Goal: Task Accomplishment & Management: Manage account settings

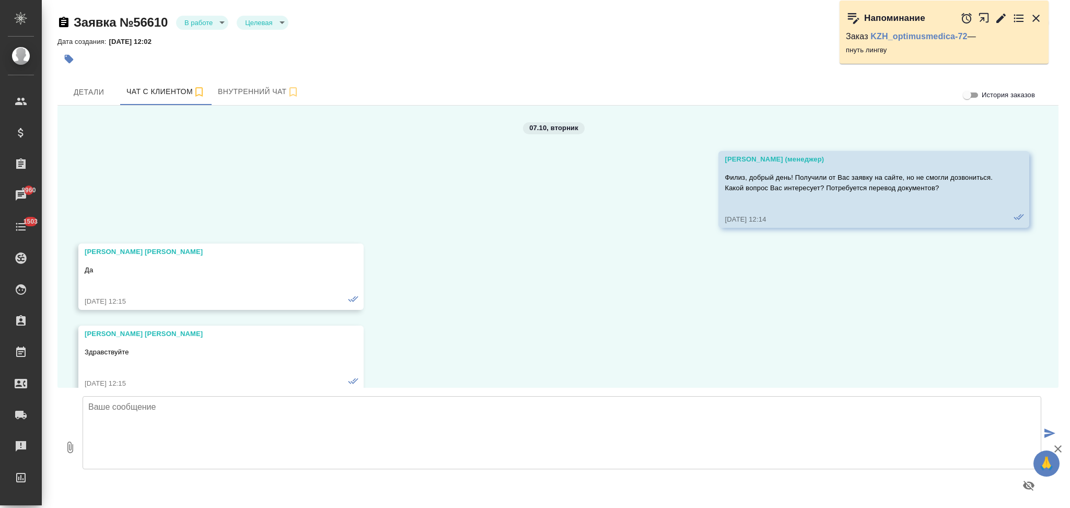
scroll to position [3728, 0]
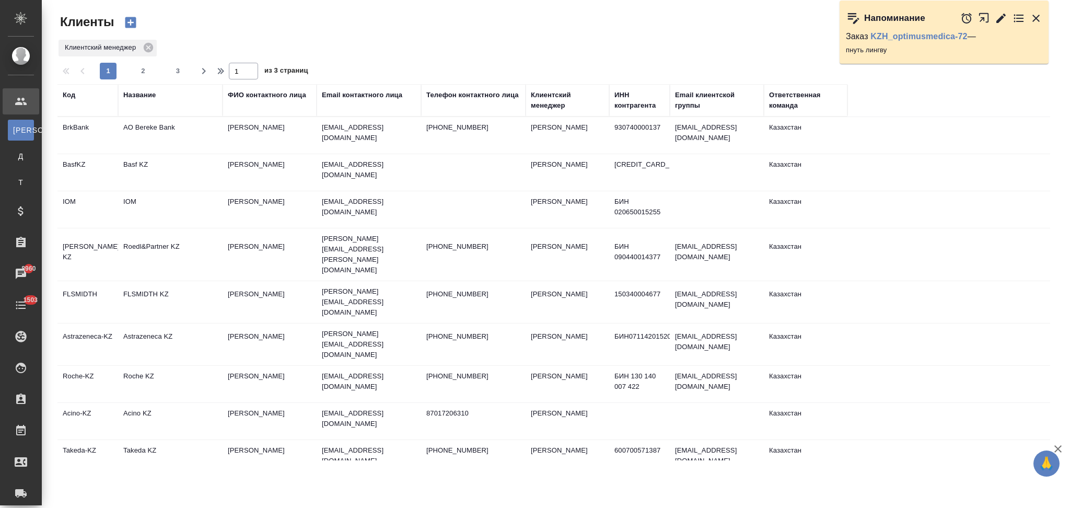
select select "RU"
click at [196, 366] on td "Roche KZ" at bounding box center [170, 384] width 104 height 37
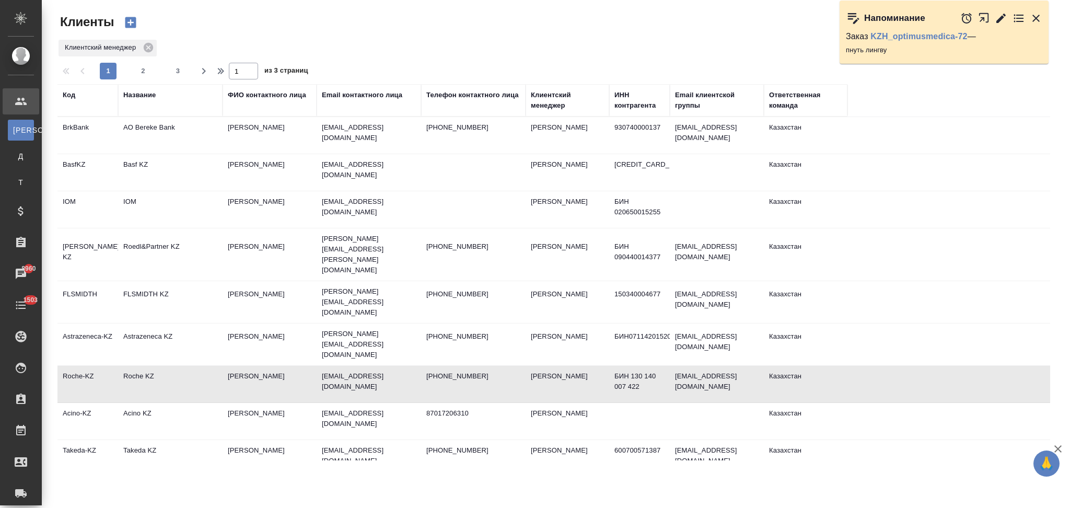
click at [196, 366] on td "Roche KZ" at bounding box center [170, 384] width 104 height 37
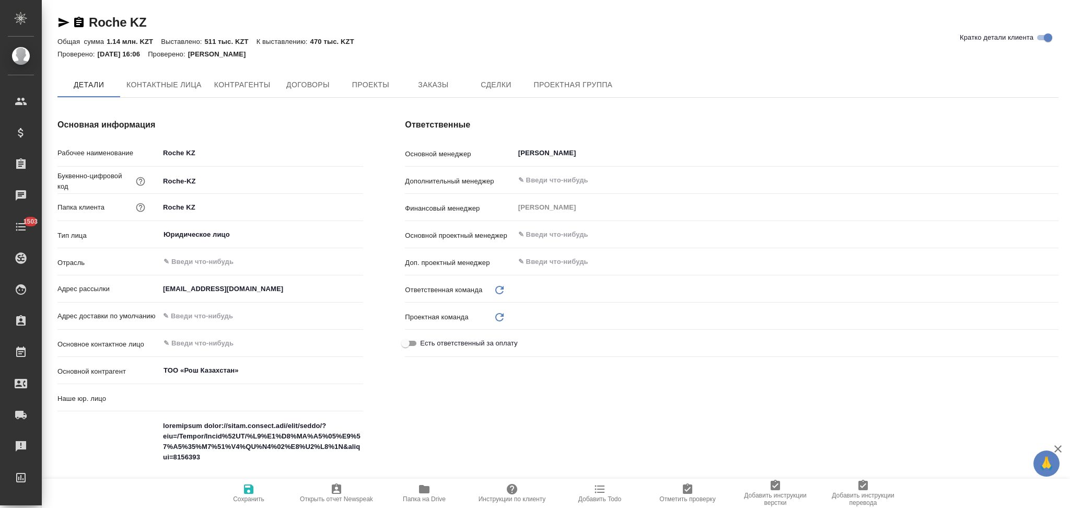
type input "(KZ) ТОО «Атлас Лэнгвидж Сервисез»"
type textarea "x"
type input "Казахстан"
type input "Юридический"
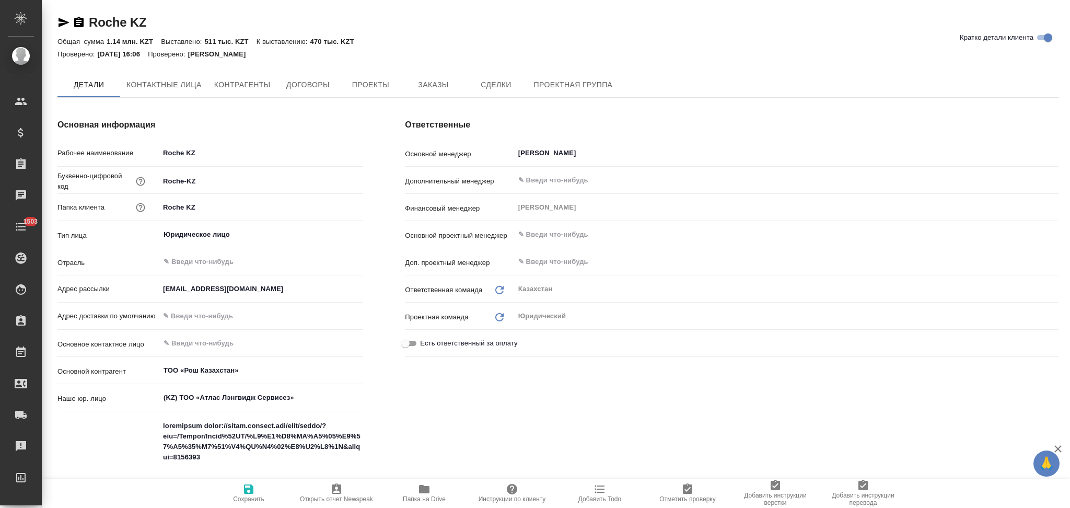
type textarea "x"
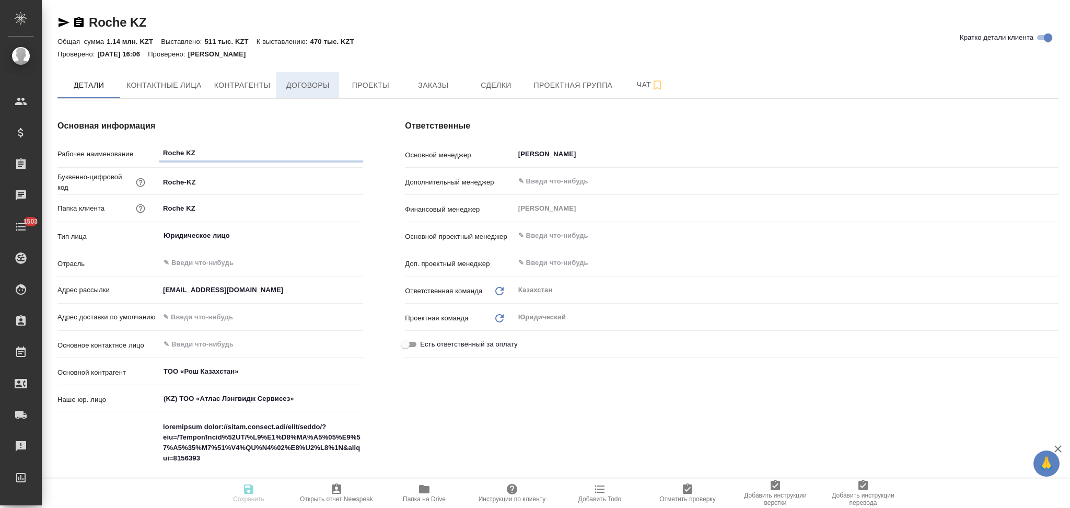
type textarea "x"
click at [428, 87] on span "Заказы" at bounding box center [433, 85] width 50 height 13
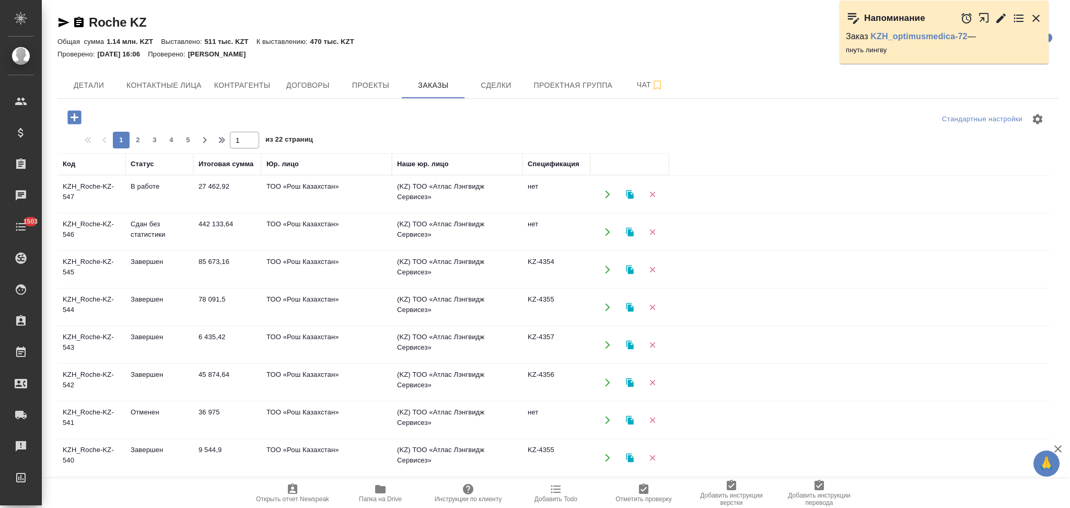
click at [69, 120] on icon "button" at bounding box center [74, 117] width 14 height 14
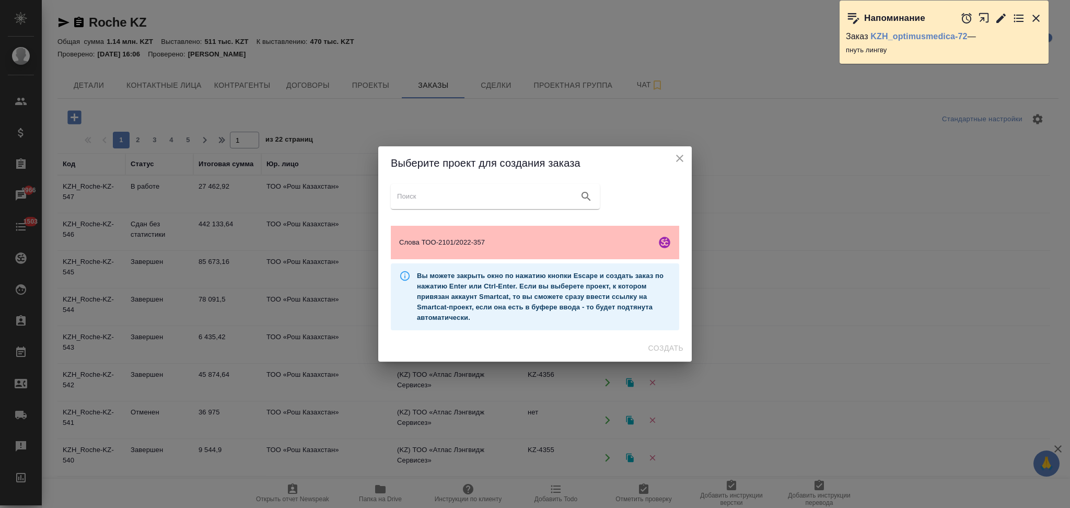
click at [424, 238] on span "Слова ТОО-2101/2022-357" at bounding box center [525, 242] width 253 height 10
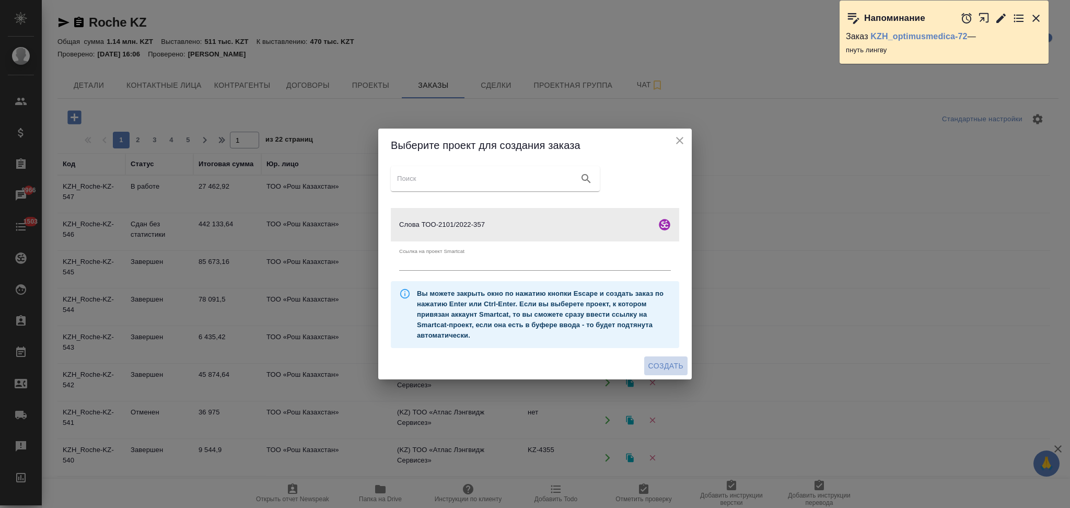
click at [673, 366] on span "Создать" at bounding box center [665, 365] width 35 height 13
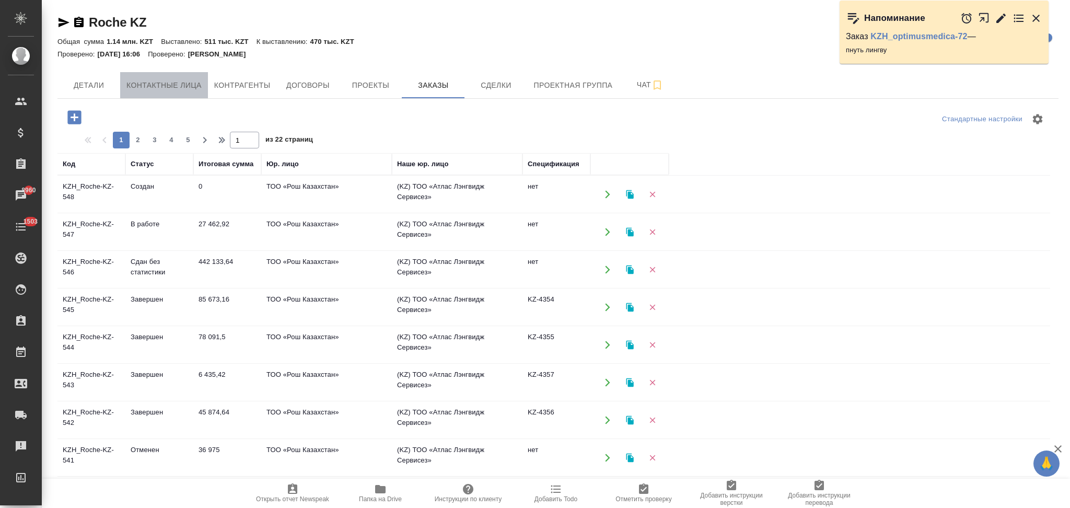
click at [194, 91] on span "Контактные лица" at bounding box center [163, 85] width 75 height 13
select select "RU"
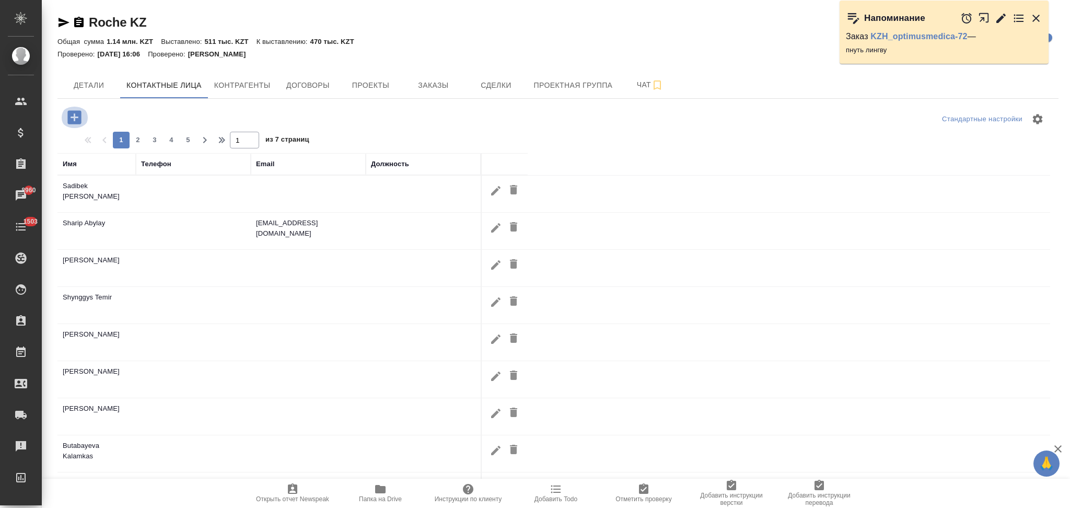
click at [78, 118] on icon "button" at bounding box center [74, 117] width 14 height 14
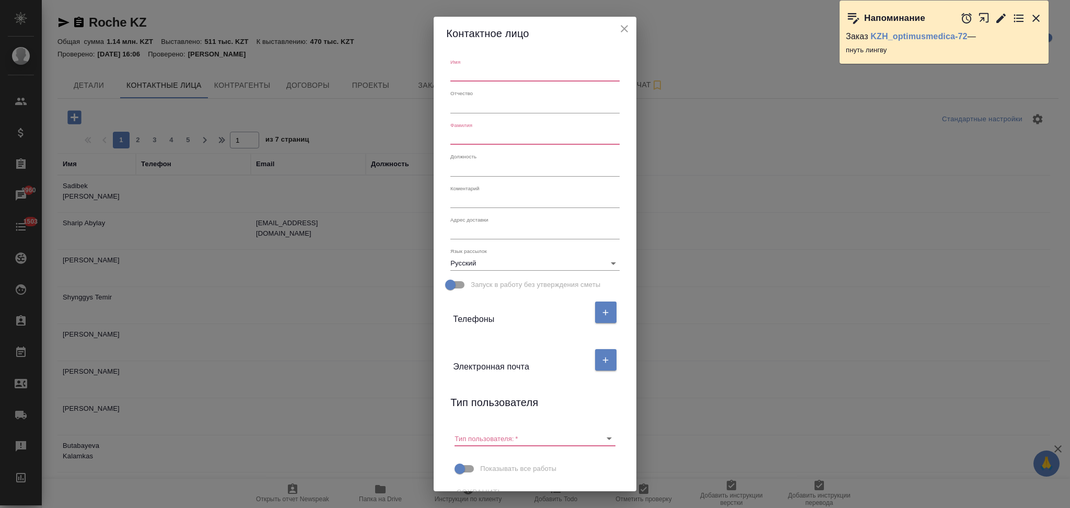
click at [480, 72] on input "text" at bounding box center [534, 74] width 169 height 15
paste input ""Akhmetkaliyeva, Aigerim" <aigerim.akhmetkaliyeva@roche.com>"
drag, startPoint x: 462, startPoint y: 75, endPoint x: 448, endPoint y: 75, distance: 14.1
click at [450, 75] on input ""Akhmetkaliyeva, Aigerim" <aigerim.akhmetkaliyeva@roche.com>" at bounding box center [534, 74] width 169 height 15
type input ""Akhmetkaliyeva, Aigerim" <aigerim.akhmetkaliyeva@roche.com>"
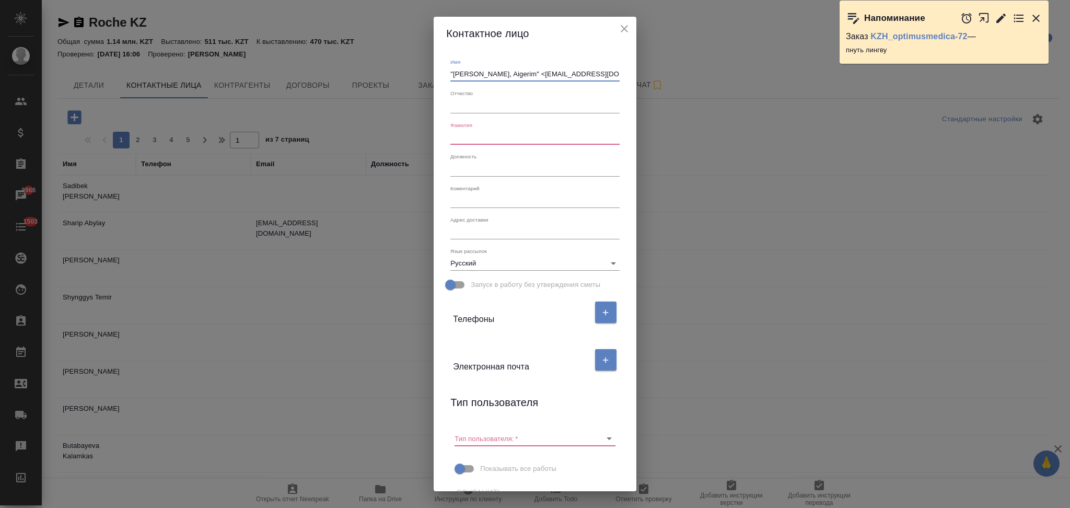
click at [458, 138] on input "text" at bounding box center [534, 137] width 169 height 15
paste input "Akhmetkaliyeva"
type input "Akhmetkaliyeva"
click at [536, 74] on input ""Akhmetkaliyeva, Aigerim" <aigerim.akhmetkaliyeva@roche.com>" at bounding box center [534, 74] width 169 height 15
click at [519, 79] on input ""Akhmetkaliyeva, Aigerim" <aigerim.akhmetkaliyeva@roche.com>" at bounding box center [534, 74] width 169 height 15
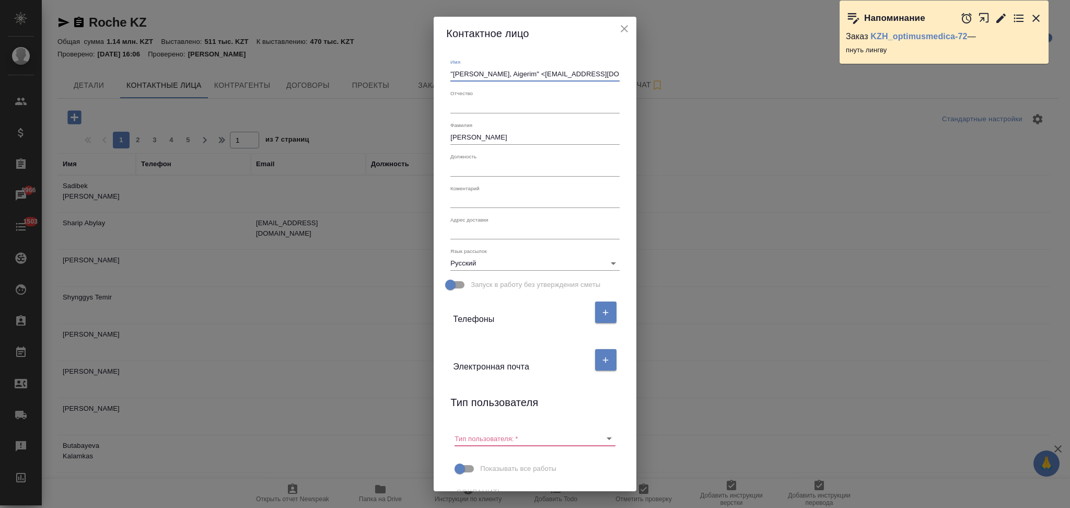
drag, startPoint x: 505, startPoint y: 74, endPoint x: 443, endPoint y: 78, distance: 61.3
click at [443, 78] on div "Имя "Akhmetkaliyeva, Aigerim" <aigerim.akhmetkaliyeva@roche.com> Отчество Фамил…" at bounding box center [535, 270] width 202 height 441
drag, startPoint x: 469, startPoint y: 74, endPoint x: 600, endPoint y: 76, distance: 131.1
click at [599, 76] on input "Aigerim" <aigerim.akhmetkaliyeva@roche.com>" at bounding box center [534, 74] width 169 height 15
type input "Aigerim"
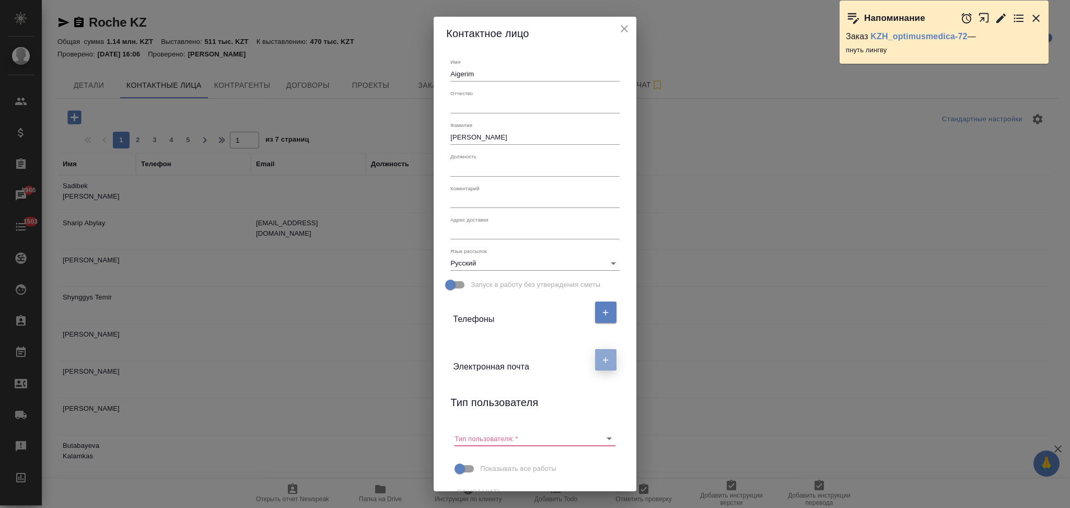
click at [597, 358] on button "button" at bounding box center [605, 359] width 21 height 21
click at [480, 394] on input "text" at bounding box center [497, 400] width 88 height 15
paste input ""Akhmetkaliyeva, Aigerim" <aigerim.akhmetkaliyeva@roche.com>"
drag, startPoint x: 454, startPoint y: 401, endPoint x: 429, endPoint y: 395, distance: 25.6
click at [434, 395] on div "Имя Aigerim Отчество Фамилия Akhmetkaliyeva Должность Коментарий x Адрес достав…" at bounding box center [535, 270] width 202 height 441
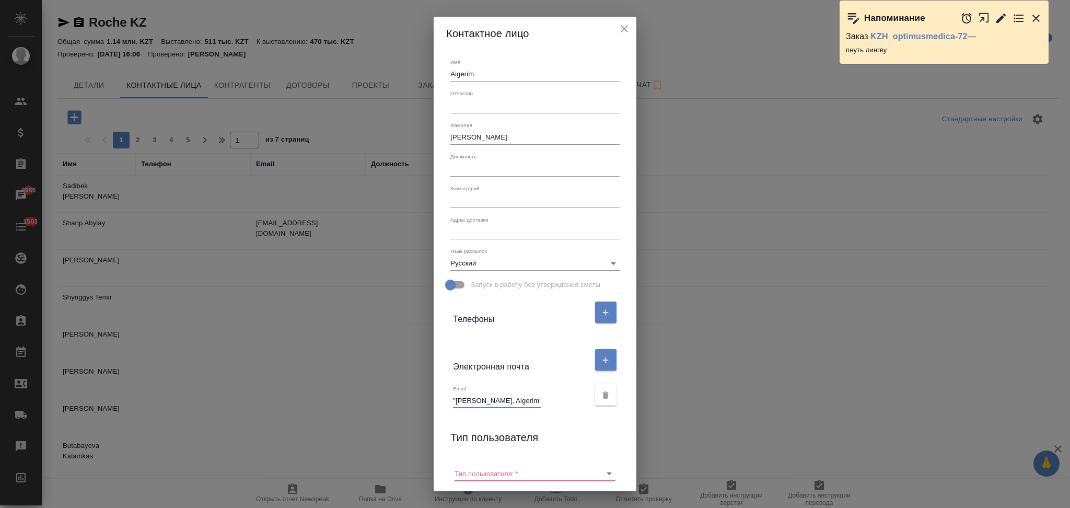
click at [529, 402] on input ""Akhmetkaliyeva, Aigerim" <aigerim.akhmetkaliyeva@roche.com" at bounding box center [497, 400] width 88 height 15
drag, startPoint x: 528, startPoint y: 402, endPoint x: 431, endPoint y: 401, distance: 96.1
click at [434, 401] on div "Имя Aigerim Отчество Фамилия Akhmetkaliyeva Должность Коментарий x Адрес достав…" at bounding box center [535, 270] width 202 height 441
drag, startPoint x: 453, startPoint y: 400, endPoint x: 442, endPoint y: 401, distance: 11.5
click at [446, 401] on div "Email <aigerim.akhmetkaliyeva@roche.com" at bounding box center [534, 394] width 177 height 35
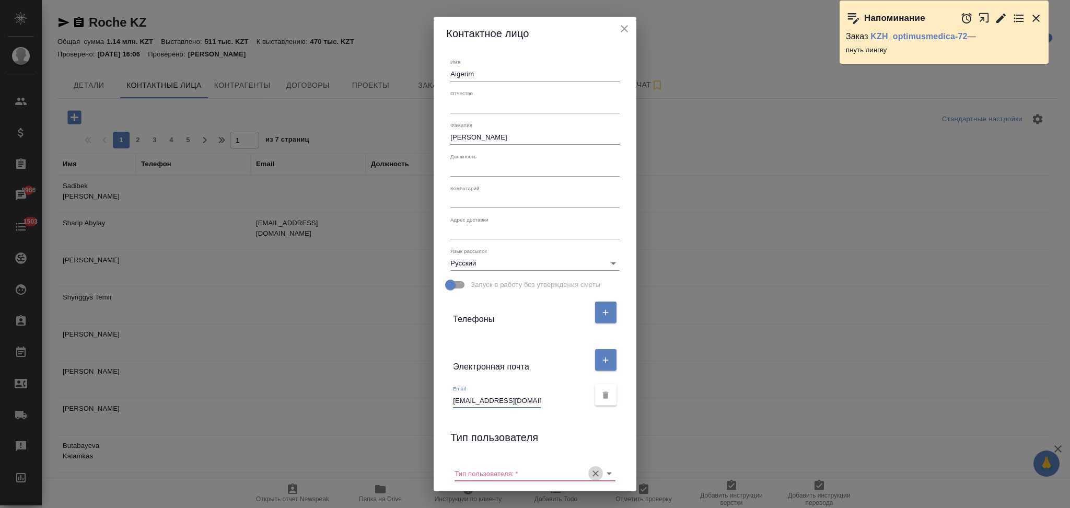
click at [590, 474] on icon "Очистить" at bounding box center [595, 473] width 10 height 10
type input "aigerim.akhmetkaliyeva@roche.com"
drag, startPoint x: 477, startPoint y: 141, endPoint x: 417, endPoint y: 148, distance: 61.1
click at [417, 148] on div "Контактное лицо Имя Aigerim Отчество Фамилия Akhmetkaliyeva Должность Коментари…" at bounding box center [535, 254] width 1070 height 508
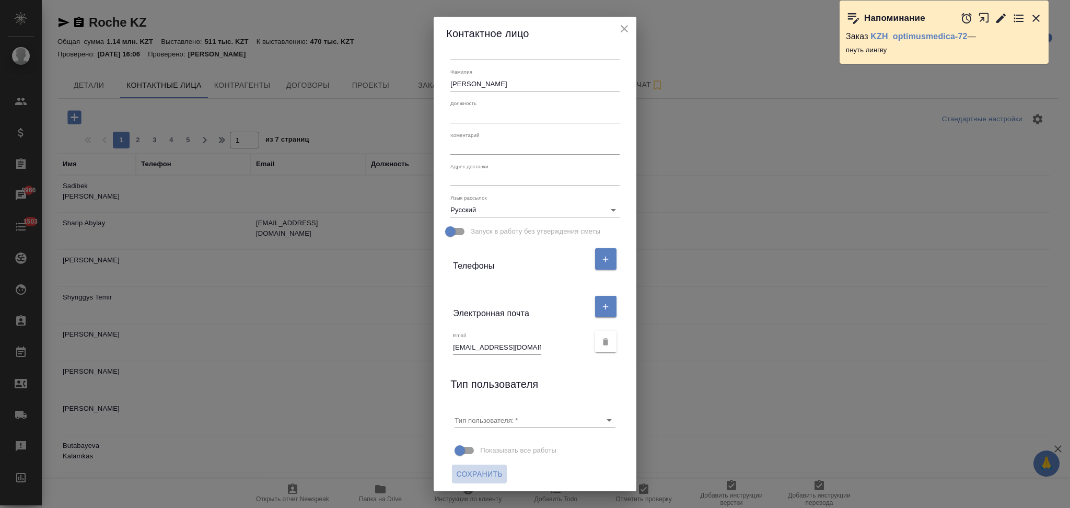
click at [486, 473] on span "Сохранить" at bounding box center [479, 474] width 46 height 13
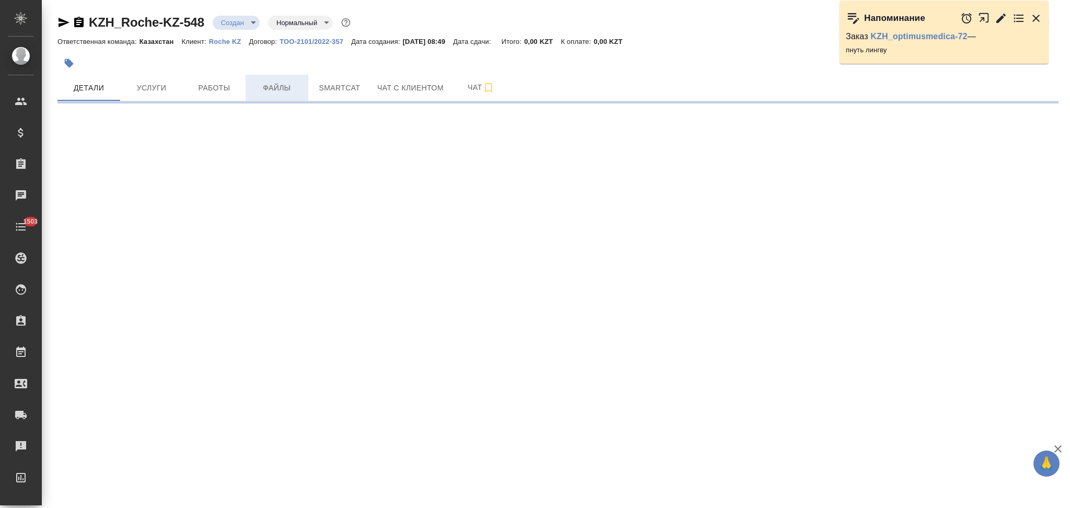
select select "RU"
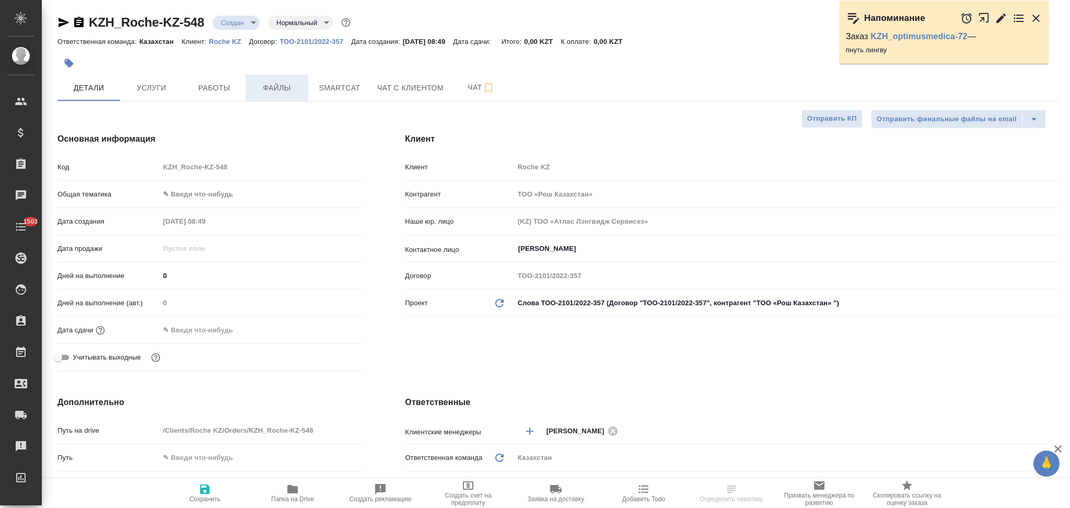
type textarea "x"
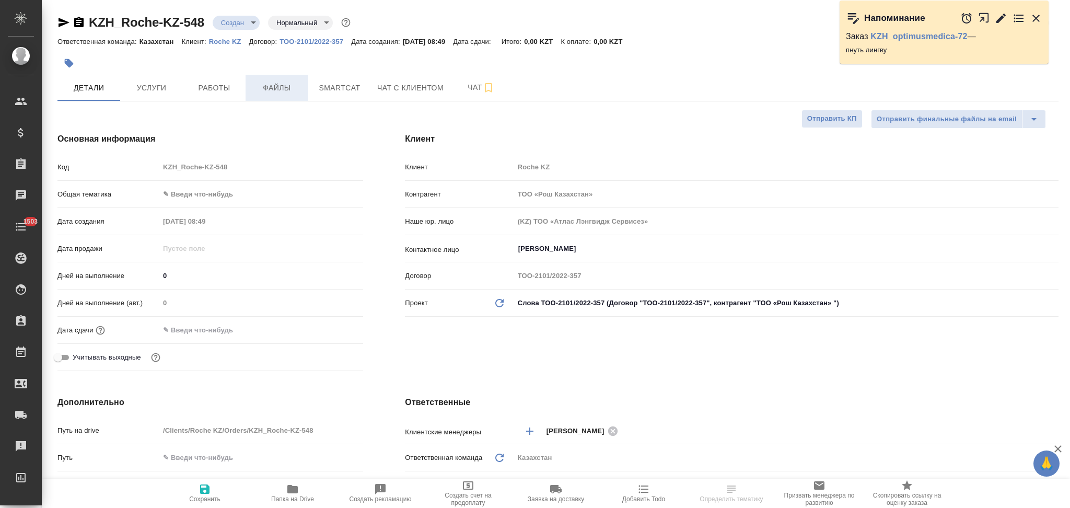
type textarea "x"
click at [282, 83] on span "Файлы" at bounding box center [277, 87] width 50 height 13
type textarea "x"
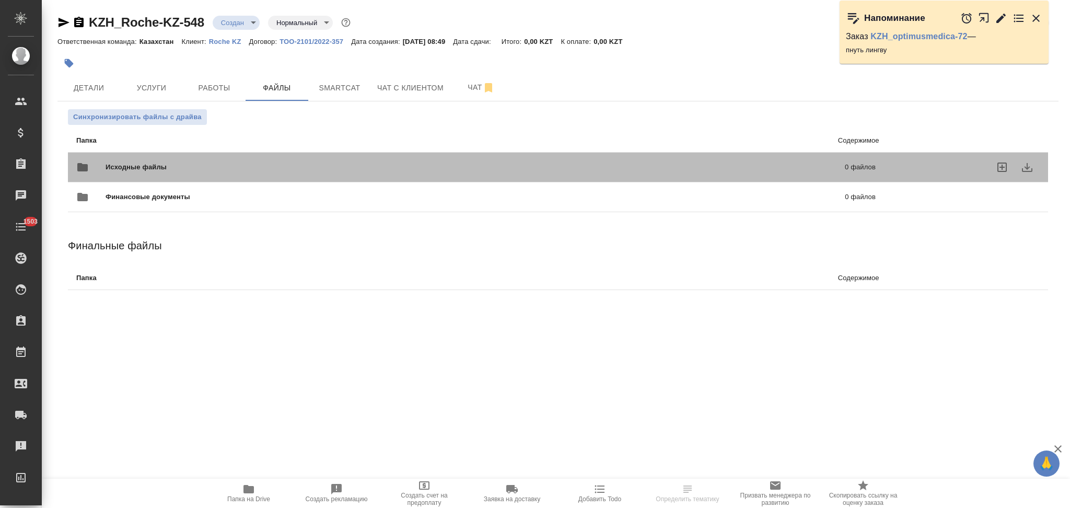
click at [163, 162] on span "Исходные файлы" at bounding box center [306, 167] width 400 height 10
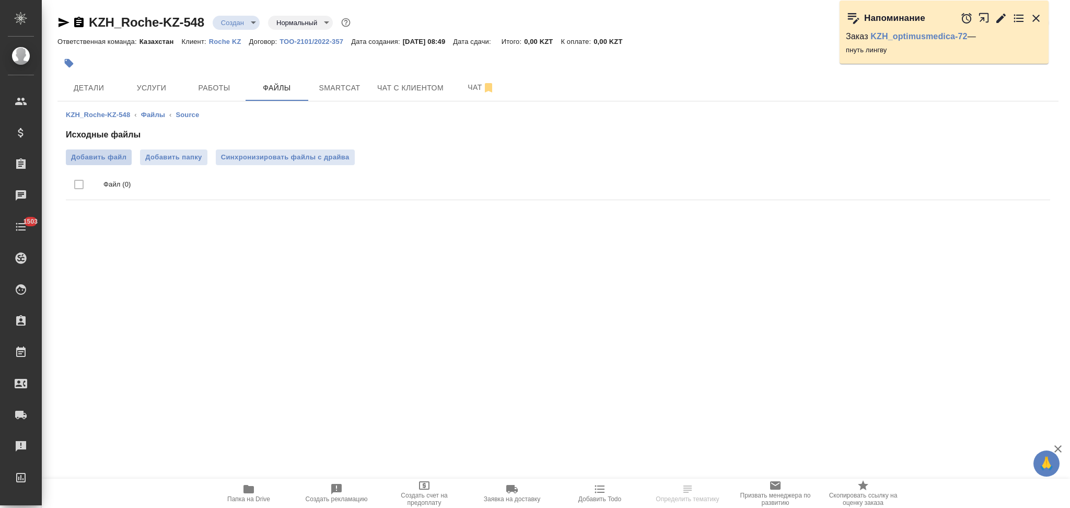
click at [102, 159] on span "Добавить файл" at bounding box center [98, 157] width 55 height 10
click at [0, 0] on input "Добавить файл" at bounding box center [0, 0] width 0 height 0
click at [155, 87] on span "Услуги" at bounding box center [151, 87] width 50 height 13
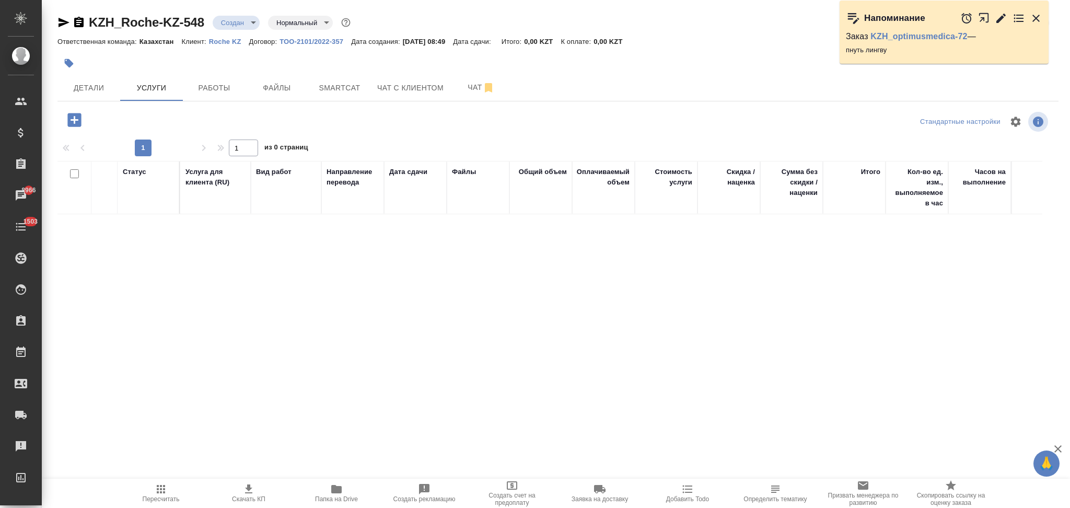
click at [76, 124] on icon "button" at bounding box center [74, 120] width 14 height 14
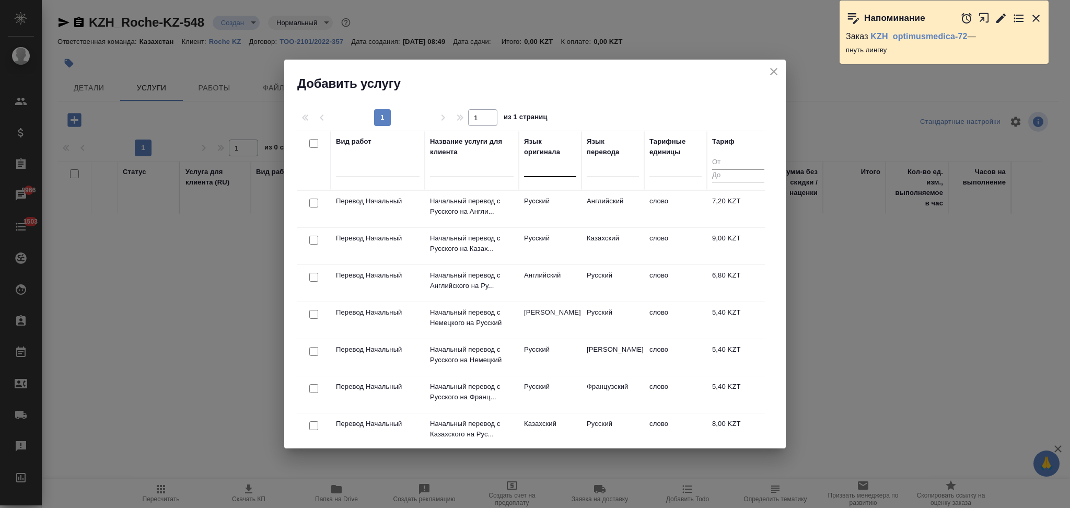
click at [545, 171] on div at bounding box center [550, 166] width 52 height 15
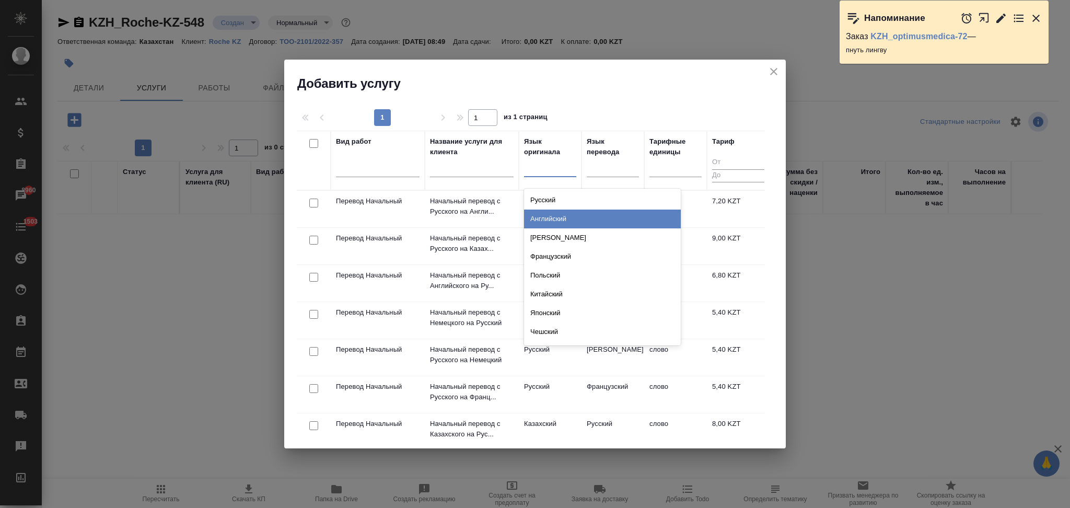
click at [555, 218] on div "Английский" at bounding box center [602, 218] width 157 height 19
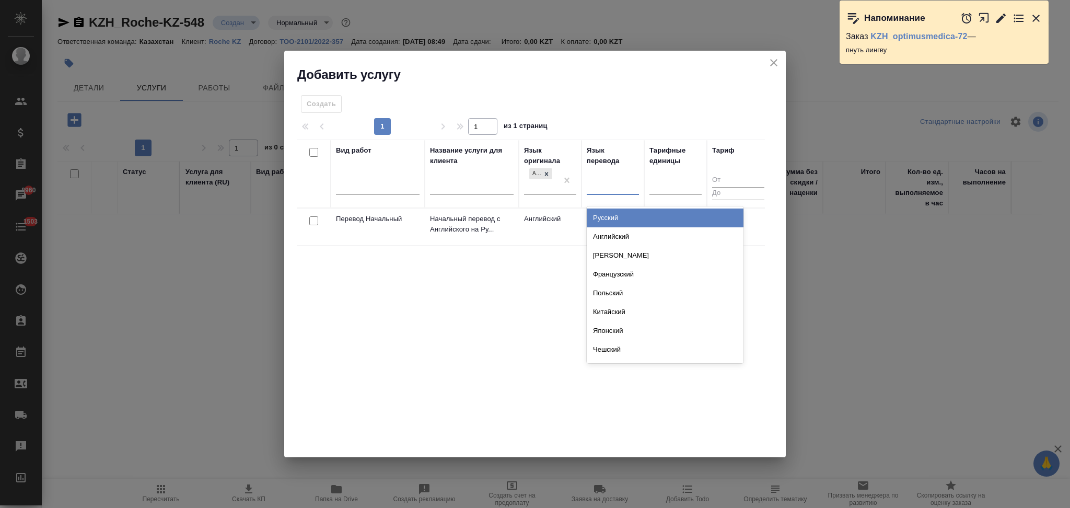
click at [605, 186] on div at bounding box center [613, 184] width 52 height 15
click at [603, 214] on div "Русский" at bounding box center [665, 217] width 157 height 19
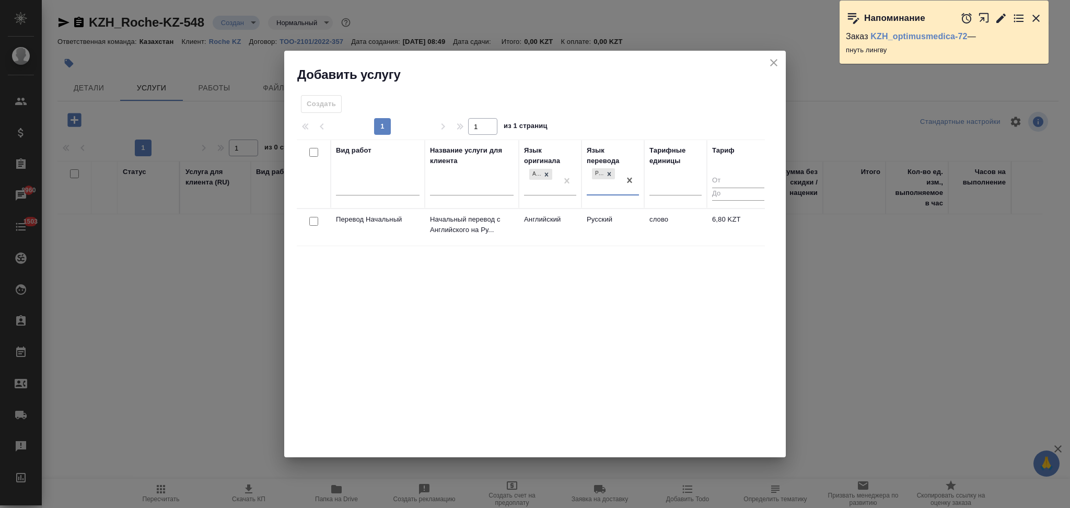
click at [514, 228] on td "Начальный перевод с Английского на Ру..." at bounding box center [472, 227] width 94 height 37
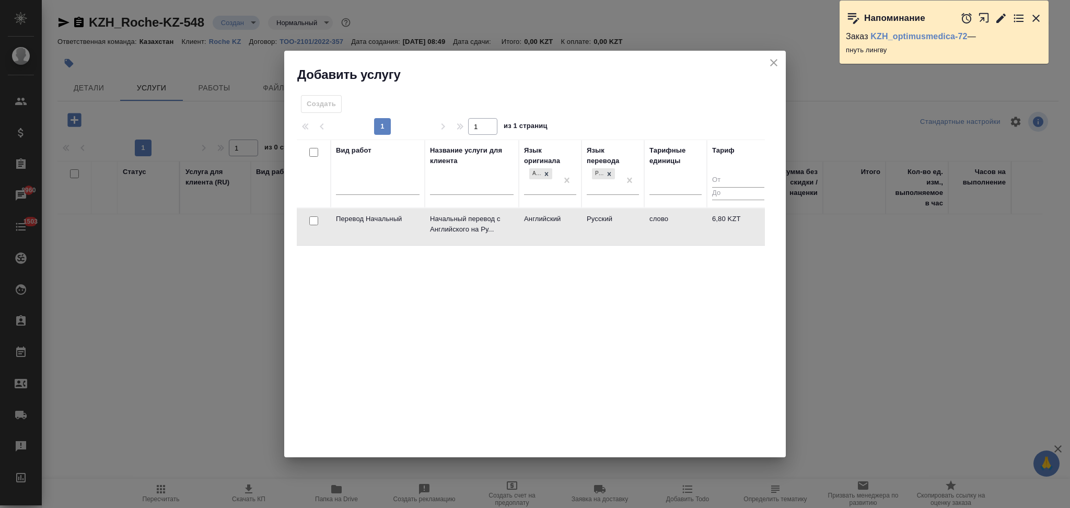
click at [514, 228] on td "Начальный перевод с Английского на Ру..." at bounding box center [472, 226] width 94 height 37
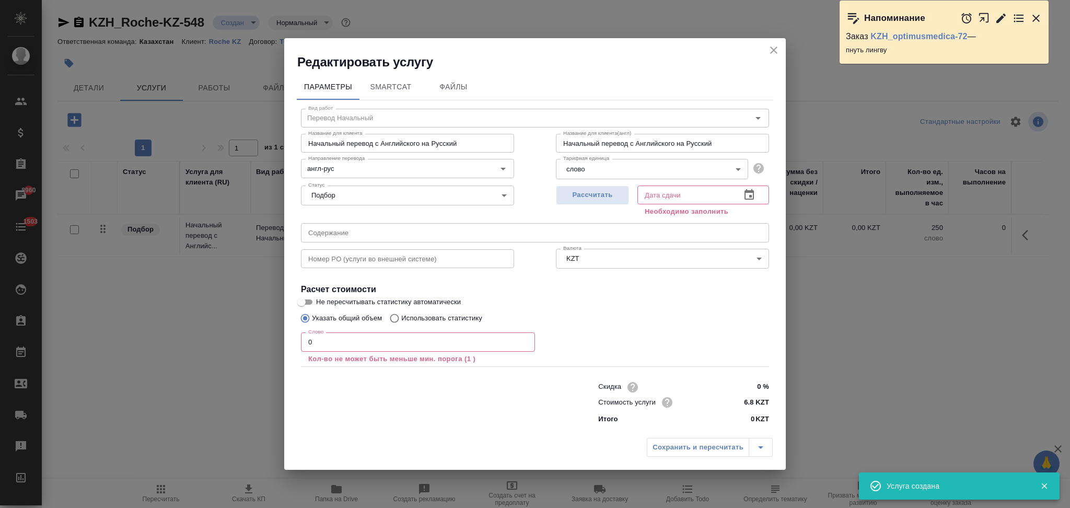
drag, startPoint x: 770, startPoint y: 48, endPoint x: 574, endPoint y: 98, distance: 202.2
click at [770, 49] on icon "close" at bounding box center [773, 50] width 13 height 13
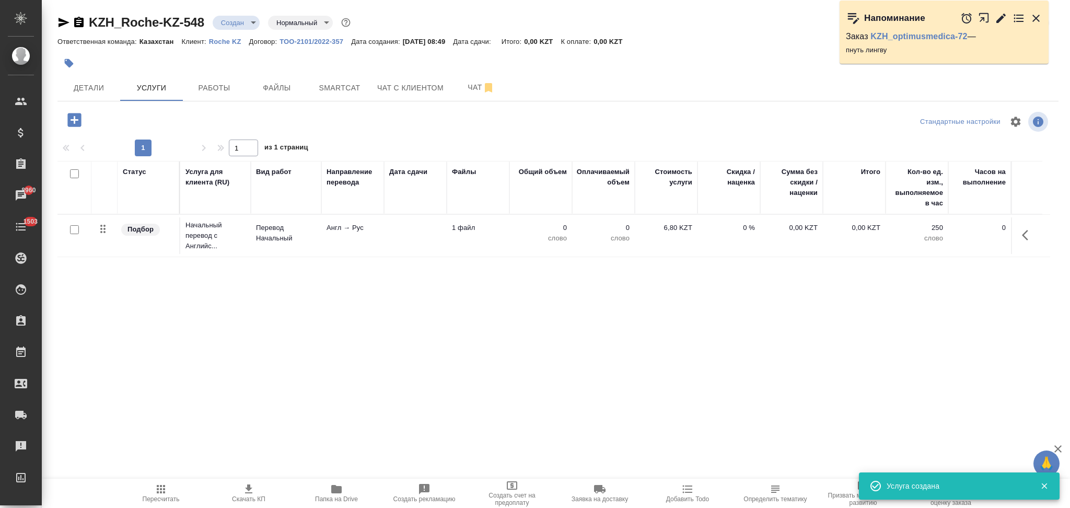
click at [78, 121] on icon "button" at bounding box center [74, 120] width 14 height 14
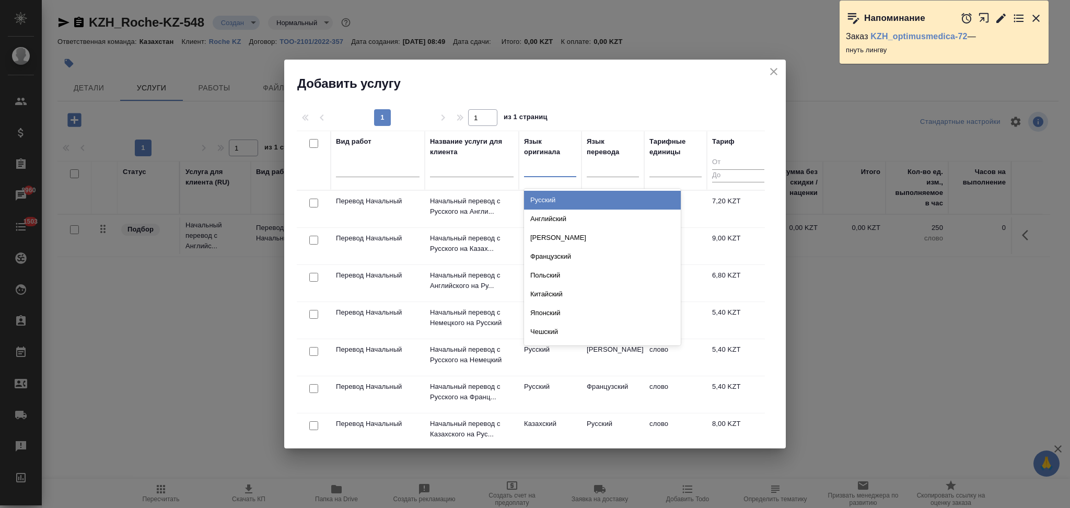
click at [540, 176] on div at bounding box center [550, 167] width 52 height 20
click at [546, 203] on div "Русский" at bounding box center [602, 200] width 157 height 19
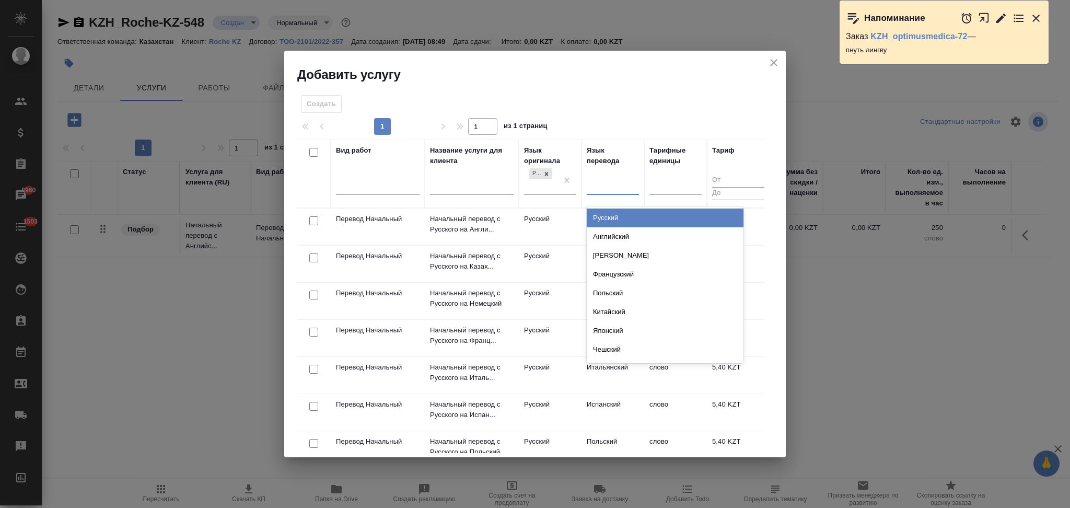
click at [596, 188] on div at bounding box center [613, 184] width 52 height 15
type input "каз"
click at [602, 215] on div "Казахский" at bounding box center [665, 217] width 157 height 19
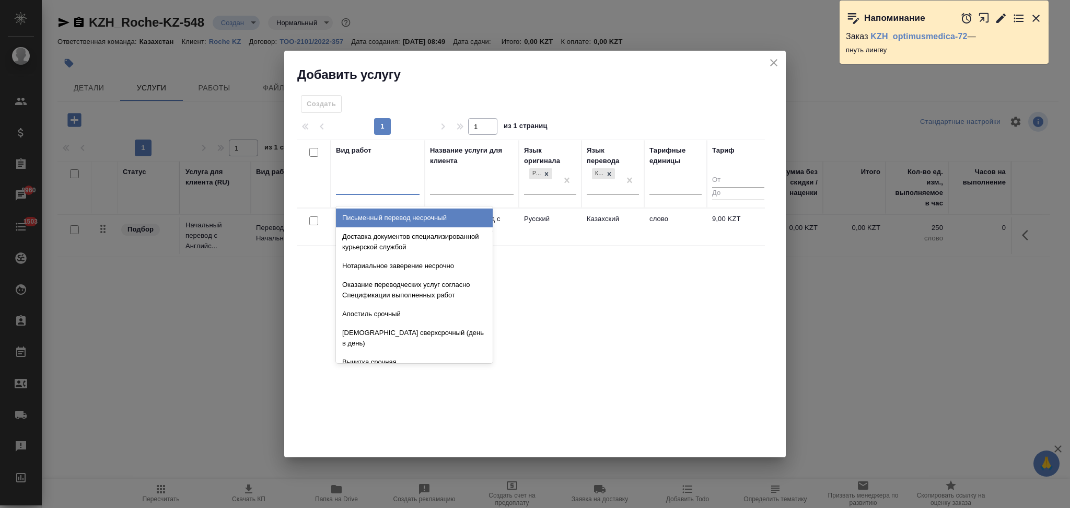
click at [365, 185] on div at bounding box center [378, 184] width 84 height 15
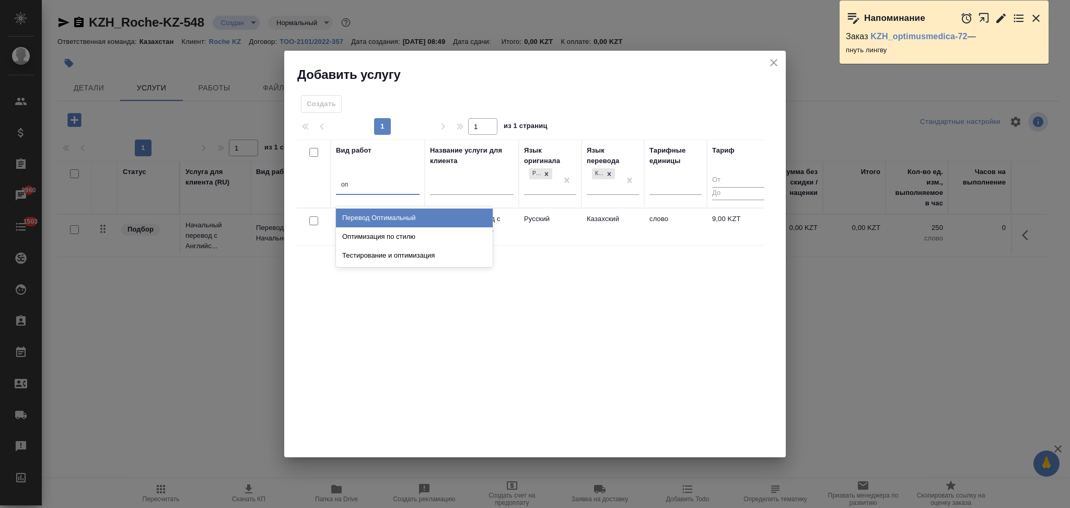
type input "о"
type input "оптим"
click at [388, 218] on div "Перевод Оптимальный" at bounding box center [414, 217] width 157 height 19
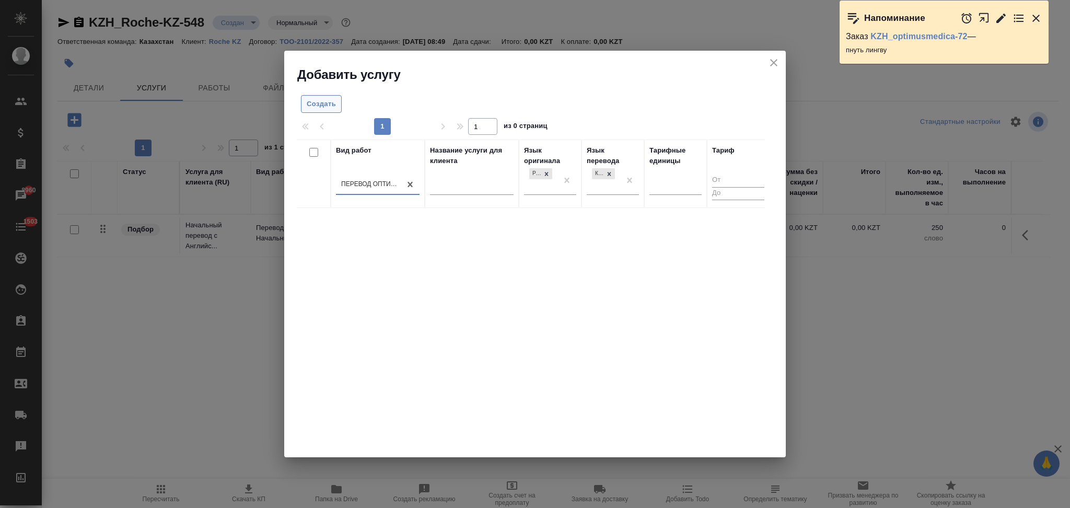
click at [313, 106] on span "Создать" at bounding box center [321, 104] width 29 height 12
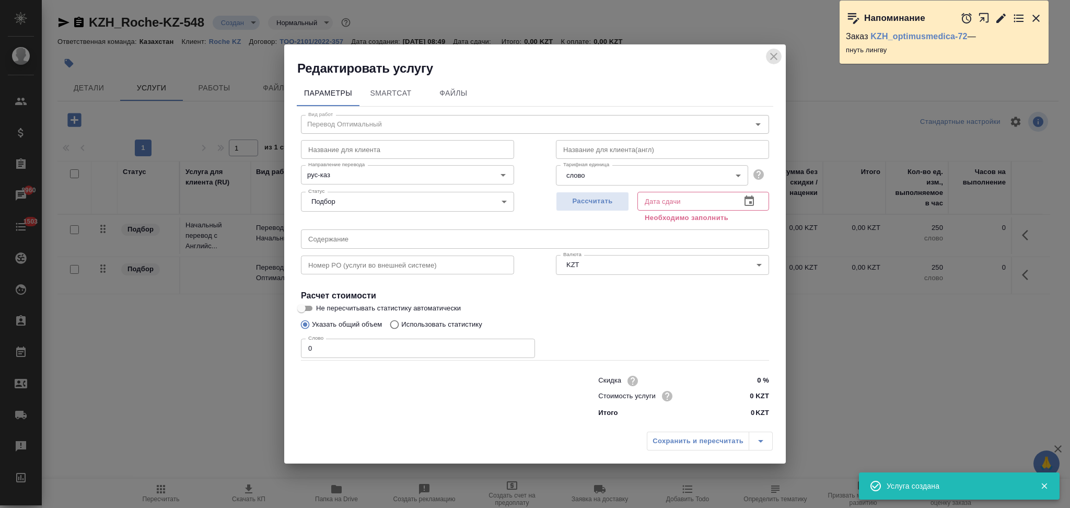
drag, startPoint x: 772, startPoint y: 52, endPoint x: 794, endPoint y: 67, distance: 26.4
click at [773, 53] on icon "close" at bounding box center [773, 56] width 13 height 13
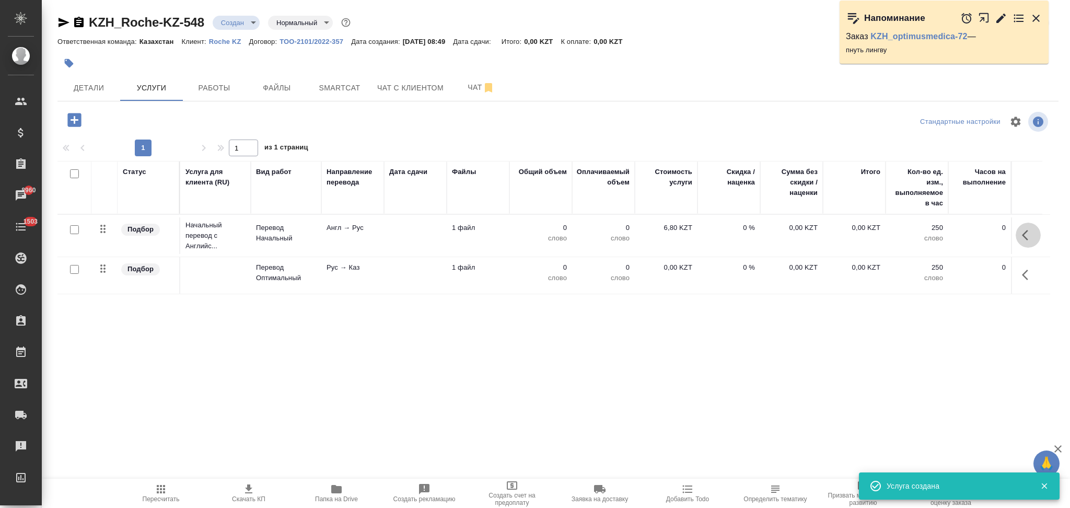
click at [1022, 236] on icon "button" at bounding box center [1028, 235] width 13 height 13
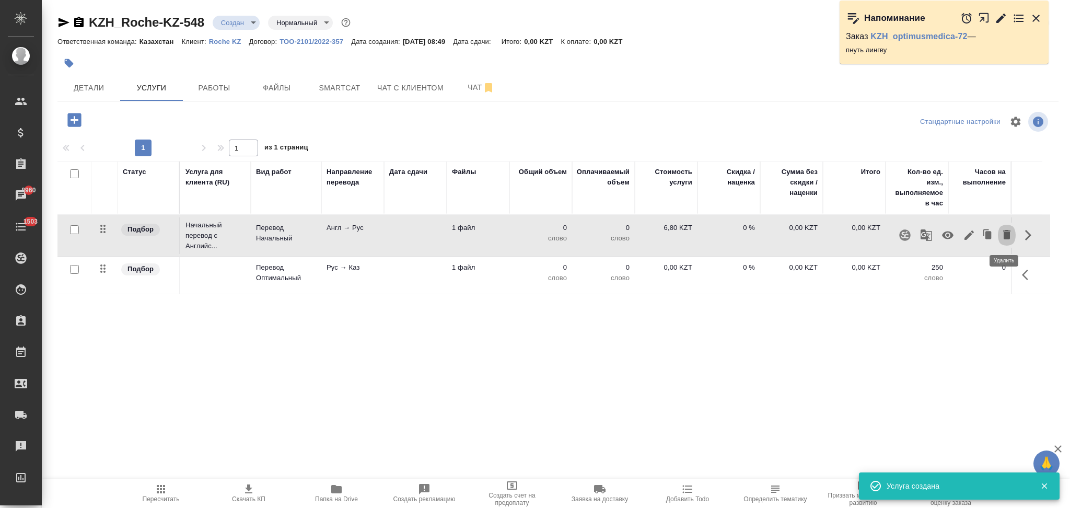
click at [1005, 236] on icon "button" at bounding box center [1006, 234] width 7 height 9
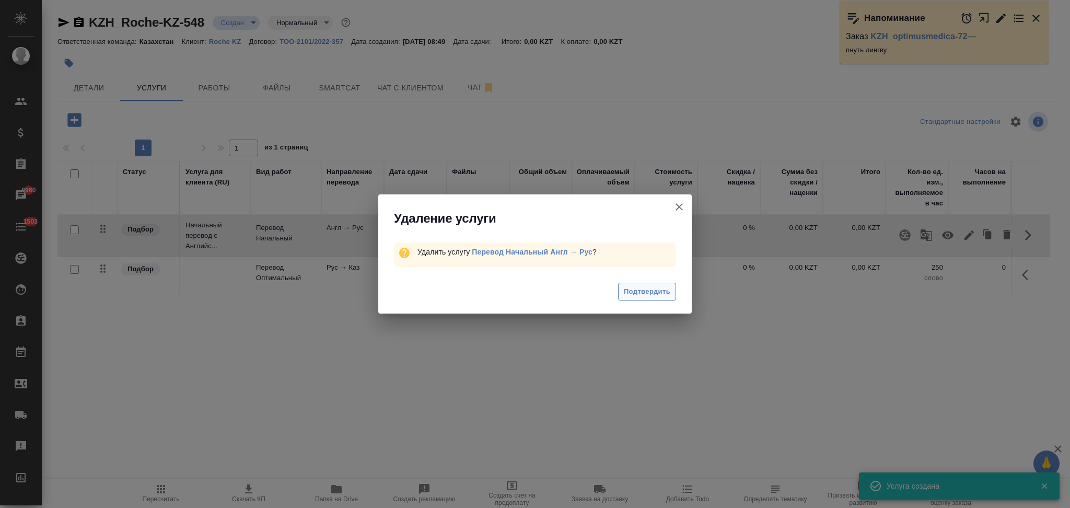
click at [636, 294] on span "Подтвердить" at bounding box center [647, 292] width 46 height 12
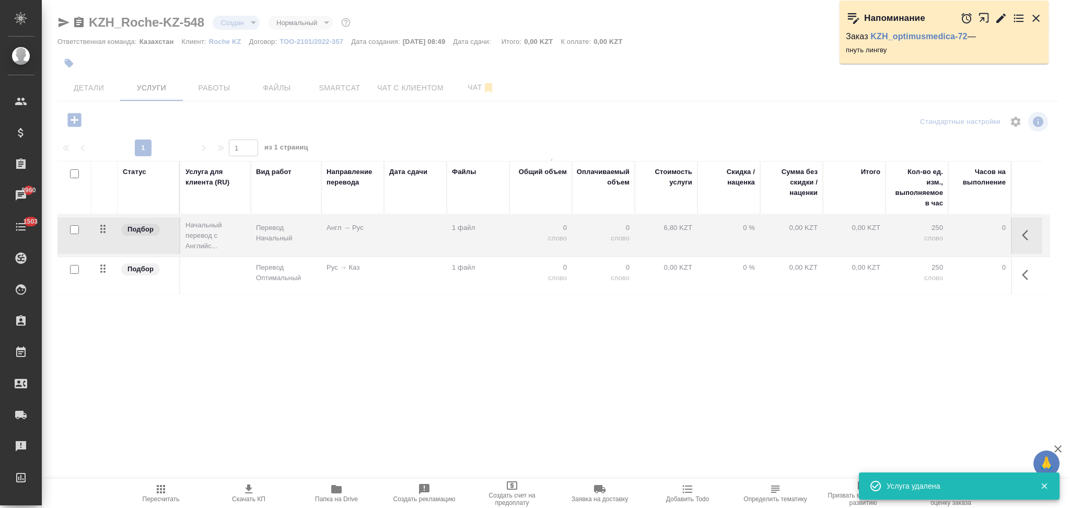
click at [74, 121] on div at bounding box center [556, 254] width 1028 height 508
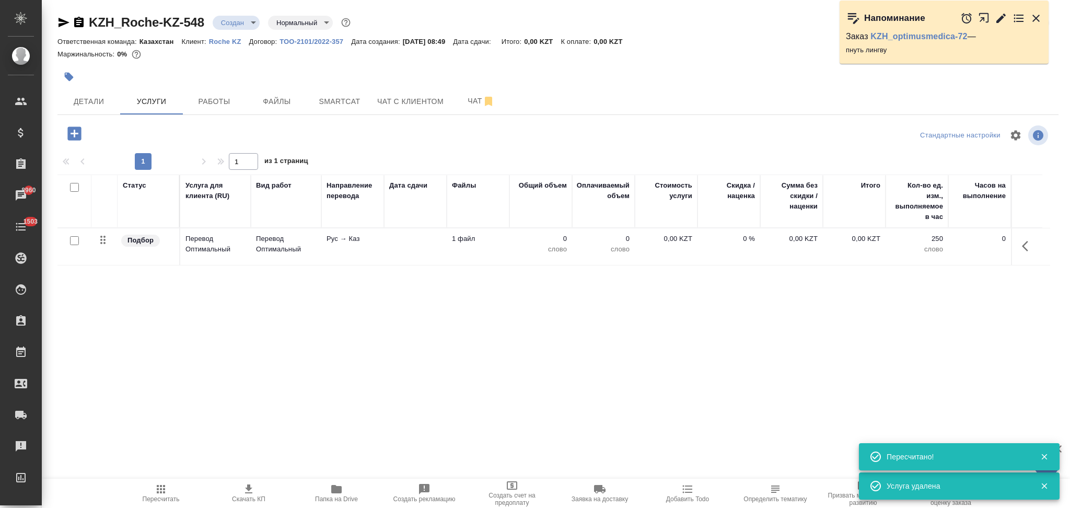
click at [74, 134] on icon "button" at bounding box center [74, 133] width 18 height 18
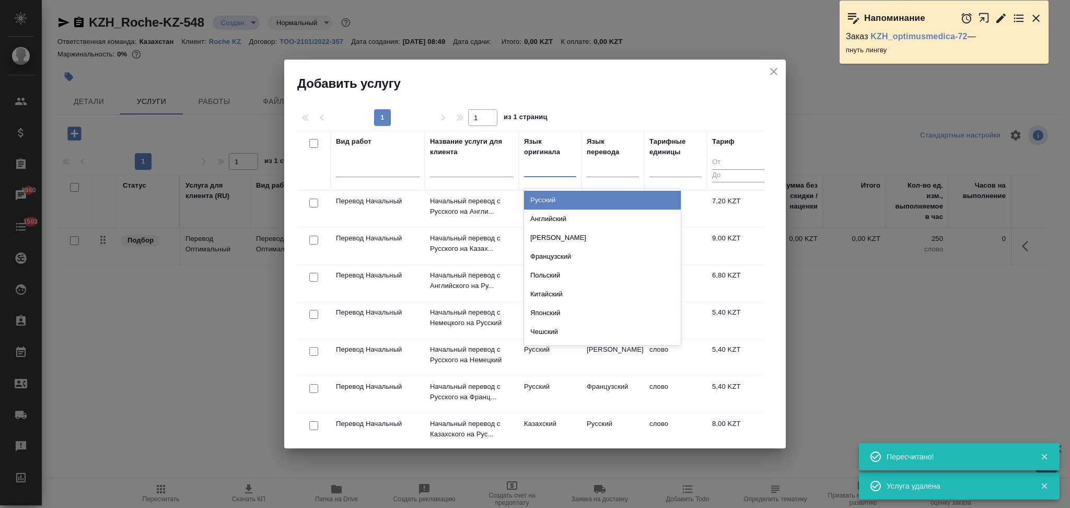
click at [544, 174] on div at bounding box center [550, 166] width 52 height 15
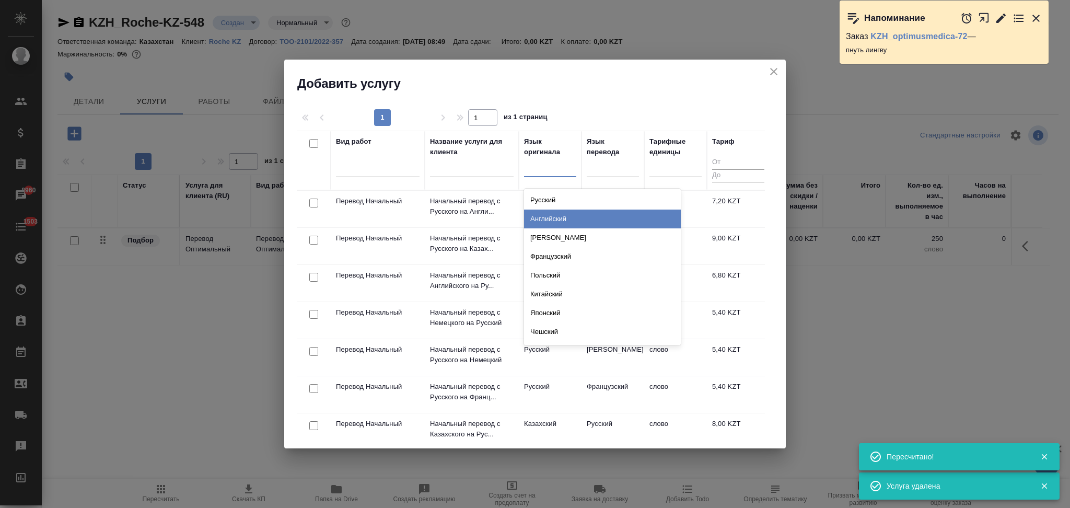
click at [553, 213] on div "Английский" at bounding box center [602, 218] width 157 height 19
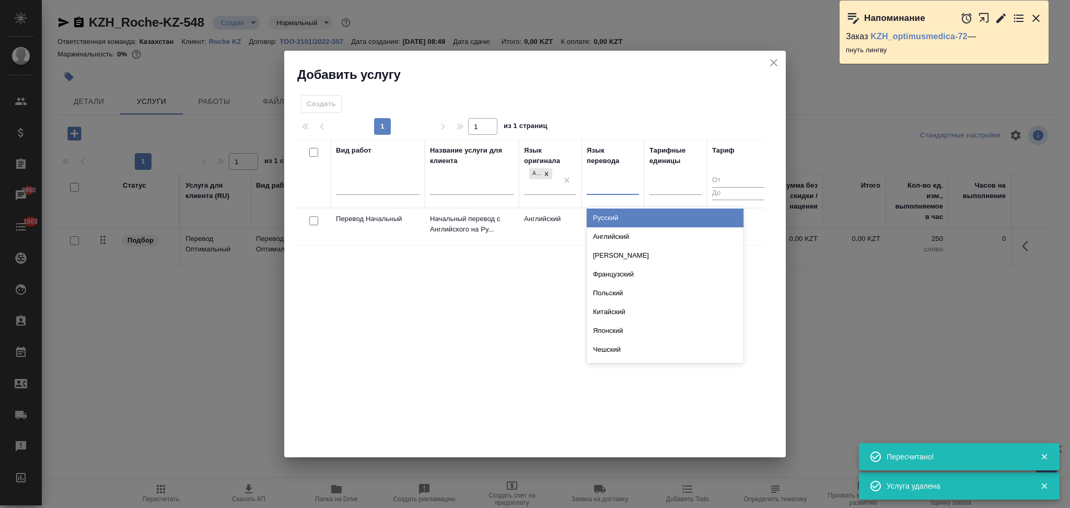
drag, startPoint x: 604, startPoint y: 183, endPoint x: 607, endPoint y: 189, distance: 7.3
click at [605, 183] on div at bounding box center [613, 184] width 52 height 15
click at [613, 214] on div "Русский" at bounding box center [665, 217] width 157 height 19
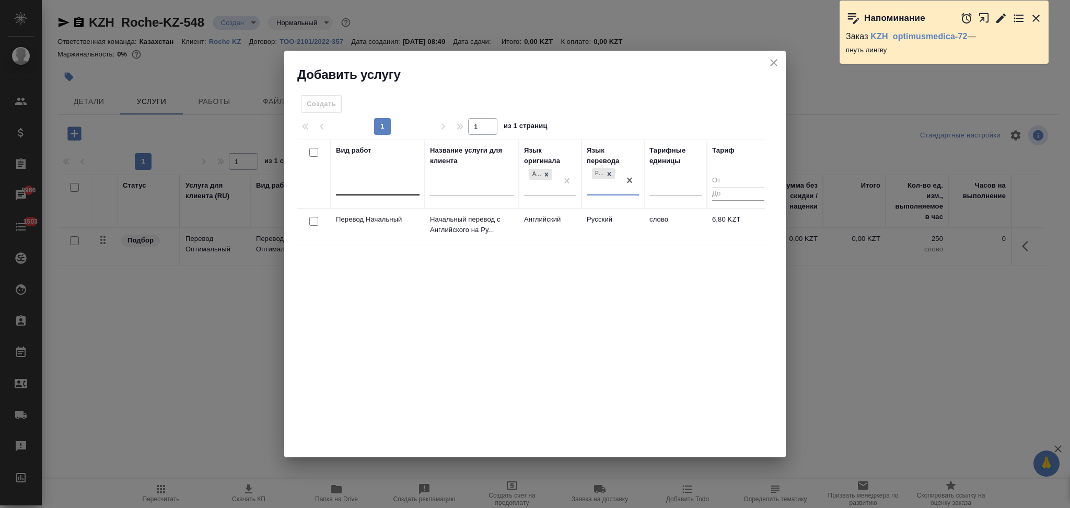
click at [395, 178] on div at bounding box center [378, 185] width 84 height 15
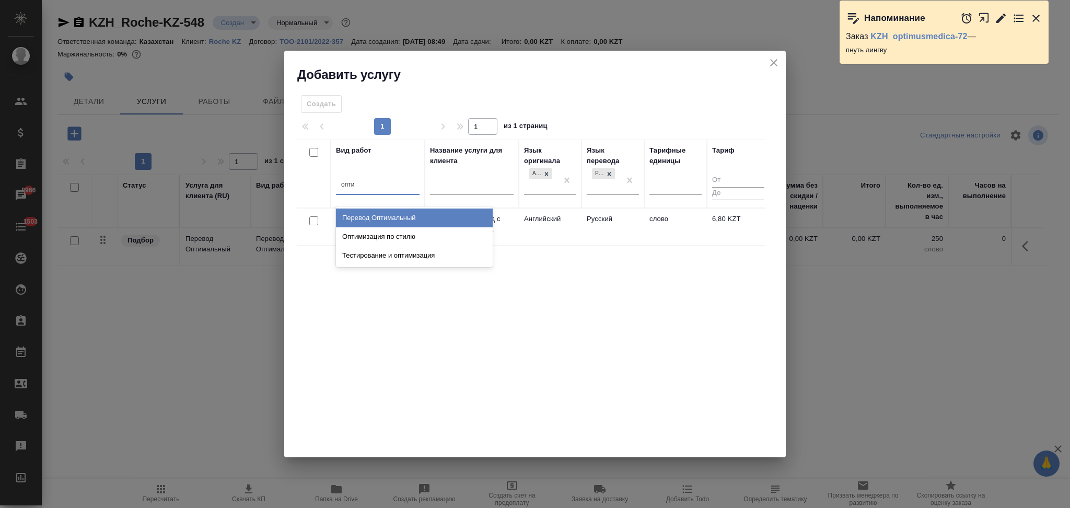
type input "оптим"
click at [376, 216] on div "Перевод Оптимальный" at bounding box center [414, 217] width 157 height 19
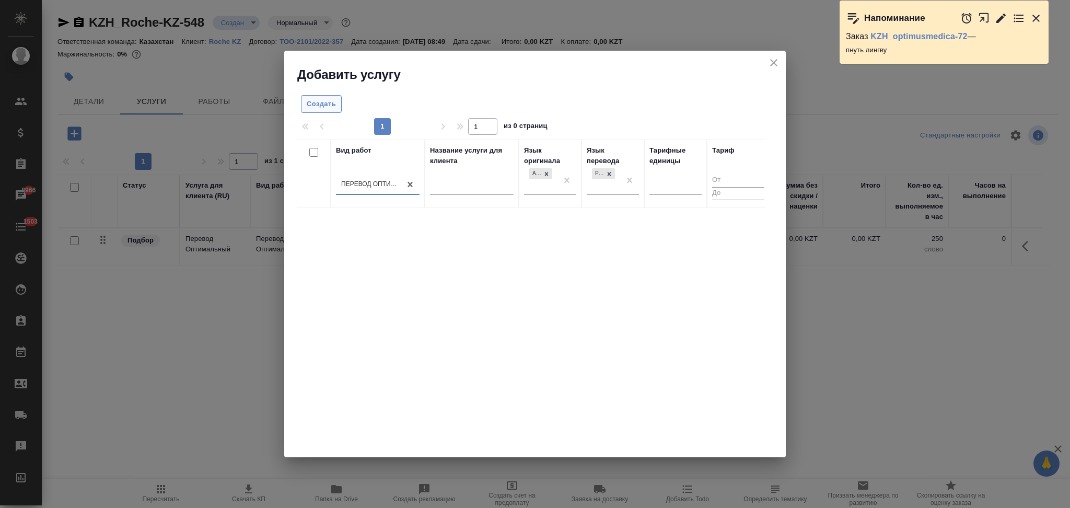
click at [328, 108] on span "Создать" at bounding box center [321, 104] width 29 height 12
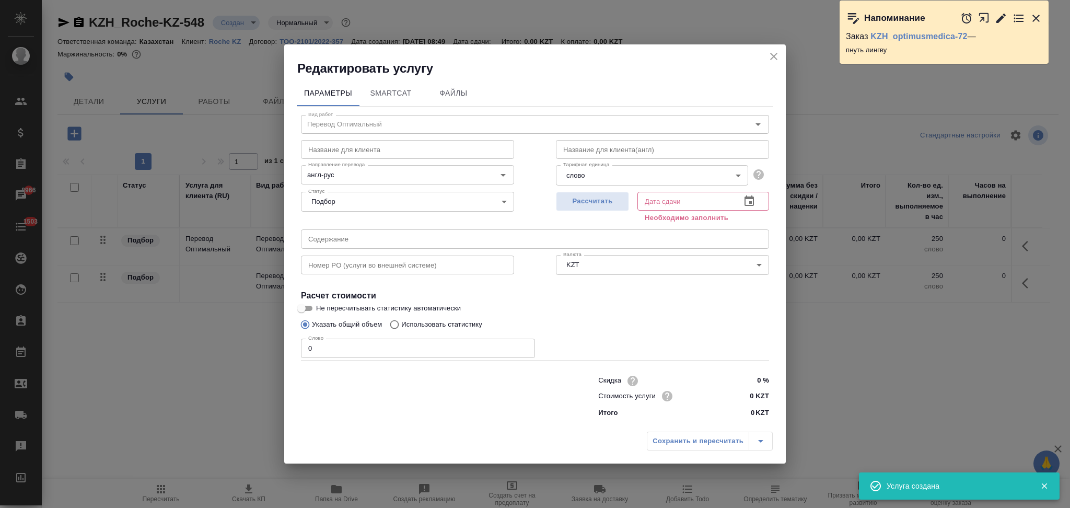
click at [774, 56] on icon "close" at bounding box center [773, 56] width 7 height 7
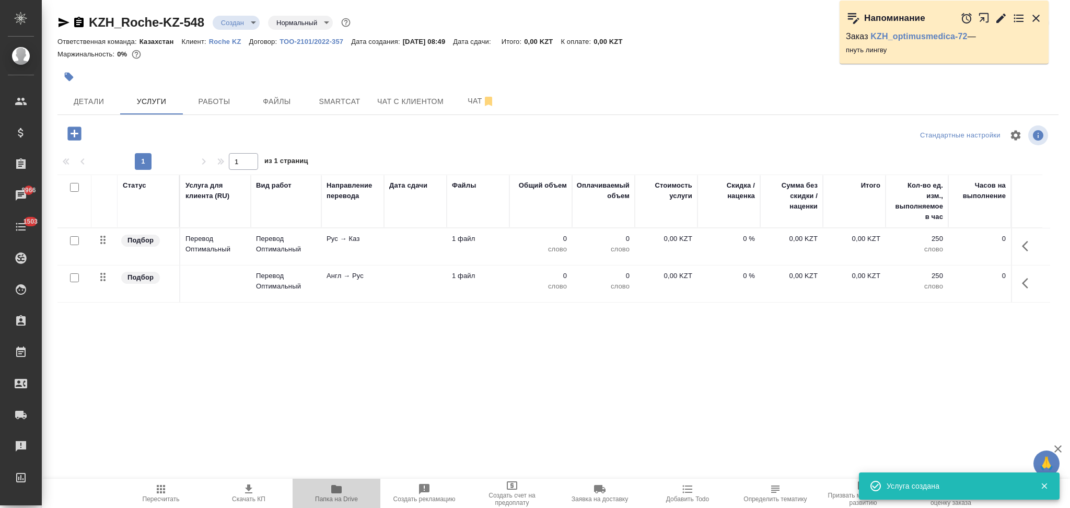
click at [338, 491] on icon "button" at bounding box center [336, 489] width 10 height 8
click at [407, 282] on td at bounding box center [415, 283] width 63 height 37
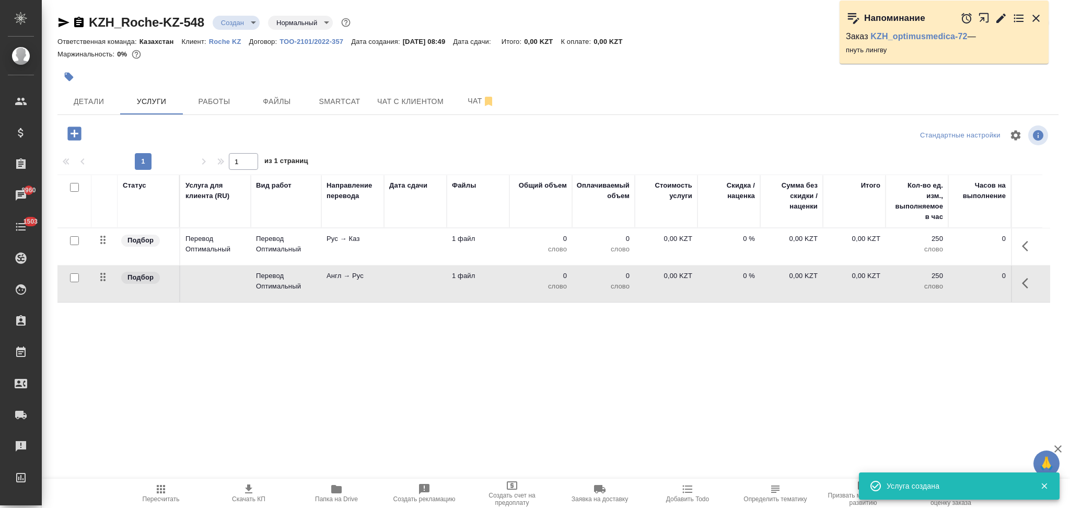
click at [407, 282] on td at bounding box center [415, 283] width 63 height 37
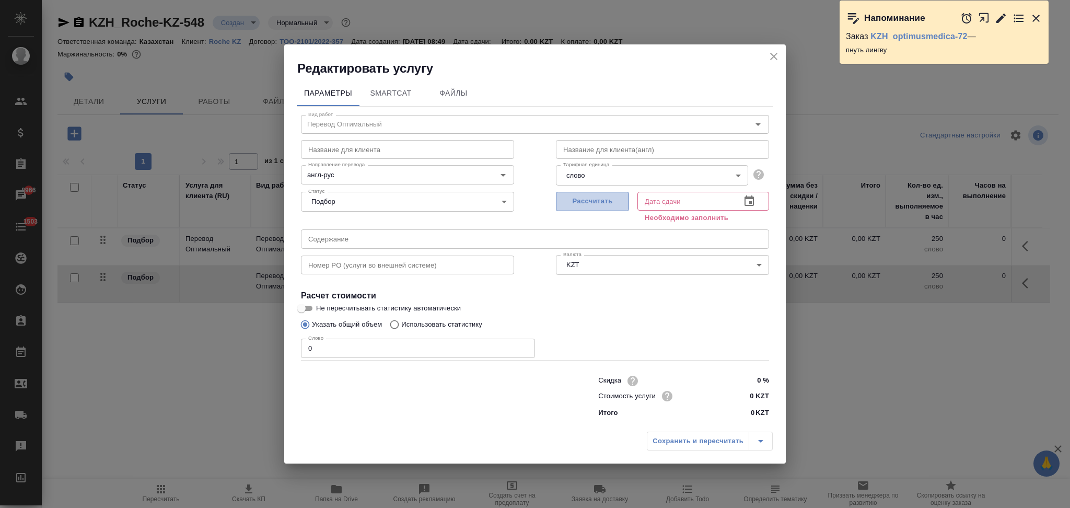
click at [607, 205] on span "Рассчитать" at bounding box center [593, 201] width 62 height 12
type input "15.10.2025 08:50"
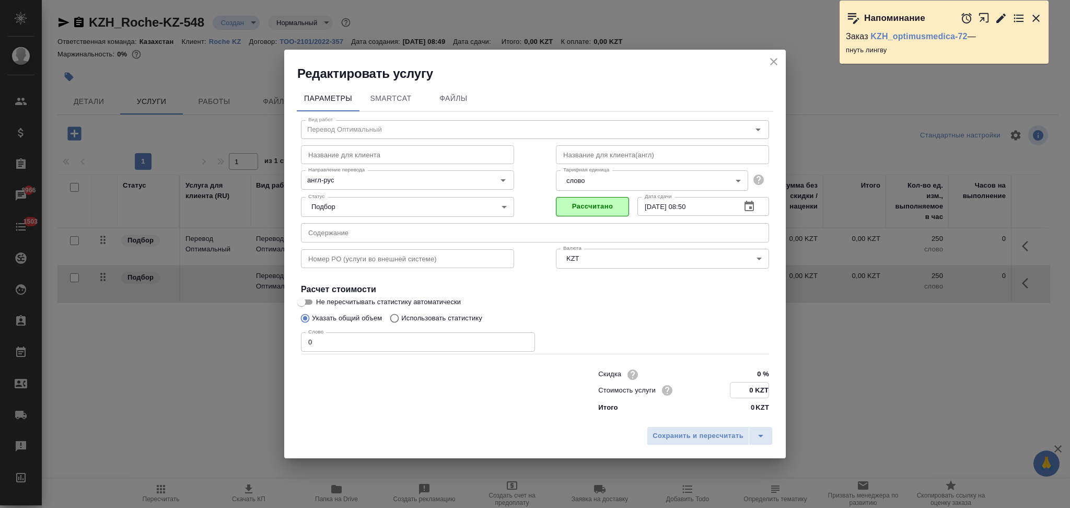
click at [749, 393] on input "0 KZT" at bounding box center [749, 389] width 38 height 15
type input "10.8 KZT"
click at [711, 435] on span "Сохранить и пересчитать" at bounding box center [697, 435] width 91 height 12
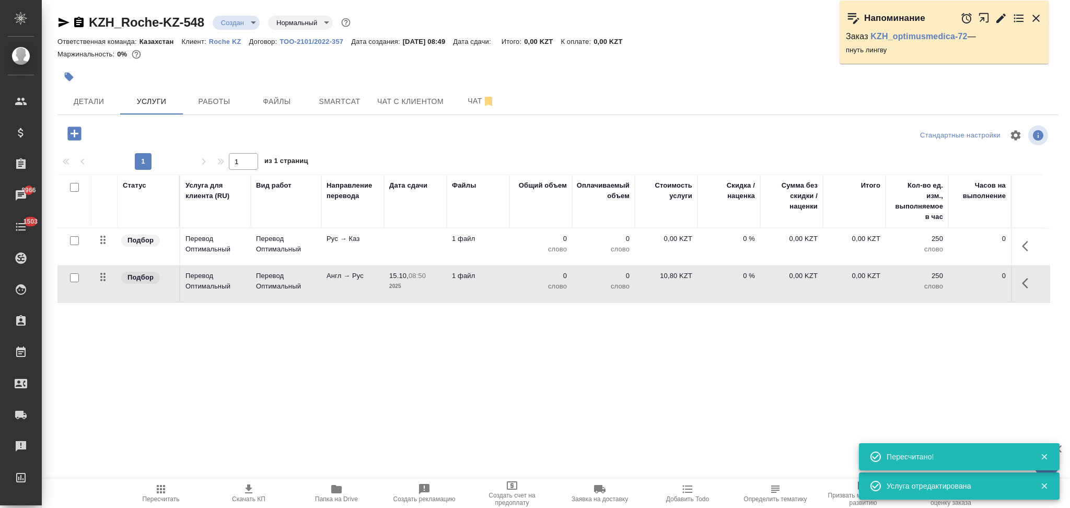
click at [506, 256] on td "1 файл" at bounding box center [478, 246] width 63 height 37
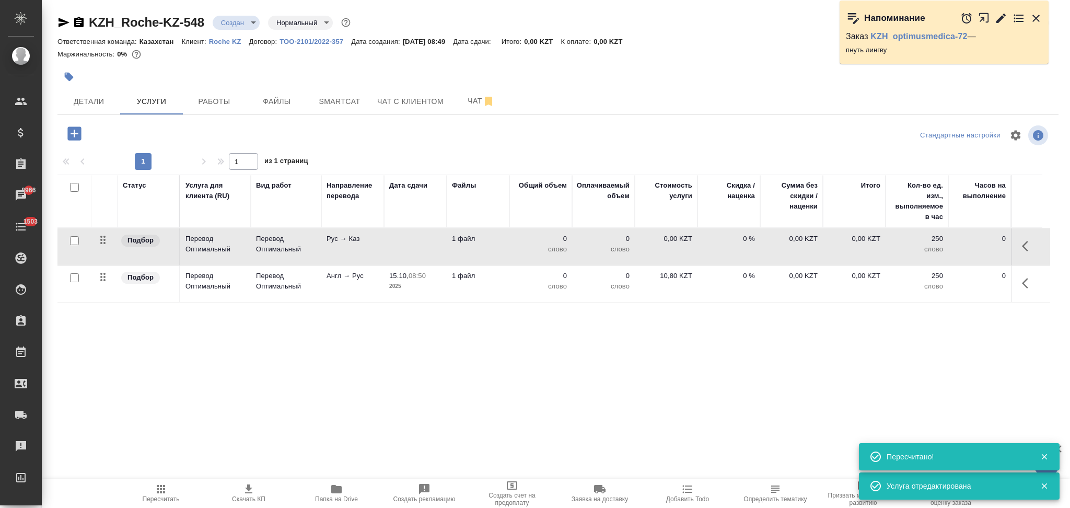
click at [506, 256] on td "1 файл" at bounding box center [478, 246] width 63 height 37
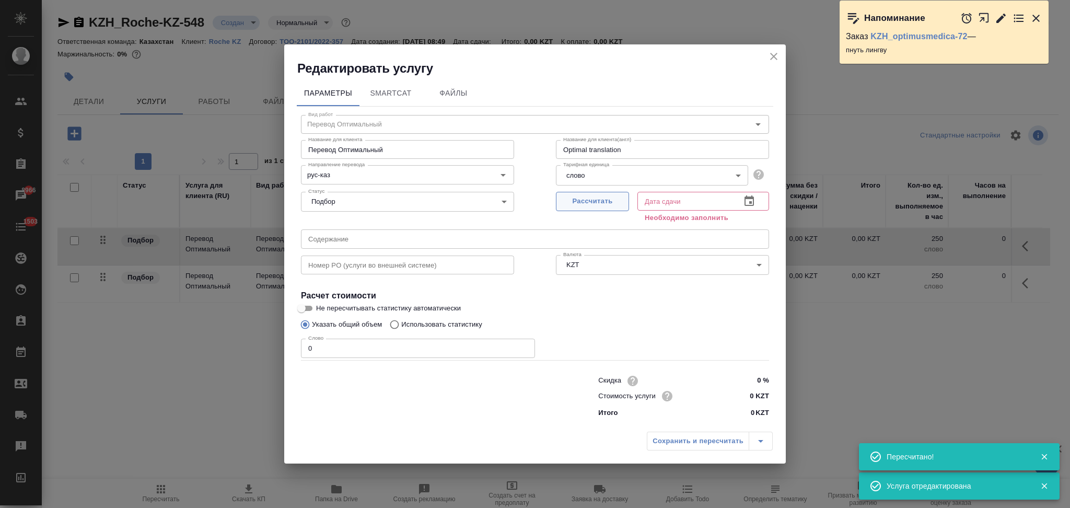
click at [590, 201] on span "Рассчитать" at bounding box center [593, 201] width 62 height 12
type input "15.10.2025 08:51"
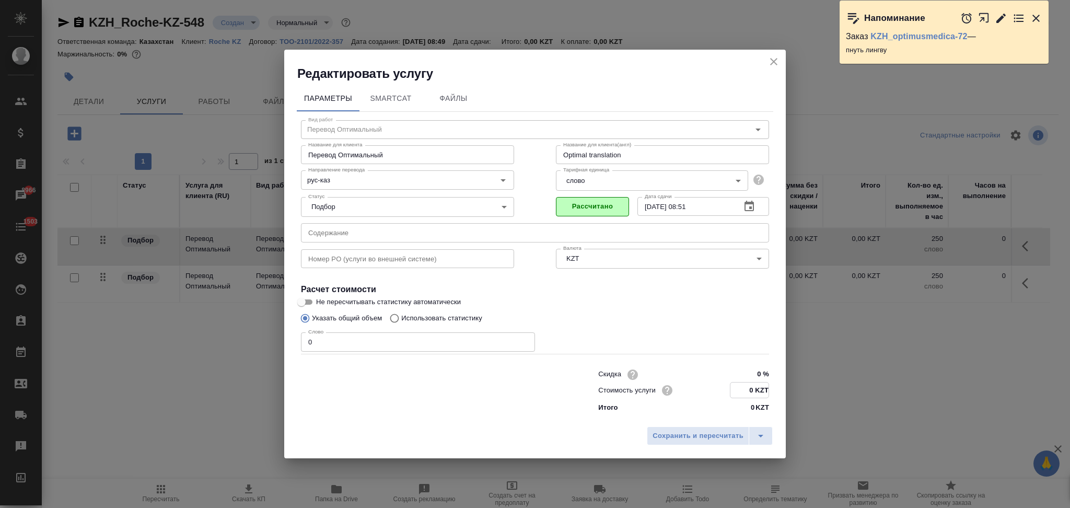
click at [749, 391] on input "0 KZT" at bounding box center [749, 389] width 38 height 15
type input "13 KZT"
click at [714, 434] on span "Сохранить и пересчитать" at bounding box center [697, 436] width 91 height 12
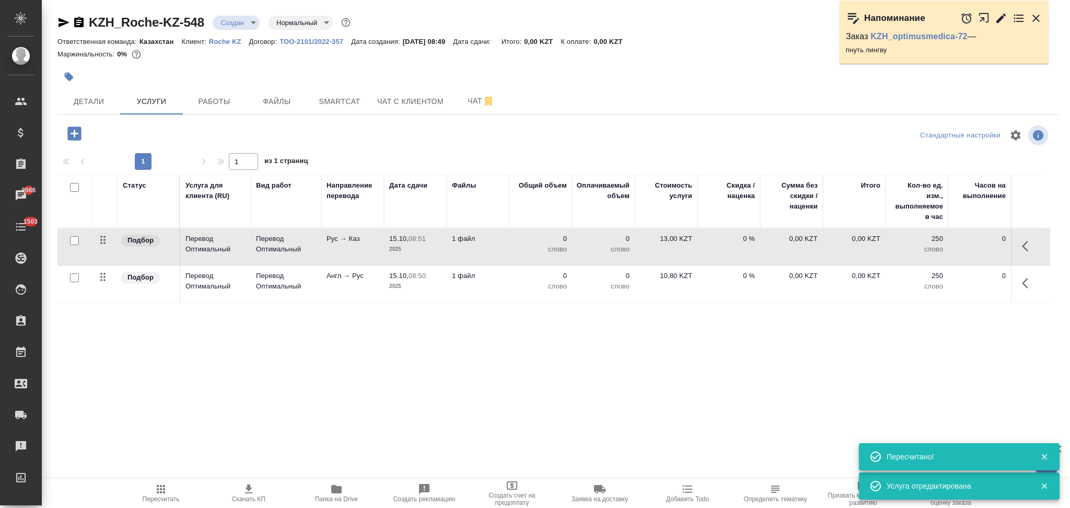
click at [72, 278] on input "checkbox" at bounding box center [74, 277] width 9 height 9
checkbox input "true"
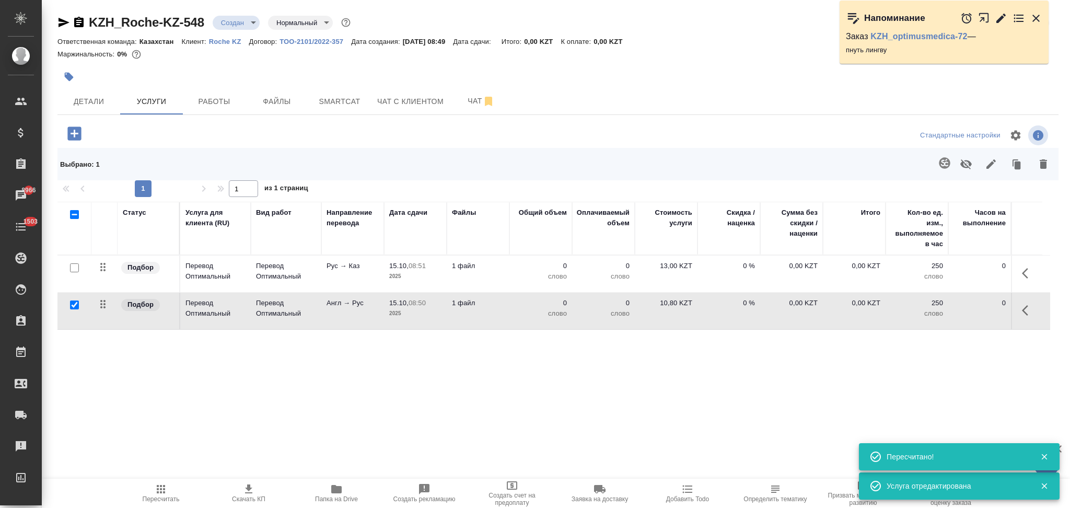
click at [939, 164] on icon "button" at bounding box center [944, 162] width 11 height 11
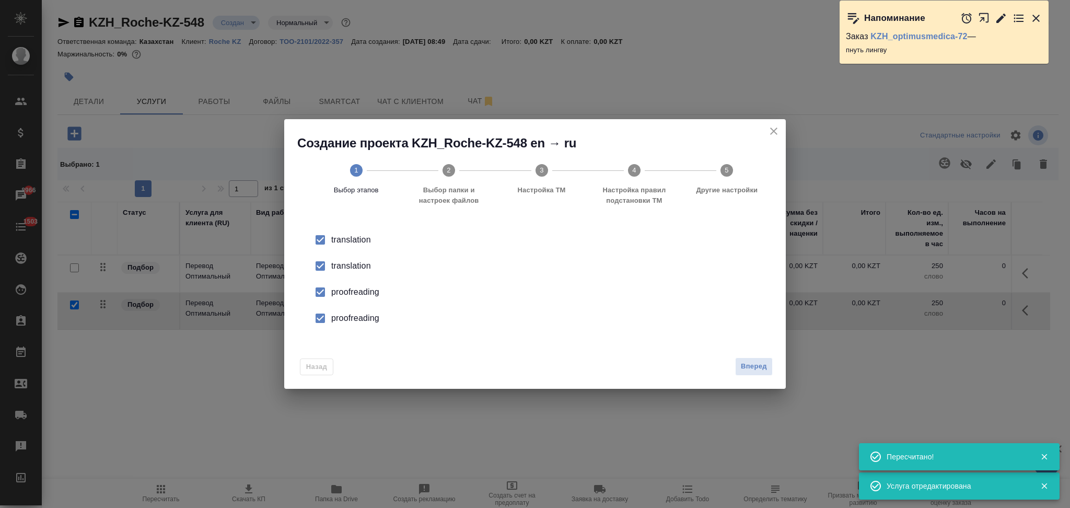
click at [356, 264] on div "translation" at bounding box center [545, 266] width 429 height 13
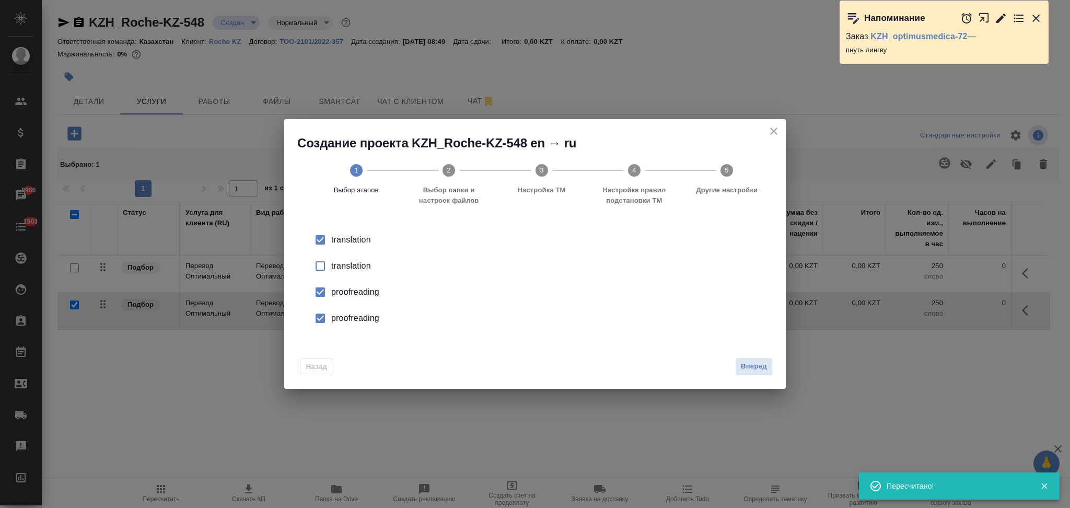
click at [355, 292] on div "proofreading" at bounding box center [545, 292] width 429 height 13
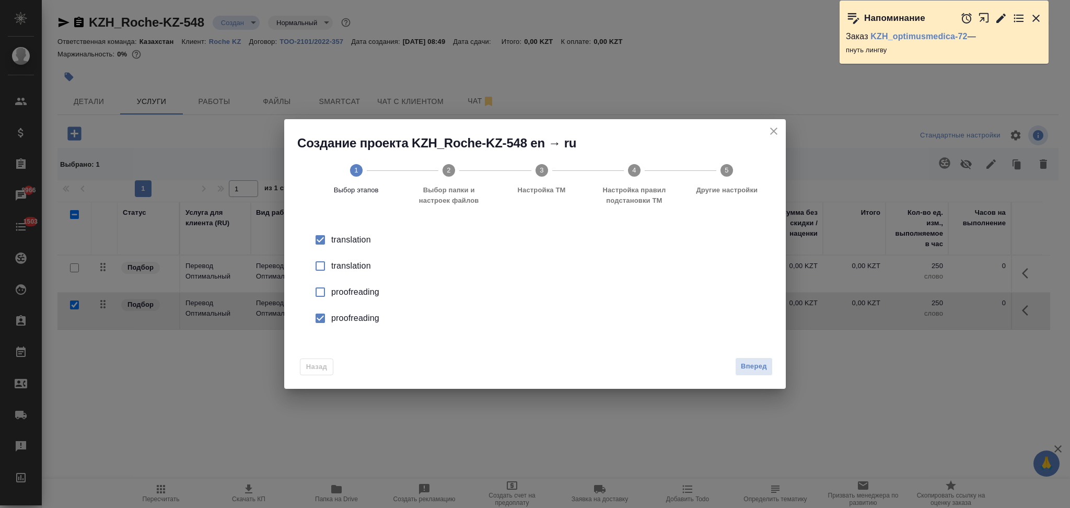
drag, startPoint x: 355, startPoint y: 292, endPoint x: 362, endPoint y: 316, distance: 25.0
click at [362, 316] on div "proofreading" at bounding box center [545, 318] width 429 height 13
click at [753, 361] on span "Вперед" at bounding box center [754, 366] width 26 height 12
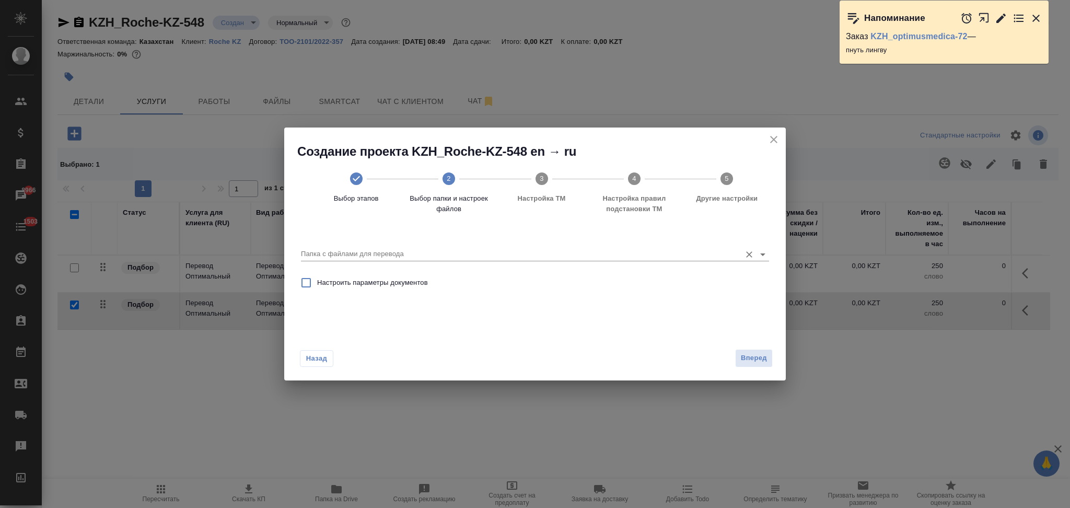
click at [403, 254] on input "Папка с файлами для перевода" at bounding box center [518, 254] width 435 height 13
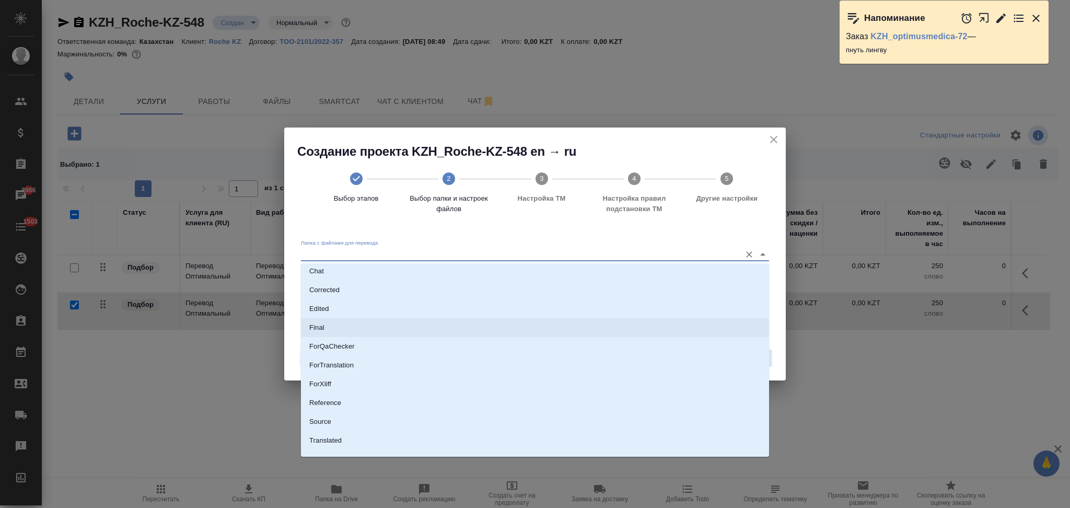
scroll to position [54, 0]
click at [346, 404] on li "Source" at bounding box center [535, 409] width 468 height 19
type input "Source"
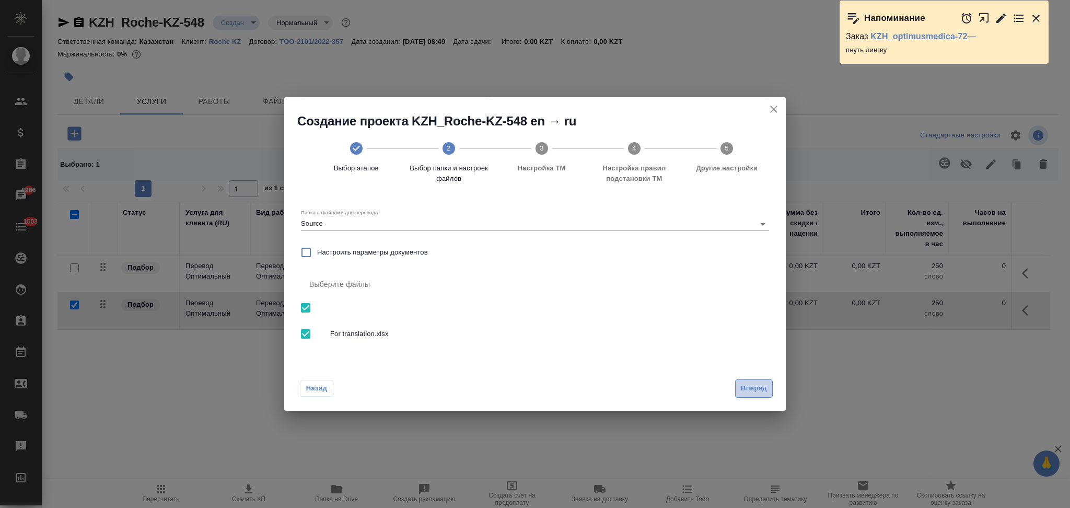
click at [749, 392] on span "Вперед" at bounding box center [754, 388] width 26 height 12
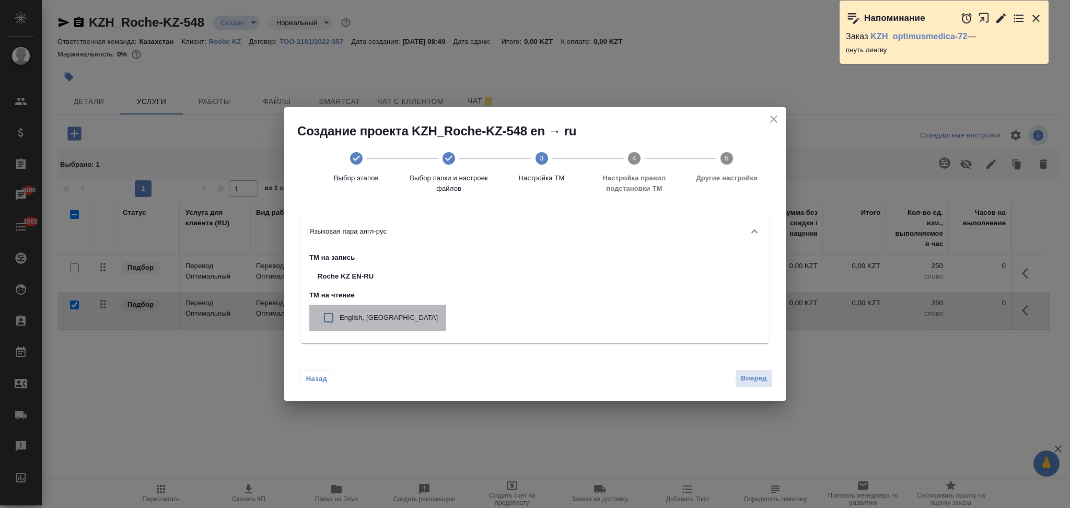
click at [385, 320] on p "English, Roche KZ" at bounding box center [389, 317] width 98 height 10
checkbox input "true"
click at [741, 378] on span "Вперед" at bounding box center [754, 378] width 26 height 12
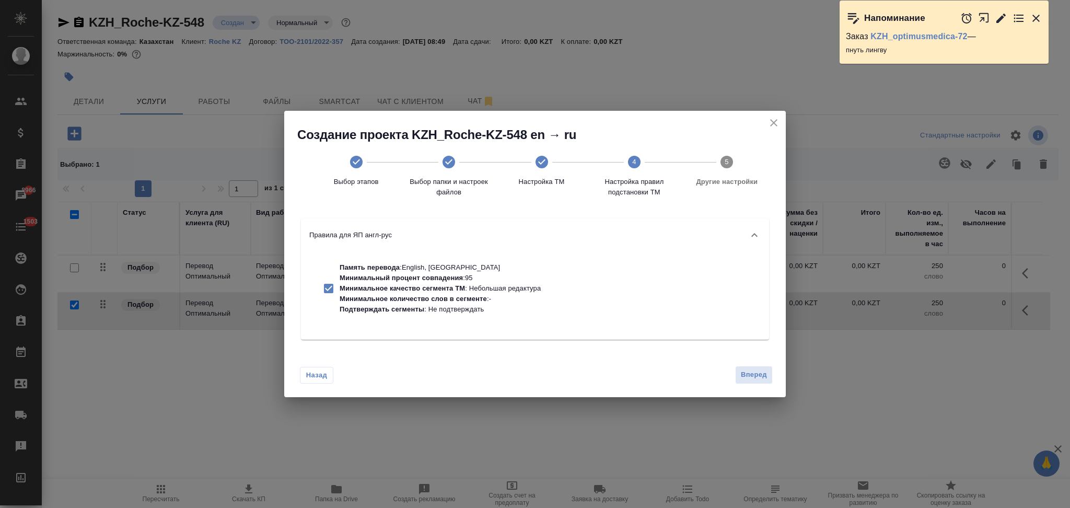
click at [414, 302] on p "Минимальное количество слов в сегменте" at bounding box center [413, 299] width 147 height 8
checkbox input "false"
click at [762, 376] on span "Вперед" at bounding box center [754, 375] width 26 height 12
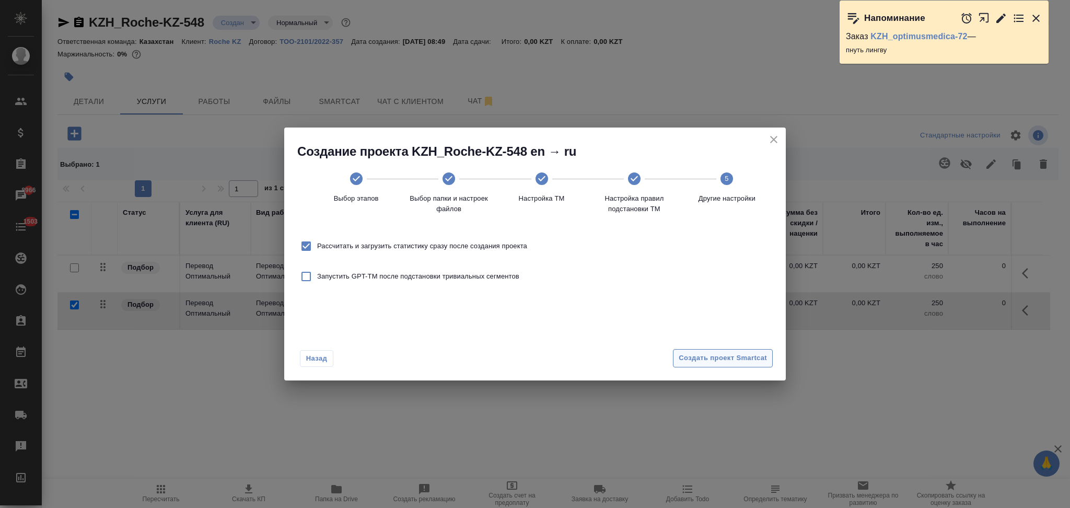
click at [692, 361] on span "Создать проект Smartcat" at bounding box center [723, 358] width 88 height 12
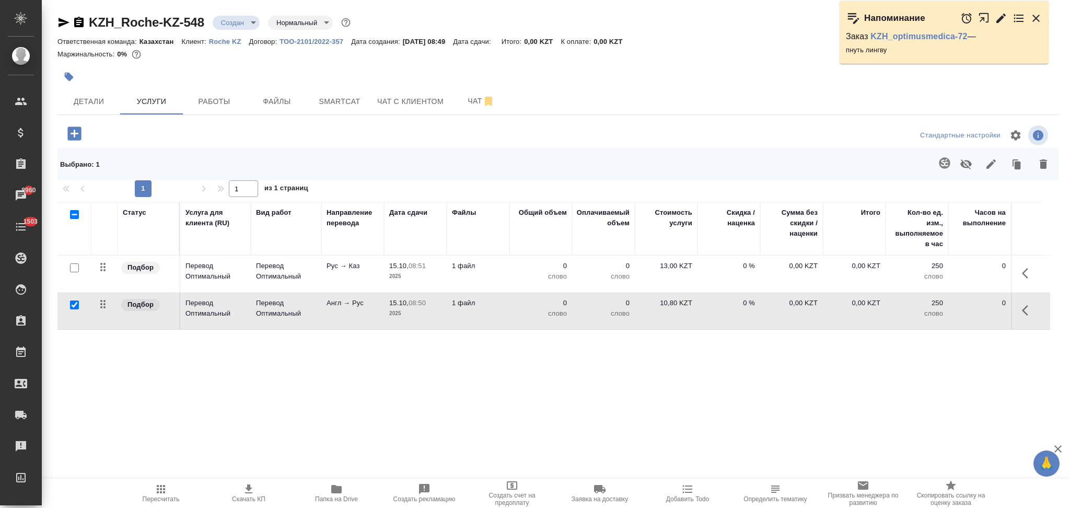
click at [70, 302] on input "checkbox" at bounding box center [74, 304] width 9 height 9
checkbox input "false"
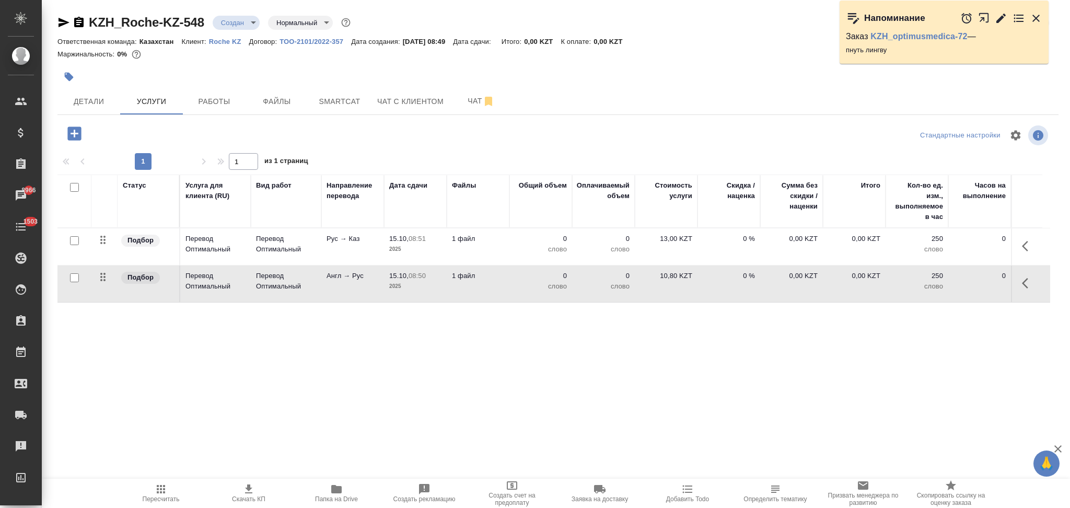
click at [74, 242] on input "checkbox" at bounding box center [74, 240] width 9 height 9
checkbox input "true"
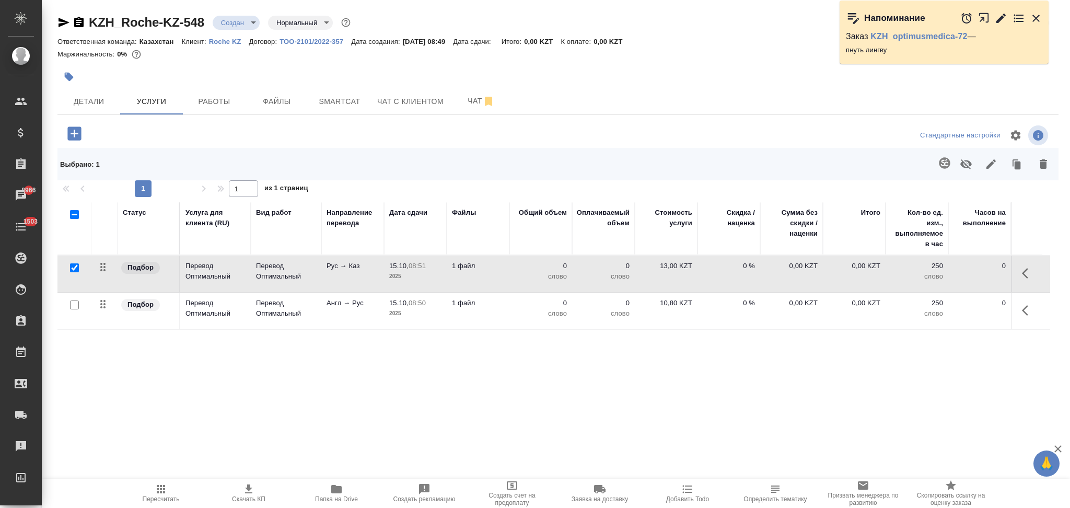
click at [939, 162] on icon "button" at bounding box center [944, 162] width 11 height 11
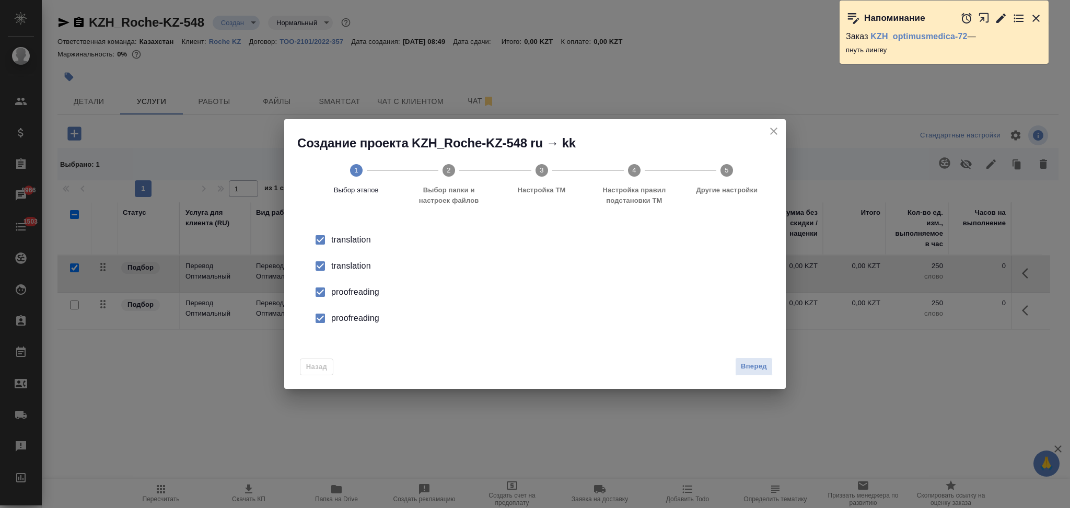
click at [356, 263] on div "translation" at bounding box center [545, 266] width 429 height 13
click at [360, 292] on div "proofreading" at bounding box center [545, 292] width 429 height 13
click at [370, 320] on div "proofreading" at bounding box center [545, 318] width 429 height 13
click at [741, 367] on span "Вперед" at bounding box center [754, 366] width 26 height 12
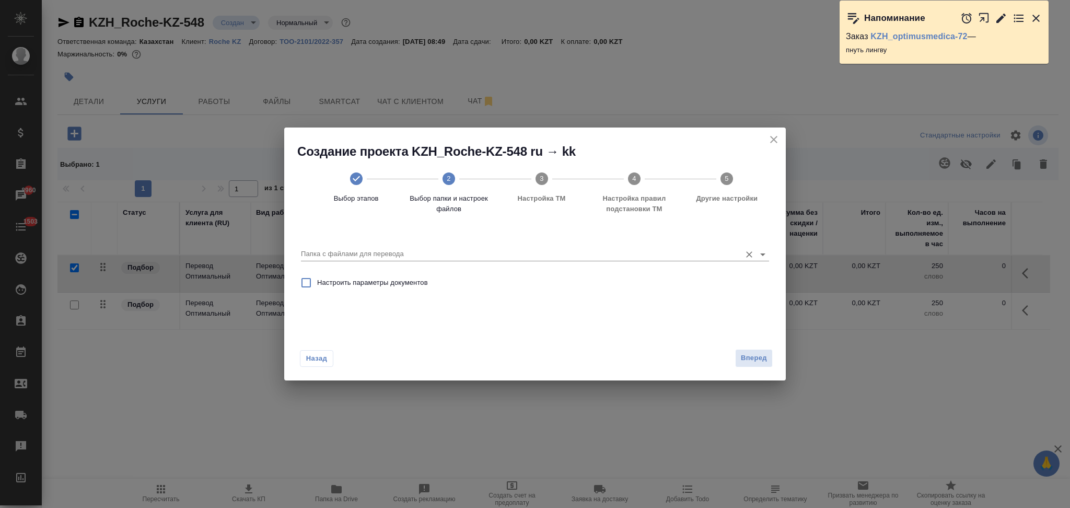
click at [396, 255] on input "Папка с файлами для перевода" at bounding box center [518, 254] width 435 height 13
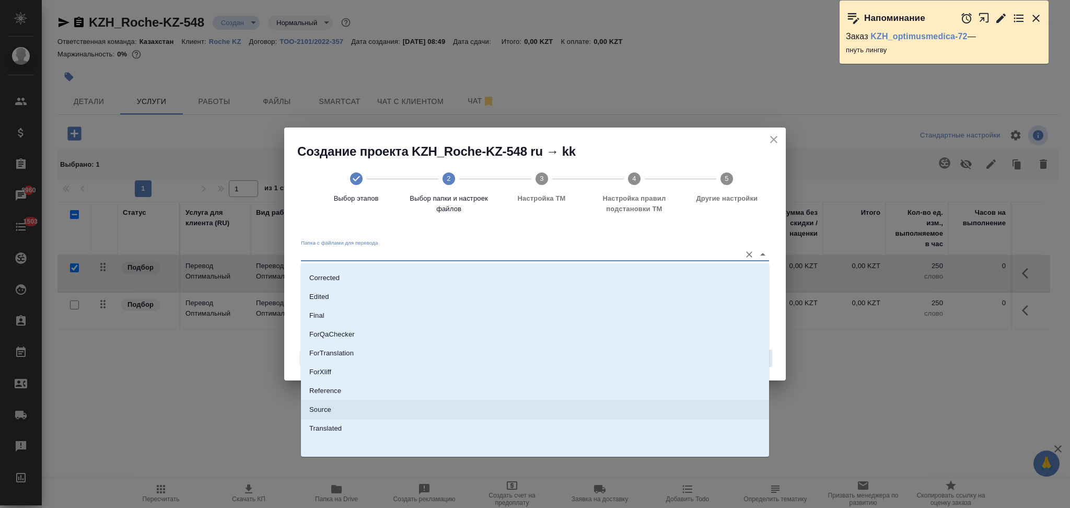
click at [334, 408] on li "Source" at bounding box center [535, 409] width 468 height 19
type input "Source"
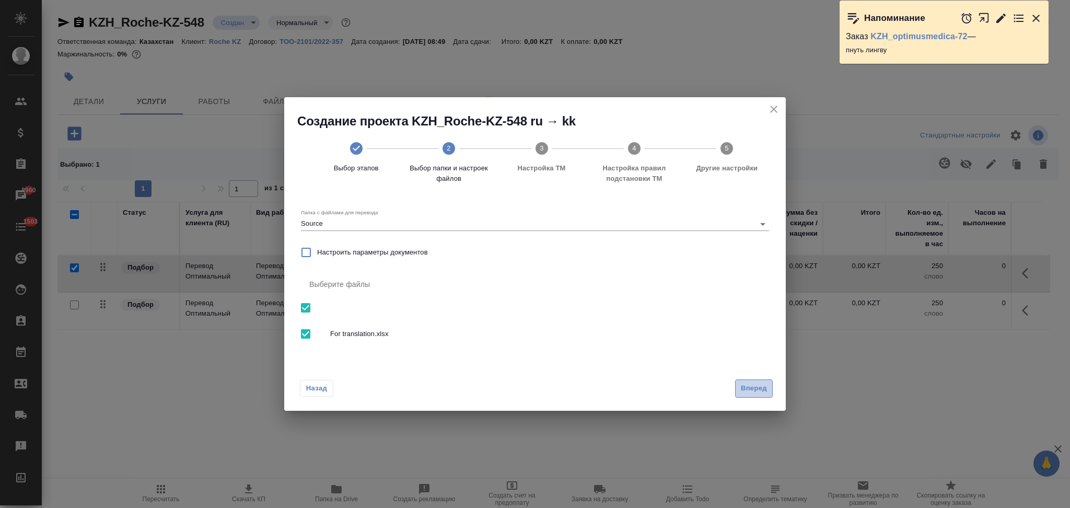
click at [751, 387] on span "Вперед" at bounding box center [754, 388] width 26 height 12
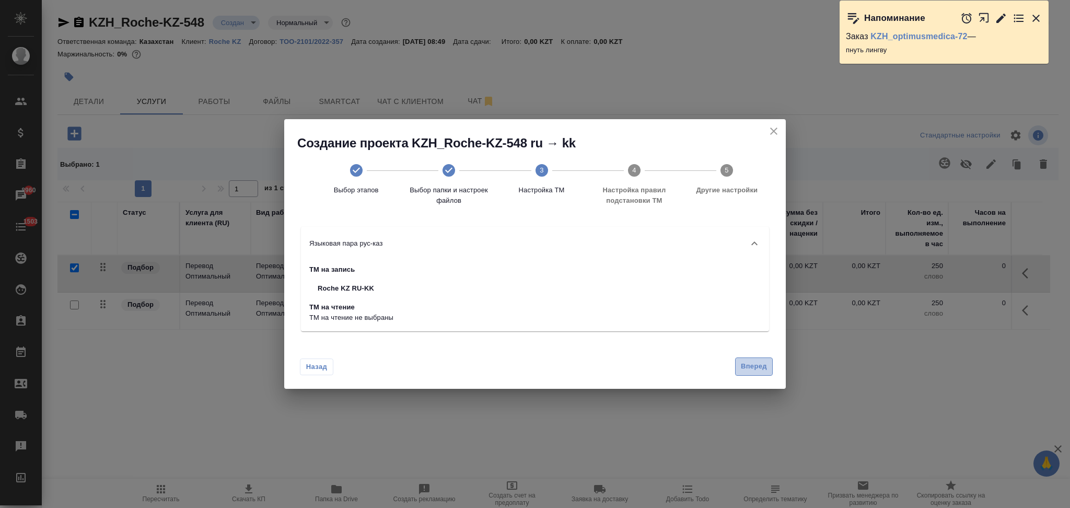
click at [755, 368] on span "Вперед" at bounding box center [754, 366] width 26 height 12
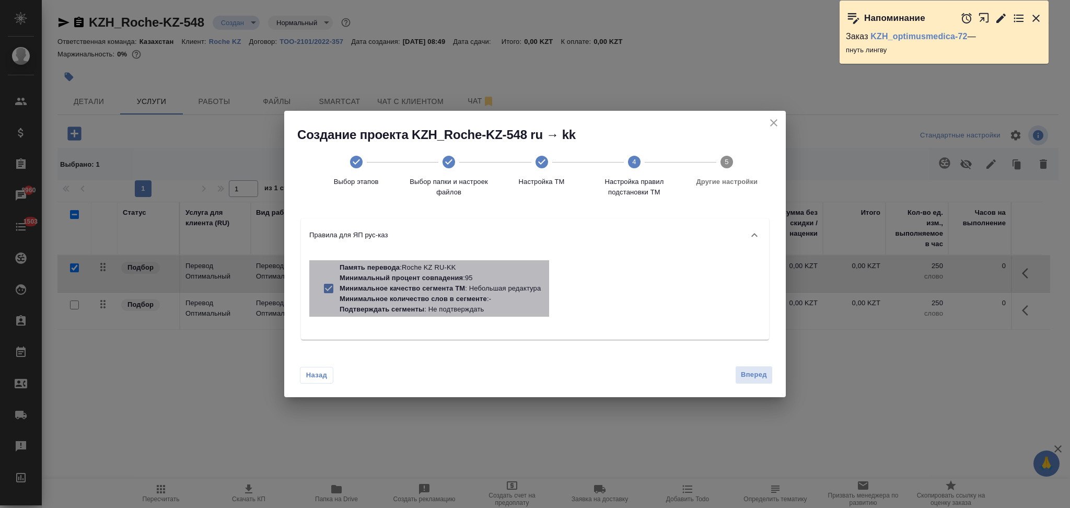
click at [472, 301] on p "Минимальное количество слов в сегменте" at bounding box center [413, 299] width 147 height 8
checkbox input "false"
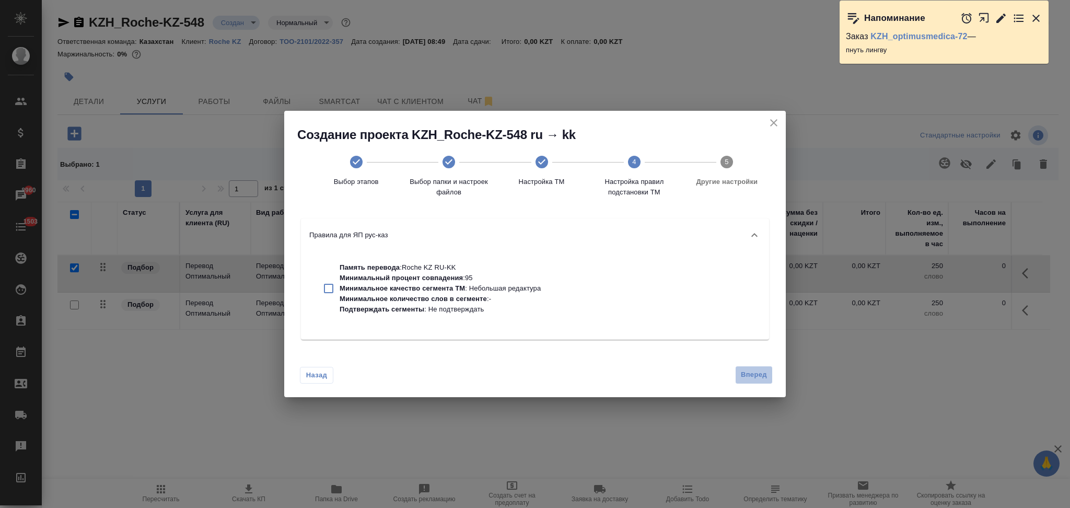
click at [745, 374] on span "Вперед" at bounding box center [754, 375] width 26 height 12
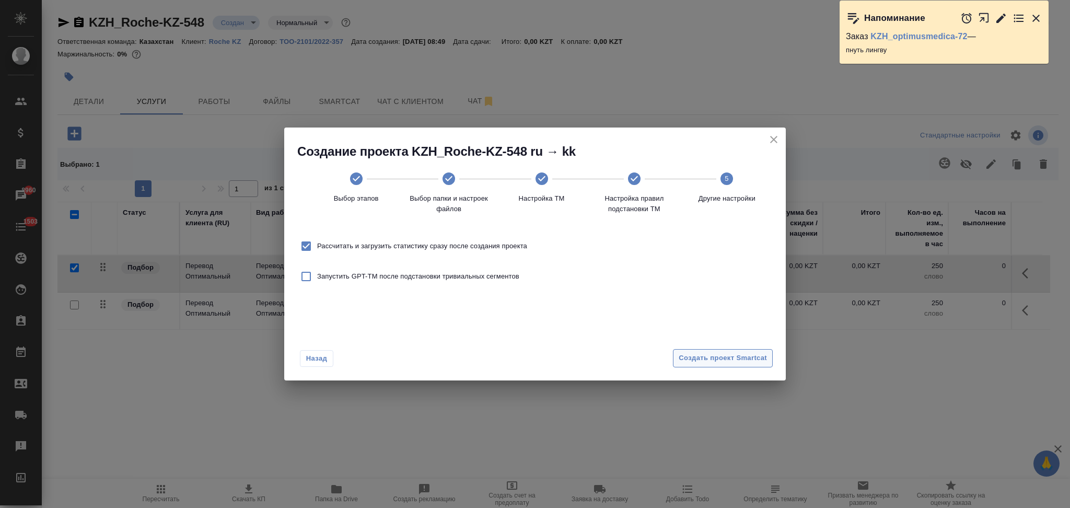
click at [684, 354] on span "Создать проект Smartcat" at bounding box center [723, 358] width 88 height 12
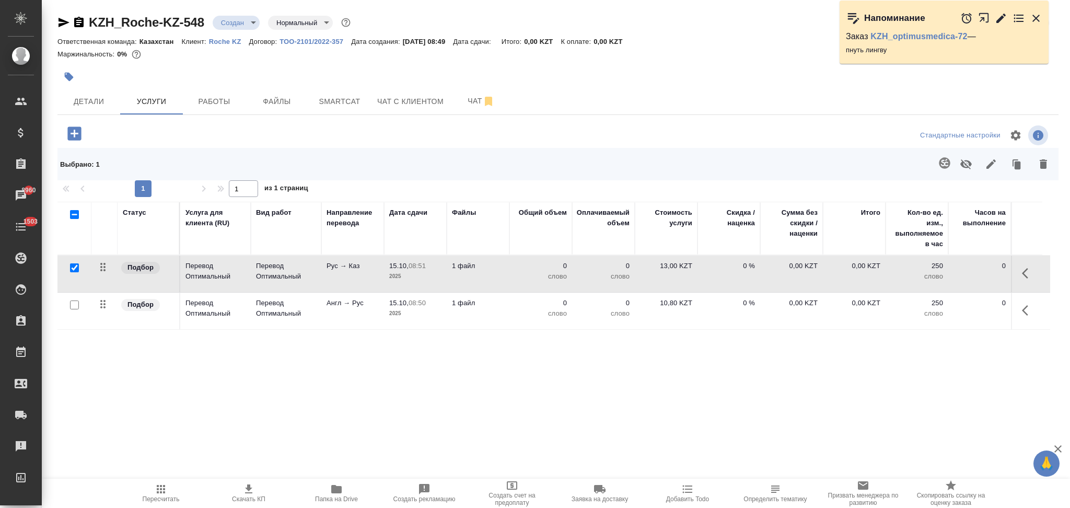
click at [473, 310] on td "1 файл" at bounding box center [478, 311] width 63 height 37
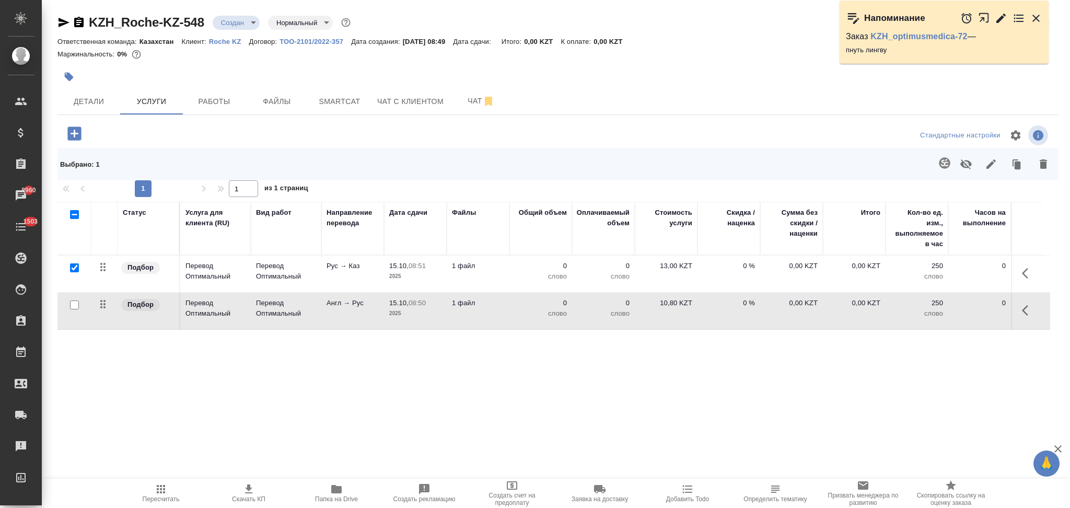
click at [473, 310] on td "1 файл" at bounding box center [478, 311] width 63 height 37
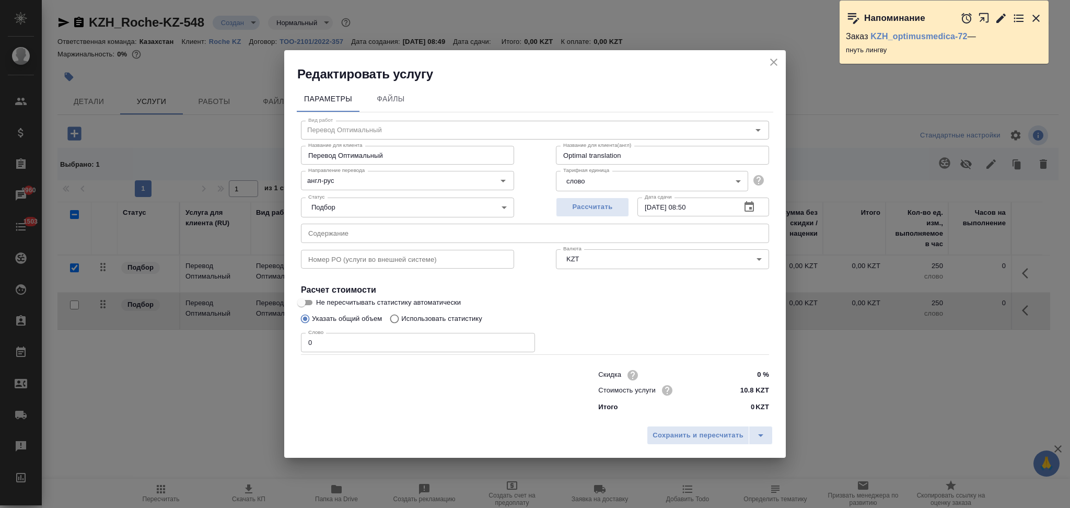
click at [391, 317] on input "Использовать статистику" at bounding box center [392, 319] width 17 height 20
radio input "true"
radio input "false"
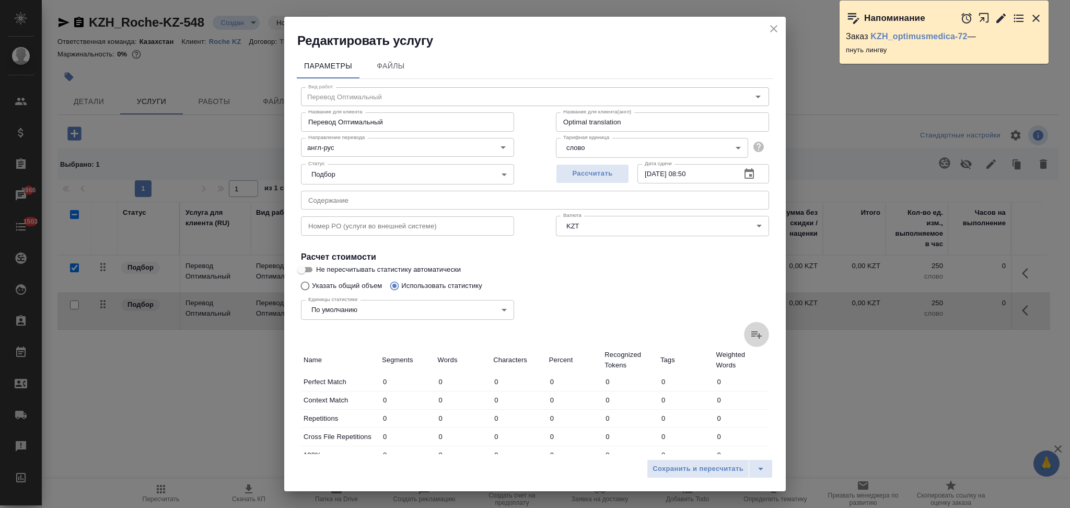
click at [750, 334] on icon at bounding box center [756, 334] width 13 height 13
click at [0, 0] on input "file" at bounding box center [0, 0] width 0 height 0
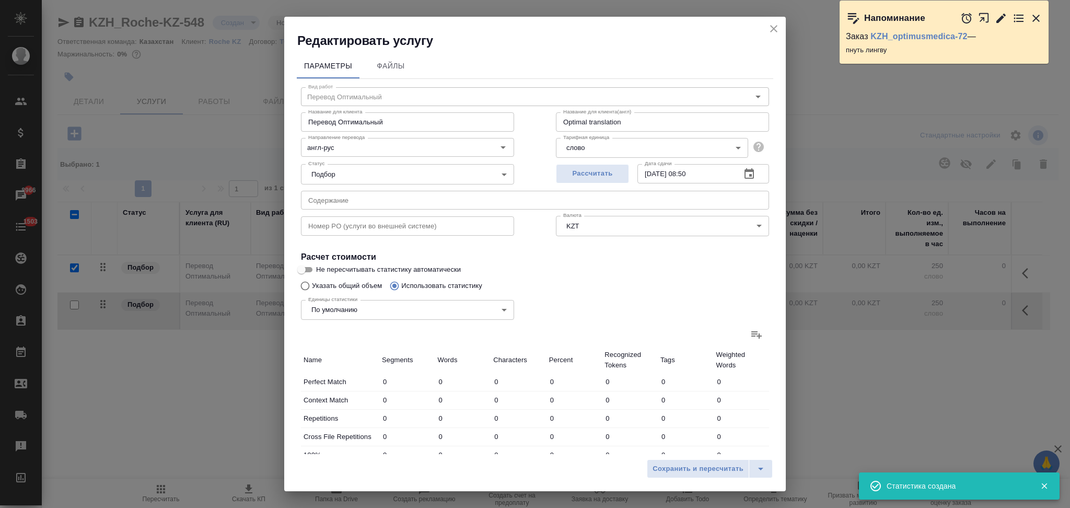
click at [307, 271] on input "Не пересчитывать статистику автоматически" at bounding box center [302, 269] width 38 height 13
checkbox input "true"
type input "8"
type input "42"
type input "271"
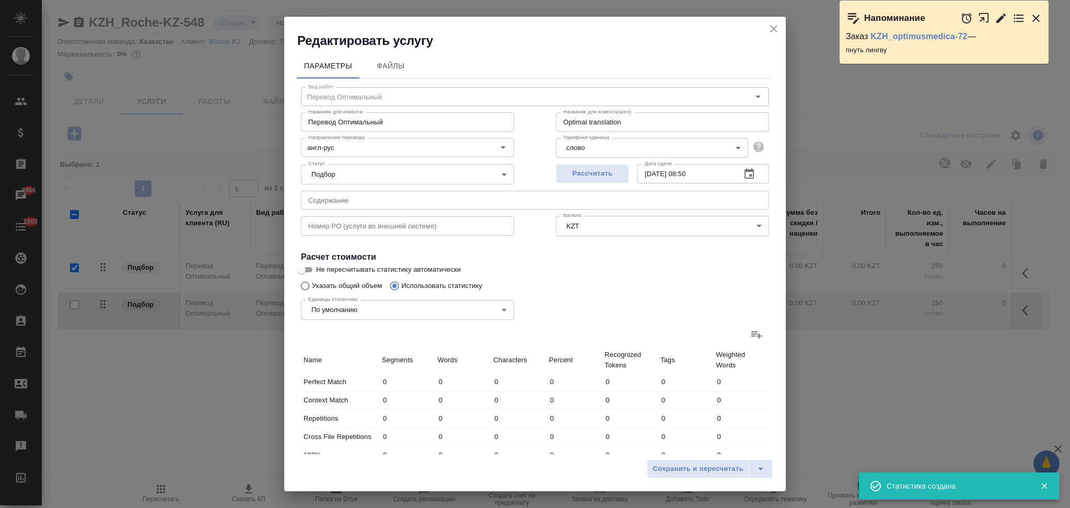
type input "3"
type input "26"
type input "2"
type input "7"
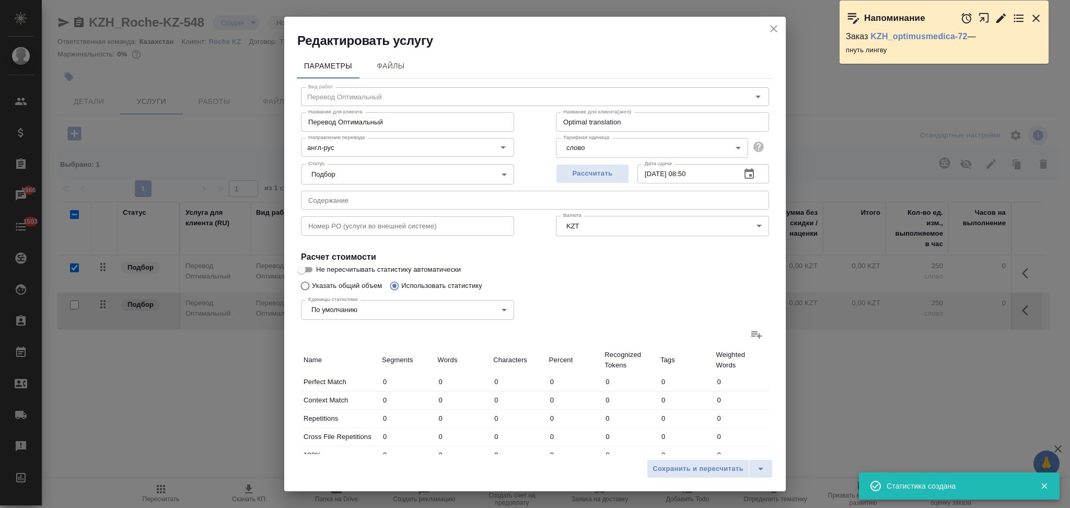
type input "55"
type input "45"
type input "470"
type input "3391"
type input "50"
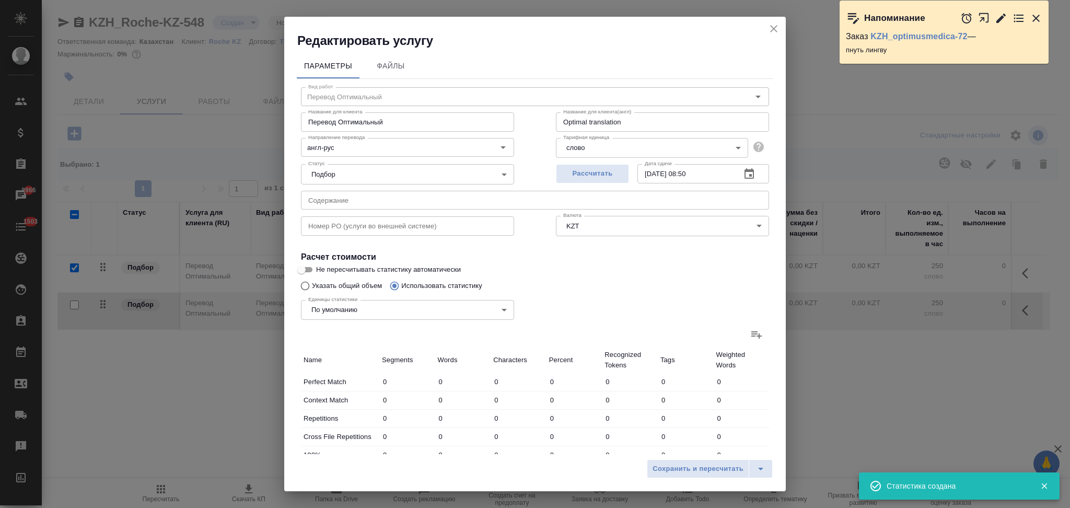
type input "480"
type input "3472"
type input "58"
type input "522"
type input "3743"
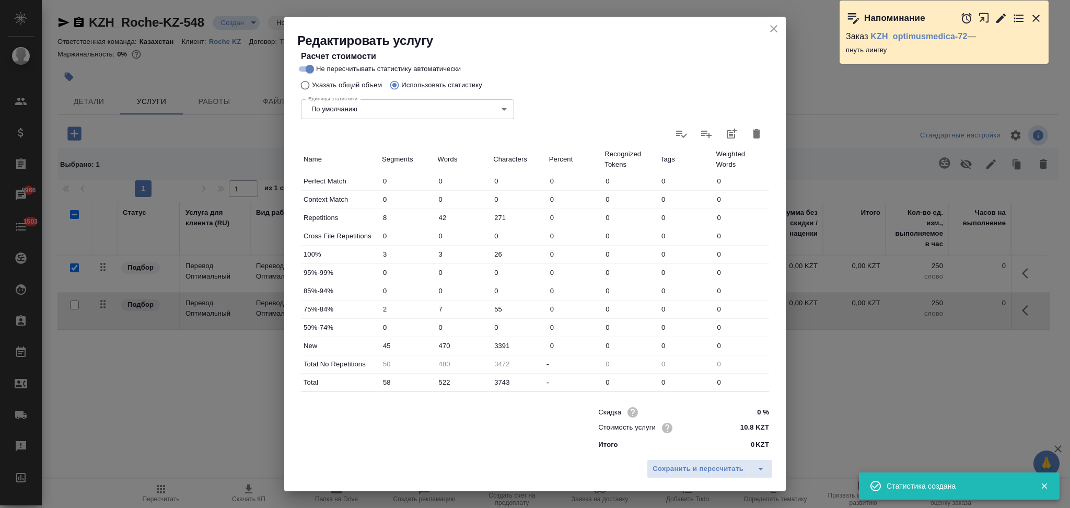
scroll to position [205, 0]
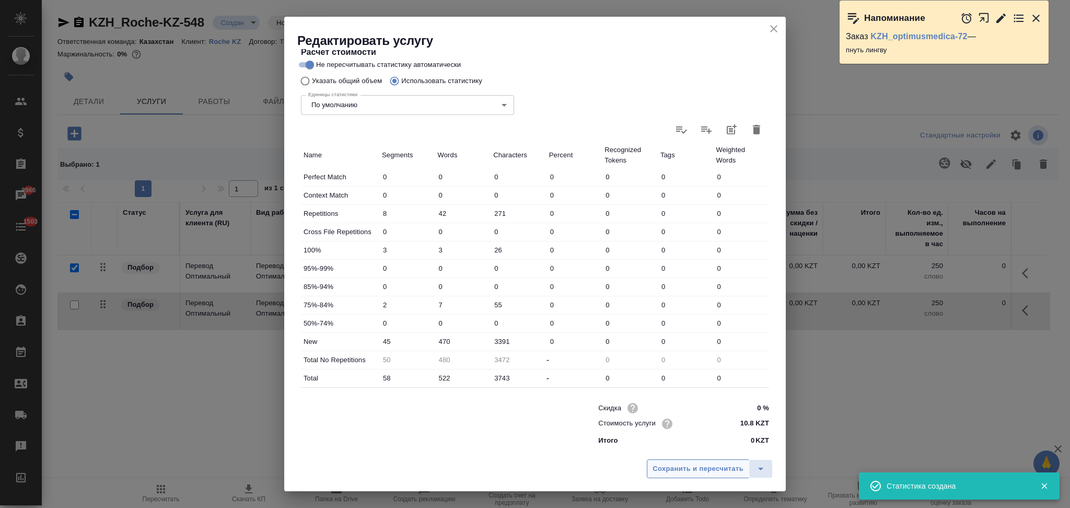
click at [672, 467] on span "Сохранить и пересчитать" at bounding box center [697, 469] width 91 height 12
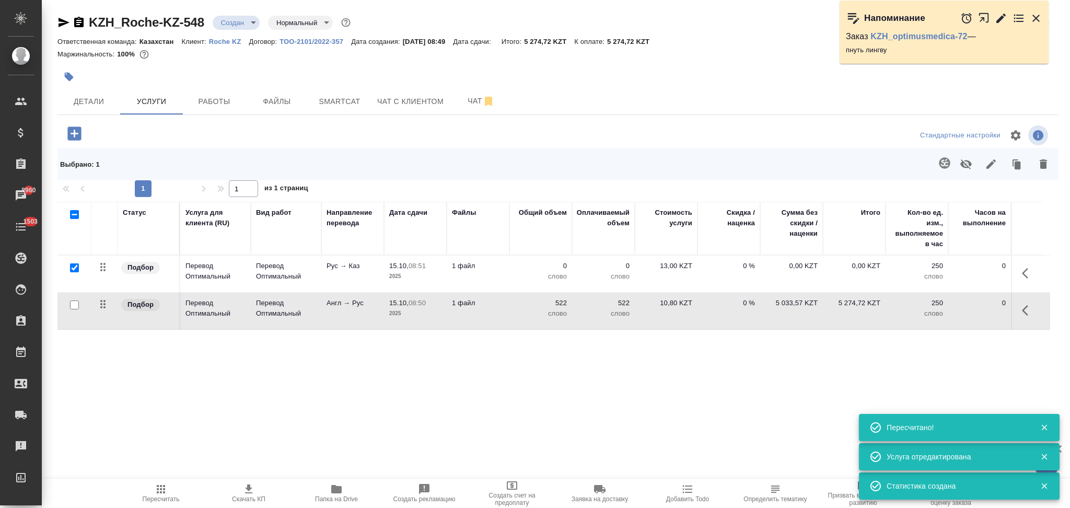
click at [508, 272] on td "1 файл" at bounding box center [478, 273] width 63 height 37
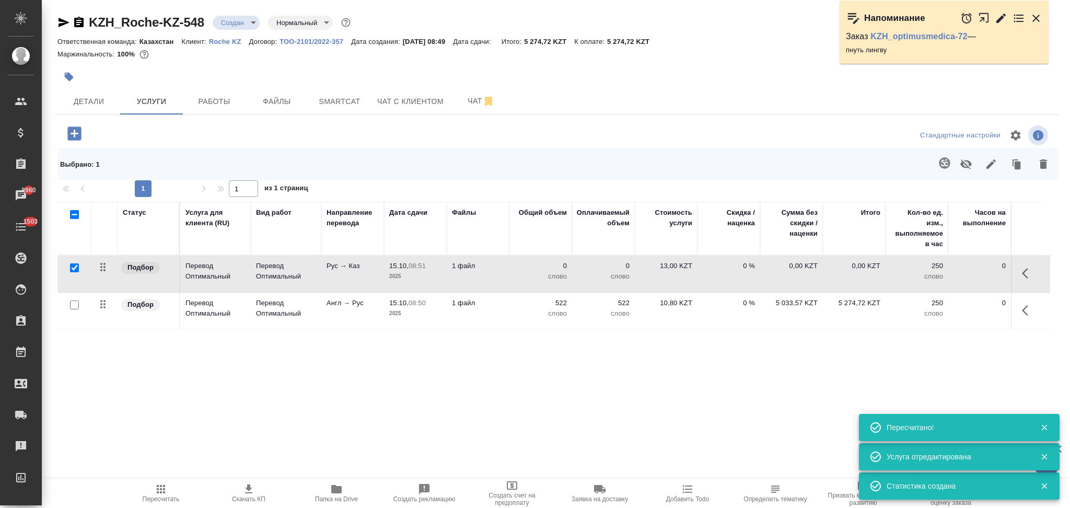
click at [508, 272] on td "1 файл" at bounding box center [478, 273] width 63 height 37
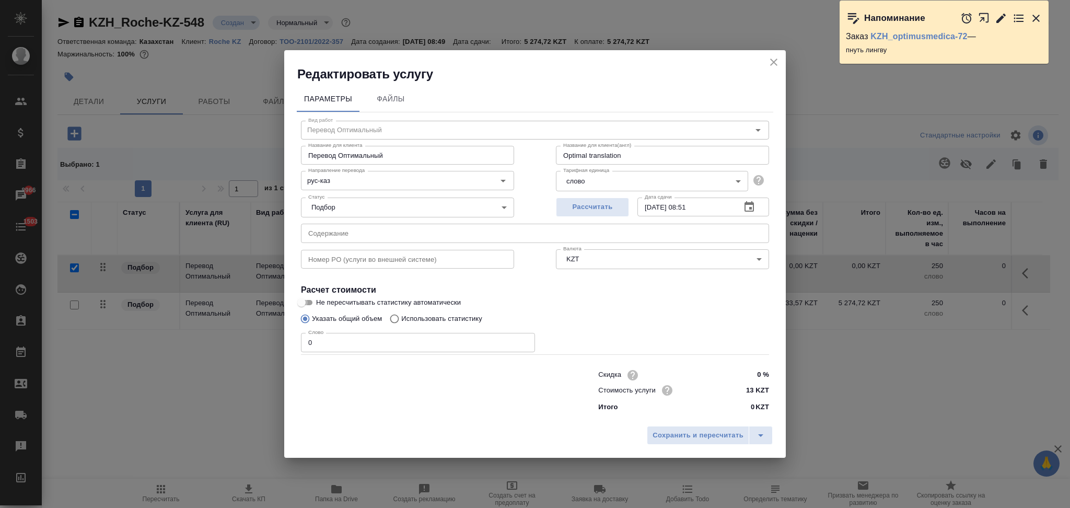
click at [306, 303] on input "Не пересчитывать статистику автоматически" at bounding box center [302, 302] width 38 height 13
checkbox input "true"
click at [399, 317] on input "Использовать статистику" at bounding box center [392, 319] width 17 height 20
radio input "true"
radio input "false"
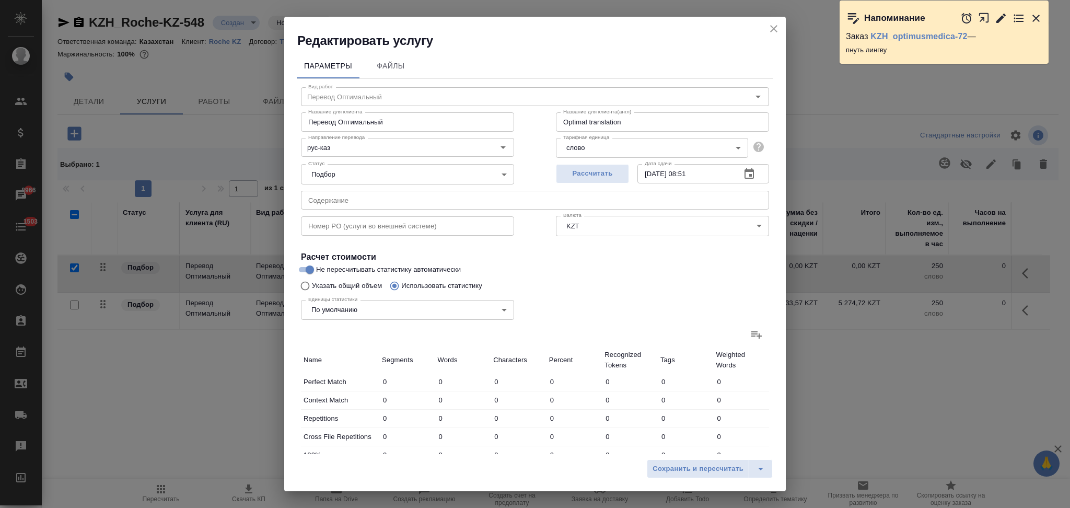
click at [751, 336] on icon at bounding box center [756, 334] width 10 height 7
click at [0, 0] on input "file" at bounding box center [0, 0] width 0 height 0
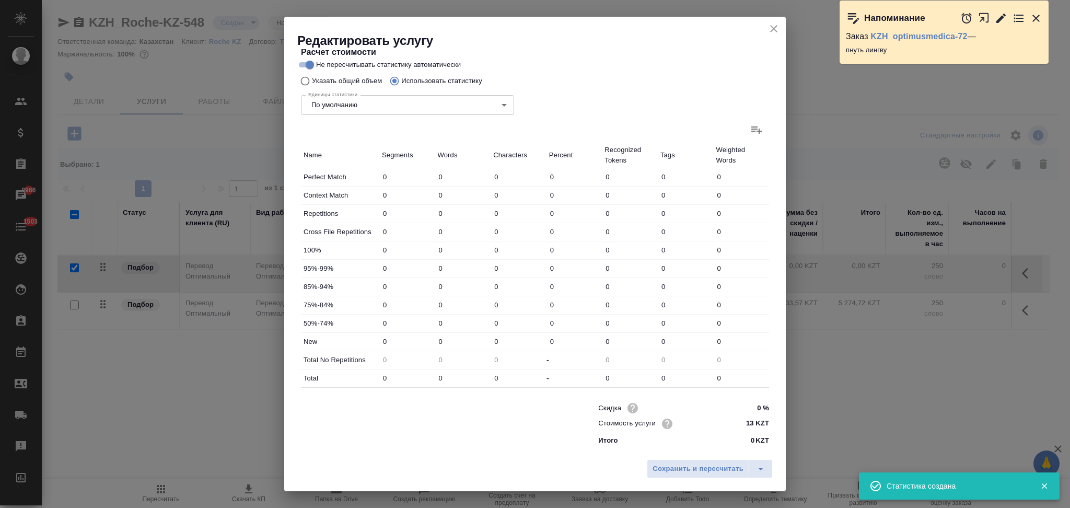
type input "8"
type input "42"
type input "271"
type input "50"
type input "480"
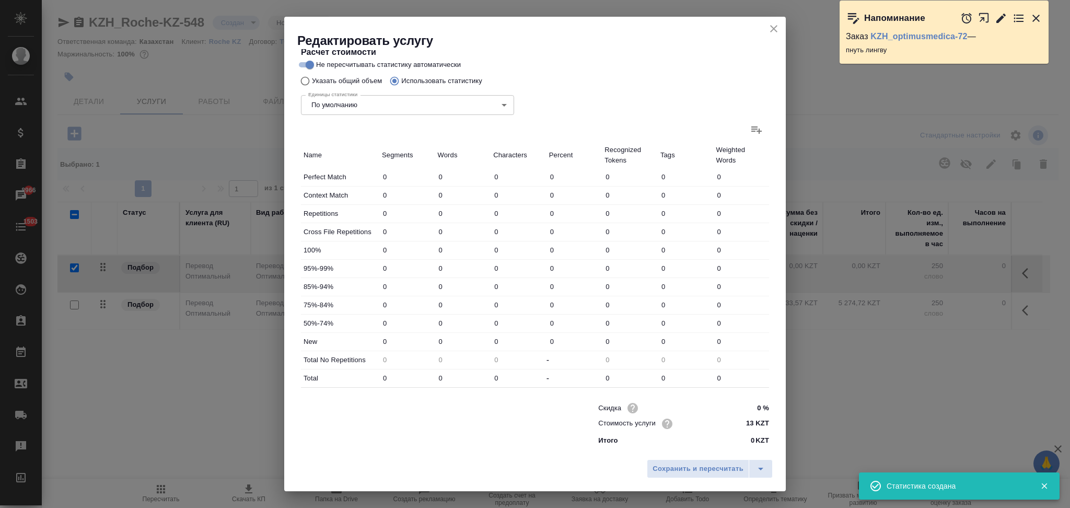
type input "3472"
type input "50"
type input "480"
type input "3472"
type input "58"
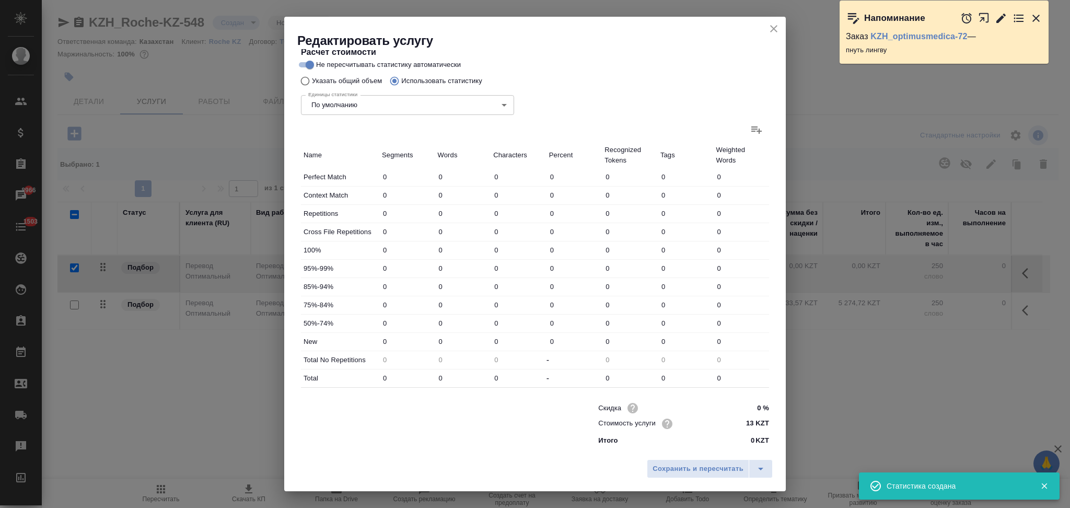
type input "522"
type input "3743"
click at [677, 471] on span "Сохранить и пересчитать" at bounding box center [697, 469] width 91 height 12
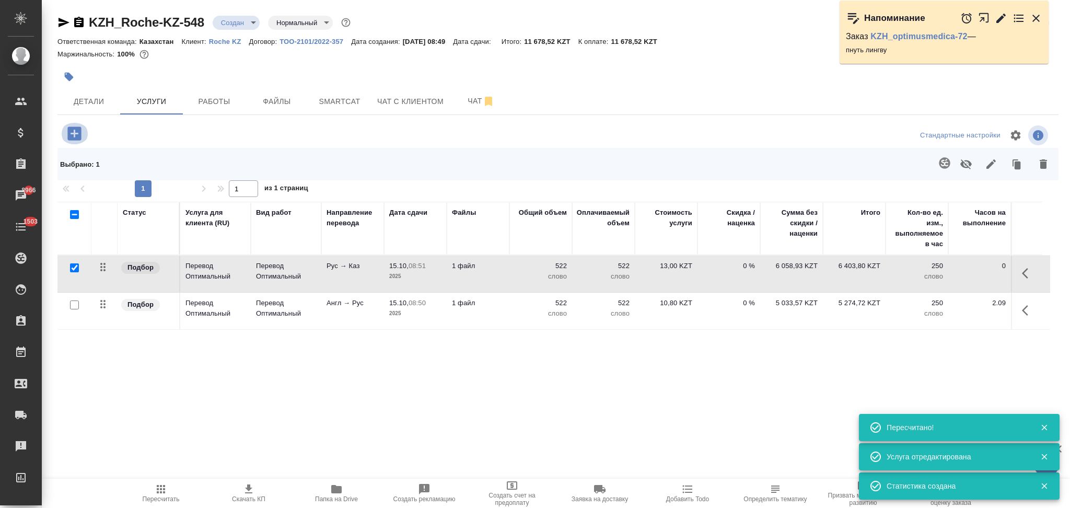
click at [73, 136] on icon "button" at bounding box center [74, 133] width 14 height 14
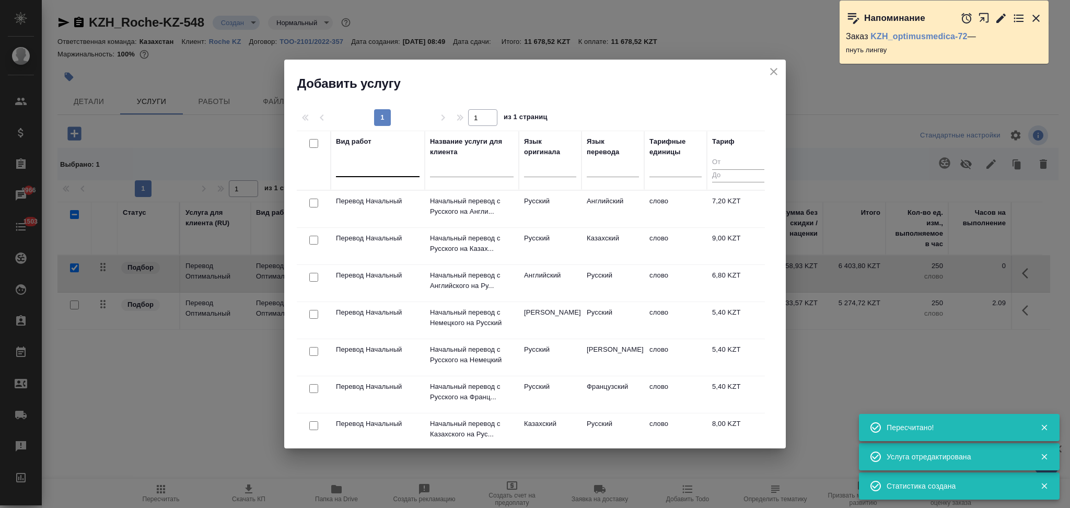
click at [362, 171] on div at bounding box center [378, 166] width 84 height 15
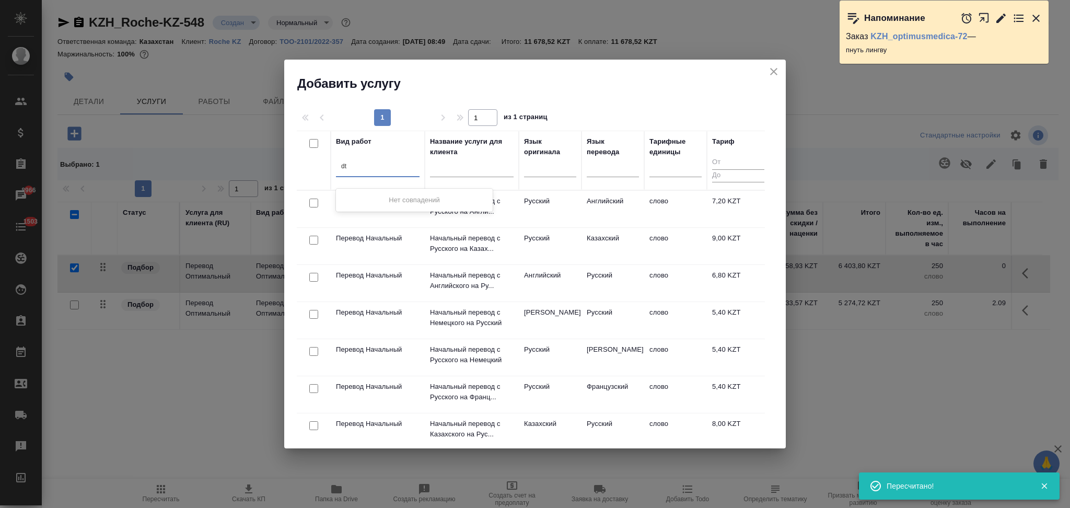
type input "d"
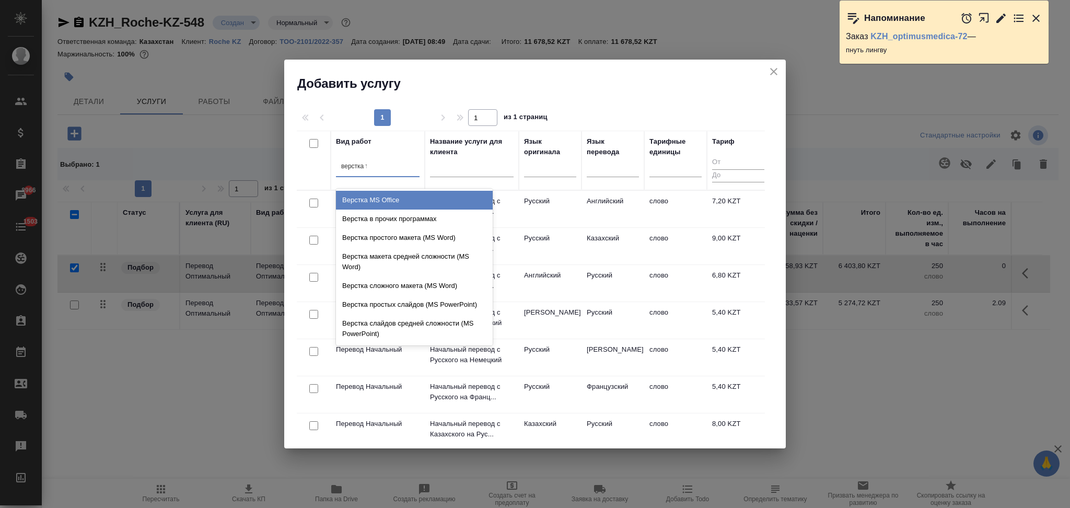
type input "верстка та"
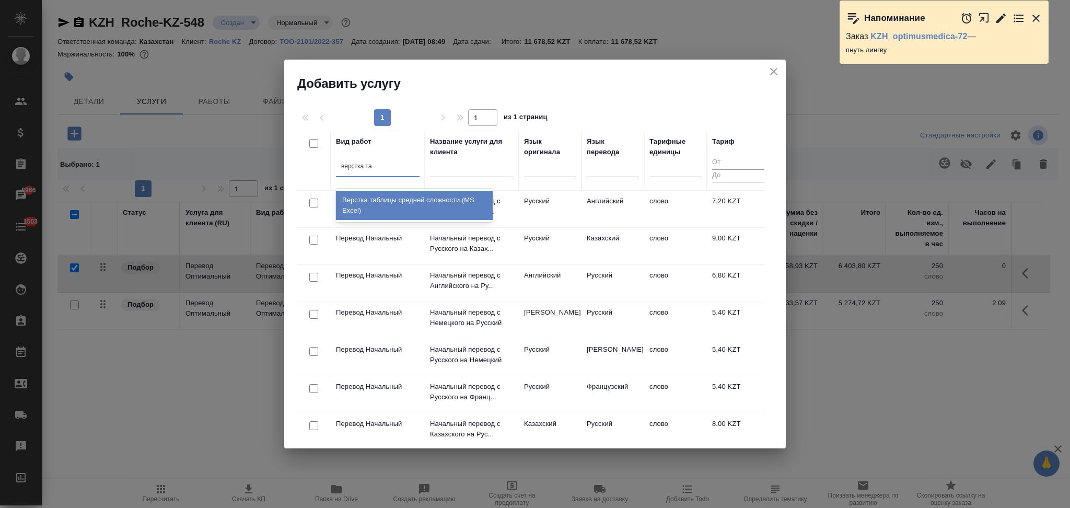
click at [369, 200] on div "Верстка таблицы средней сложности (MS Excel)" at bounding box center [414, 205] width 157 height 29
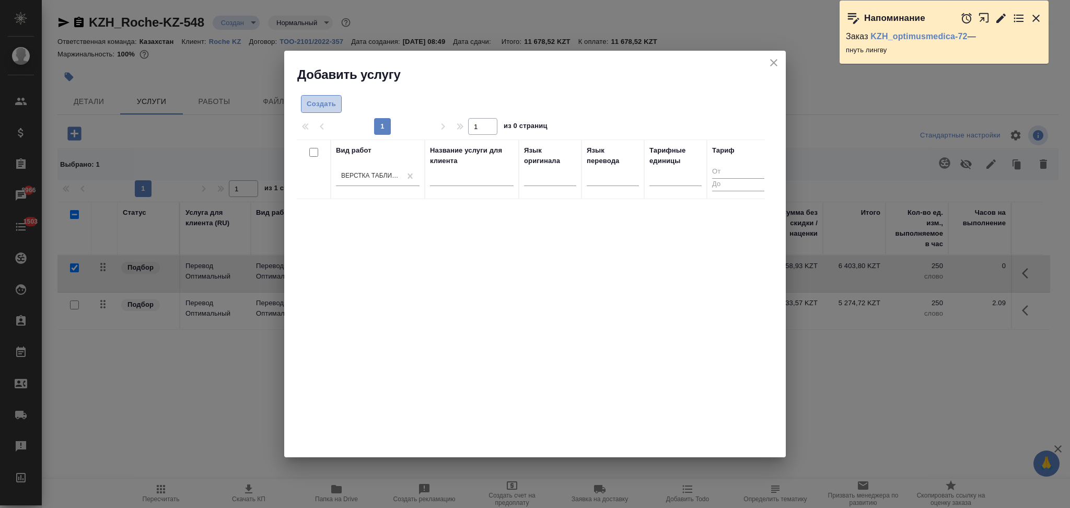
click at [325, 107] on span "Создать" at bounding box center [321, 104] width 29 height 12
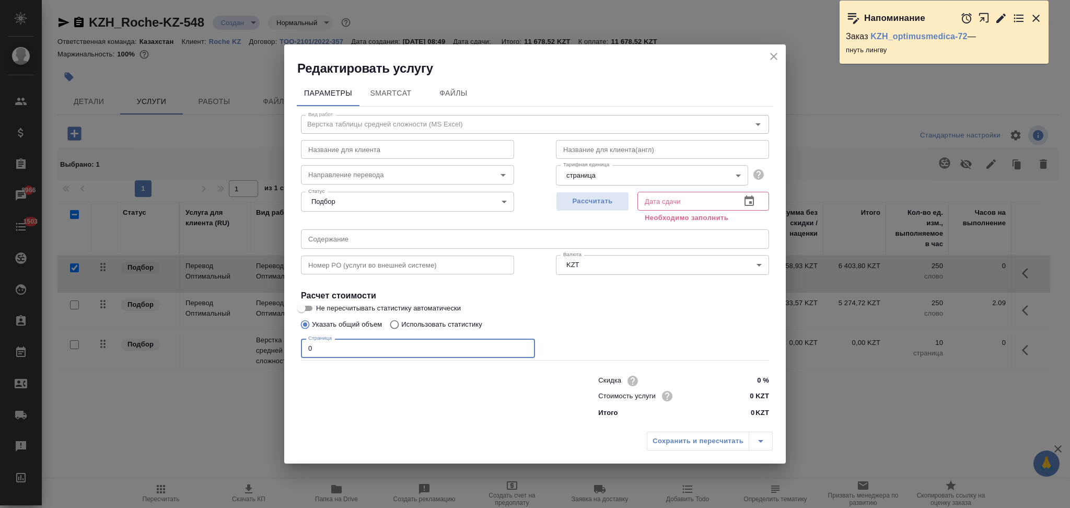
drag, startPoint x: 317, startPoint y: 350, endPoint x: 301, endPoint y: 350, distance: 15.7
click at [301, 350] on input "0" at bounding box center [418, 347] width 234 height 19
type input "2"
click at [580, 205] on span "Рассчитать" at bounding box center [593, 201] width 62 height 12
type input "15.10.2025 10:12"
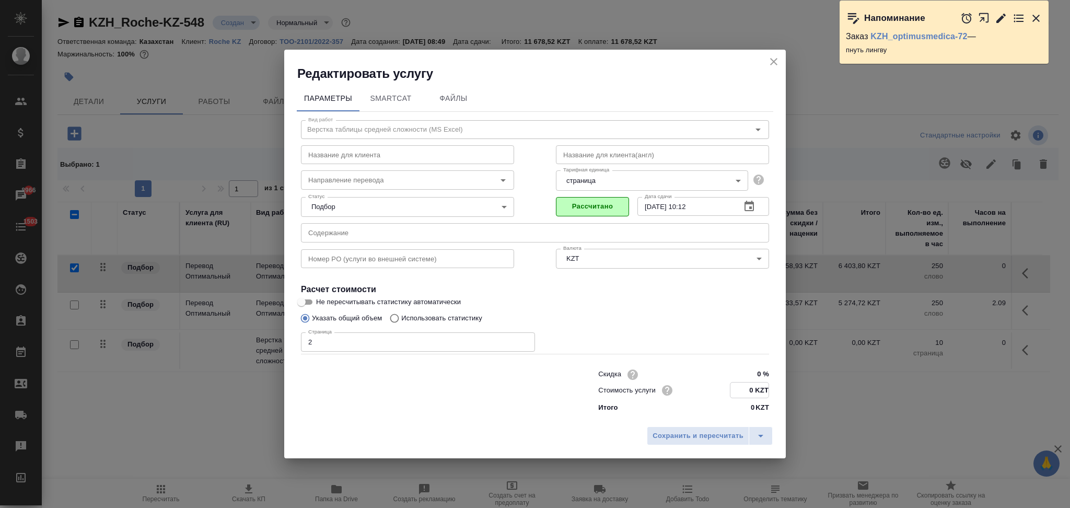
click at [748, 389] on input "0 KZT" at bounding box center [749, 389] width 38 height 15
type input "225 KZT"
click at [724, 430] on span "Сохранить и пересчитать" at bounding box center [697, 436] width 91 height 12
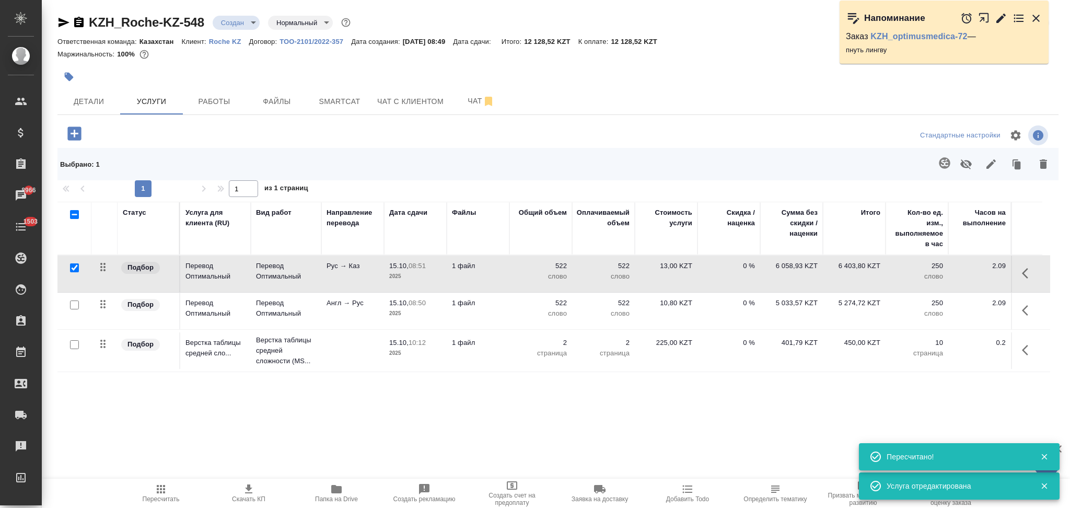
click at [162, 492] on icon "button" at bounding box center [161, 489] width 13 height 13
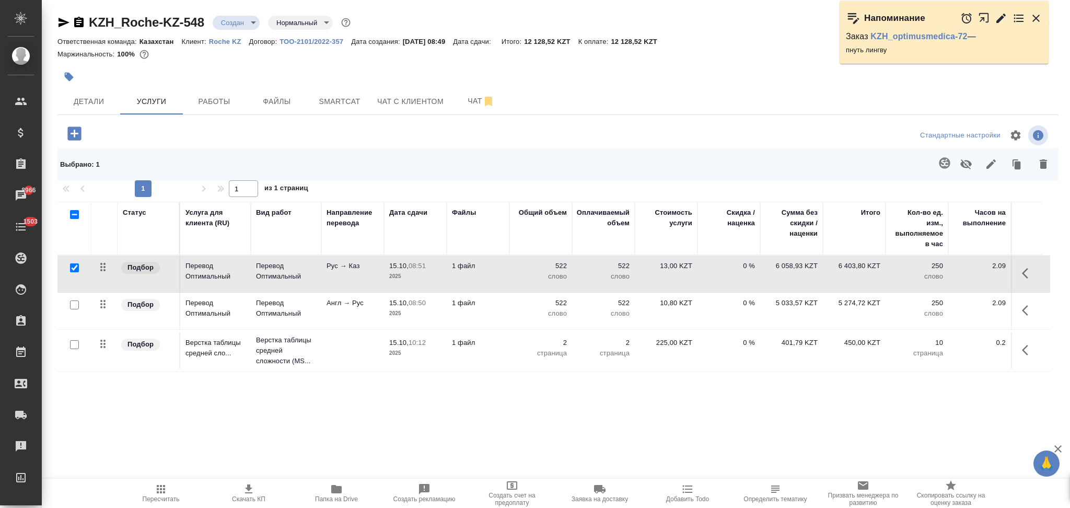
click at [63, 22] on icon "button" at bounding box center [63, 22] width 13 height 13
click at [242, 492] on icon "button" at bounding box center [248, 489] width 13 height 13
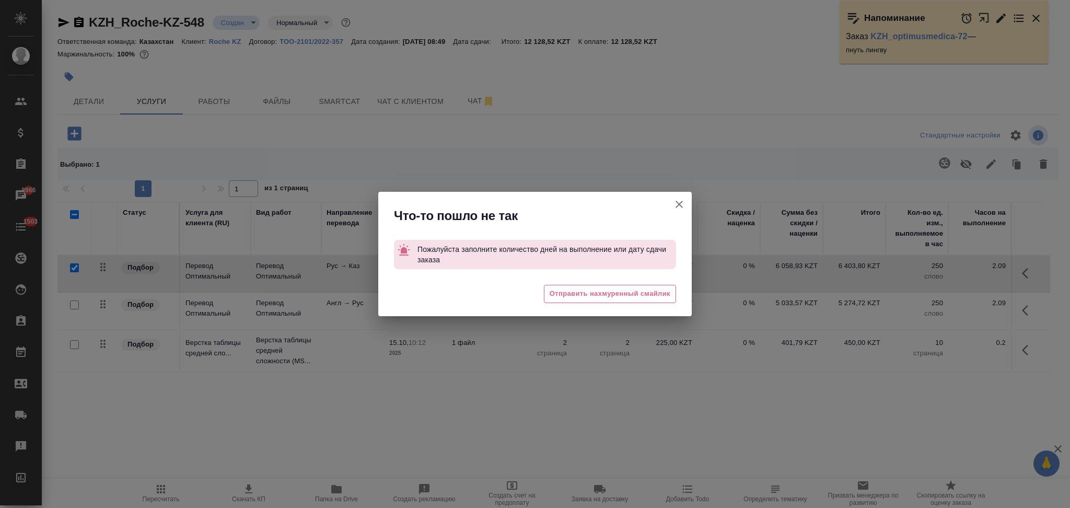
drag, startPoint x: 679, startPoint y: 203, endPoint x: 662, endPoint y: 202, distance: 17.3
click at [680, 203] on icon "button" at bounding box center [679, 204] width 13 height 13
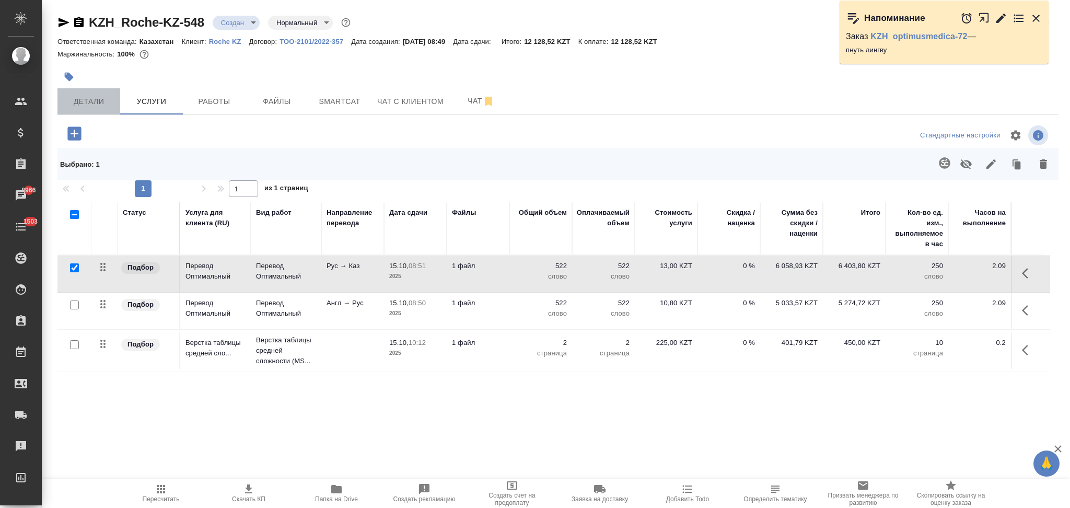
click at [90, 102] on span "Детали" at bounding box center [89, 101] width 50 height 13
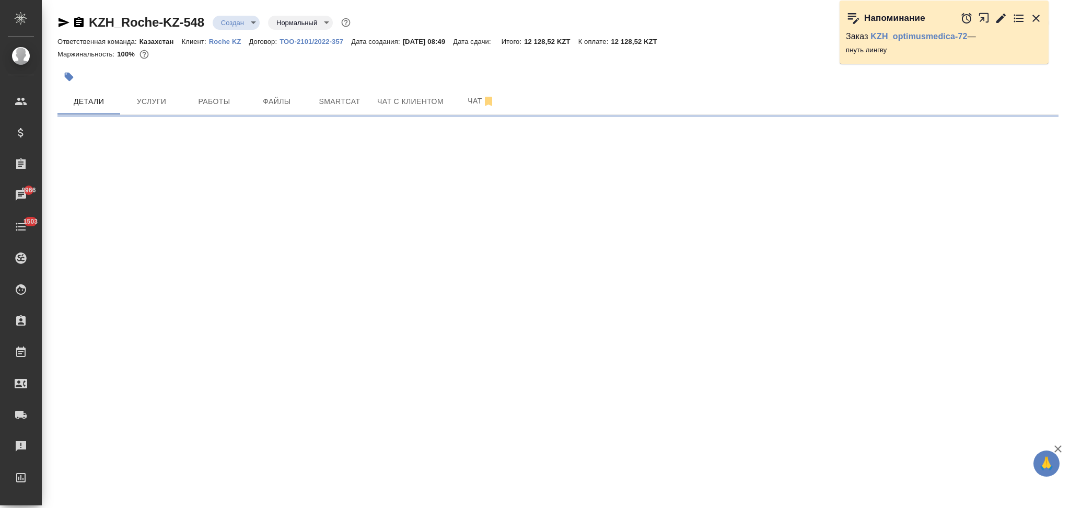
select select "RU"
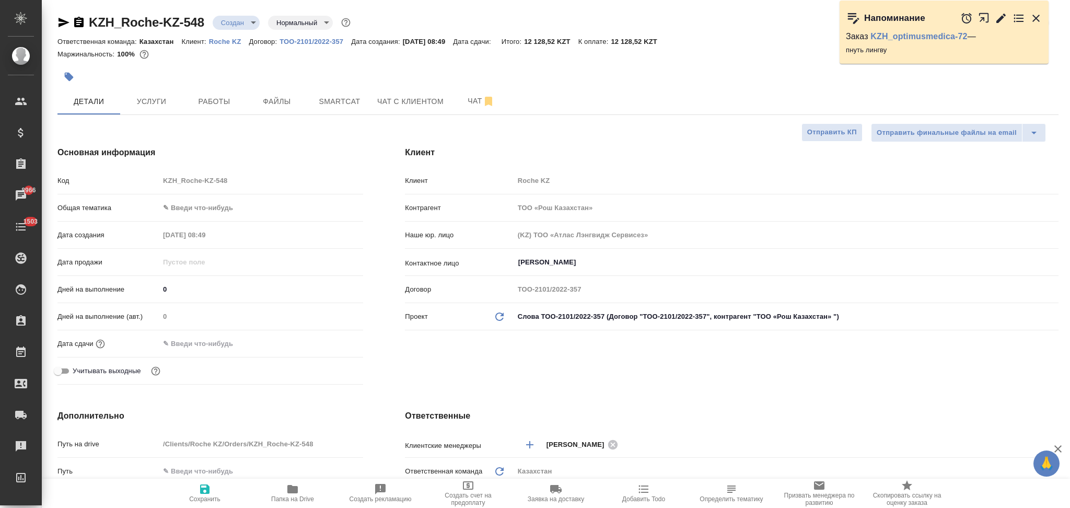
type textarea "x"
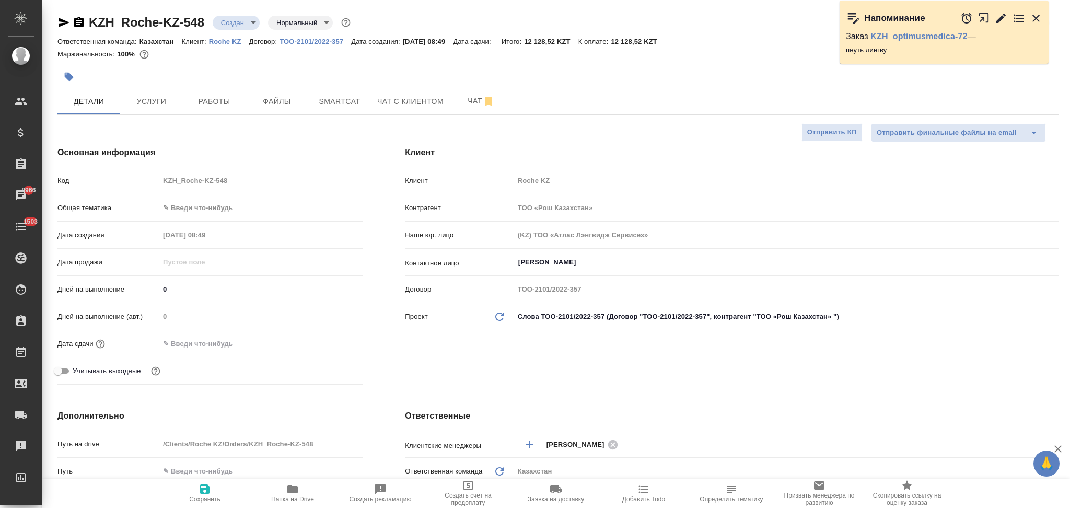
type textarea "x"
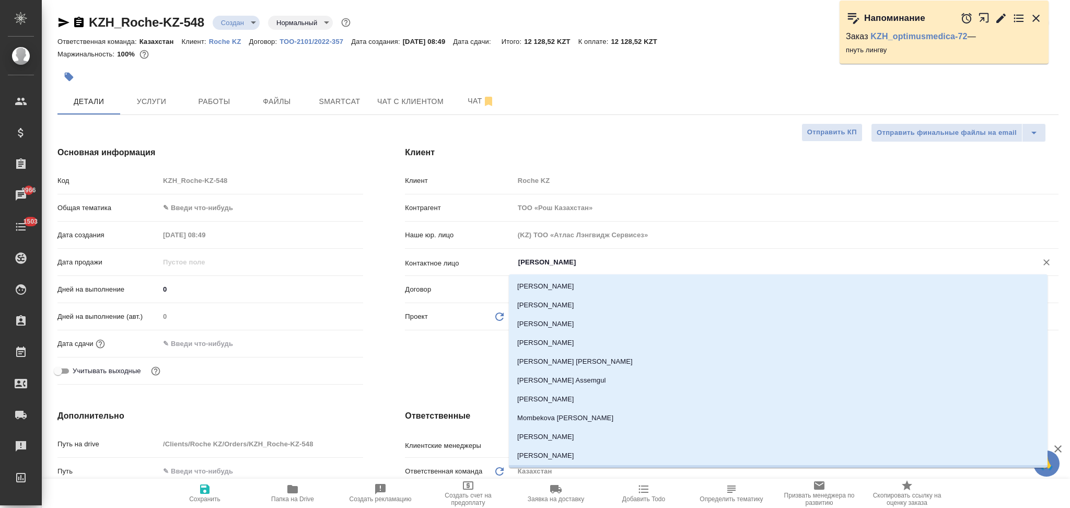
click at [577, 260] on input "Фахретдин Дина" at bounding box center [768, 262] width 503 height 13
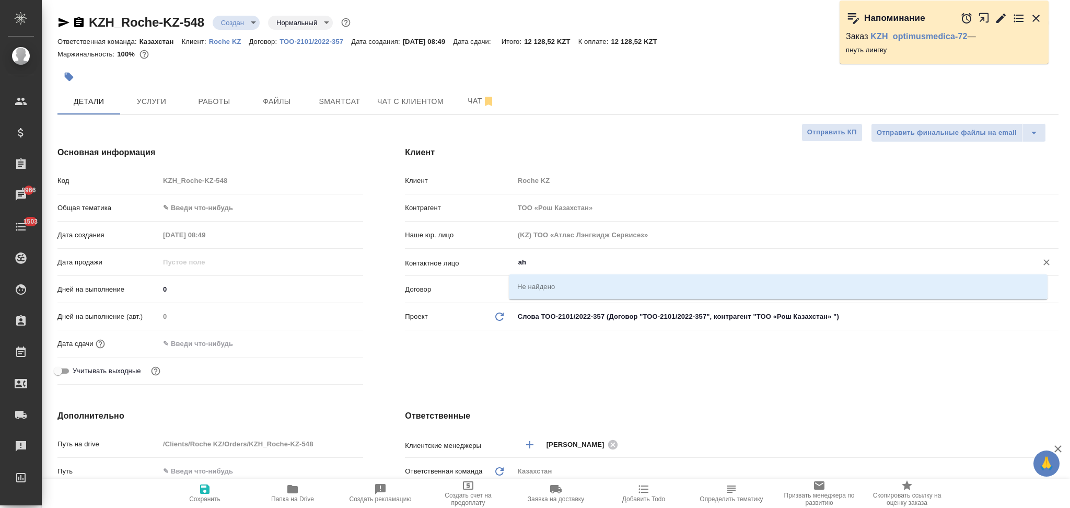
type input "a"
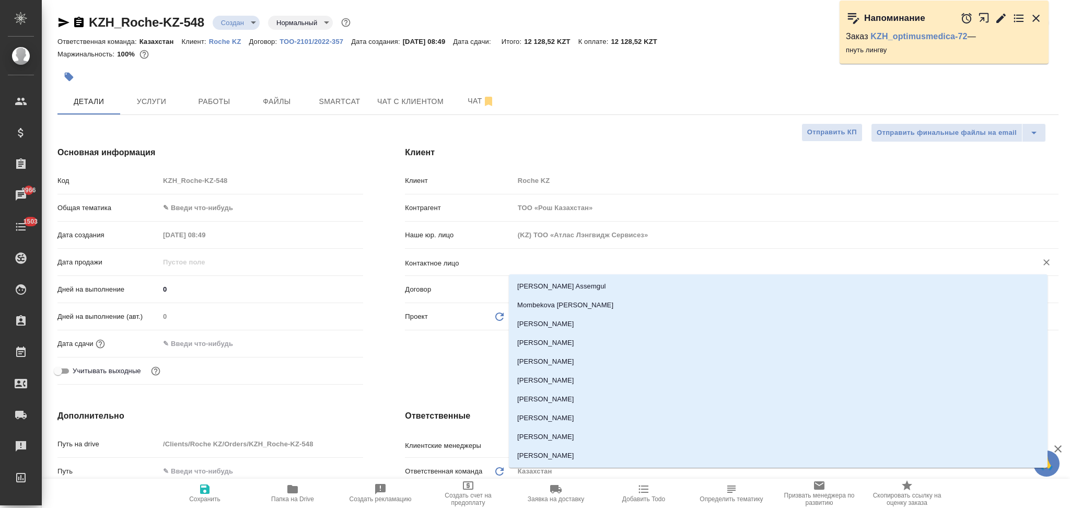
type textarea "x"
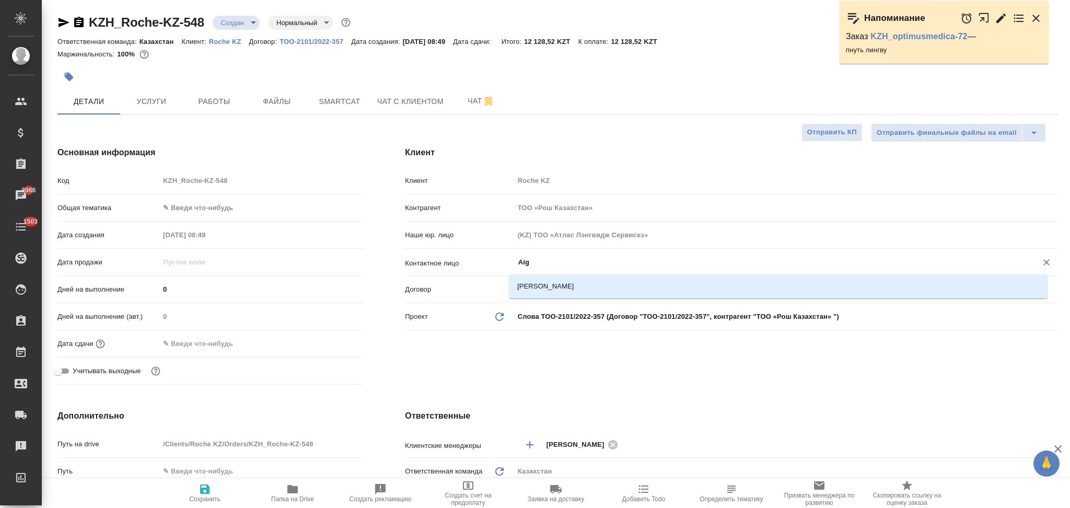
type input "Aig"
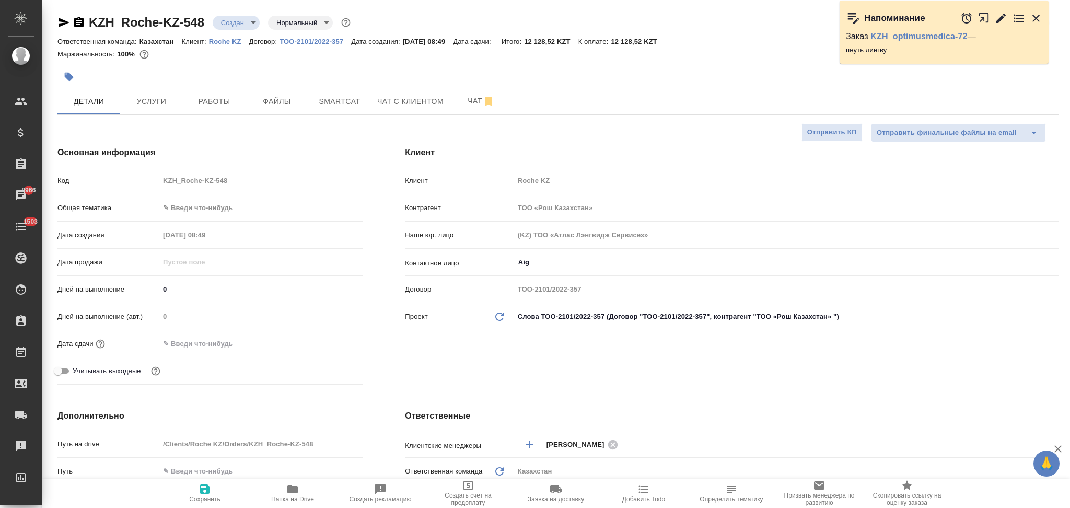
type textarea "x"
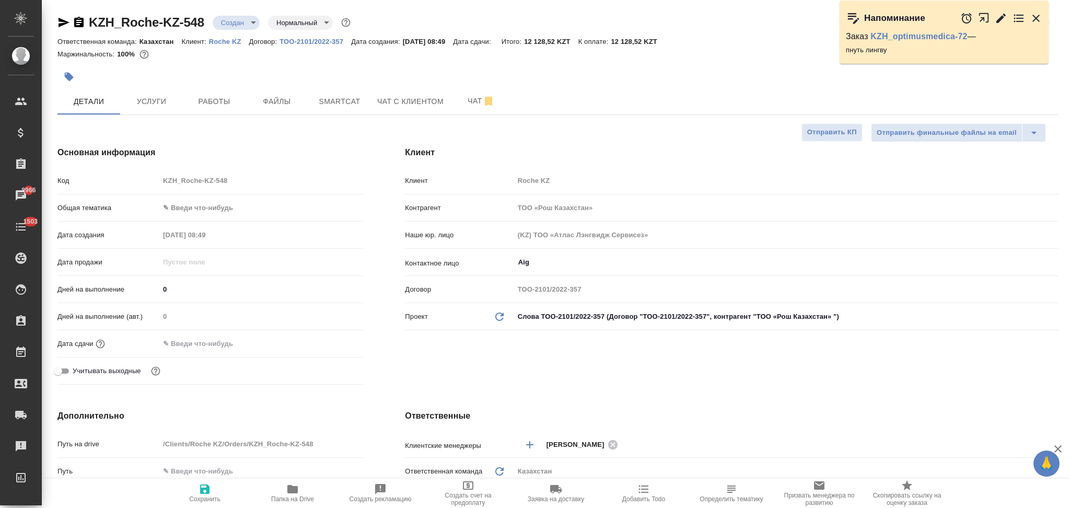
type textarea "x"
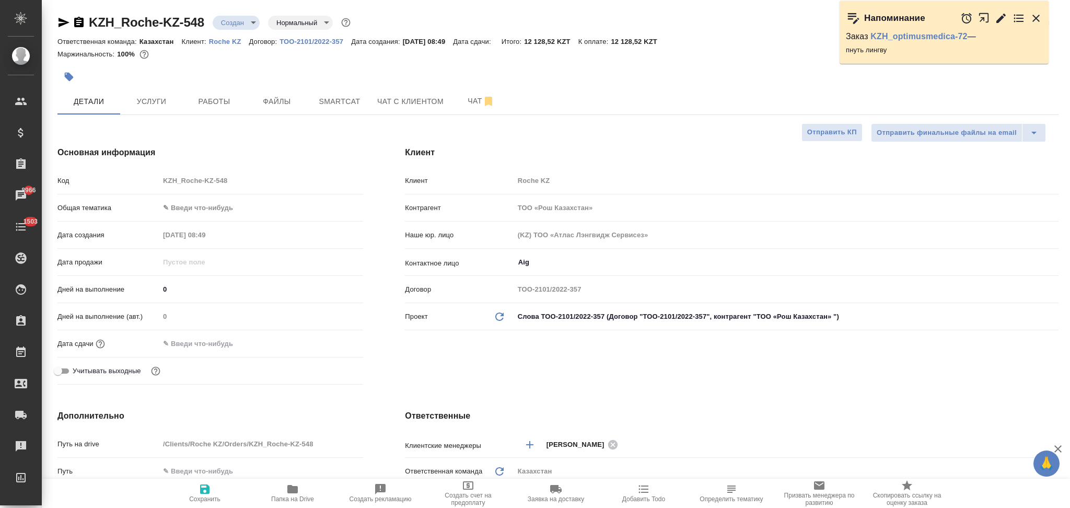
type textarea "x"
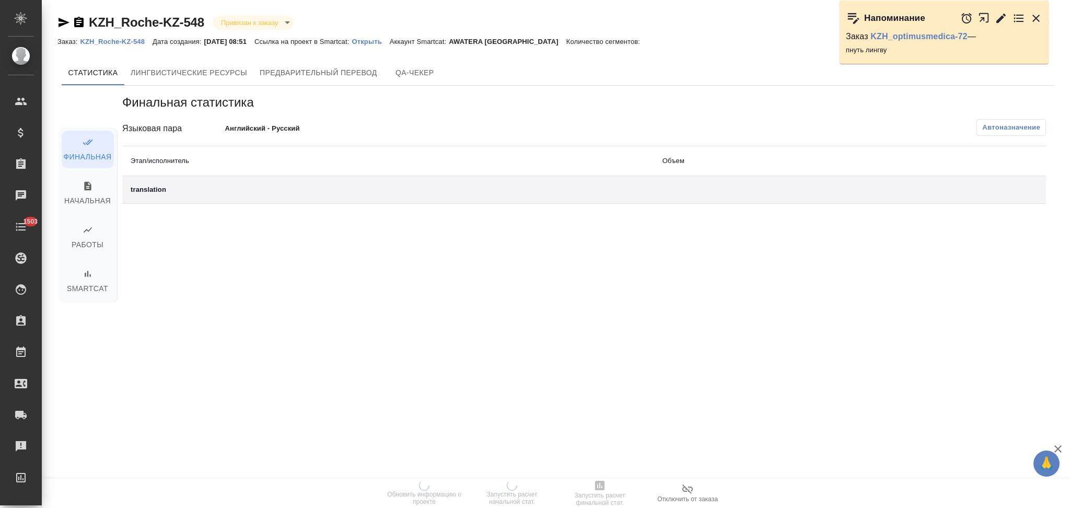
click at [378, 41] on p "Открыть" at bounding box center [371, 42] width 38 height 8
click at [373, 42] on p "Открыть" at bounding box center [371, 42] width 38 height 8
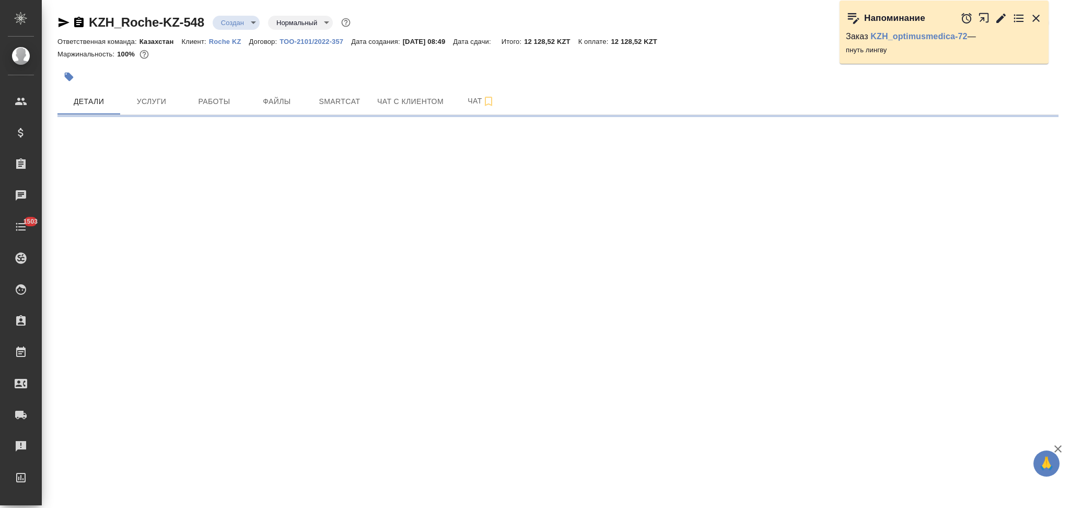
select select "RU"
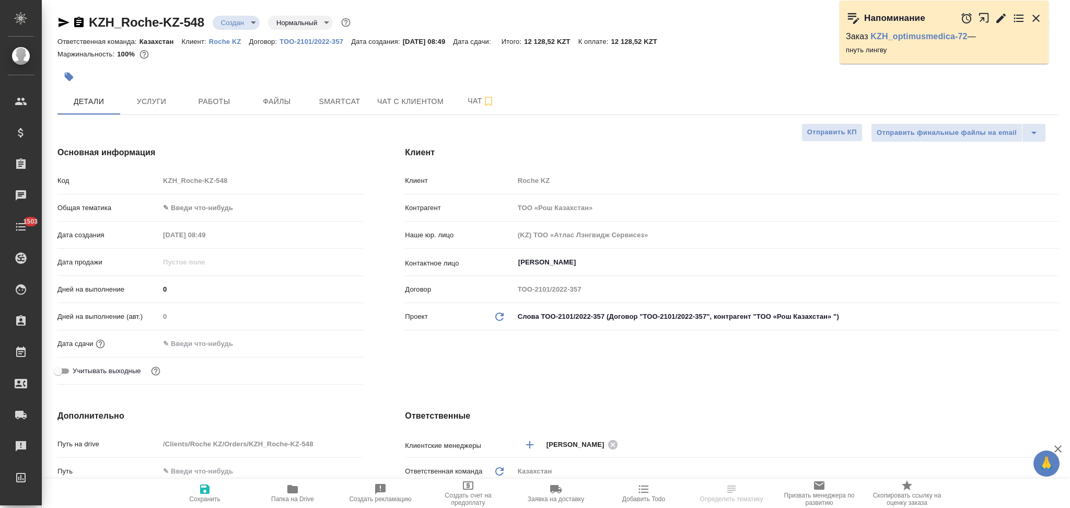
type textarea "x"
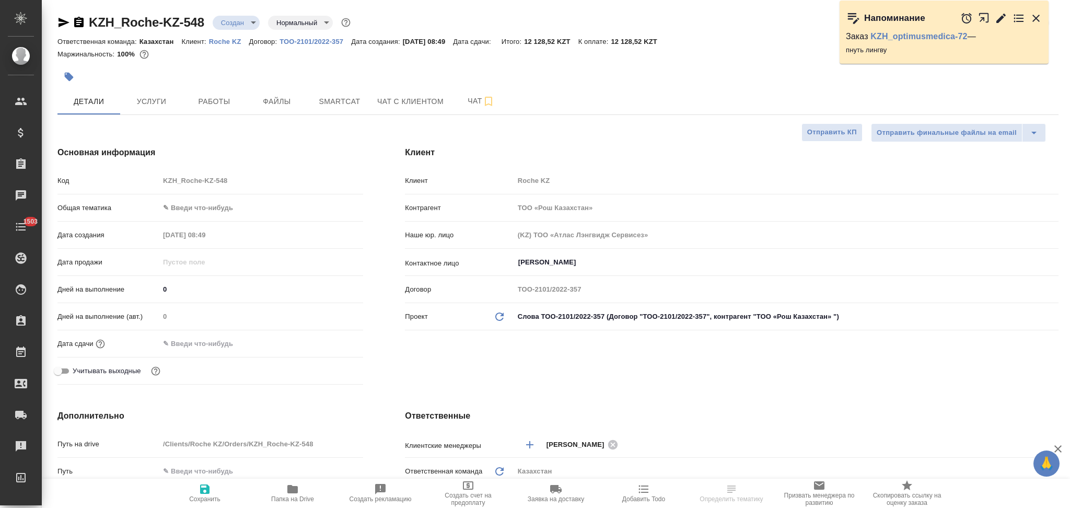
type textarea "x"
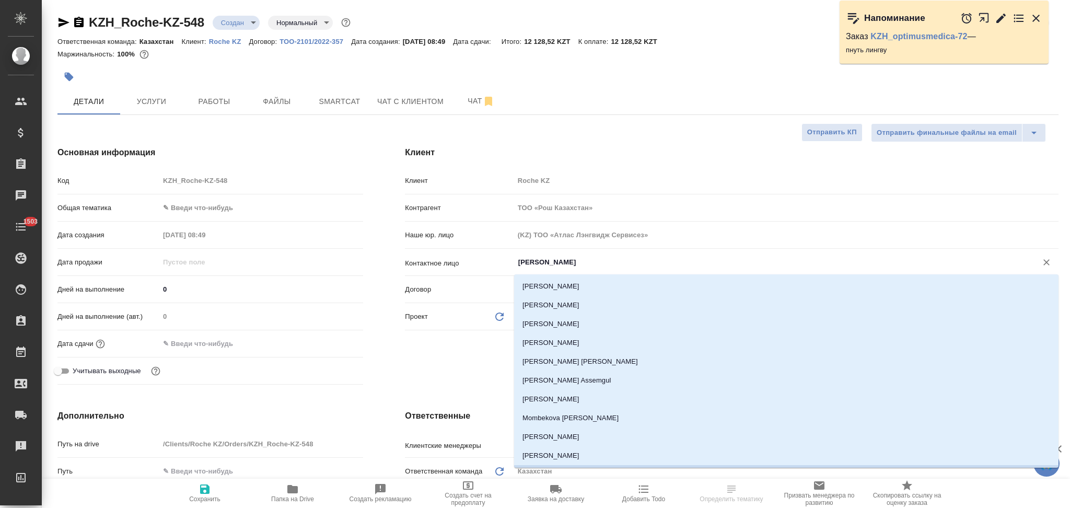
click at [580, 261] on input "Фахретдин Дина" at bounding box center [768, 262] width 503 height 13
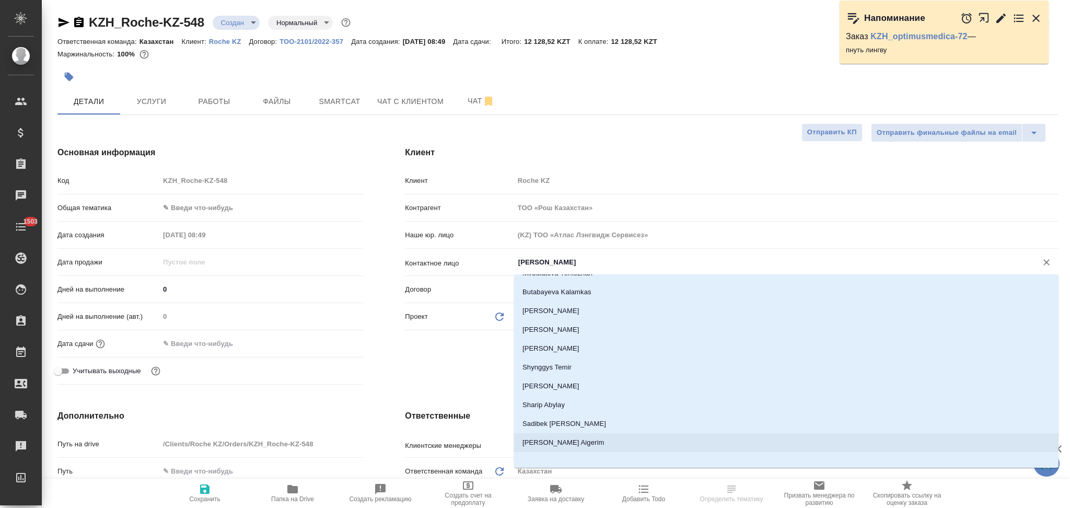
scroll to position [995, 0]
click at [574, 438] on li "Akhmetkaliyeva Aigerim" at bounding box center [786, 438] width 544 height 19
type input "Akhmetkaliyeva Aigerim"
type textarea "x"
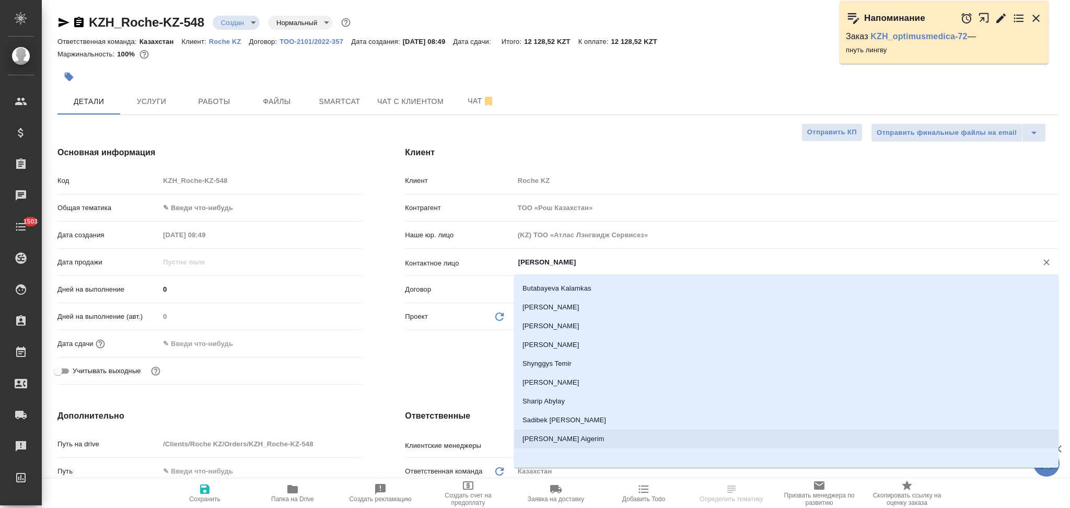
type textarea "x"
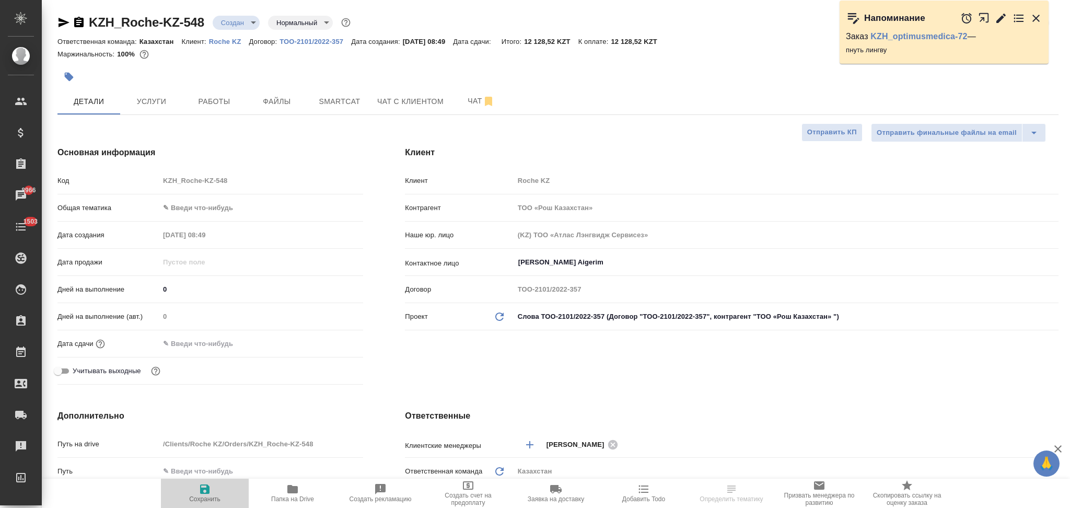
click at [204, 488] on icon "button" at bounding box center [204, 488] width 9 height 9
type textarea "x"
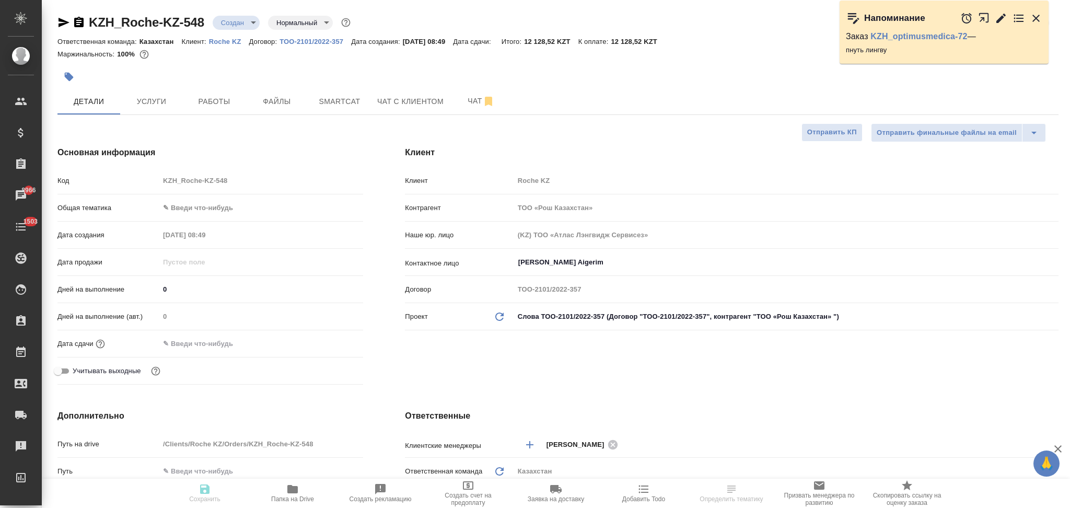
type textarea "x"
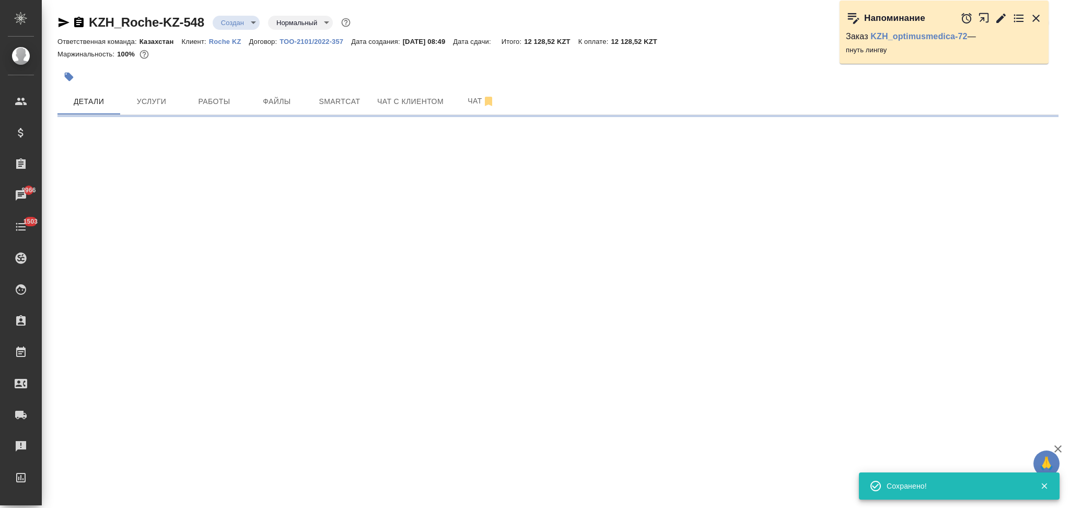
type input "holyTrinity"
select select "RU"
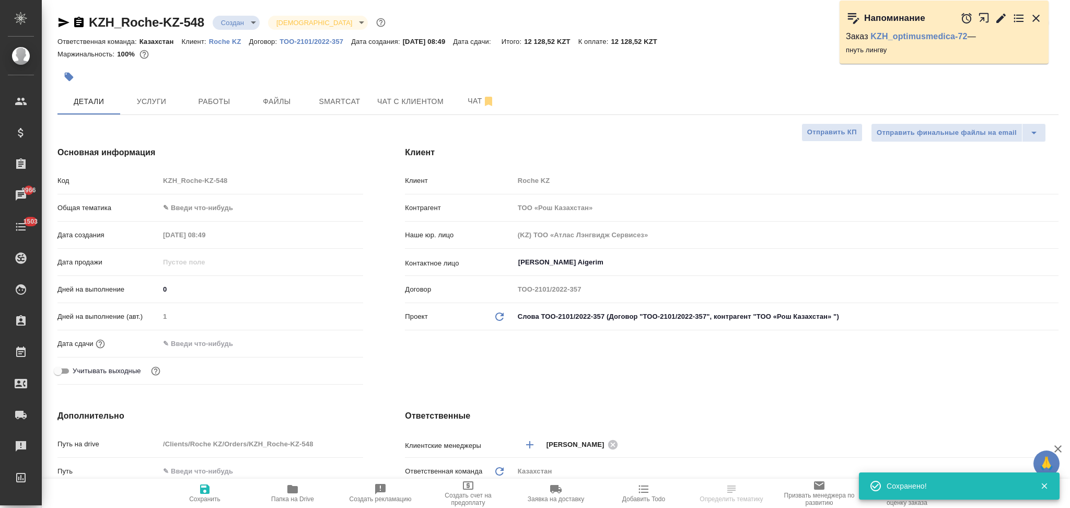
type textarea "x"
drag, startPoint x: 195, startPoint y: 344, endPoint x: 237, endPoint y: 343, distance: 41.3
click at [196, 343] on input "text" at bounding box center [205, 343] width 91 height 15
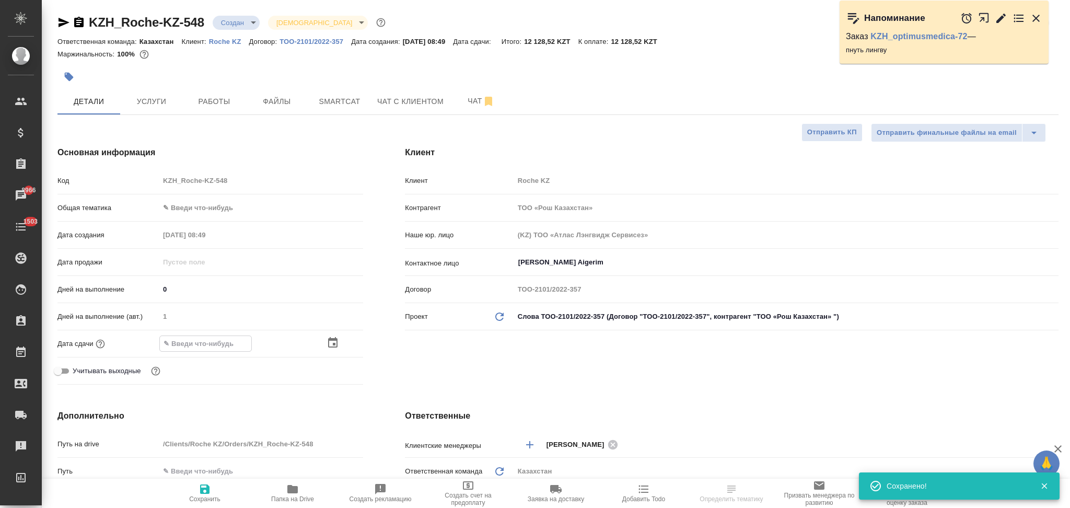
click at [338, 341] on icon "button" at bounding box center [332, 342] width 13 height 13
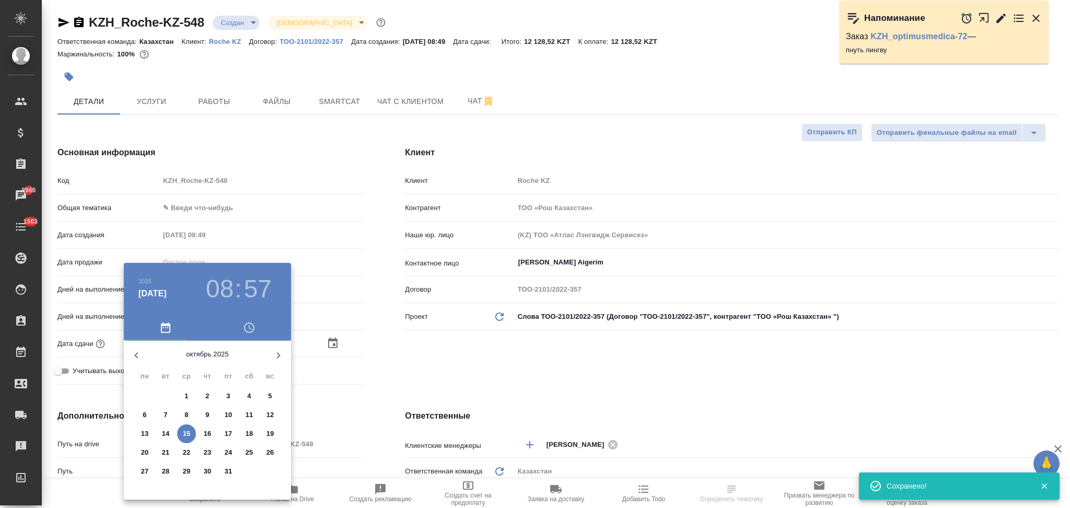
click at [187, 429] on p "15" at bounding box center [187, 433] width 8 height 10
type input "15.10.2025 08:57"
type textarea "x"
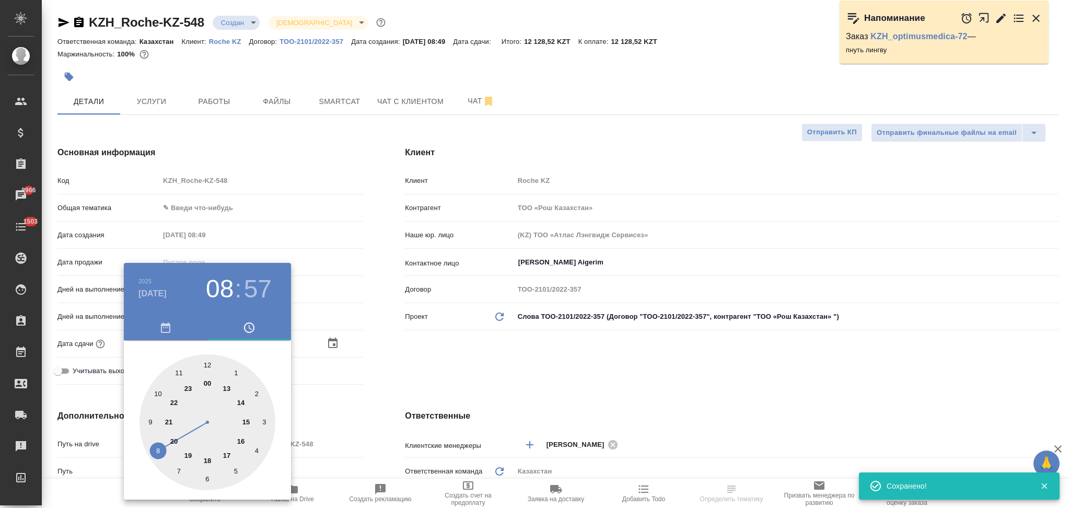
click at [241, 441] on div at bounding box center [207, 422] width 136 height 136
type input "15.10.2025 16:57"
type textarea "x"
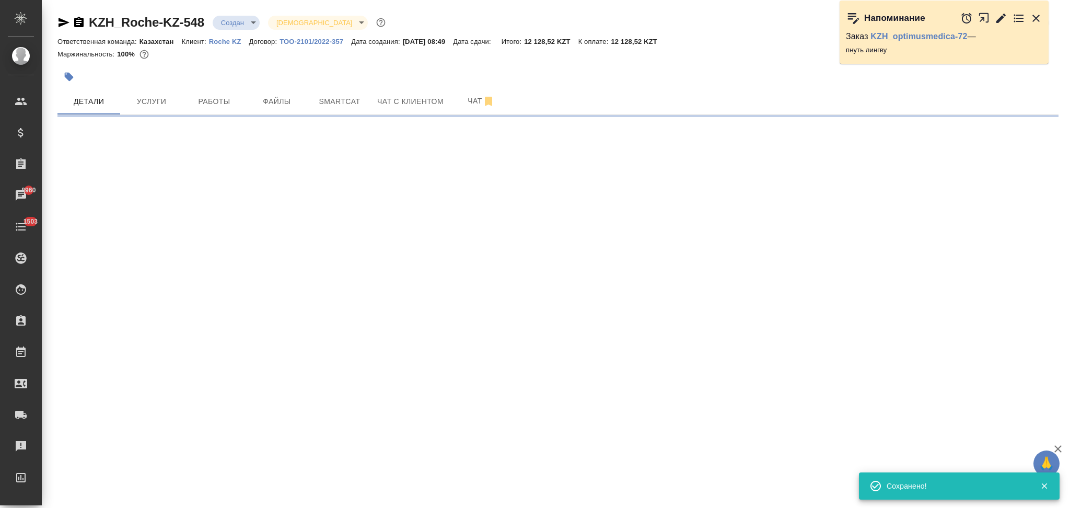
select select "RU"
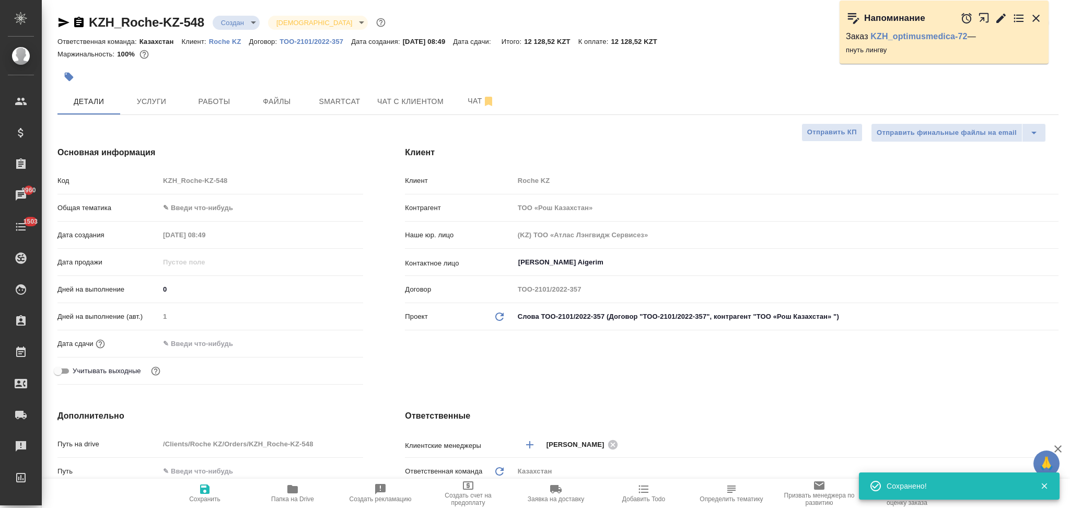
type textarea "x"
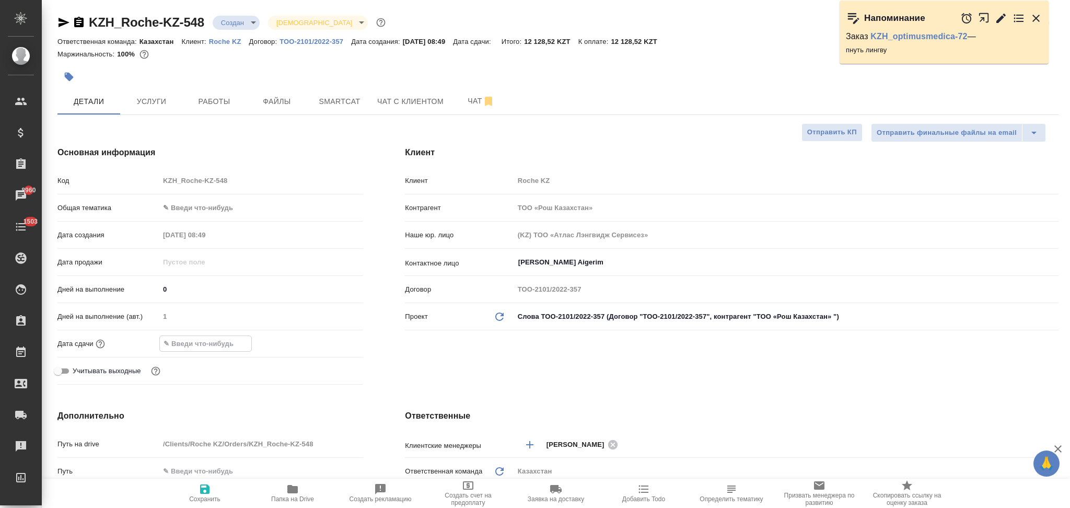
click at [204, 337] on input "text" at bounding box center [205, 343] width 91 height 15
click at [332, 344] on icon "button" at bounding box center [332, 343] width 13 height 13
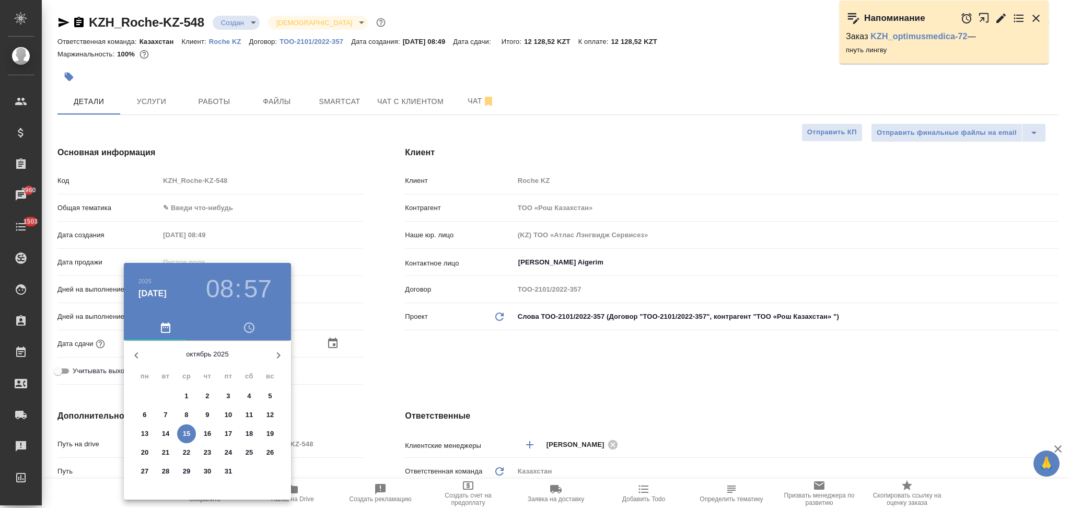
click at [187, 430] on p "15" at bounding box center [187, 433] width 8 height 10
type input "15.10.2025 08:57"
type textarea "x"
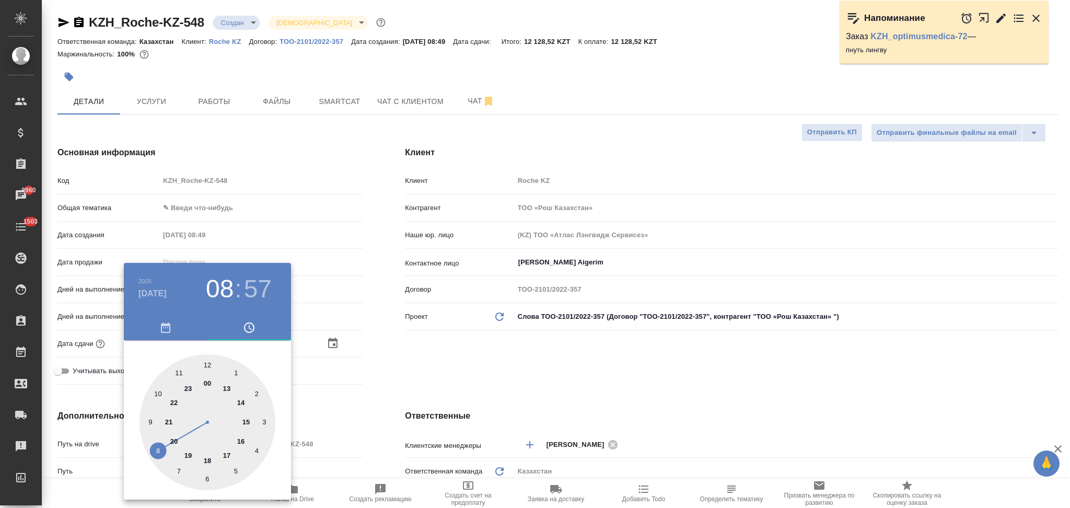
click at [240, 438] on div at bounding box center [207, 422] width 136 height 136
type input "15.10.2025 16:57"
type textarea "x"
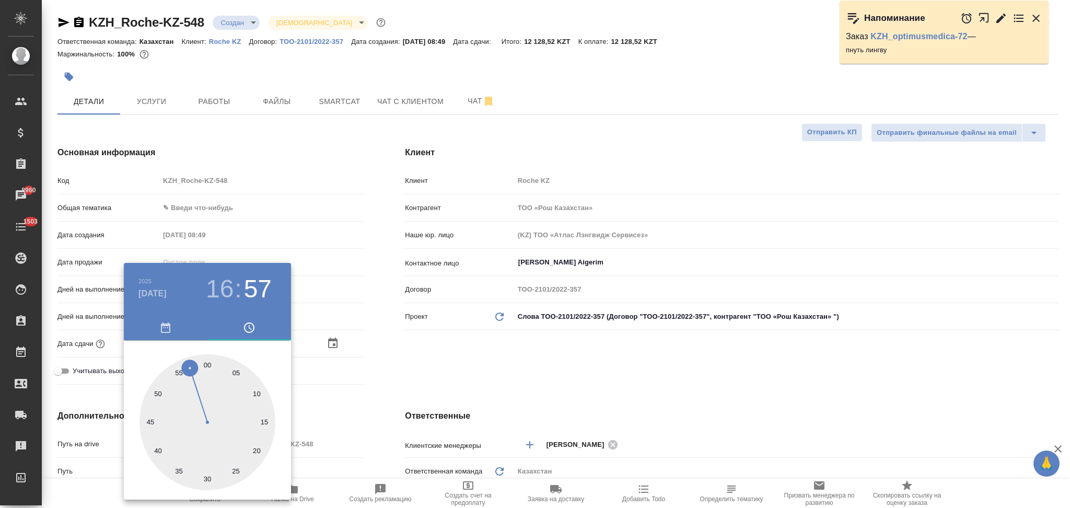
click at [207, 365] on div at bounding box center [207, 422] width 136 height 136
type input "15.10.2025 16:00"
type textarea "x"
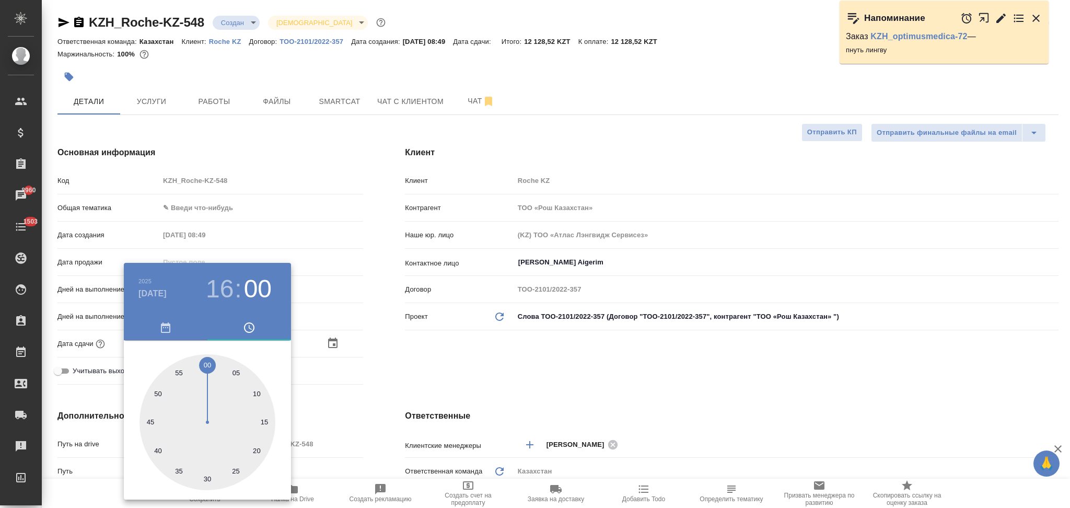
click at [386, 384] on div at bounding box center [535, 254] width 1070 height 508
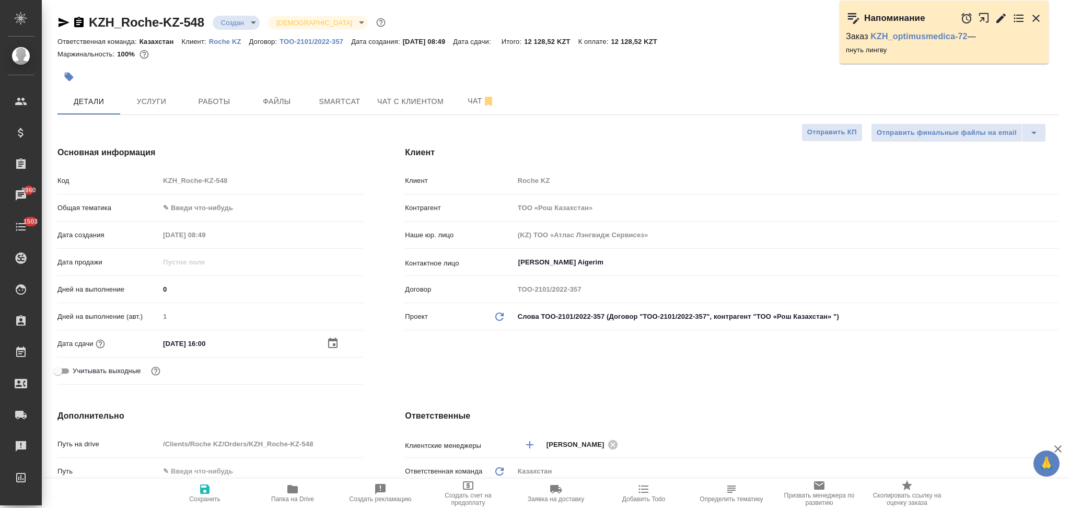
click at [203, 488] on icon "button" at bounding box center [204, 488] width 9 height 9
type textarea "x"
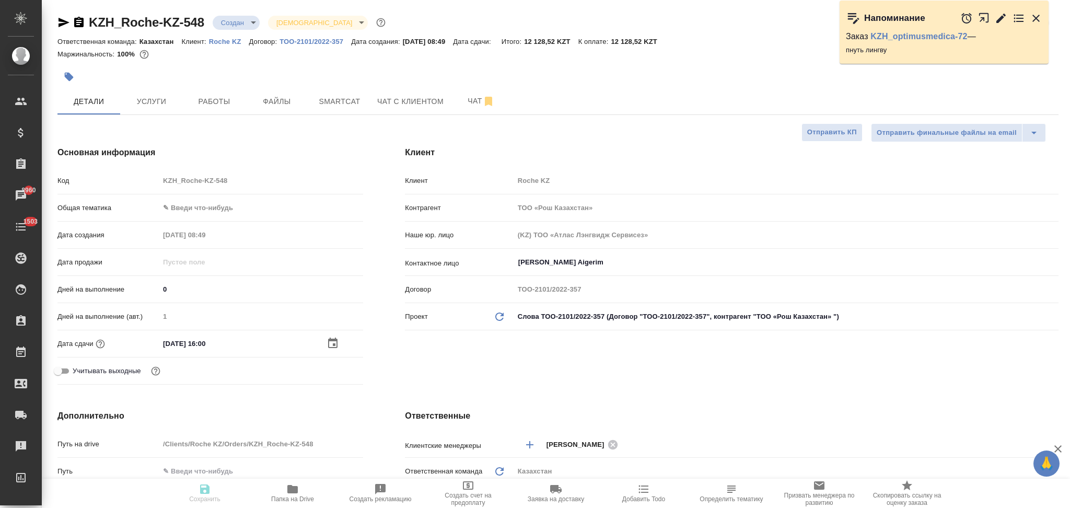
type textarea "x"
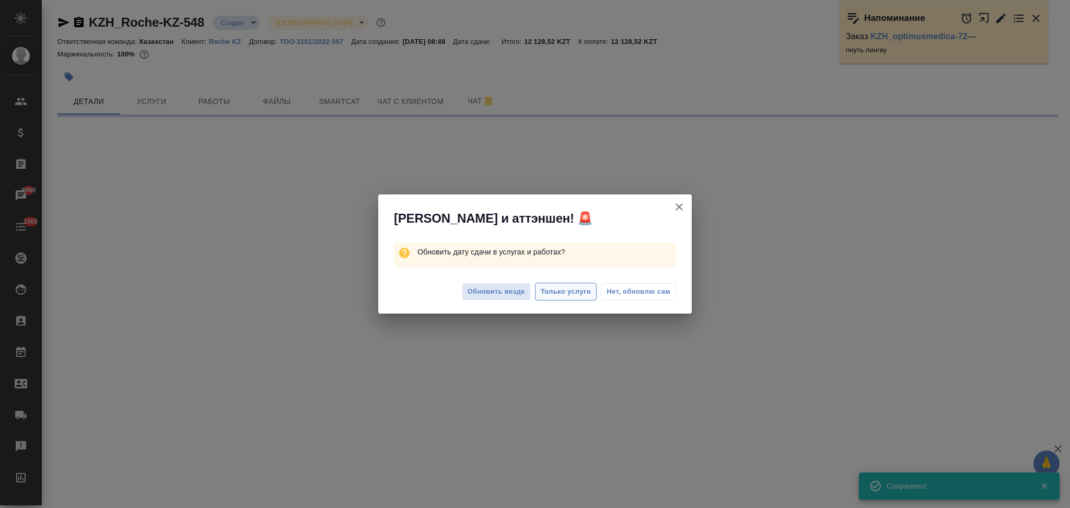
select select "RU"
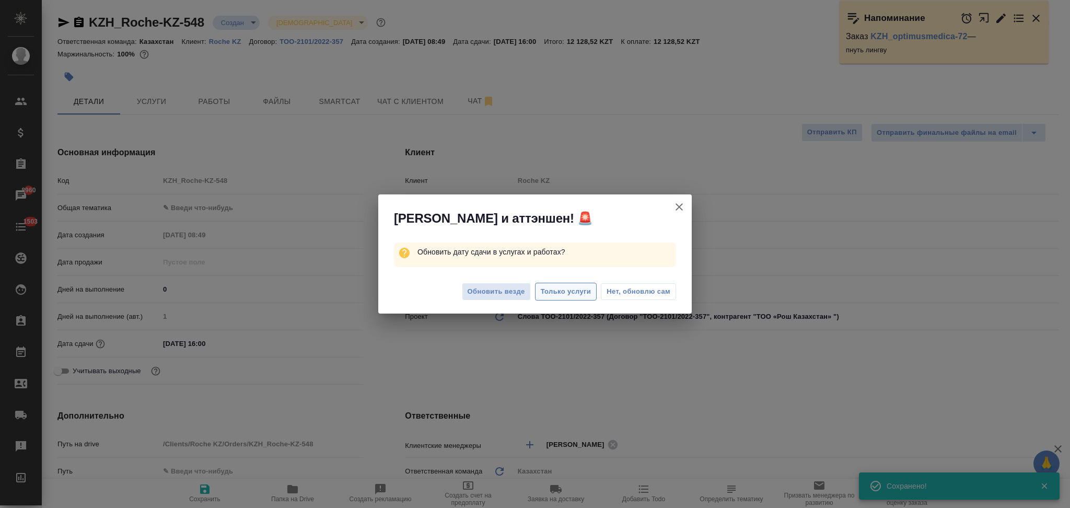
type textarea "x"
click at [550, 288] on span "Только услуги" at bounding box center [566, 292] width 51 height 12
type textarea "x"
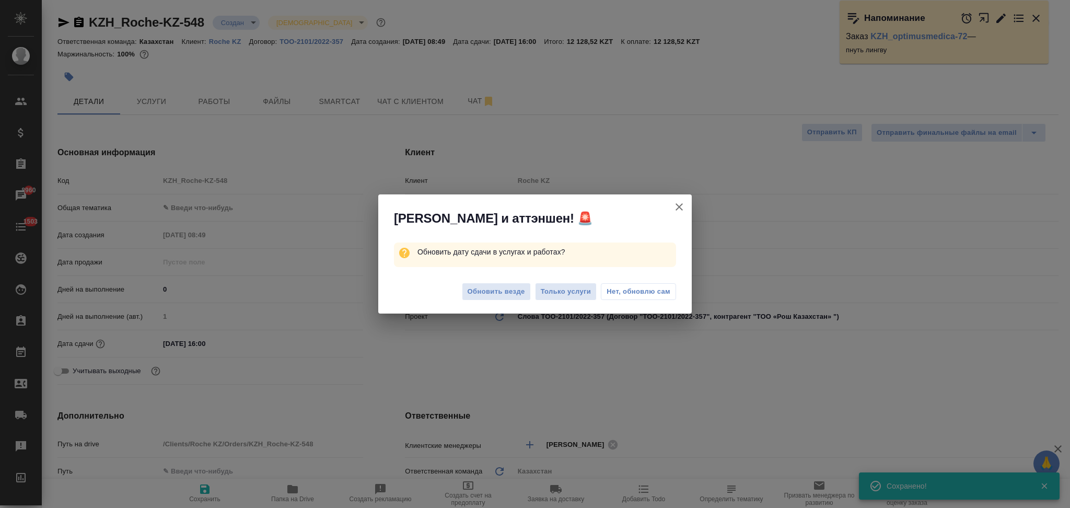
type textarea "x"
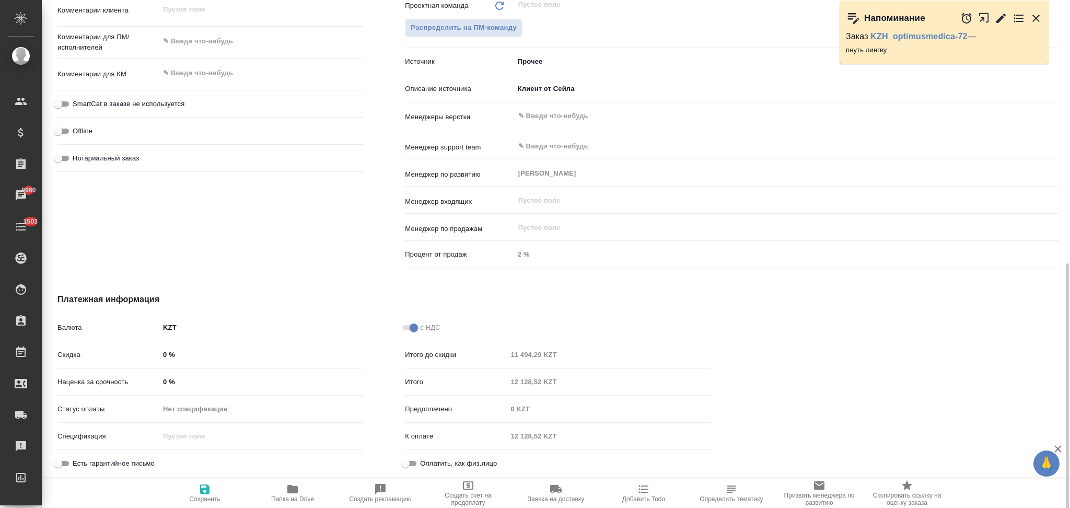
scroll to position [56, 0]
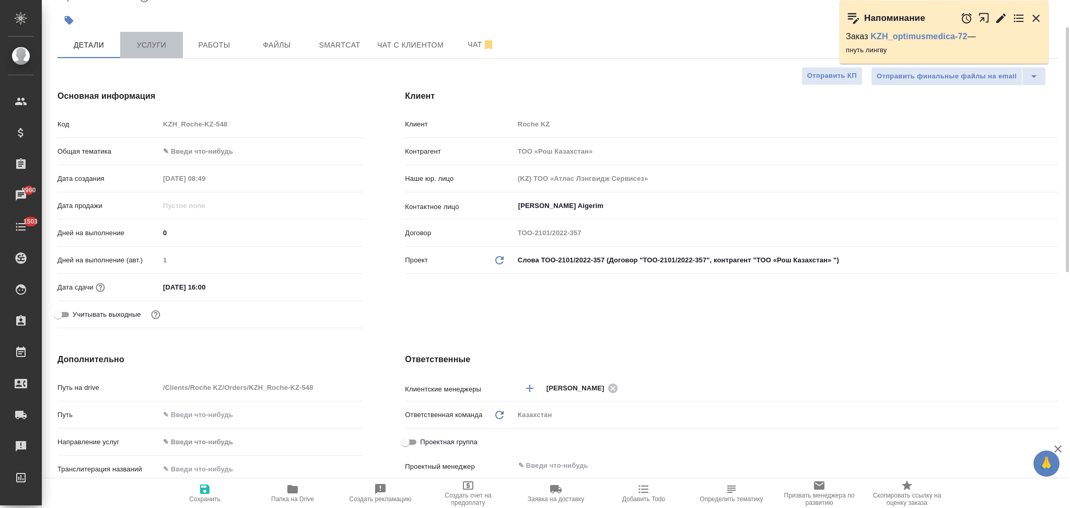
click at [153, 41] on span "Услуги" at bounding box center [151, 45] width 50 height 13
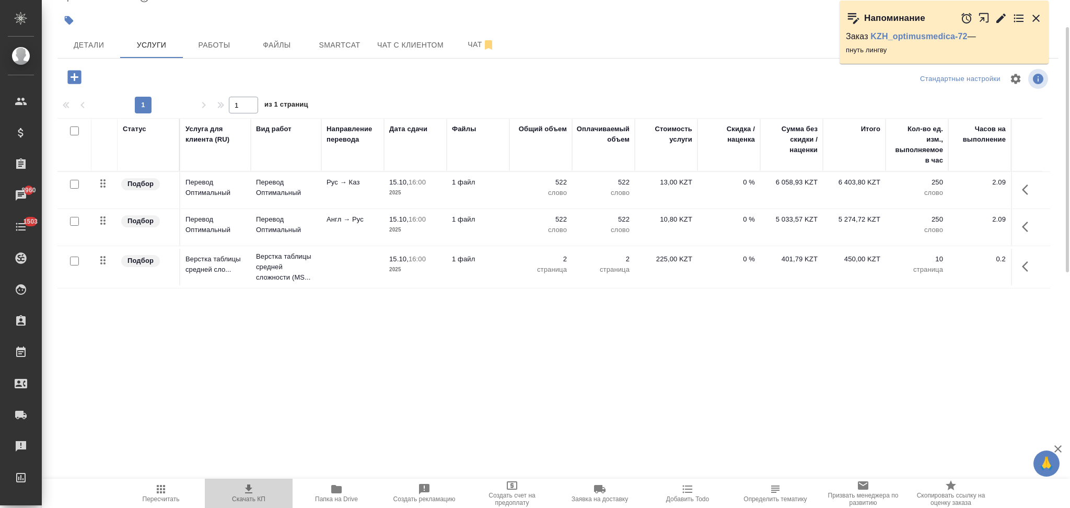
drag, startPoint x: 245, startPoint y: 489, endPoint x: 268, endPoint y: 467, distance: 31.8
click at [246, 489] on icon "button" at bounding box center [248, 489] width 13 height 13
click at [96, 39] on span "Детали" at bounding box center [89, 45] width 50 height 13
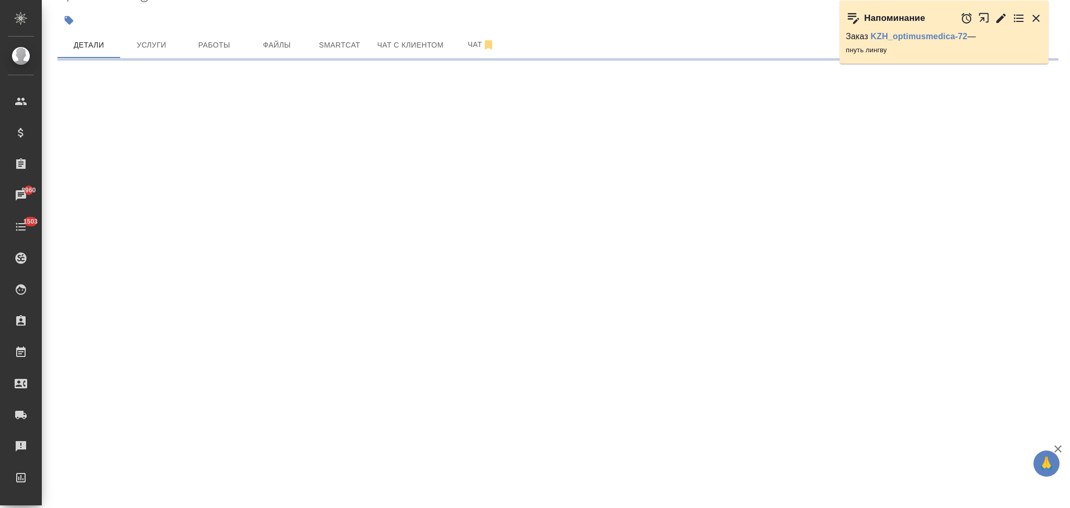
select select "RU"
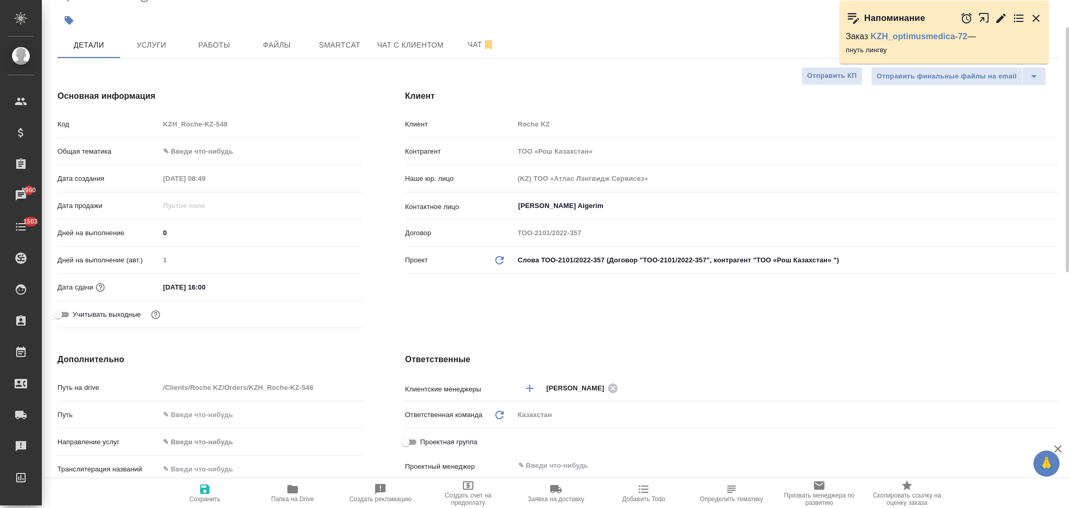
type textarea "x"
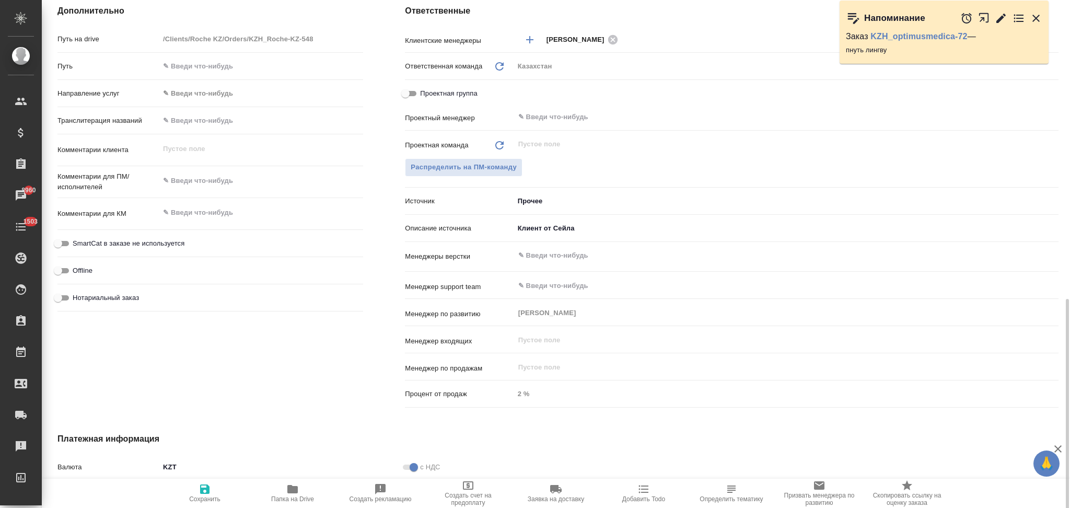
scroll to position [544, 0]
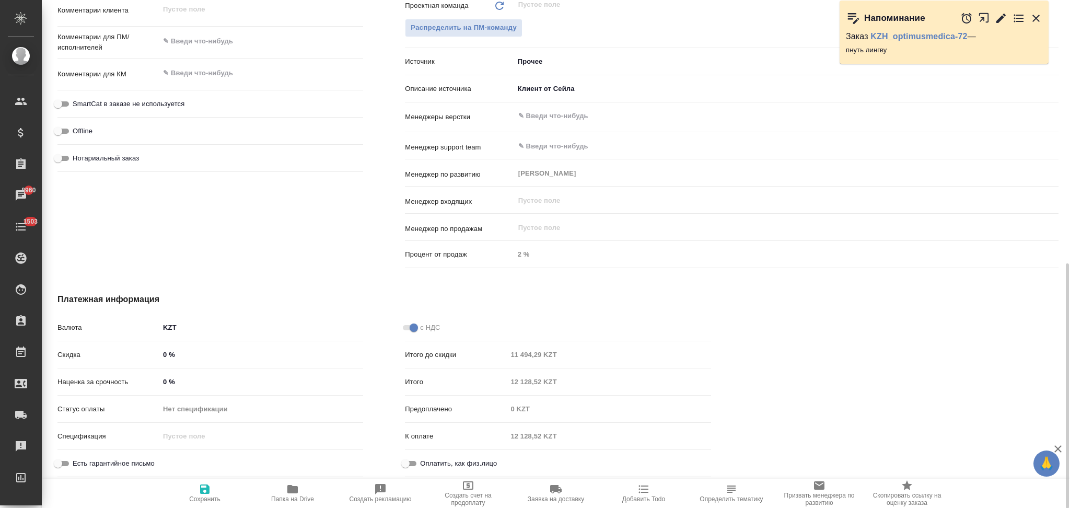
click at [162, 355] on input "0 %" at bounding box center [261, 354] width 204 height 15
type input "-0 %"
type textarea "x"
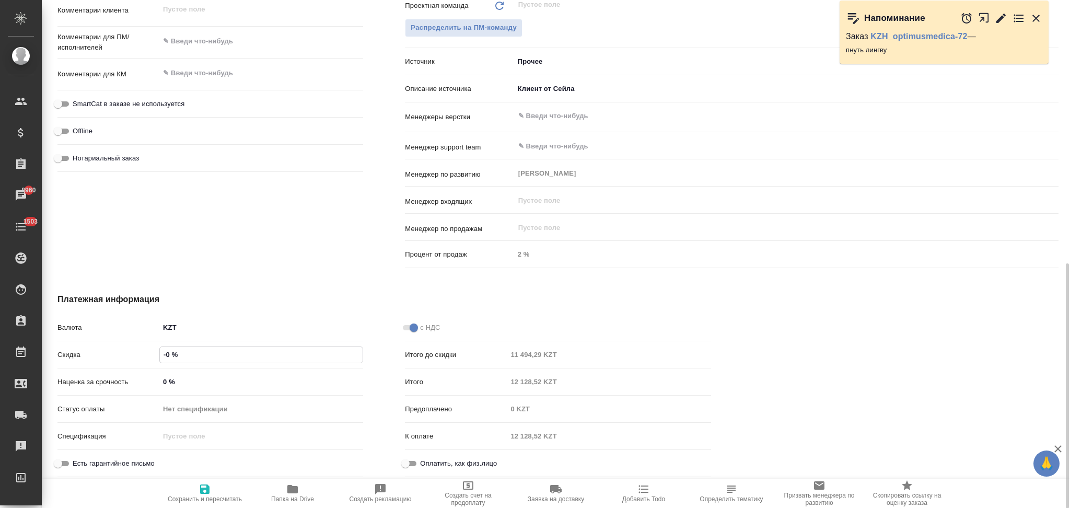
type textarea "x"
type input "-10 %"
type textarea "x"
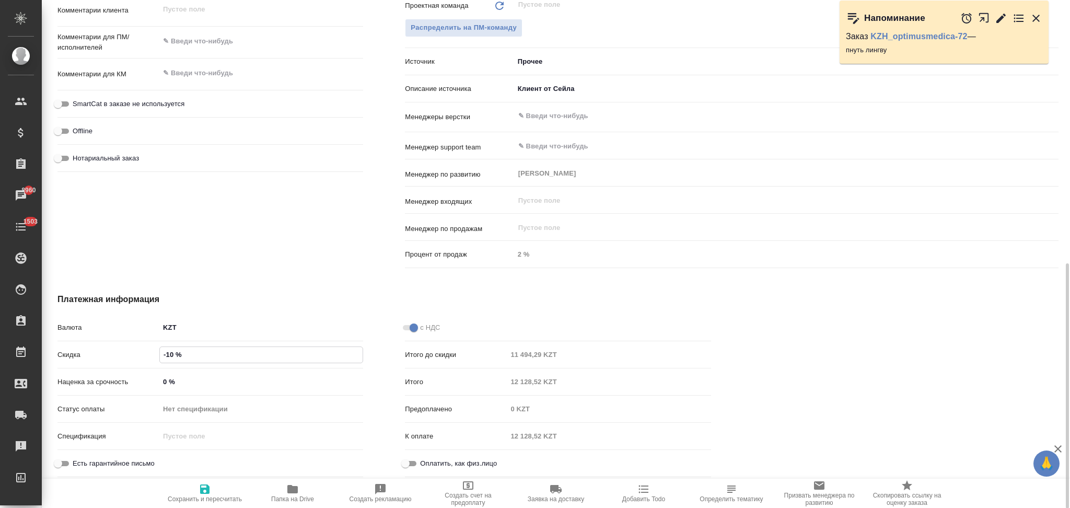
type textarea "x"
type input "-100 %"
click at [204, 493] on icon "button" at bounding box center [204, 489] width 13 height 13
type textarea "x"
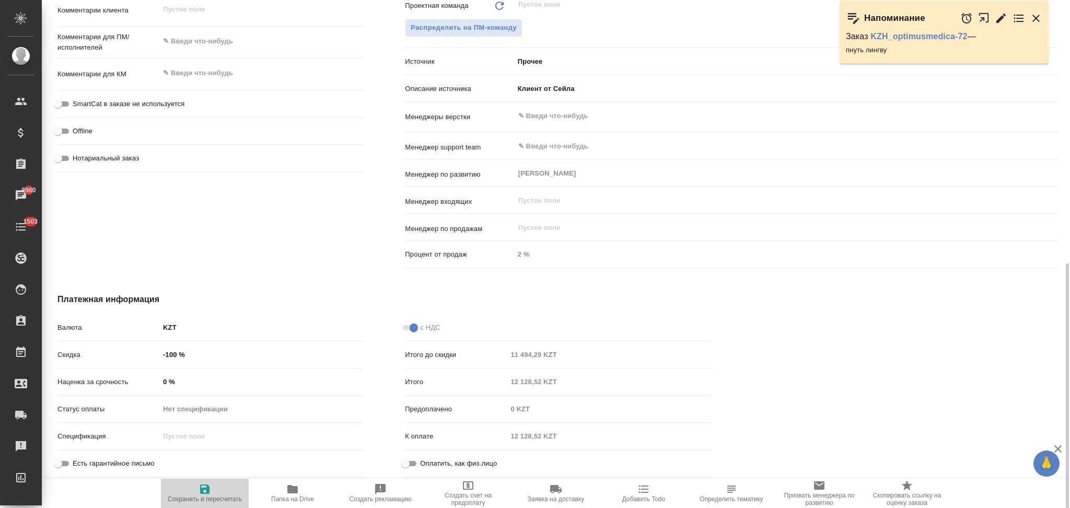
type textarea "x"
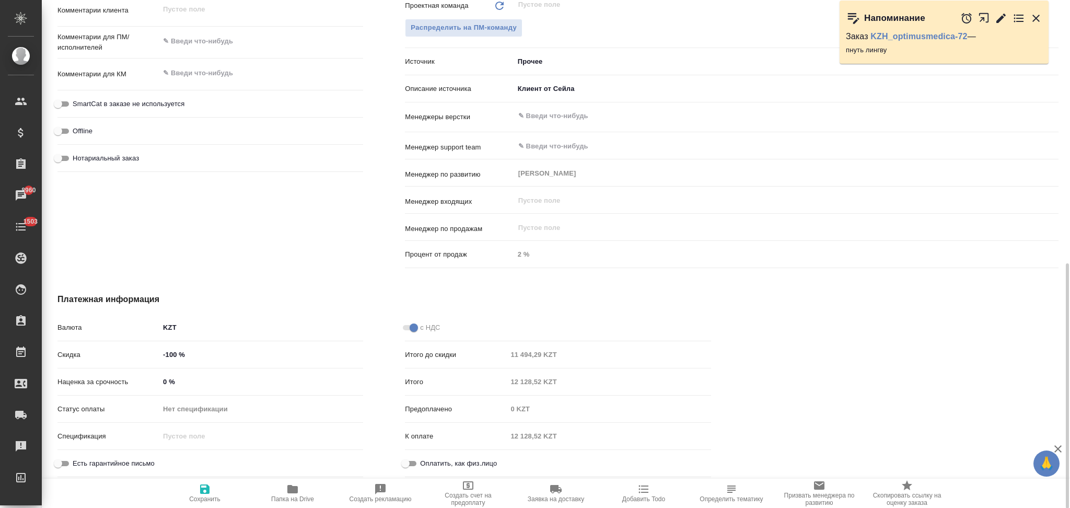
type textarea "x"
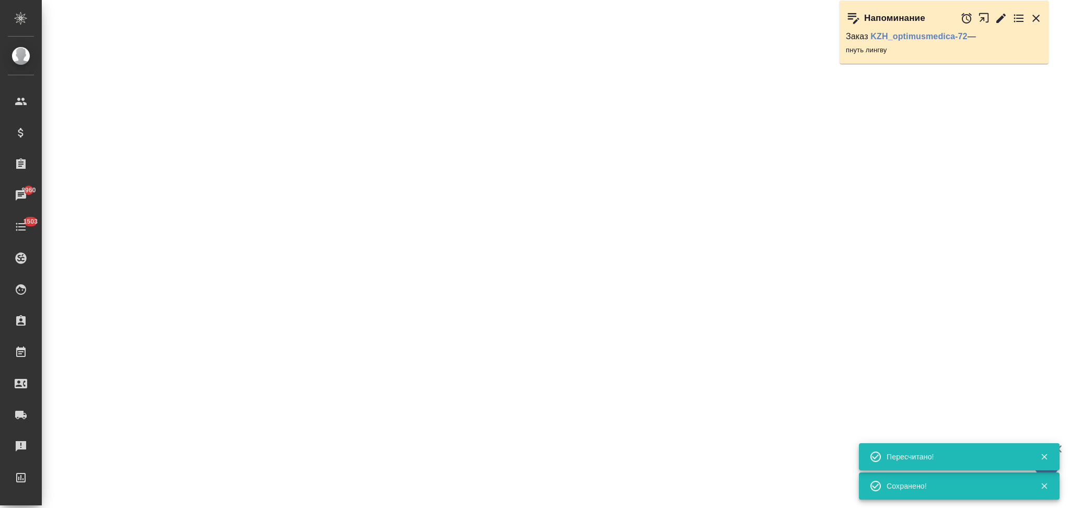
select select "RU"
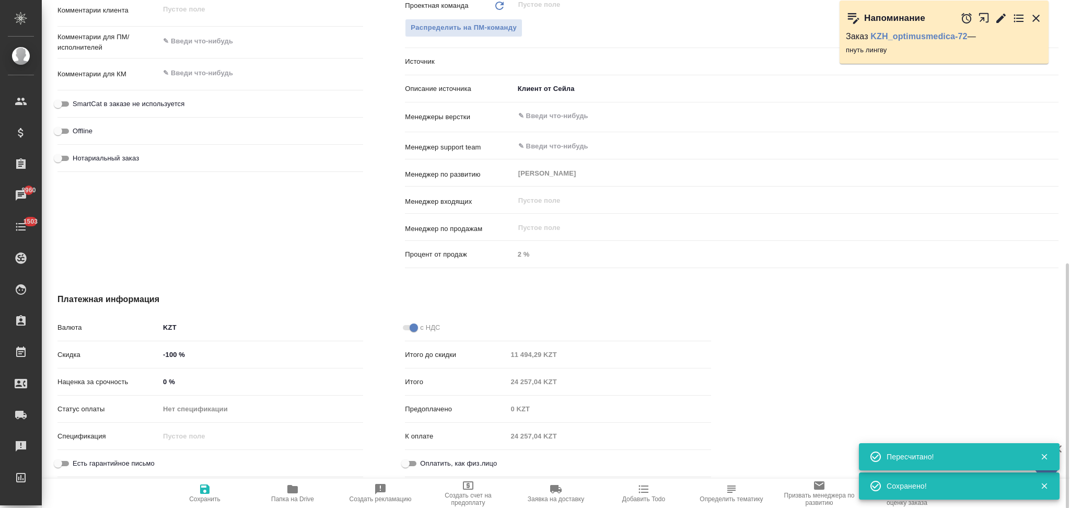
type textarea "x"
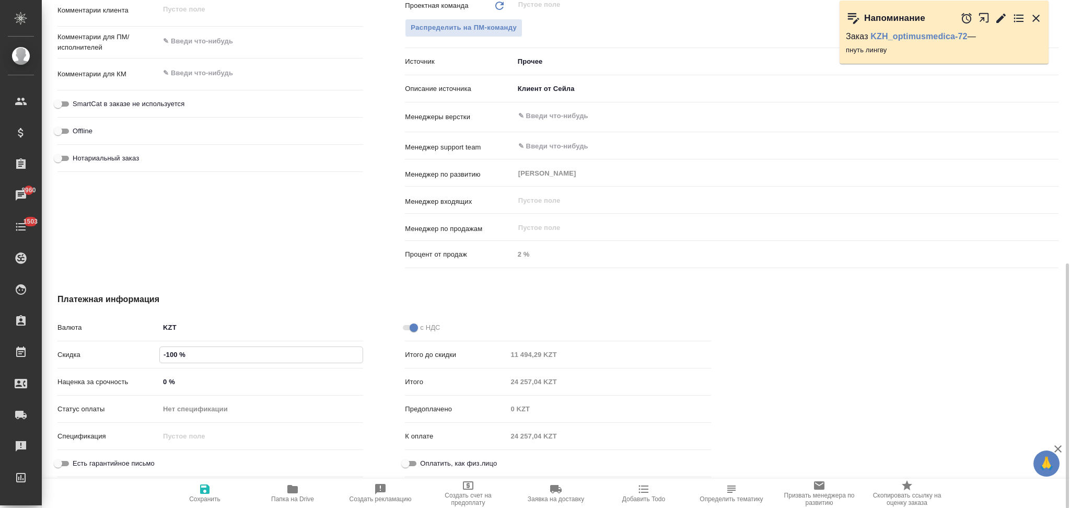
drag, startPoint x: 174, startPoint y: 354, endPoint x: 162, endPoint y: 358, distance: 12.7
click at [162, 358] on input "-100 %" at bounding box center [261, 354] width 203 height 15
type textarea "x"
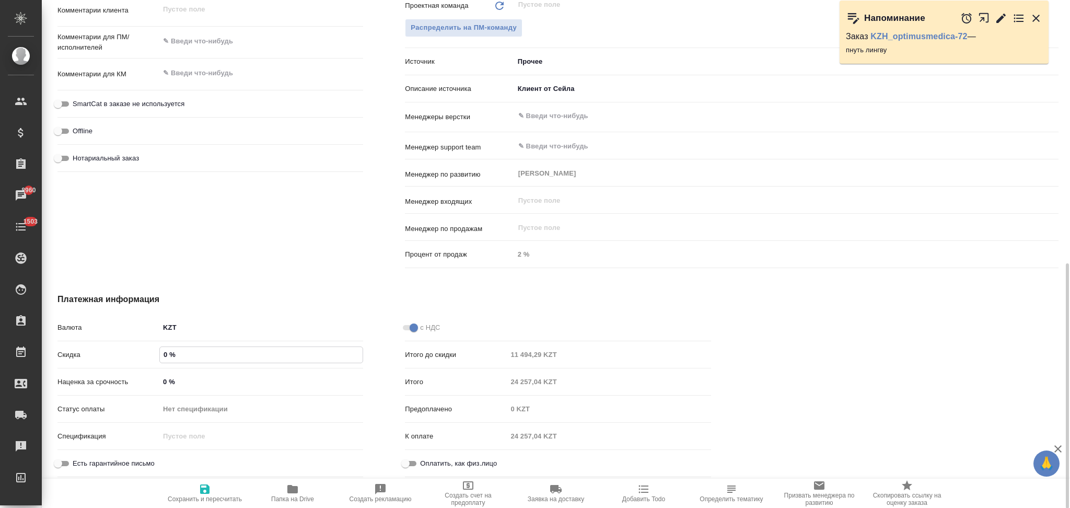
type input "0 %"
click at [163, 377] on input "0 %" at bounding box center [261, 381] width 203 height 15
type textarea "x"
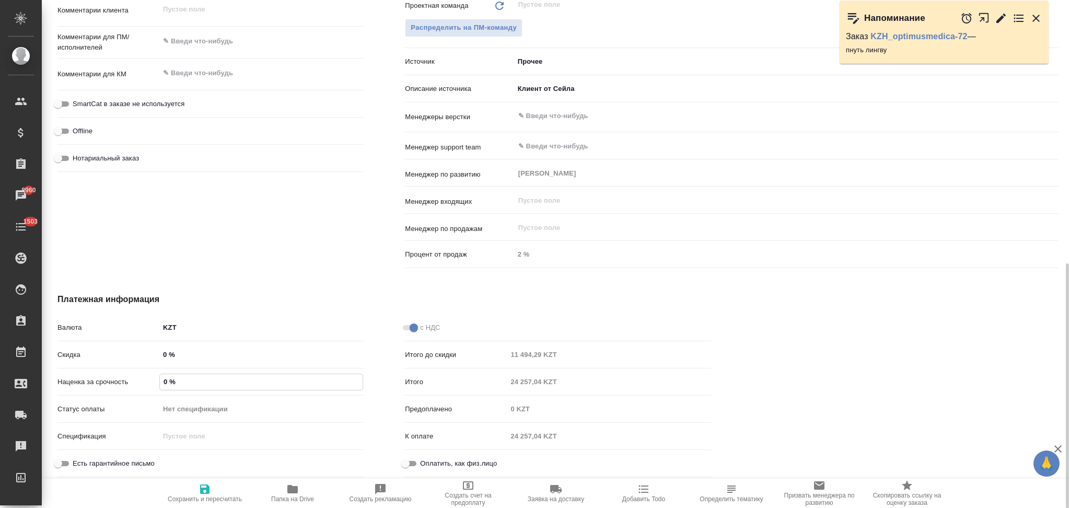
type input "10 %"
type textarea "x"
type input "100 %"
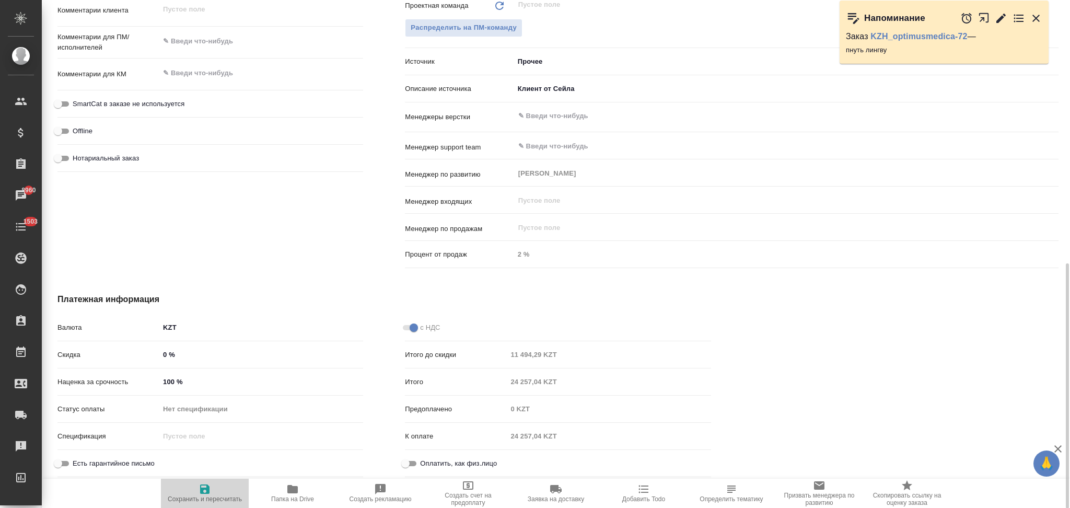
click at [202, 488] on icon "button" at bounding box center [204, 488] width 9 height 9
type textarea "x"
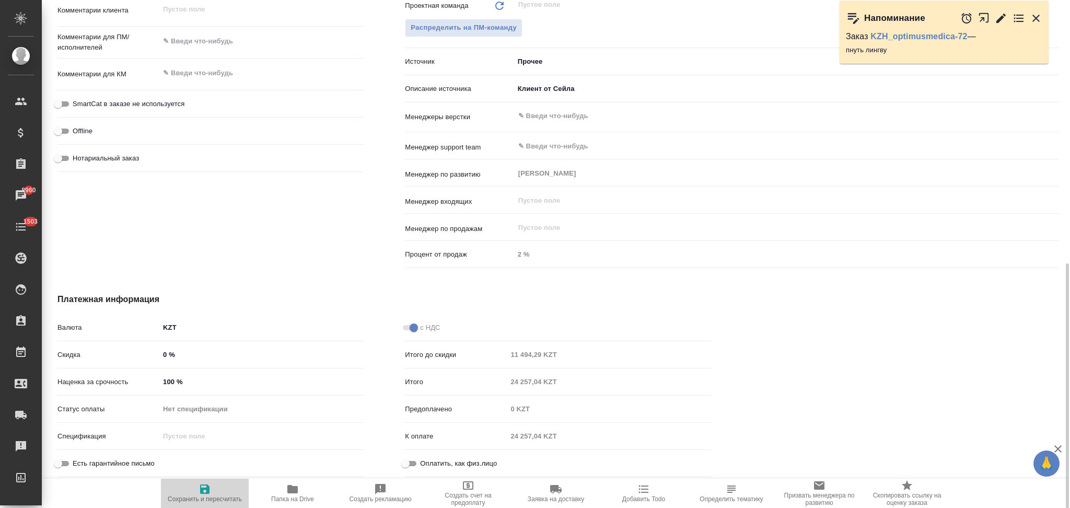
type textarea "x"
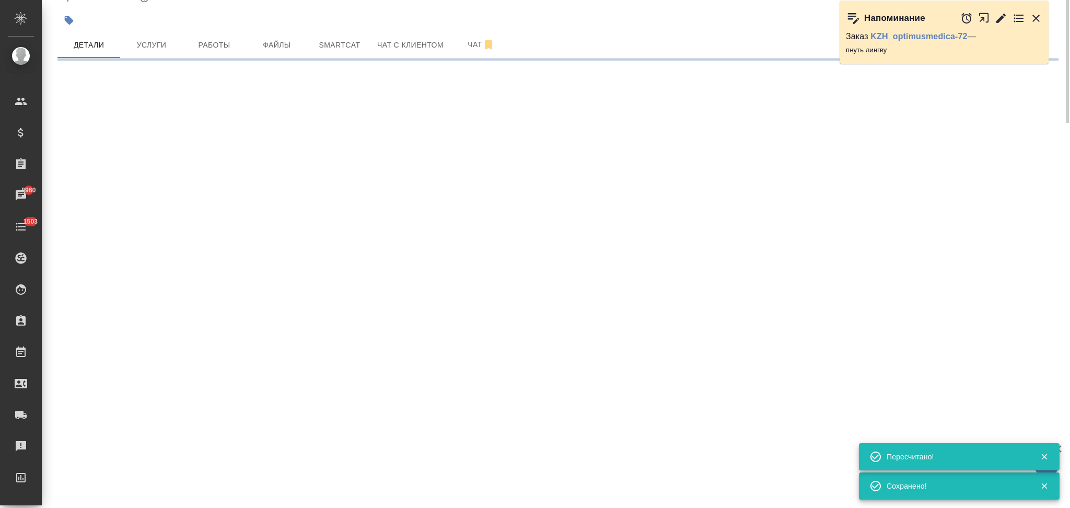
scroll to position [0, 0]
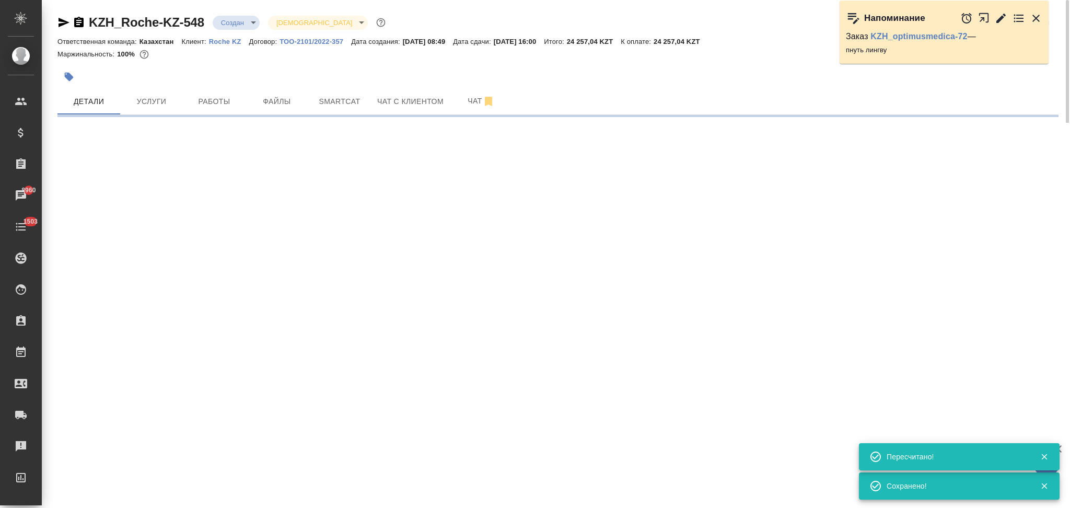
select select "RU"
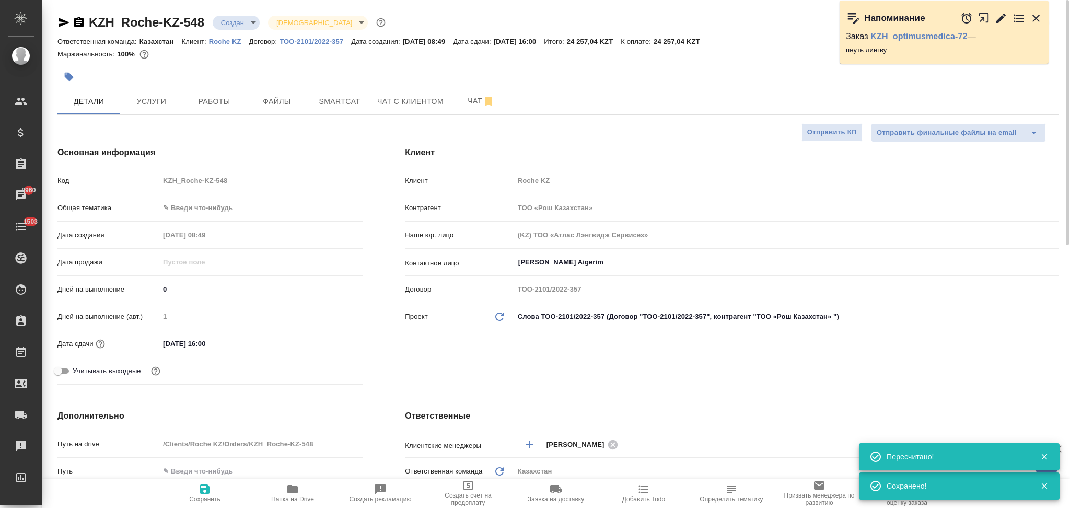
type textarea "x"
click at [161, 106] on span "Услуги" at bounding box center [151, 101] width 50 height 13
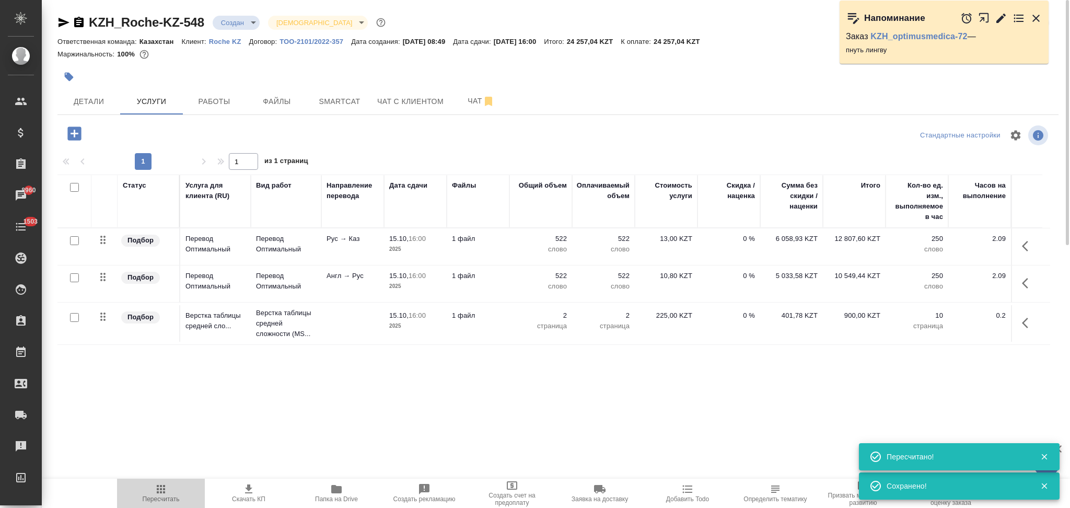
click at [159, 488] on icon "button" at bounding box center [161, 489] width 13 height 13
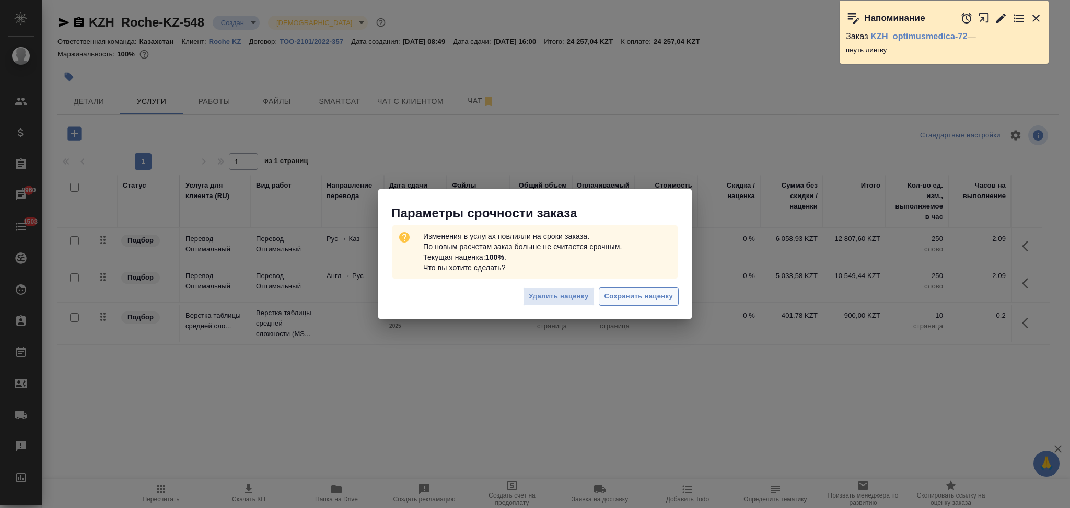
click at [622, 297] on span "Сохранить наценку" at bounding box center [638, 296] width 68 height 12
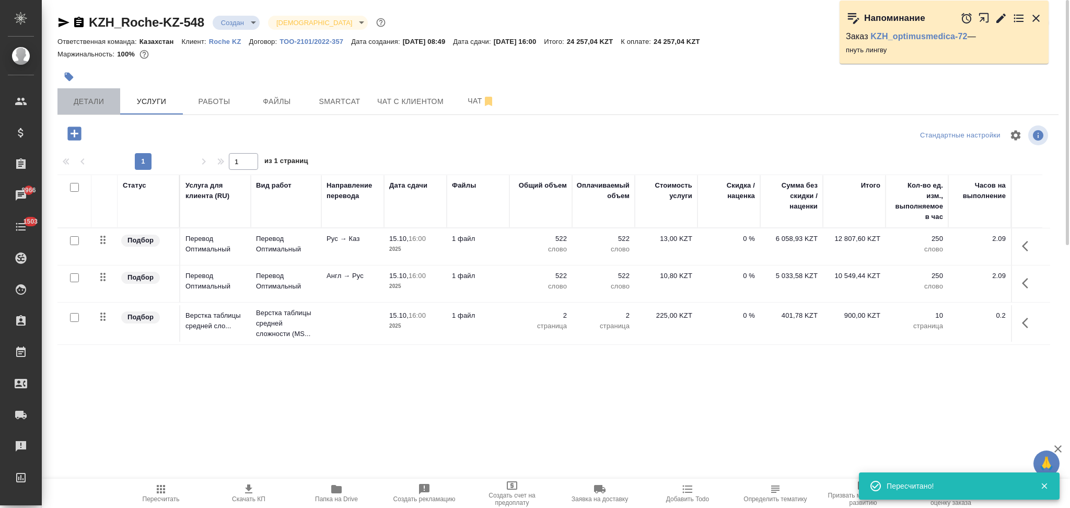
click at [97, 102] on span "Детали" at bounding box center [89, 101] width 50 height 13
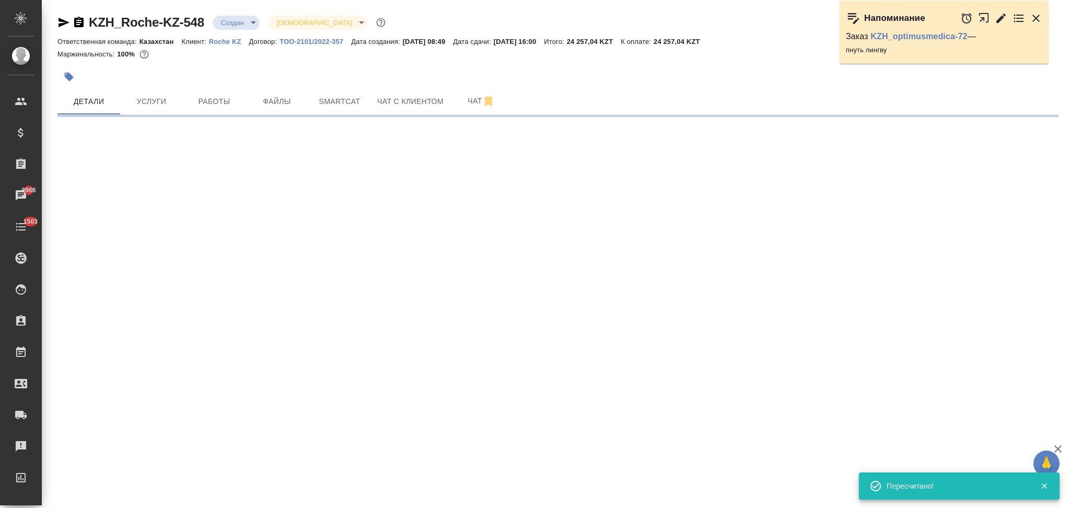
select select "RU"
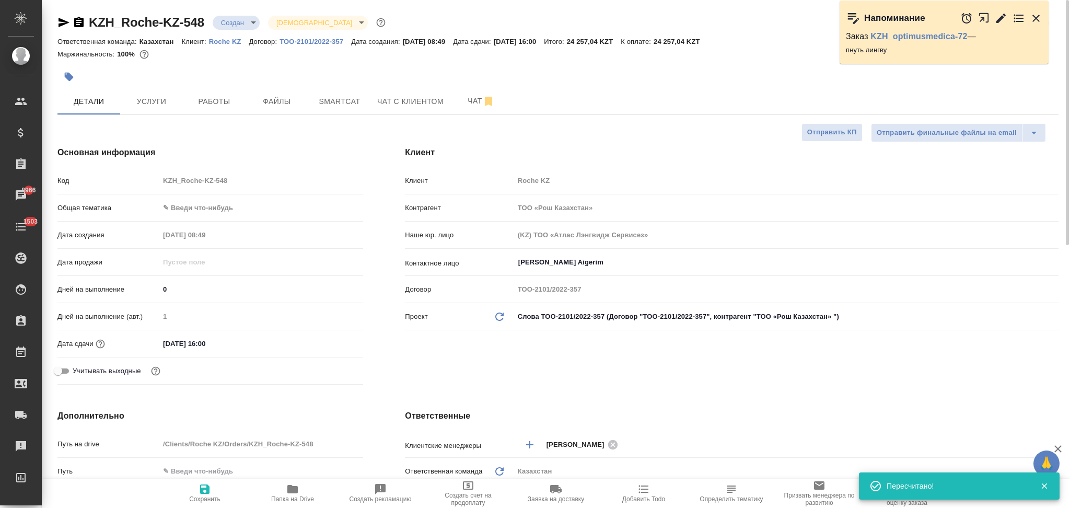
type textarea "x"
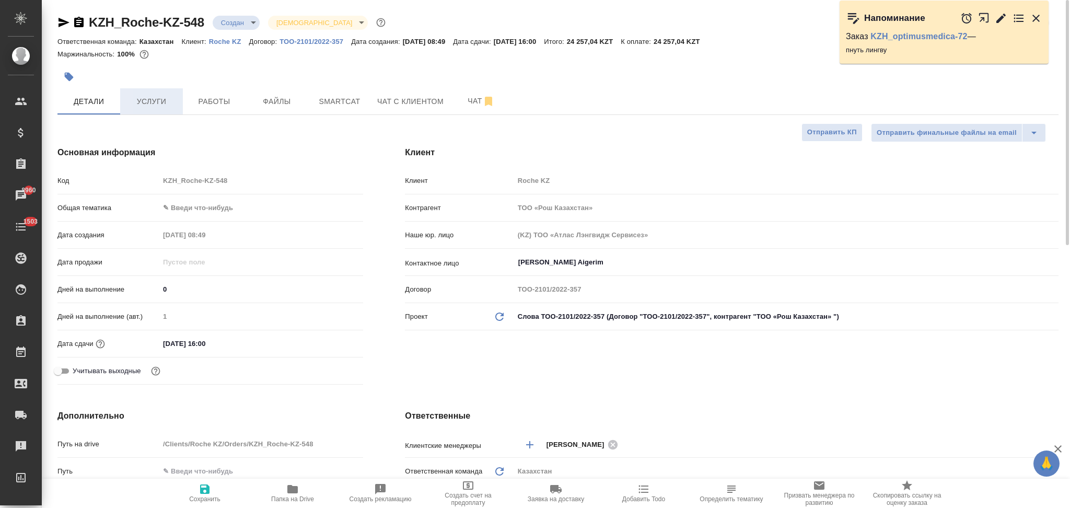
click at [159, 102] on span "Услуги" at bounding box center [151, 101] width 50 height 13
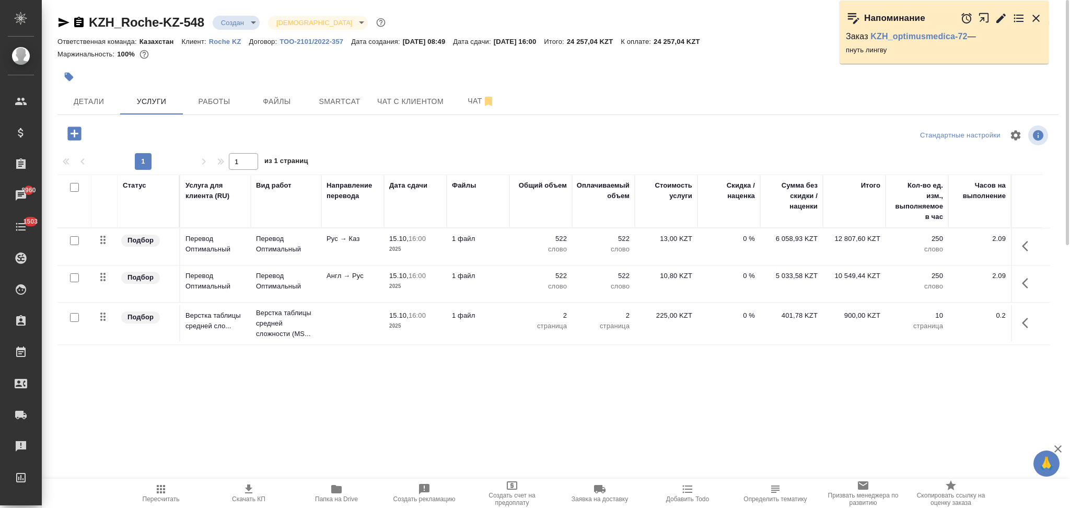
click at [249, 486] on icon "button" at bounding box center [248, 488] width 7 height 9
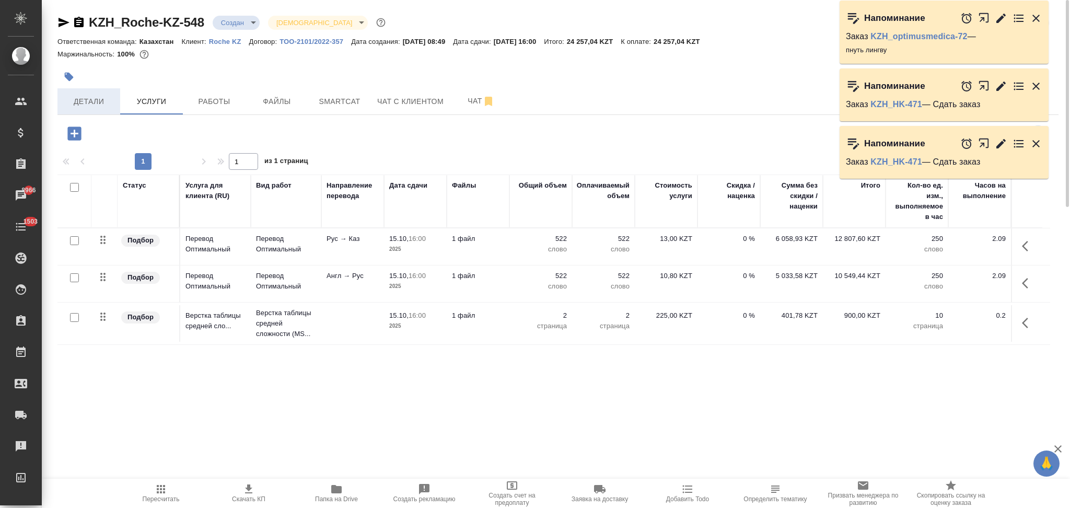
click at [93, 106] on span "Детали" at bounding box center [89, 101] width 50 height 13
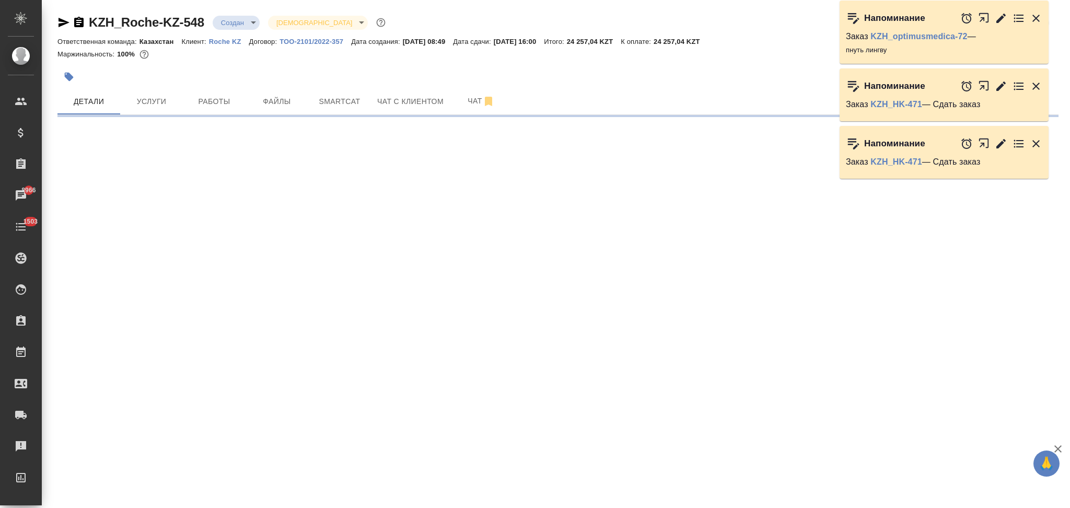
select select "RU"
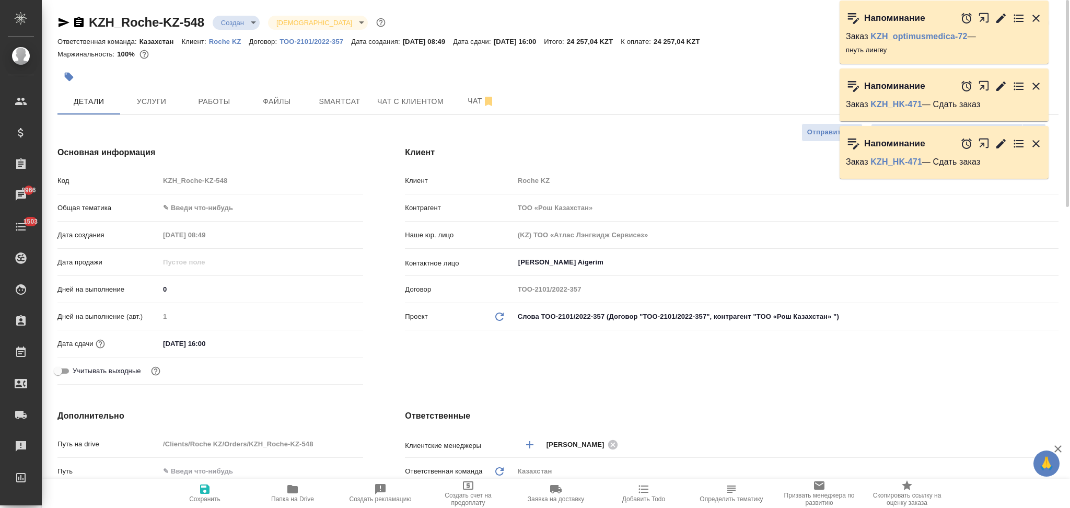
type textarea "x"
click at [235, 341] on input "15.10.2025 16:00" at bounding box center [204, 343] width 91 height 15
click at [336, 340] on icon "button" at bounding box center [332, 342] width 9 height 10
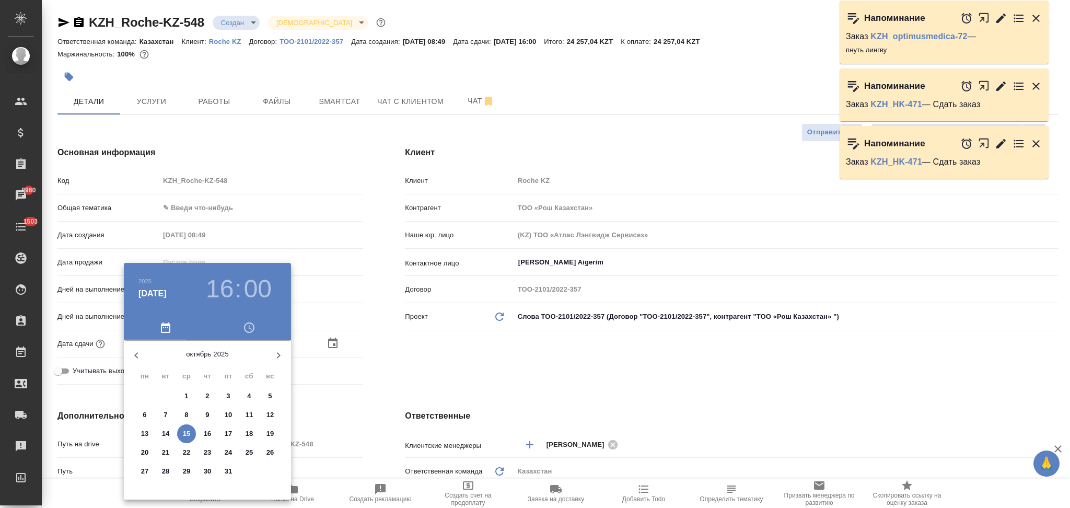
click at [227, 433] on p "17" at bounding box center [229, 433] width 8 height 10
type input "17.10.2025 16:00"
type textarea "x"
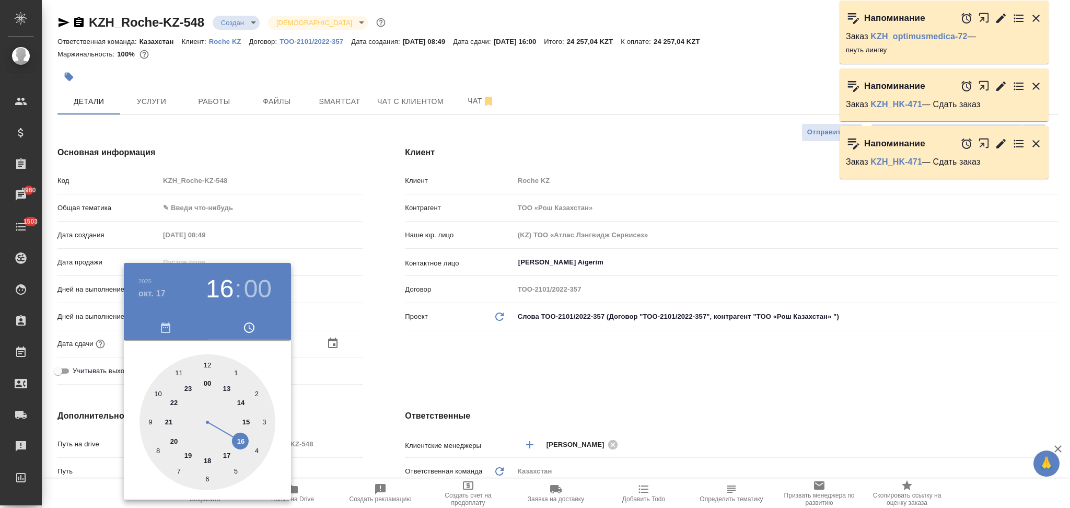
click at [159, 393] on div at bounding box center [207, 422] width 136 height 136
type input "17.10.2025 10:00"
type textarea "x"
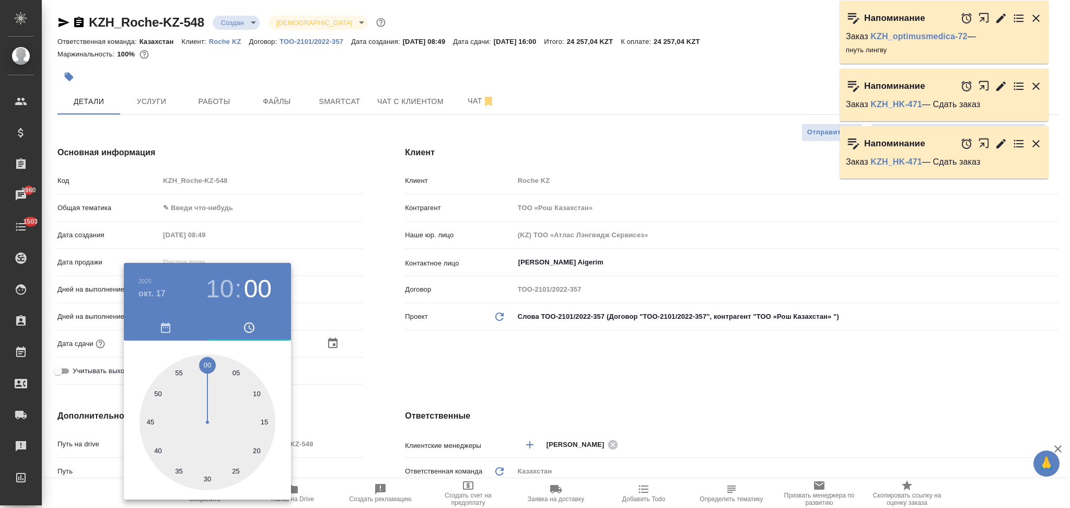
click at [205, 361] on div at bounding box center [207, 422] width 136 height 136
type textarea "x"
drag, startPoint x: 382, startPoint y: 395, endPoint x: 385, endPoint y: 401, distance: 6.3
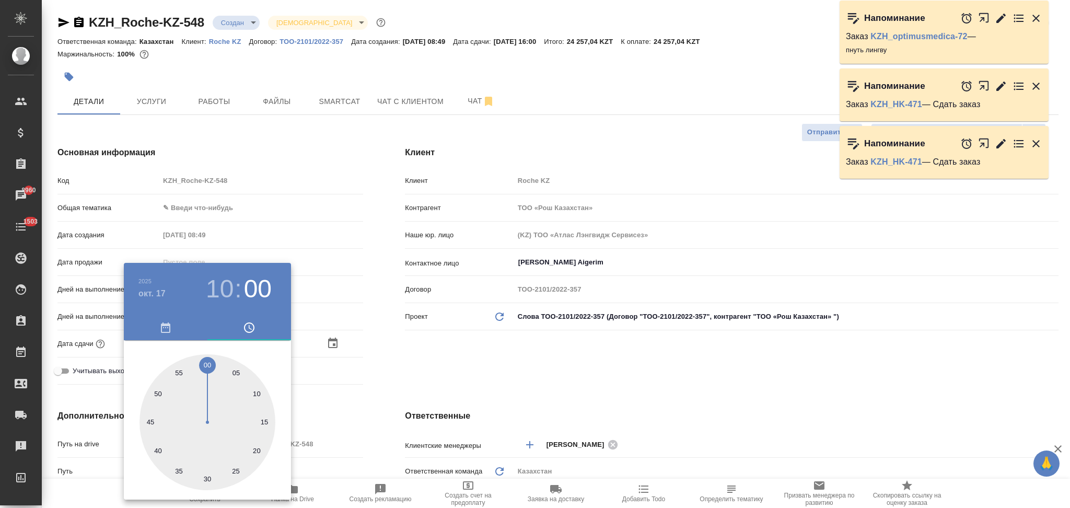
click at [383, 397] on div at bounding box center [535, 254] width 1070 height 508
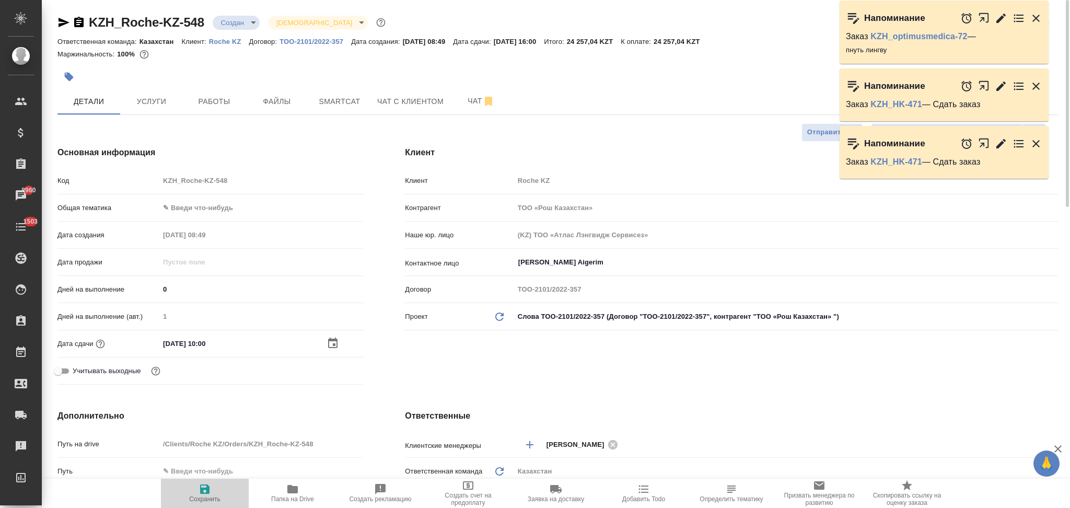
click at [197, 489] on span "Сохранить" at bounding box center [204, 493] width 75 height 20
type textarea "x"
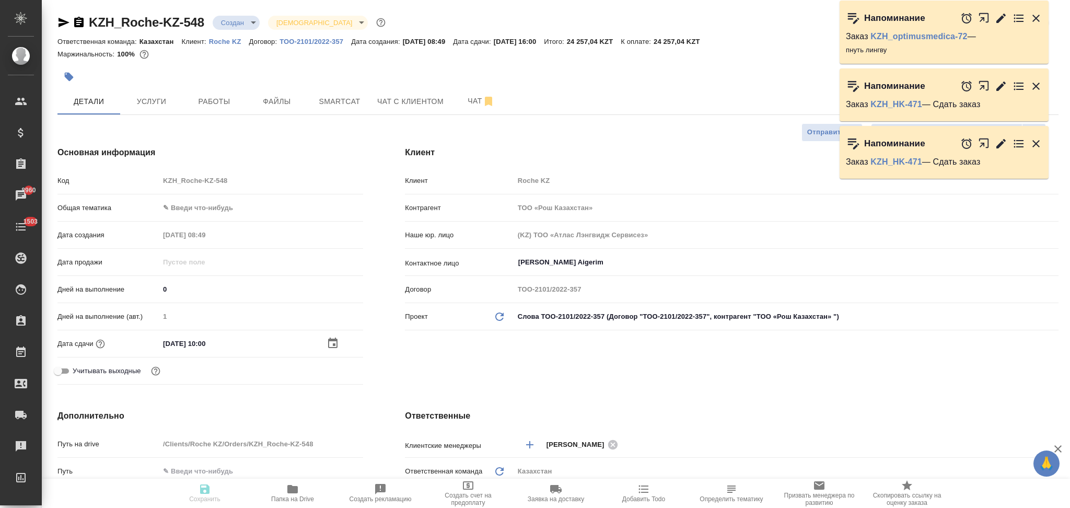
type textarea "x"
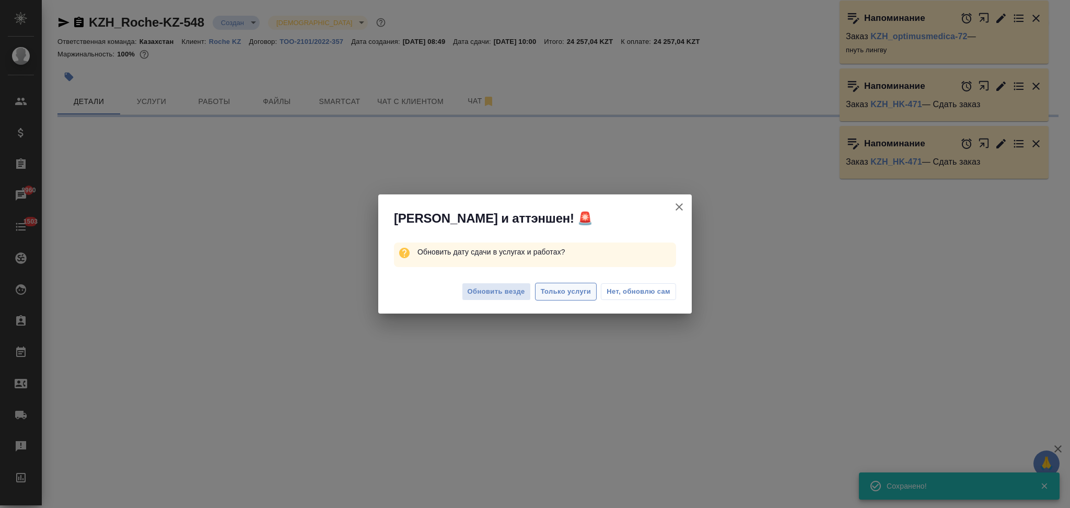
select select "RU"
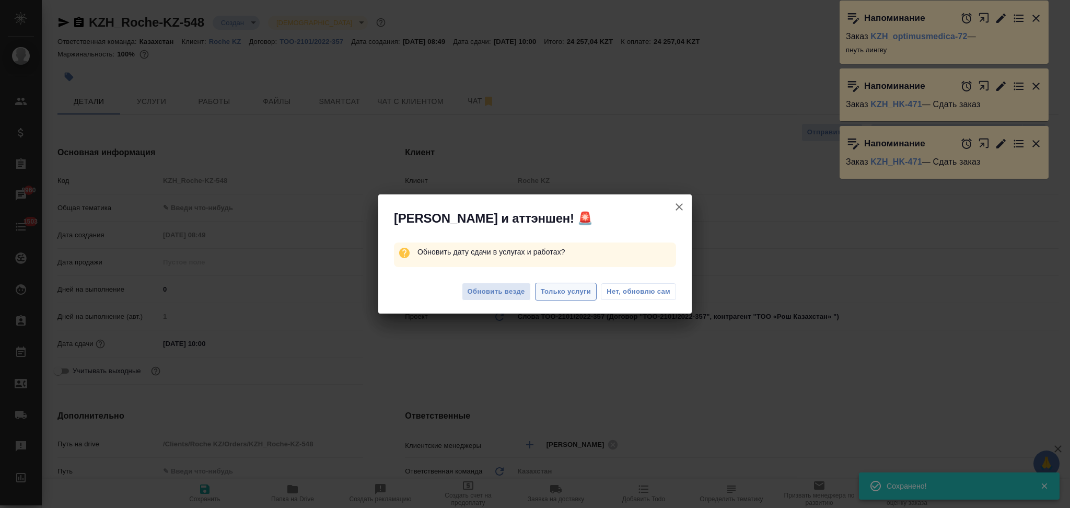
type textarea "x"
click at [547, 288] on span "Только услуги" at bounding box center [566, 292] width 51 height 12
type textarea "x"
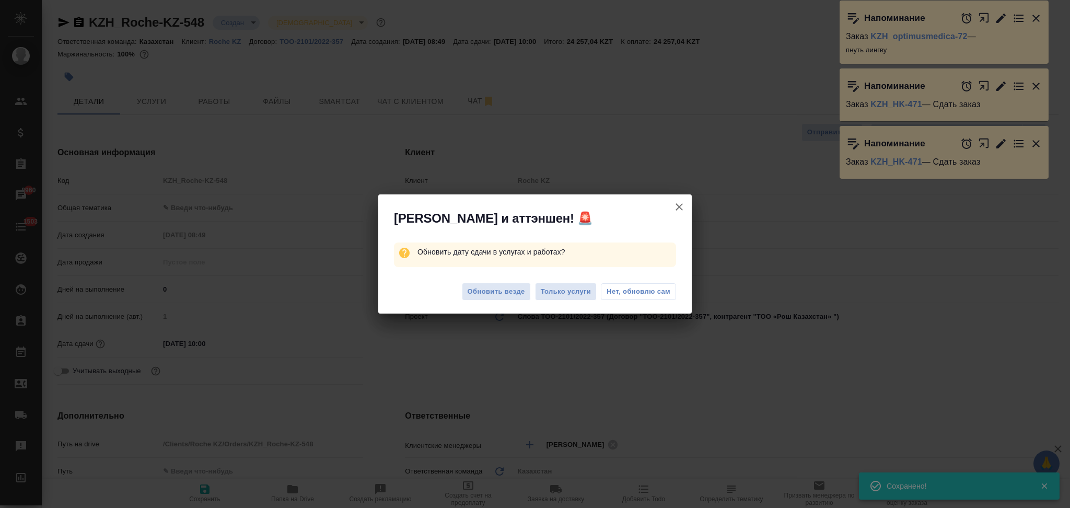
type textarea "x"
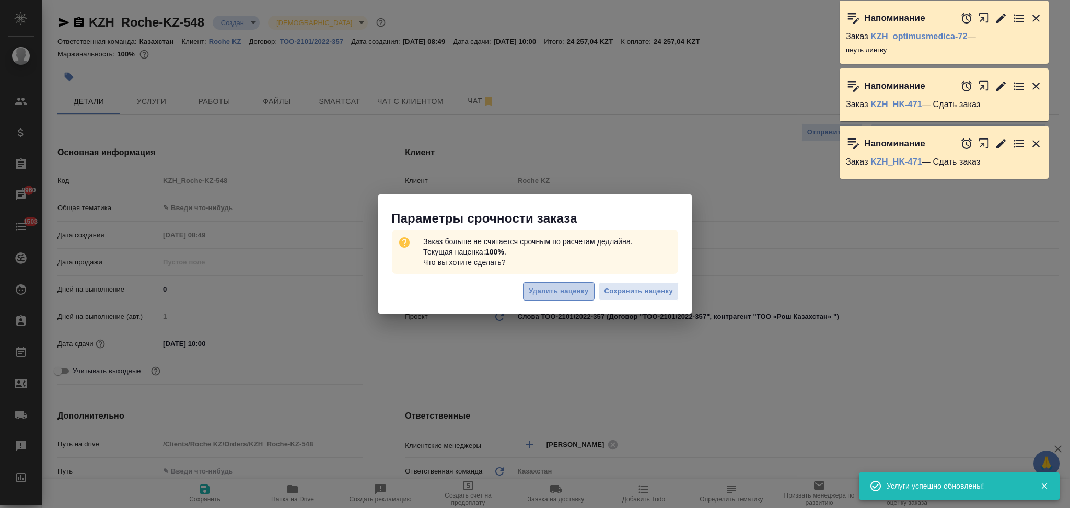
click at [558, 290] on span "Удалить наценку" at bounding box center [559, 291] width 60 height 12
type textarea "x"
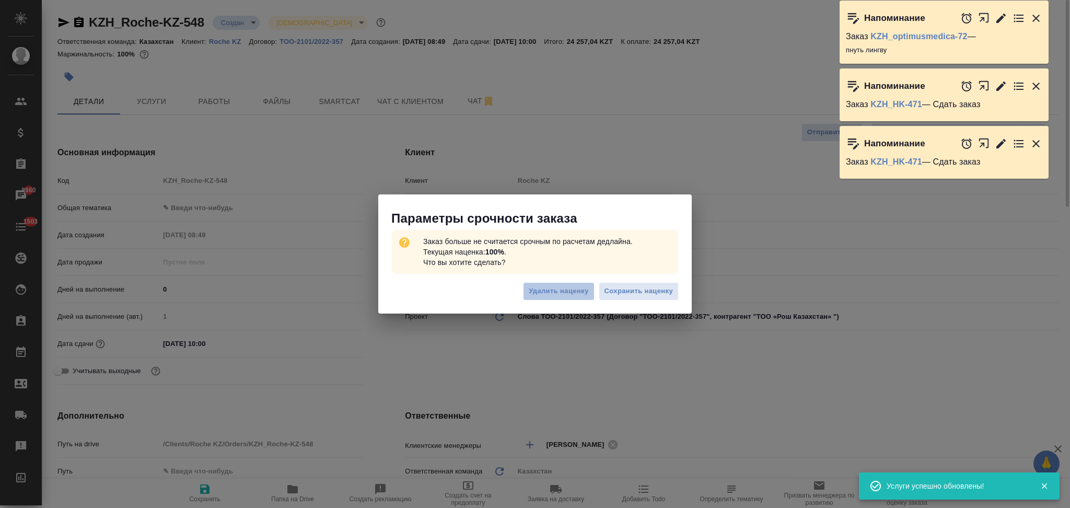
type textarea "x"
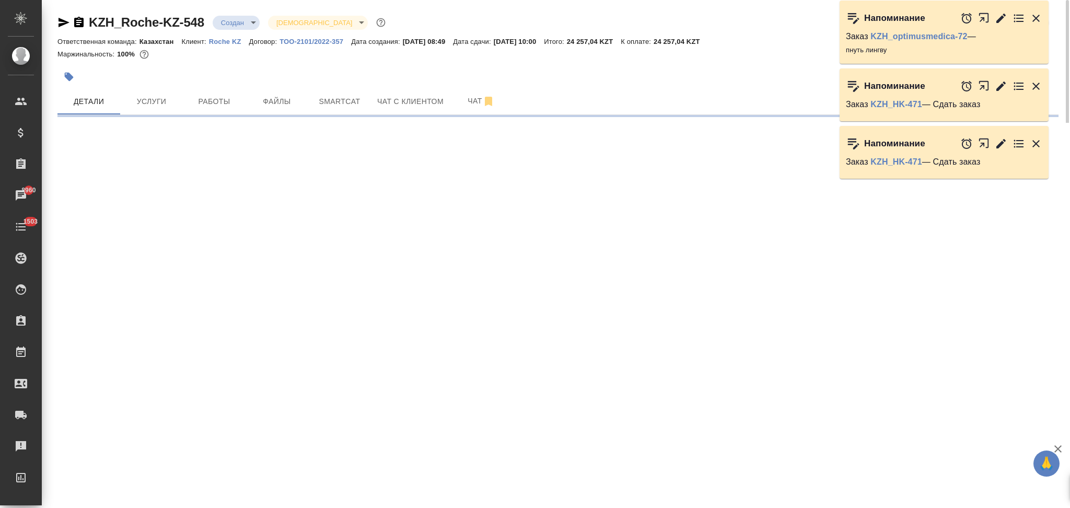
select select "RU"
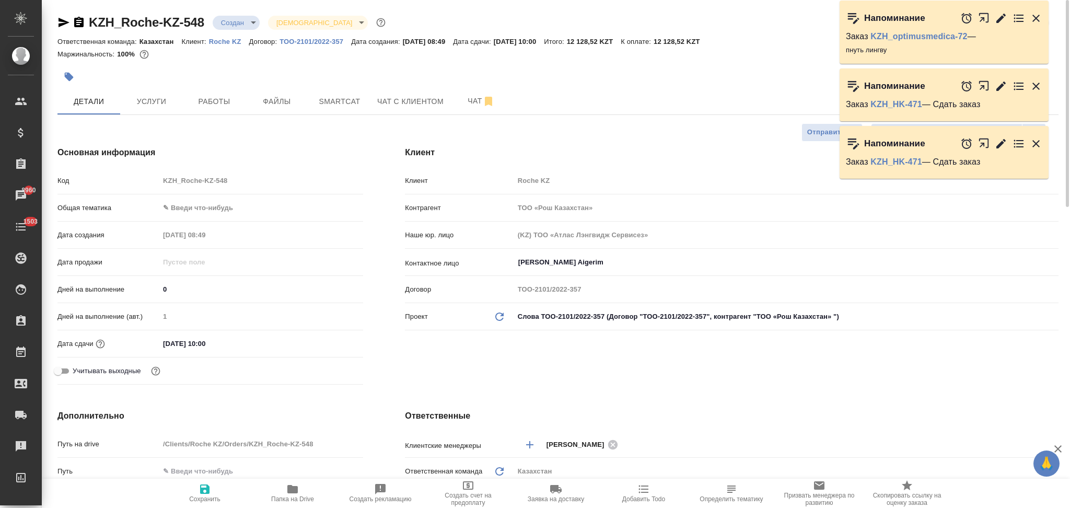
type textarea "x"
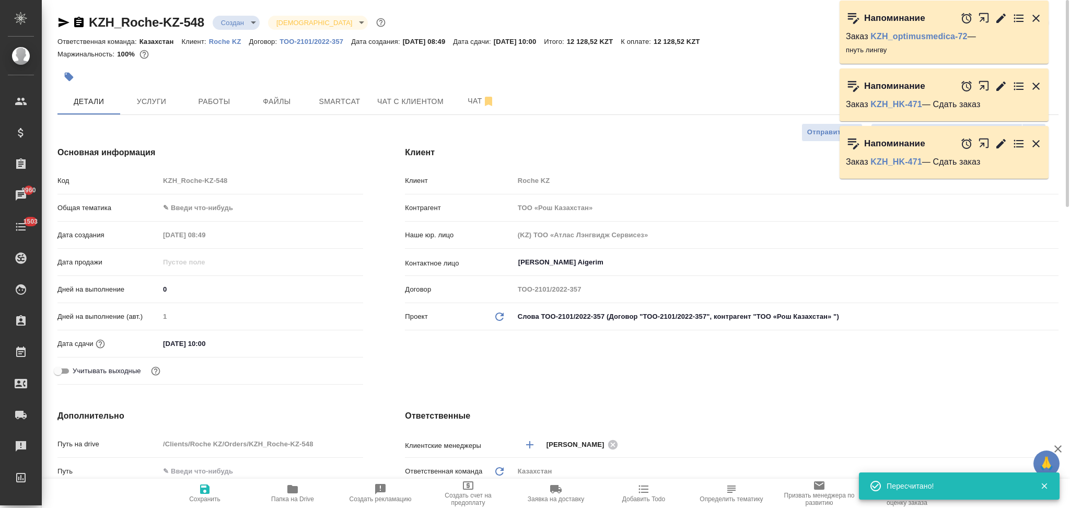
type textarea "x"
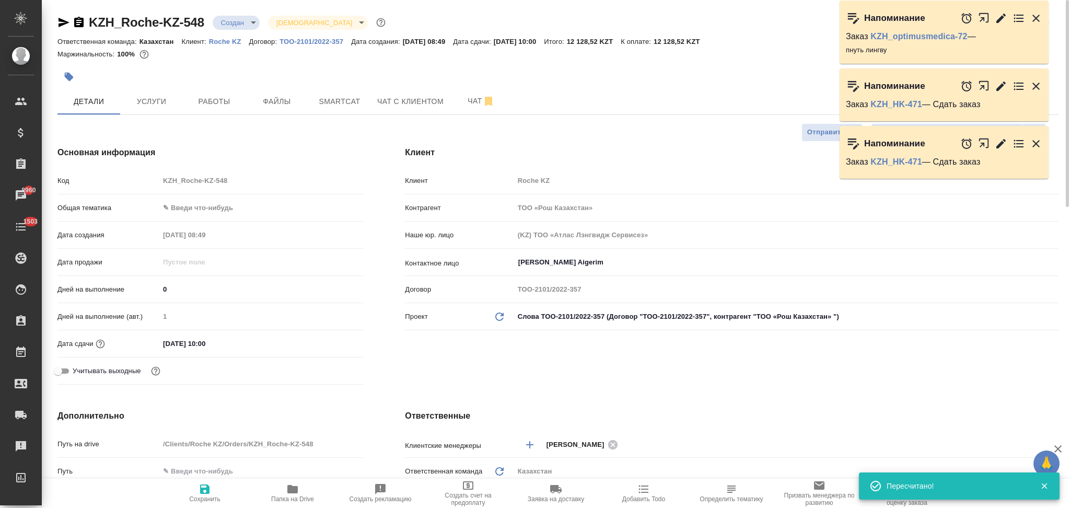
type textarea "x"
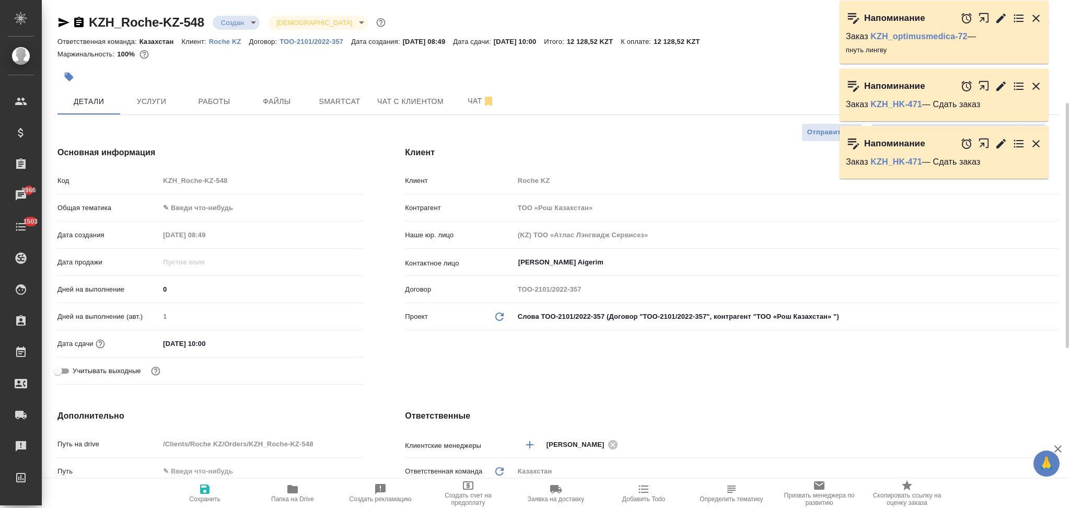
scroll to position [209, 0]
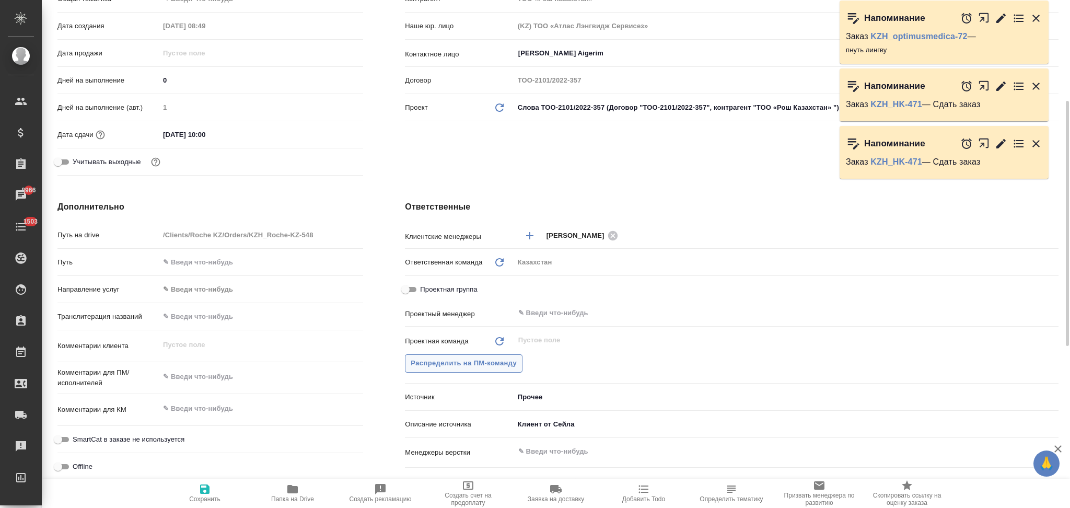
click at [449, 362] on span "Распределить на ПМ-команду" at bounding box center [464, 363] width 106 height 12
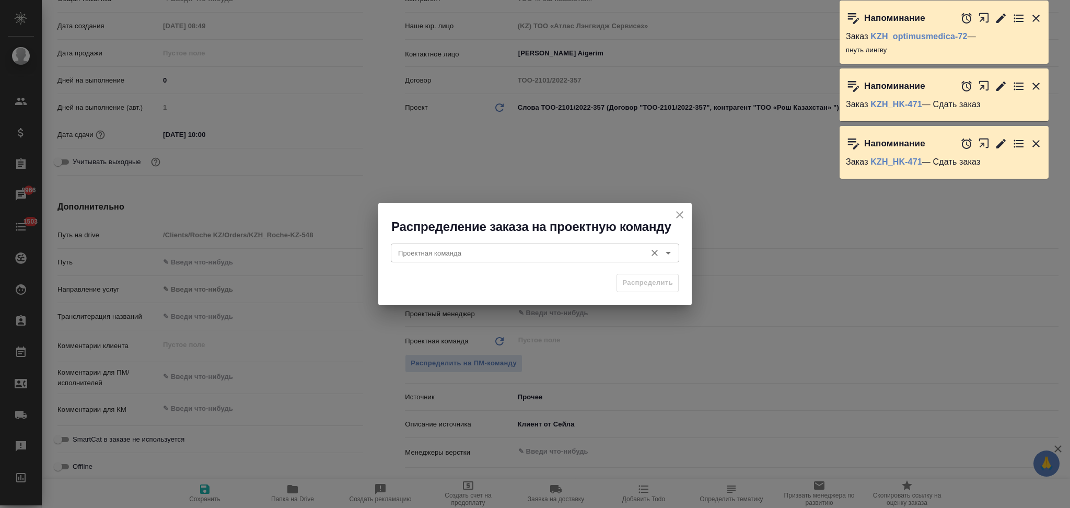
click at [477, 254] on input "Проектная команда" at bounding box center [517, 253] width 247 height 13
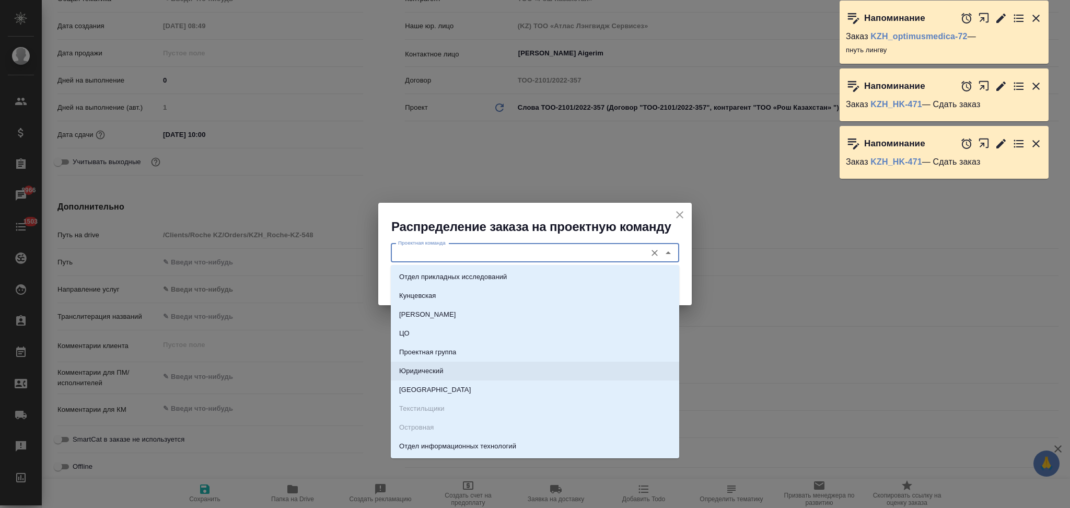
click at [435, 367] on p "Юридический" at bounding box center [421, 371] width 44 height 10
type input "Юридический"
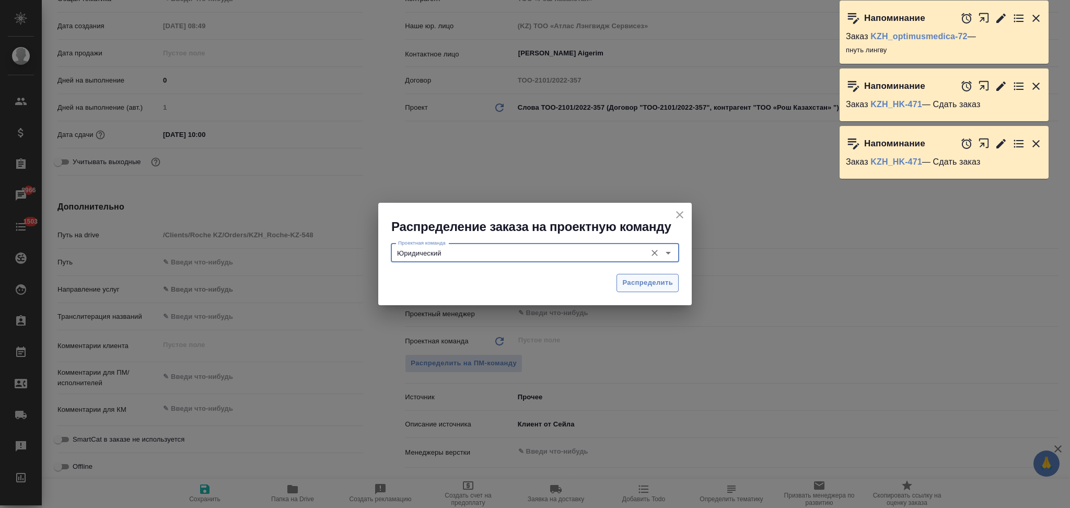
click at [633, 279] on span "Распределить" at bounding box center [647, 283] width 51 height 12
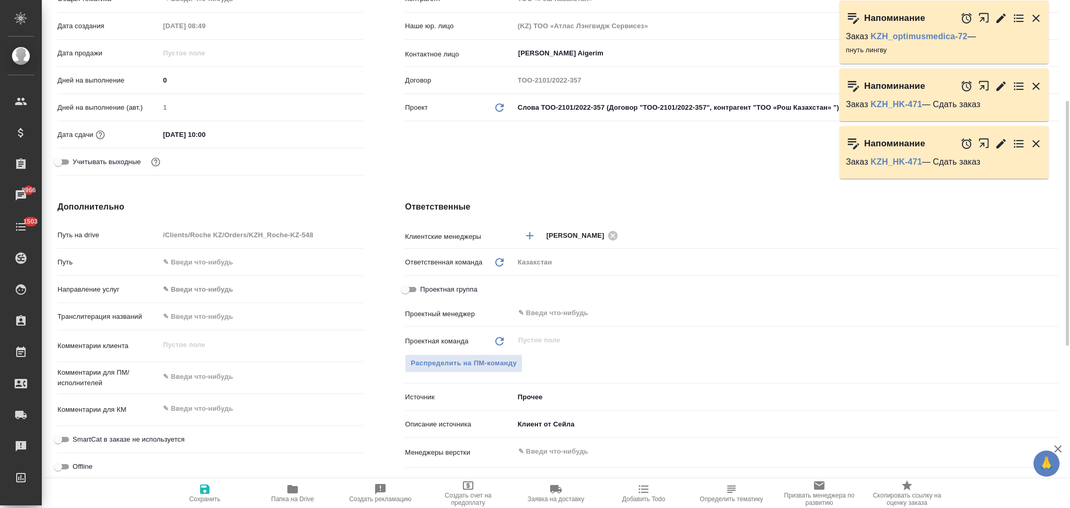
type textarea "x"
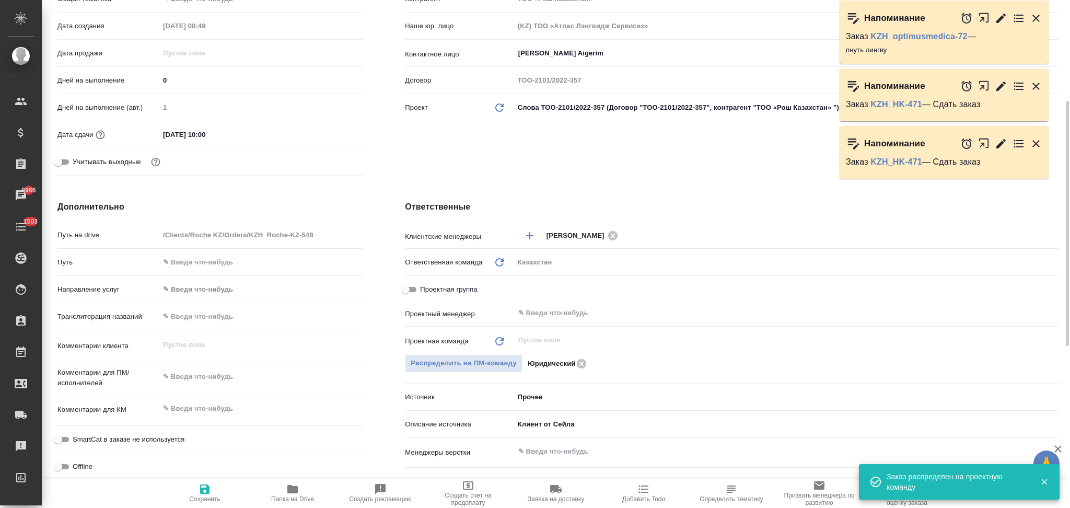
scroll to position [0, 0]
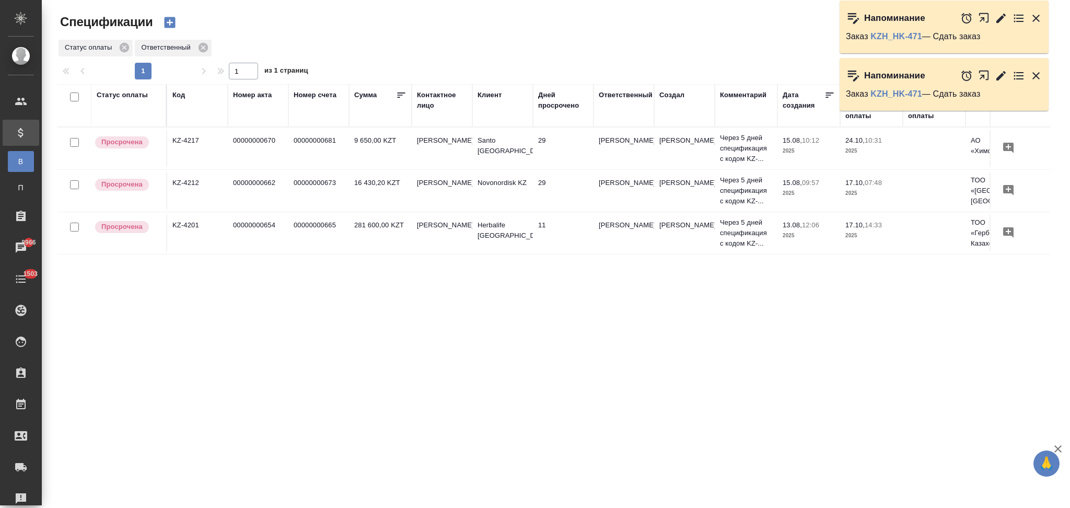
click at [169, 18] on icon "button" at bounding box center [169, 22] width 11 height 11
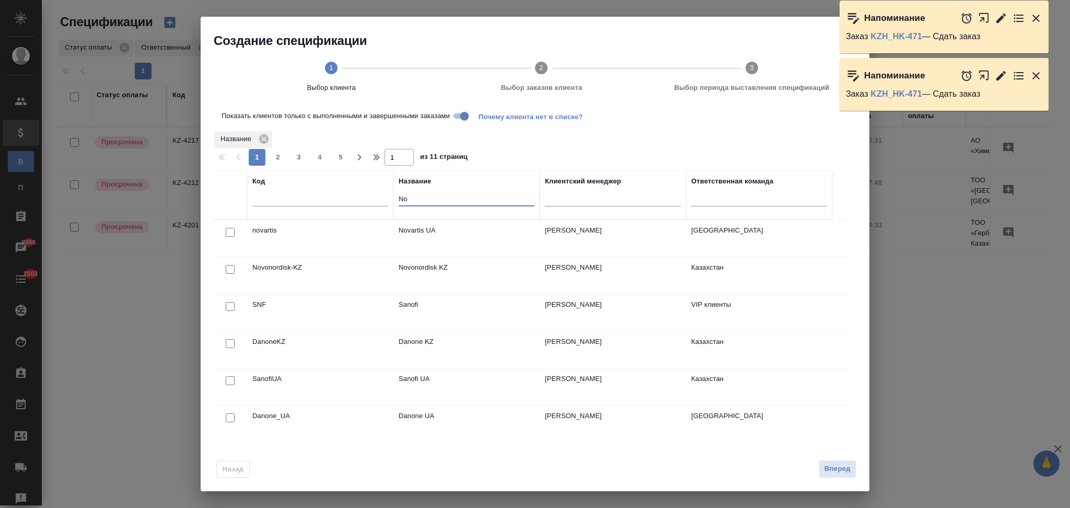
drag, startPoint x: 417, startPoint y: 199, endPoint x: 390, endPoint y: 195, distance: 26.9
click at [390, 195] on tr "Код Название No Клиентский менеджер Ответственная команда" at bounding box center [522, 194] width 619 height 49
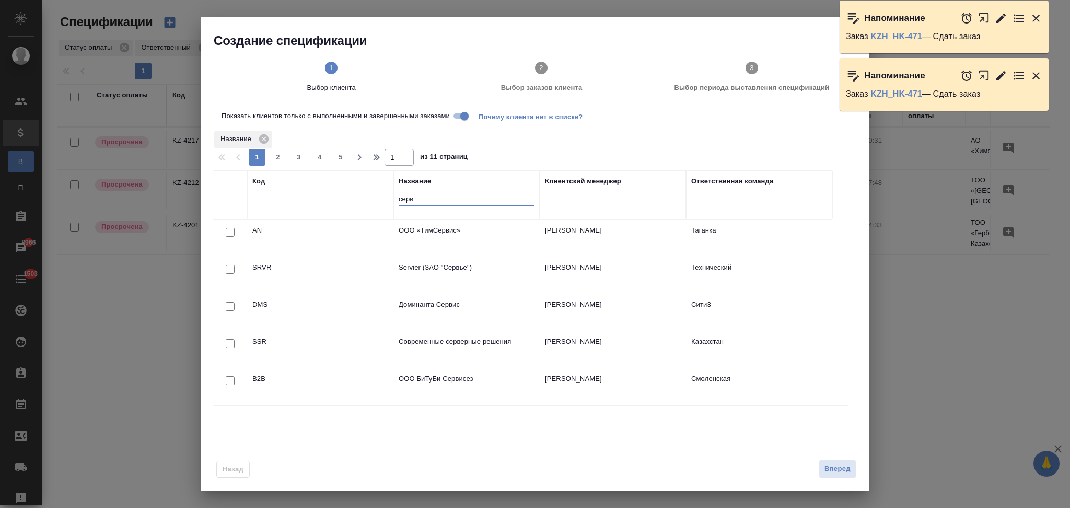
type input "серв"
click at [465, 117] on input "Показать клиентов только с выполненными и завершенными заказами" at bounding box center [465, 116] width 38 height 13
click at [227, 307] on input "checkbox" at bounding box center [230, 306] width 9 height 9
checkbox input "true"
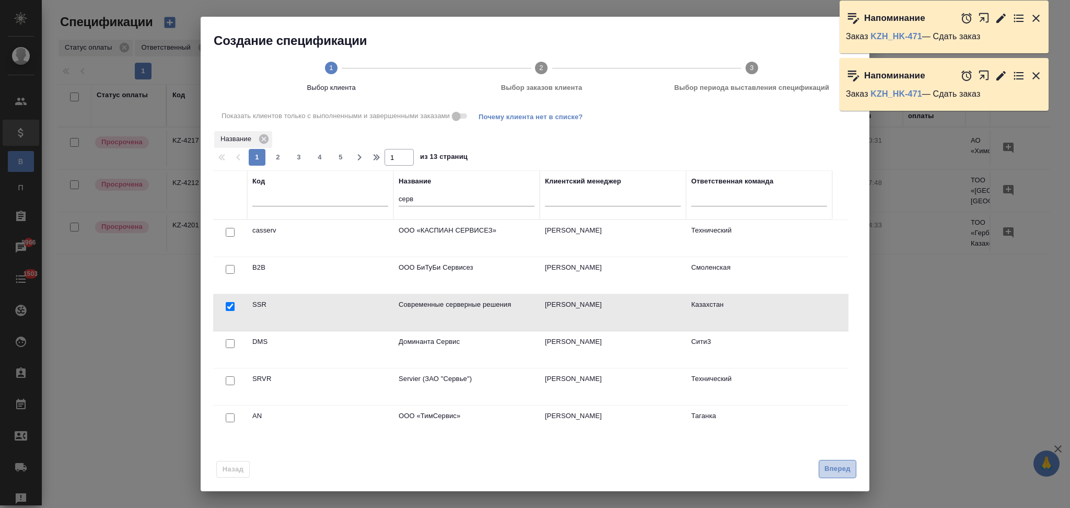
click at [828, 463] on span "Вперед" at bounding box center [837, 469] width 26 height 12
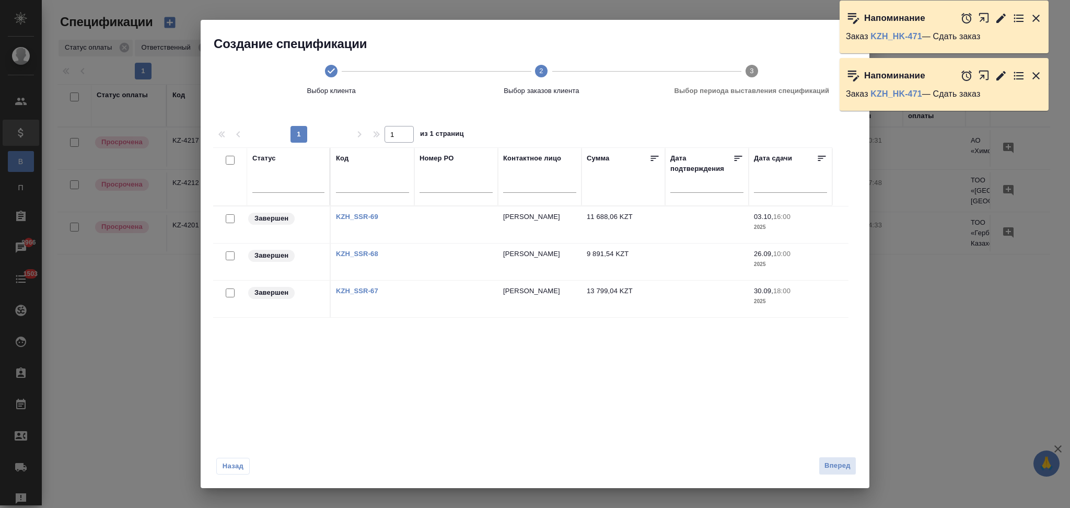
click at [230, 161] on input "checkbox" at bounding box center [230, 160] width 9 height 9
checkbox input "true"
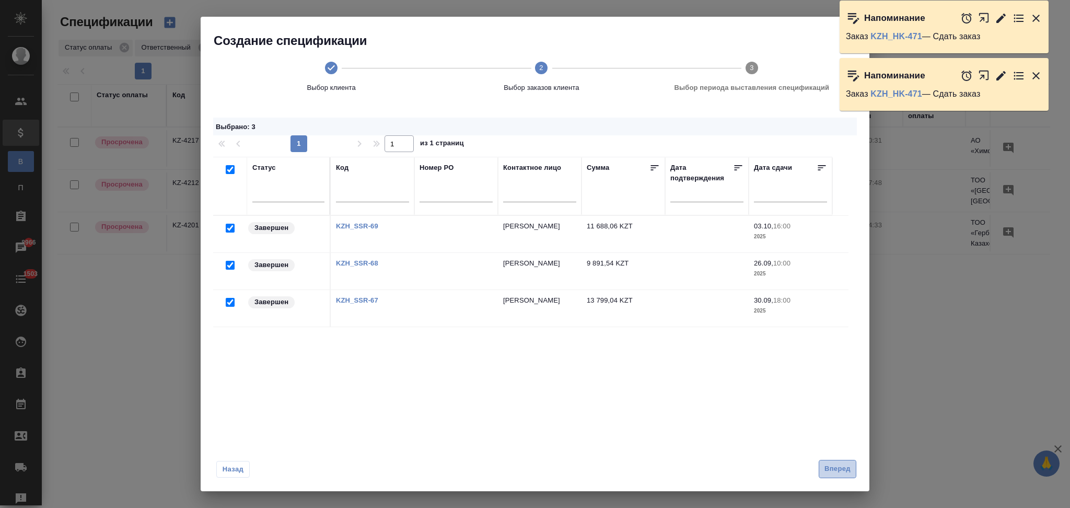
click at [827, 464] on span "Вперед" at bounding box center [837, 469] width 26 height 12
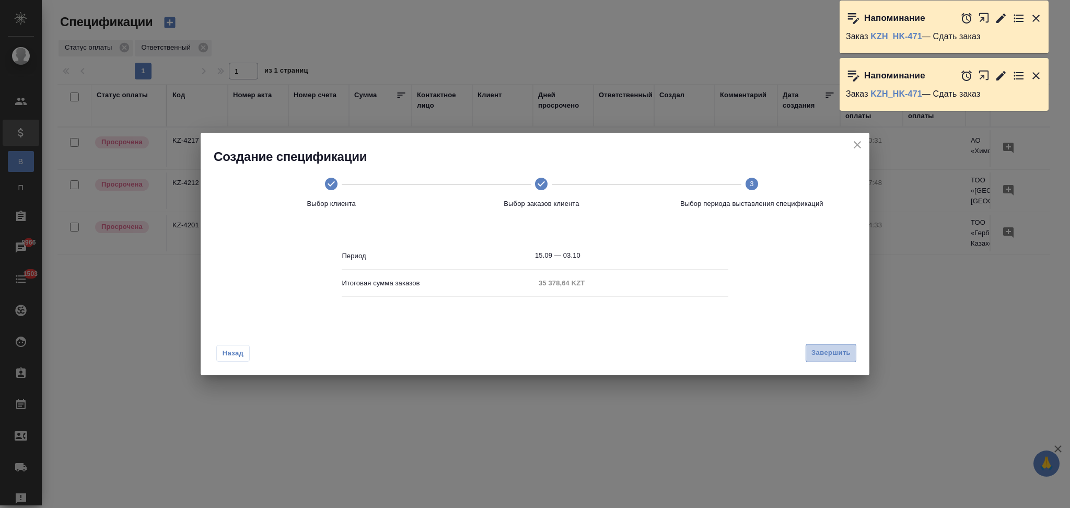
click at [816, 352] on span "Завершить" at bounding box center [830, 353] width 39 height 12
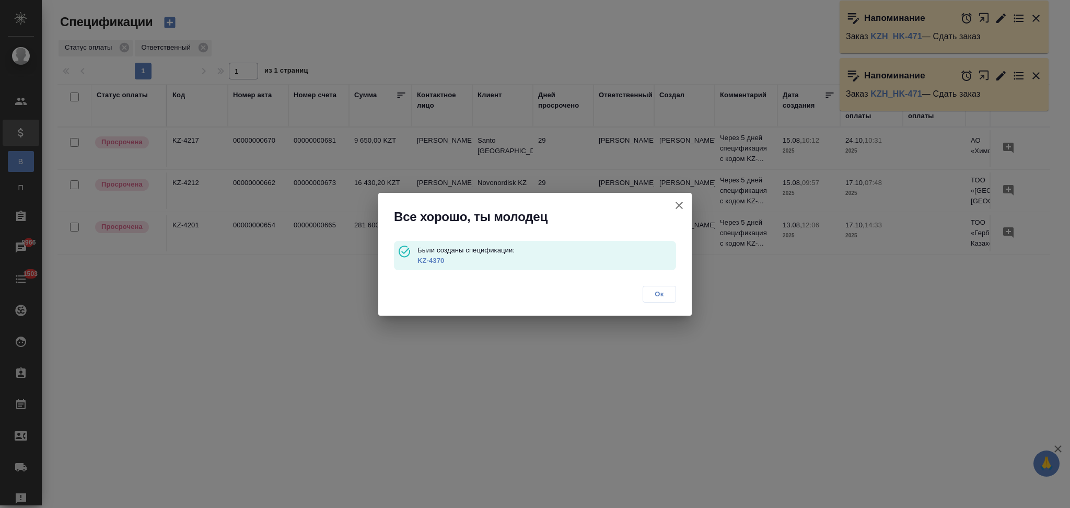
click at [439, 259] on link "KZ-4370" at bounding box center [430, 260] width 27 height 8
click at [679, 203] on icon "button" at bounding box center [679, 205] width 13 height 13
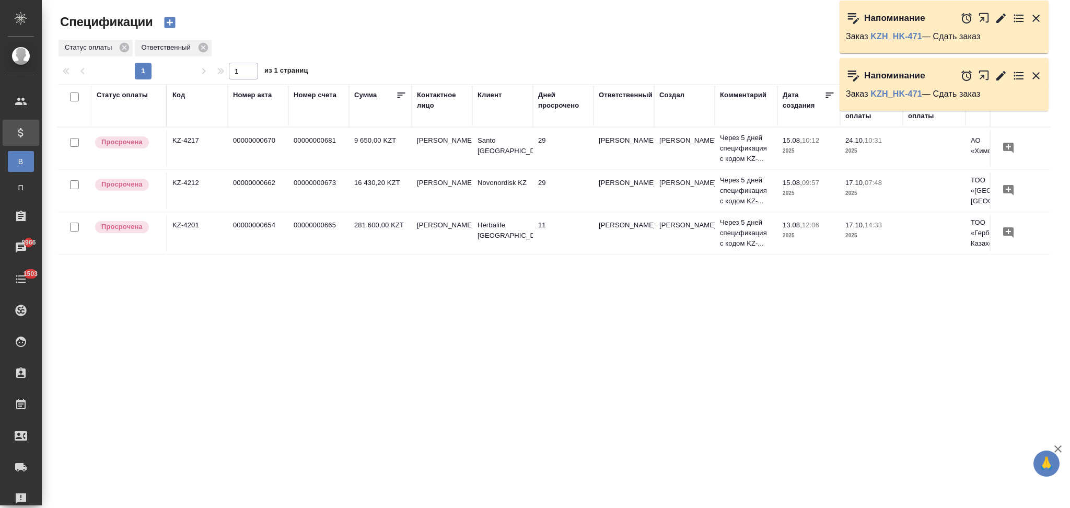
click at [177, 24] on button "button" at bounding box center [169, 23] width 25 height 18
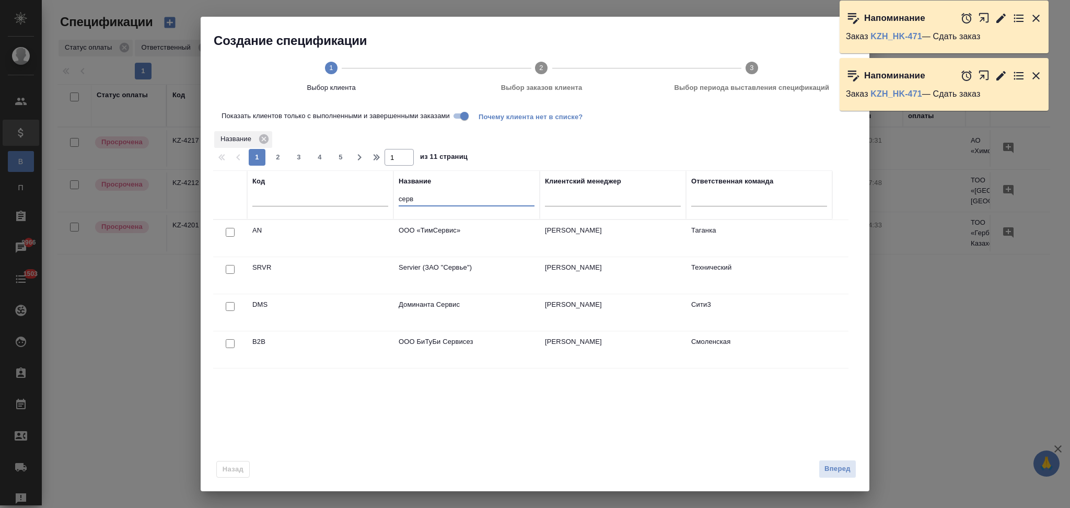
click at [385, 199] on tr "Код Название [PERSON_NAME] менеджер Ответственная команда" at bounding box center [522, 194] width 619 height 49
type input "nov"
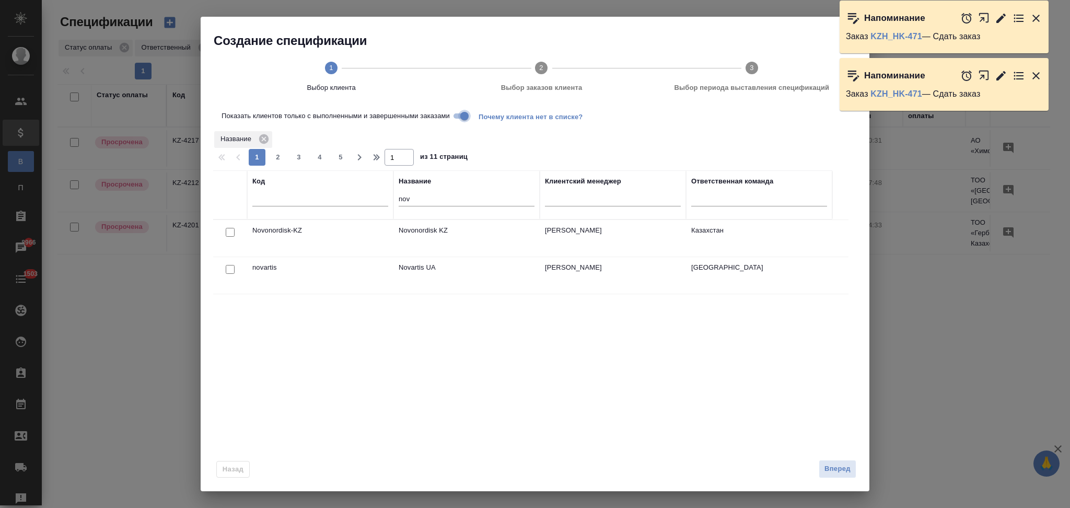
click at [462, 113] on input "Показать клиентов только с выполненными и завершенными заказами" at bounding box center [465, 116] width 38 height 13
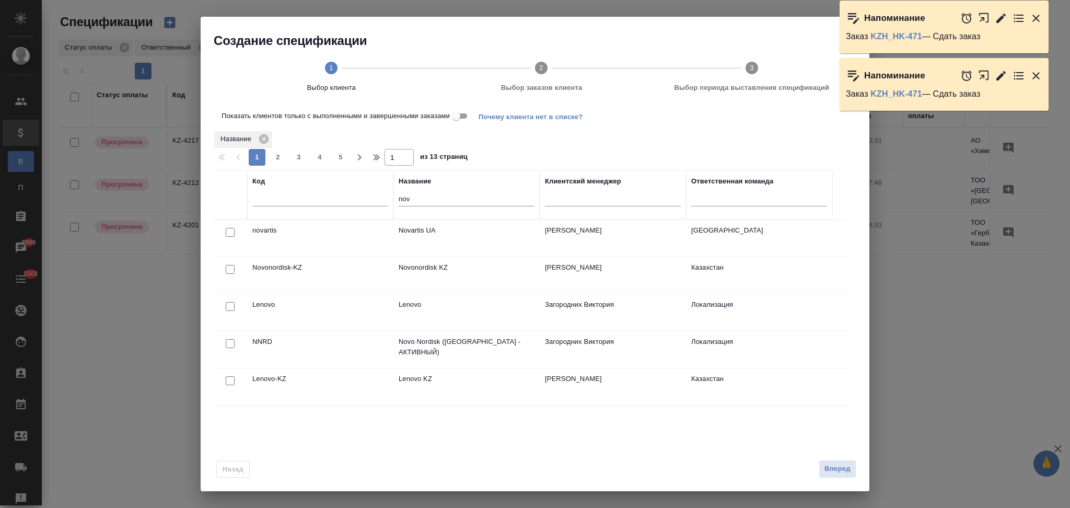
click at [229, 269] on input "checkbox" at bounding box center [230, 269] width 9 height 9
checkbox input "true"
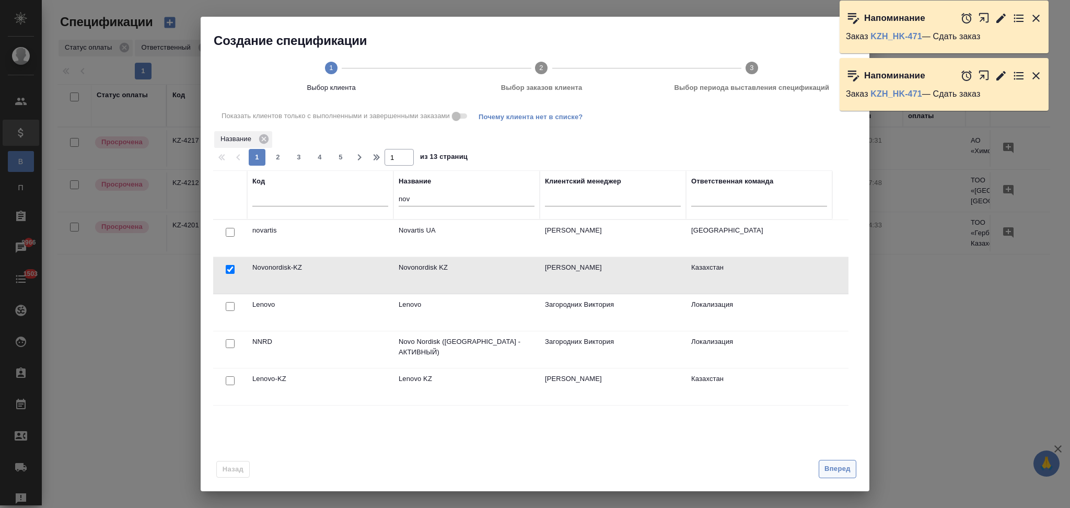
click at [826, 473] on span "Вперед" at bounding box center [837, 469] width 26 height 12
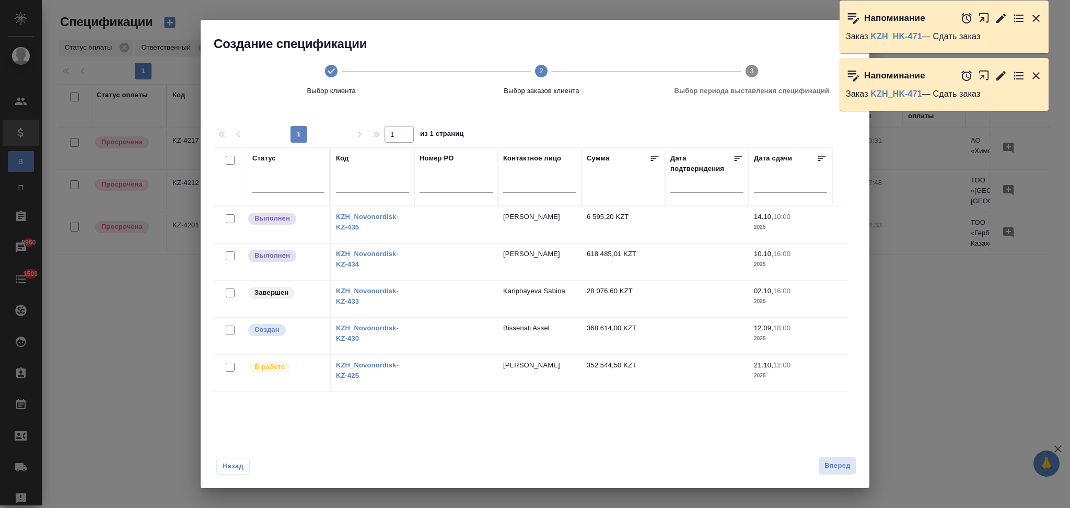
click at [380, 328] on link "KZH_Novonordisk-KZ-430" at bounding box center [367, 333] width 63 height 18
click at [230, 293] on input "checkbox" at bounding box center [230, 292] width 9 height 9
checkbox input "true"
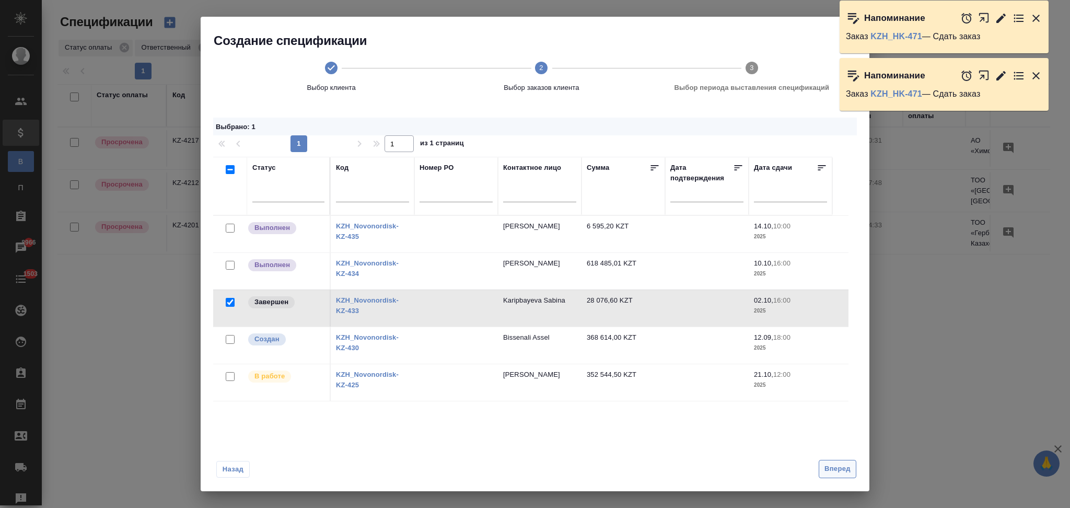
click at [839, 469] on span "Вперед" at bounding box center [837, 469] width 26 height 12
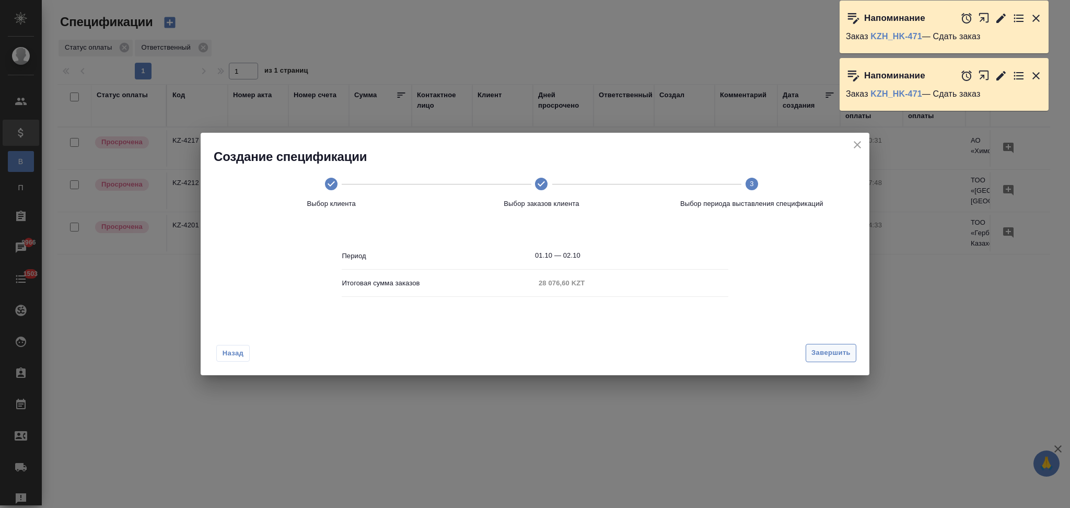
click at [831, 354] on span "Завершить" at bounding box center [830, 353] width 39 height 12
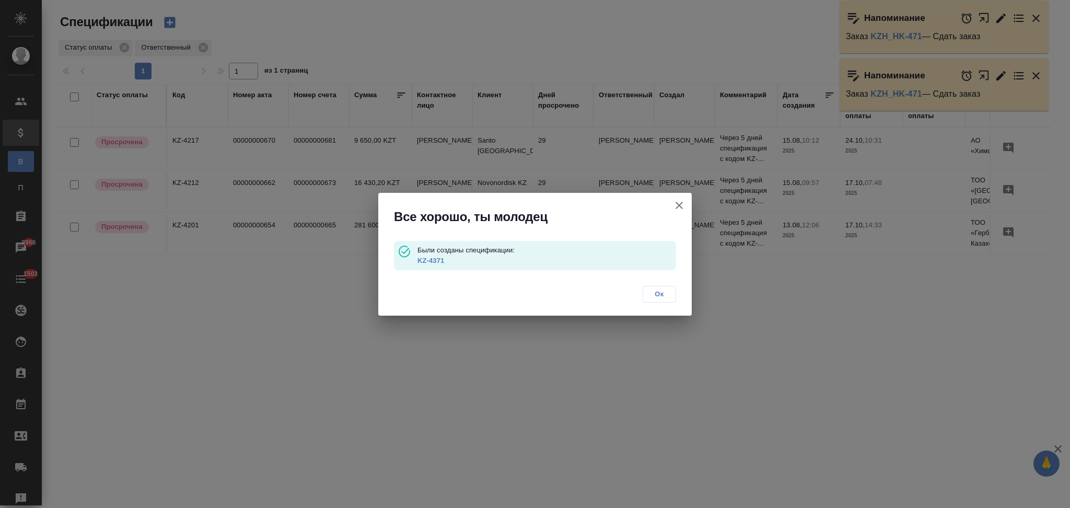
click at [437, 258] on link "KZ-4371" at bounding box center [430, 260] width 27 height 8
click at [680, 204] on icon "button" at bounding box center [678, 205] width 7 height 7
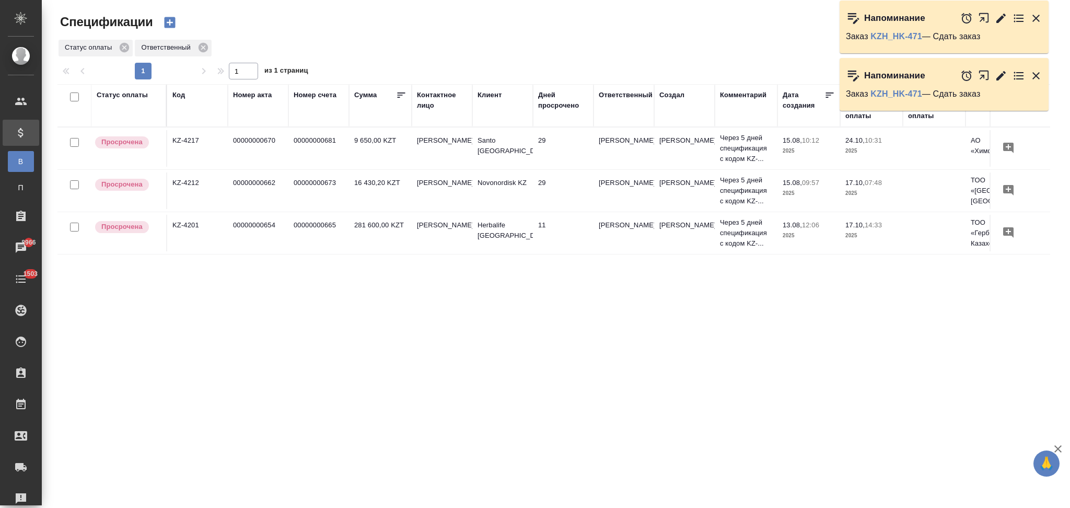
click at [168, 17] on icon "button" at bounding box center [169, 22] width 11 height 11
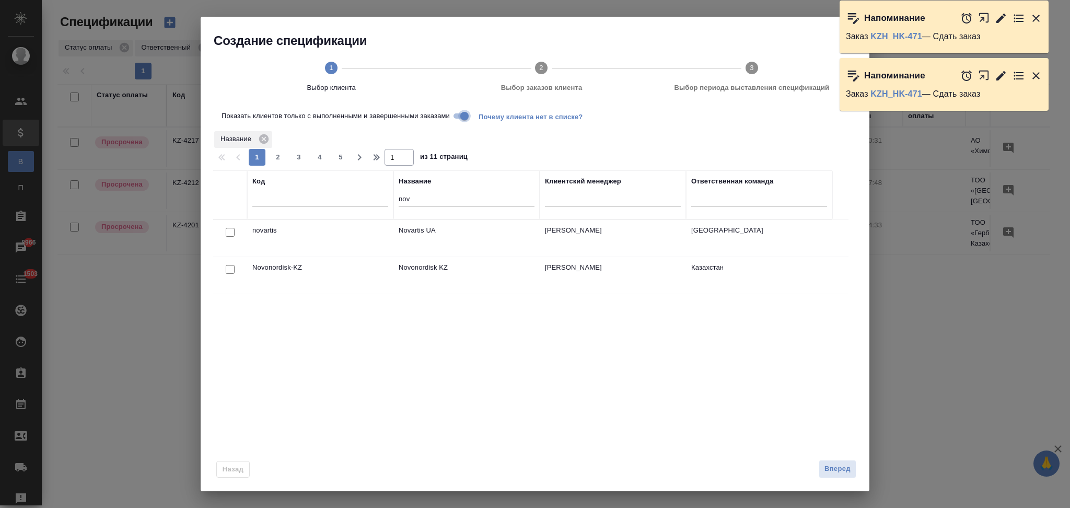
click at [461, 118] on input "Показать клиентов только с выполненными и завершенными заказами" at bounding box center [465, 116] width 38 height 13
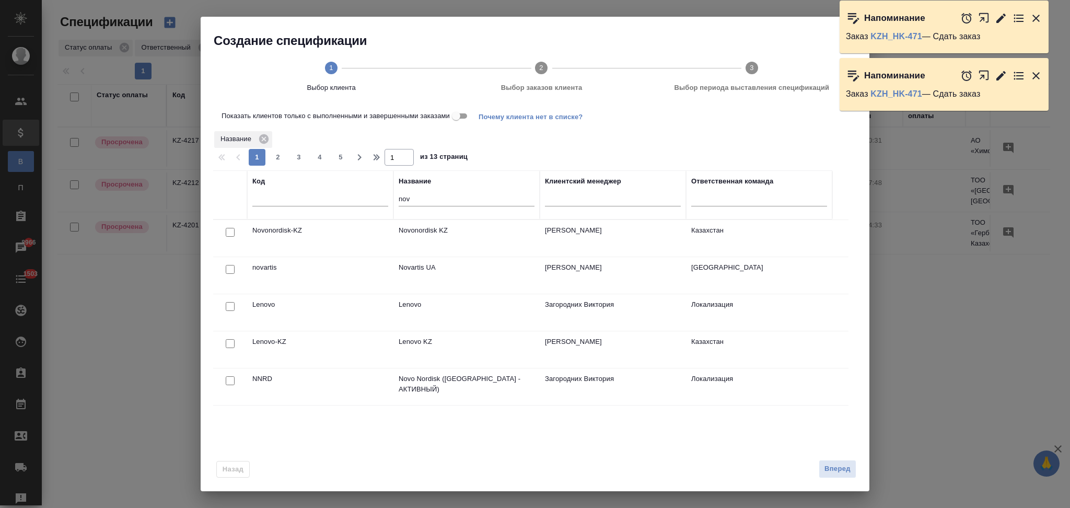
click at [229, 232] on input "checkbox" at bounding box center [230, 232] width 9 height 9
checkbox input "true"
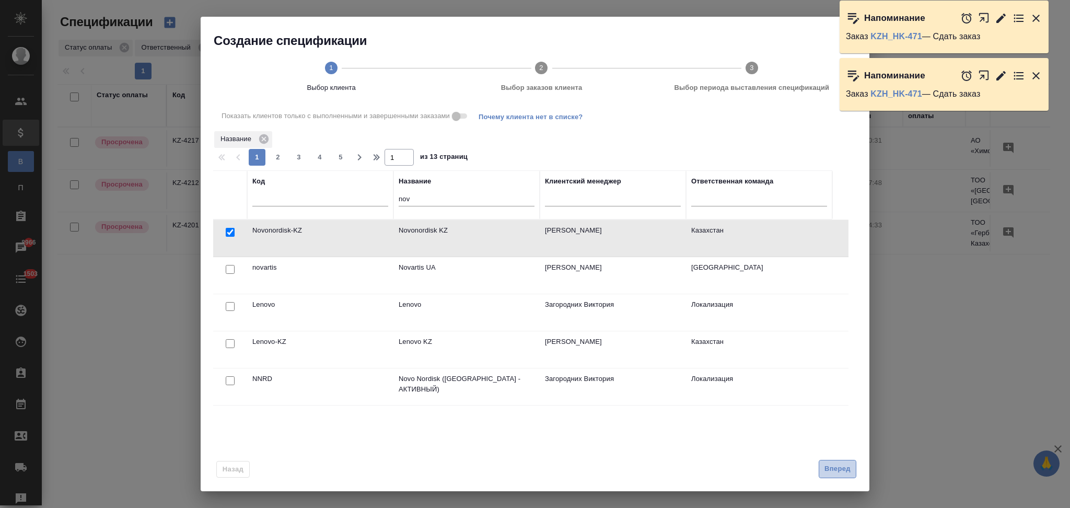
click at [839, 466] on span "Вперед" at bounding box center [837, 469] width 26 height 12
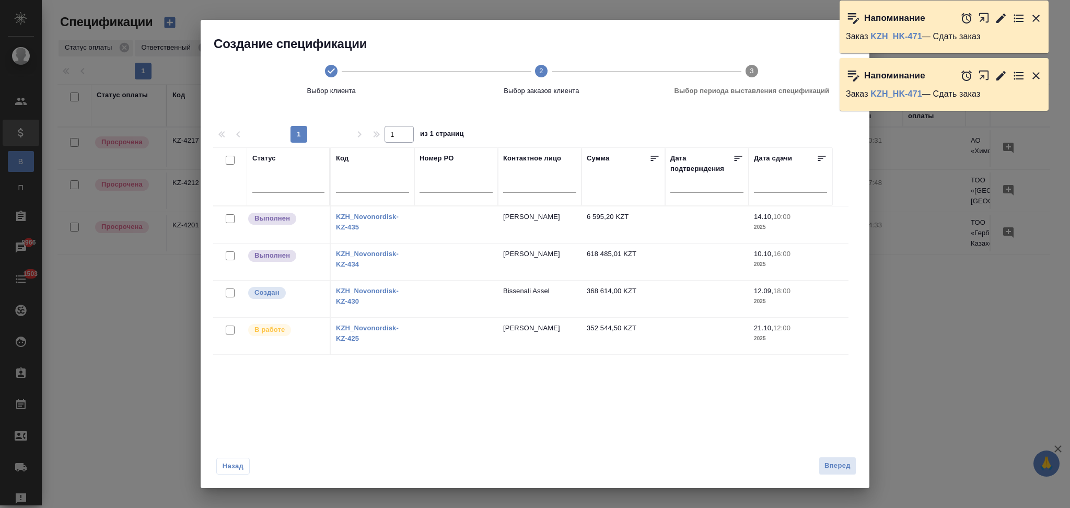
drag, startPoint x: 227, startPoint y: 253, endPoint x: 270, endPoint y: 251, distance: 42.9
click at [227, 252] on input "checkbox" at bounding box center [230, 255] width 9 height 9
checkbox input "true"
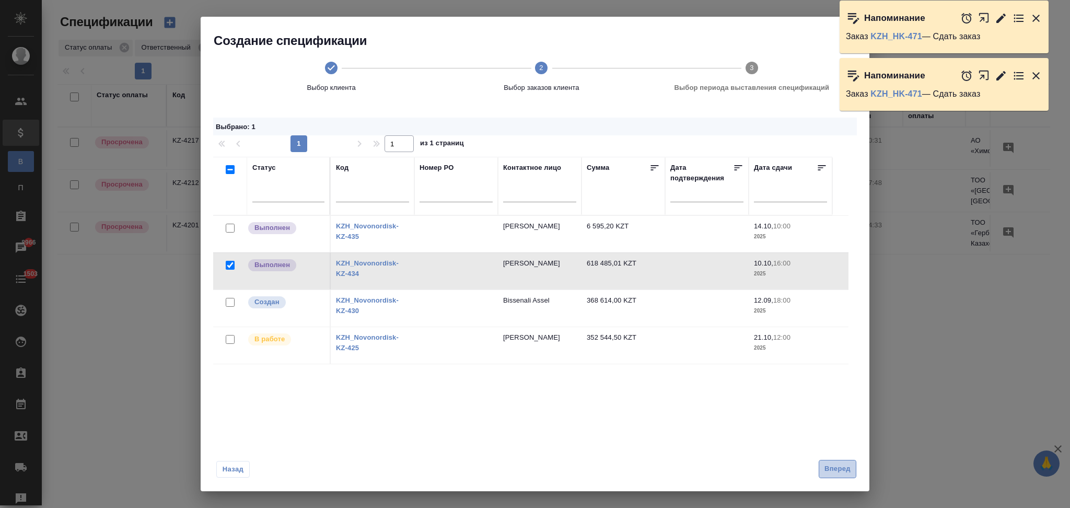
click at [832, 469] on span "Вперед" at bounding box center [837, 469] width 26 height 12
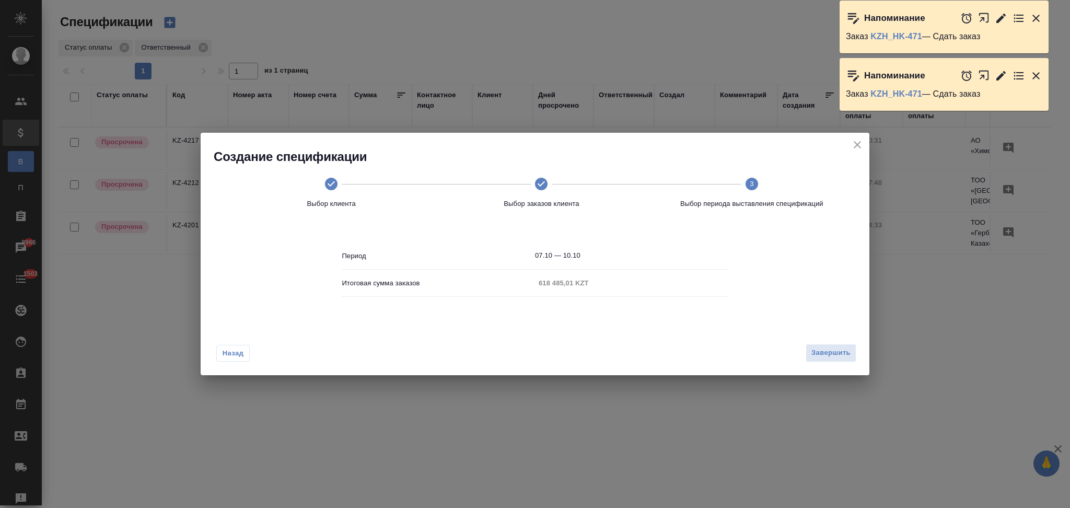
click at [830, 367] on div "Назад Завершить" at bounding box center [535, 350] width 669 height 49
click at [828, 355] on span "Завершить" at bounding box center [830, 353] width 39 height 12
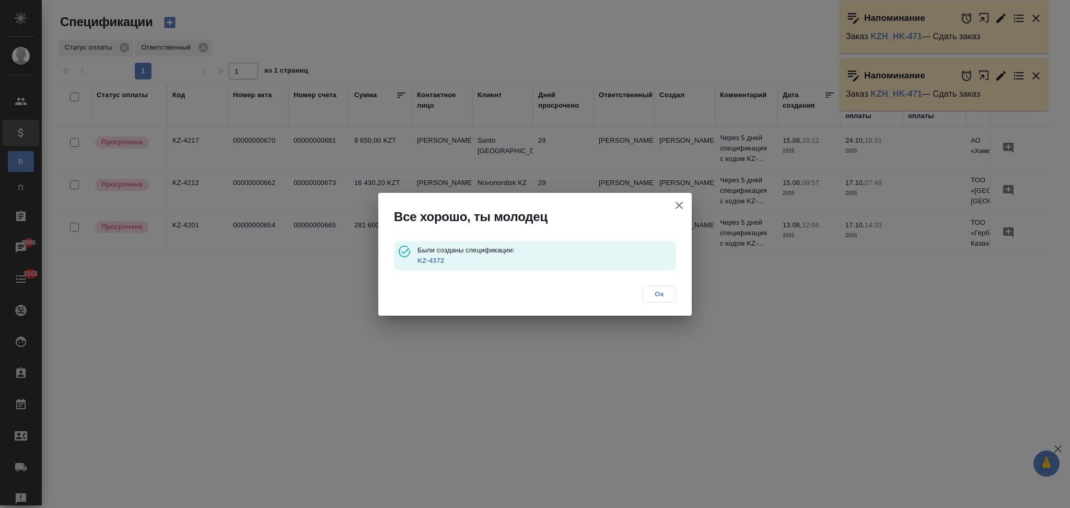
click at [437, 261] on link "KZ-4372" at bounding box center [430, 260] width 27 height 8
click at [681, 203] on icon "button" at bounding box center [678, 205] width 7 height 7
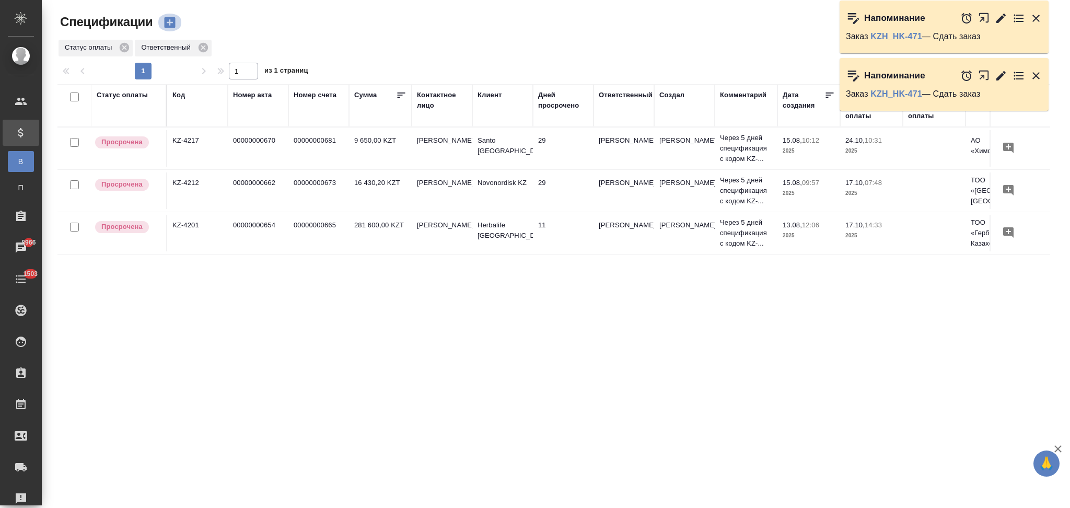
click at [172, 19] on icon "button" at bounding box center [169, 22] width 11 height 11
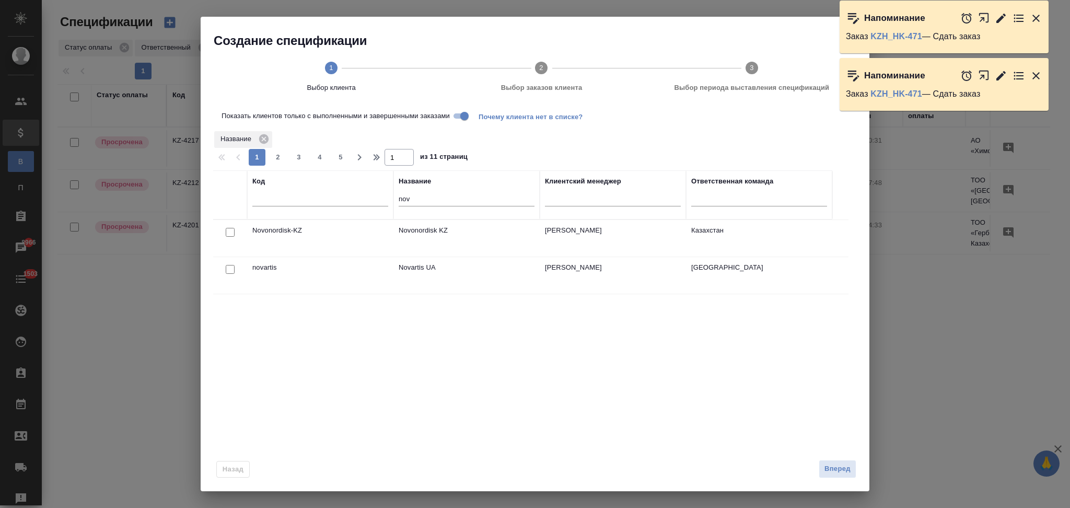
click at [458, 115] on input "Показать клиентов только с выполненными и завершенными заказами" at bounding box center [465, 116] width 38 height 13
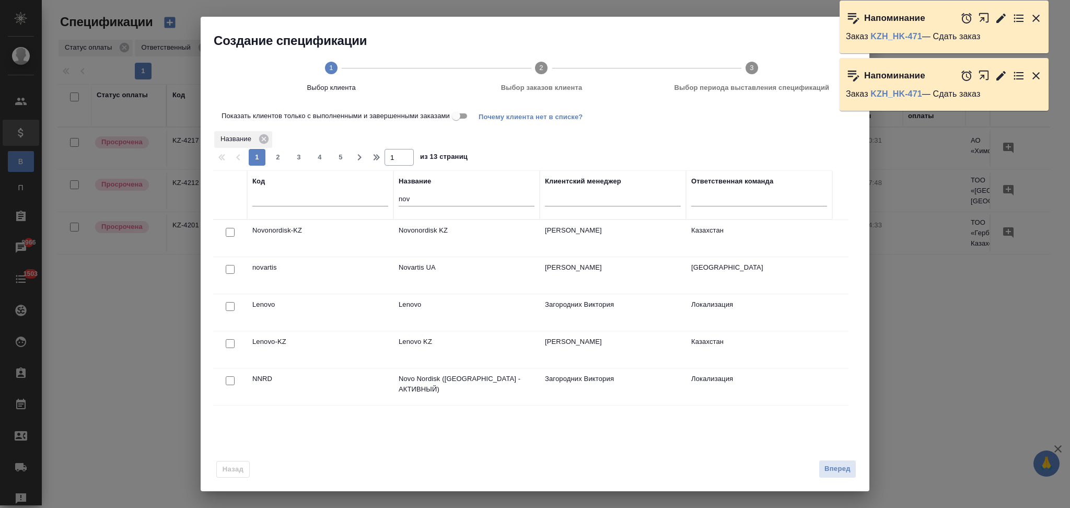
click at [229, 230] on input "checkbox" at bounding box center [230, 232] width 9 height 9
checkbox input "true"
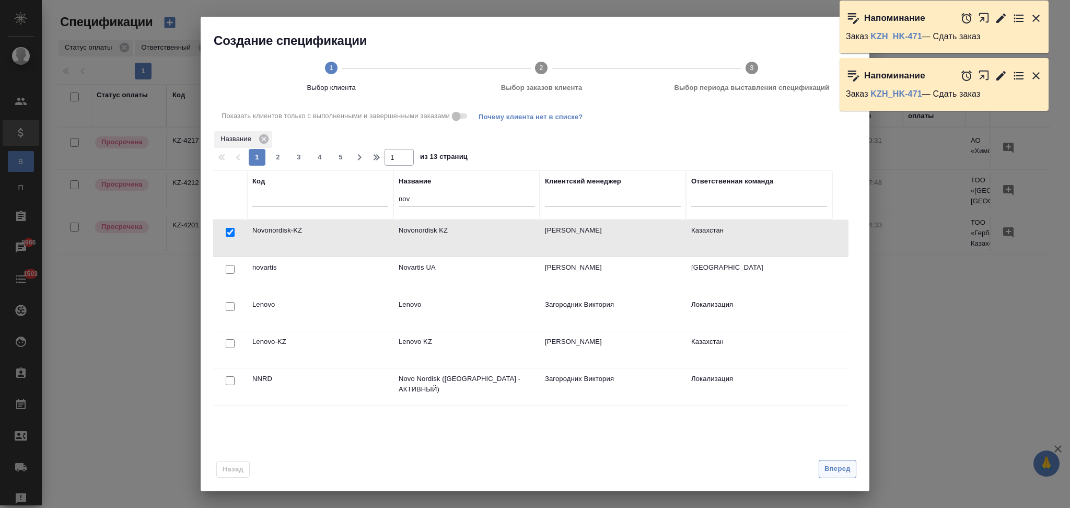
click at [831, 460] on button "Вперед" at bounding box center [838, 469] width 38 height 18
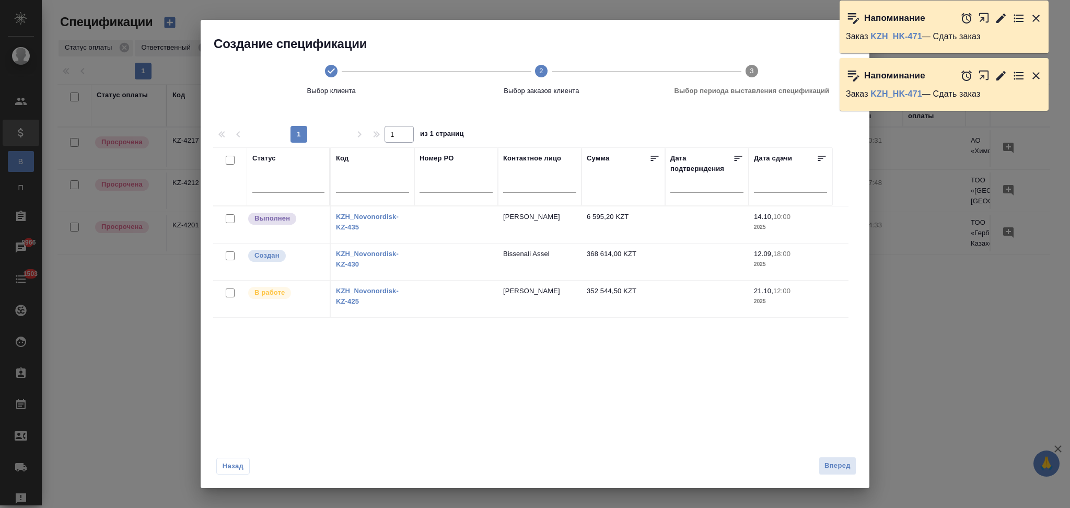
click at [1038, 16] on icon "button" at bounding box center [1035, 18] width 7 height 7
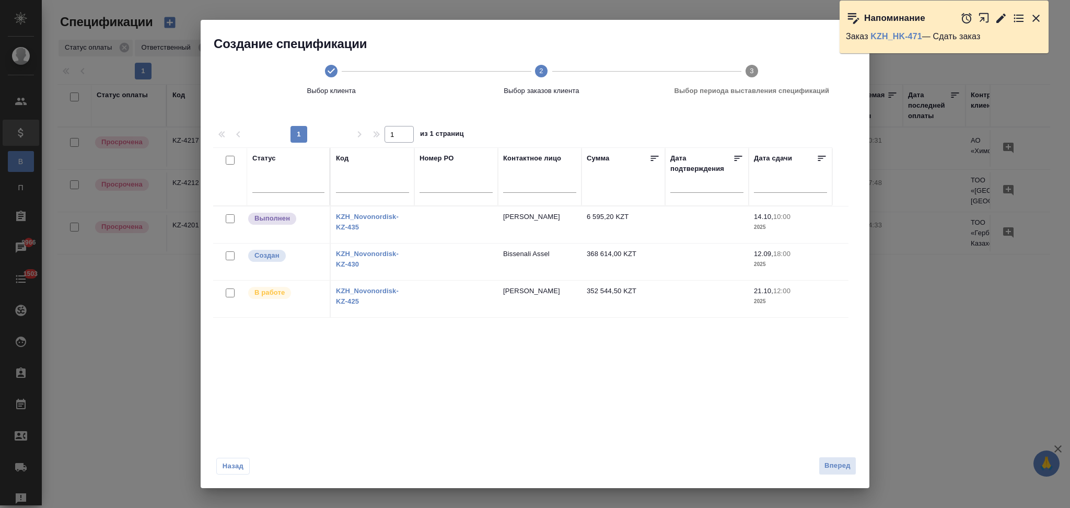
click at [1038, 16] on icon "button" at bounding box center [1035, 18] width 7 height 7
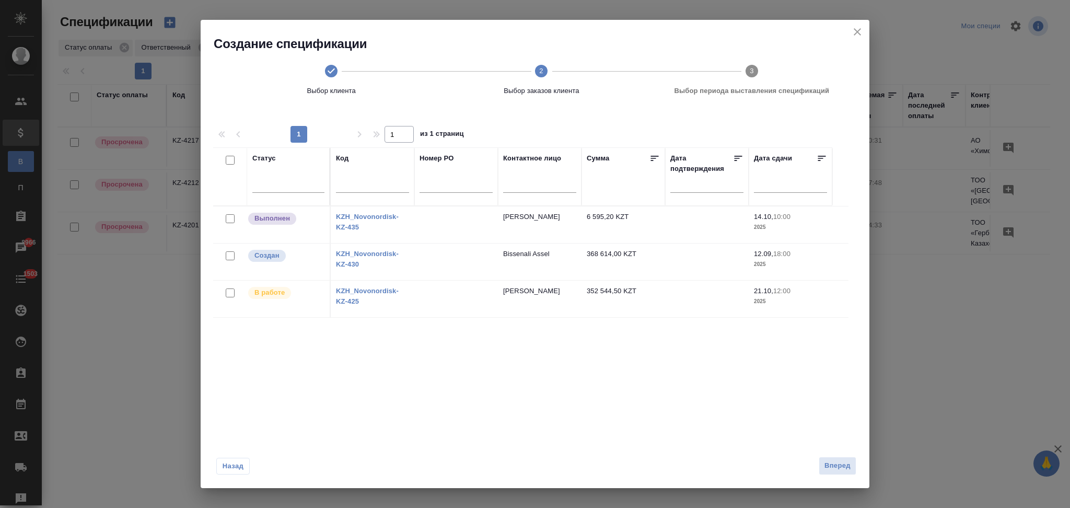
click at [854, 30] on icon "close" at bounding box center [857, 32] width 13 height 13
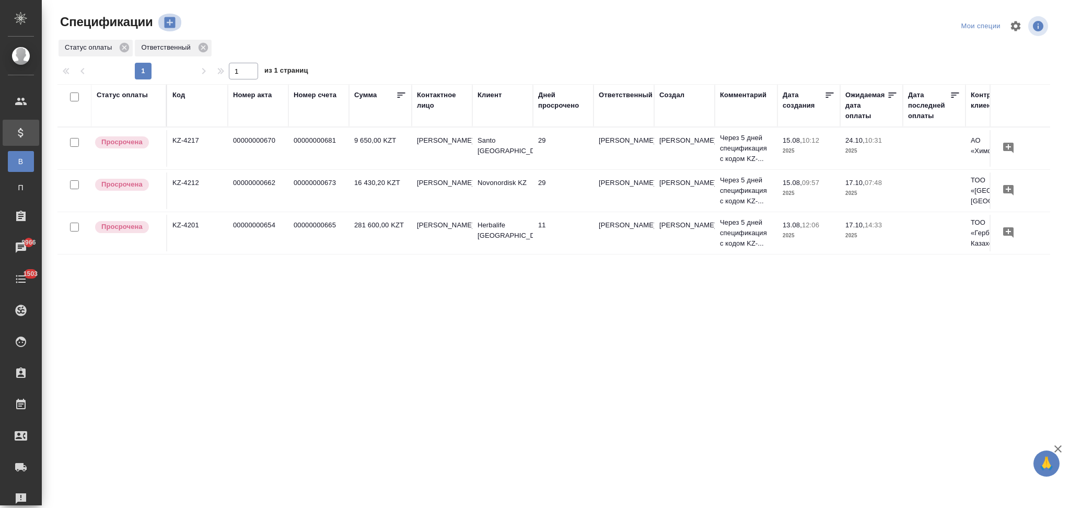
click at [164, 27] on icon "button" at bounding box center [169, 22] width 11 height 11
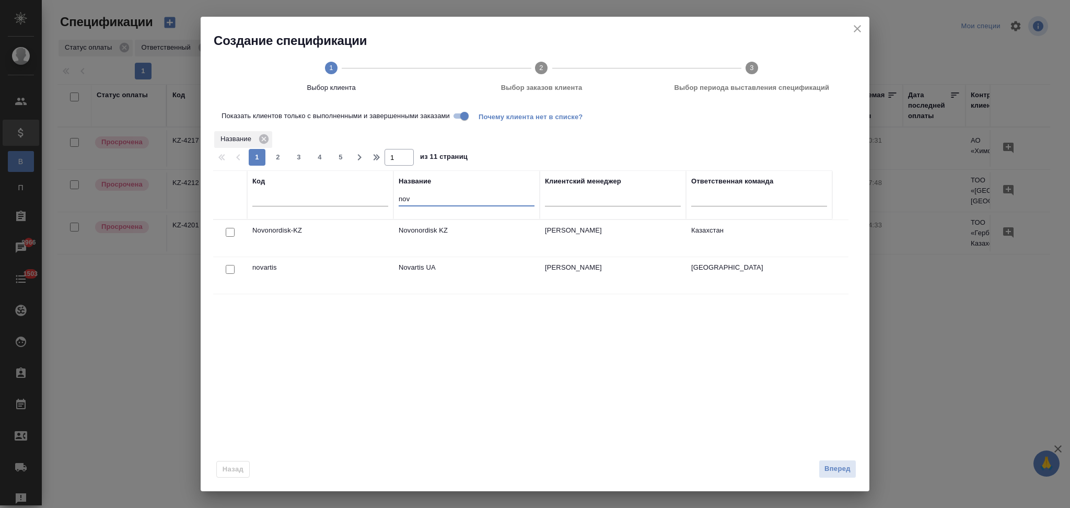
drag, startPoint x: 423, startPoint y: 201, endPoint x: 401, endPoint y: 202, distance: 22.0
click at [401, 202] on input "nov" at bounding box center [467, 199] width 136 height 13
type input "n"
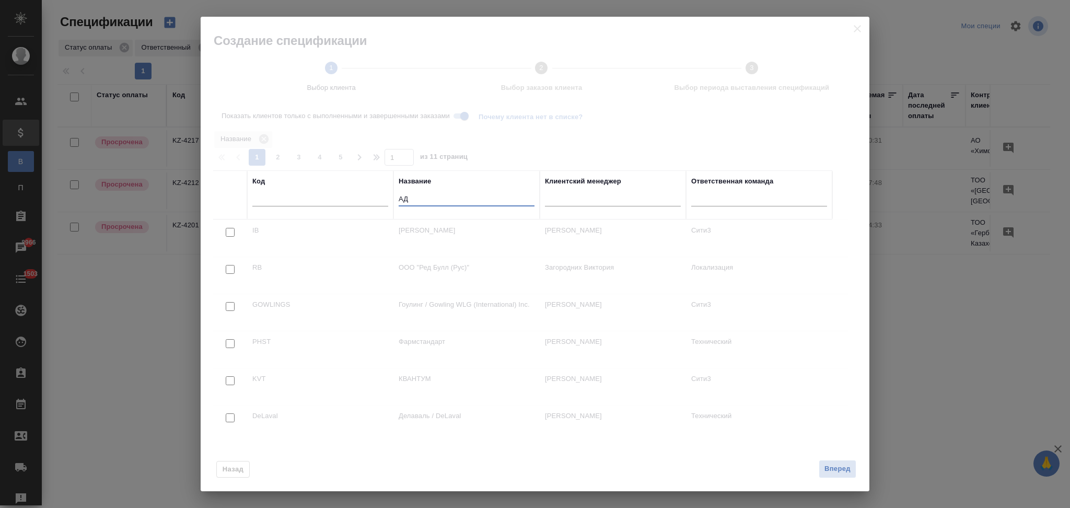
type input "[PERSON_NAME]"
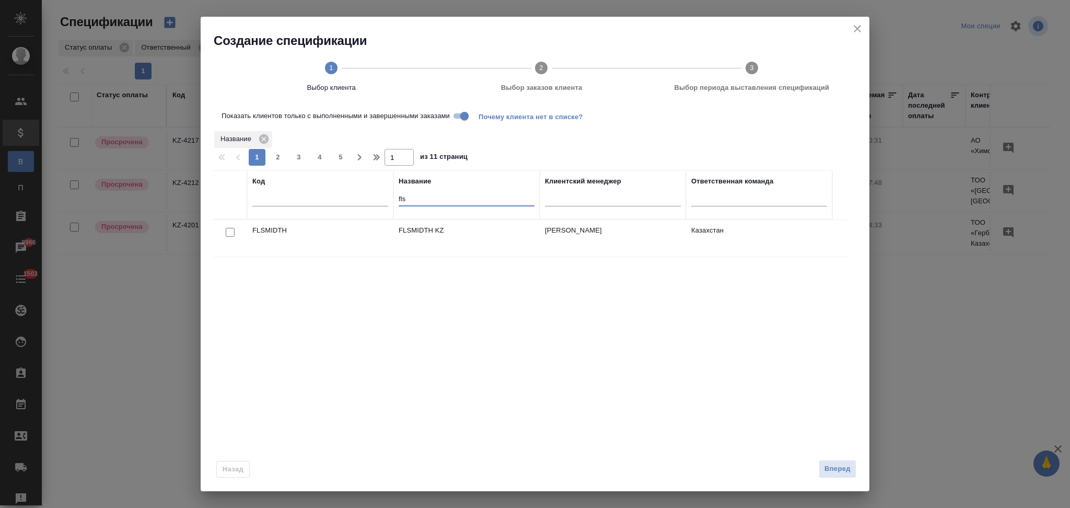
type input "fls"
click at [463, 121] on input "Показать клиентов только с выполненными и завершенными заказами" at bounding box center [465, 116] width 38 height 13
click at [231, 233] on input "checkbox" at bounding box center [230, 232] width 9 height 9
checkbox input "true"
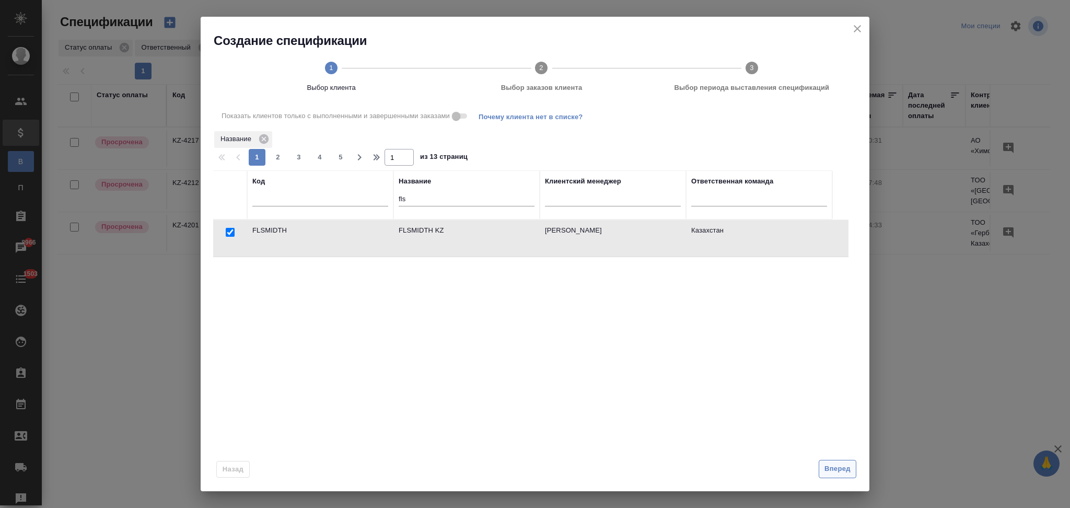
click at [828, 468] on span "Вперед" at bounding box center [837, 469] width 26 height 12
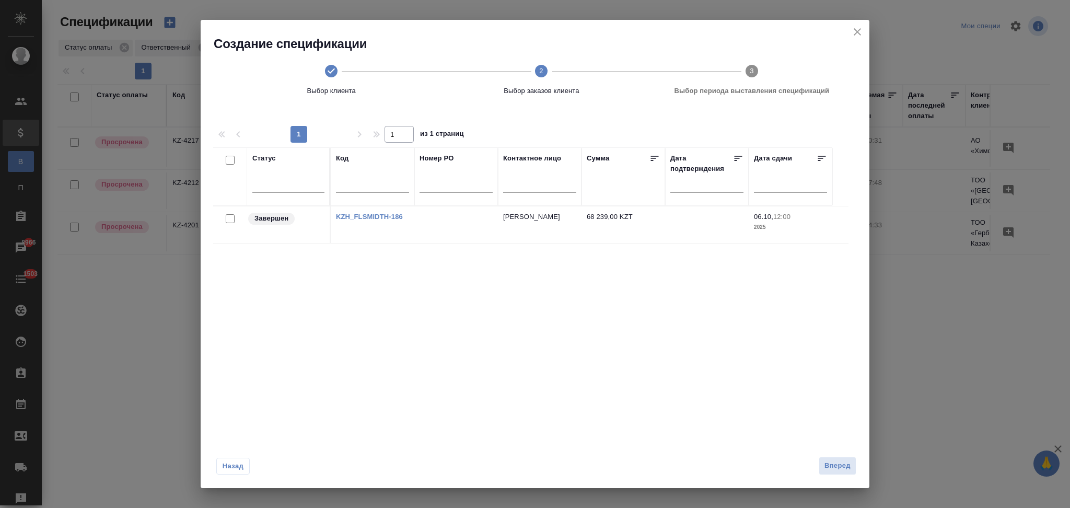
click at [230, 218] on input "checkbox" at bounding box center [230, 218] width 9 height 9
checkbox input "true"
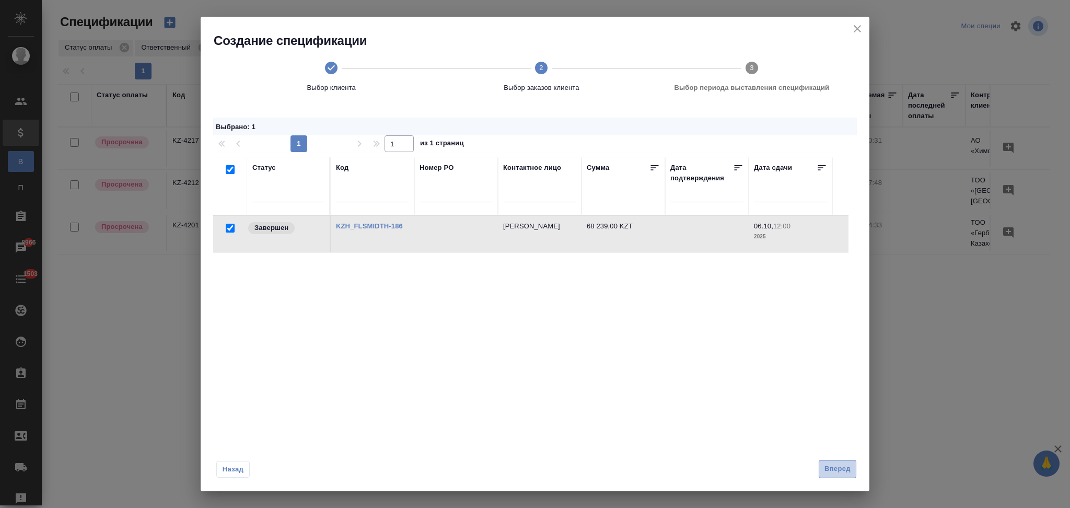
click at [830, 471] on span "Вперед" at bounding box center [837, 469] width 26 height 12
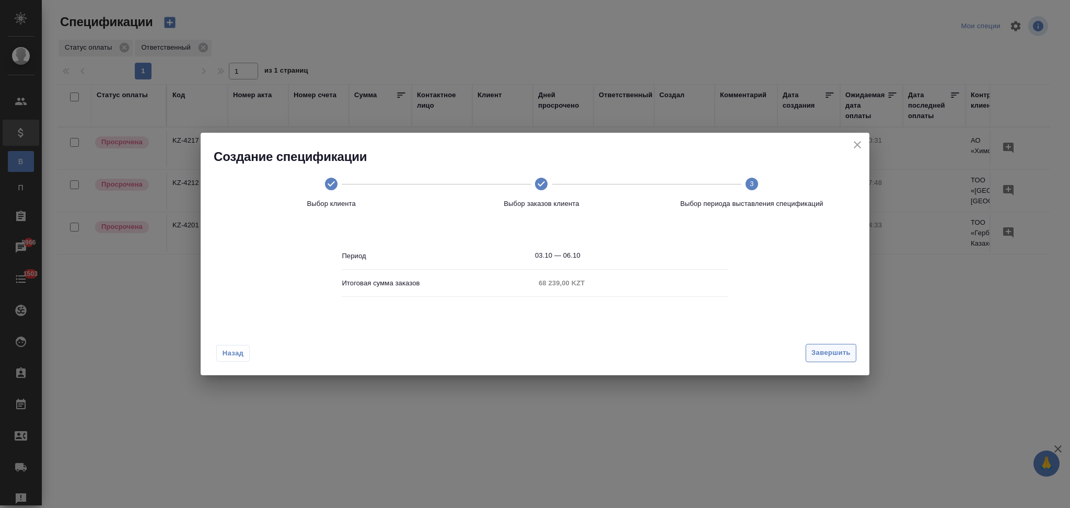
click at [831, 351] on span "Завершить" at bounding box center [830, 353] width 39 height 12
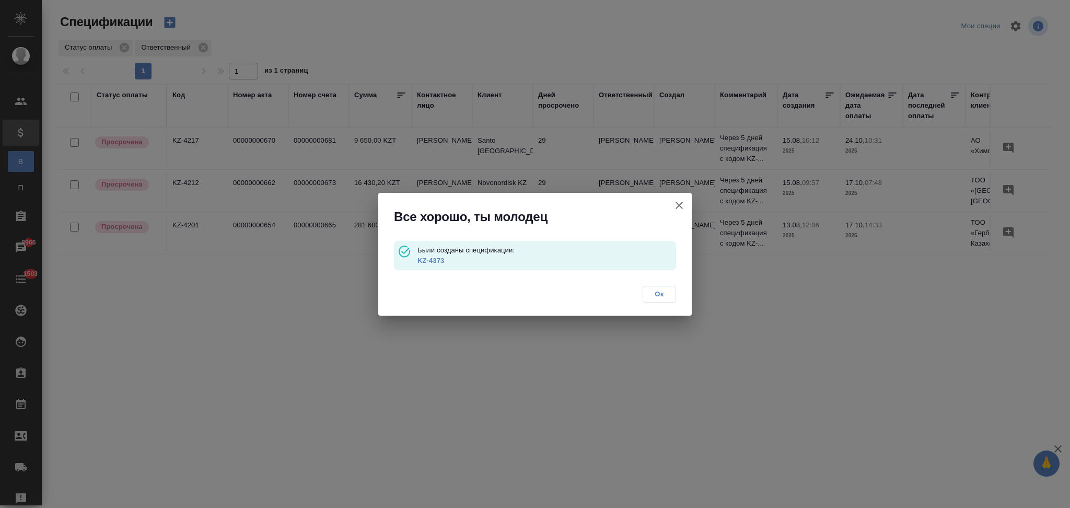
click at [439, 260] on link "KZ-4373" at bounding box center [430, 260] width 27 height 8
click at [678, 205] on icon "button" at bounding box center [678, 205] width 7 height 7
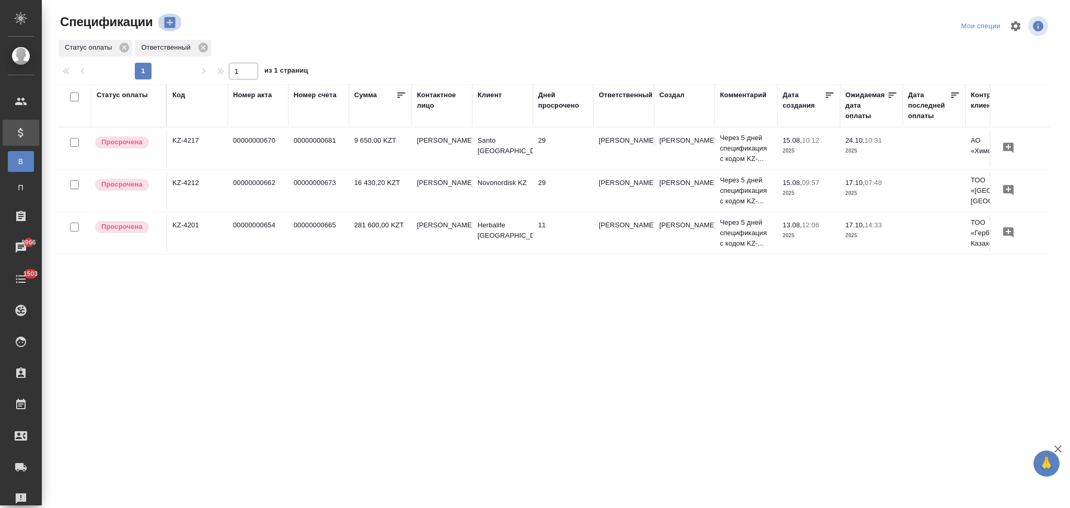
click at [171, 23] on icon "button" at bounding box center [169, 22] width 15 height 15
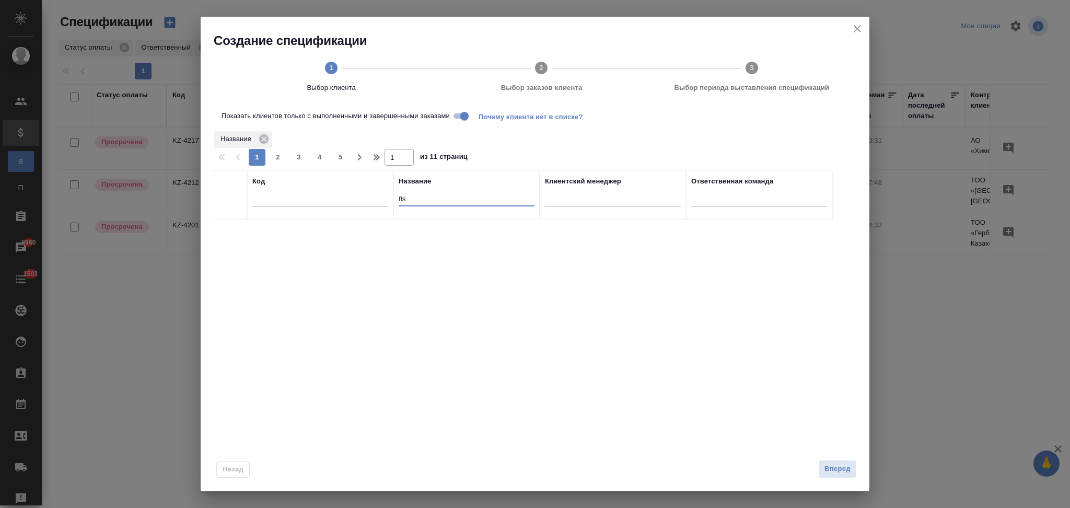
drag, startPoint x: 424, startPoint y: 202, endPoint x: 390, endPoint y: 193, distance: 35.0
click at [390, 193] on tr "Код Название fls Клиентский менеджер Ответственная команда" at bounding box center [522, 194] width 619 height 49
type input "rio"
click at [464, 118] on input "Показать клиентов только с выполненными и завершенными заказами" at bounding box center [465, 116] width 38 height 13
click at [230, 230] on input "checkbox" at bounding box center [230, 232] width 9 height 9
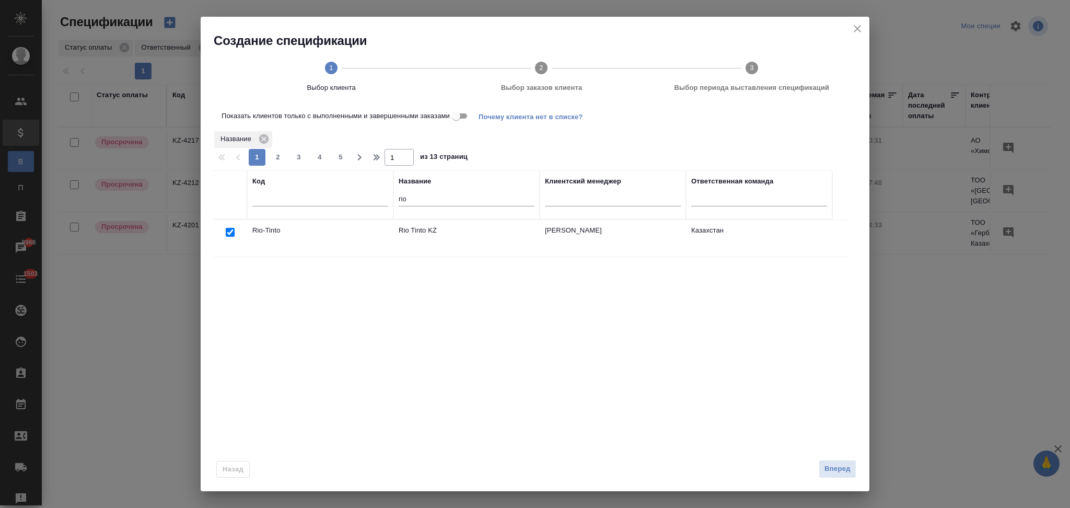
checkbox input "true"
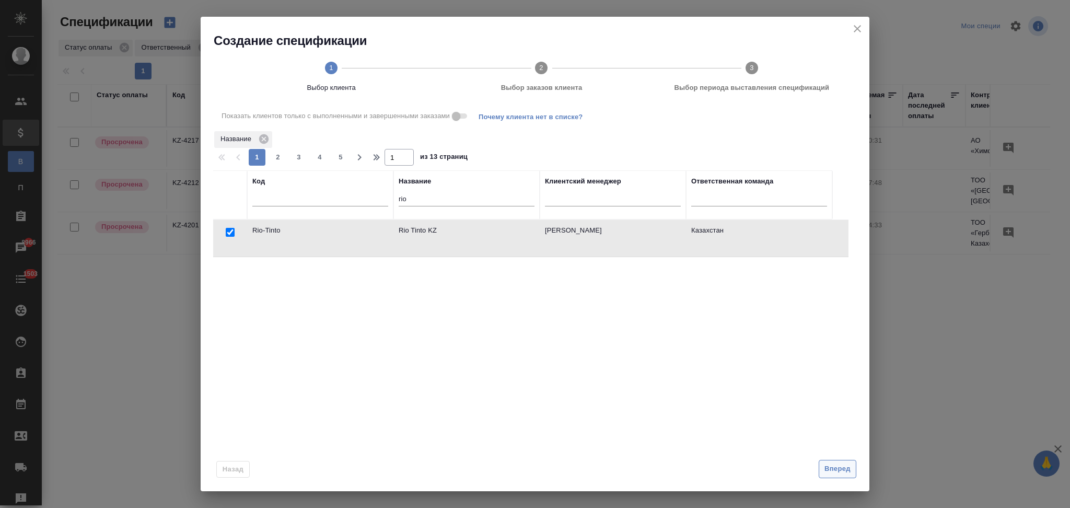
click at [840, 468] on span "Вперед" at bounding box center [837, 469] width 26 height 12
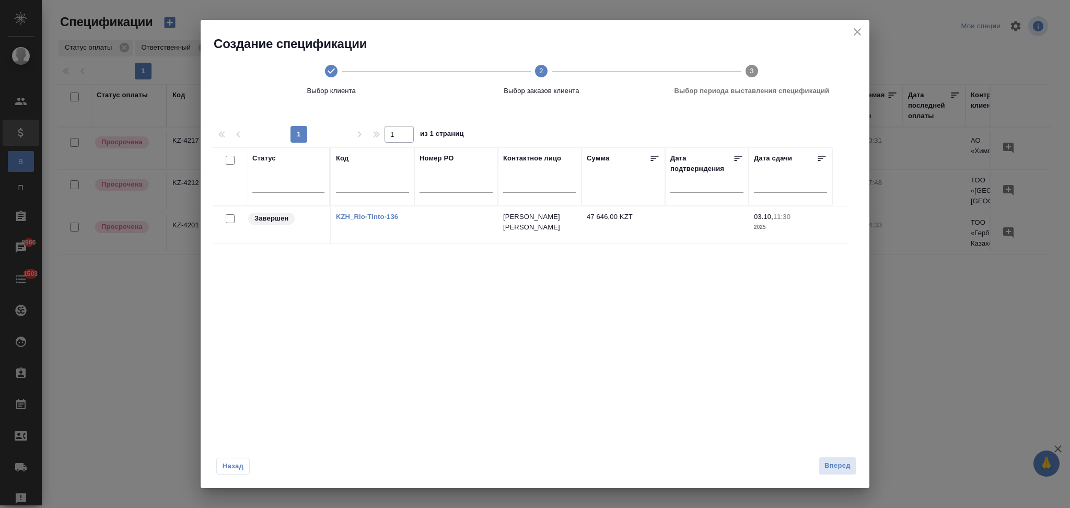
click at [227, 218] on input "checkbox" at bounding box center [230, 218] width 9 height 9
checkbox input "true"
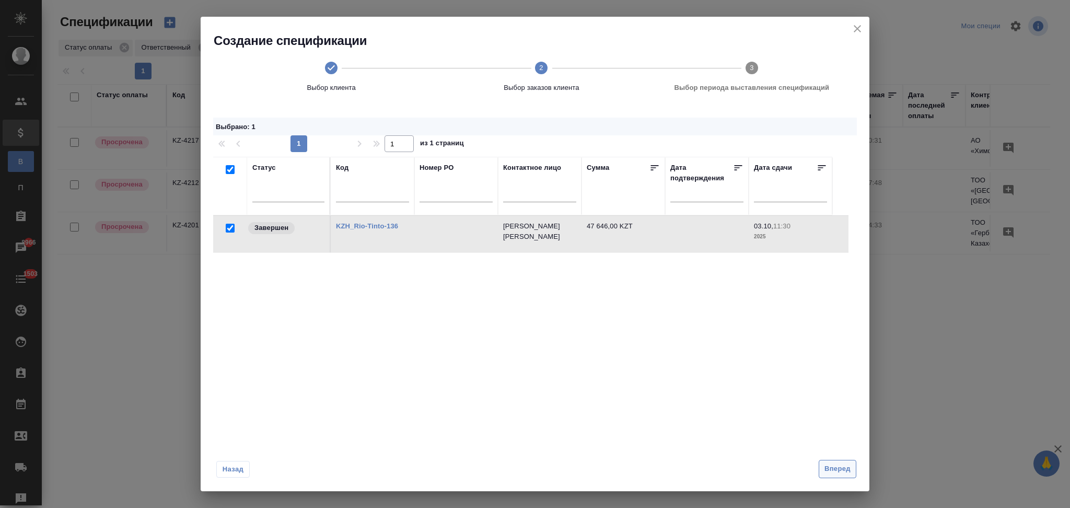
click at [828, 473] on span "Вперед" at bounding box center [837, 469] width 26 height 12
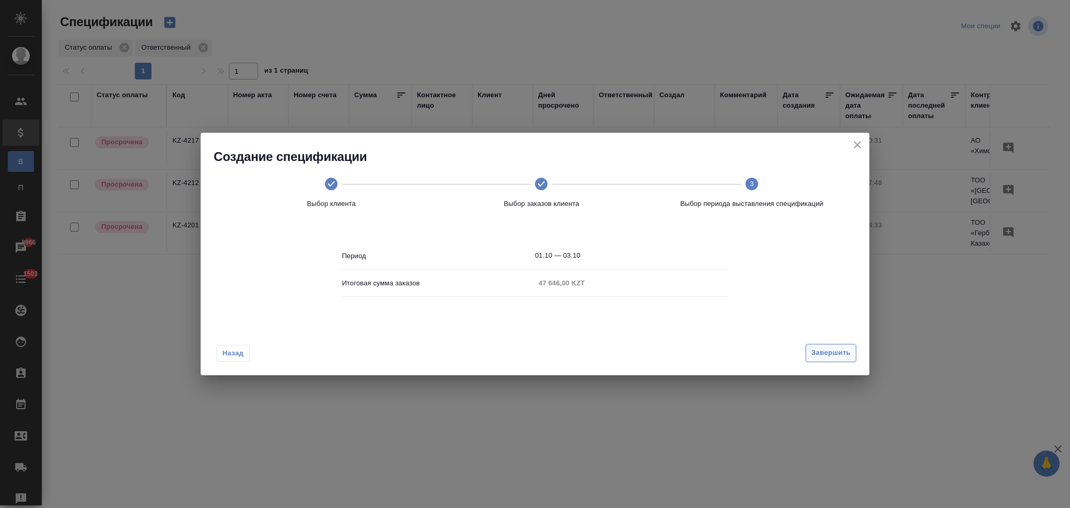
click at [816, 352] on span "Завершить" at bounding box center [830, 353] width 39 height 12
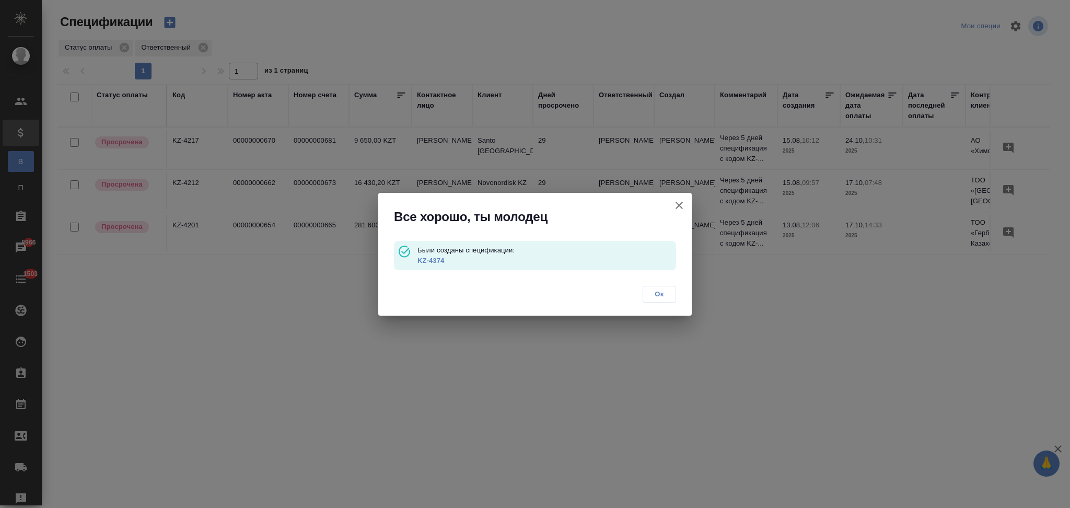
click at [439, 260] on link "KZ-4374" at bounding box center [430, 260] width 27 height 8
click at [677, 204] on icon "button" at bounding box center [679, 205] width 13 height 13
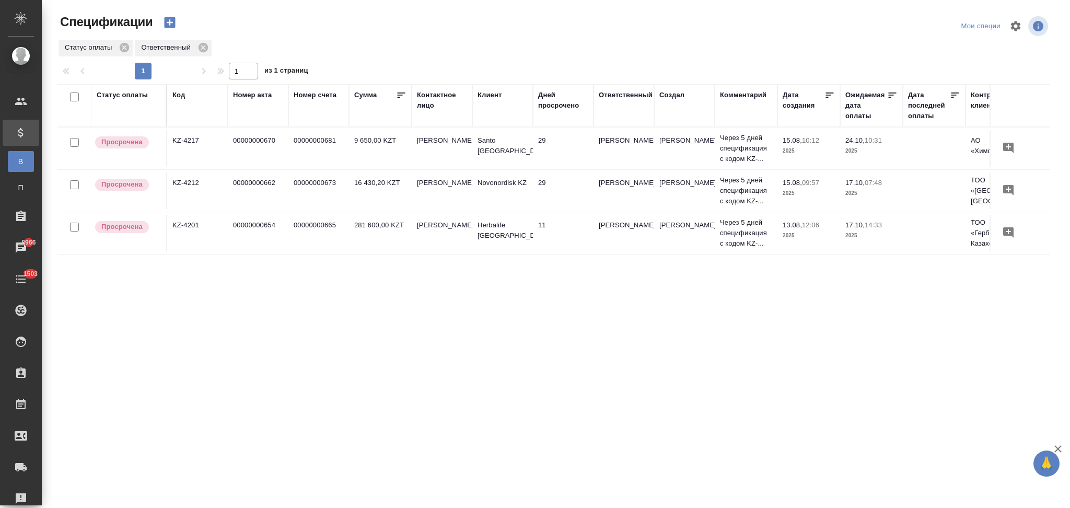
click at [172, 24] on icon "button" at bounding box center [169, 22] width 11 height 11
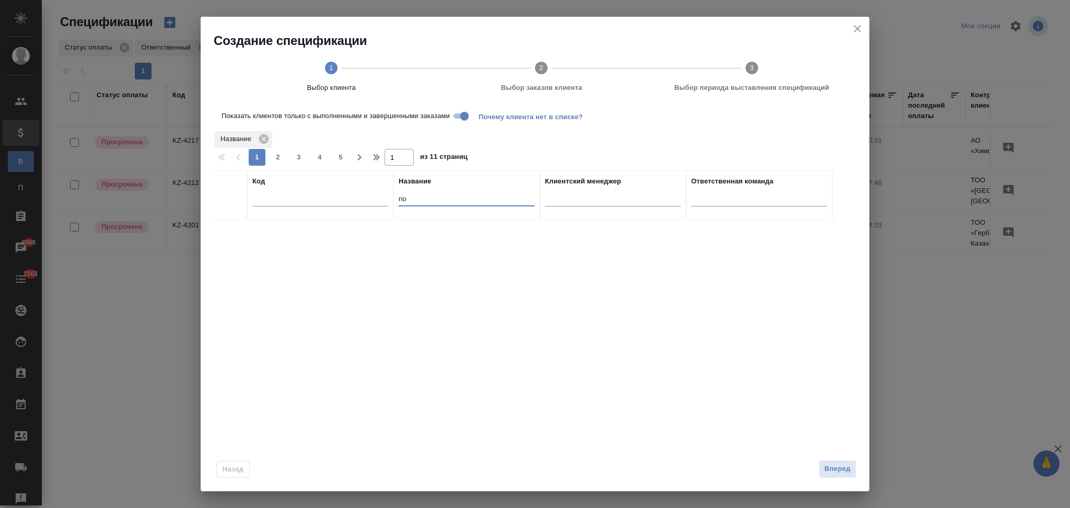
drag, startPoint x: 385, startPoint y: 193, endPoint x: 379, endPoint y: 192, distance: 6.0
click at [379, 192] on tr "Код Название rio Клиентский менеджер Ответственная команда" at bounding box center [522, 194] width 619 height 49
type input "tak"
click at [460, 118] on input "Показать клиентов только с выполненными и завершенными заказами" at bounding box center [465, 116] width 38 height 13
click at [230, 233] on input "checkbox" at bounding box center [230, 232] width 9 height 9
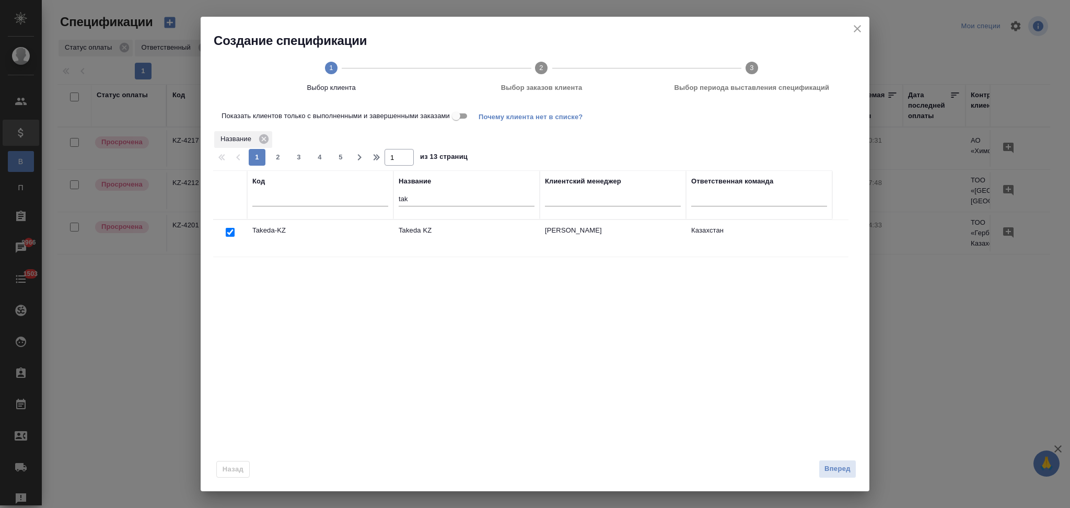
checkbox input "true"
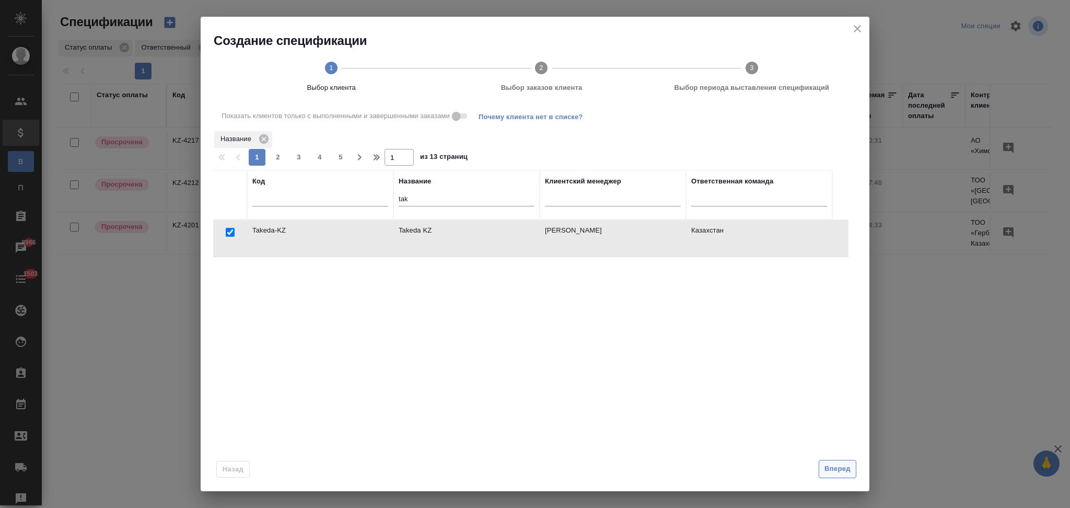
click at [825, 470] on span "Вперед" at bounding box center [837, 469] width 26 height 12
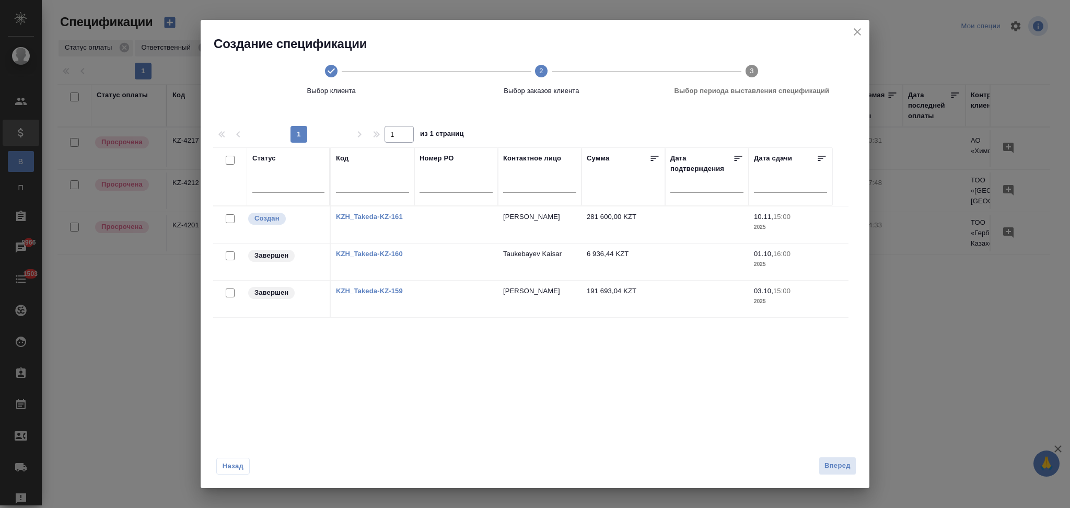
click at [229, 255] on input "checkbox" at bounding box center [230, 255] width 9 height 9
checkbox input "true"
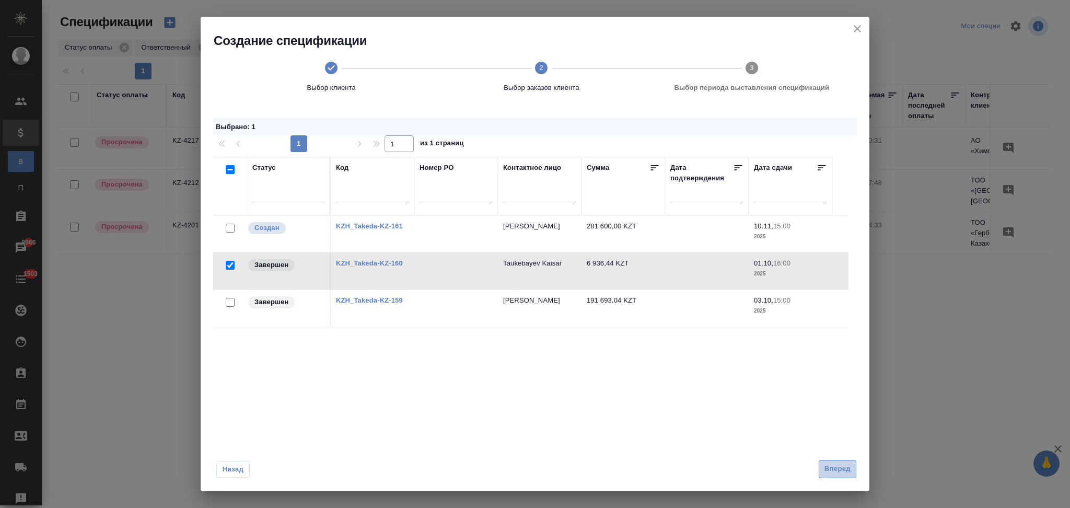
click at [829, 466] on span "Вперед" at bounding box center [837, 469] width 26 height 12
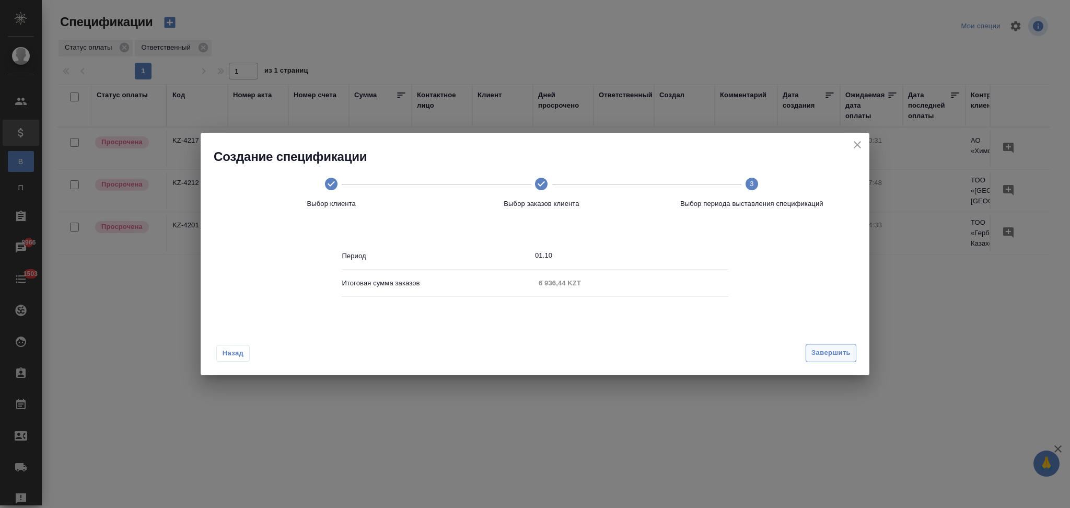
click at [815, 356] on span "Завершить" at bounding box center [830, 353] width 39 height 12
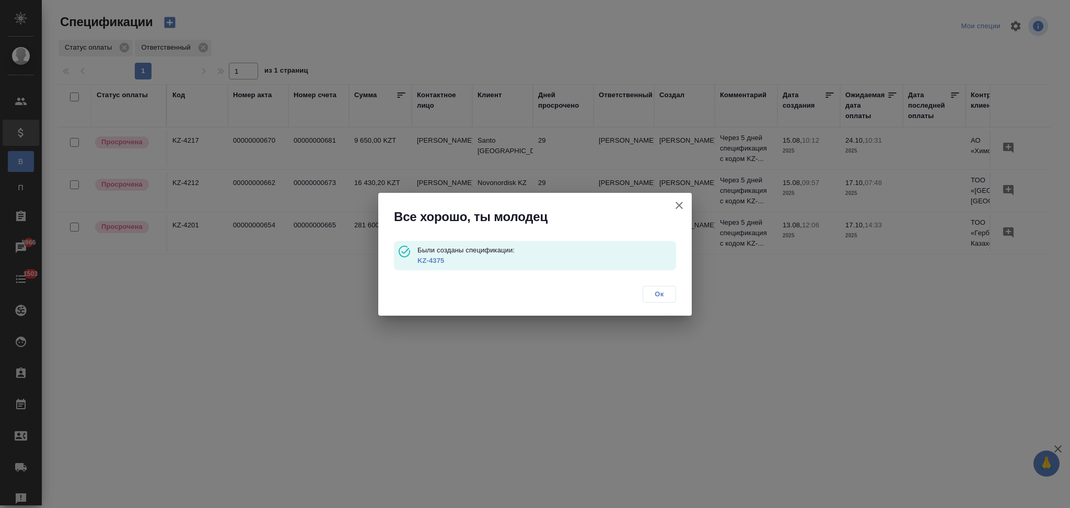
click at [436, 260] on link "KZ-4375" at bounding box center [430, 260] width 27 height 8
click at [674, 202] on icon "button" at bounding box center [679, 205] width 13 height 13
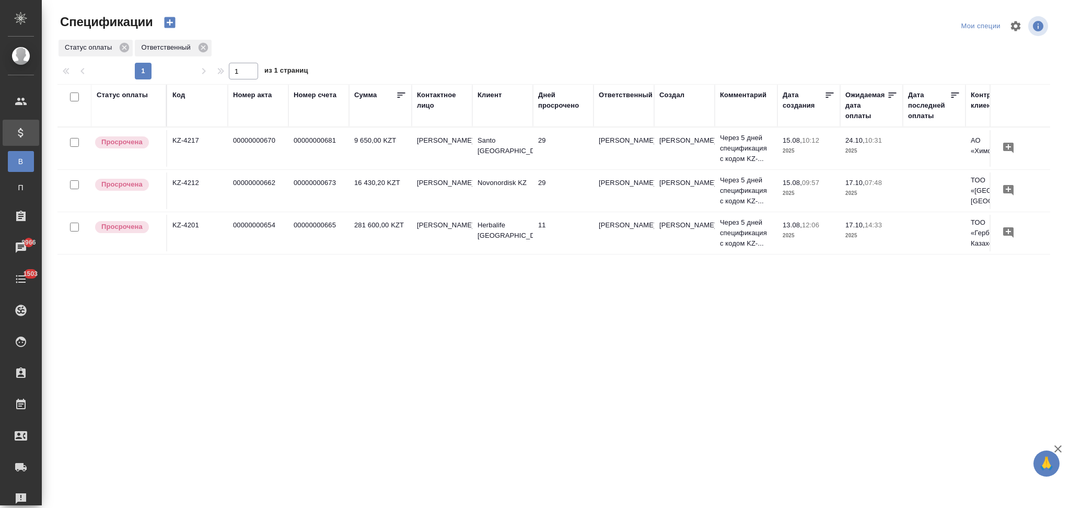
click at [172, 25] on icon "button" at bounding box center [169, 22] width 11 height 11
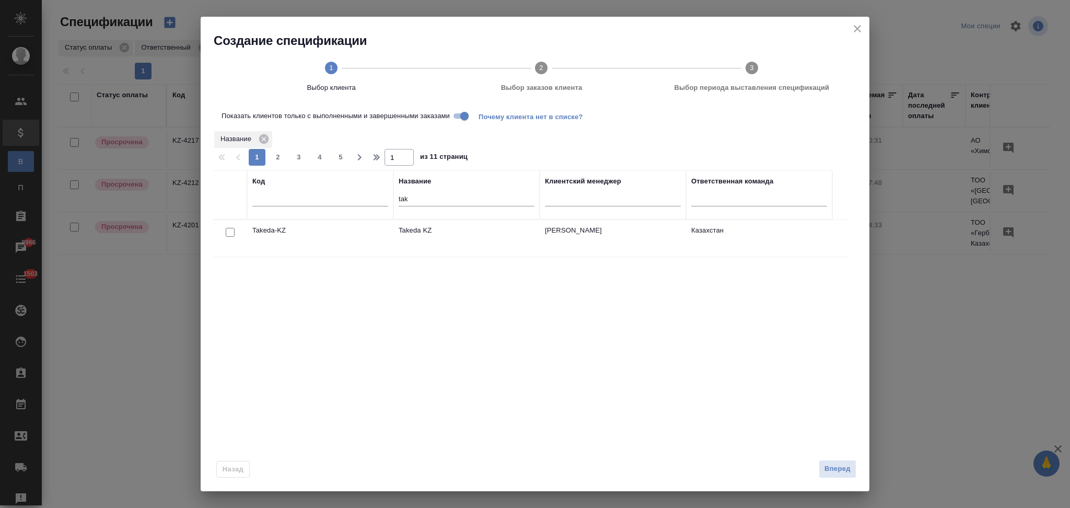
click at [229, 232] on input "checkbox" at bounding box center [230, 232] width 9 height 9
checkbox input "true"
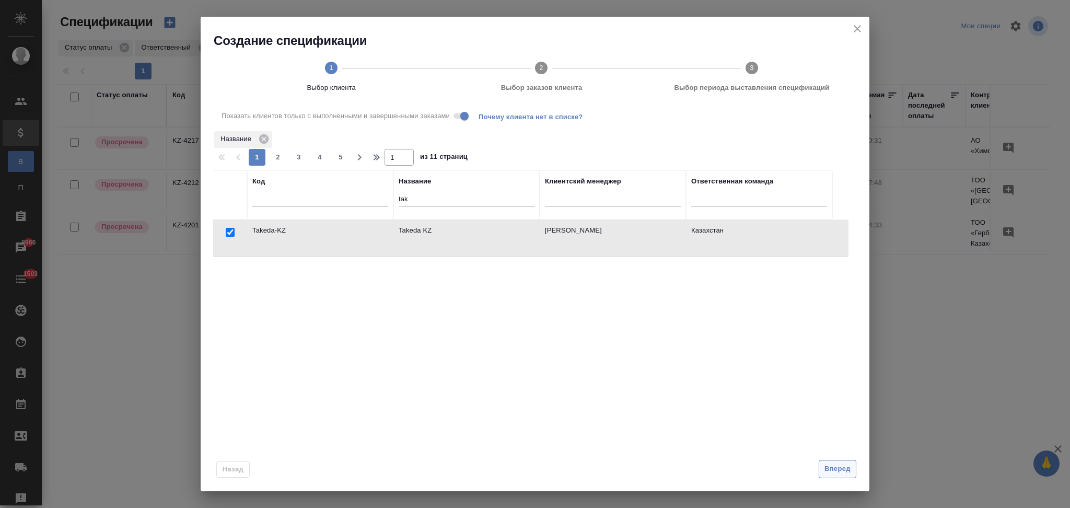
click at [831, 463] on span "Вперед" at bounding box center [837, 469] width 26 height 12
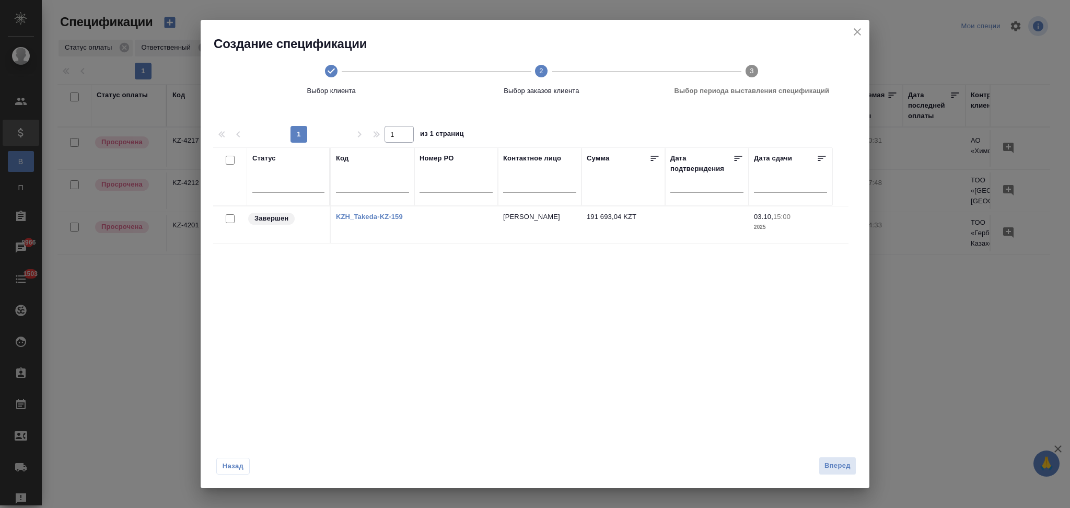
click at [229, 220] on input "checkbox" at bounding box center [230, 218] width 9 height 9
checkbox input "true"
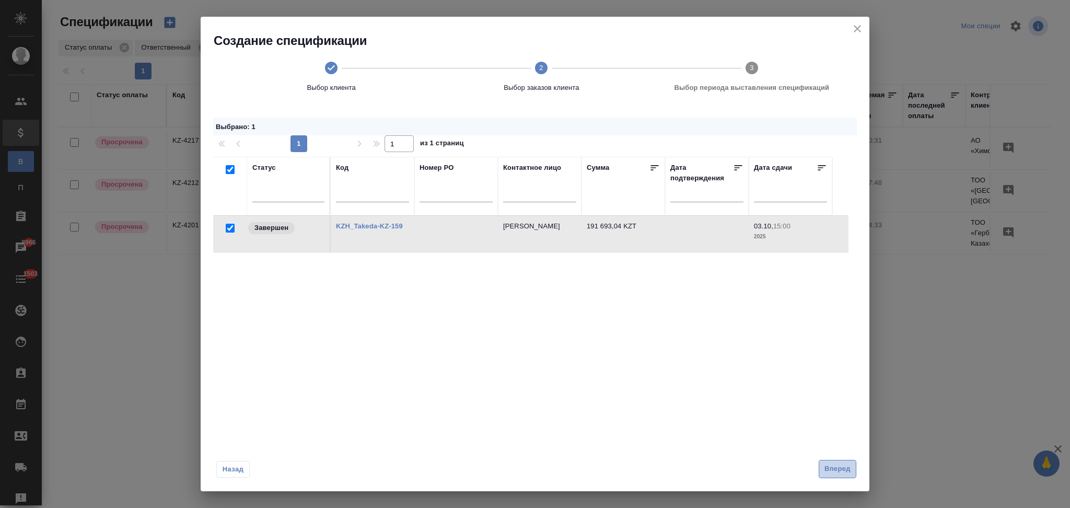
click at [830, 465] on span "Вперед" at bounding box center [837, 469] width 26 height 12
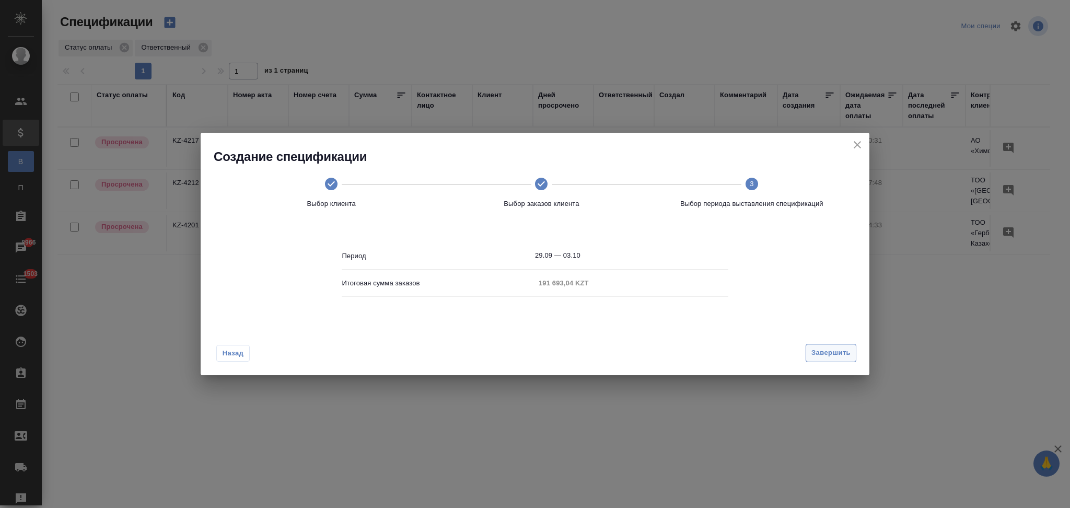
click at [821, 348] on span "Завершить" at bounding box center [830, 353] width 39 height 12
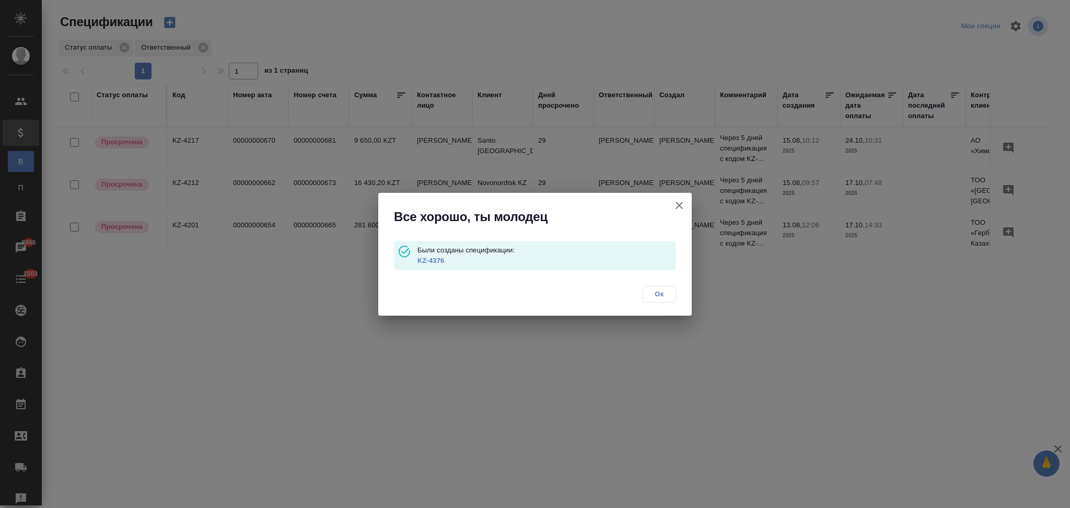
click at [437, 261] on link "KZ-4376" at bounding box center [430, 260] width 27 height 8
click at [679, 207] on icon "button" at bounding box center [679, 205] width 13 height 13
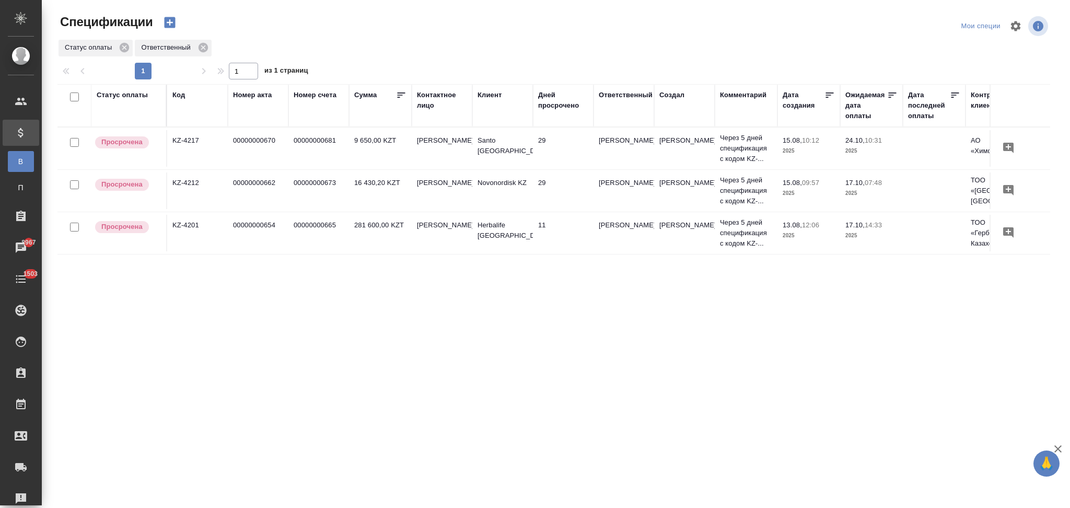
click at [169, 21] on icon "button" at bounding box center [169, 22] width 15 height 15
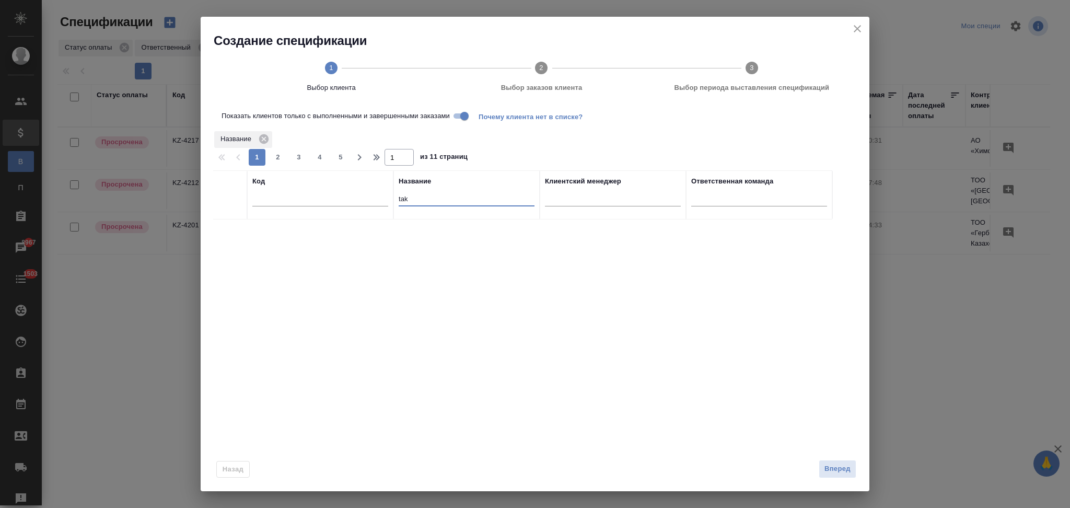
drag, startPoint x: 416, startPoint y: 195, endPoint x: 372, endPoint y: 199, distance: 43.5
click at [372, 199] on tr "Код Название tak Клиентский менеджер Ответственная команда" at bounding box center [522, 194] width 619 height 49
paste input "Haleon [GEOGRAPHIC_DATA]"
type input "Haleon [GEOGRAPHIC_DATA]"
click at [229, 234] on input "checkbox" at bounding box center [230, 232] width 9 height 9
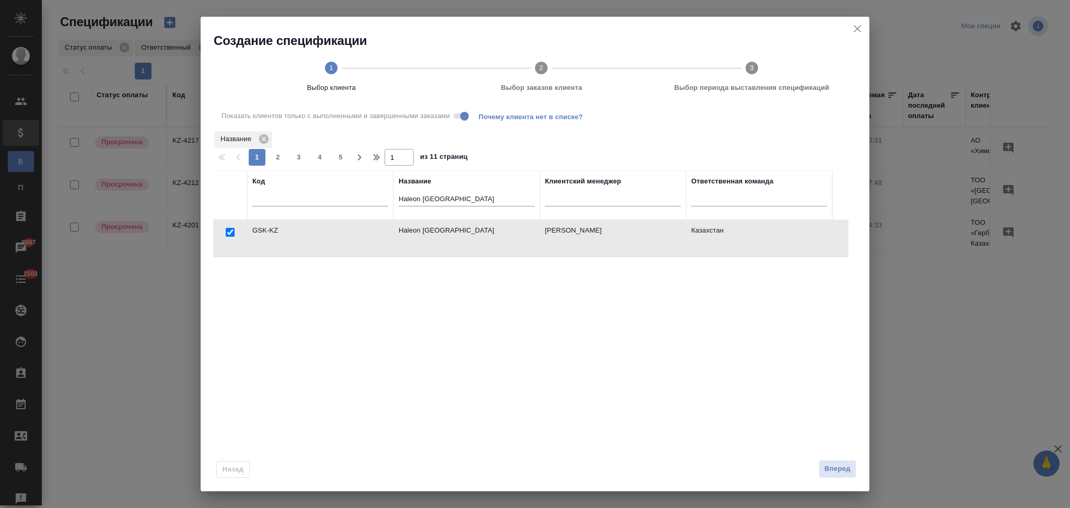
click at [227, 229] on input "checkbox" at bounding box center [230, 232] width 9 height 9
click at [463, 114] on input "Показать клиентов только с выполненными и завершенными заказами" at bounding box center [465, 116] width 38 height 13
click at [227, 230] on input "checkbox" at bounding box center [230, 232] width 9 height 9
checkbox input "true"
click at [829, 466] on span "Вперед" at bounding box center [837, 469] width 26 height 12
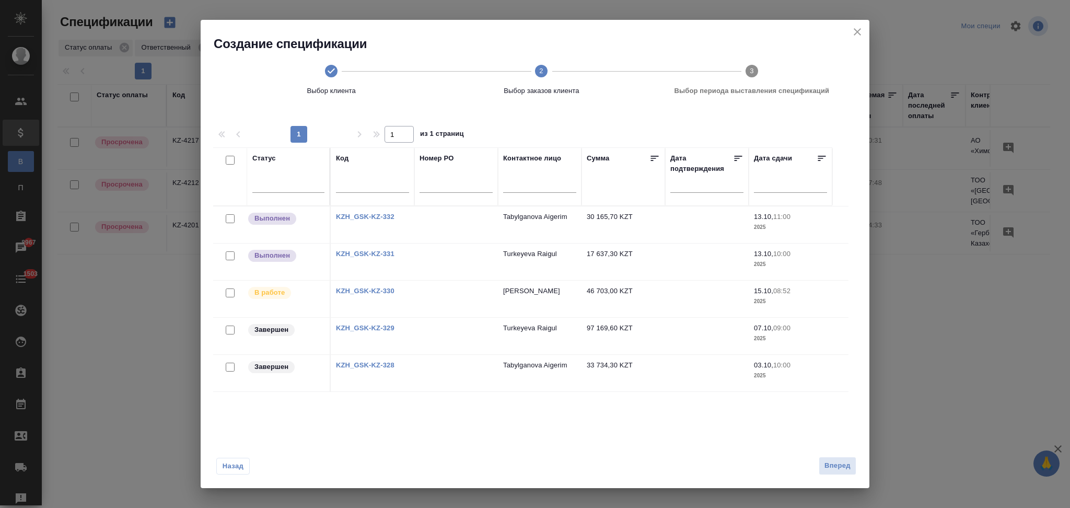
click at [231, 369] on input "checkbox" at bounding box center [230, 367] width 9 height 9
checkbox input "true"
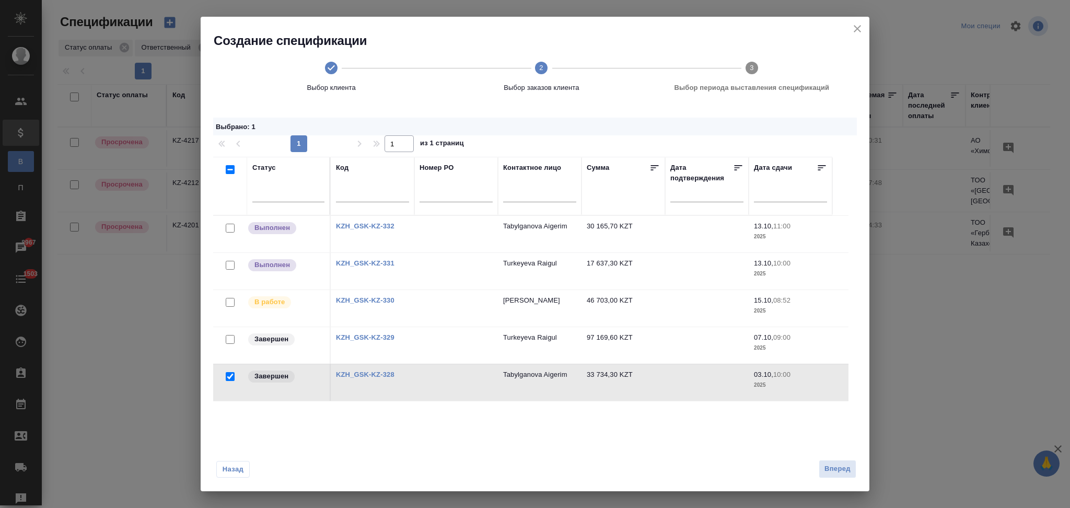
click at [230, 228] on input "checkbox" at bounding box center [230, 228] width 9 height 9
checkbox input "true"
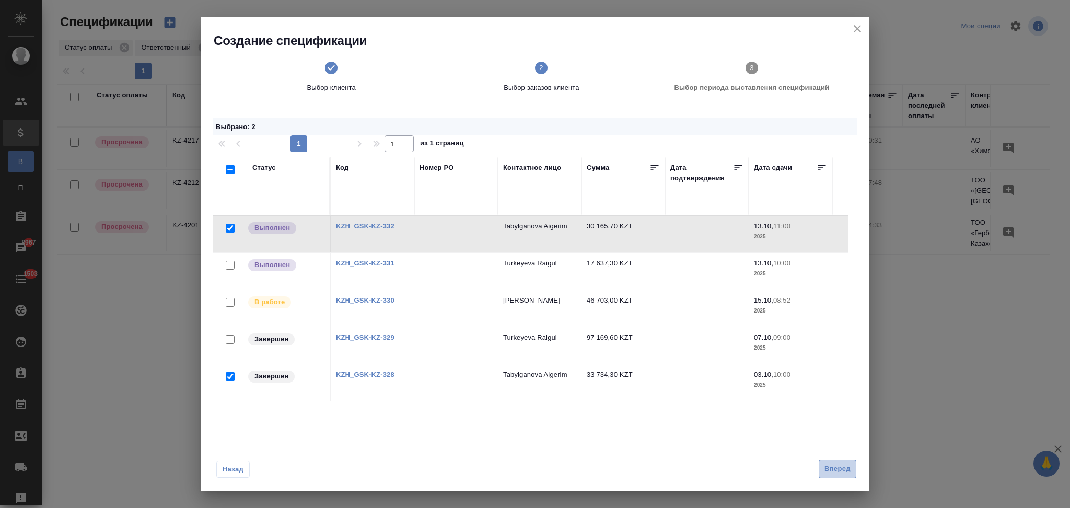
click at [825, 469] on span "Вперед" at bounding box center [837, 469] width 26 height 12
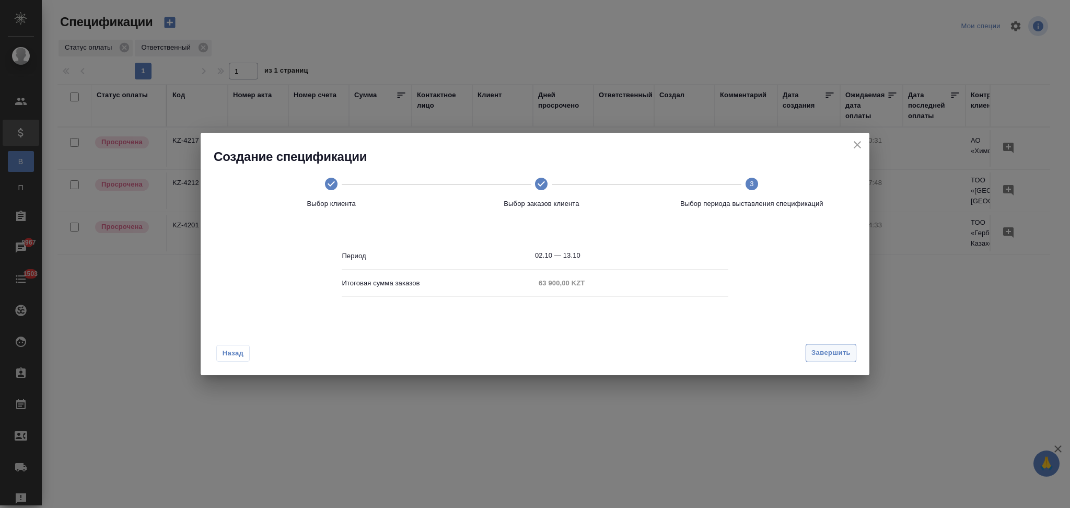
click at [818, 356] on span "Завершить" at bounding box center [830, 353] width 39 height 12
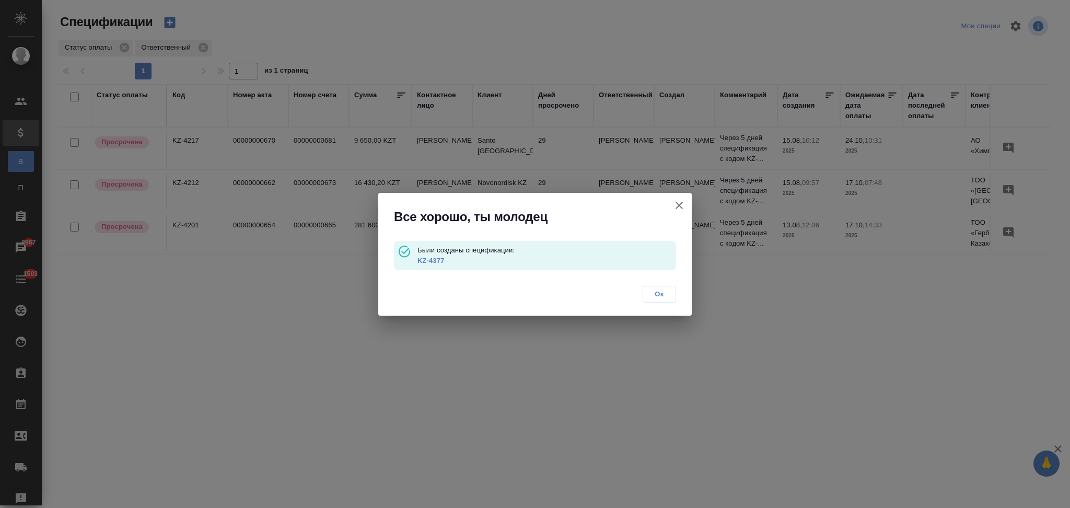
click at [429, 262] on link "KZ-4377" at bounding box center [430, 260] width 27 height 8
click at [680, 205] on icon "button" at bounding box center [678, 205] width 7 height 7
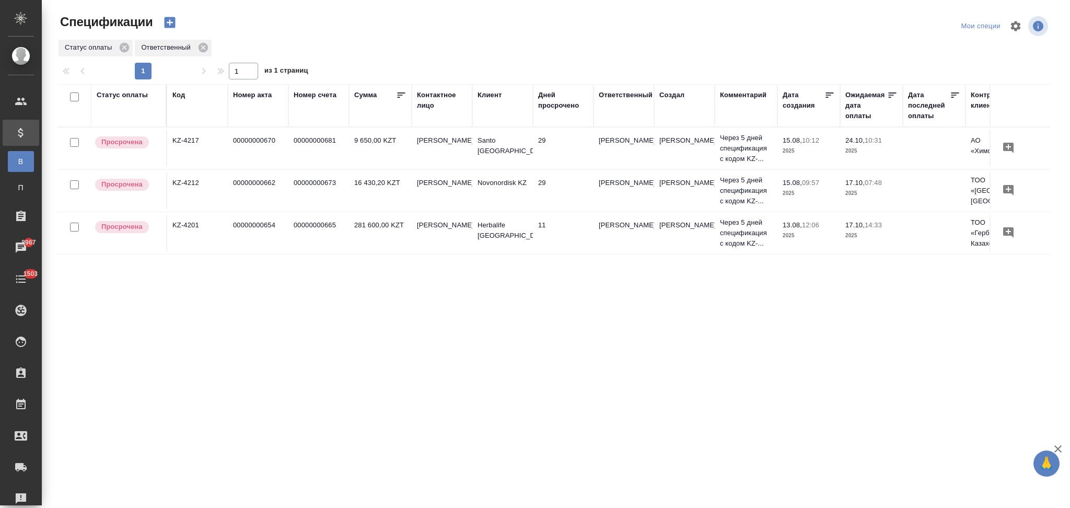
click at [174, 23] on icon "button" at bounding box center [169, 22] width 11 height 11
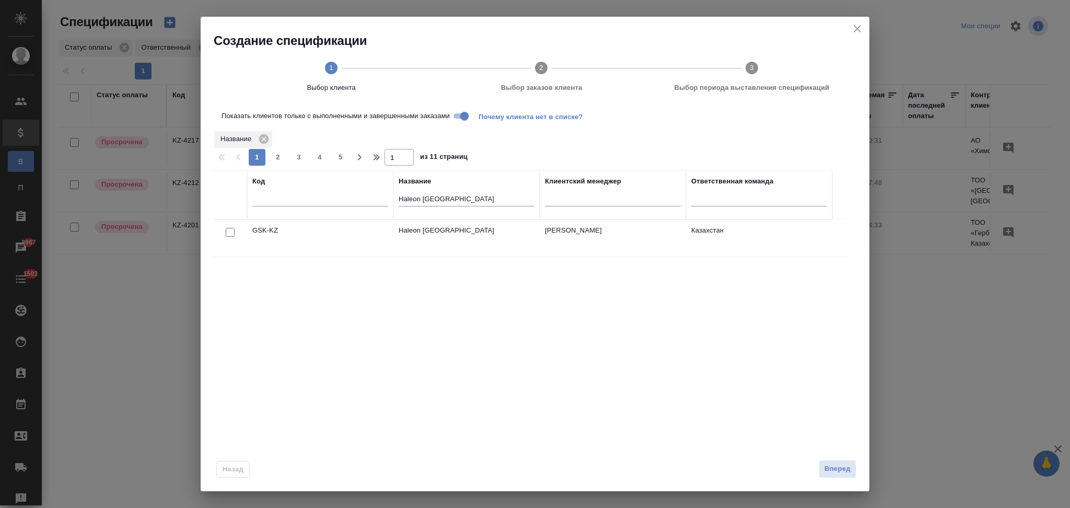
click at [231, 236] on input "checkbox" at bounding box center [230, 232] width 9 height 9
checkbox input "true"
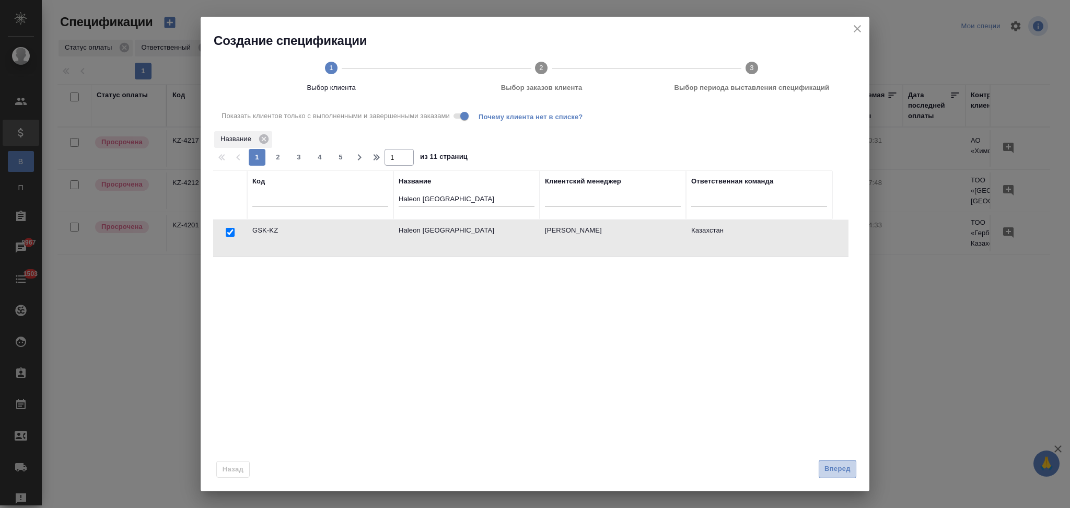
click at [826, 465] on span "Вперед" at bounding box center [837, 469] width 26 height 12
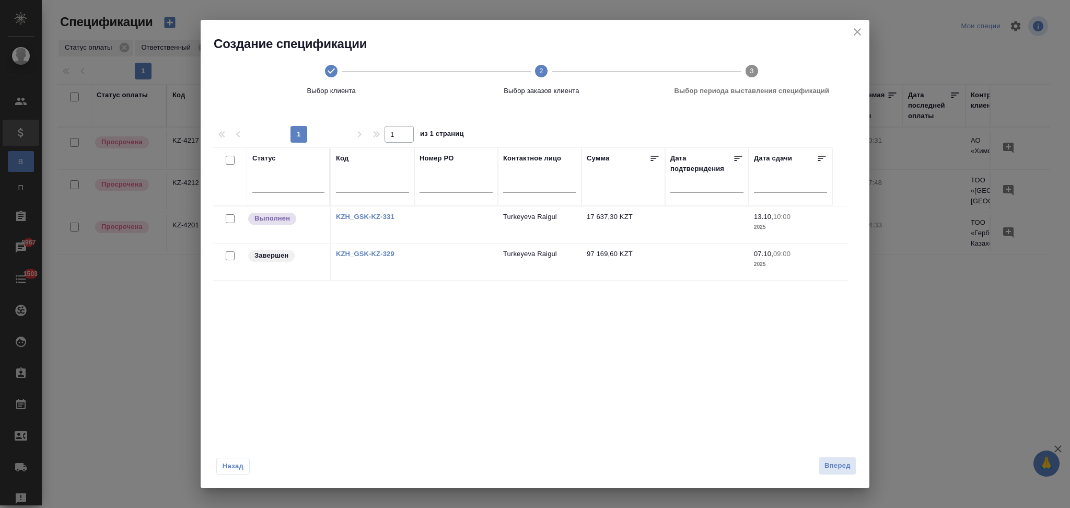
click at [231, 255] on input "checkbox" at bounding box center [230, 255] width 9 height 9
checkbox input "true"
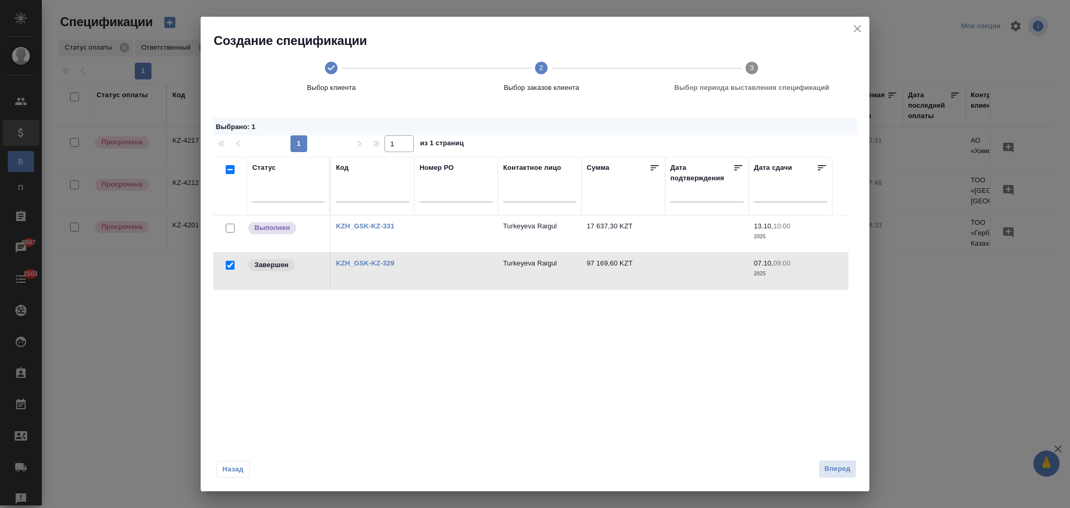
click at [230, 229] on input "checkbox" at bounding box center [230, 228] width 9 height 9
checkbox input "true"
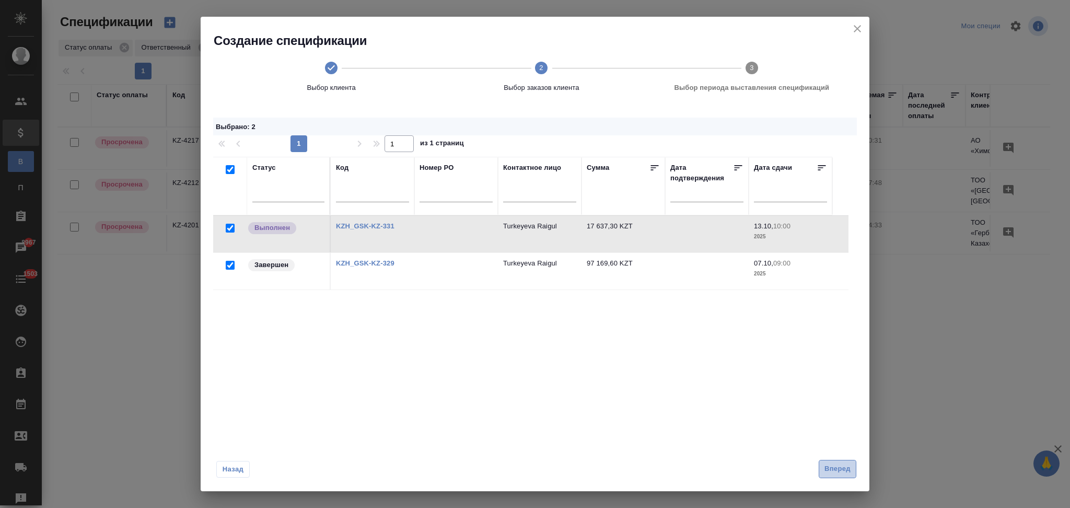
click at [834, 470] on span "Вперед" at bounding box center [837, 469] width 26 height 12
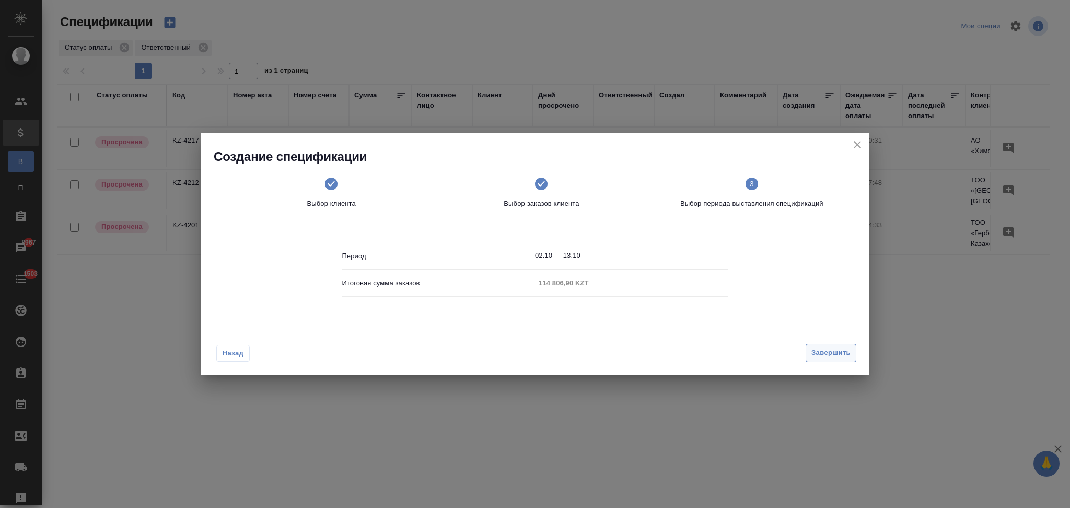
click at [820, 350] on span "Завершить" at bounding box center [830, 353] width 39 height 12
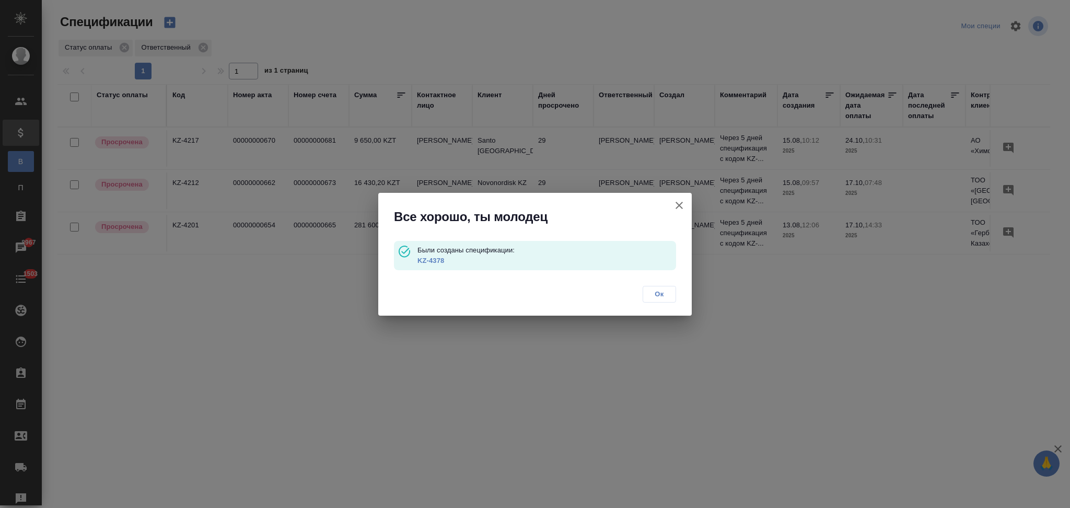
click at [429, 257] on link "KZ-4378" at bounding box center [430, 260] width 27 height 8
click at [681, 202] on icon "button" at bounding box center [678, 205] width 7 height 7
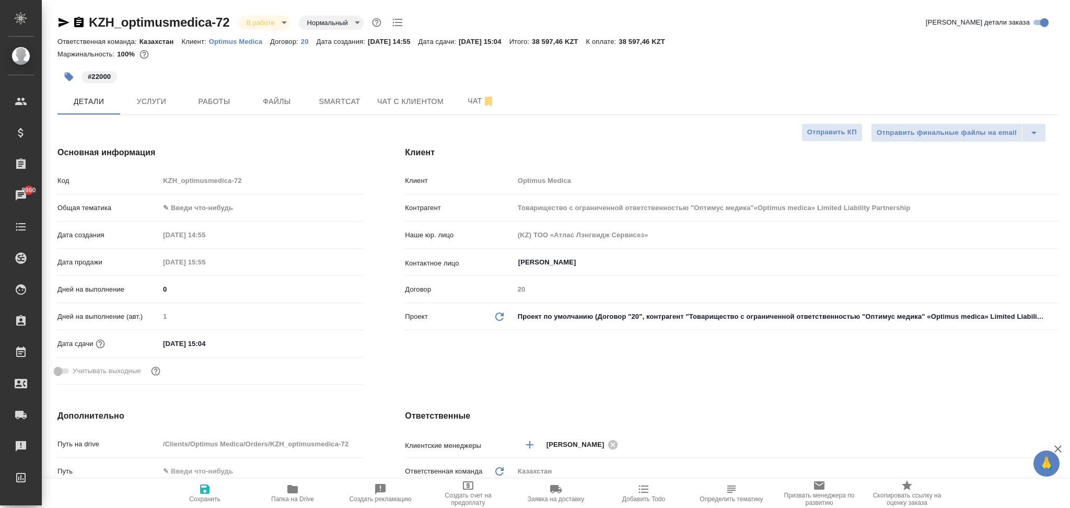
select select "RU"
type input "Товарищество с ограниченной ответственностью "Оптимус медика"«Optimus medica» L…"
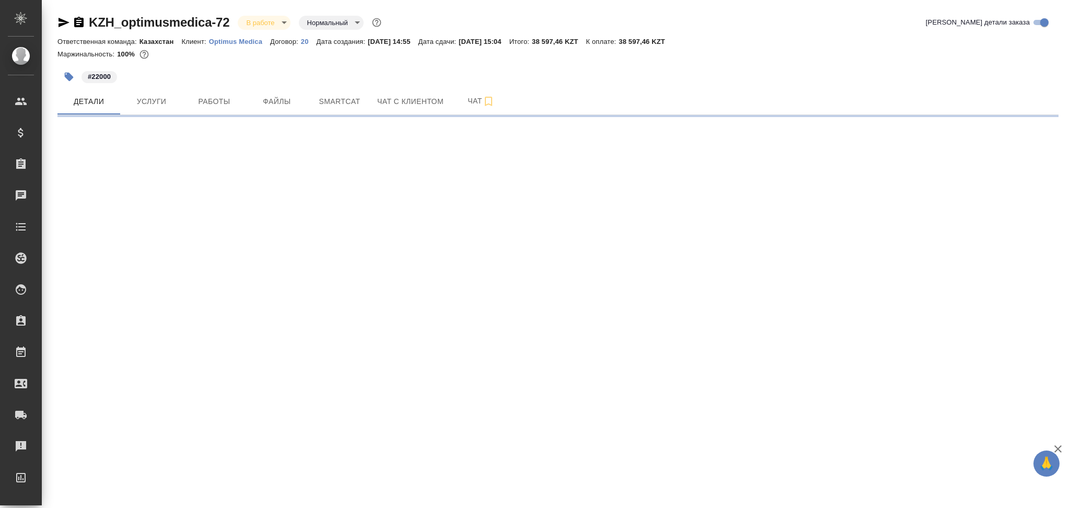
select select "RU"
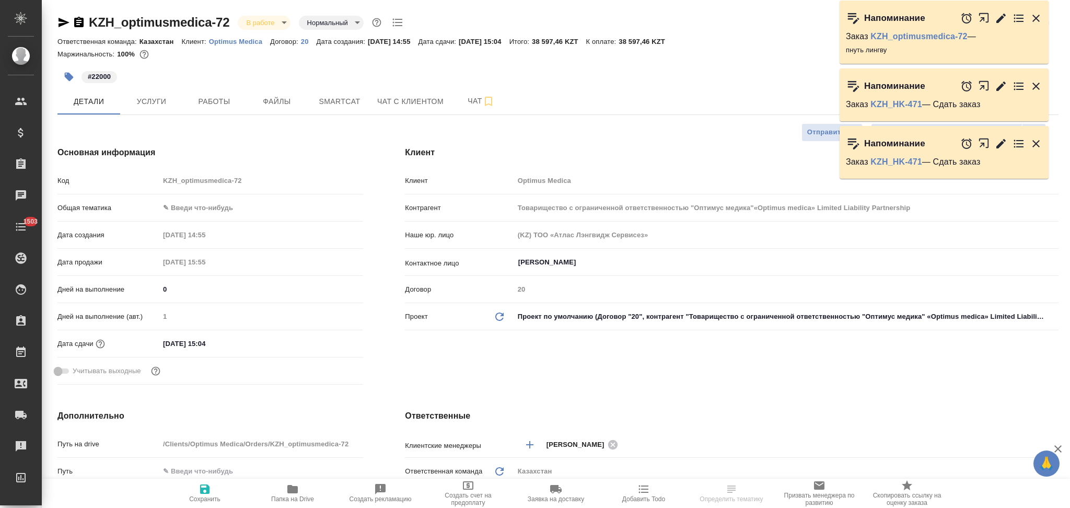
type textarea "x"
type input "Товарищество с ограниченной ответственностью "Оптимус медика"«Optimus medica» L…"
type textarea "x"
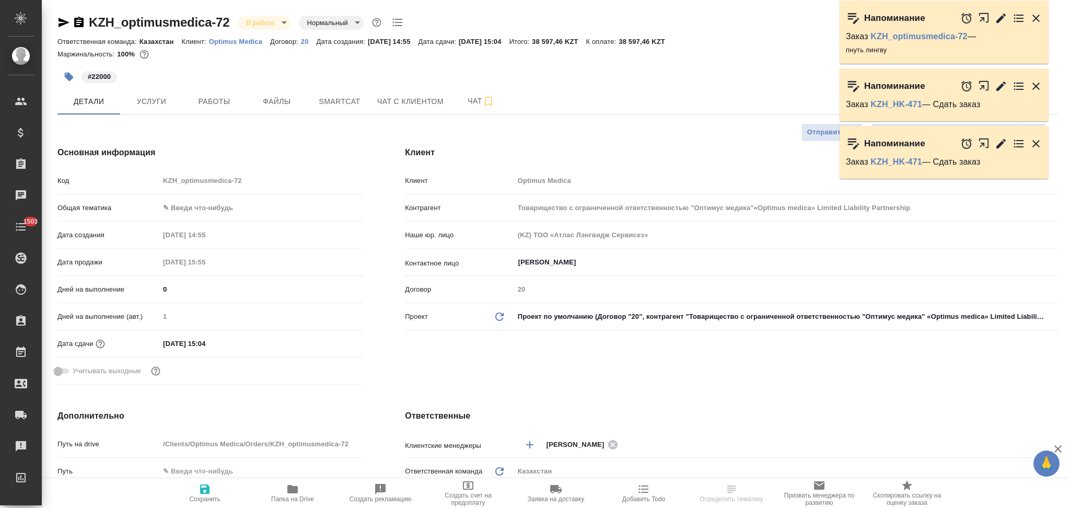
type textarea "x"
type input "Товарищество с ограниченной ответственностью "Оптимус медика"«Optimus medica» L…"
type textarea "x"
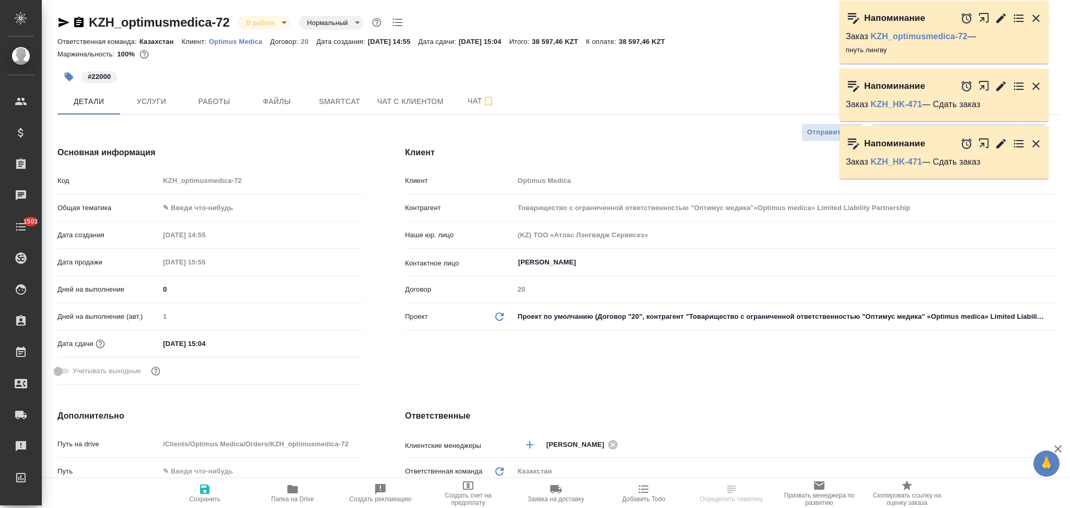
type textarea "x"
click at [1035, 18] on icon "button" at bounding box center [1035, 18] width 7 height 7
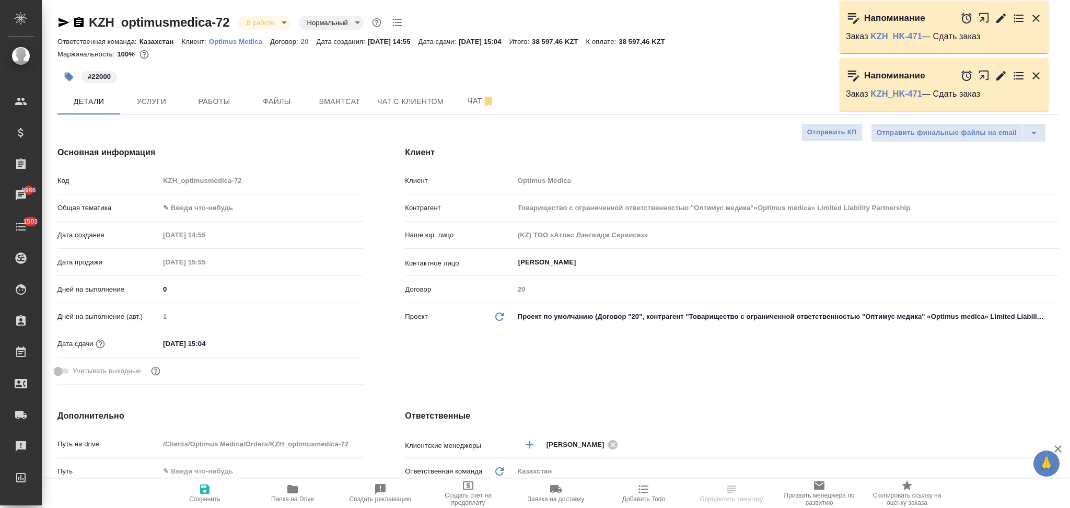
click at [983, 16] on icon "button" at bounding box center [986, 20] width 17 height 17
select select "RU"
type input "Товарищество с ограниченной ответственностью "Оптимус медика"«Optimus medica» L…"
type textarea "x"
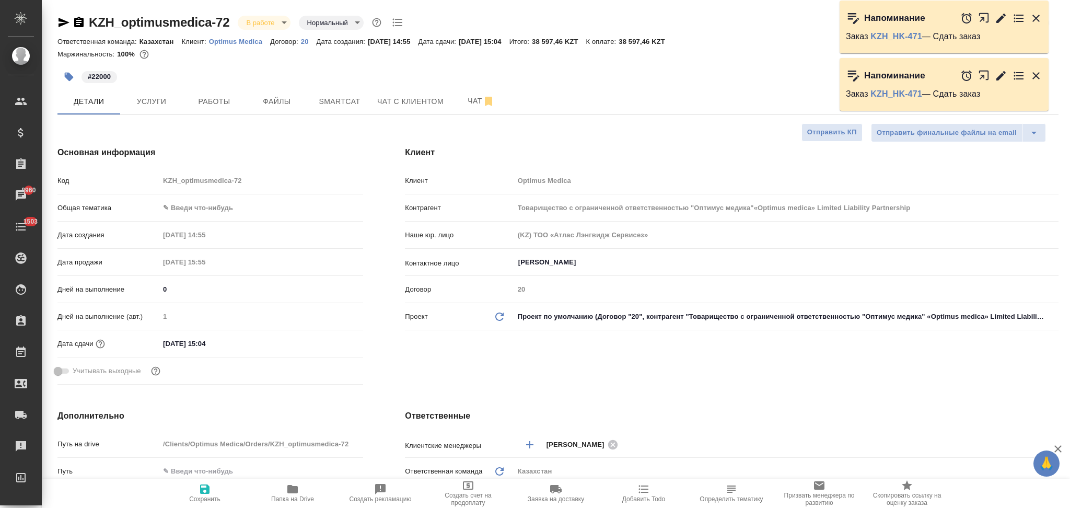
type textarea "x"
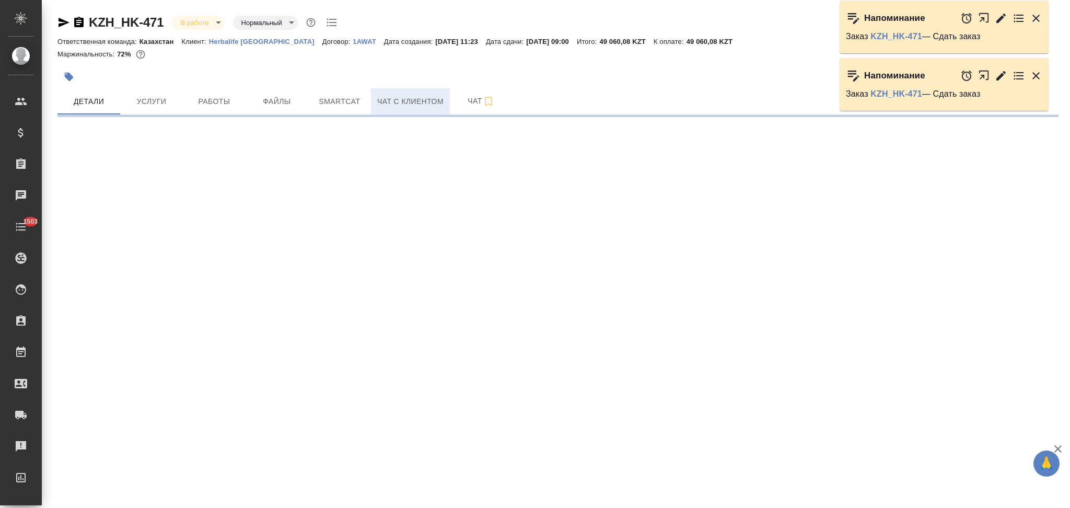
select select "RU"
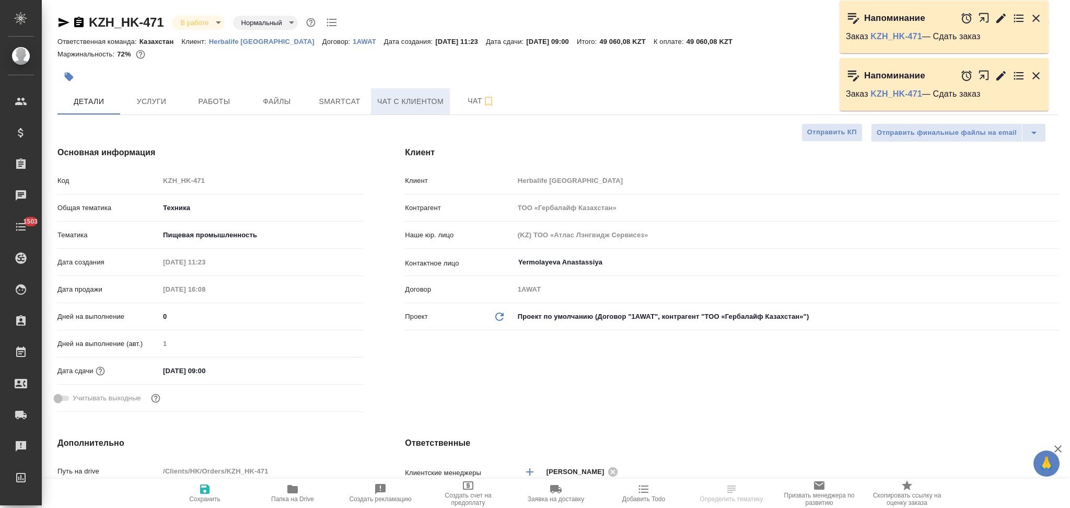
type textarea "x"
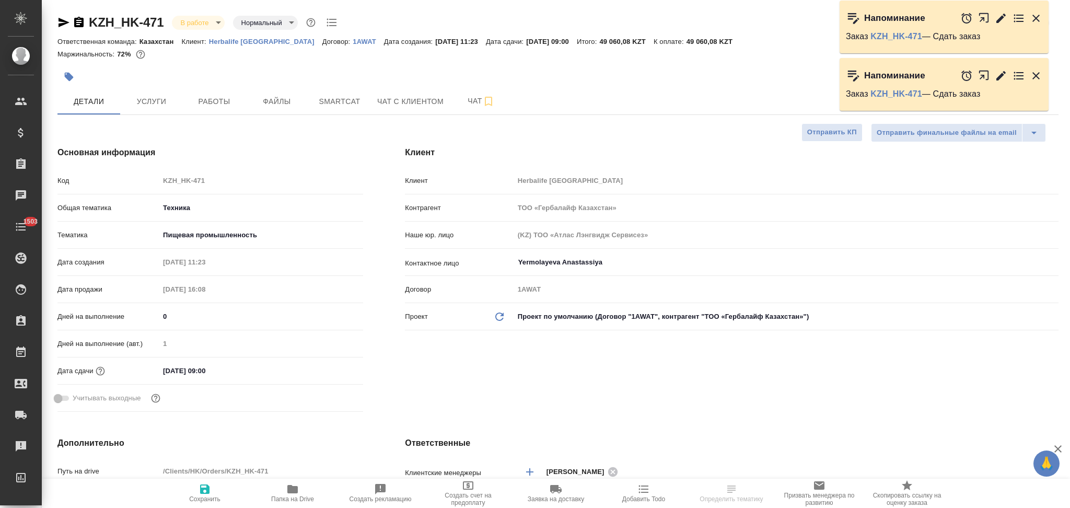
type textarea "x"
click at [211, 90] on button "Работы" at bounding box center [214, 101] width 63 height 26
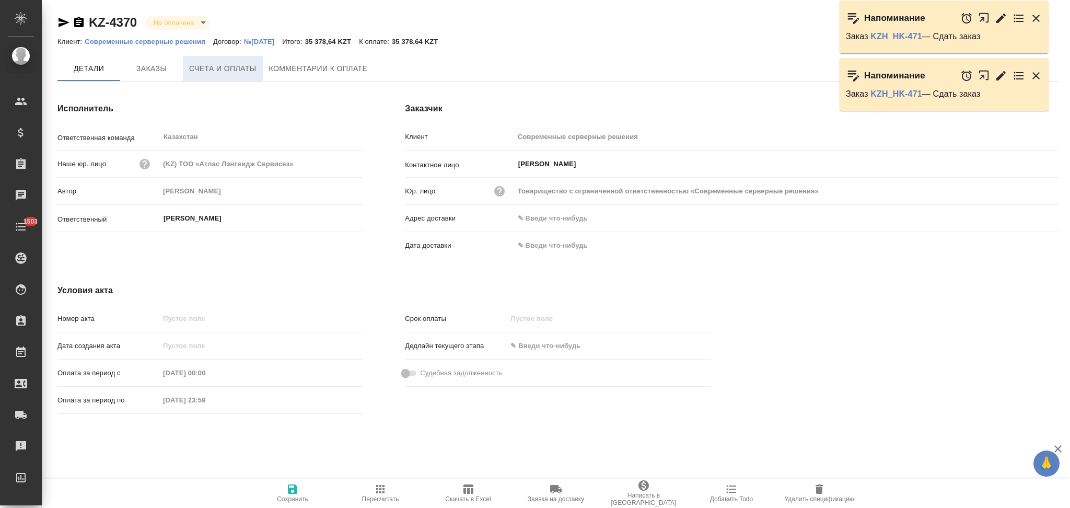
click at [228, 68] on span "Счета и оплаты" at bounding box center [222, 68] width 67 height 13
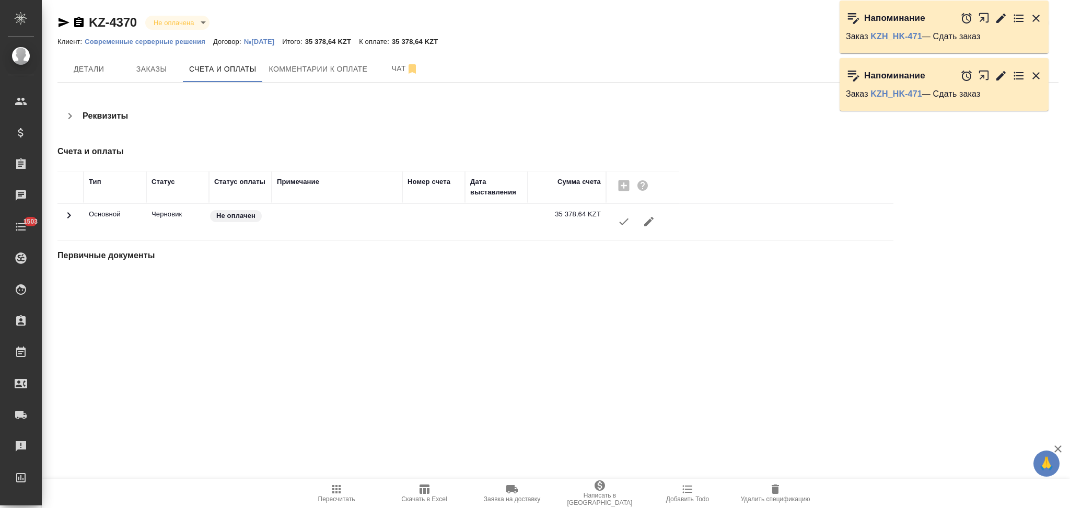
click at [621, 222] on icon "button" at bounding box center [623, 221] width 9 height 7
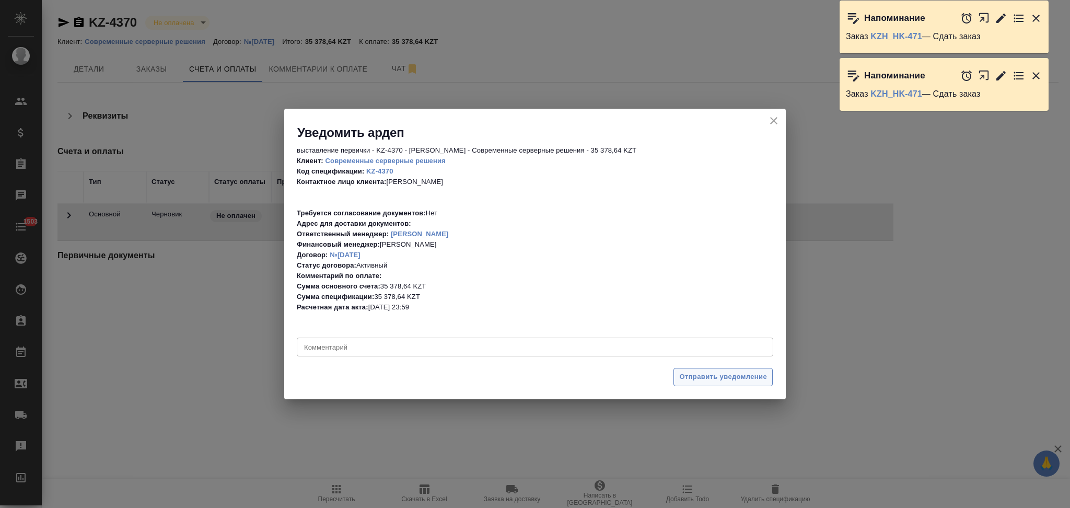
click at [703, 381] on span "Отправить уведомление" at bounding box center [723, 377] width 88 height 12
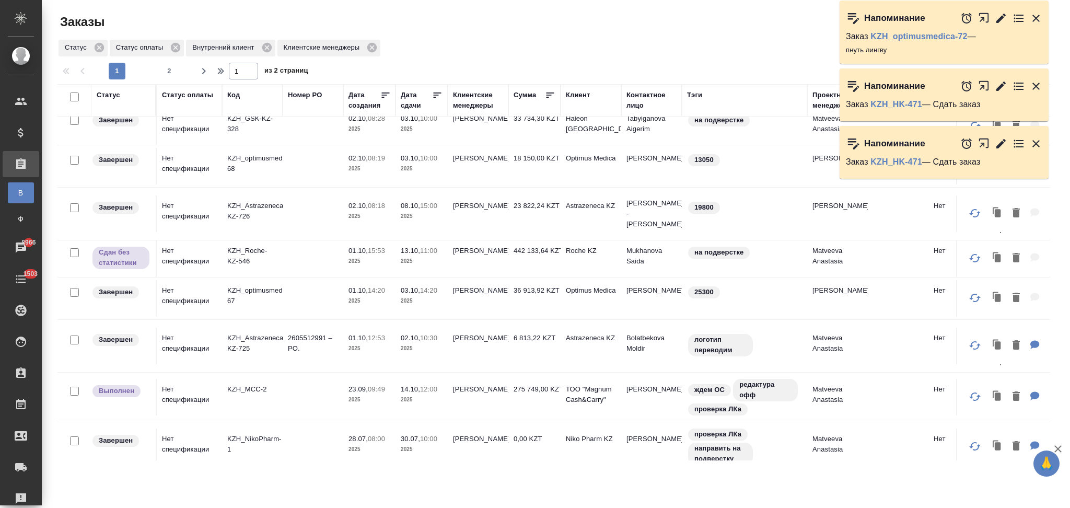
scroll to position [756, 0]
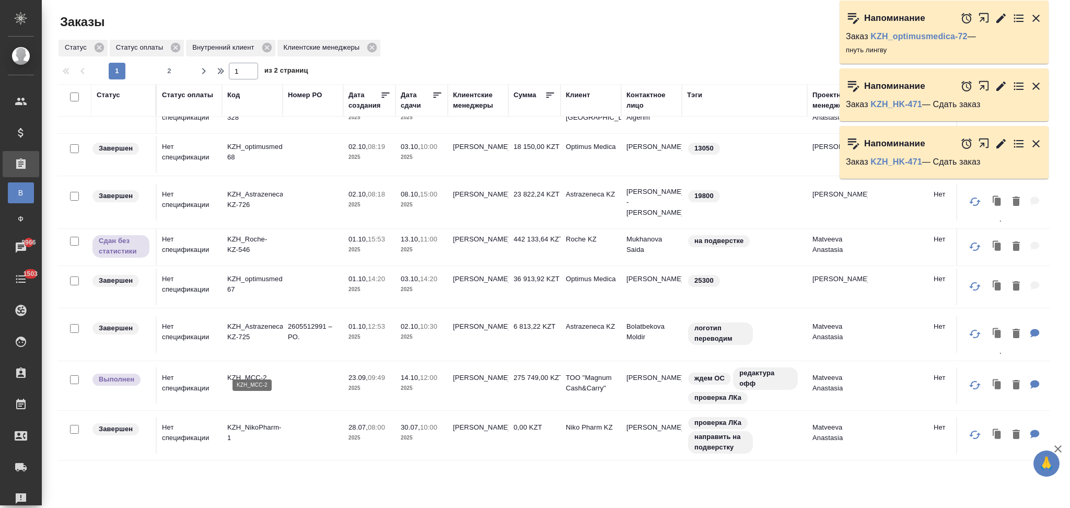
click at [259, 372] on p "KZH_MCC-2" at bounding box center [252, 377] width 50 height 10
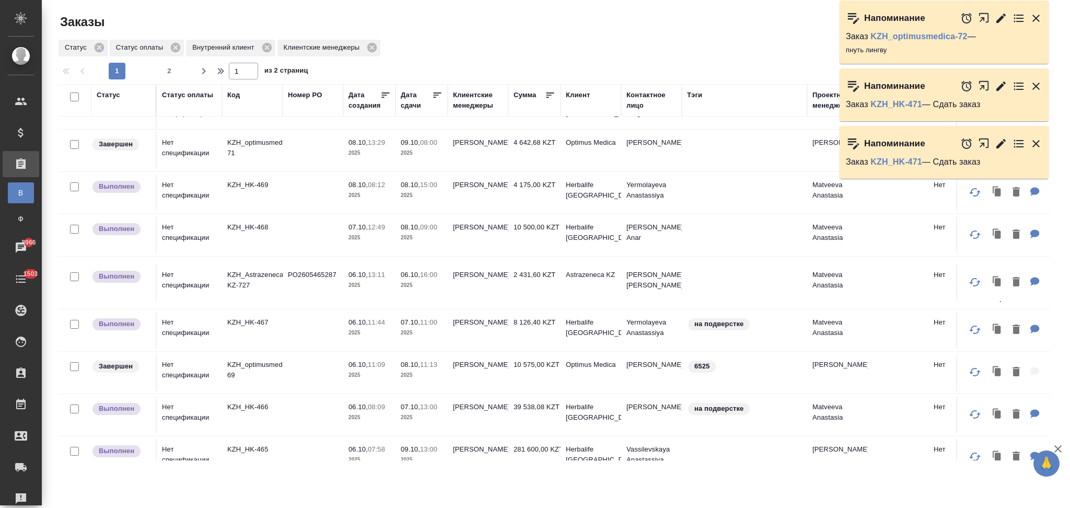
scroll to position [0, 0]
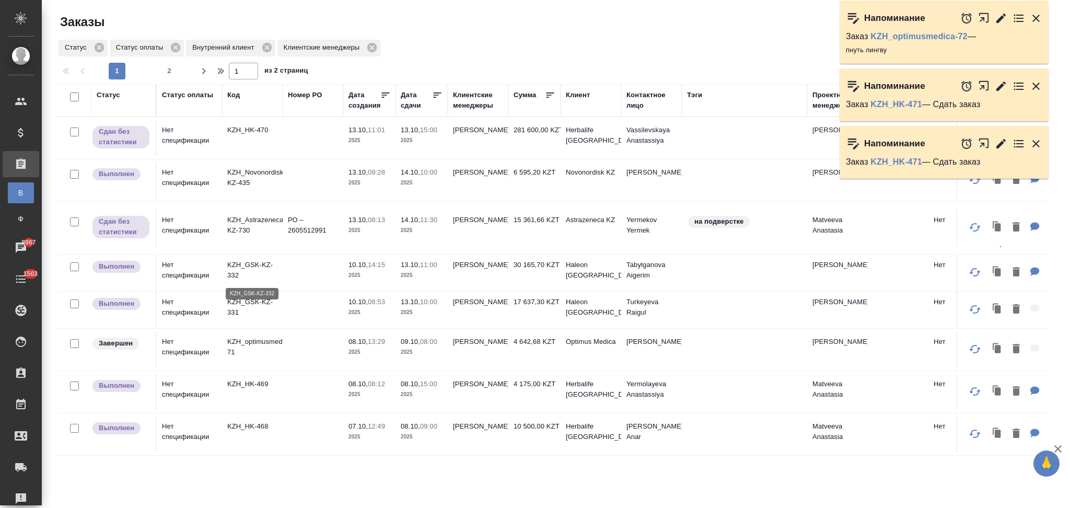
click at [248, 263] on p "KZH_GSK-KZ-332" at bounding box center [252, 270] width 50 height 21
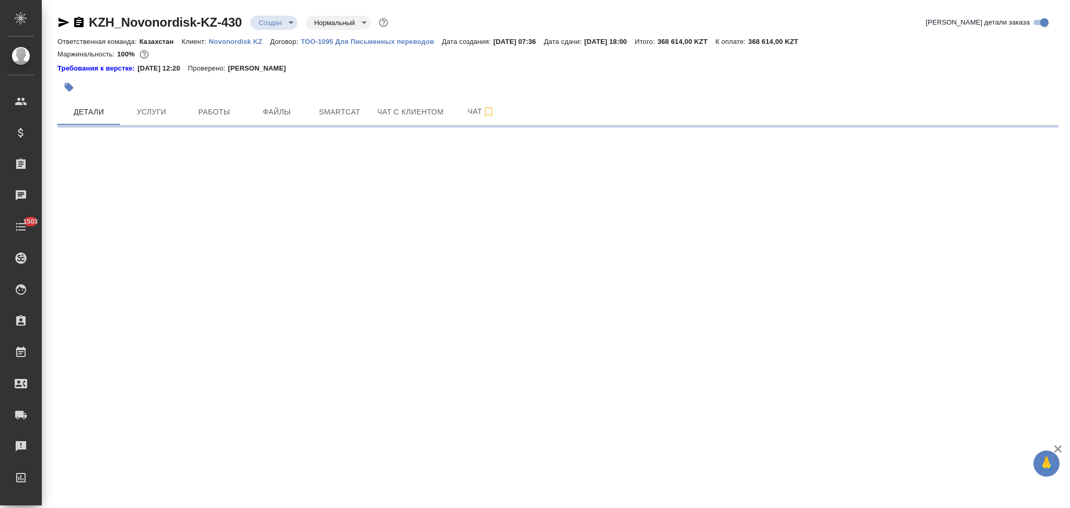
select select "RU"
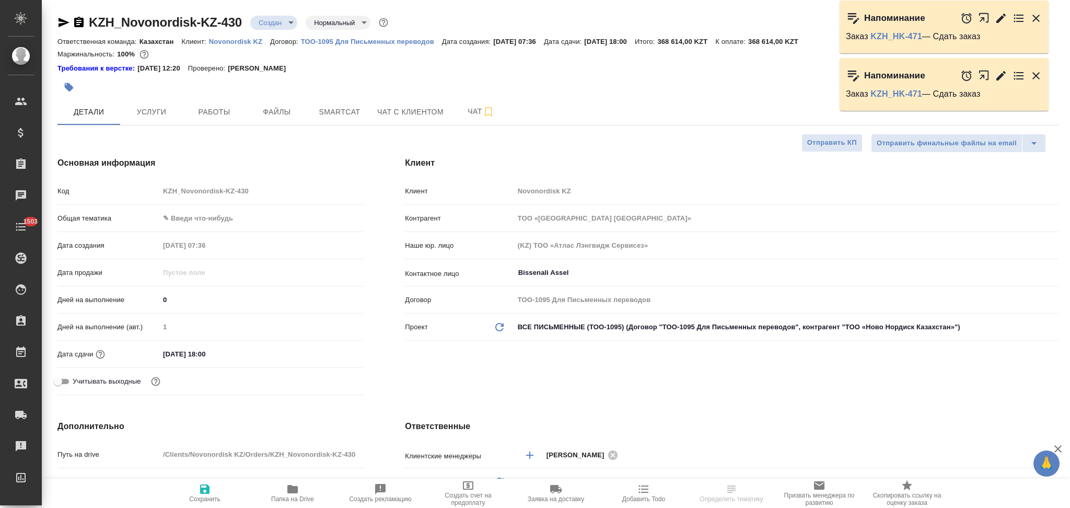
type textarea "x"
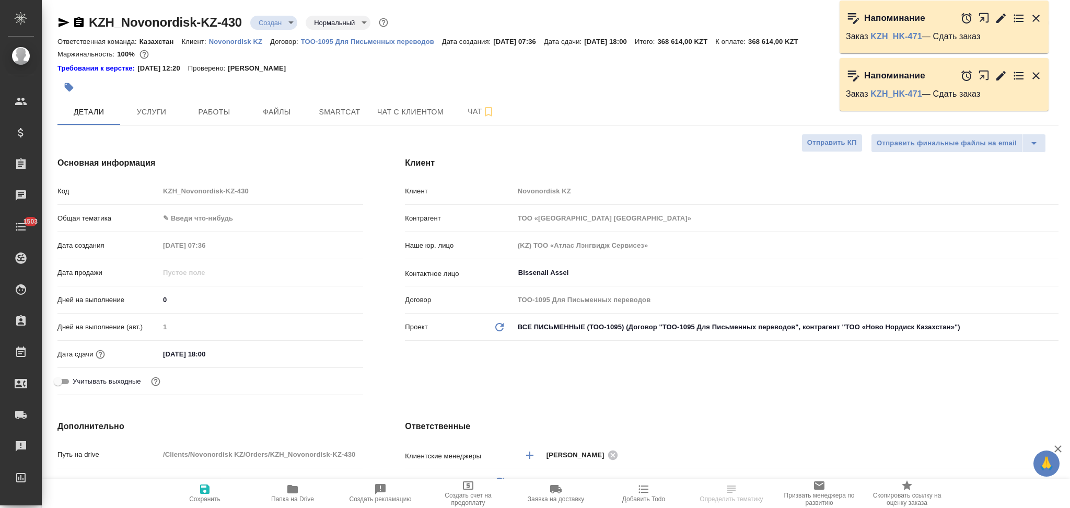
type textarea "x"
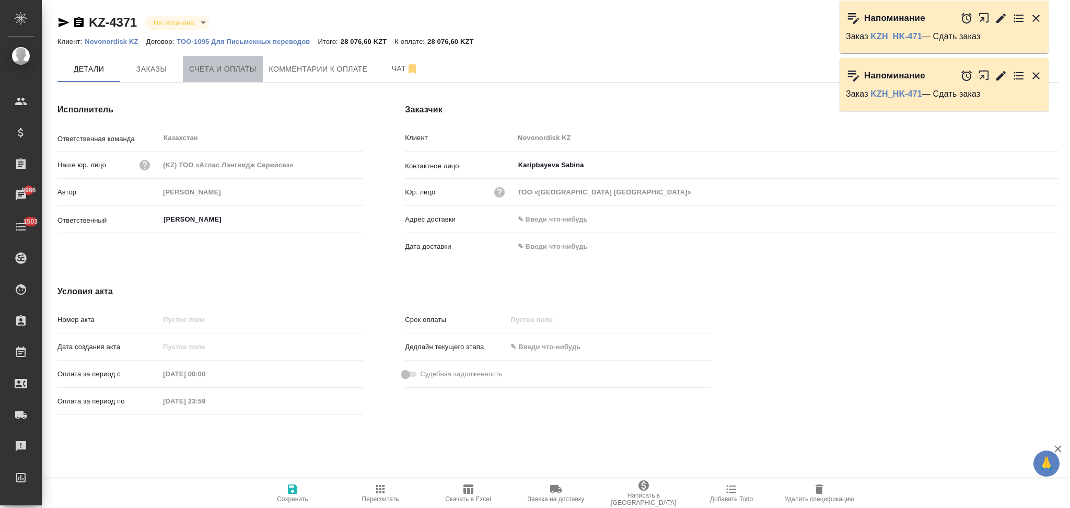
click at [247, 72] on span "Счета и оплаты" at bounding box center [222, 69] width 67 height 13
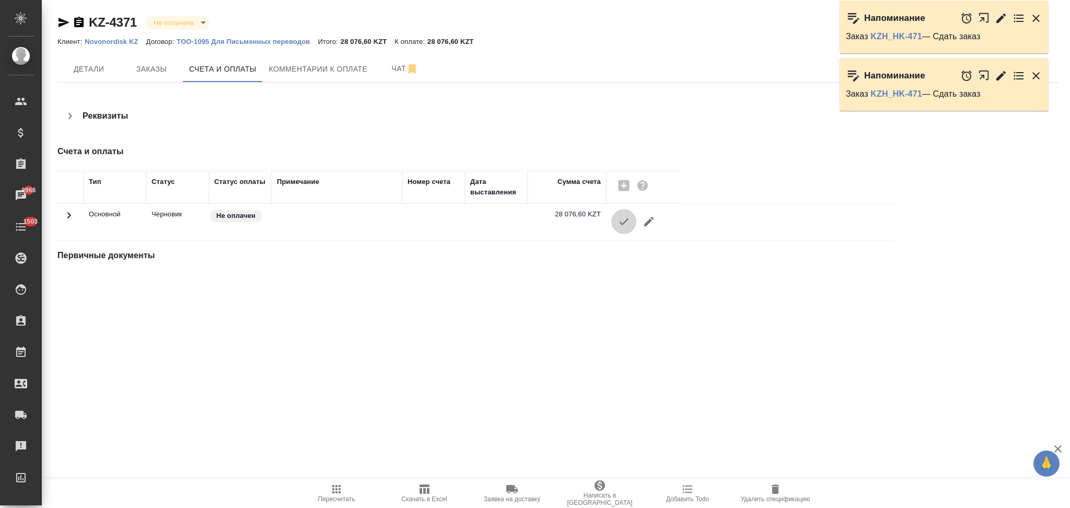
click at [626, 219] on icon "button" at bounding box center [623, 221] width 9 height 7
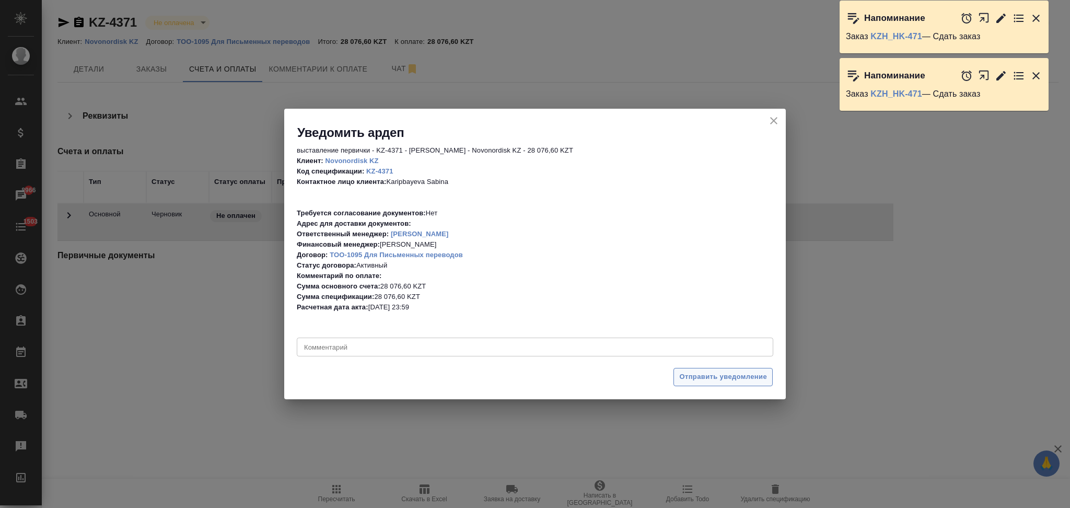
click at [681, 379] on span "Отправить уведомление" at bounding box center [723, 377] width 88 height 12
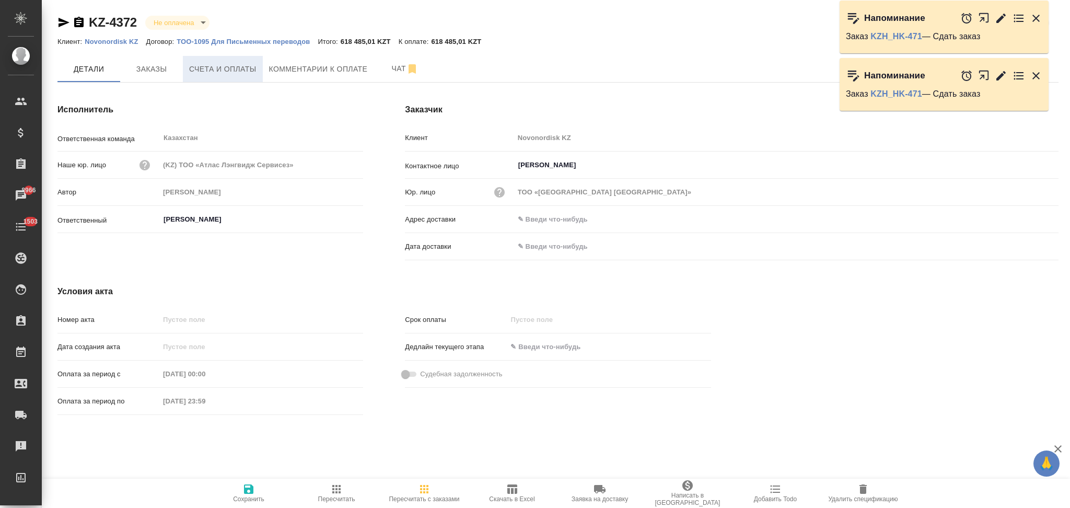
click at [232, 63] on span "Счета и оплаты" at bounding box center [222, 69] width 67 height 13
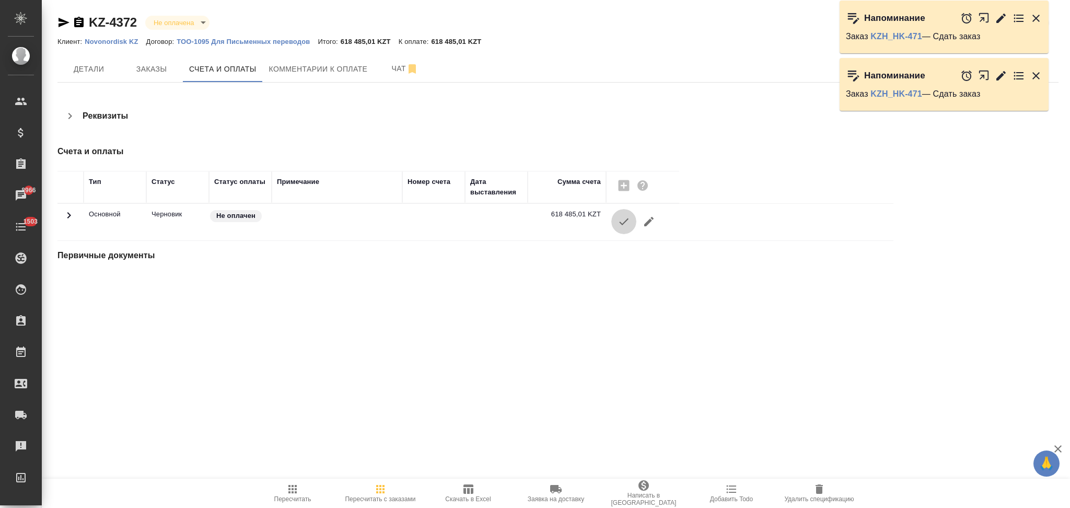
click at [616, 222] on button "button" at bounding box center [623, 221] width 25 height 25
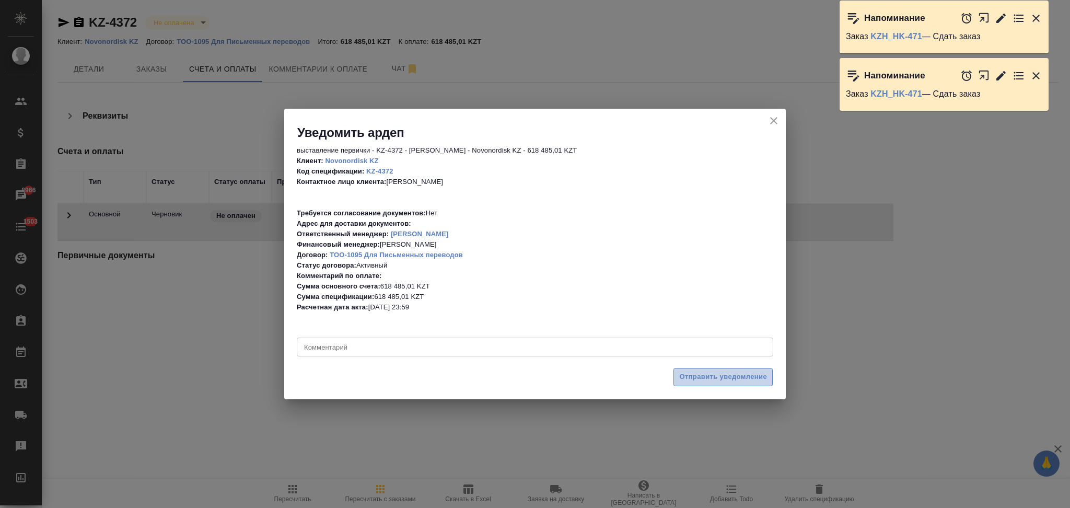
click at [679, 378] on button "Отправить уведомление" at bounding box center [722, 377] width 99 height 18
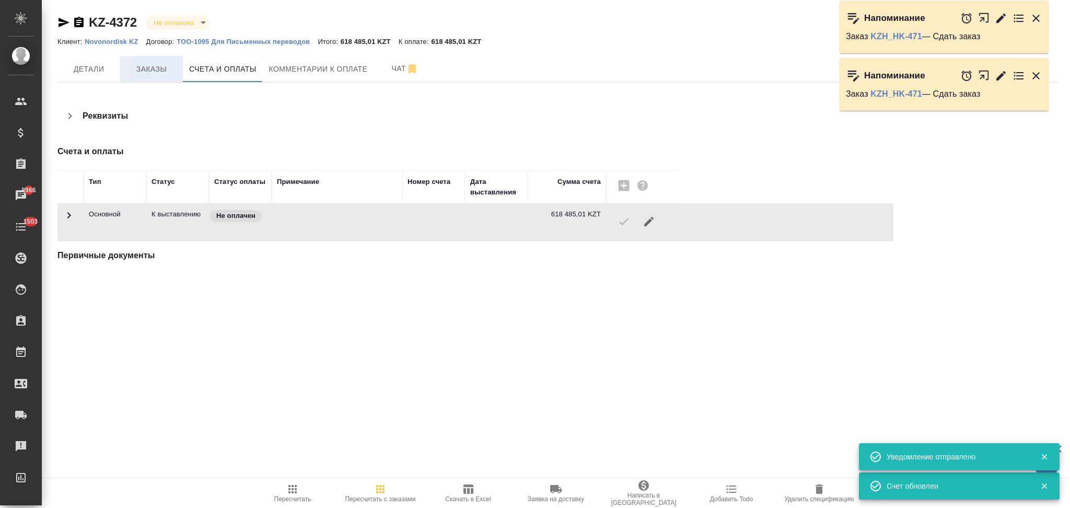
click at [153, 69] on span "Заказы" at bounding box center [151, 69] width 50 height 13
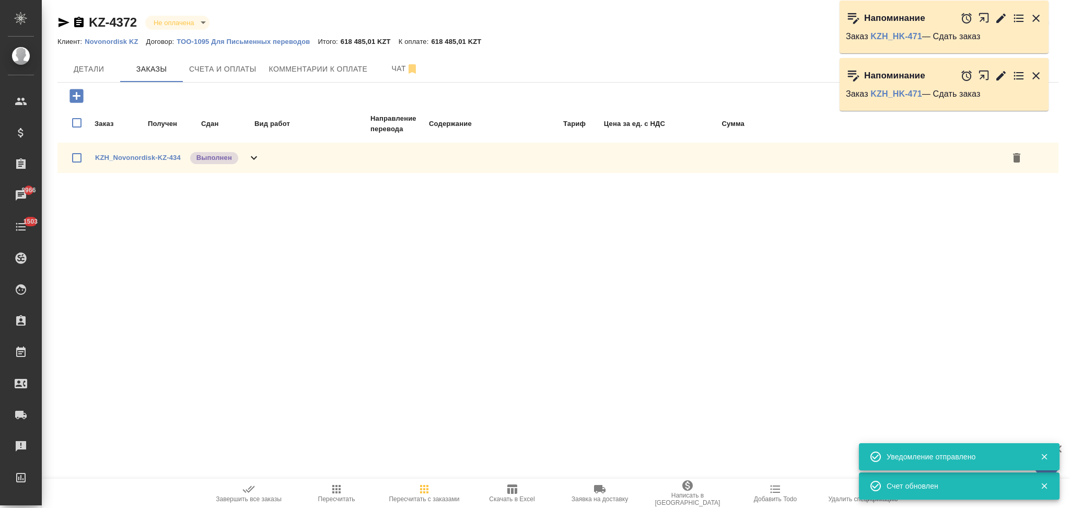
click at [244, 493] on icon "button" at bounding box center [248, 489] width 13 height 13
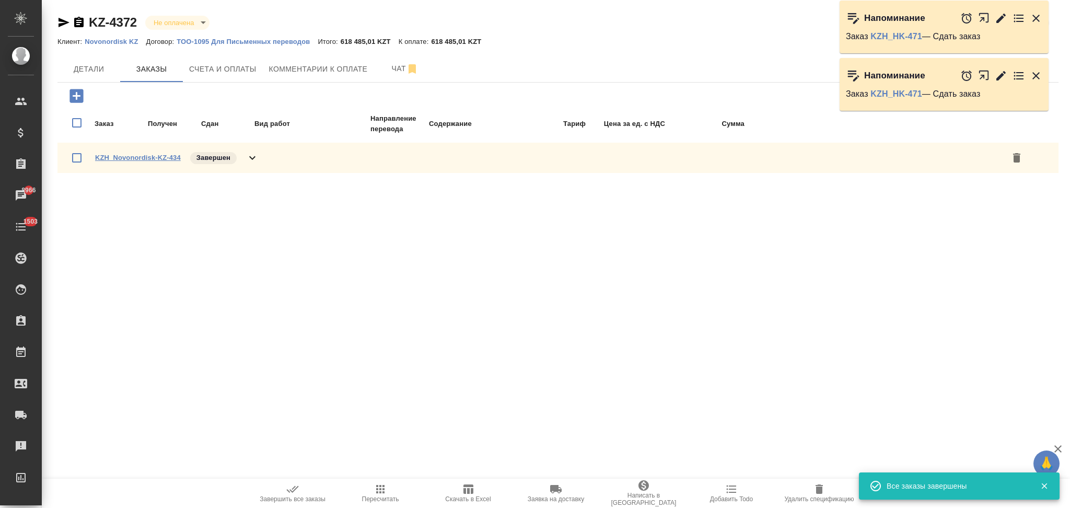
click at [139, 154] on link "KZH_Novonordisk-KZ-434" at bounding box center [138, 158] width 86 height 8
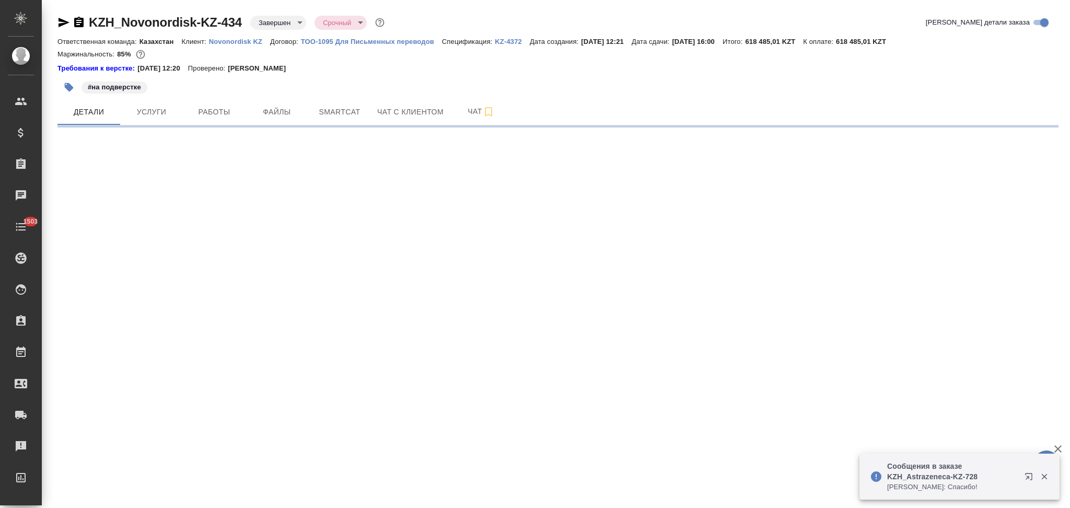
select select "RU"
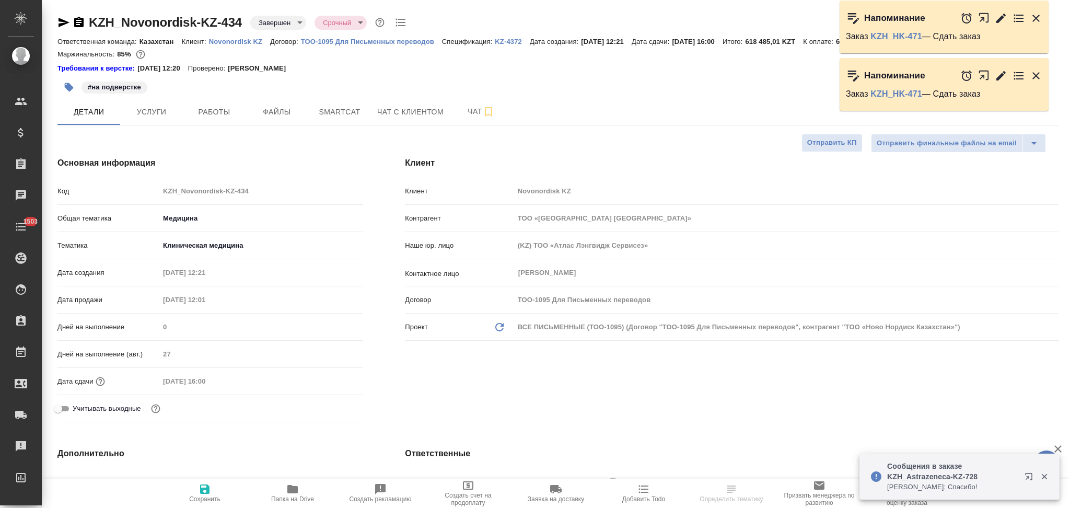
type textarea "x"
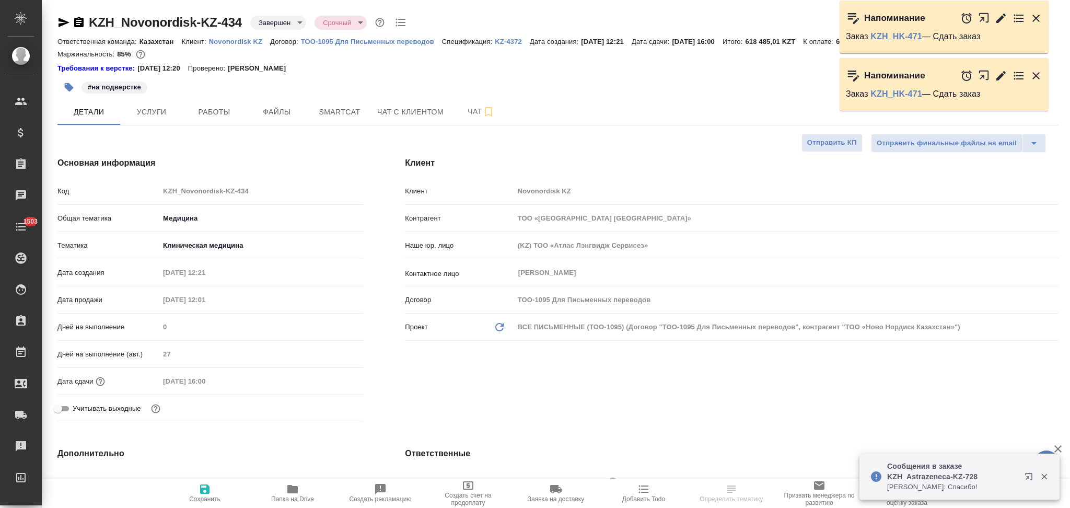
type textarea "x"
click at [76, 24] on icon "button" at bounding box center [78, 22] width 9 height 10
type textarea "x"
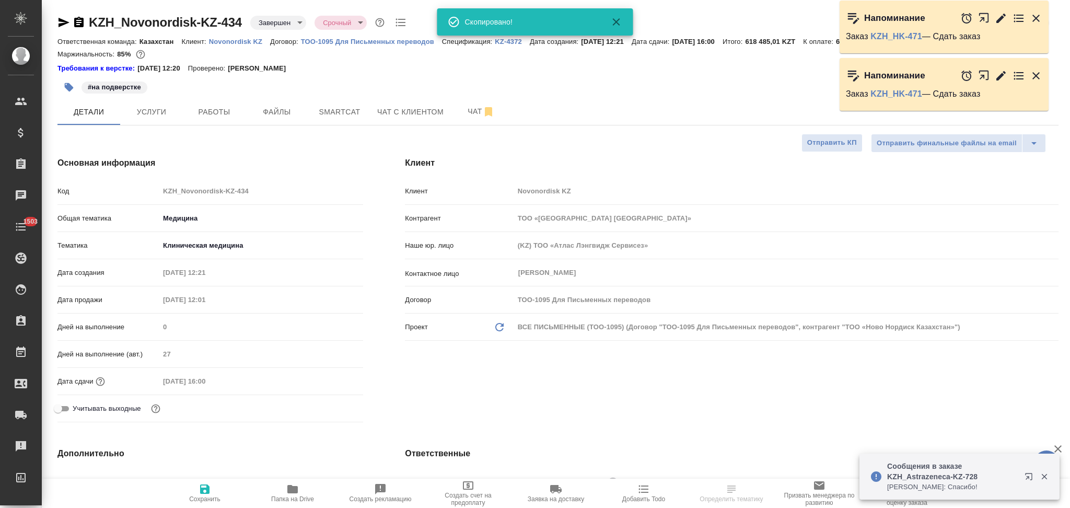
type textarea "x"
select select "RU"
type textarea "x"
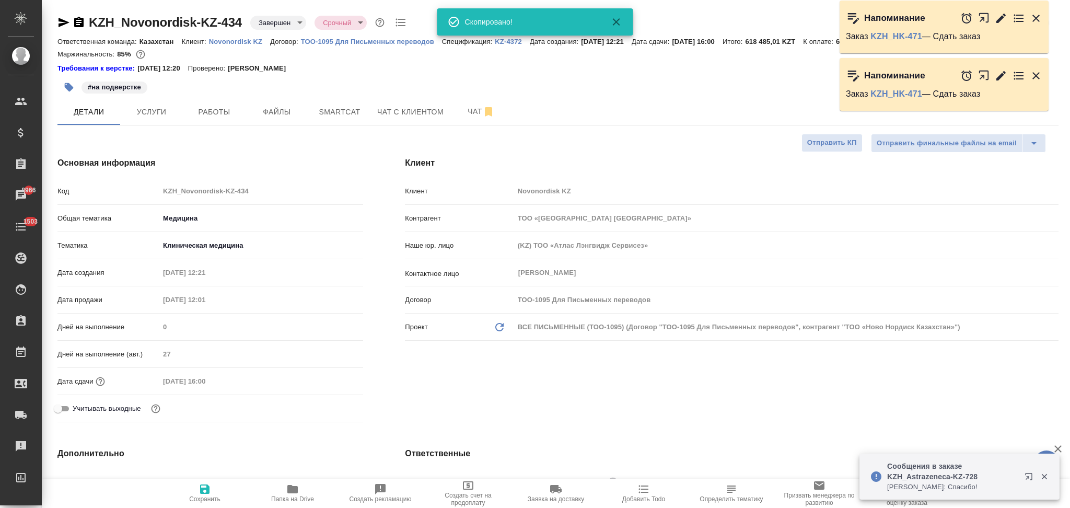
type textarea "x"
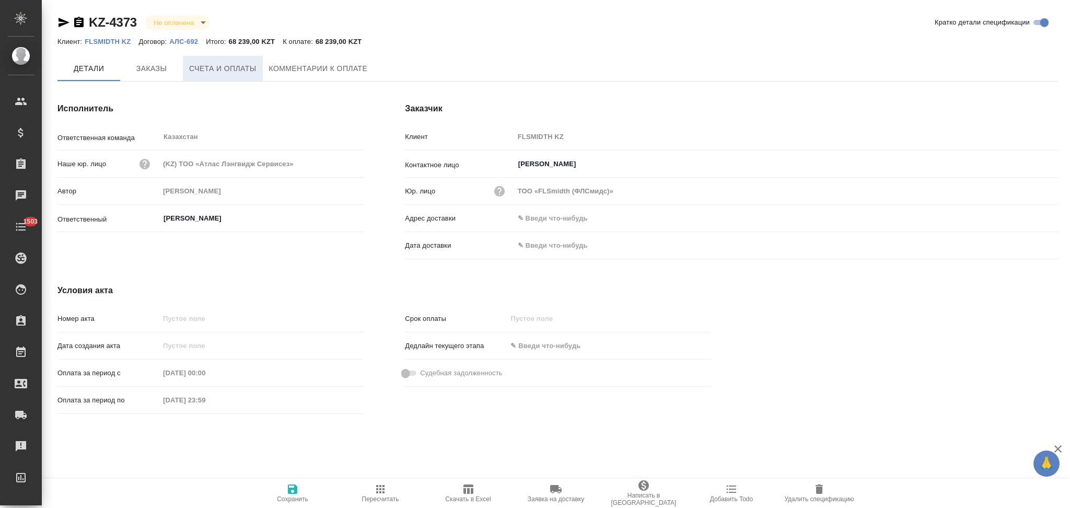
click at [231, 66] on span "Счета и оплаты" at bounding box center [222, 68] width 67 height 13
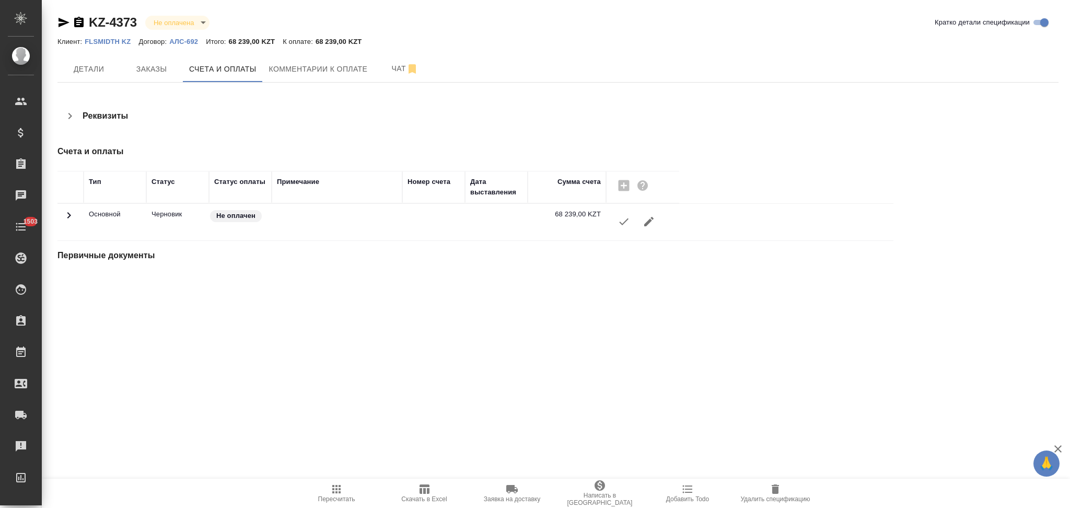
click at [623, 224] on icon "button" at bounding box center [623, 221] width 13 height 13
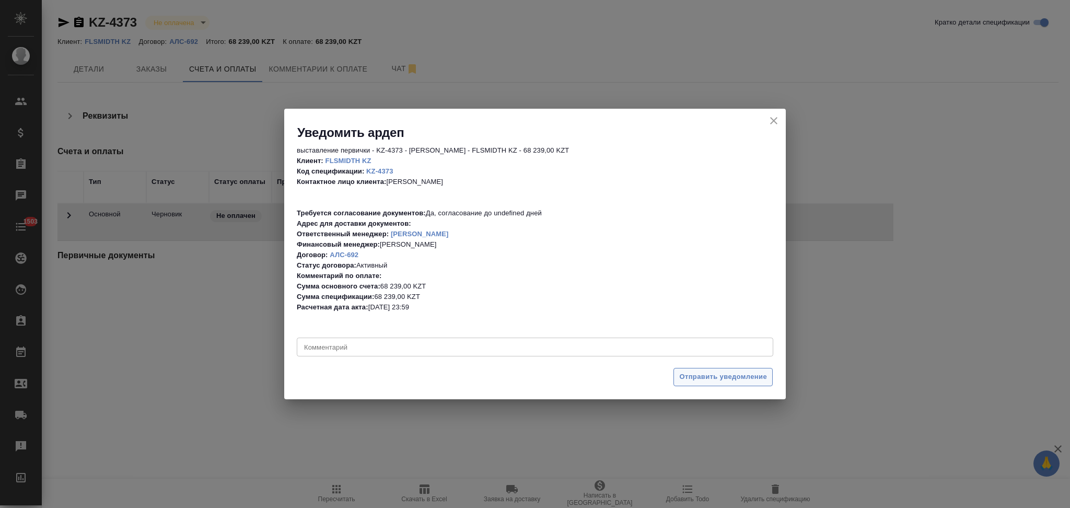
click at [734, 374] on span "Отправить уведомление" at bounding box center [723, 377] width 88 height 12
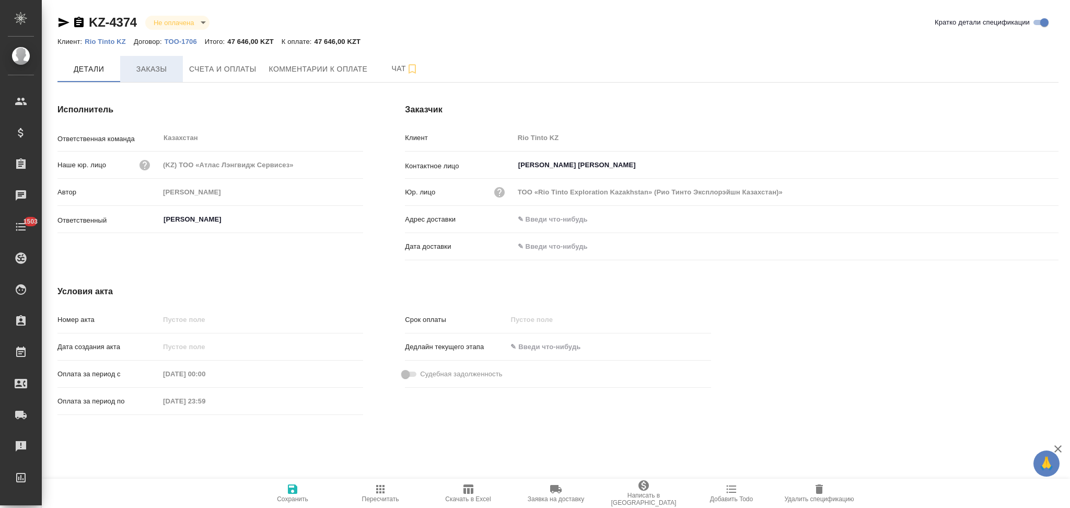
type input "ТОО «Rio Tinto Exploration Kazakhstan» (Рио Тинто Эксплорэйшн Казахстан)»"
click at [206, 69] on span "Счета и оплаты" at bounding box center [222, 69] width 67 height 13
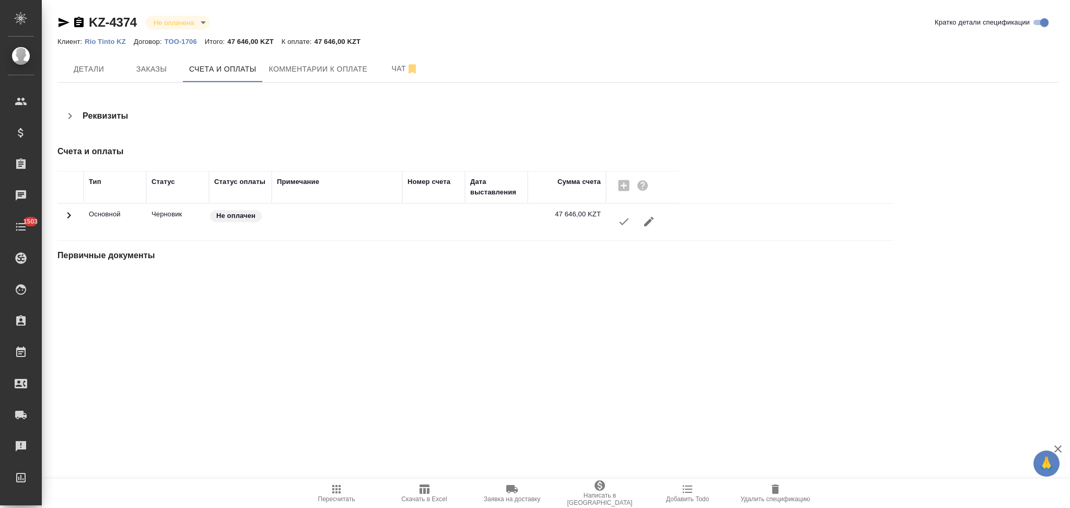
click at [621, 223] on icon "button" at bounding box center [623, 221] width 9 height 7
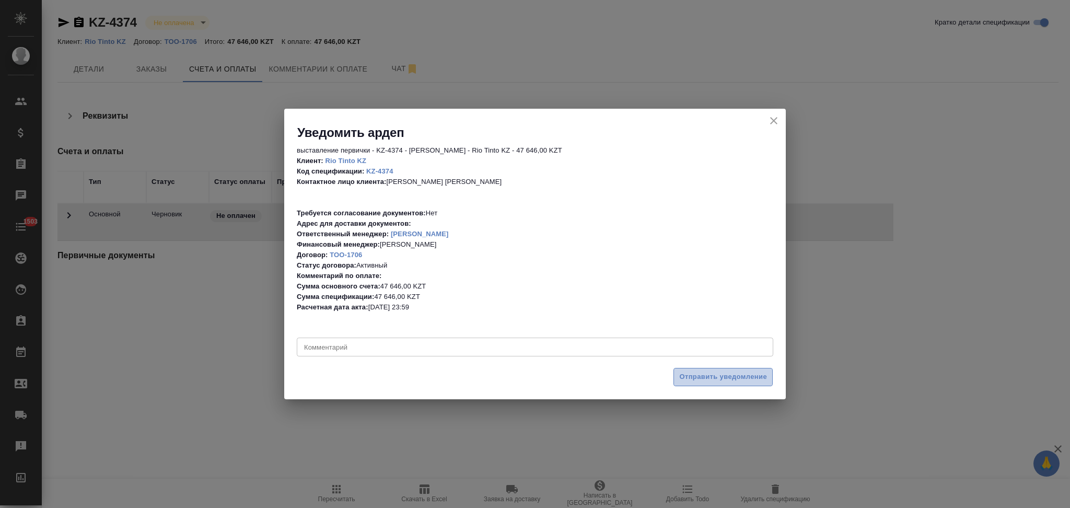
click at [682, 373] on span "Отправить уведомление" at bounding box center [723, 377] width 88 height 12
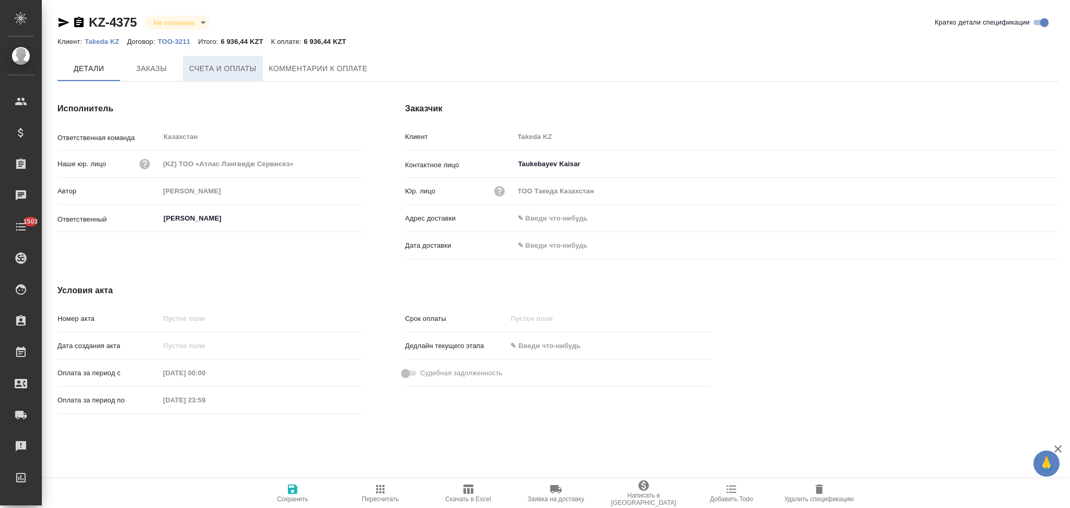
click at [225, 65] on span "Счета и оплаты" at bounding box center [222, 68] width 67 height 13
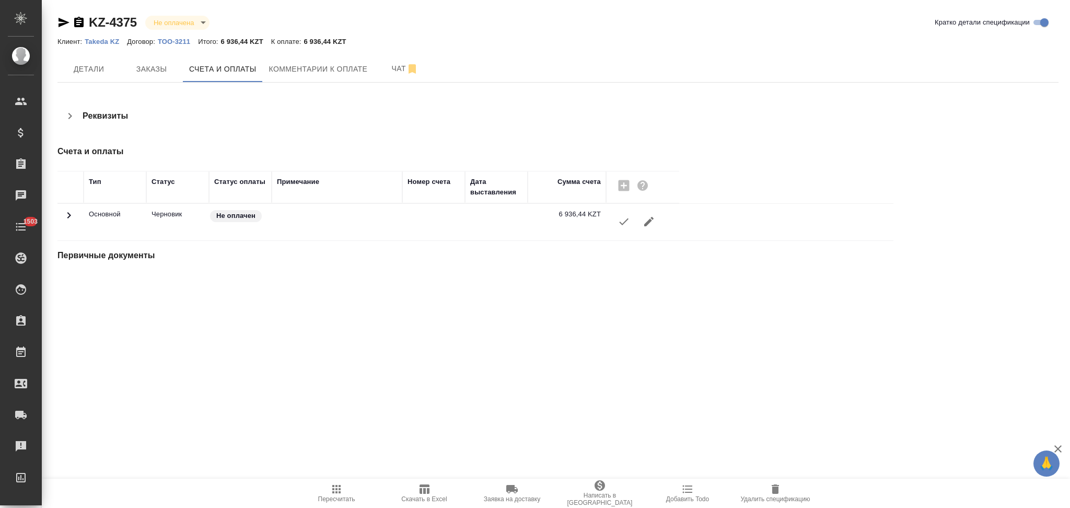
click at [626, 226] on icon "button" at bounding box center [623, 221] width 13 height 13
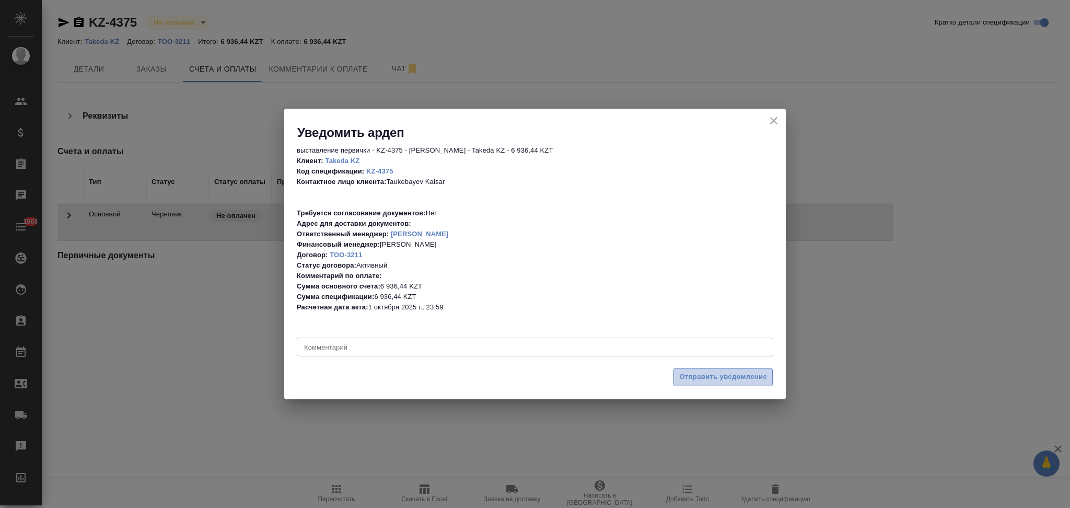
click at [686, 376] on span "Отправить уведомление" at bounding box center [723, 377] width 88 height 12
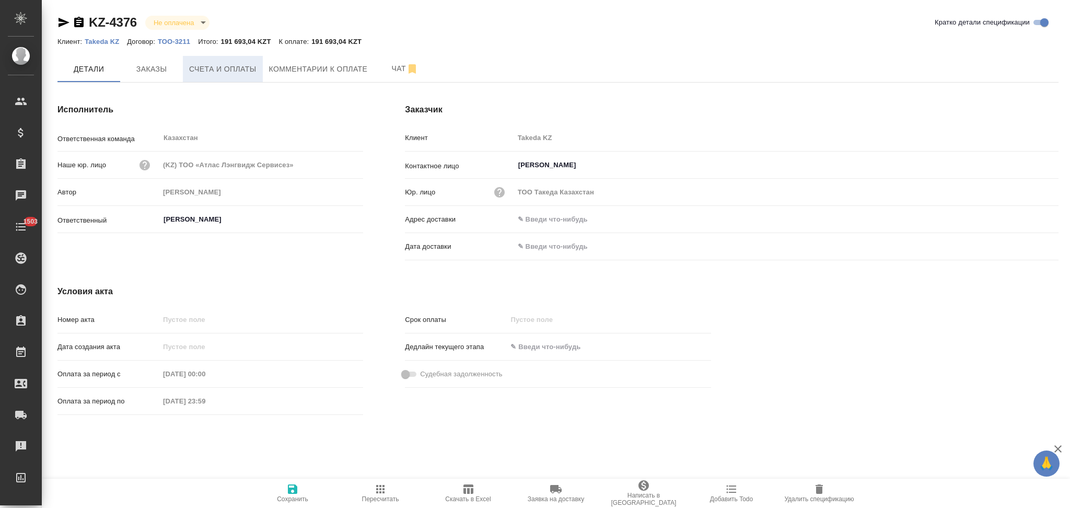
click at [218, 75] on span "Счета и оплаты" at bounding box center [222, 69] width 67 height 13
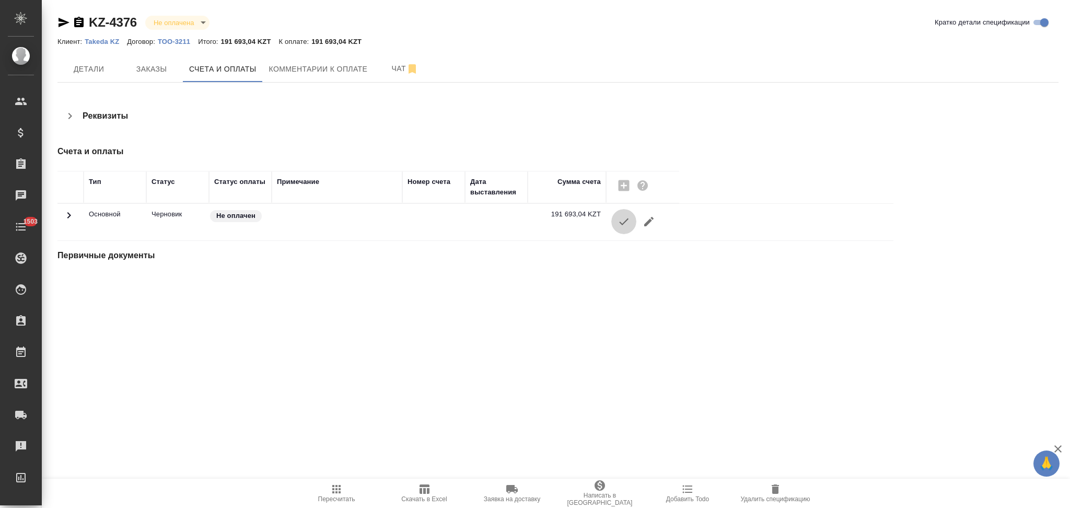
click at [620, 226] on icon "button" at bounding box center [623, 221] width 13 height 13
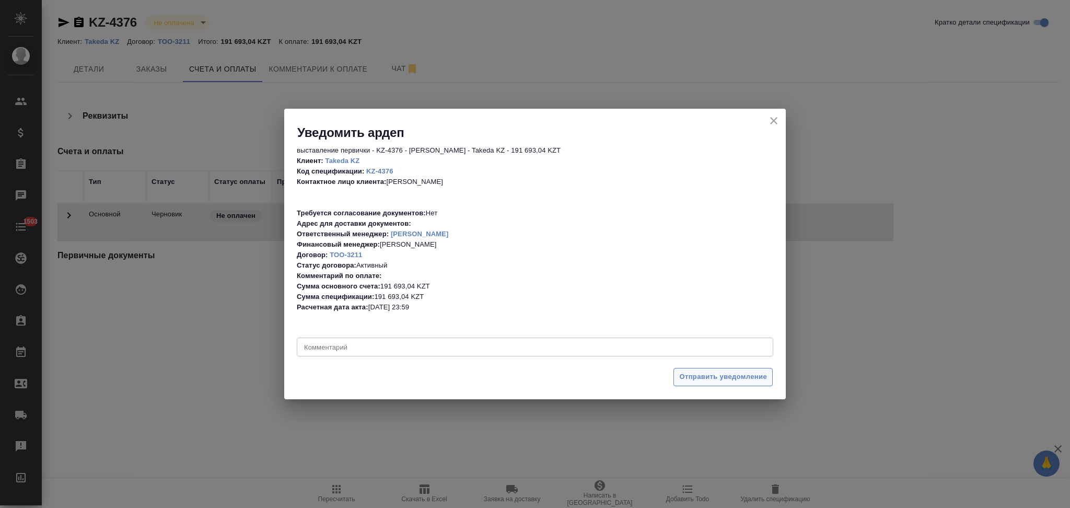
click at [681, 377] on span "Отправить уведомление" at bounding box center [723, 377] width 88 height 12
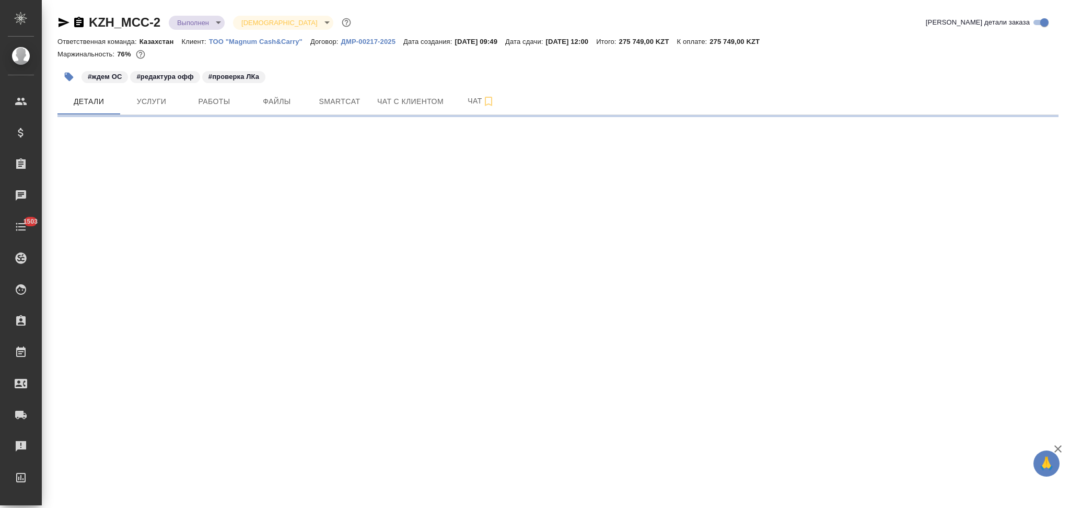
select select "RU"
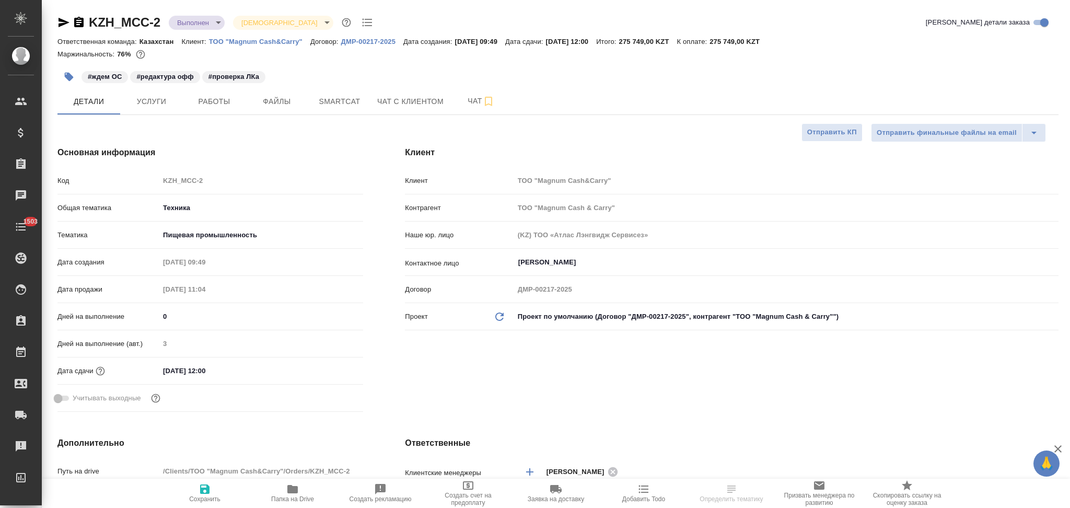
type textarea "x"
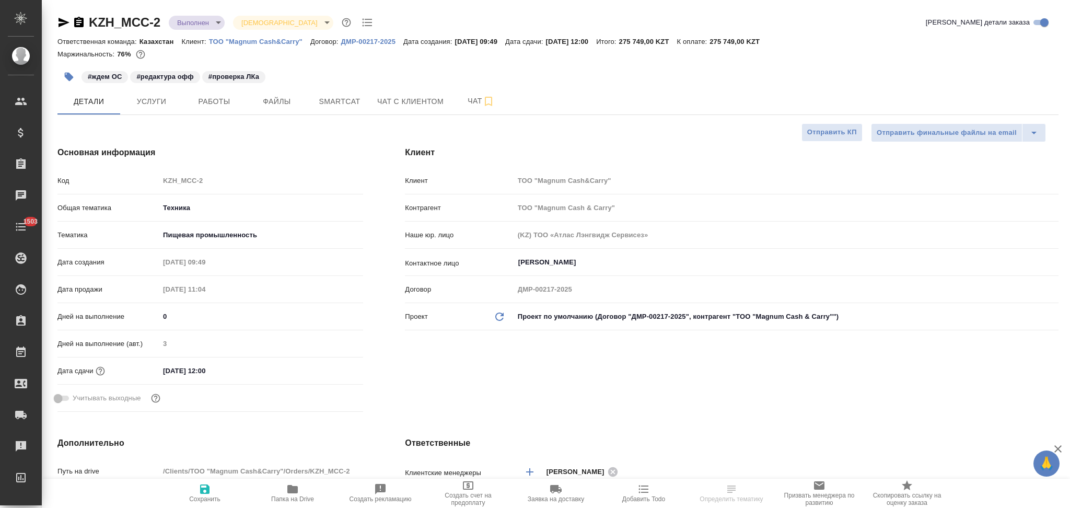
type textarea "x"
click at [164, 370] on input "14.10.2025 12:00" at bounding box center [205, 370] width 91 height 15
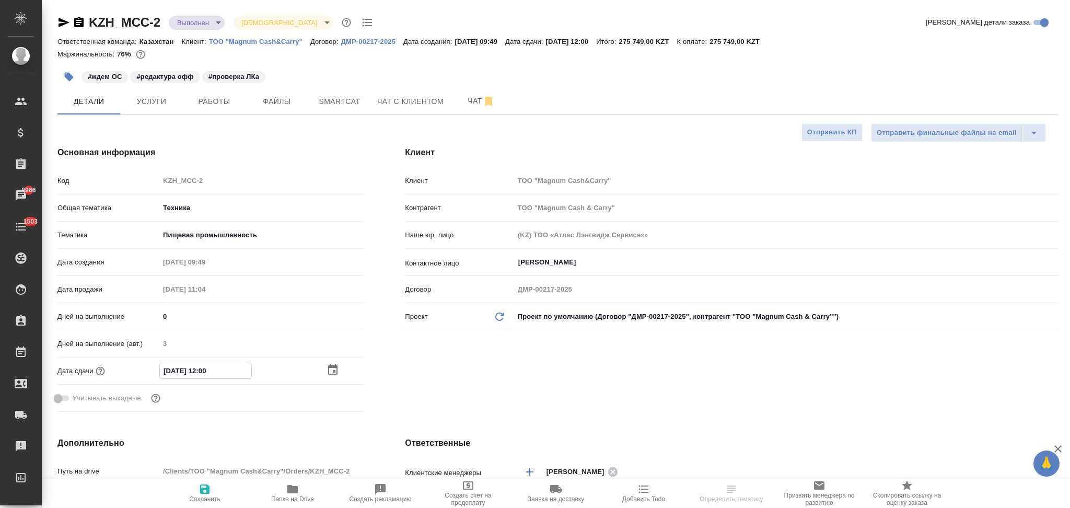
type input "21.02.0251 20:0_"
type textarea "x"
type input "24.10.2025 12:00"
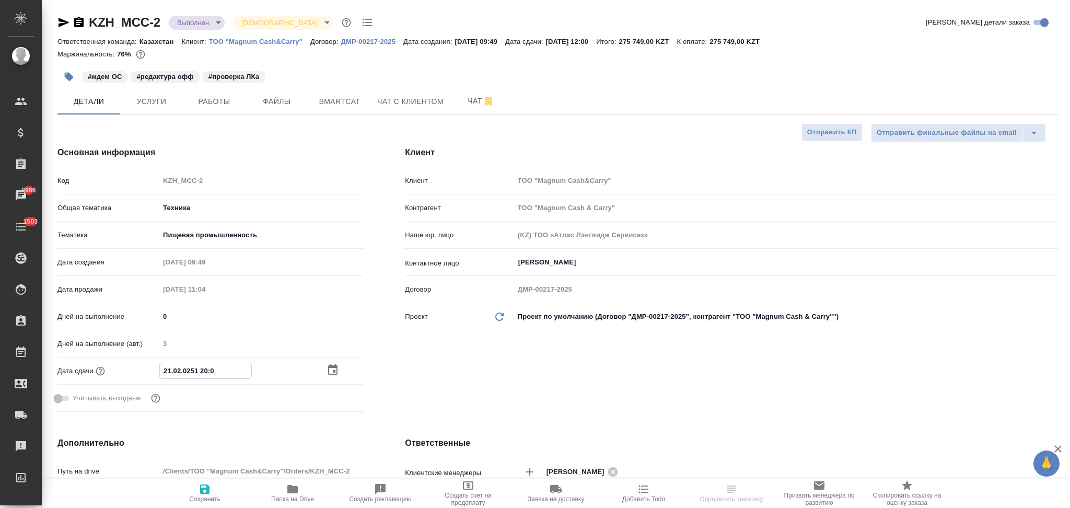
type textarea "x"
type input "24.10.2025 12:00"
click at [204, 493] on icon "button" at bounding box center [204, 489] width 13 height 13
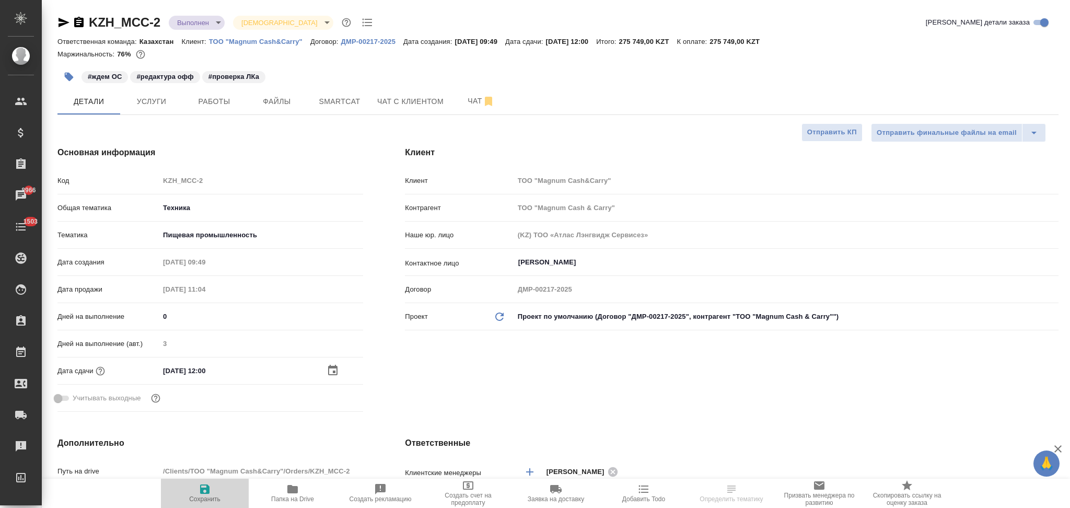
type textarea "x"
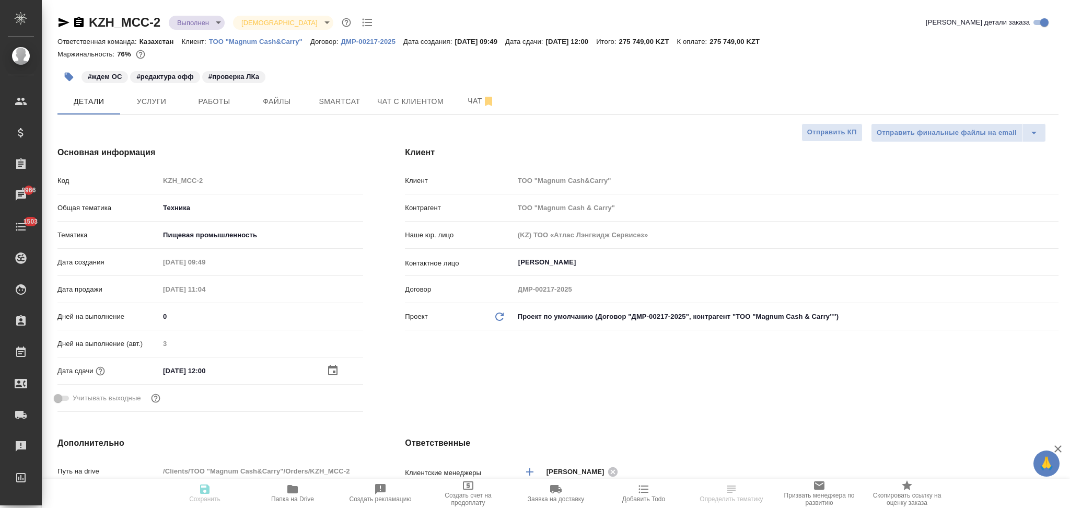
type textarea "x"
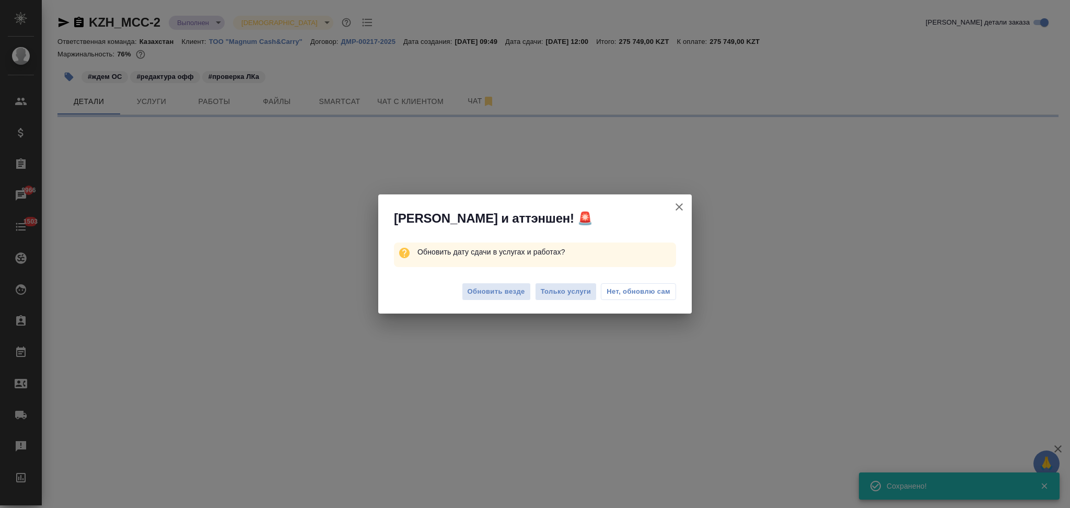
select select "RU"
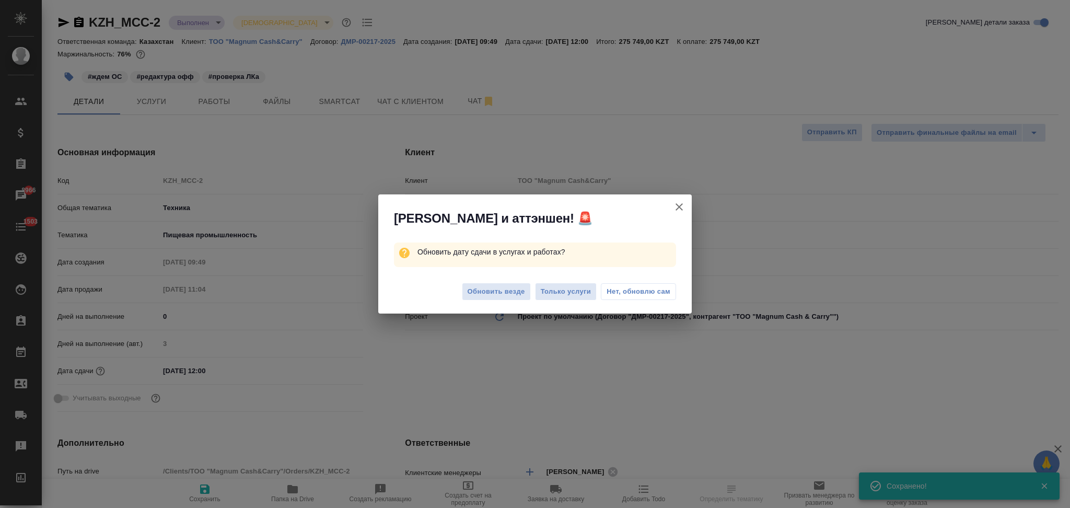
type textarea "x"
click at [544, 296] on span "Только услуги" at bounding box center [566, 292] width 51 height 12
type textarea "x"
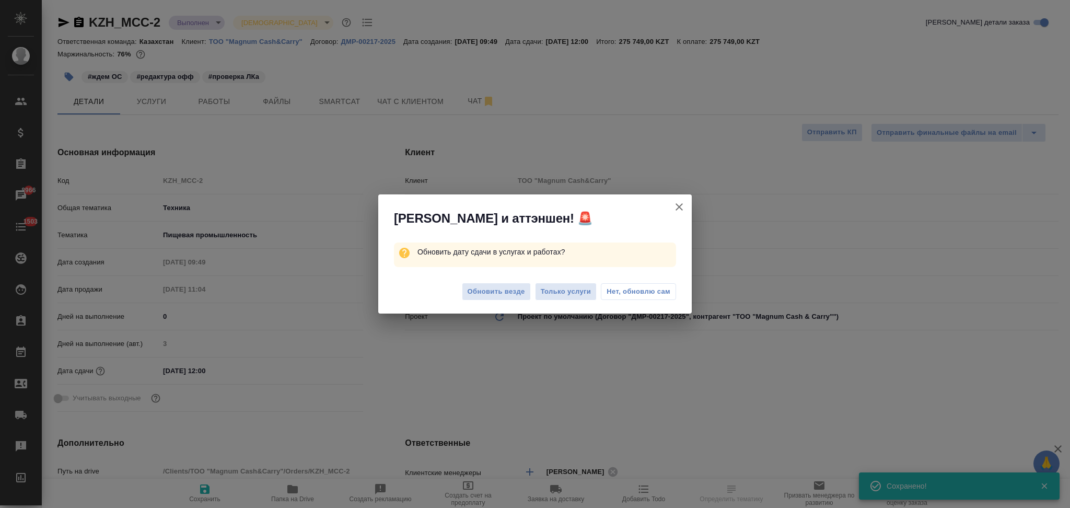
type textarea "x"
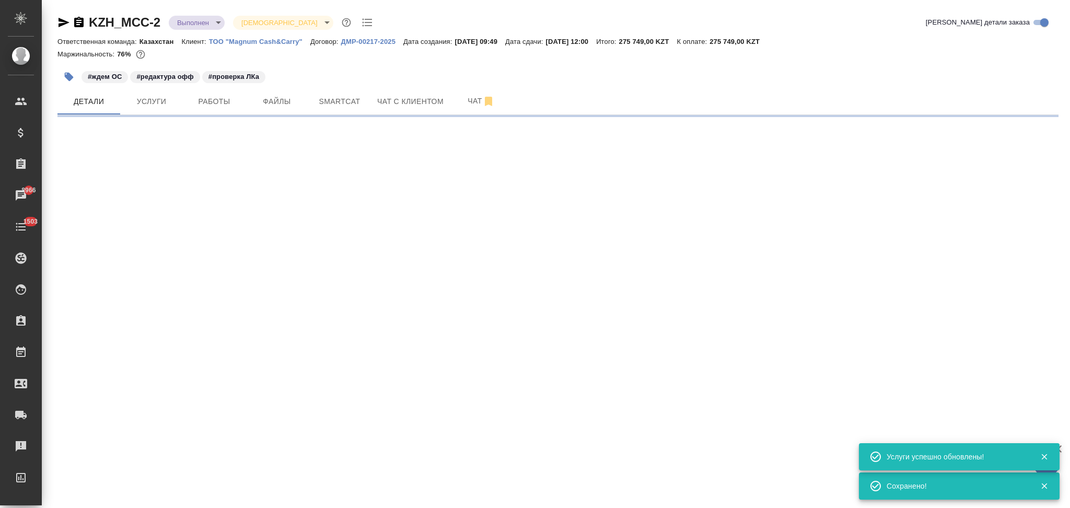
select select "RU"
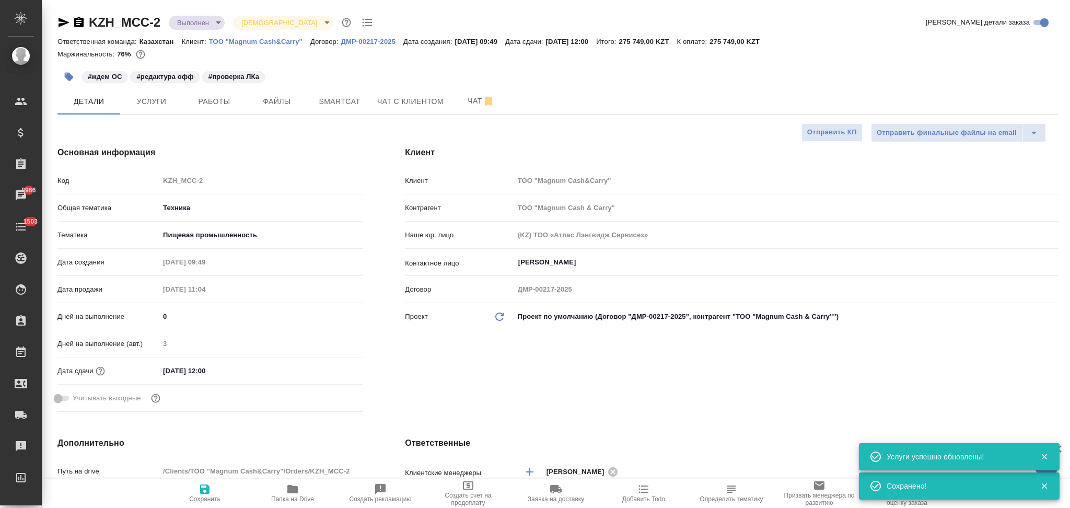
type textarea "x"
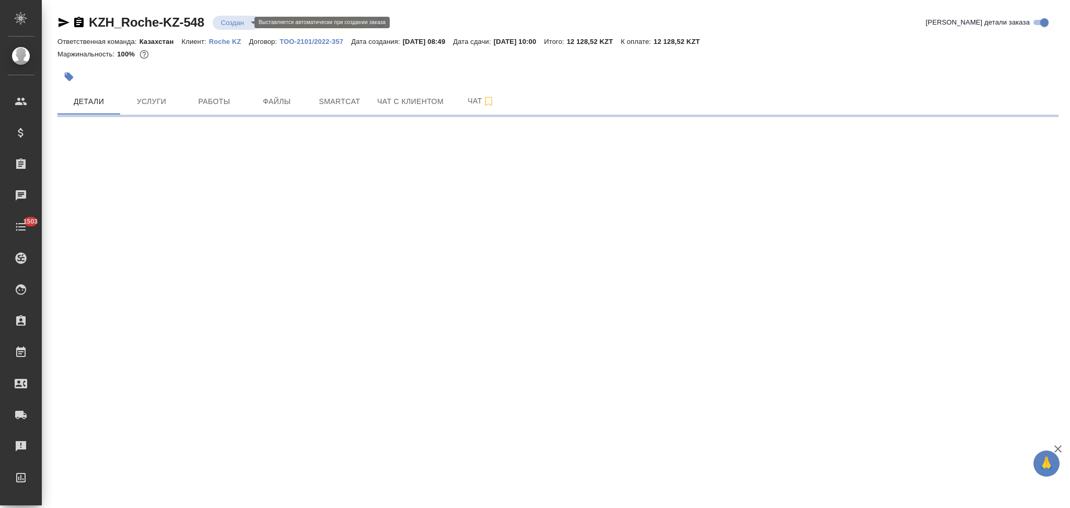
click at [225, 21] on body "🙏 .cls-1 fill:#fff; AWATERA Aslanukova Sati Клиенты Спецификации Заказы Чаты 15…" at bounding box center [535, 254] width 1070 height 508
select select "RU"
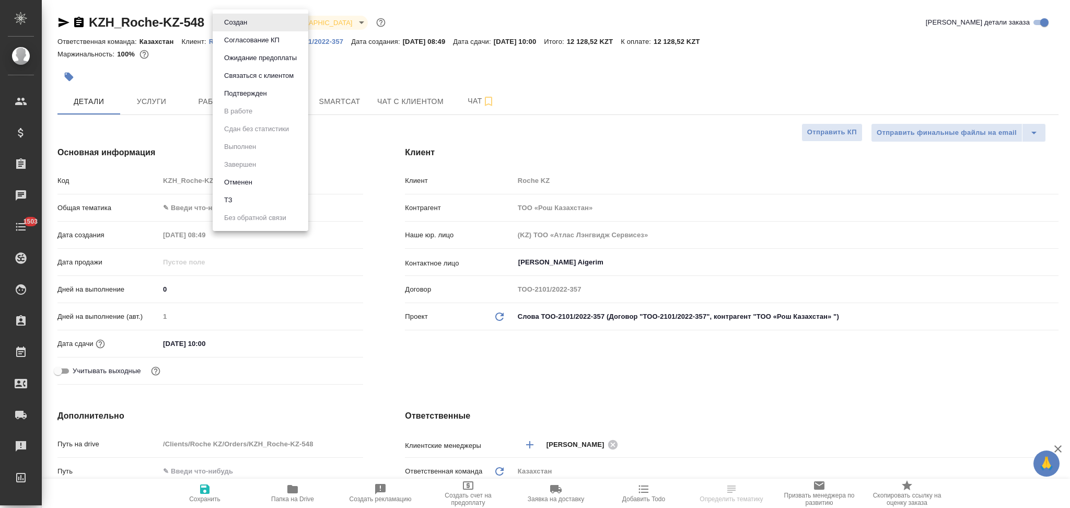
type textarea "x"
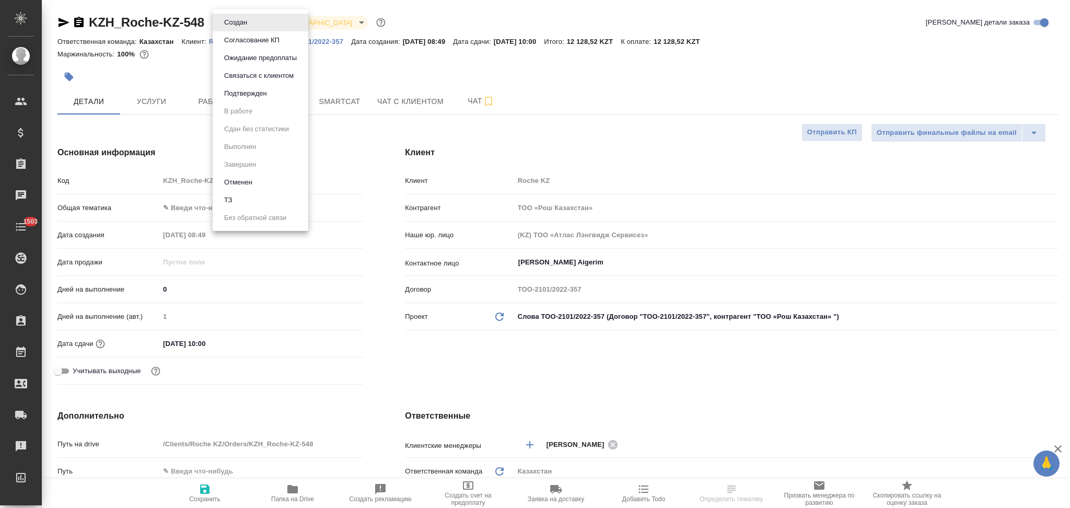
type textarea "x"
click at [229, 94] on button "Подтвержден" at bounding box center [245, 93] width 49 height 11
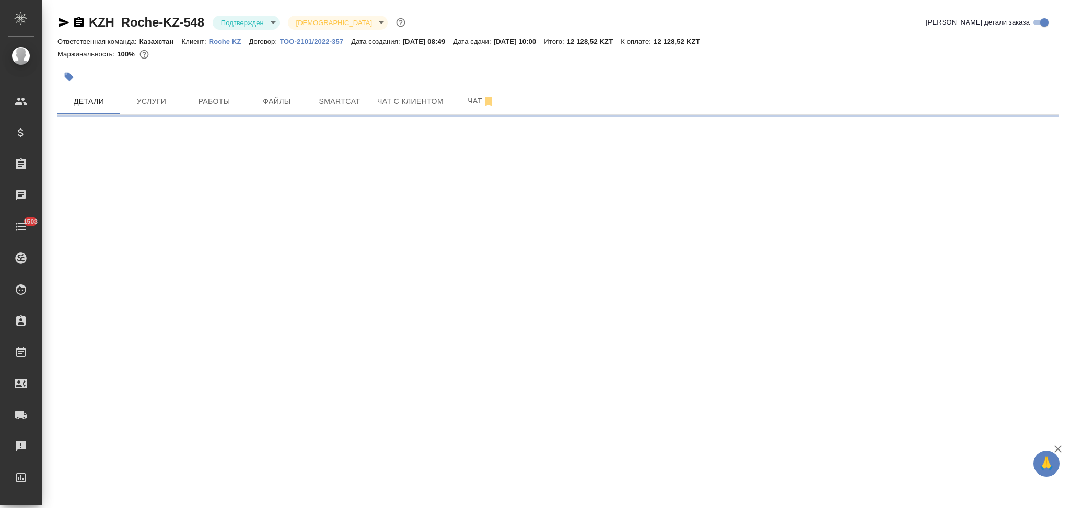
select select "RU"
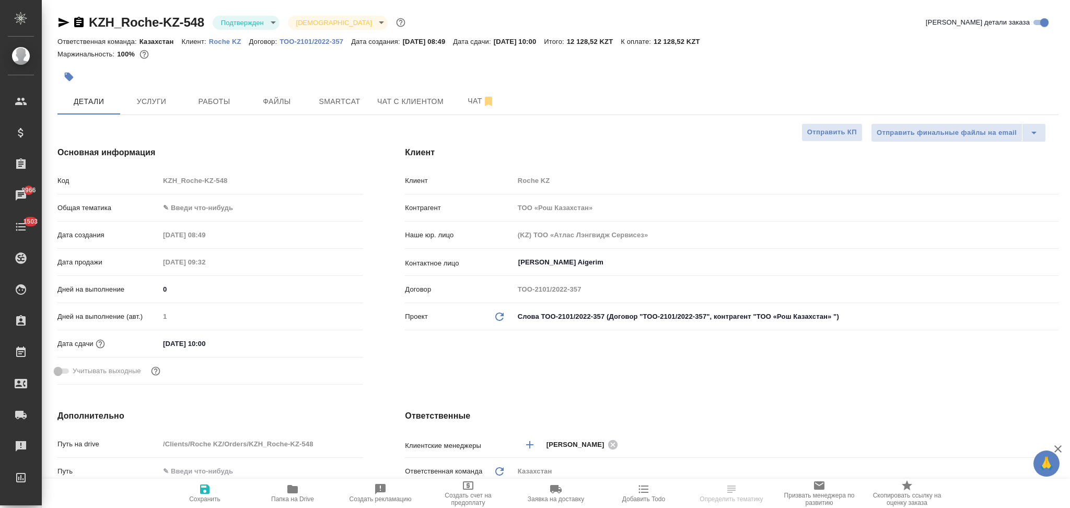
select select "RU"
type textarea "x"
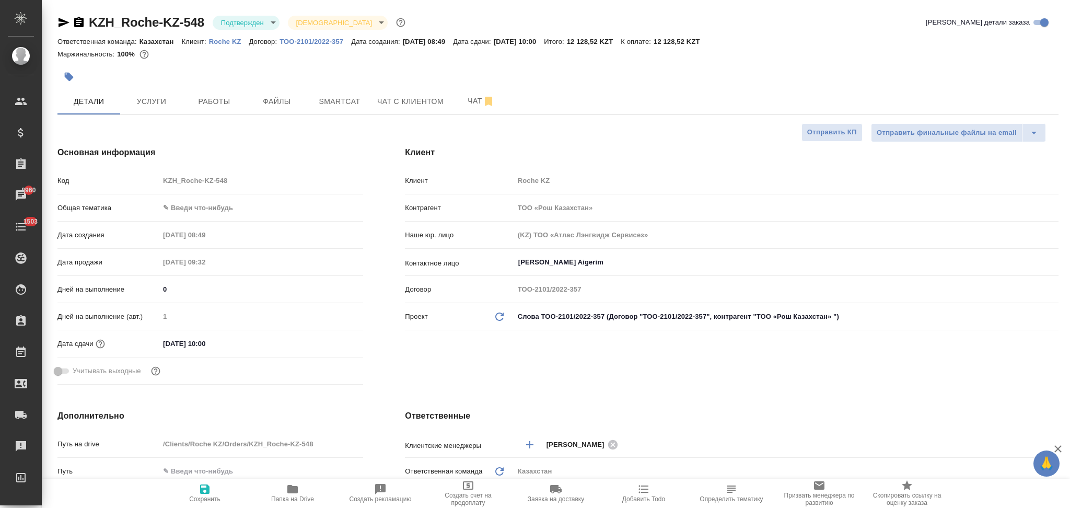
type textarea "x"
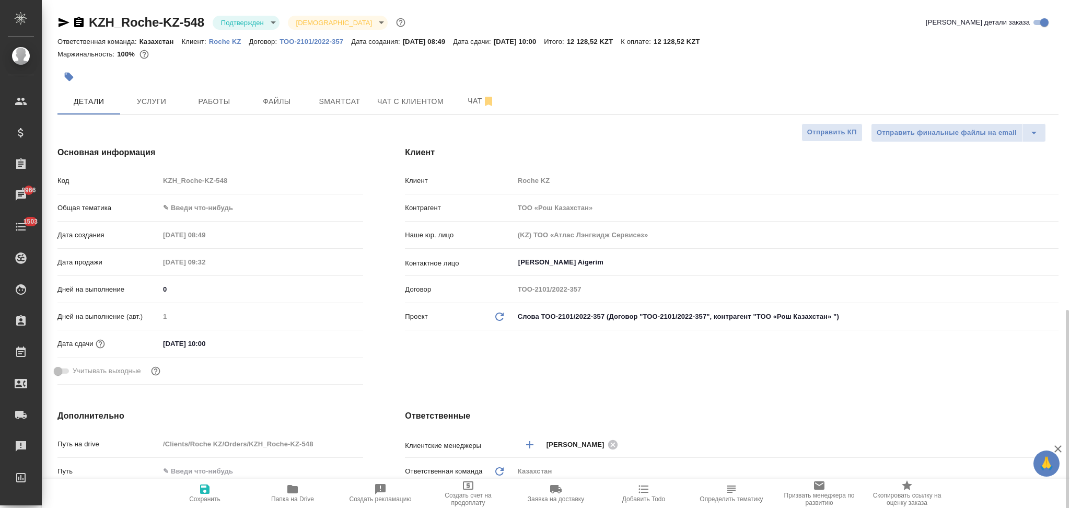
scroll to position [278, 0]
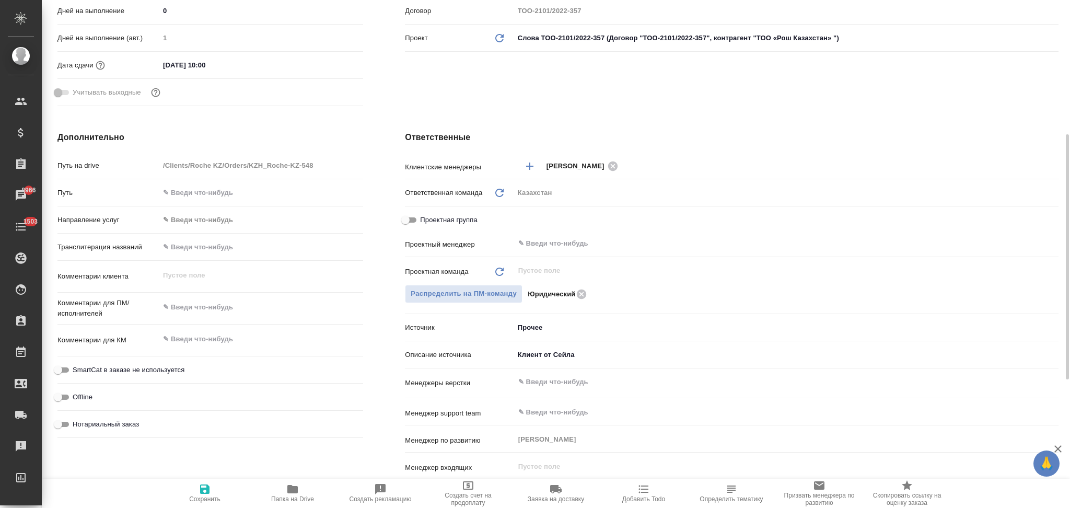
type textarea "x"
click at [198, 309] on textarea at bounding box center [261, 308] width 203 height 18
paste textarea "с английского на русский и казахские языки. Во вложении таблица excel: Текст ра…"
type textarea "x"
type textarea "с английского на русский и казахские языки. Во вложении таблица excel: Текст ра…"
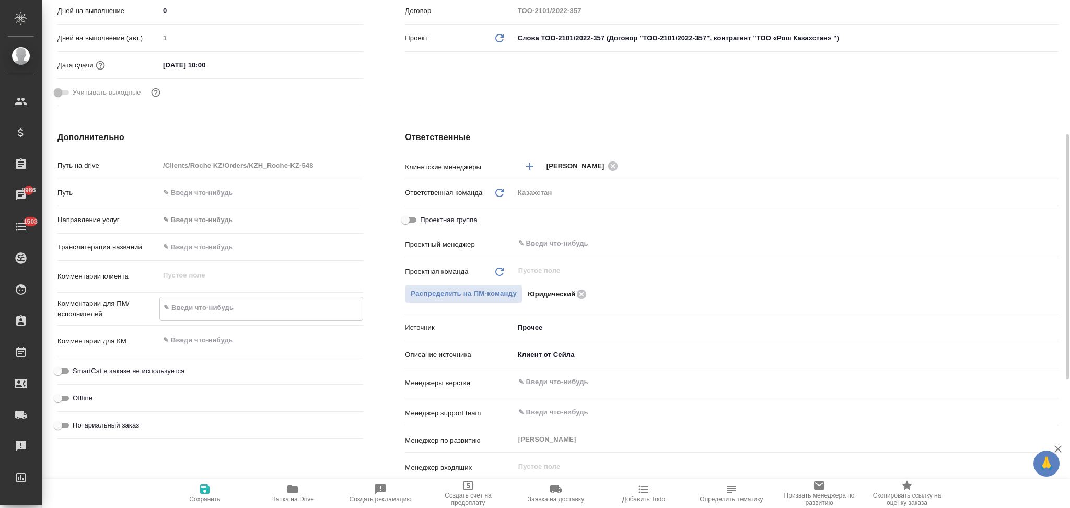
type textarea "x"
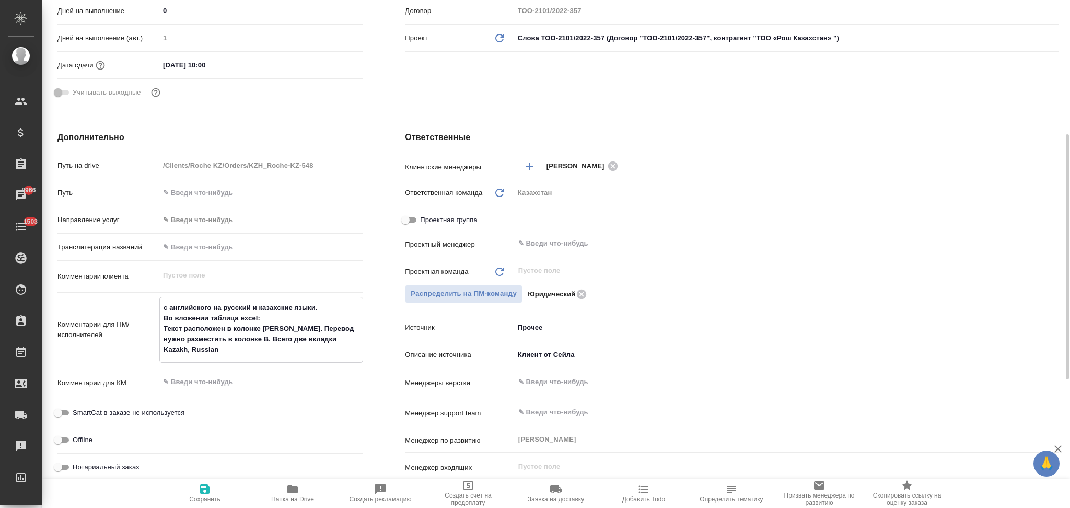
drag, startPoint x: 210, startPoint y: 317, endPoint x: 164, endPoint y: 313, distance: 46.1
click at [164, 313] on textarea "с английского на русский и казахские языки. Во вложении таблица excel: Текст ра…" at bounding box center [261, 329] width 203 height 60
type textarea "x"
type textarea "с английского на русский и казахские языки. таблица excel: Текст расположен в к…"
type textarea "x"
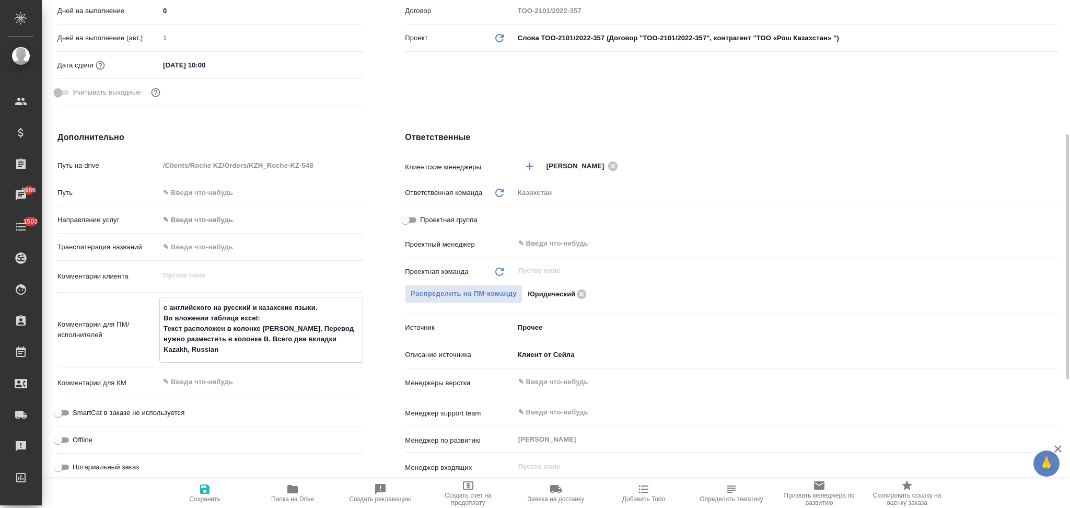
type textarea "x"
type textarea "с английского на русский и казахские языки. таблица excel: Текст расположен в к…"
type textarea "x"
click at [205, 494] on icon "button" at bounding box center [204, 488] width 9 height 9
type textarea "x"
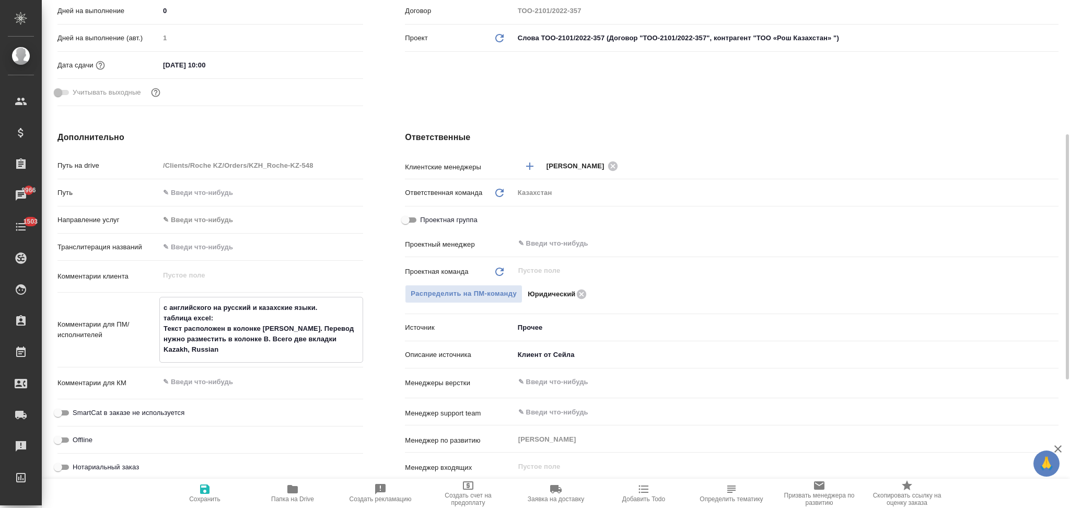
type textarea "x"
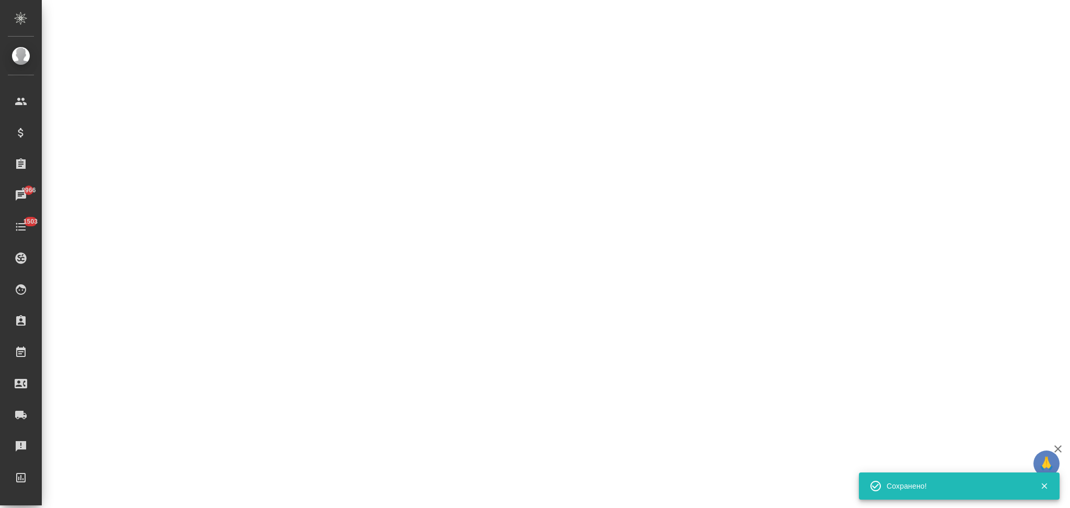
select select "RU"
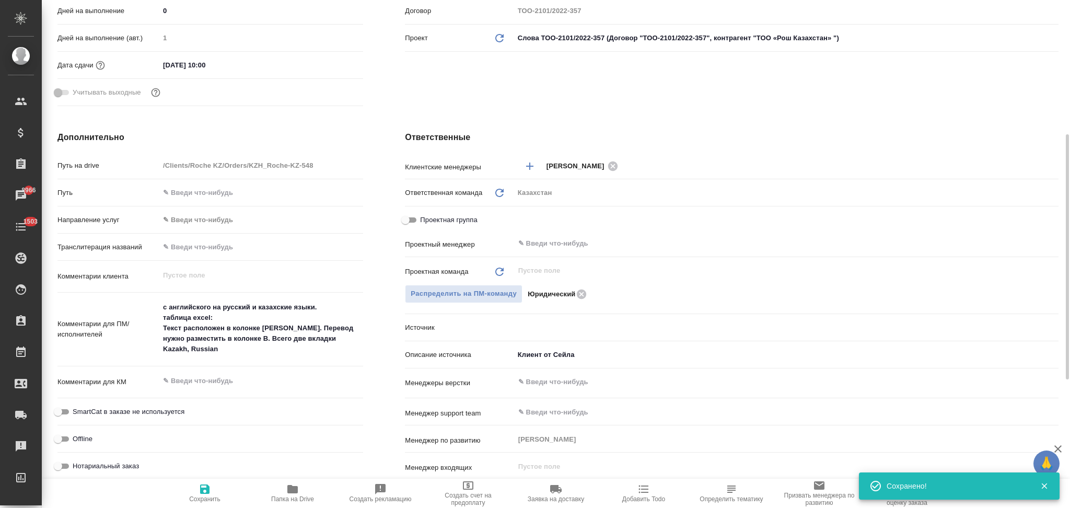
type textarea "x"
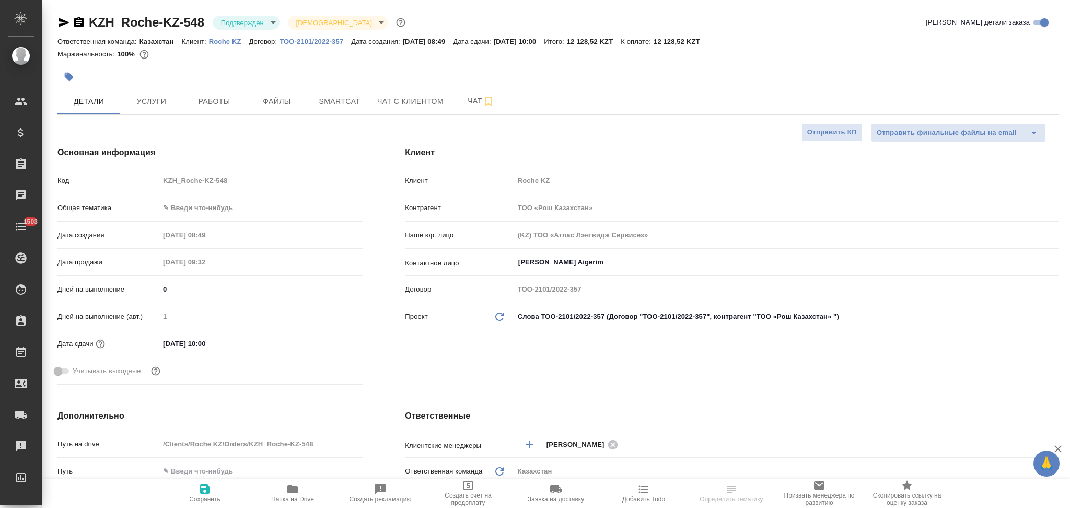
select select "RU"
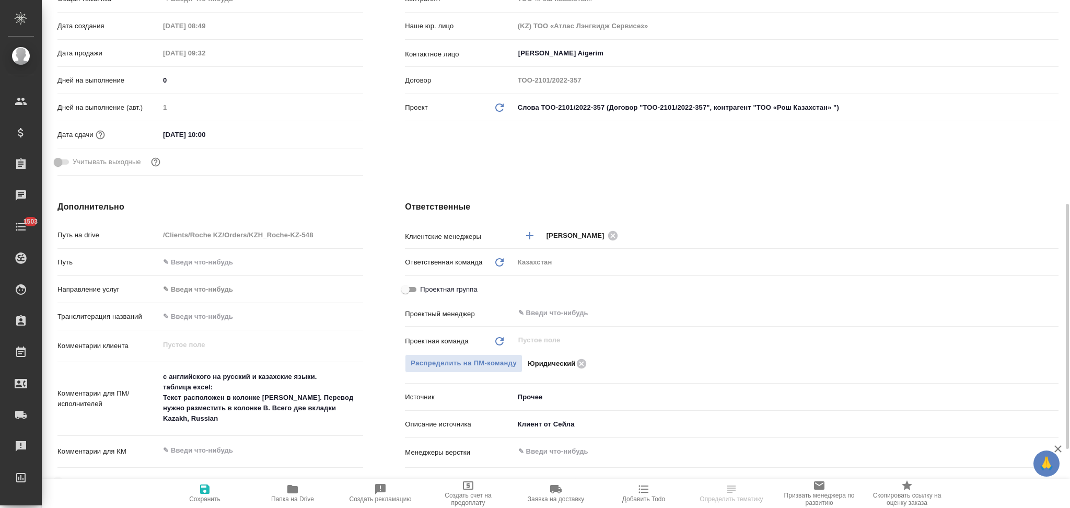
scroll to position [278, 0]
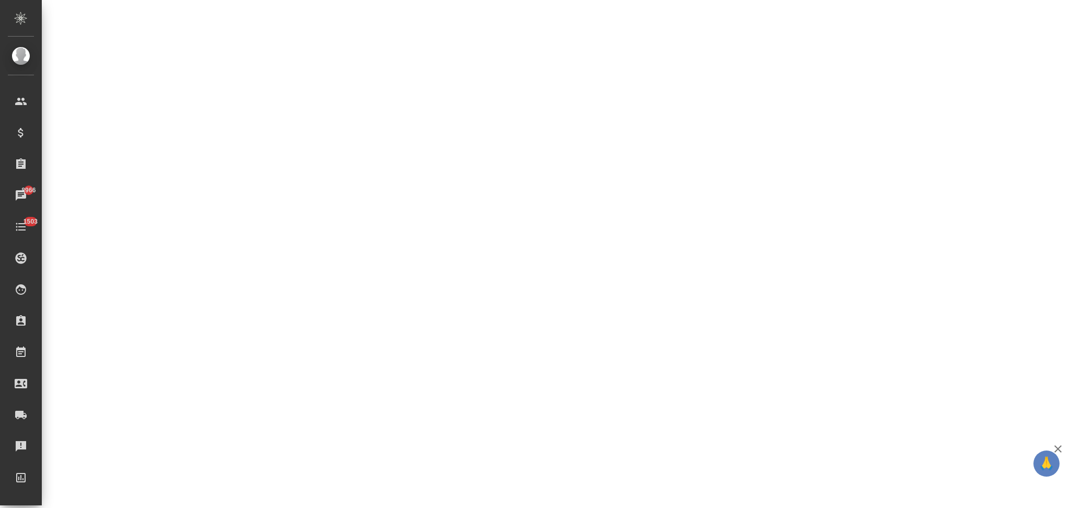
select select "RU"
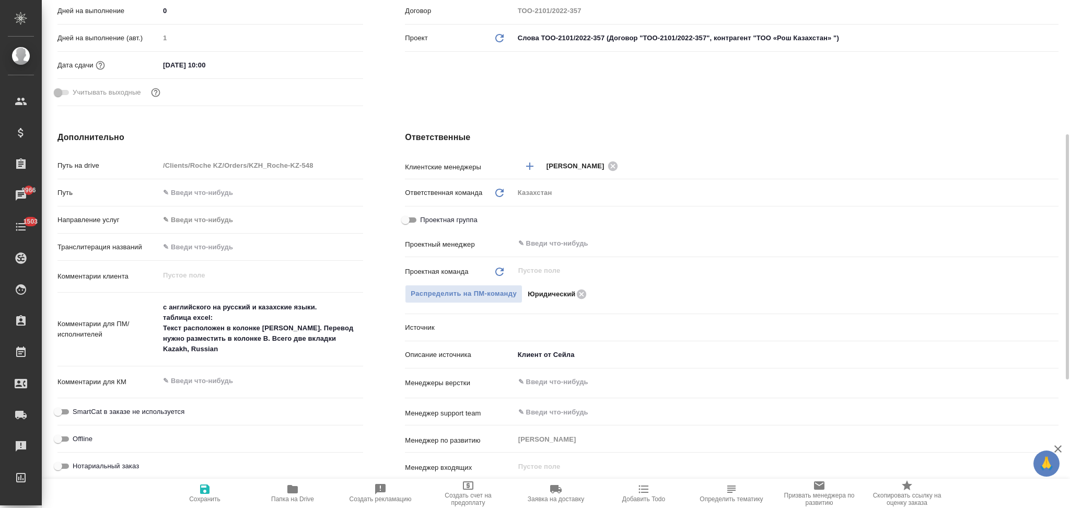
type textarea "x"
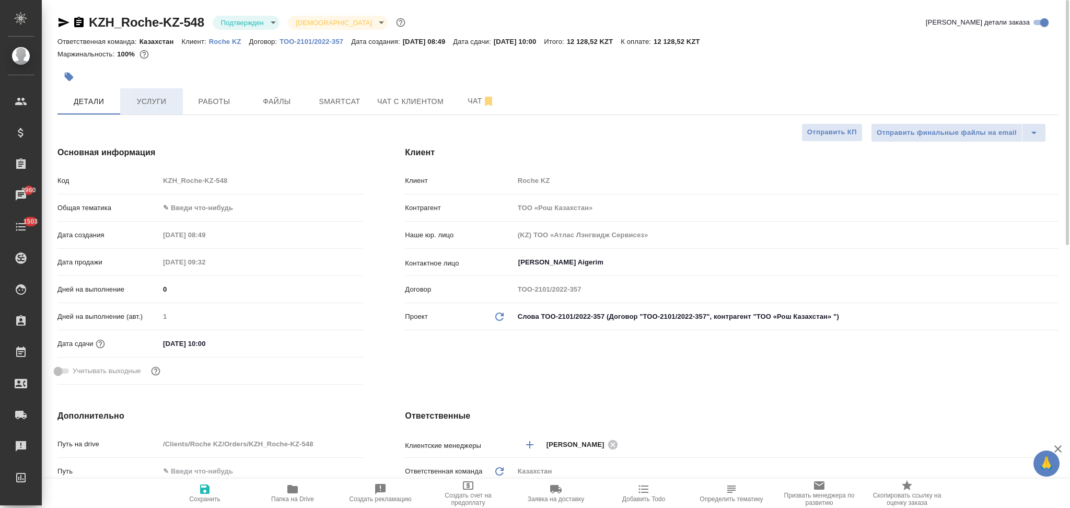
click at [159, 102] on span "Услуги" at bounding box center [151, 101] width 50 height 13
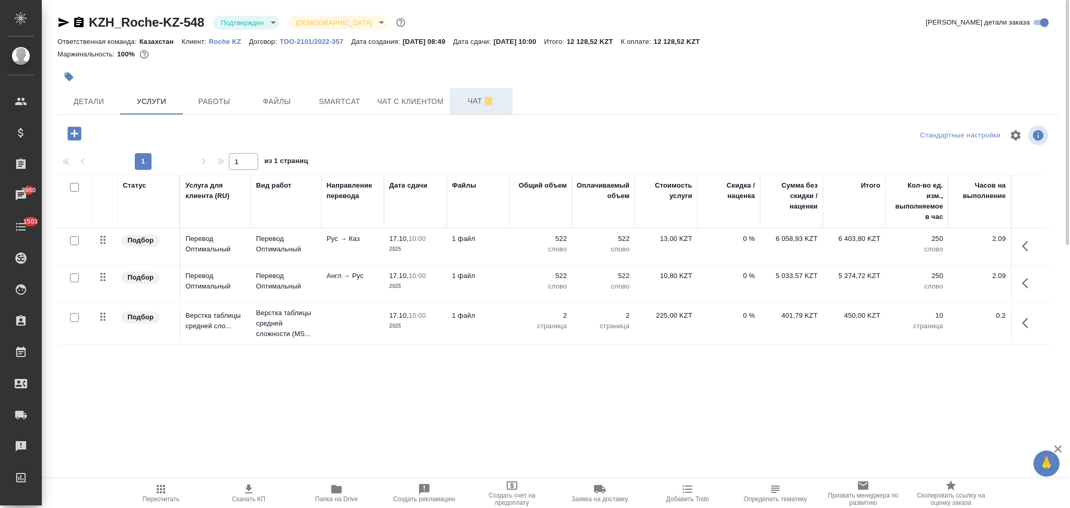
click at [464, 104] on span "Чат" at bounding box center [481, 101] width 50 height 13
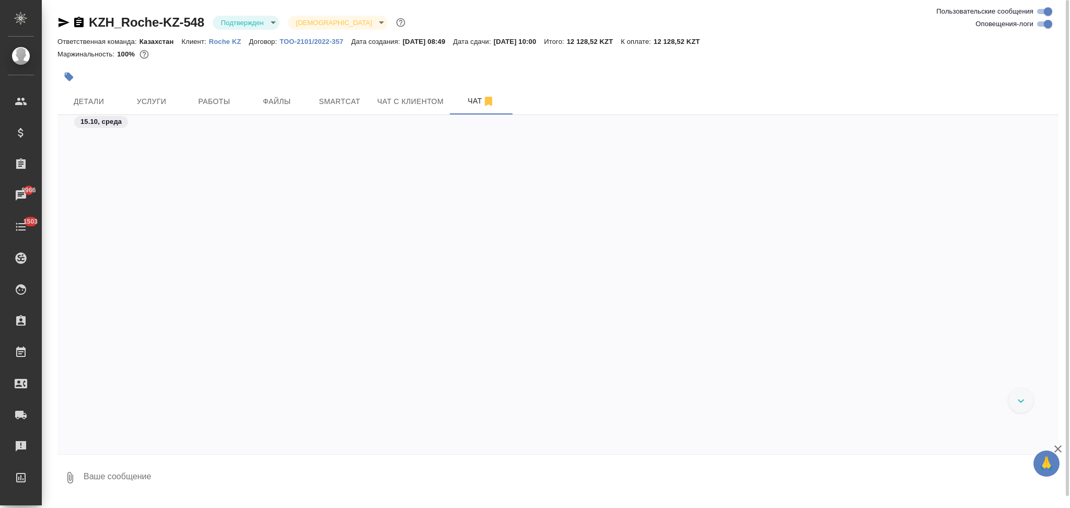
scroll to position [2464, 0]
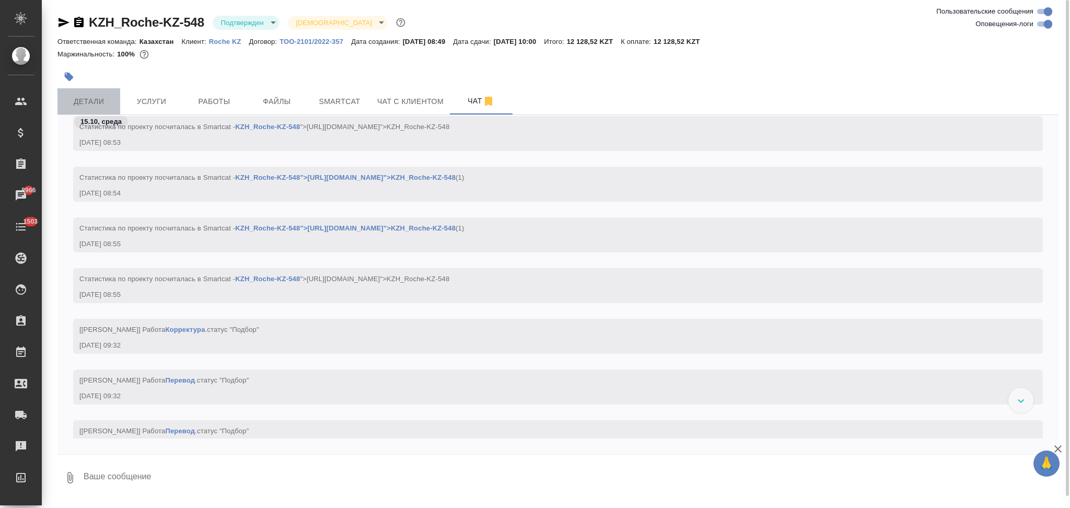
click at [105, 101] on span "Детали" at bounding box center [89, 101] width 50 height 13
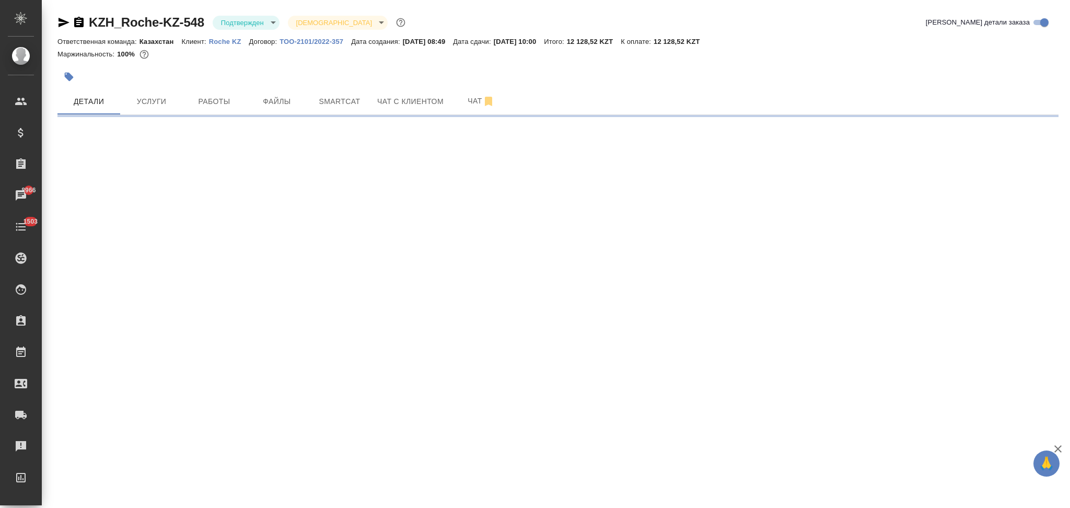
select select "RU"
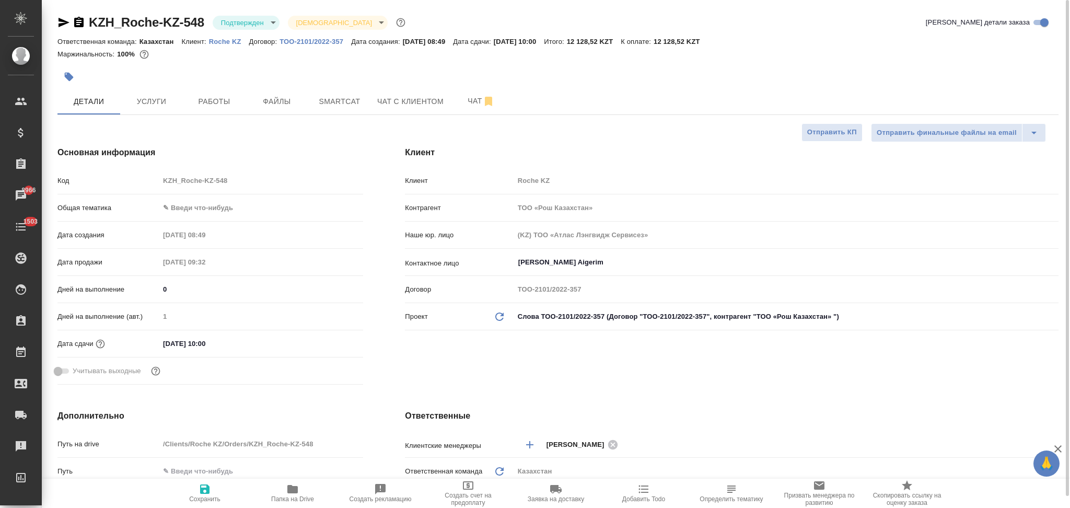
type textarea "x"
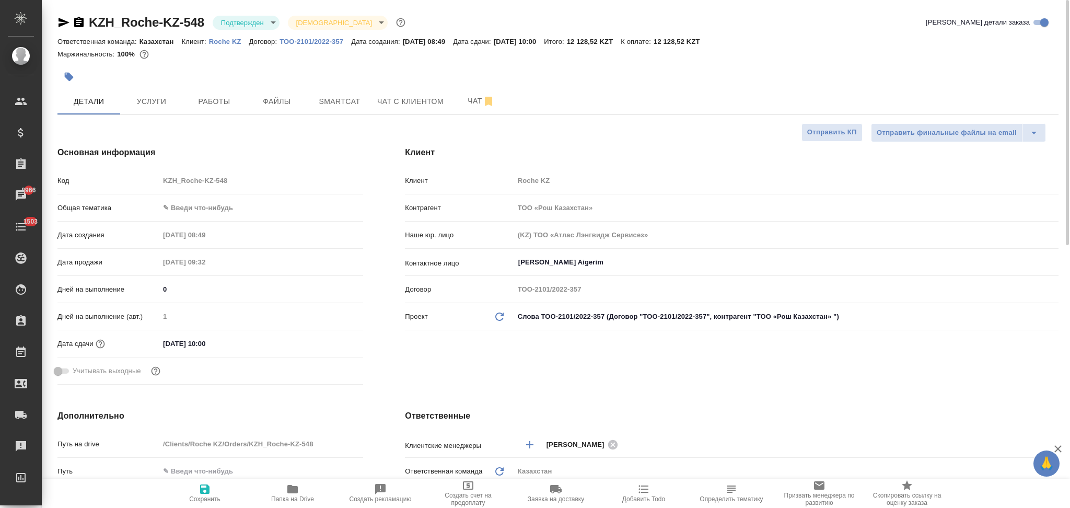
type textarea "x"
click at [647, 492] on icon "button" at bounding box center [643, 489] width 13 height 13
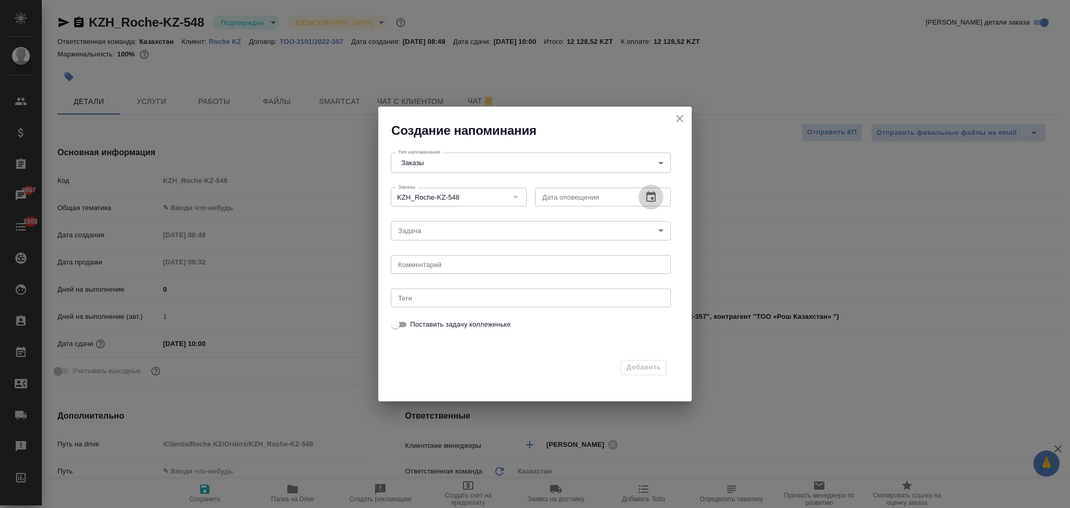
click at [651, 193] on icon "button" at bounding box center [650, 196] width 9 height 10
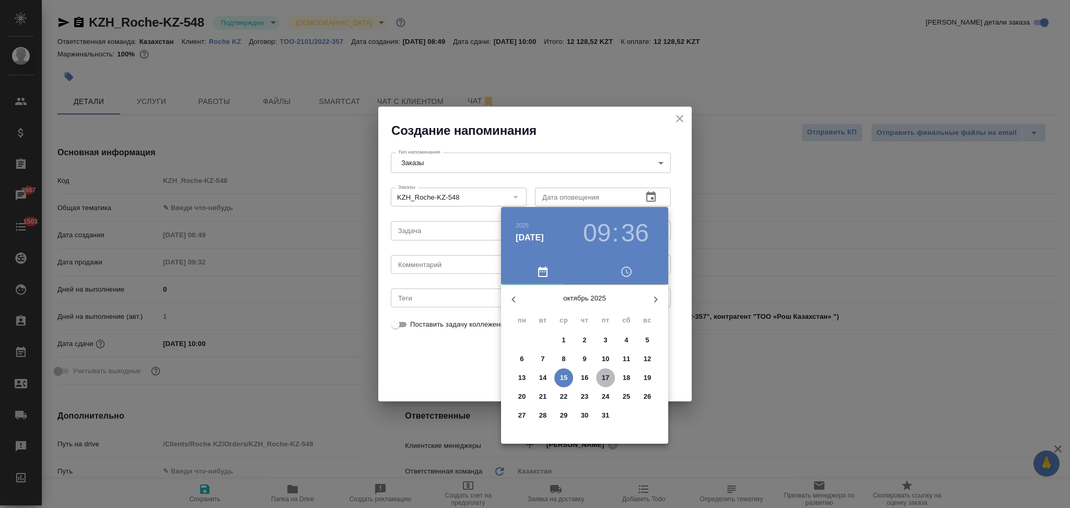
click at [603, 378] on p "17" at bounding box center [606, 377] width 8 height 10
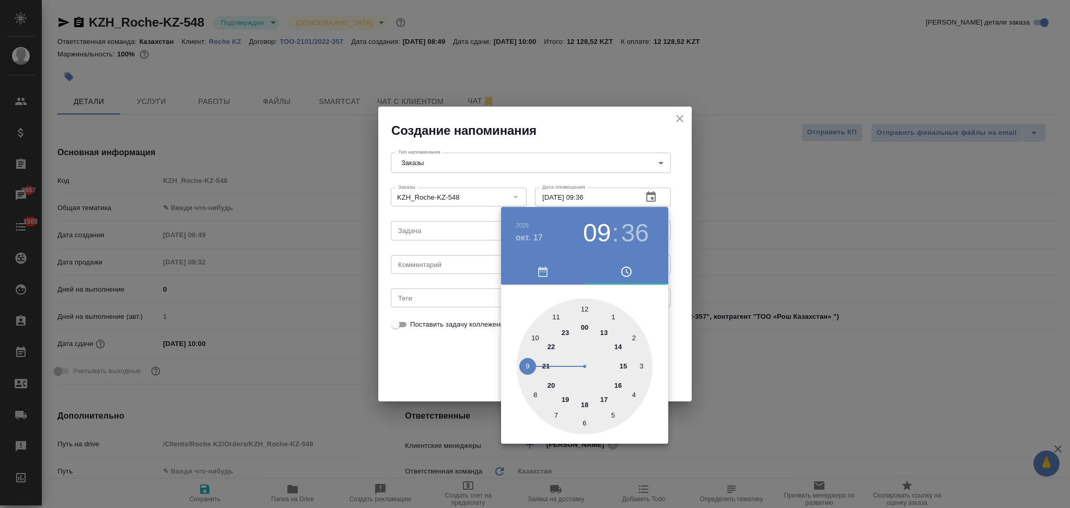
click at [536, 337] on div at bounding box center [585, 366] width 136 height 136
click at [586, 310] on div at bounding box center [585, 366] width 136 height 136
type input "17.10.2025 10:00"
drag, startPoint x: 466, startPoint y: 354, endPoint x: 435, endPoint y: 300, distance: 62.7
click at [466, 354] on div at bounding box center [535, 254] width 1070 height 508
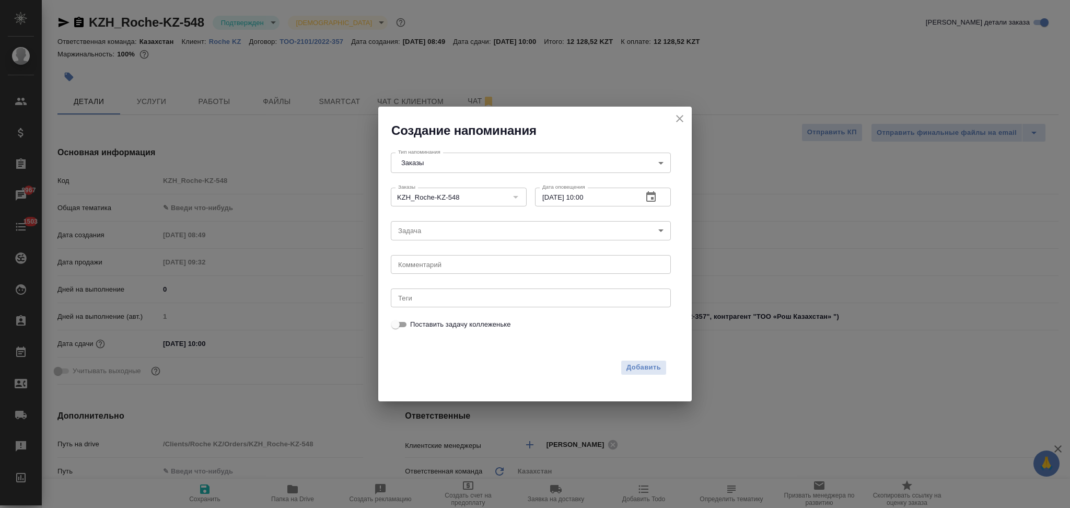
click at [418, 227] on body "🙏 .cls-1 fill:#fff; AWATERA Aslanukova Sati Клиенты Спецификации Заказы 8967 Ча…" at bounding box center [535, 254] width 1070 height 508
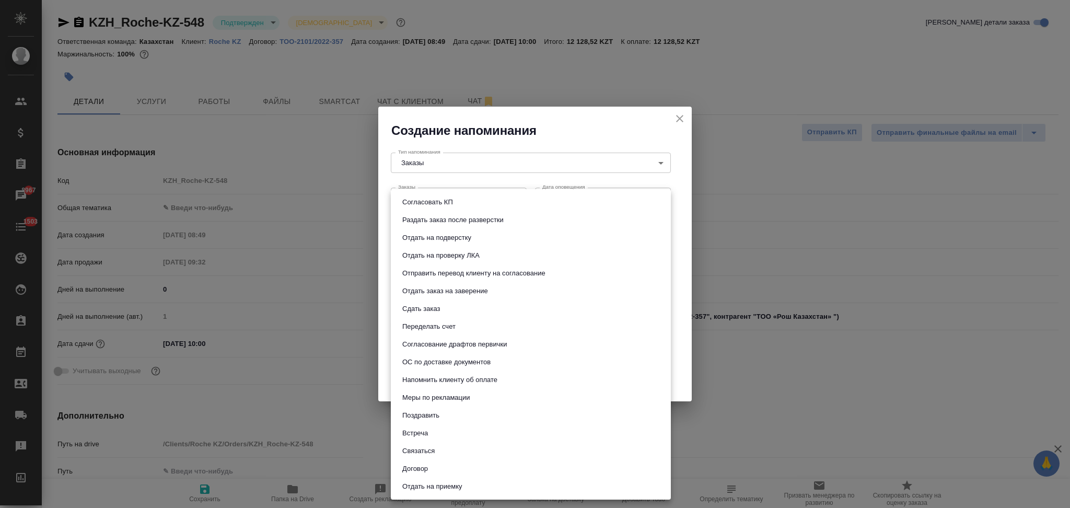
click at [422, 299] on li "Отдать заказ на заверение" at bounding box center [531, 291] width 280 height 18
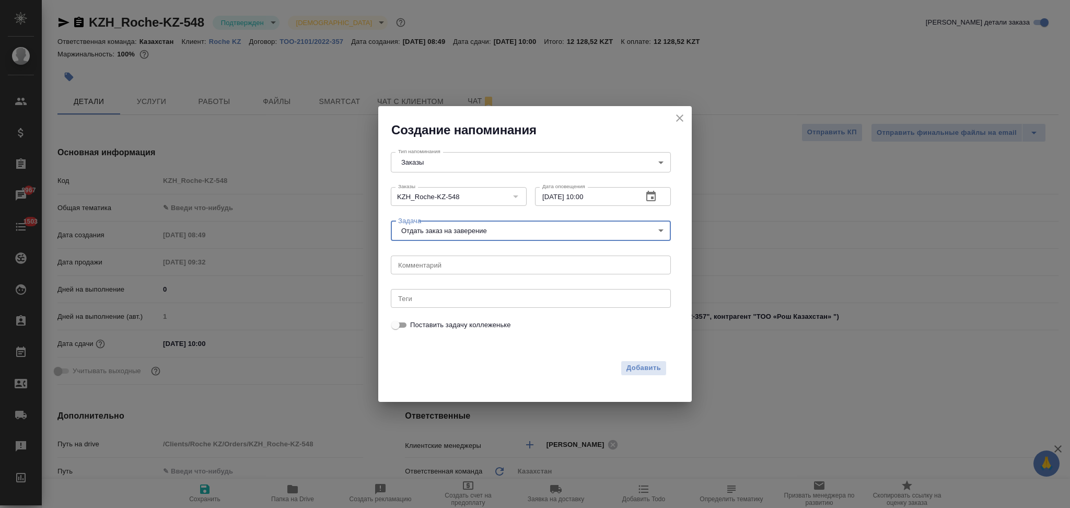
click at [425, 230] on body "🙏 .cls-1 fill:#fff; AWATERA Aslanukova Sati Клиенты Спецификации Заказы 8967 Ча…" at bounding box center [535, 254] width 1070 height 508
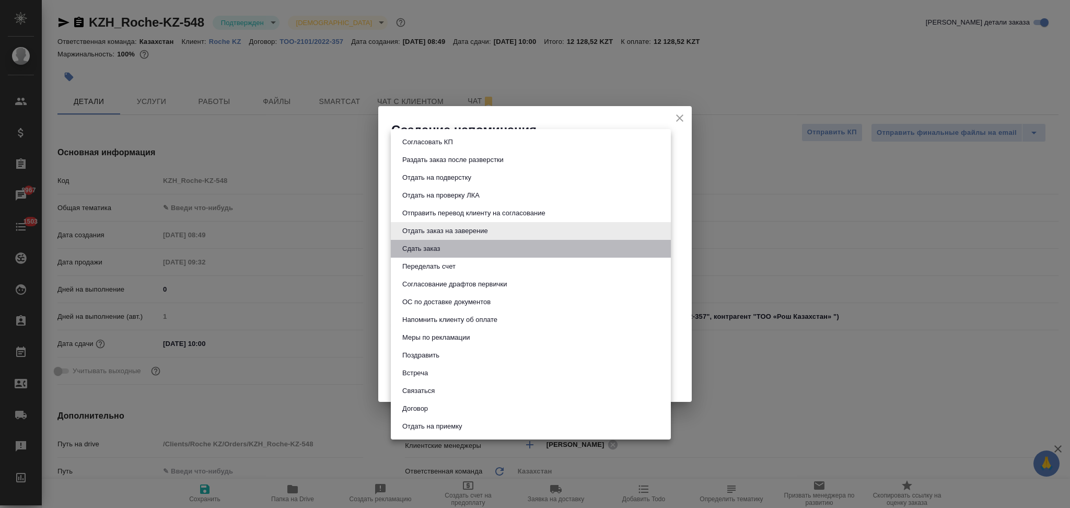
click at [428, 247] on button "Сдать заказ" at bounding box center [421, 248] width 44 height 11
type input "Сдать заказ"
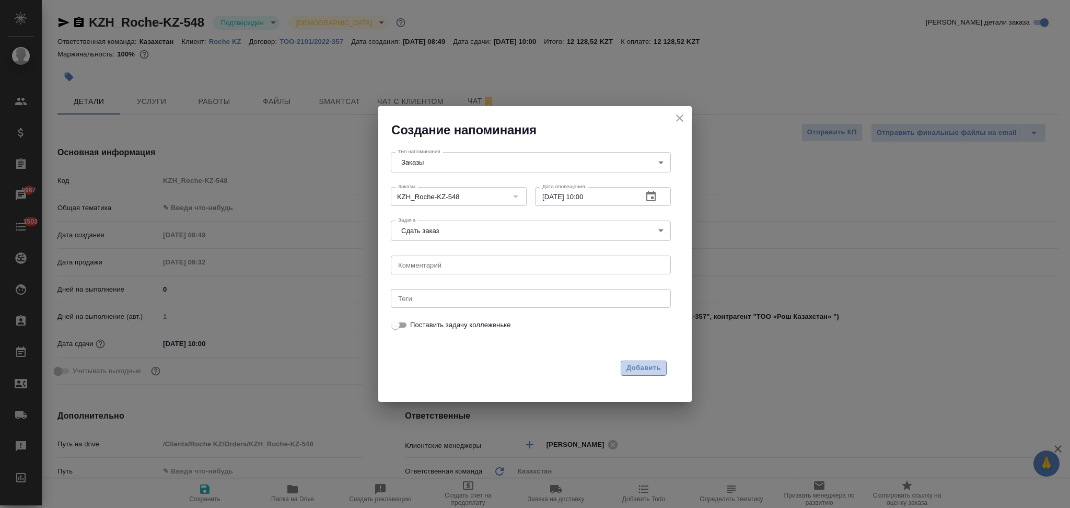
click at [630, 367] on span "Добавить" at bounding box center [643, 368] width 34 height 12
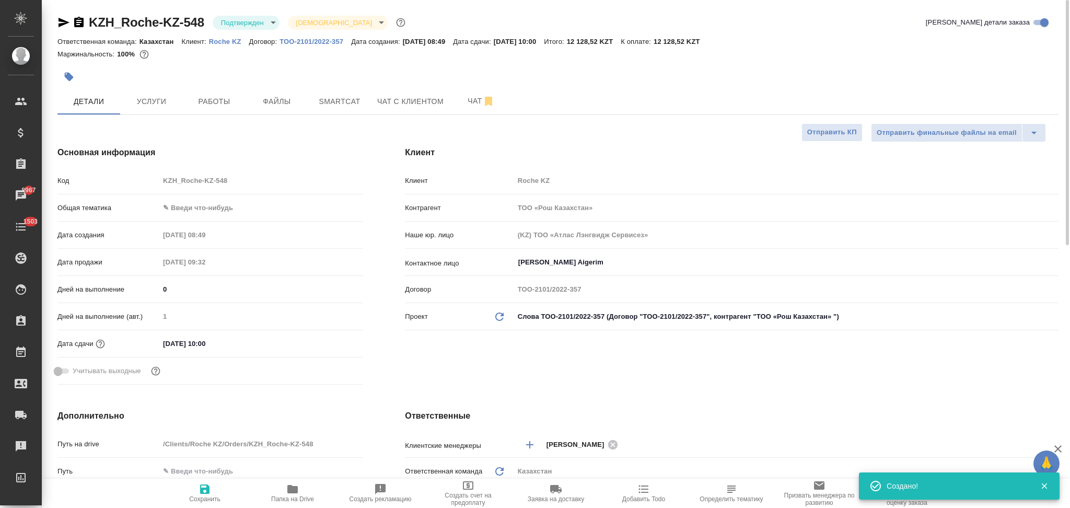
type textarea "x"
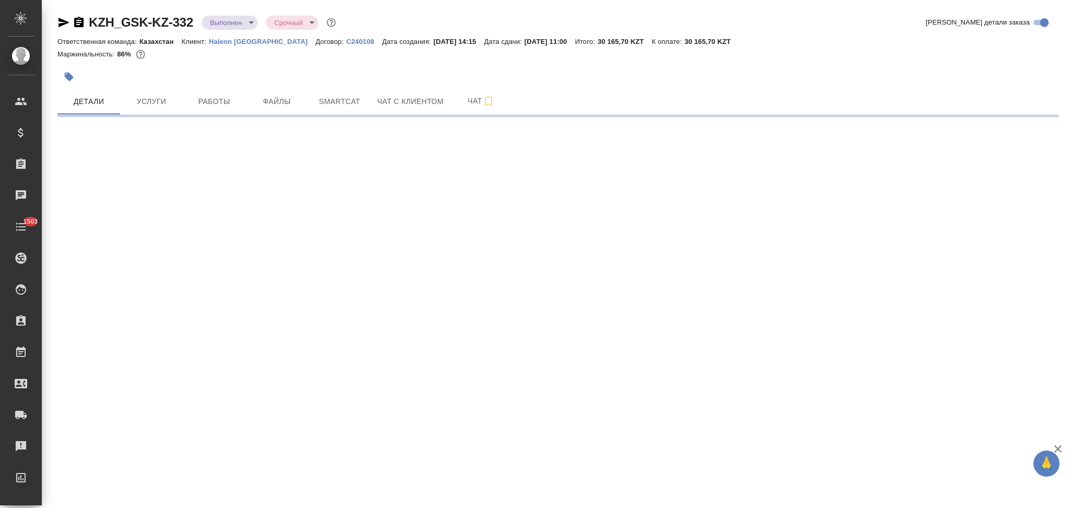
select select "RU"
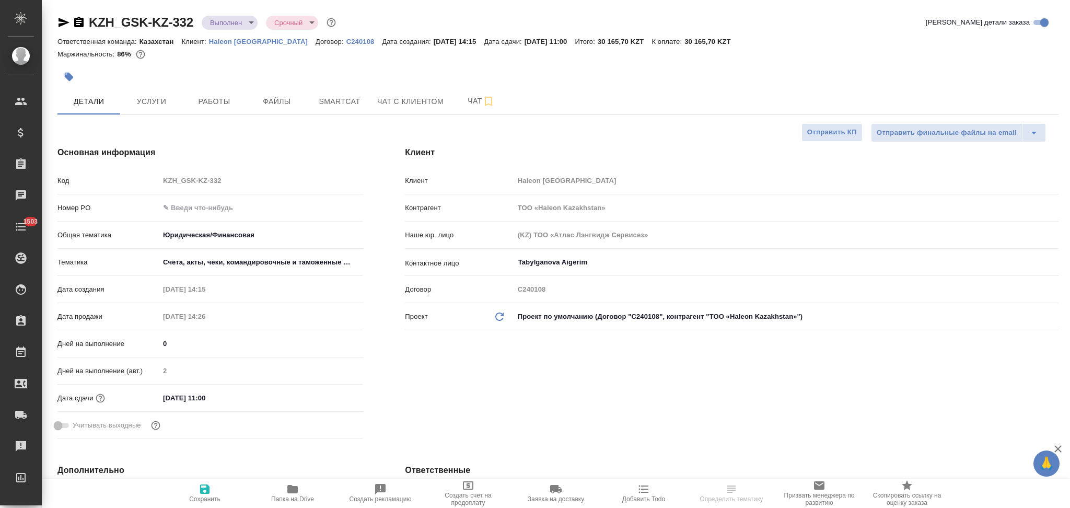
type textarea "x"
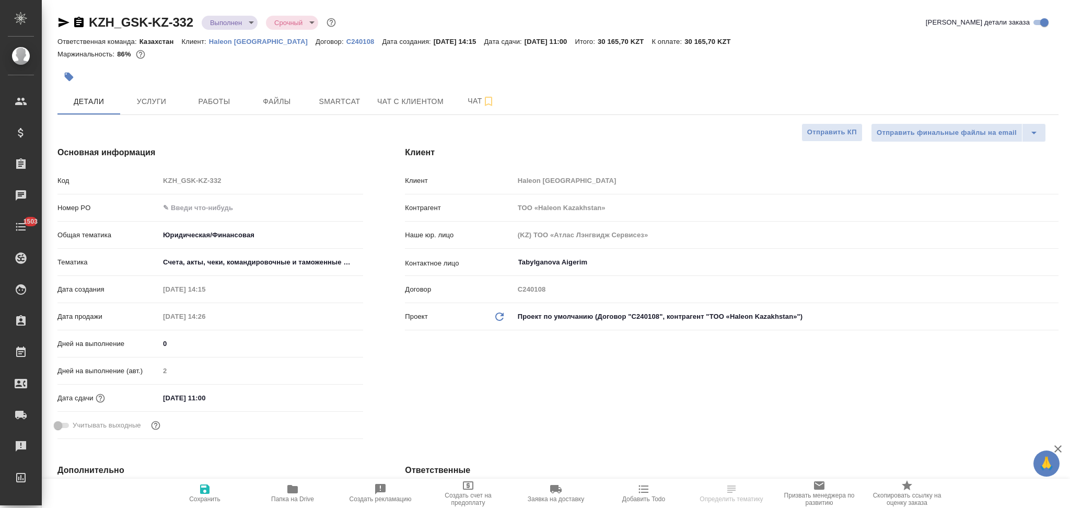
type textarea "x"
click at [508, 189] on div "[PERSON_NAME] [GEOGRAPHIC_DATA]" at bounding box center [731, 180] width 653 height 18
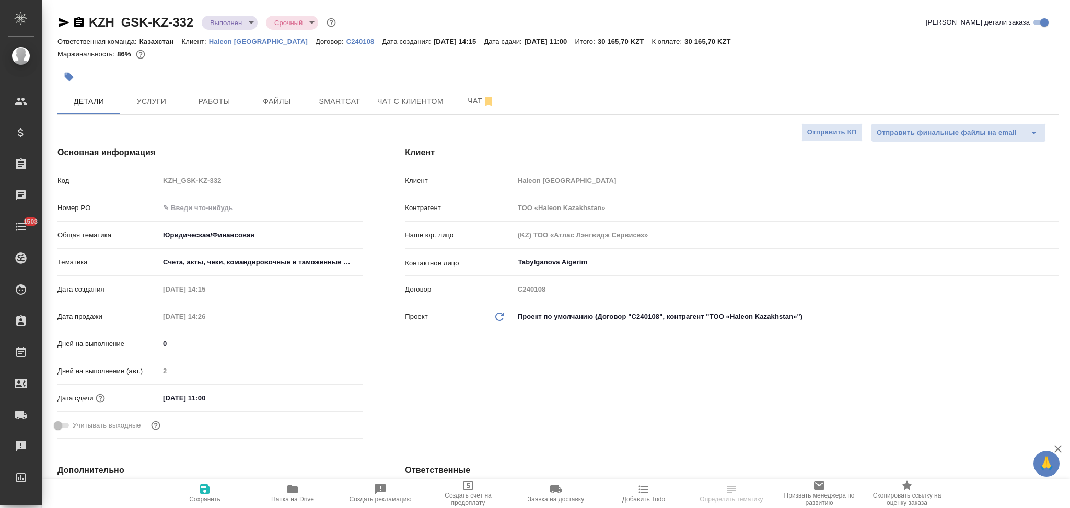
type textarea "x"
select select "RU"
type textarea "x"
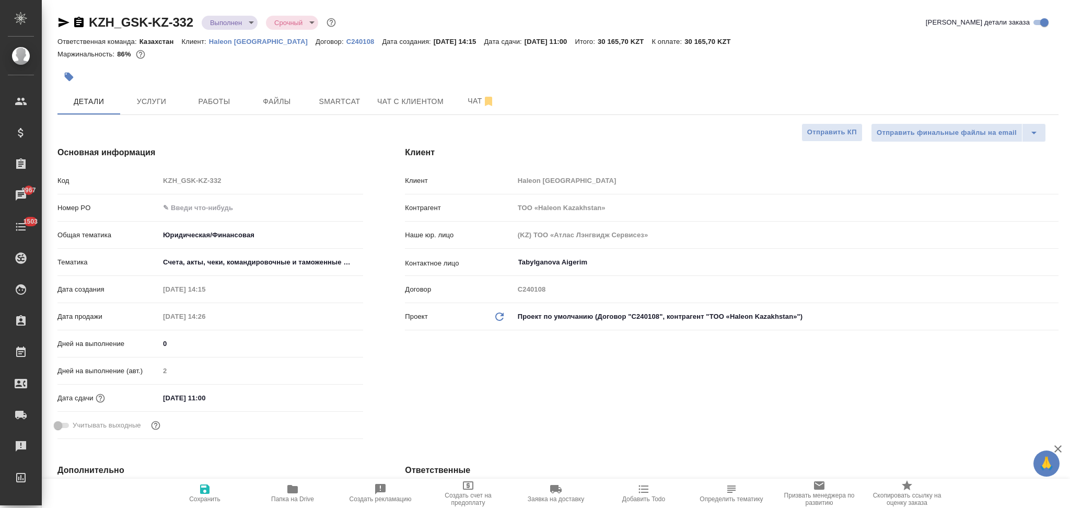
type textarea "x"
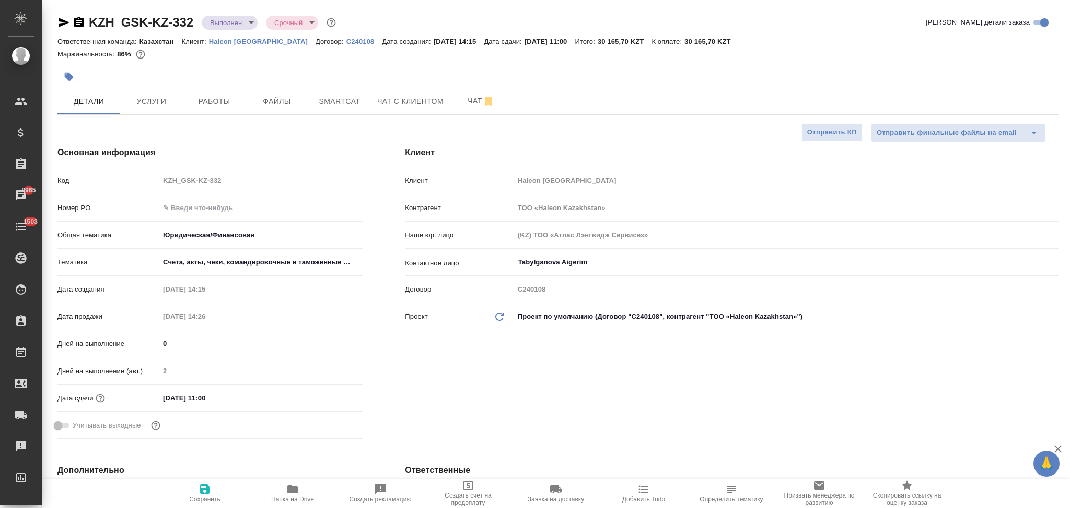
type textarea "x"
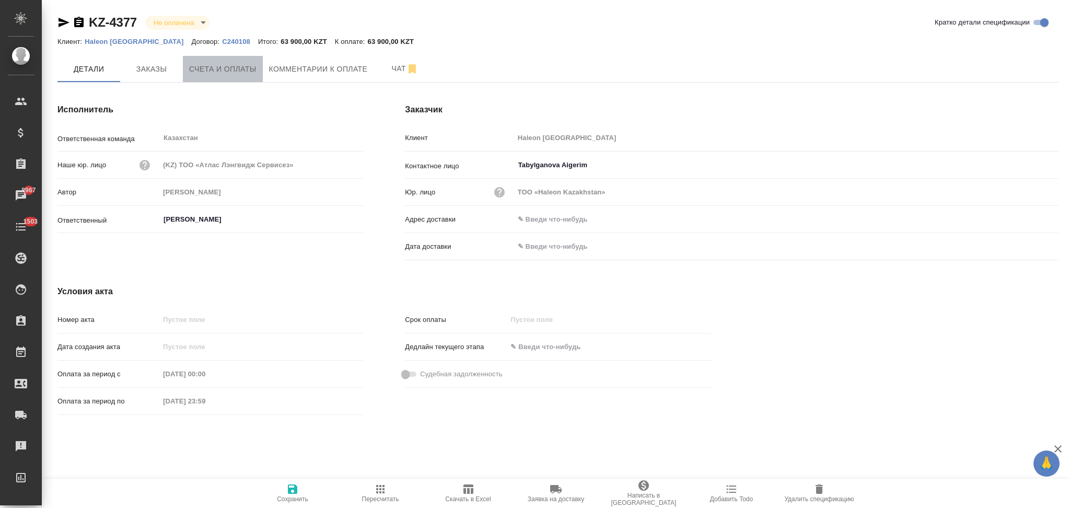
click at [239, 61] on button "Счета и оплаты" at bounding box center [223, 69] width 80 height 26
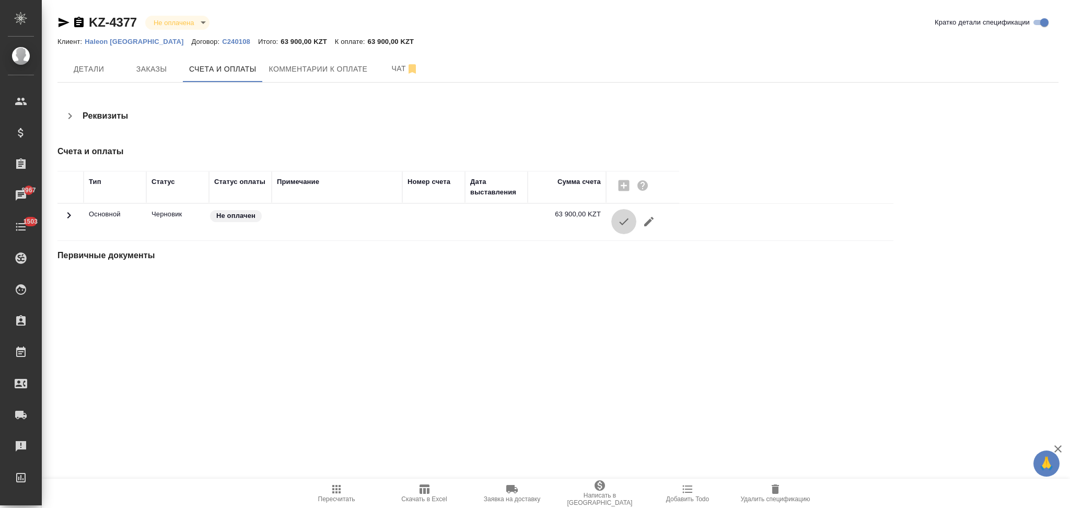
click at [623, 219] on icon "button" at bounding box center [623, 221] width 13 height 13
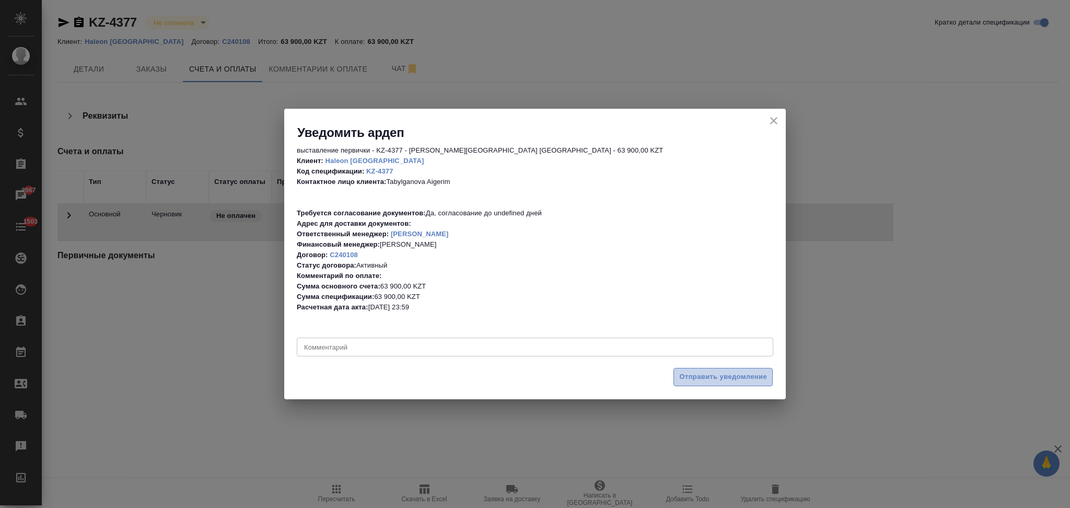
click at [680, 377] on span "Отправить уведомление" at bounding box center [723, 377] width 88 height 12
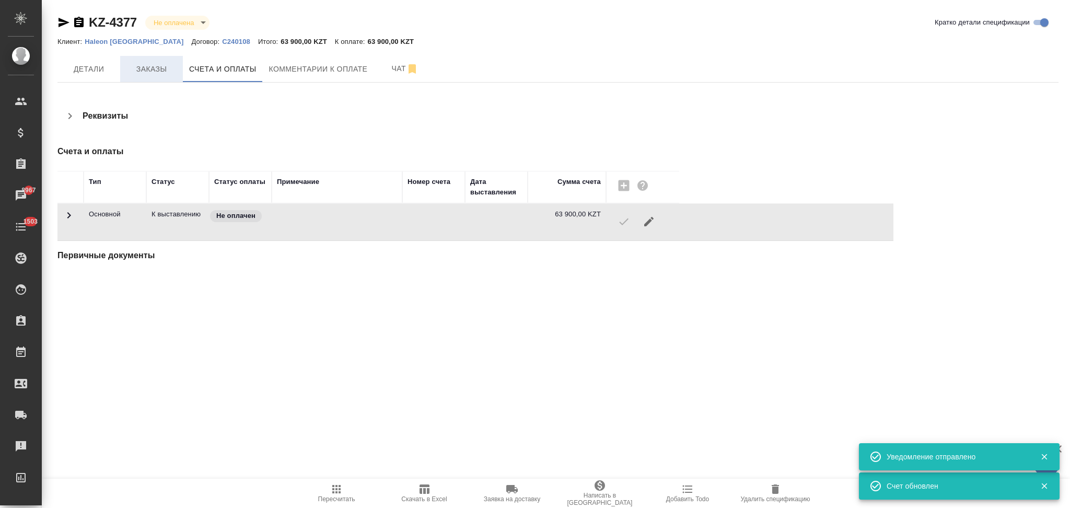
click at [151, 68] on span "Заказы" at bounding box center [151, 69] width 50 height 13
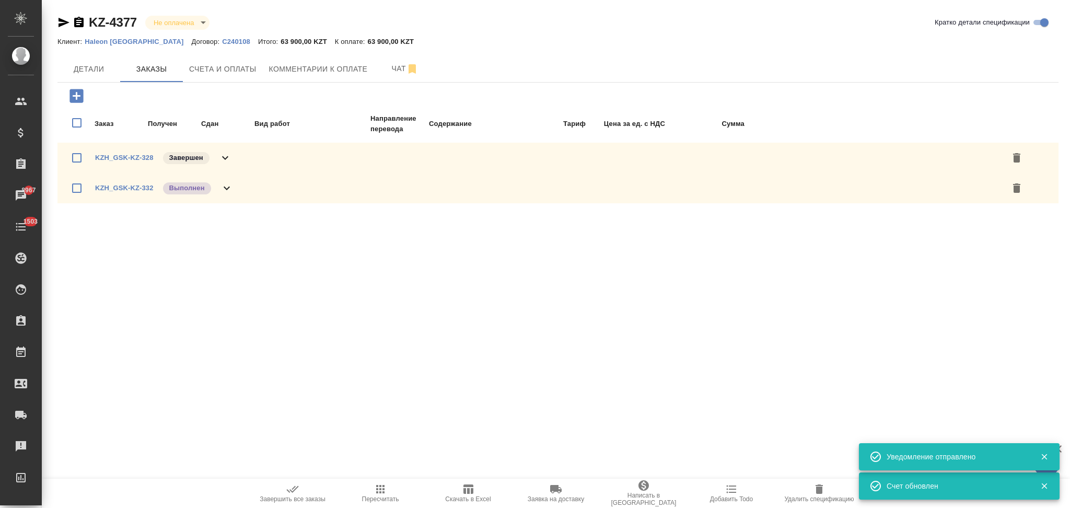
click at [287, 486] on icon "button" at bounding box center [292, 489] width 13 height 13
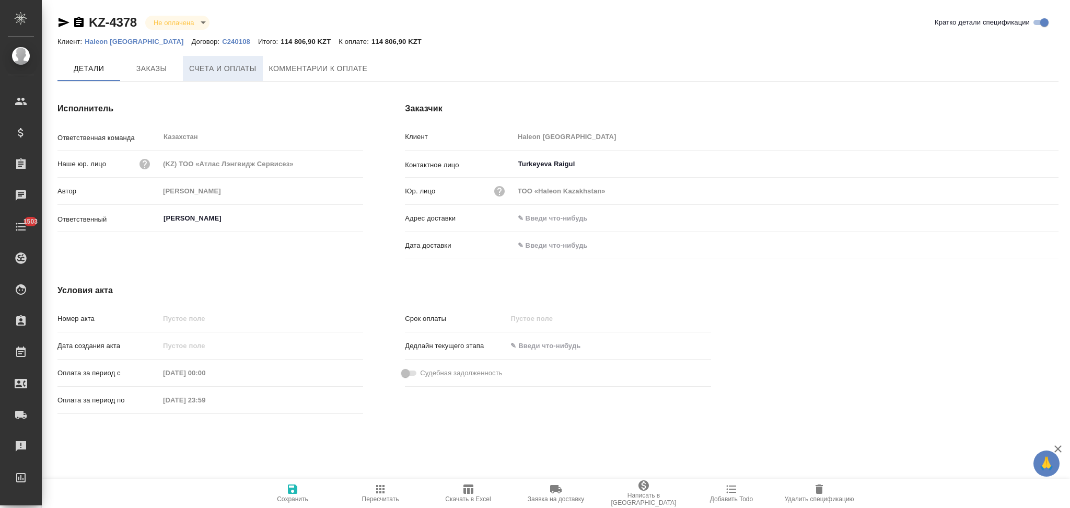
click at [223, 71] on span "Счета и оплаты" at bounding box center [222, 68] width 67 height 13
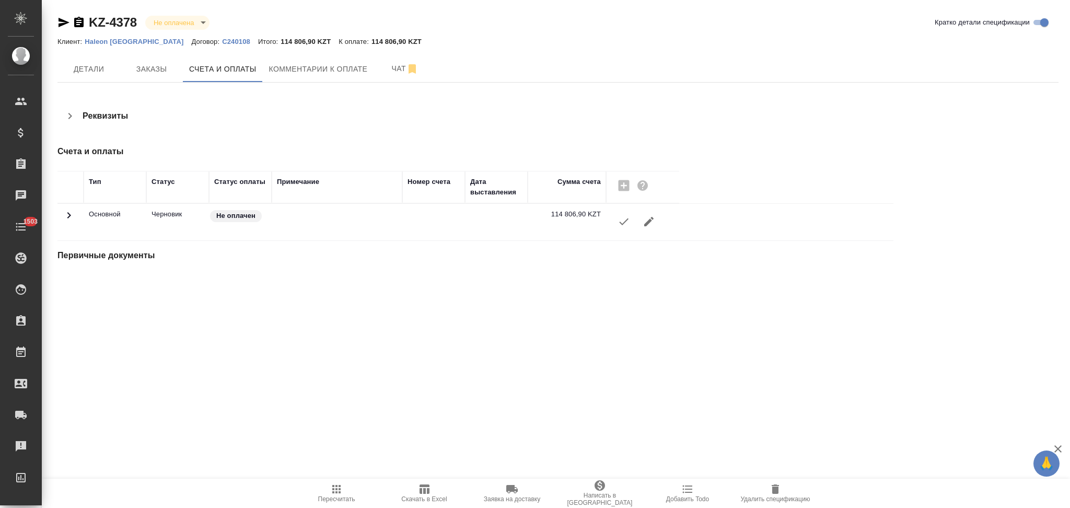
click at [625, 228] on button "button" at bounding box center [623, 221] width 25 height 25
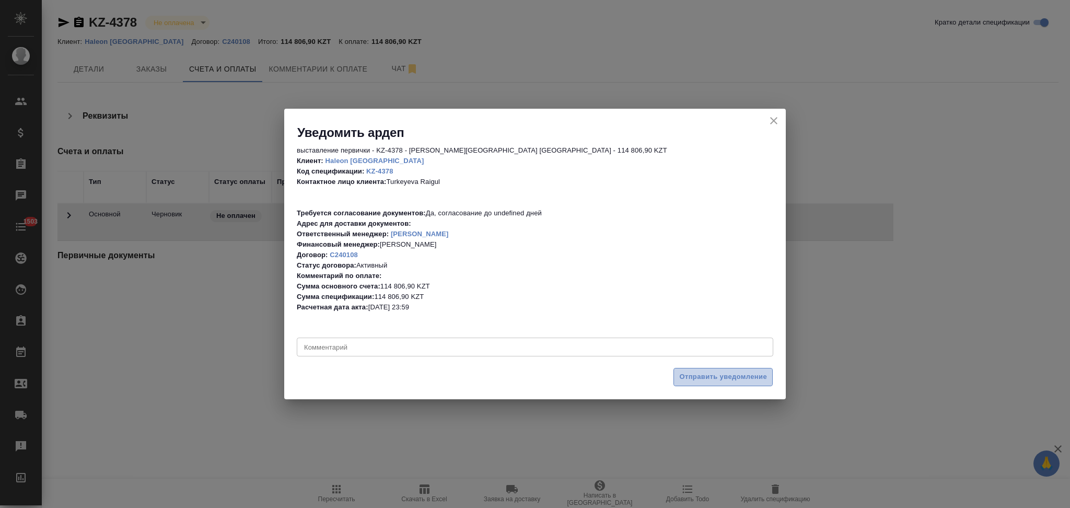
click at [688, 374] on span "Отправить уведомление" at bounding box center [723, 377] width 88 height 12
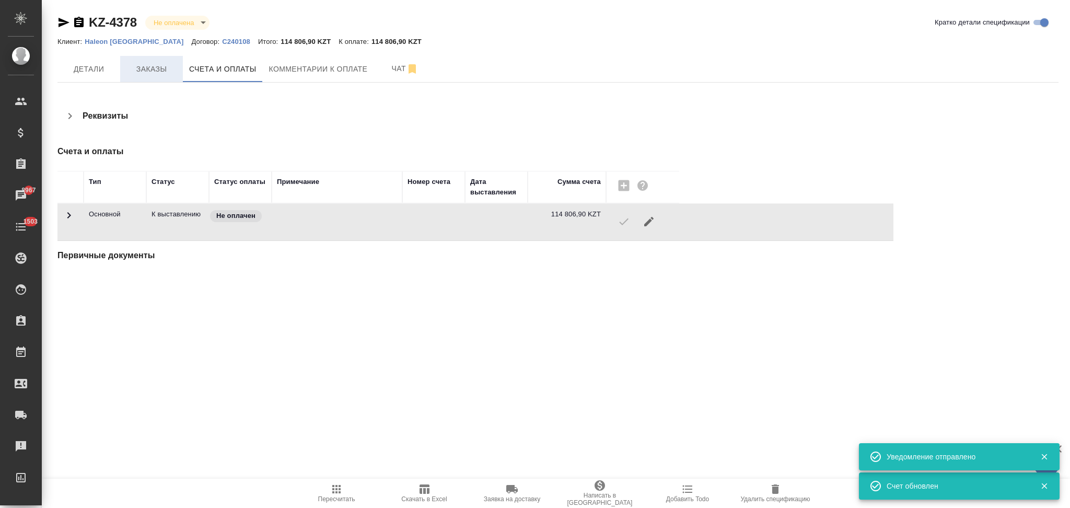
click at [153, 70] on span "Заказы" at bounding box center [151, 69] width 50 height 13
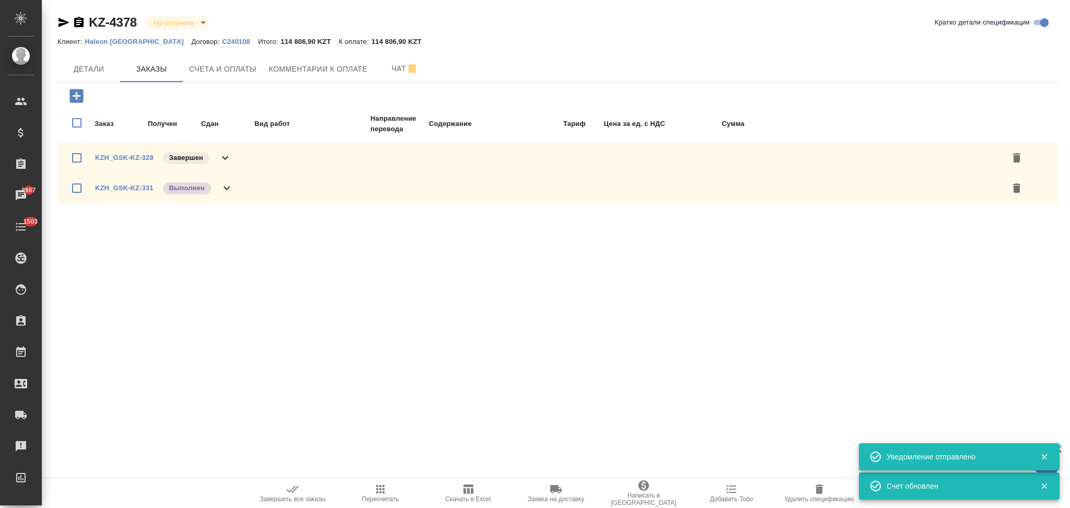
click at [290, 492] on icon "button" at bounding box center [292, 489] width 13 height 13
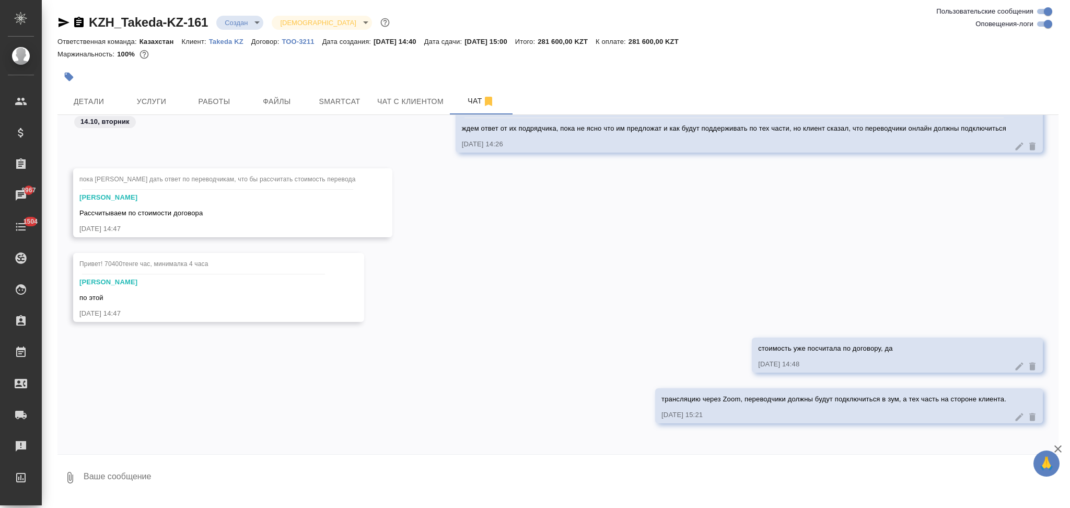
scroll to position [1020, 0]
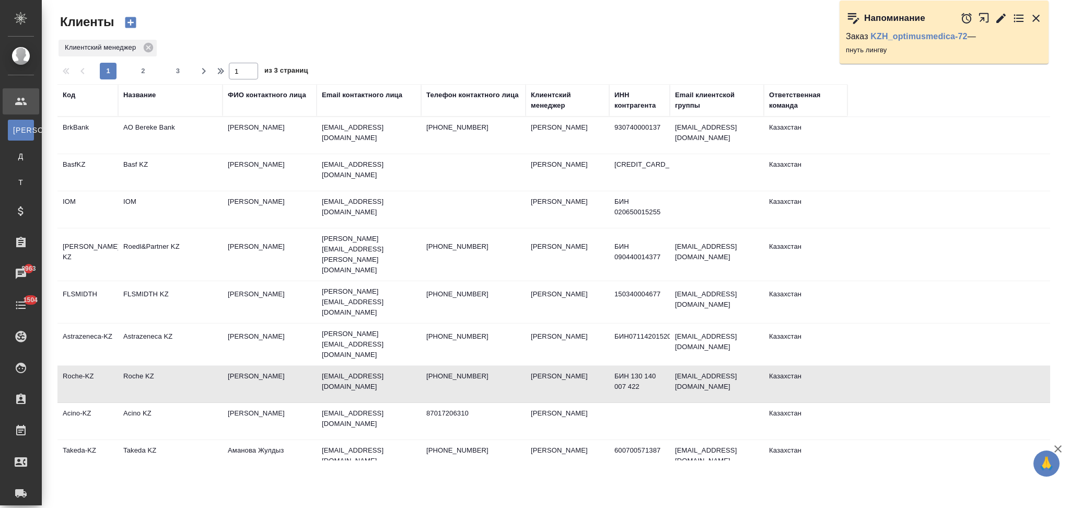
select select "RU"
click at [147, 98] on div "Название" at bounding box center [139, 95] width 32 height 10
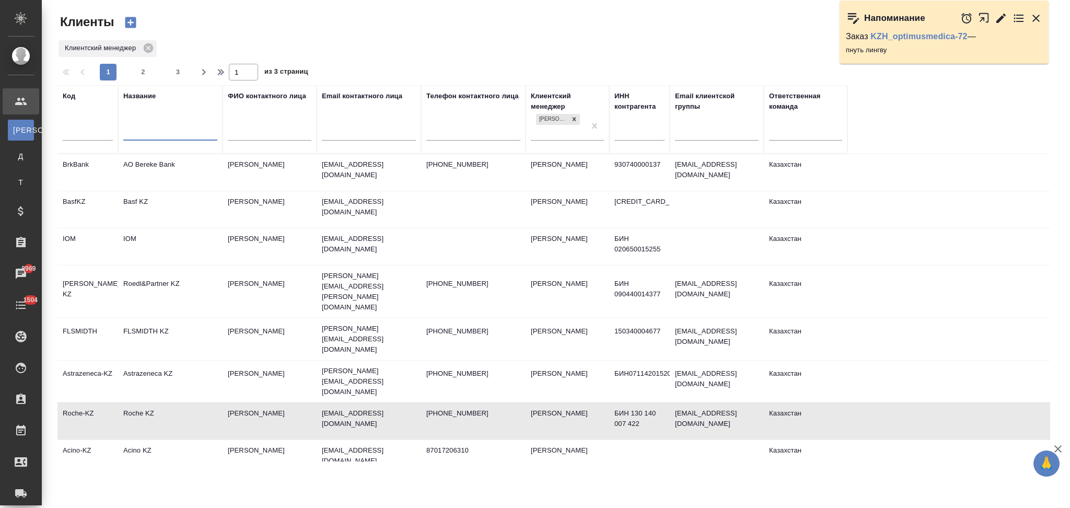
click at [154, 134] on input "text" at bounding box center [170, 133] width 94 height 13
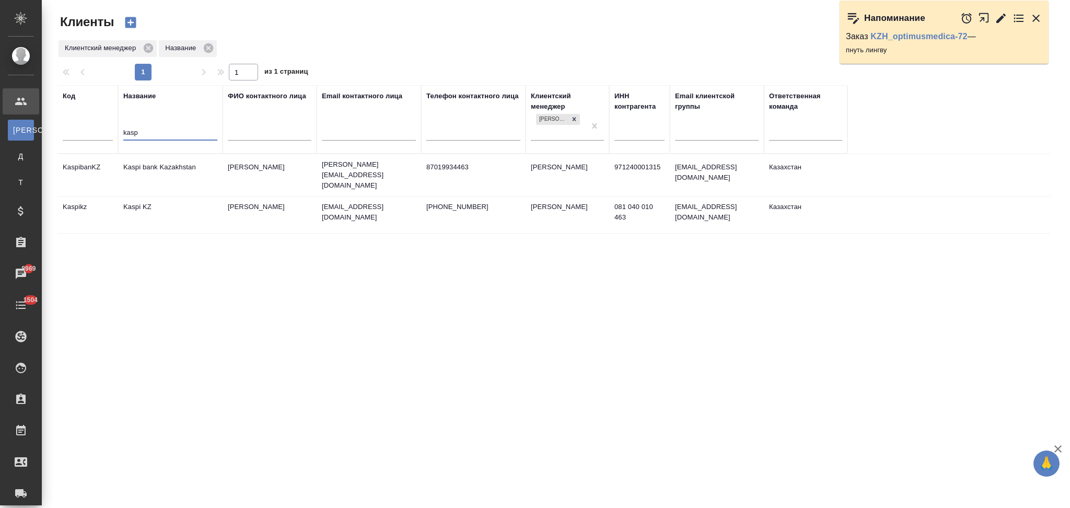
type input "kasp"
click at [178, 180] on td "Kaspi bank Kazakhstan" at bounding box center [170, 175] width 104 height 37
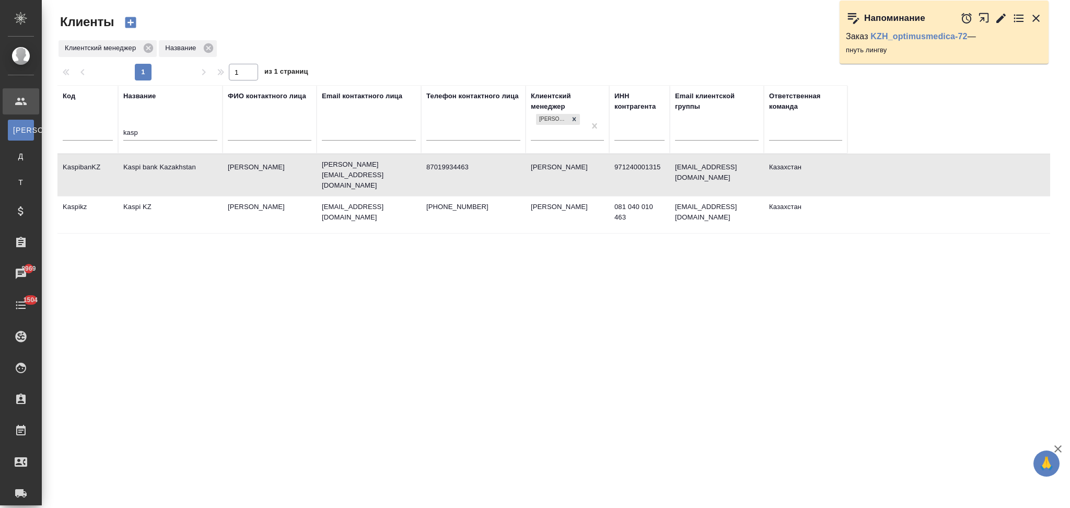
click at [178, 180] on td "Kaspi bank Kazakhstan" at bounding box center [170, 175] width 104 height 37
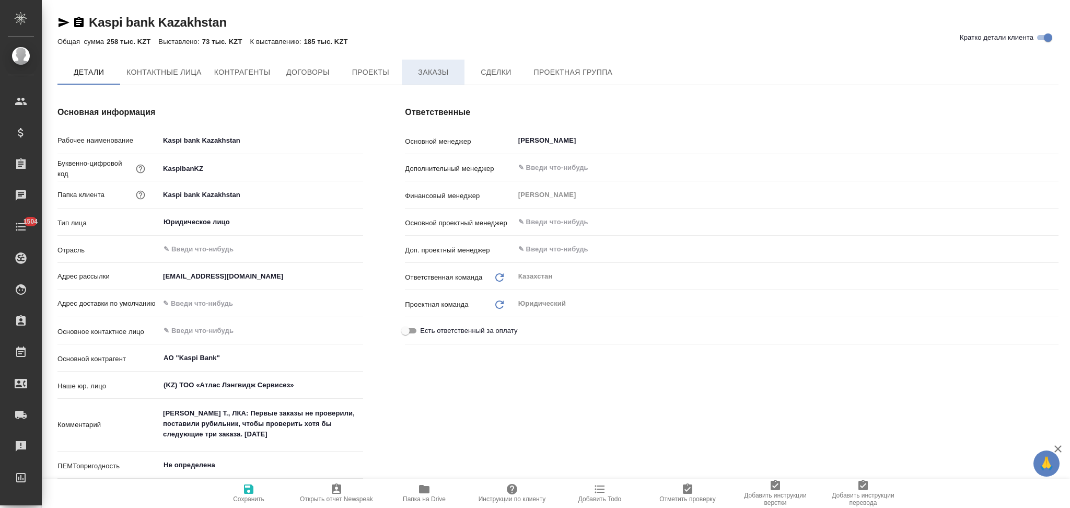
type input "АО "Kaspi Bank""
type textarea "x"
click at [430, 76] on span "Заказы" at bounding box center [433, 72] width 50 height 13
type input "АО "Kaspi Bank""
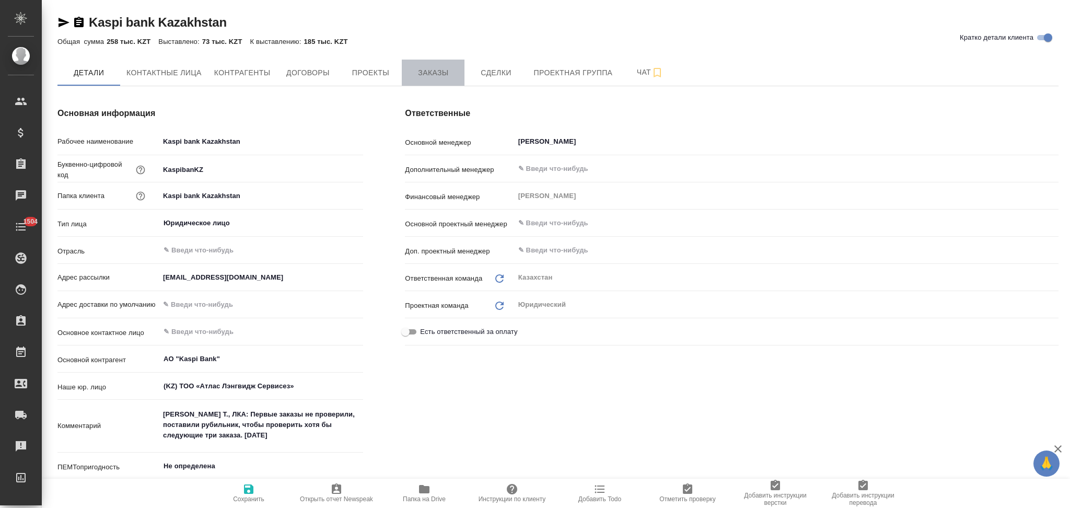
type textarea "x"
type input "АО "Kaspi Bank""
type textarea "x"
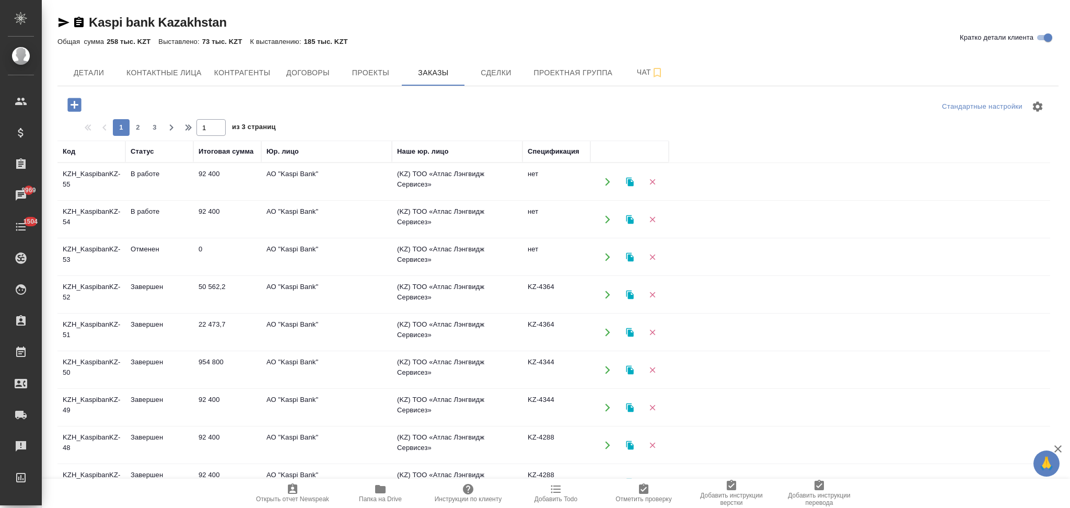
click at [605, 220] on icon "button" at bounding box center [607, 219] width 9 height 9
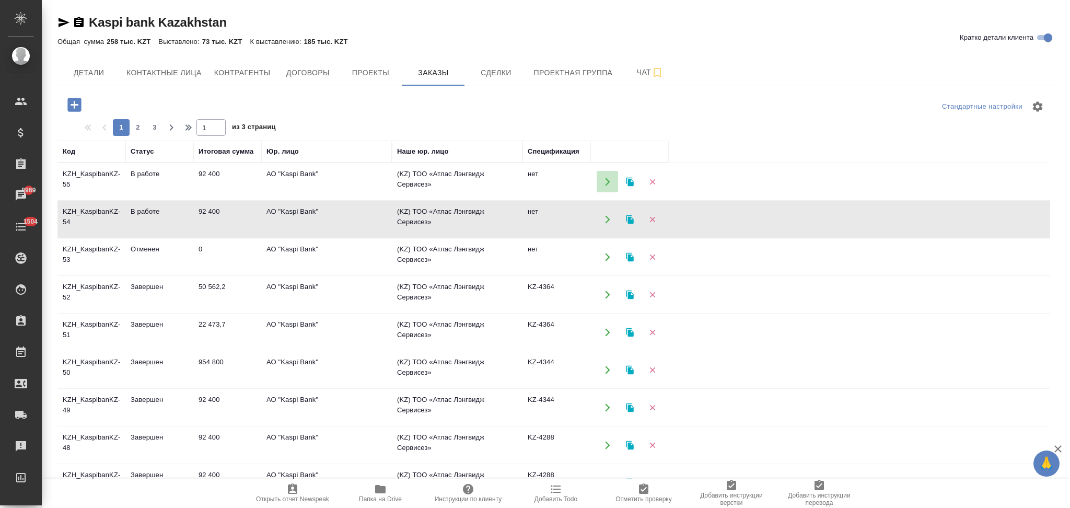
click at [604, 180] on icon "button" at bounding box center [607, 181] width 9 height 9
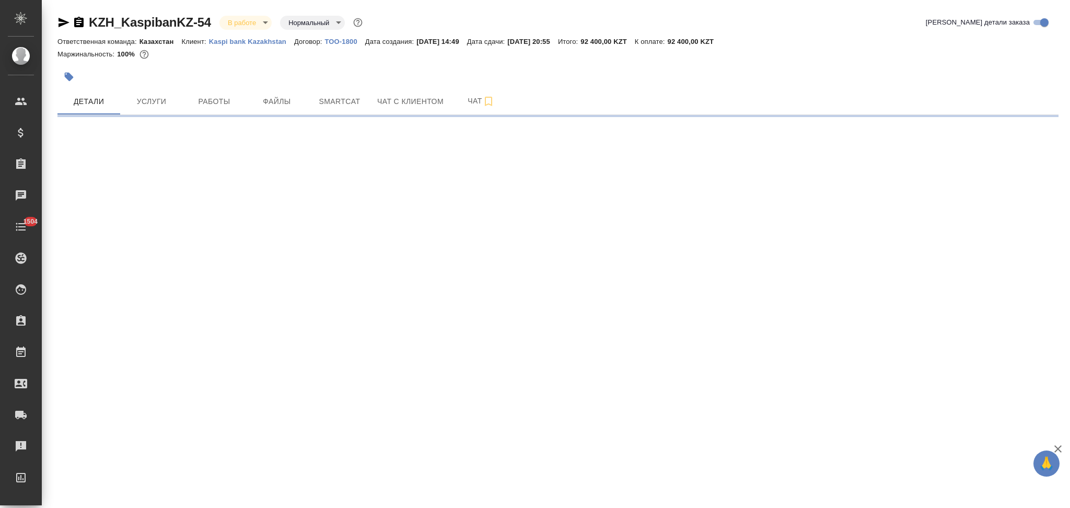
select select "RU"
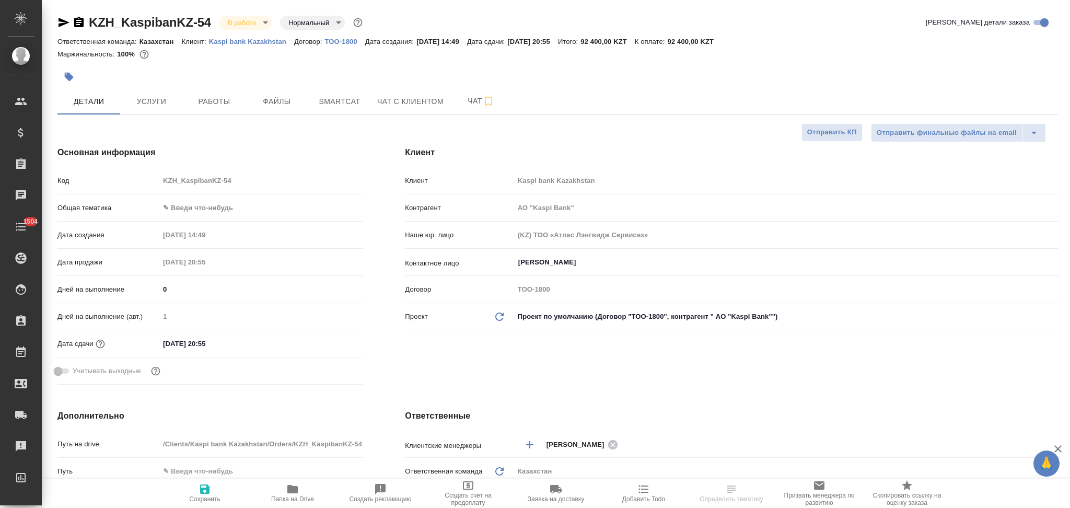
type input "АО "Kaspi Bank""
type textarea "x"
type input "АО "Kaspi Bank""
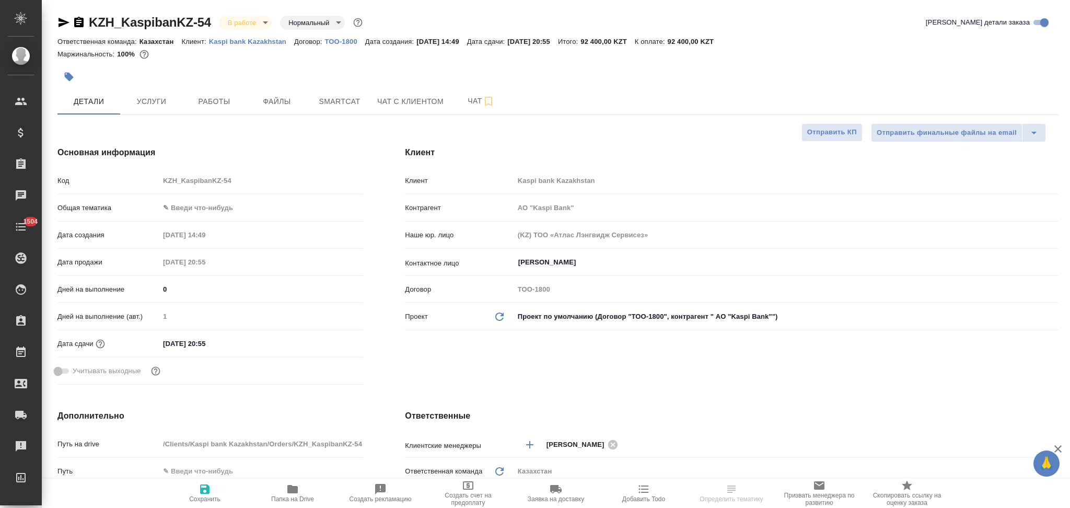
type textarea "x"
select select "RU"
type textarea "x"
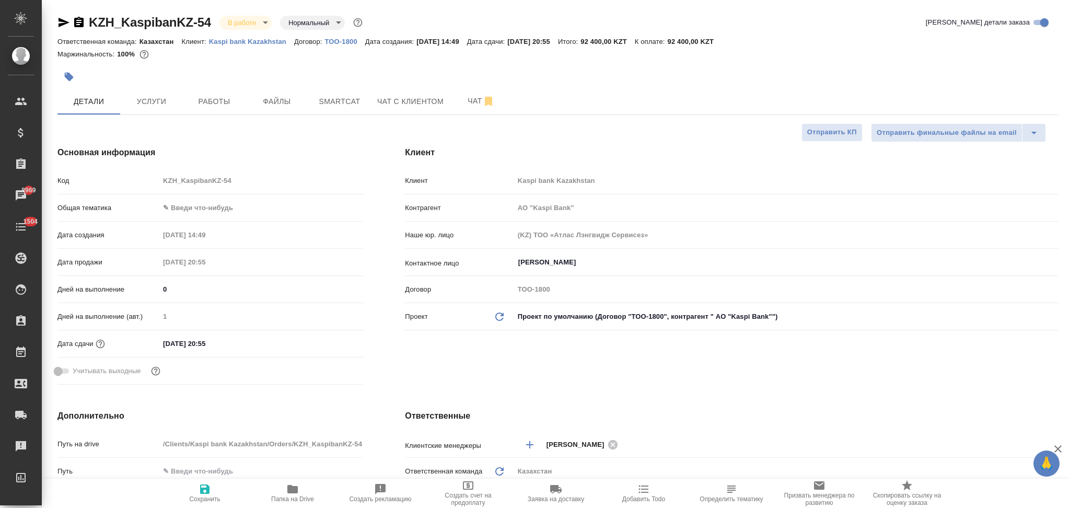
type textarea "x"
type input "АО "Kaspi Bank""
type textarea "x"
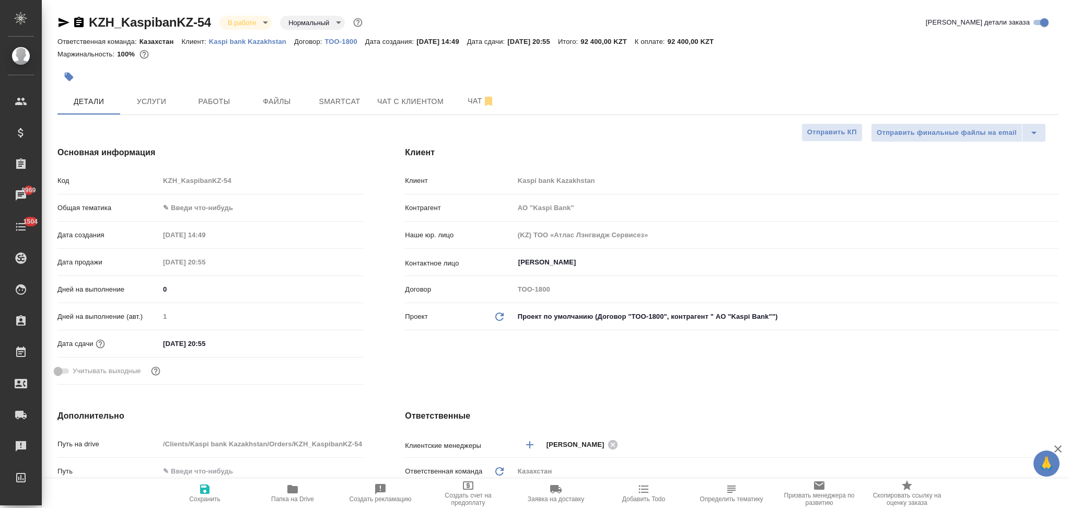
type textarea "x"
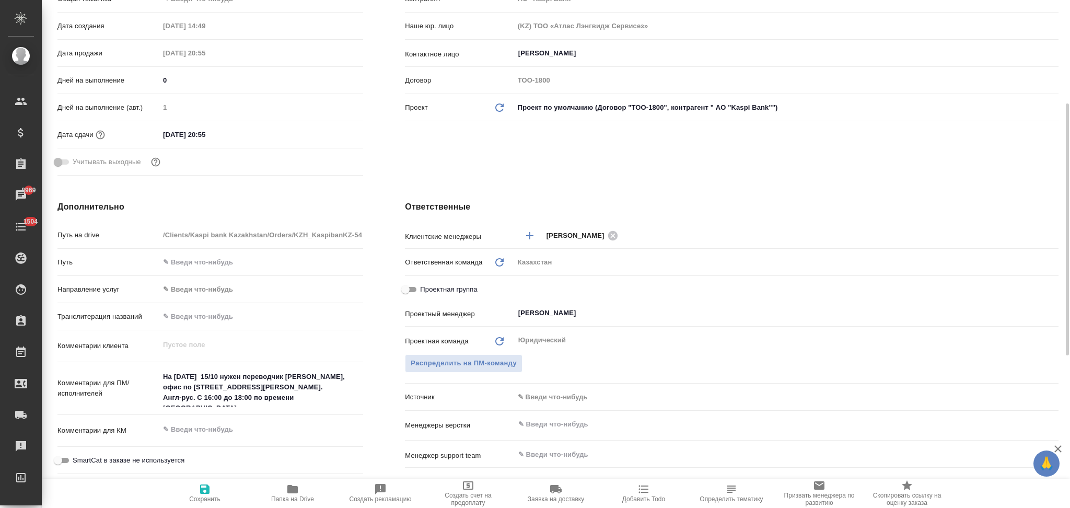
type input "АО "Kaspi Bank""
type textarea "x"
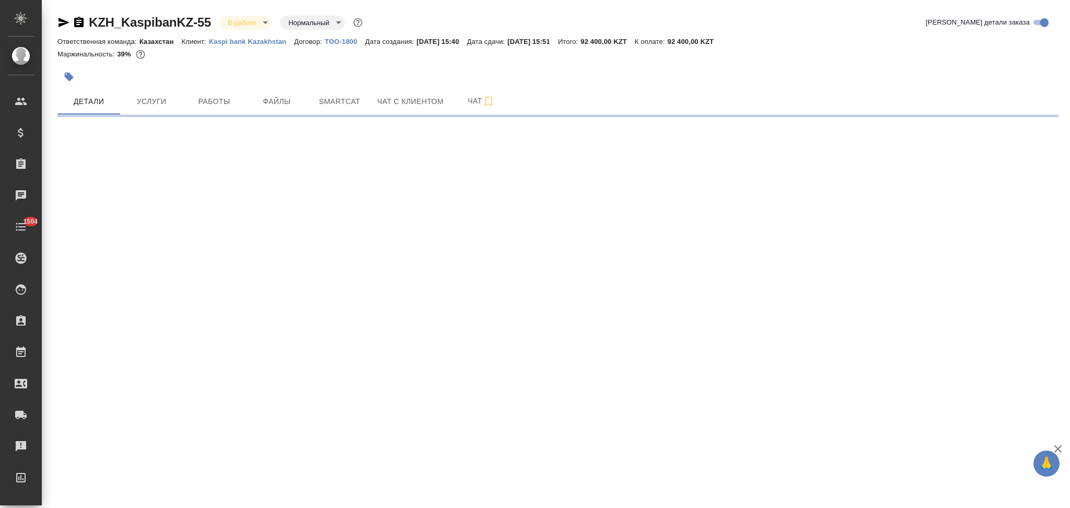
select select "RU"
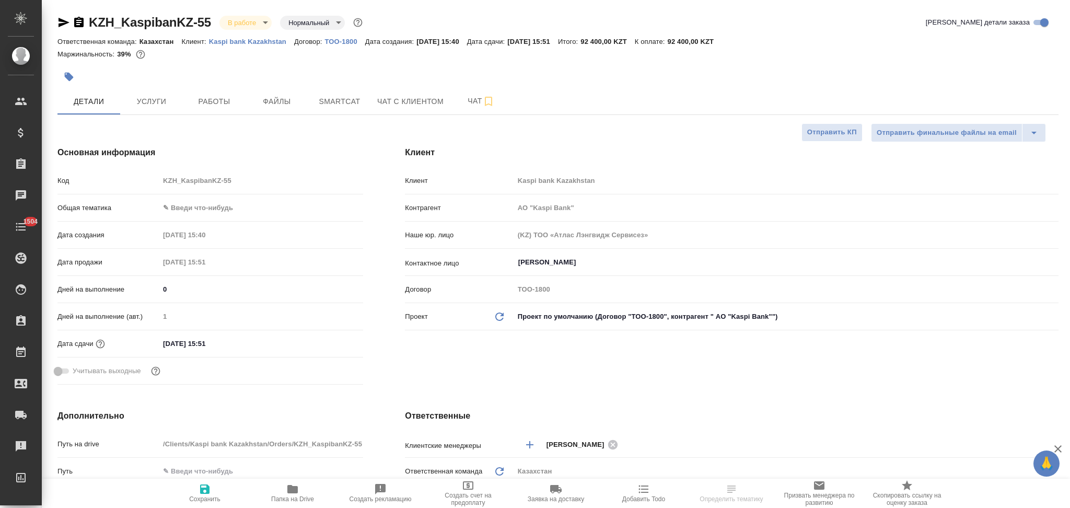
type textarea "x"
type input "АО "Kaspi Bank""
type textarea "x"
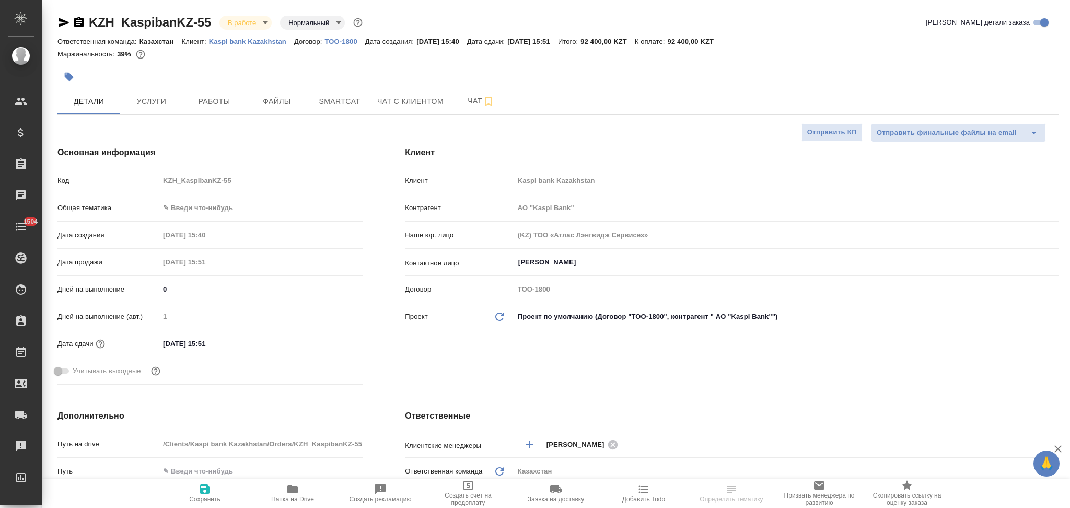
type textarea "x"
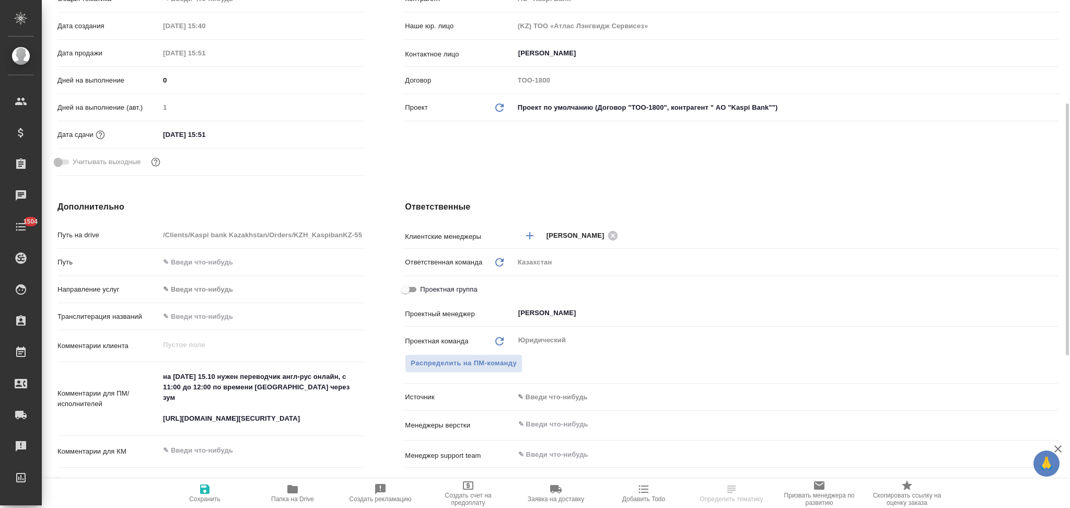
type input "АО "Kaspi Bank""
type textarea "x"
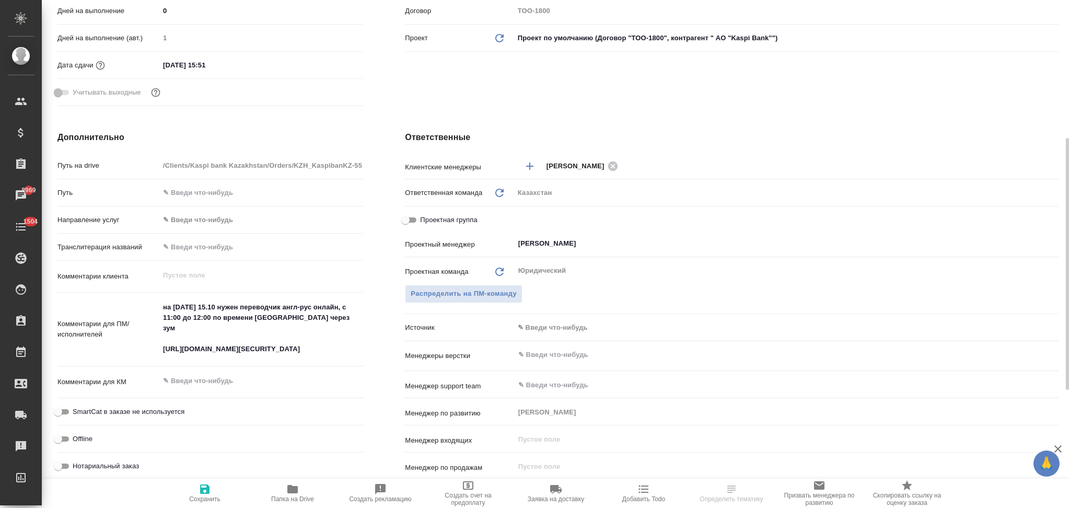
type input "АО "Kaspi Bank""
type textarea "x"
select select "RU"
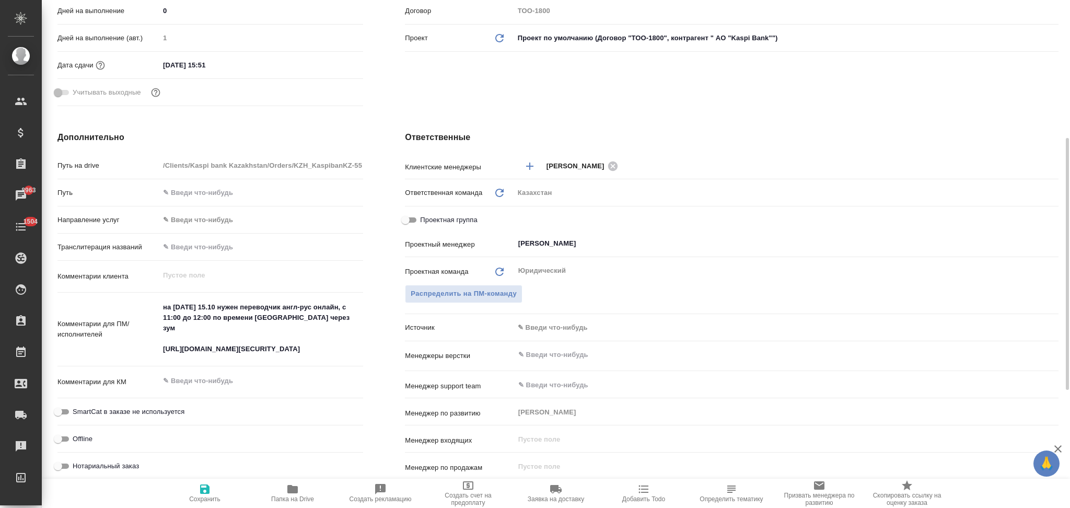
type input "АО "Kaspi Bank""
type textarea "x"
type input "АО "Kaspi Bank""
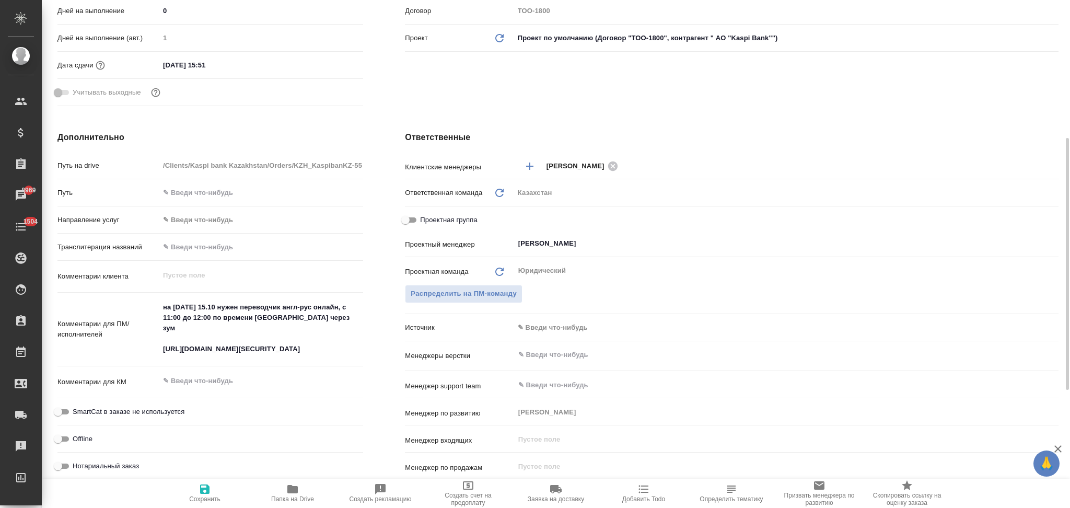
type textarea "x"
type input "АО "Kaspi Bank""
type textarea "x"
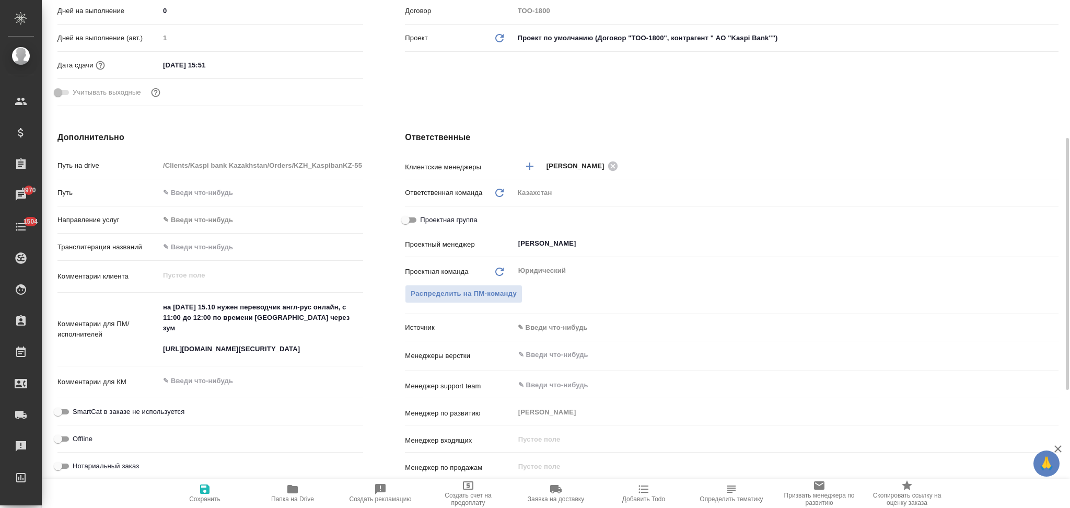
type textarea "x"
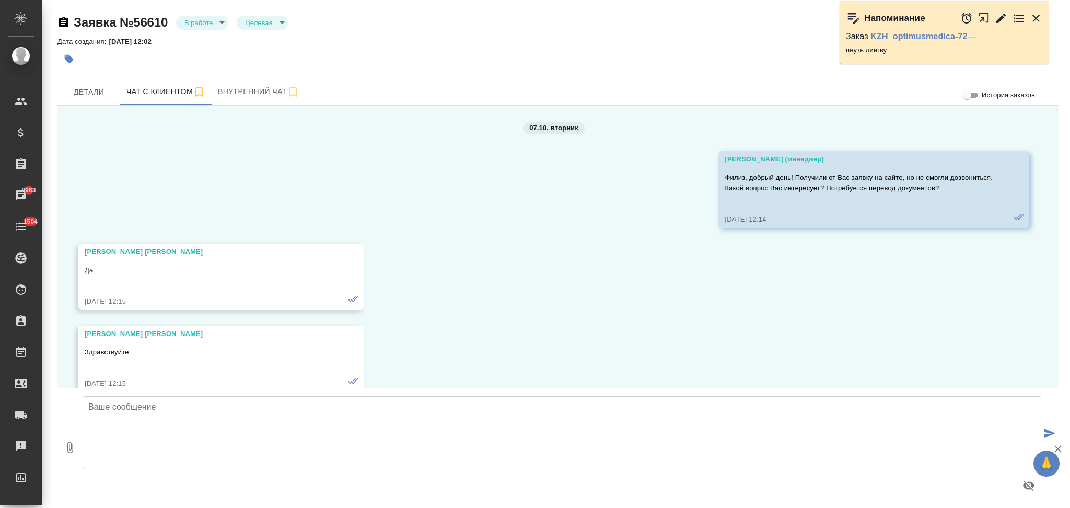
scroll to position [3728, 0]
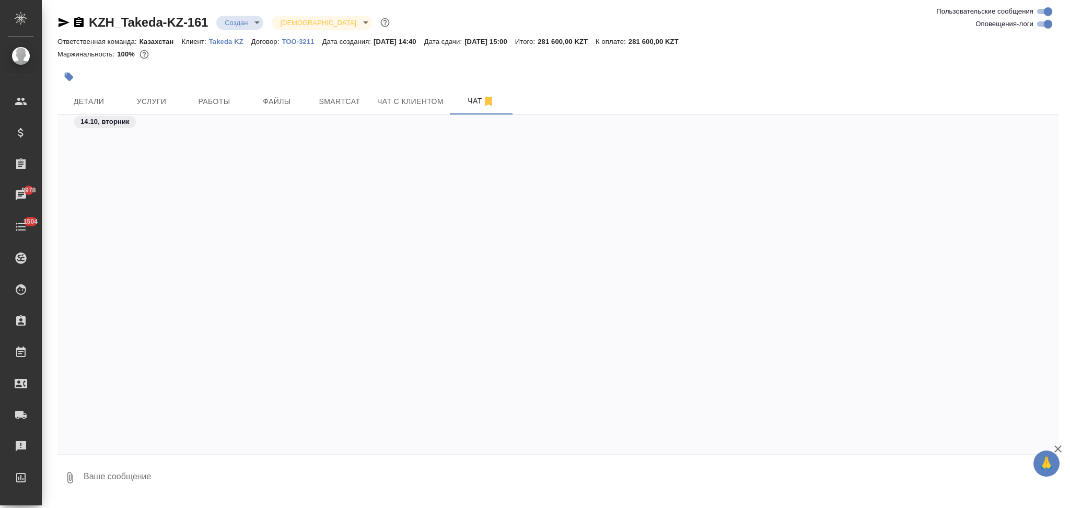
scroll to position [1020, 0]
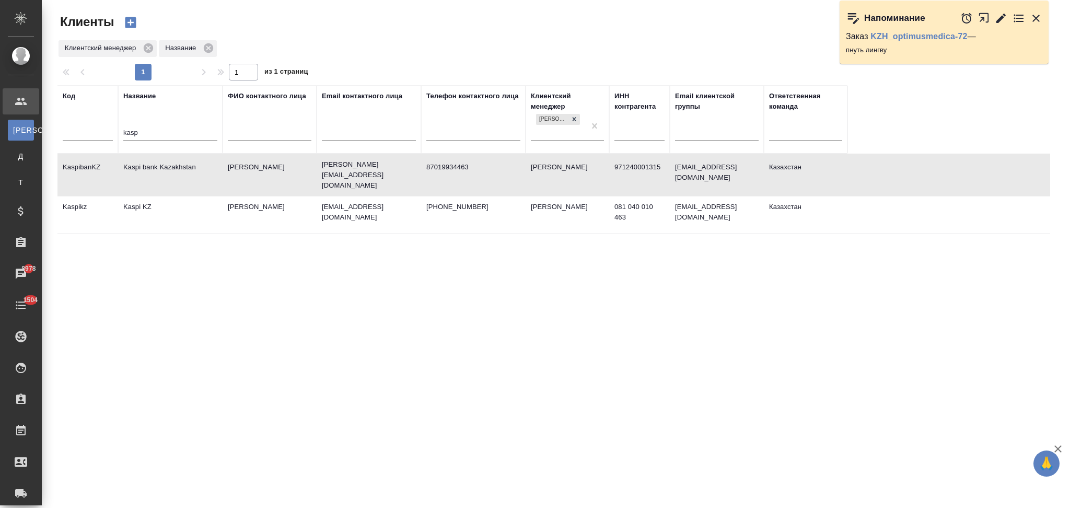
select select "RU"
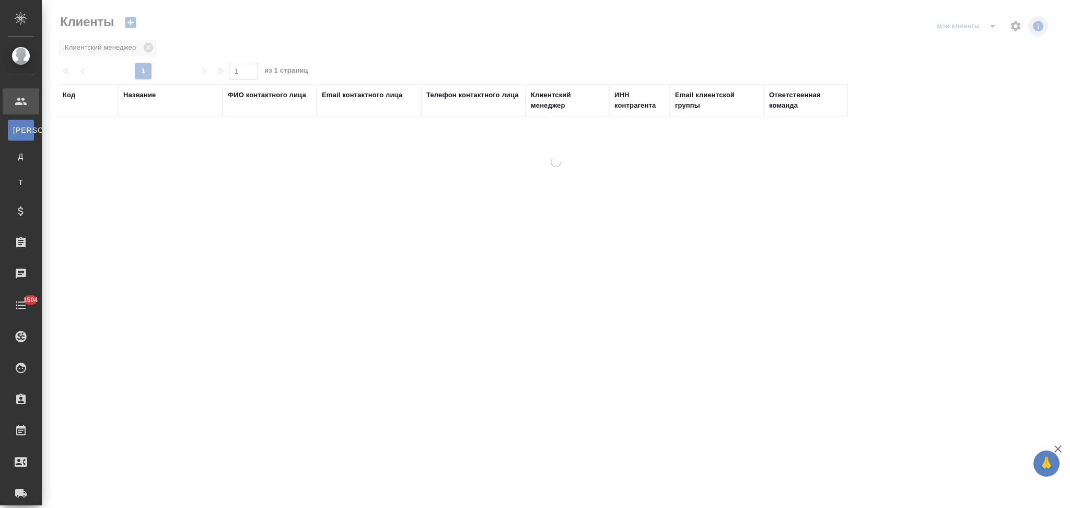
select select "RU"
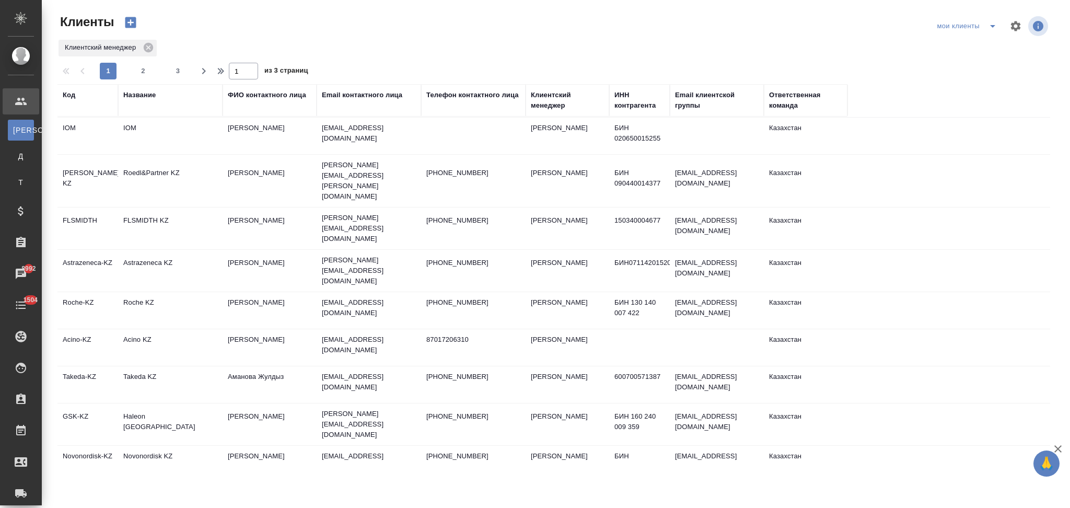
scroll to position [139, 0]
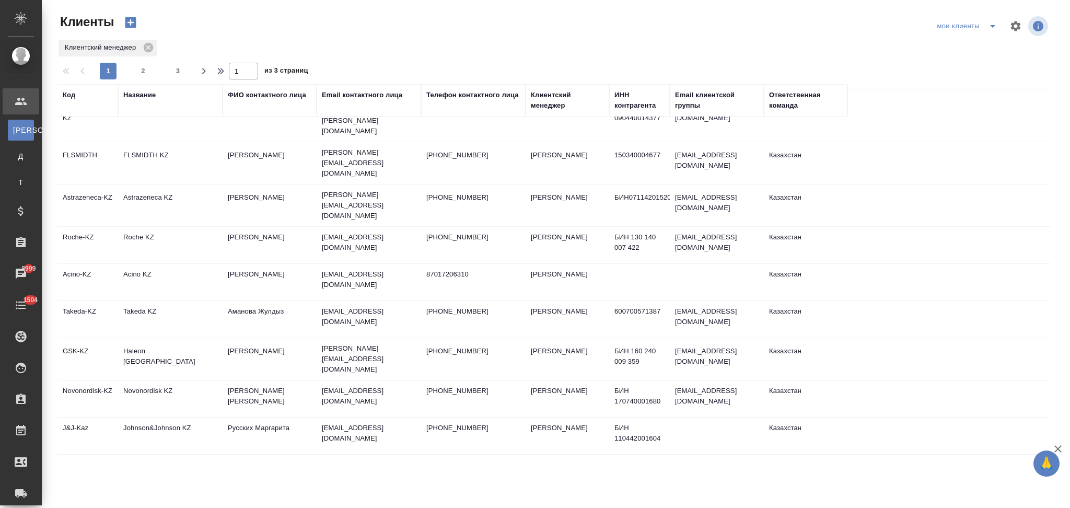
click at [207, 341] on td "Haleon [GEOGRAPHIC_DATA]" at bounding box center [170, 359] width 104 height 37
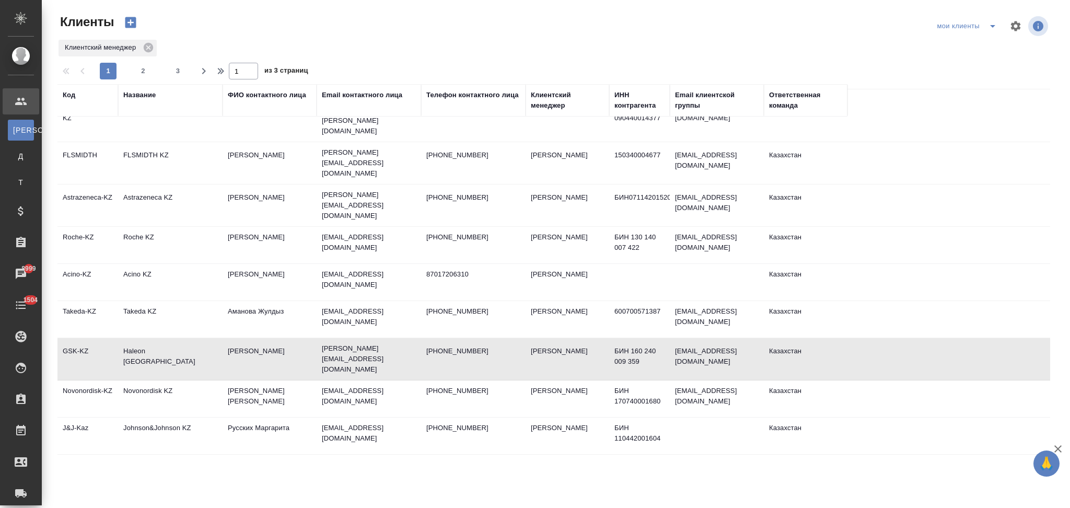
click at [207, 341] on td "Haleon [GEOGRAPHIC_DATA]" at bounding box center [170, 359] width 104 height 37
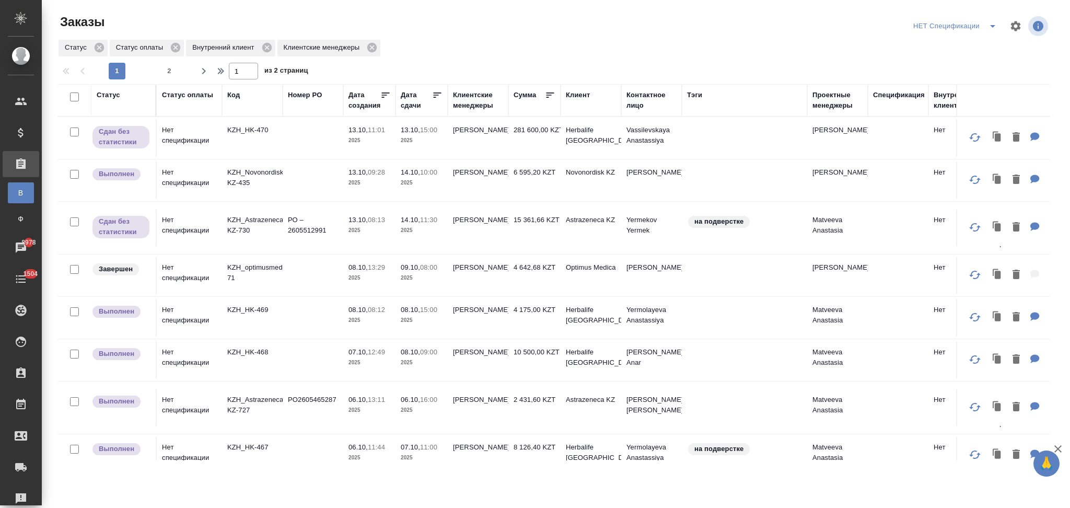
click at [992, 25] on icon "split button" at bounding box center [992, 26] width 13 height 13
click at [937, 99] on li "НЕПОДТВЕРЖДЕНКА" at bounding box center [956, 97] width 92 height 17
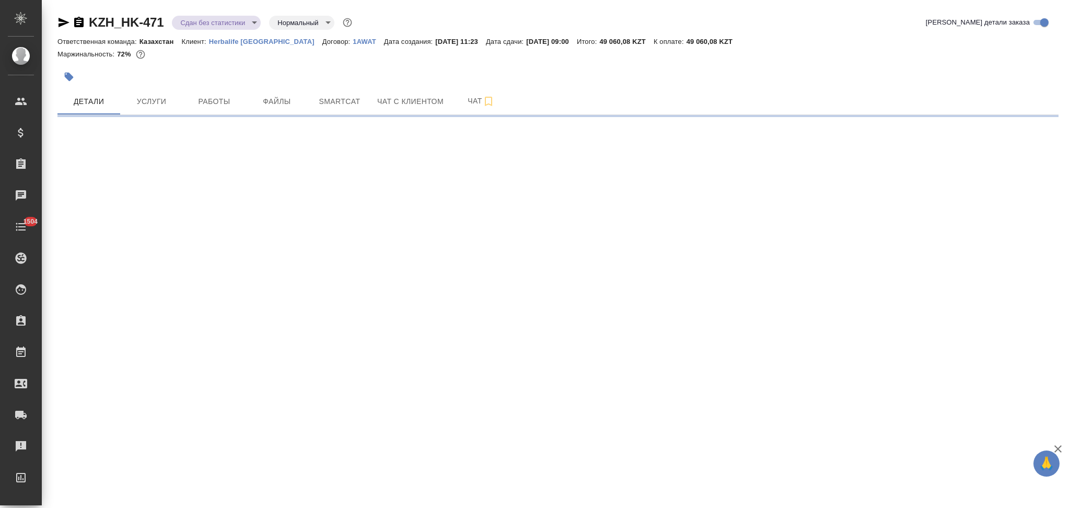
select select "RU"
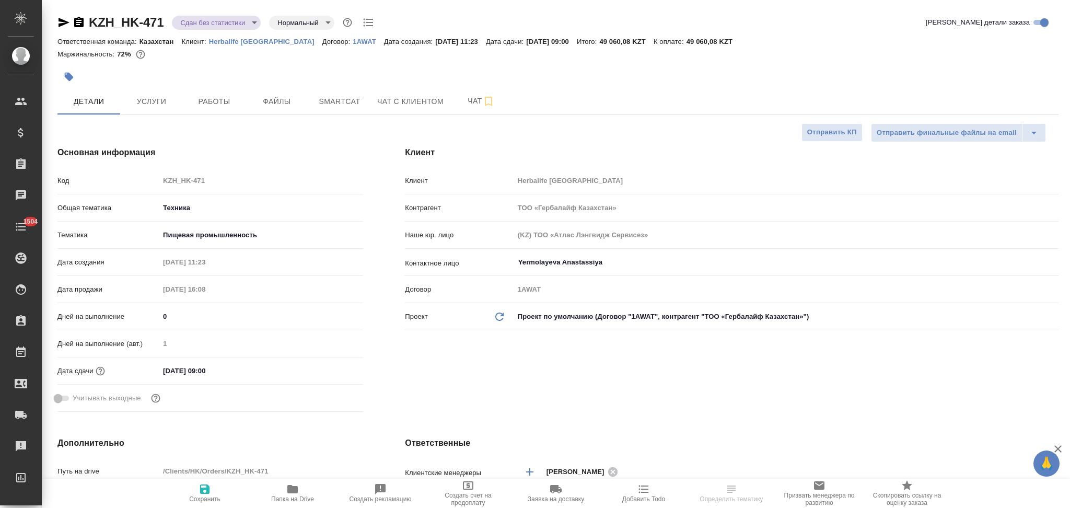
type textarea "x"
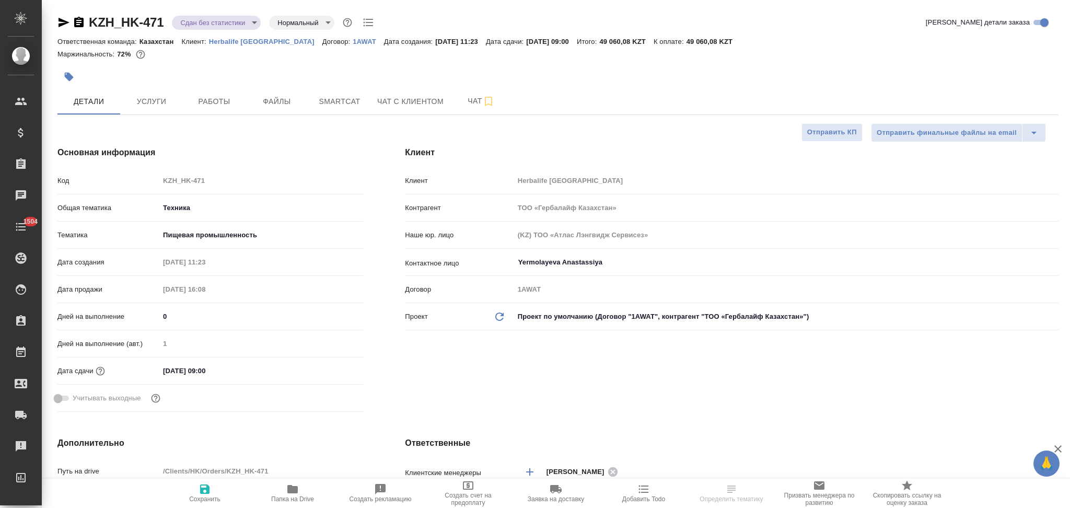
type textarea "x"
click at [74, 20] on icon "button" at bounding box center [79, 22] width 13 height 13
type textarea "x"
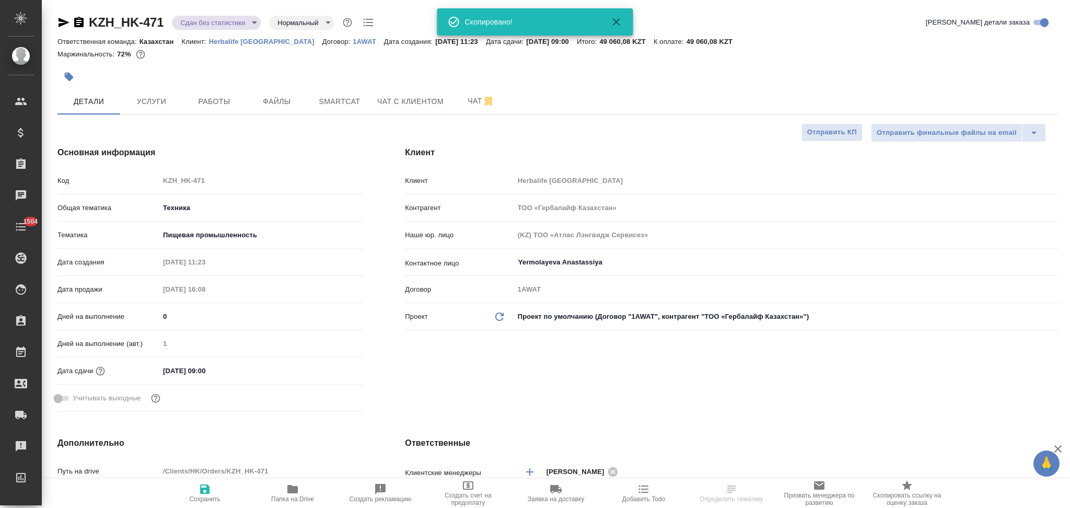
type textarea "x"
select select "RU"
type textarea "x"
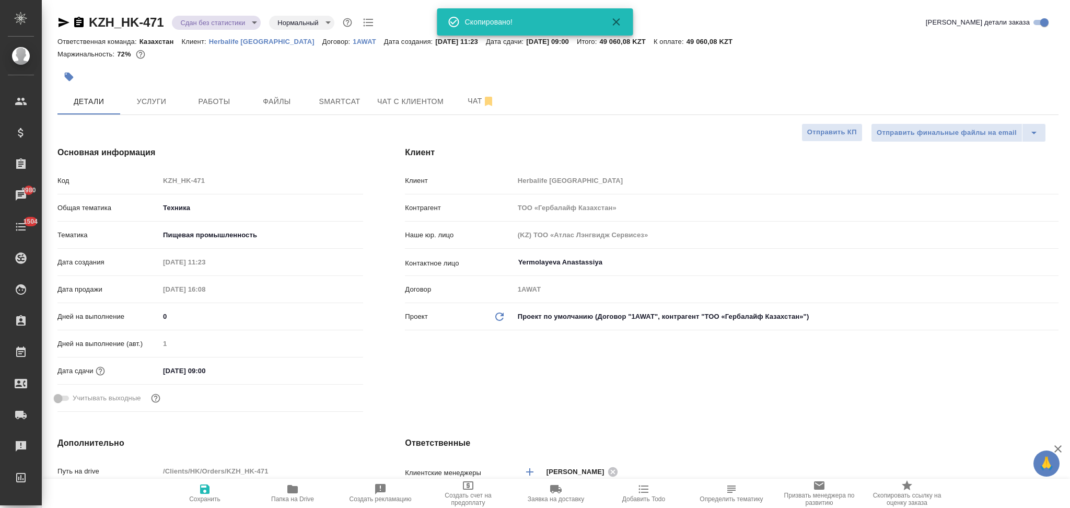
type textarea "x"
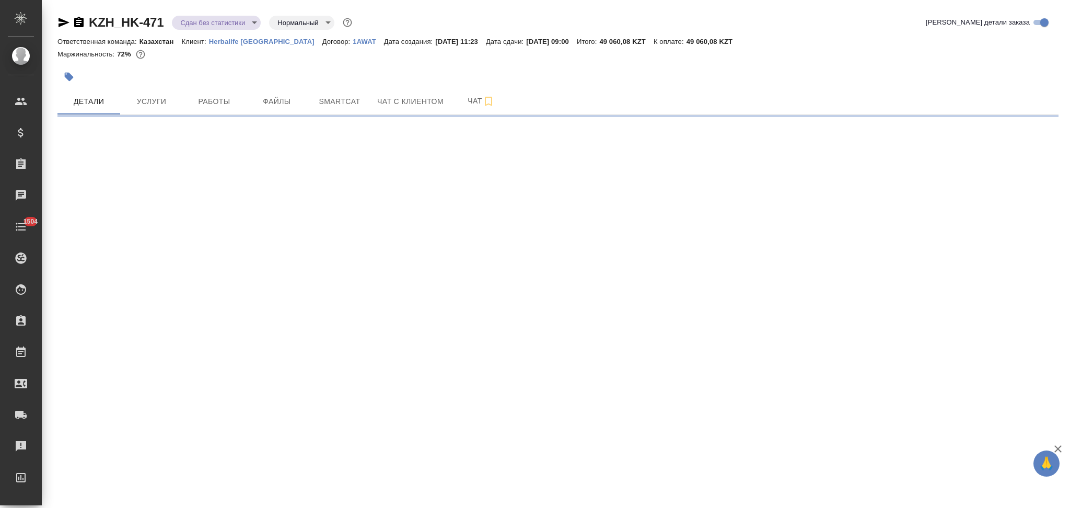
select select "RU"
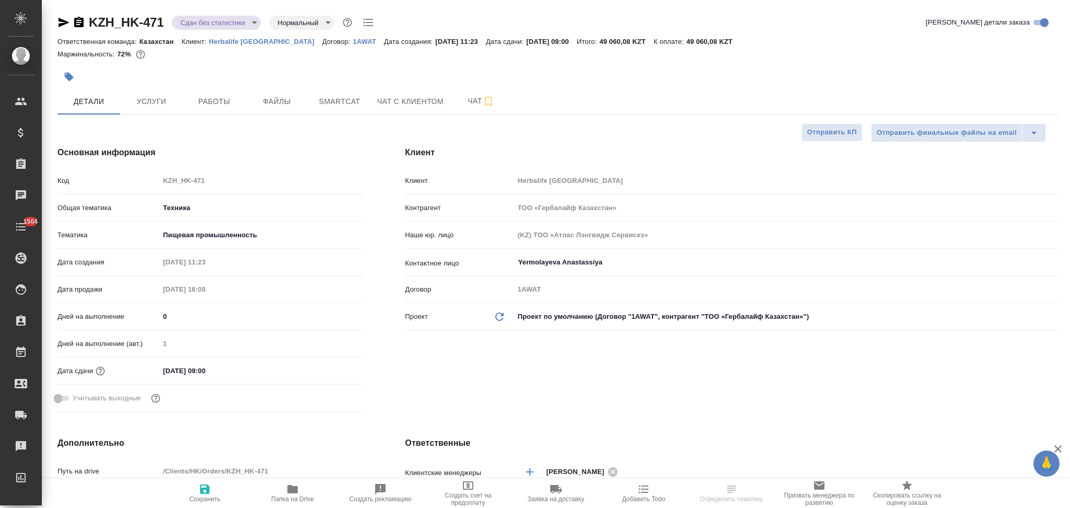
type textarea "x"
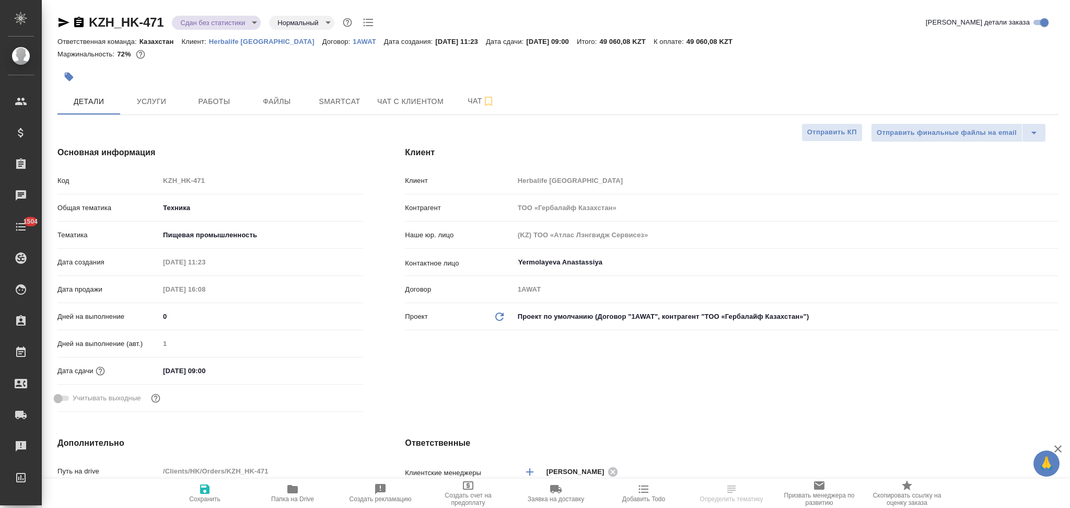
type textarea "x"
click at [289, 483] on button "Папка на Drive" at bounding box center [293, 492] width 88 height 29
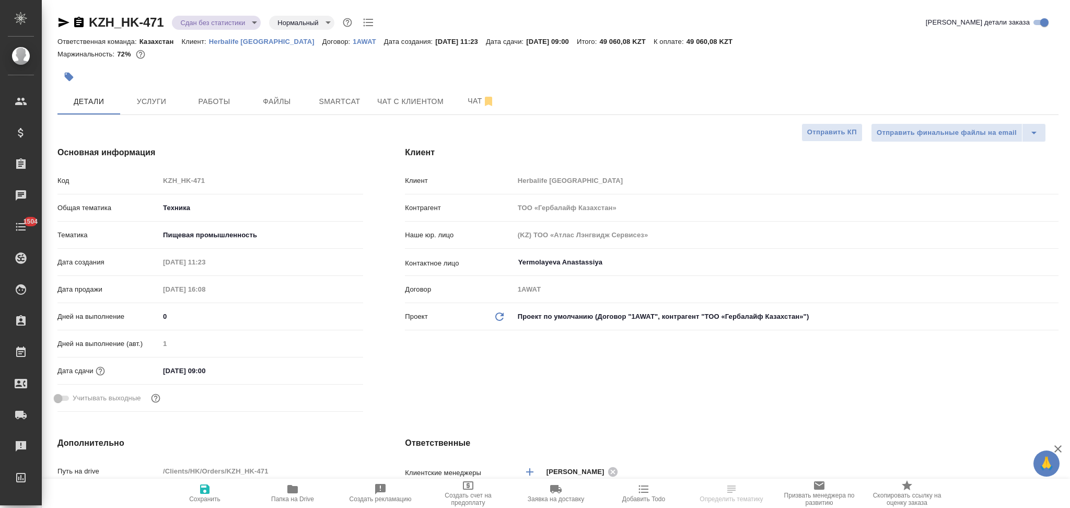
type textarea "x"
select select "RU"
type textarea "x"
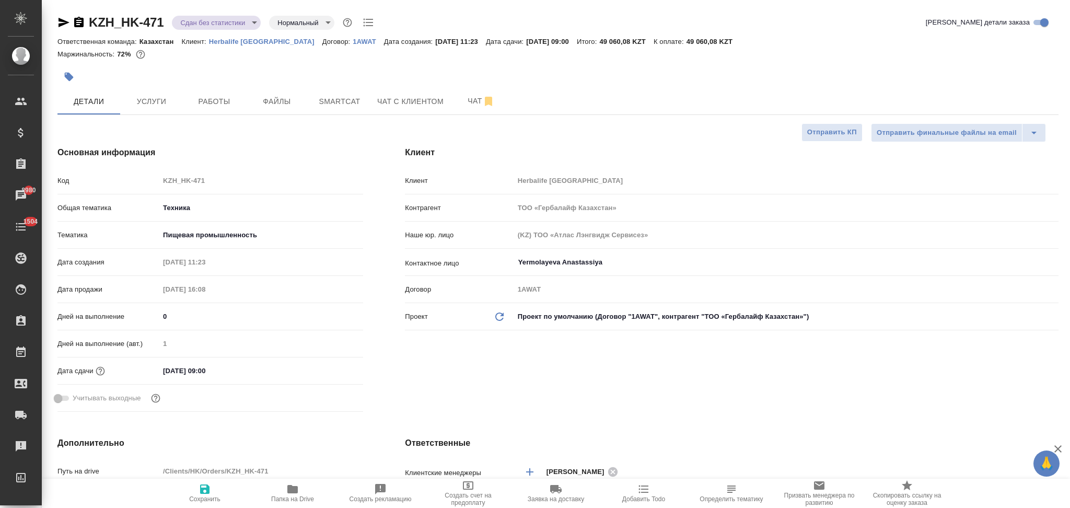
type textarea "x"
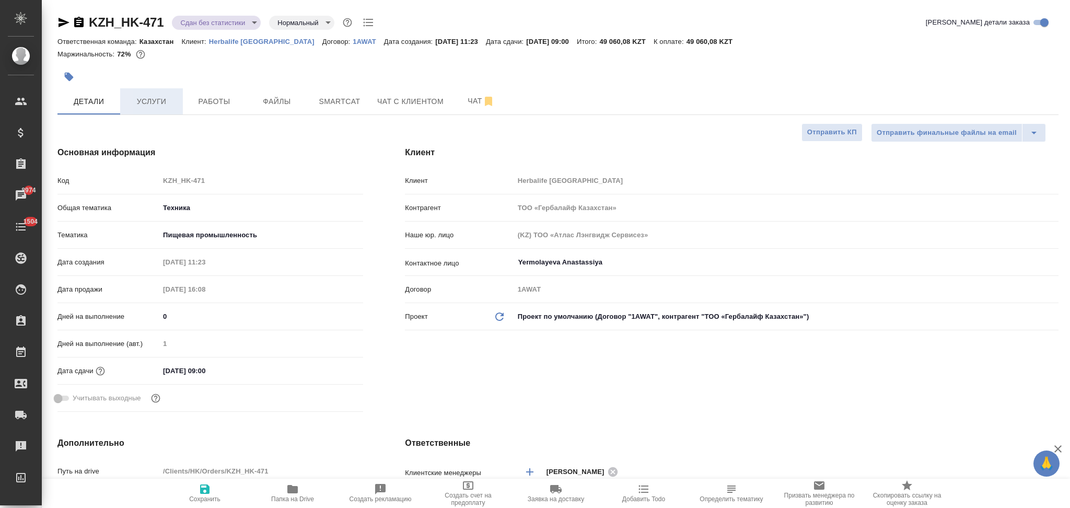
click at [147, 99] on span "Услуги" at bounding box center [151, 101] width 50 height 13
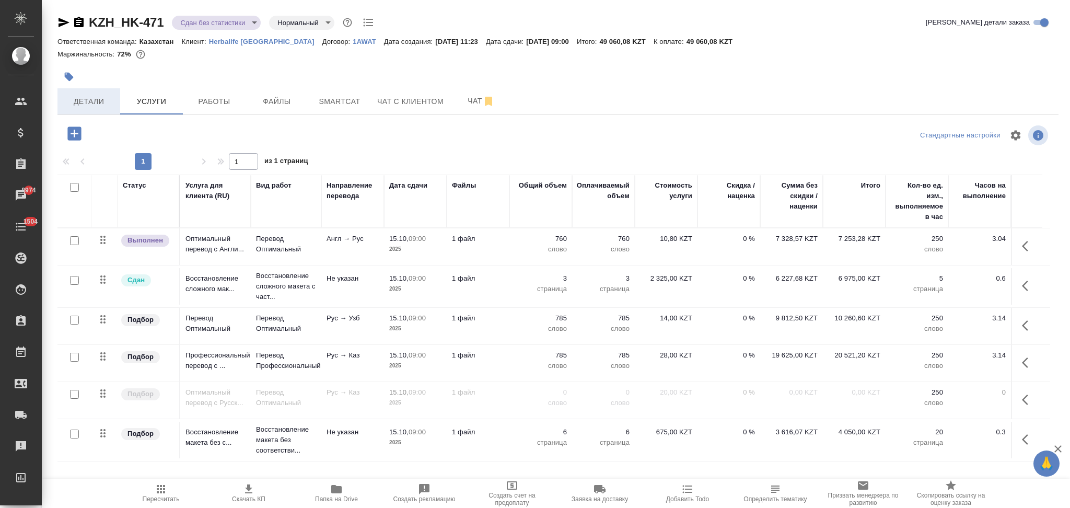
click at [79, 101] on span "Детали" at bounding box center [89, 101] width 50 height 13
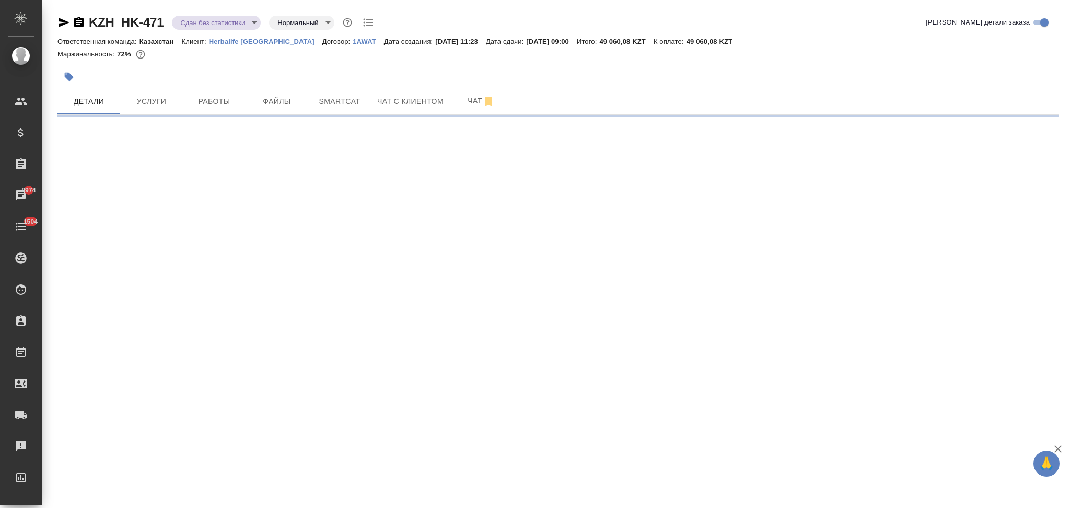
select select "RU"
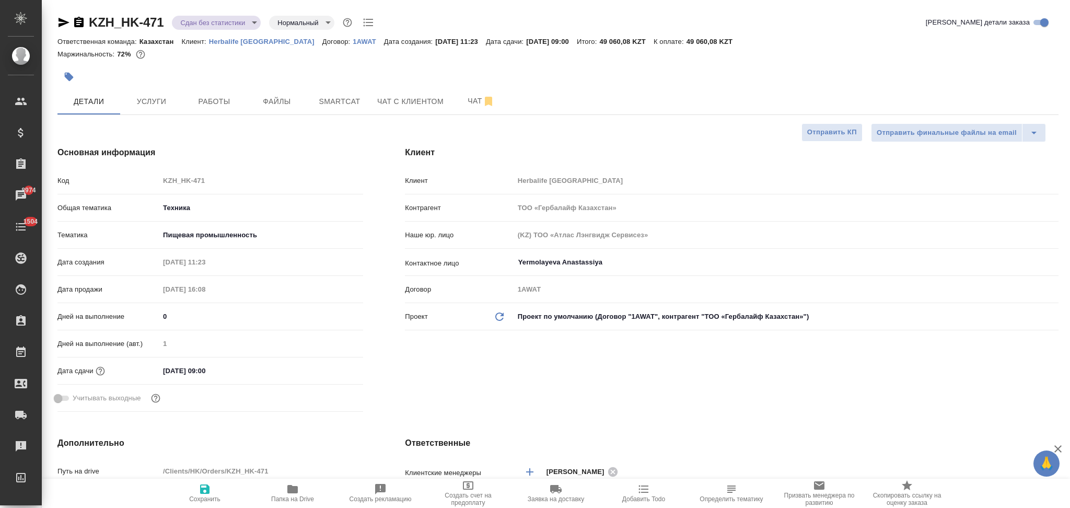
type textarea "x"
click at [287, 495] on span "Папка на Drive" at bounding box center [292, 498] width 43 height 7
type textarea "x"
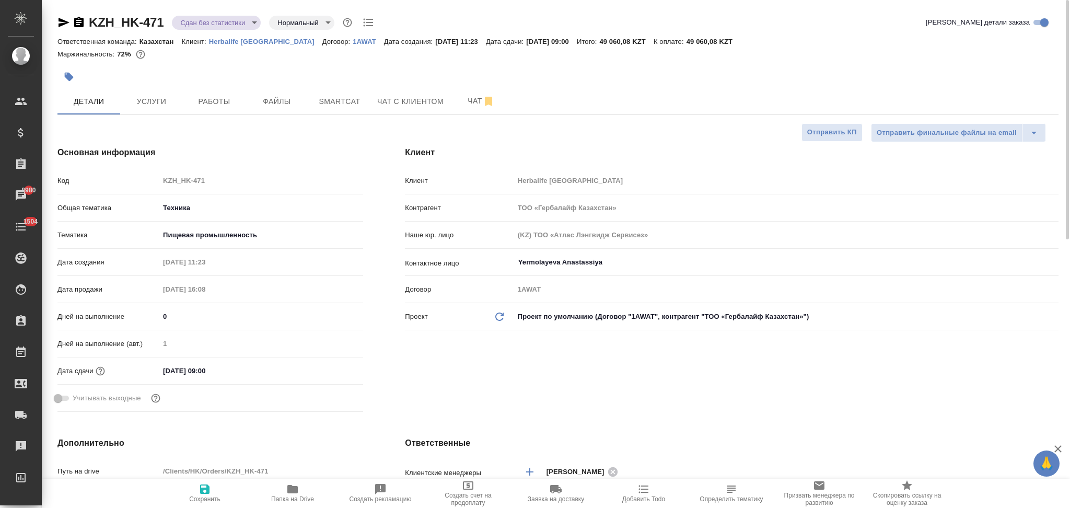
type textarea "x"
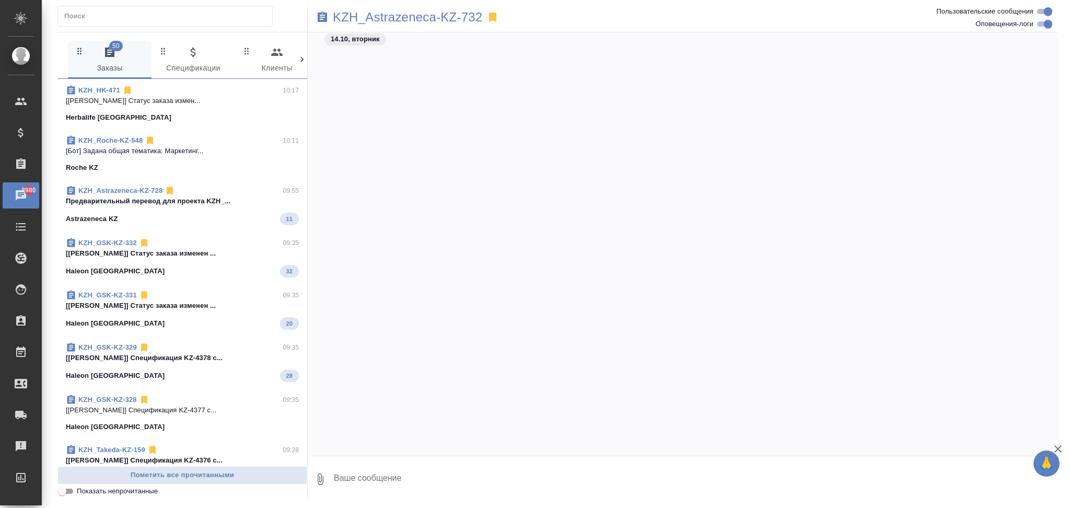
scroll to position [1728, 0]
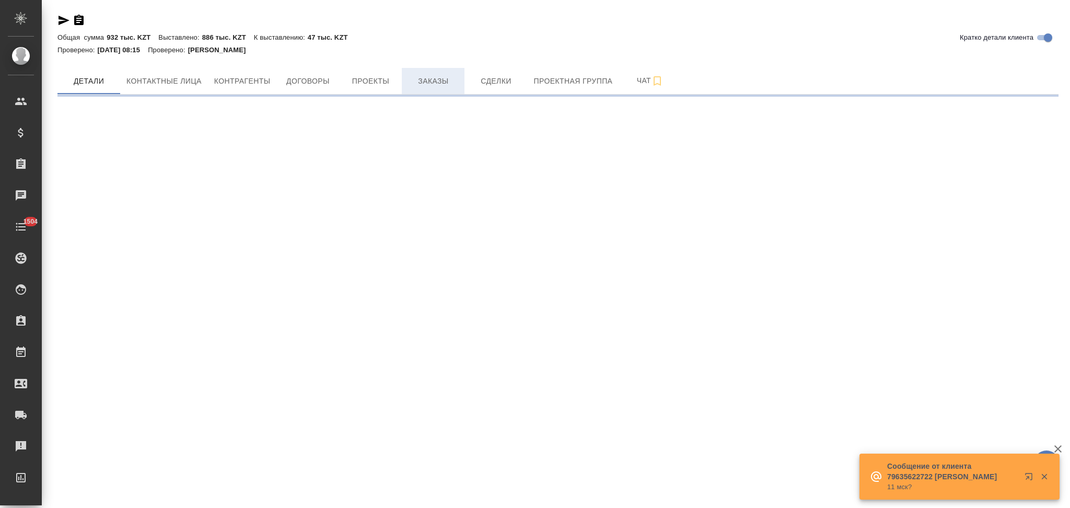
click at [438, 79] on span "Заказы" at bounding box center [433, 81] width 50 height 13
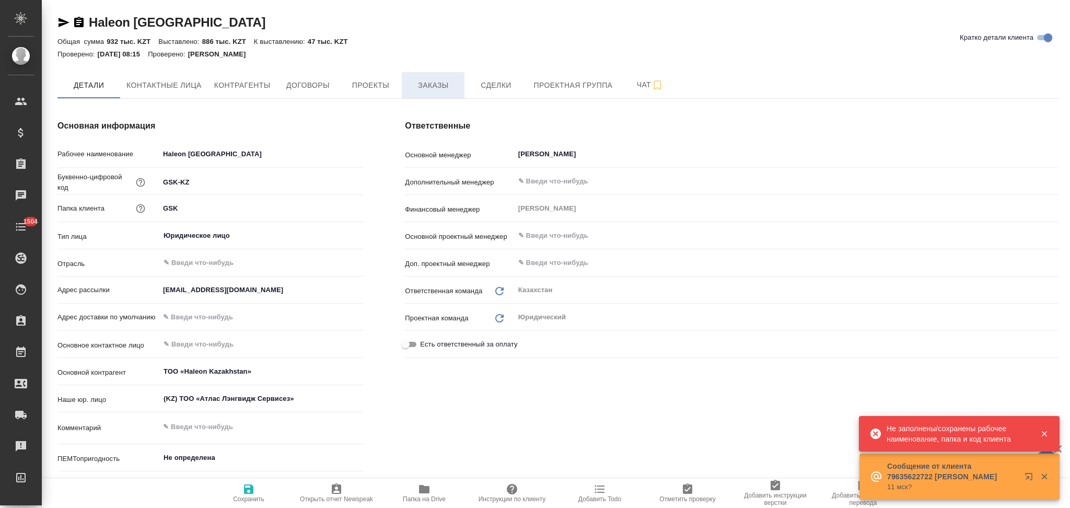
click at [431, 82] on span "Заказы" at bounding box center [433, 85] width 50 height 13
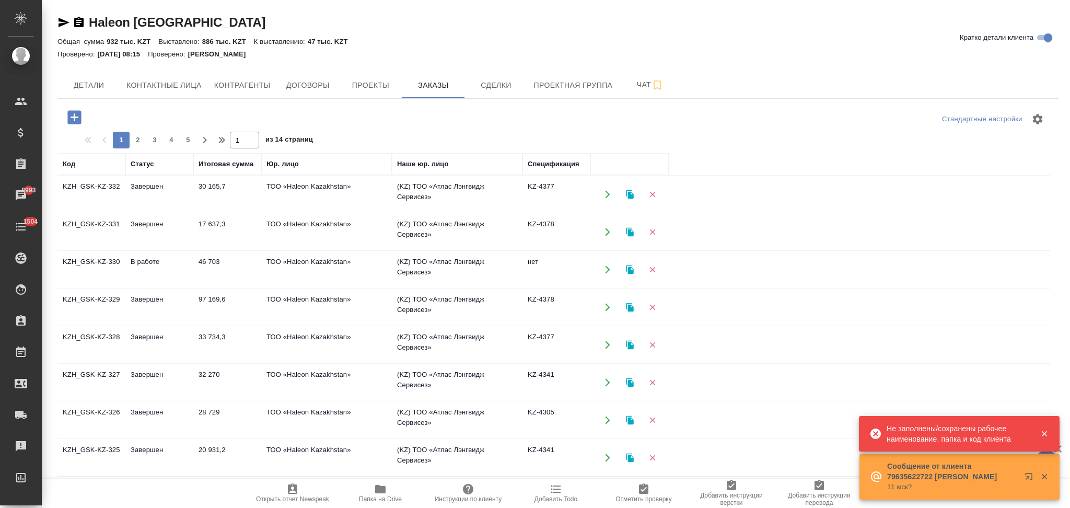
click at [78, 120] on icon "button" at bounding box center [74, 117] width 14 height 14
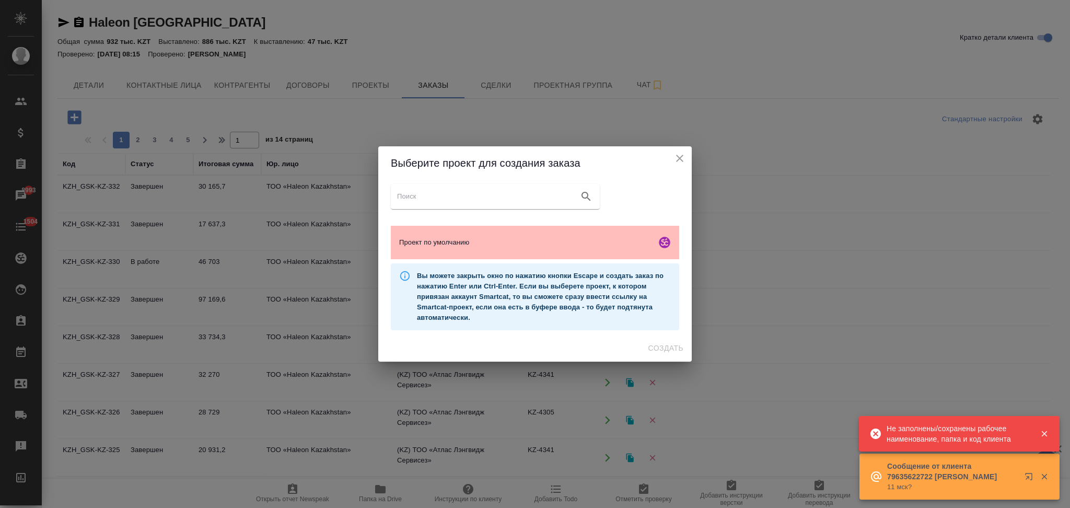
click at [441, 239] on span "Проект по умолчанию" at bounding box center [525, 242] width 253 height 10
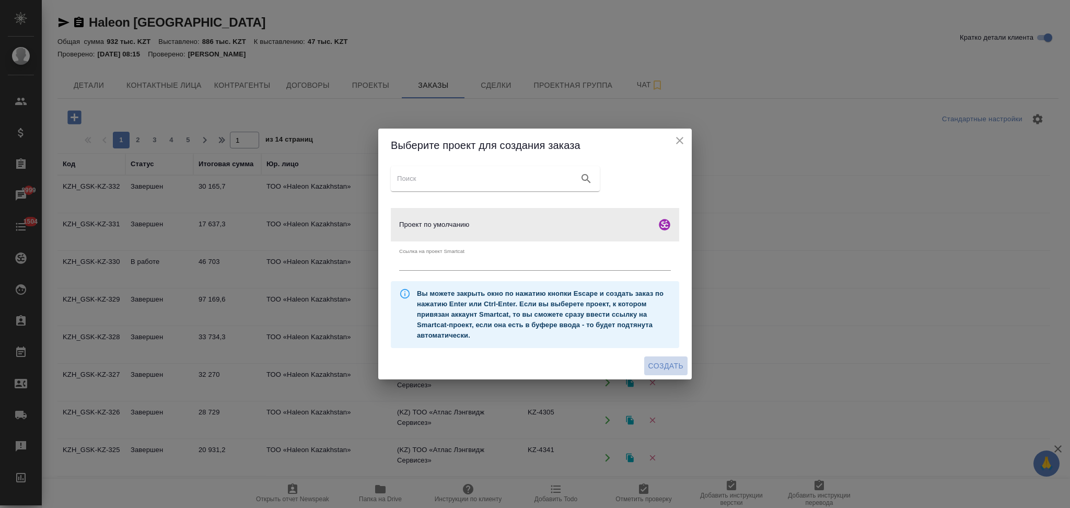
click at [653, 365] on span "Создать" at bounding box center [665, 365] width 35 height 13
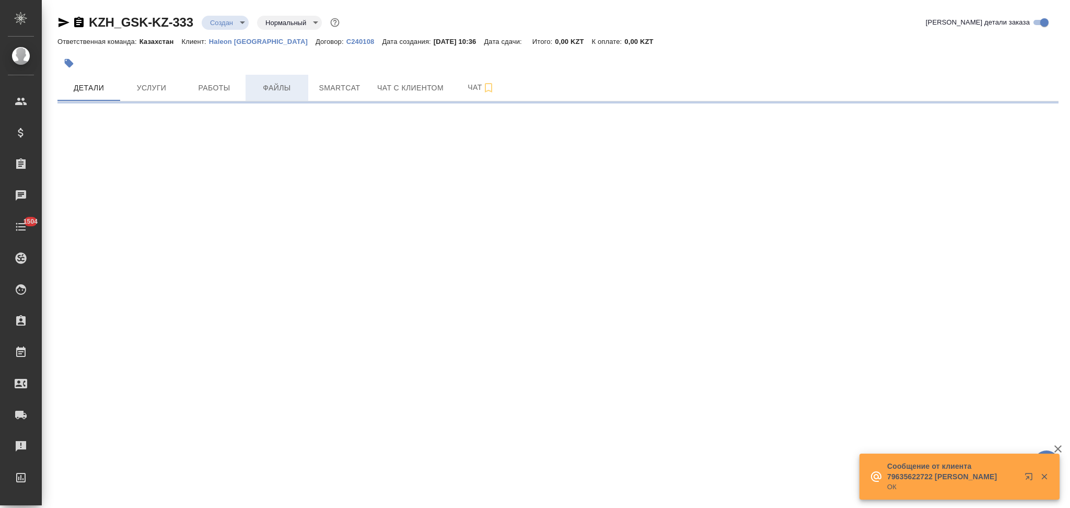
select select "RU"
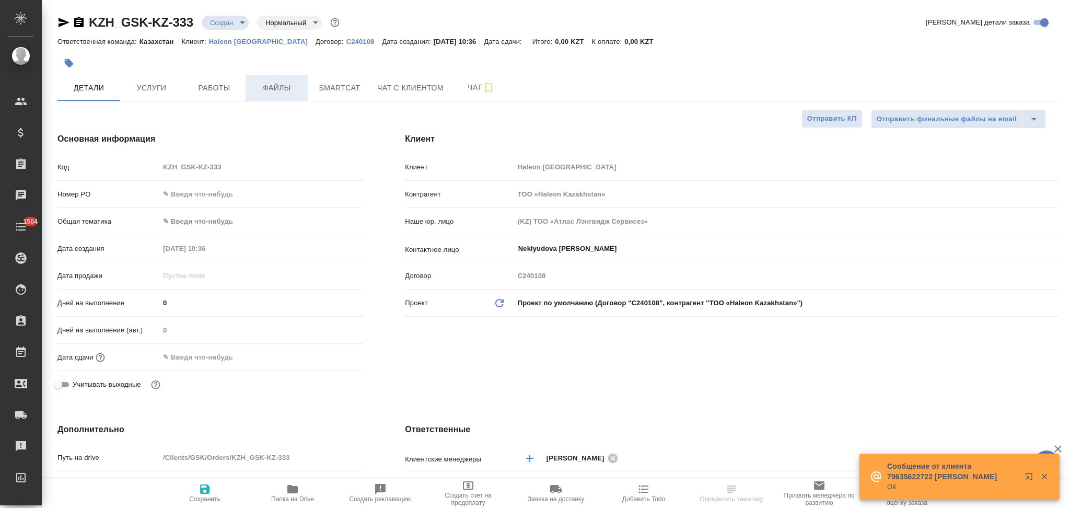
type textarea "x"
click at [271, 96] on button "Файлы" at bounding box center [277, 88] width 63 height 26
type textarea "x"
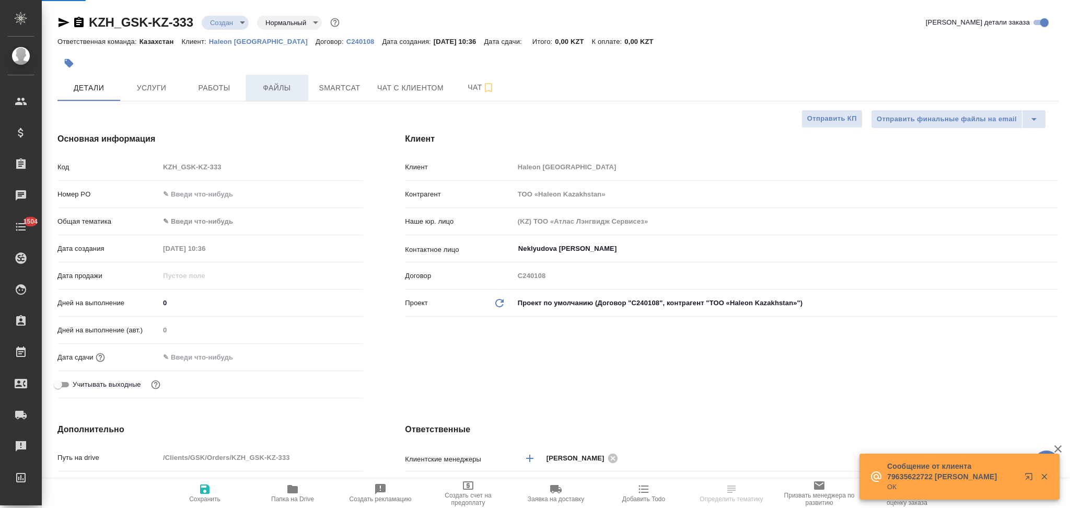
type textarea "x"
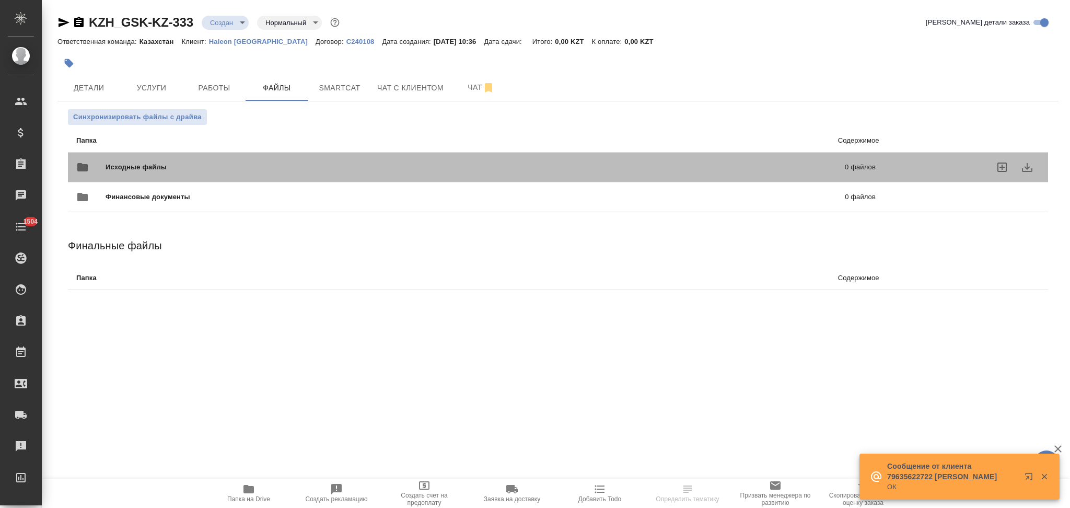
click at [214, 166] on span "Исходные файлы" at bounding box center [306, 167] width 400 height 10
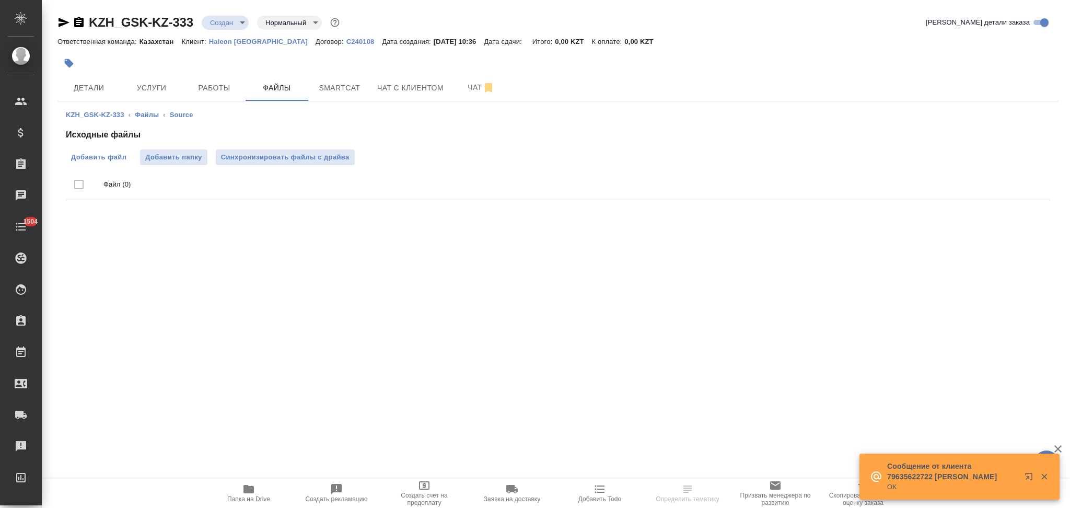
click at [101, 161] on span "Добавить файл" at bounding box center [98, 157] width 55 height 10
click at [0, 0] on input "Добавить файл" at bounding box center [0, 0] width 0 height 0
click at [220, 25] on body "🙏 .cls-1 fill:#fff; AWATERA Aslanukova Sati Клиенты Спецификации Заказы 9000 Ча…" at bounding box center [535, 254] width 1070 height 508
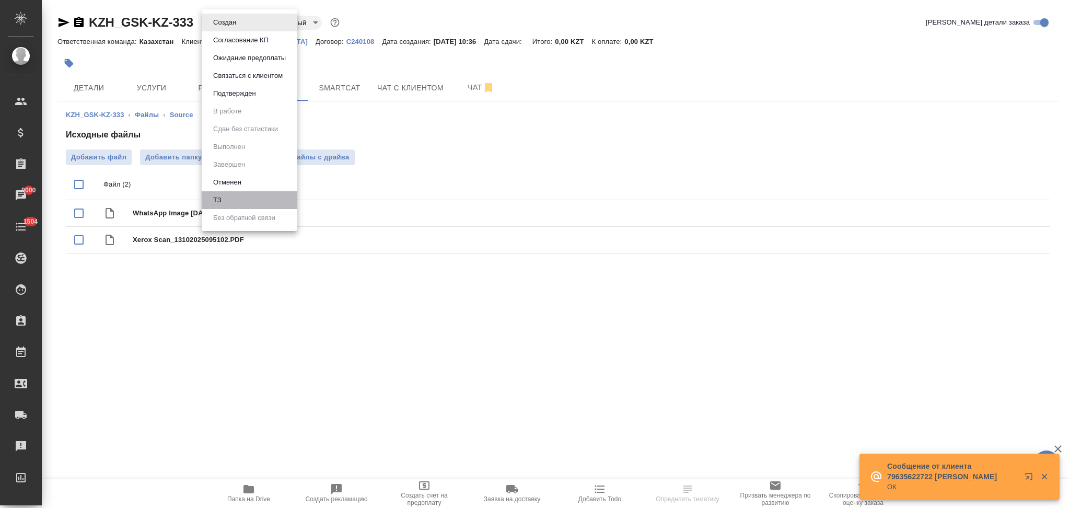
click at [240, 196] on li "ТЗ" at bounding box center [250, 200] width 96 height 18
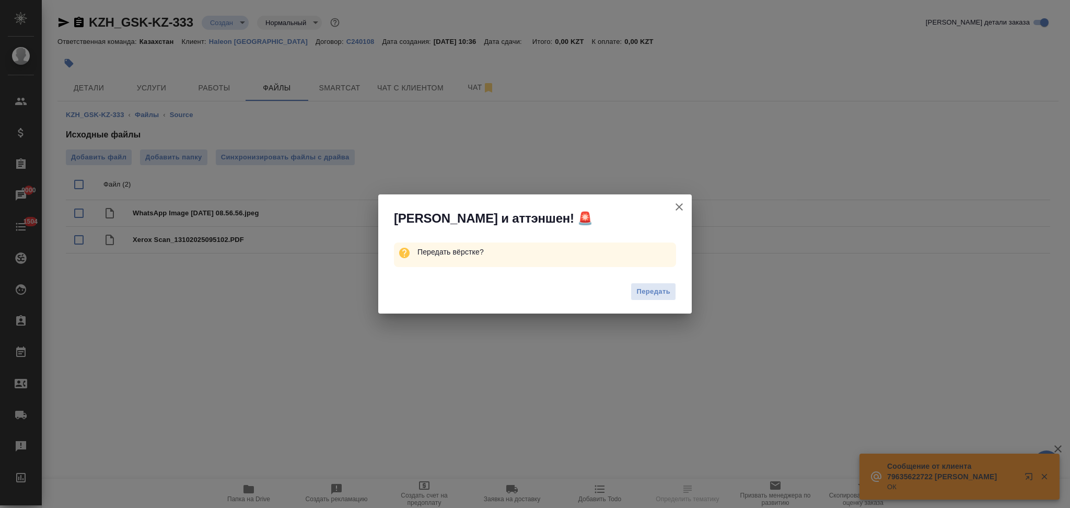
click at [647, 291] on span "Передать" at bounding box center [653, 292] width 34 height 12
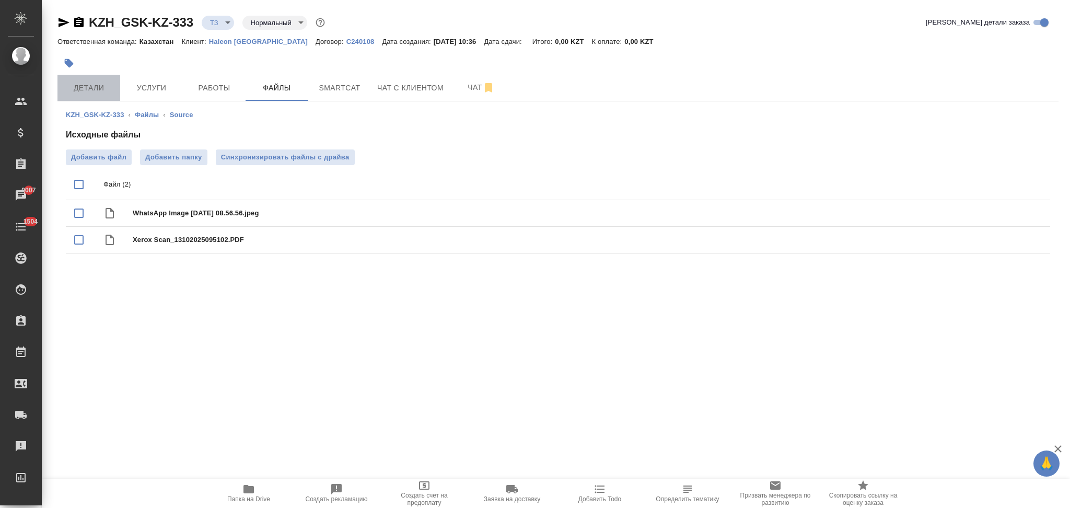
click at [99, 84] on span "Детали" at bounding box center [89, 87] width 50 height 13
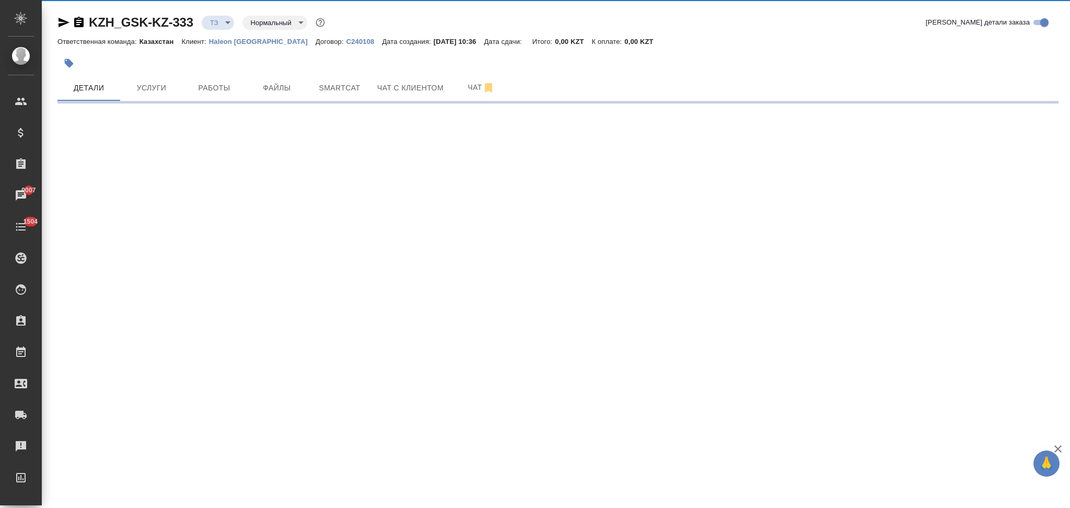
select select "RU"
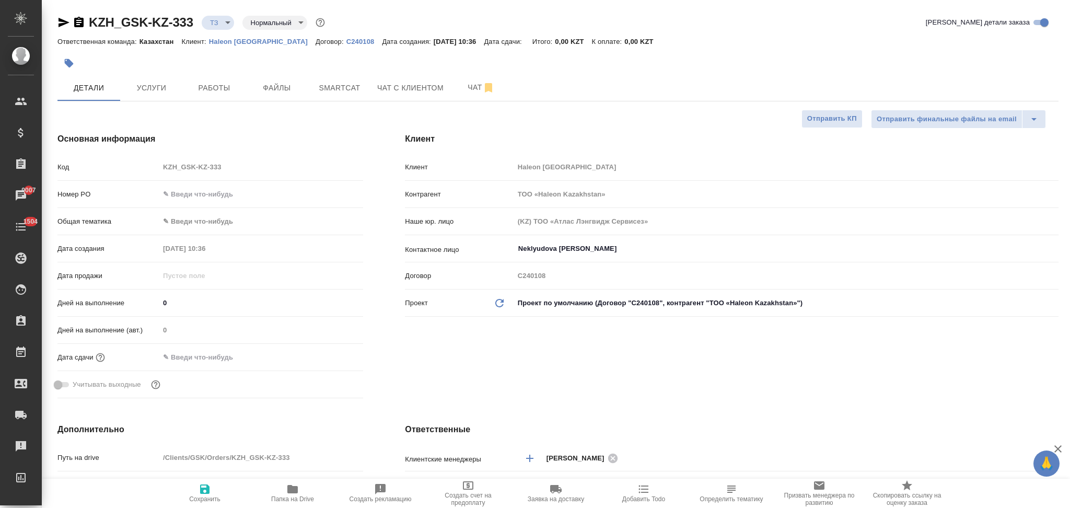
type textarea "x"
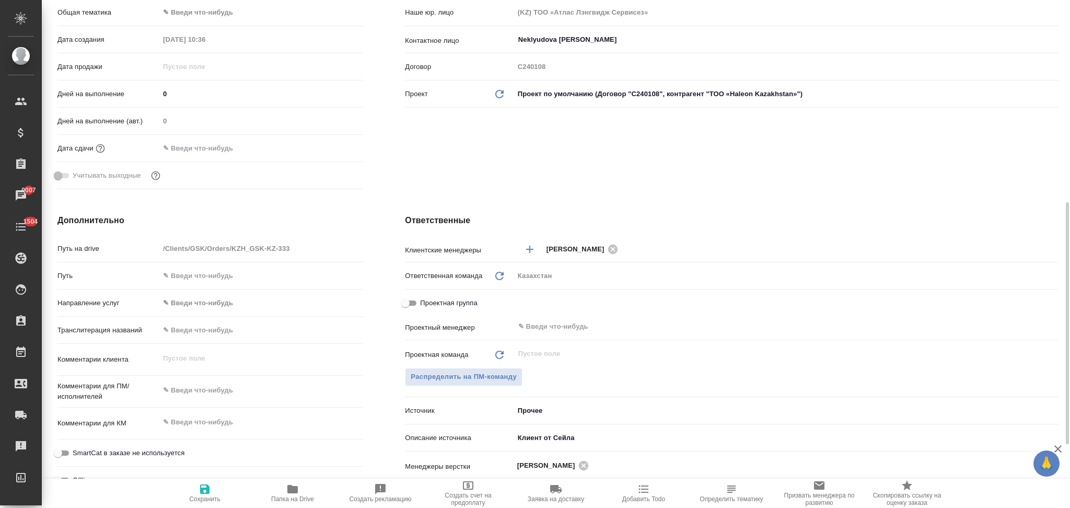
scroll to position [278, 0]
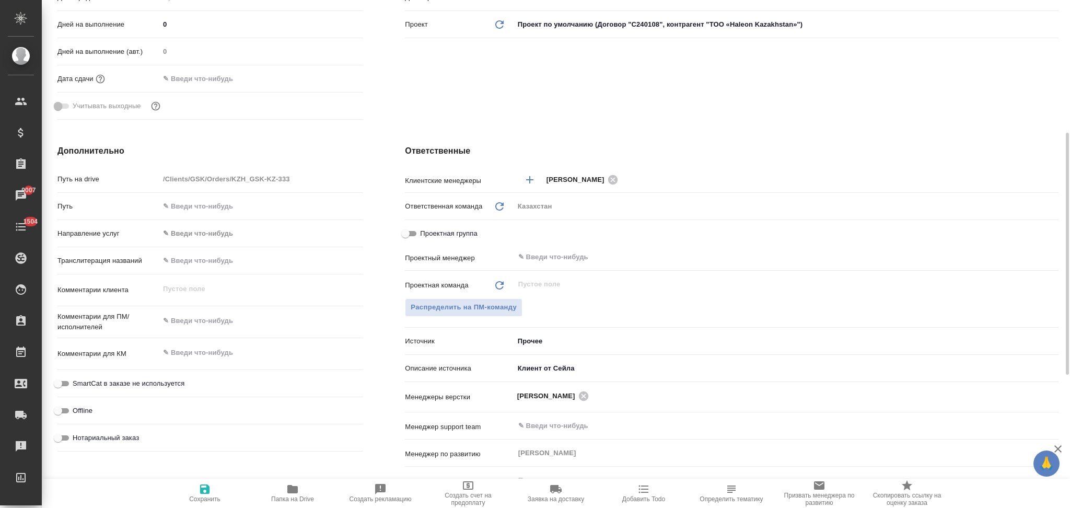
type textarea "x"
click at [198, 322] on textarea at bounding box center [261, 321] width 204 height 18
type textarea "x"
type textarea "н"
type textarea "x"
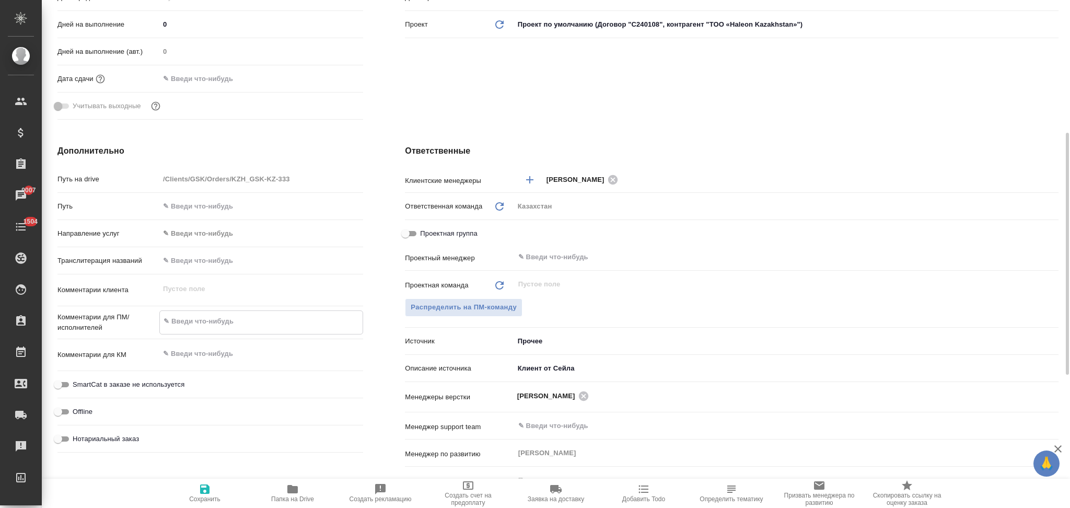
type textarea "x"
type textarea "на"
type textarea "x"
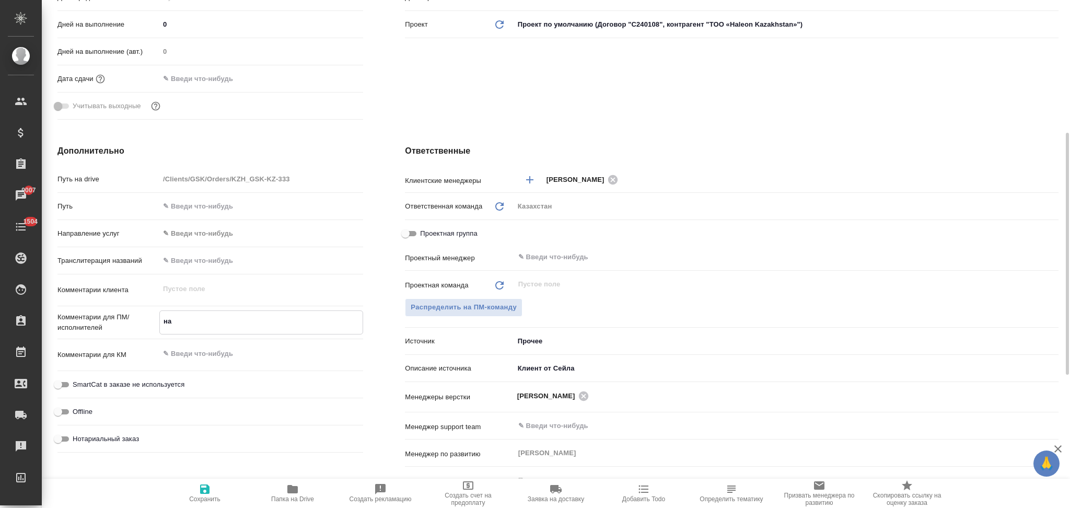
type textarea "x"
type textarea "на"
type textarea "x"
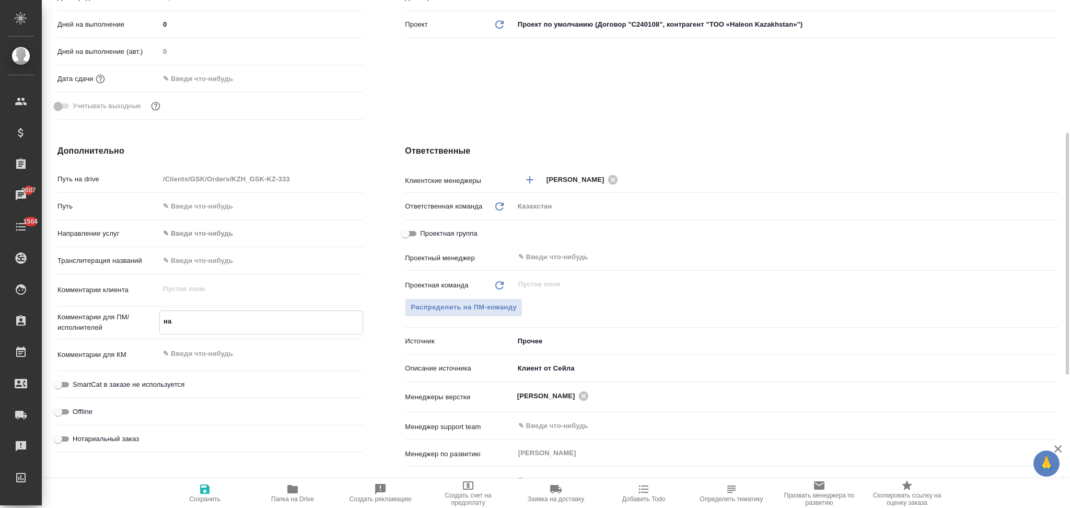
type textarea "на р"
type textarea "x"
type textarea "на ру"
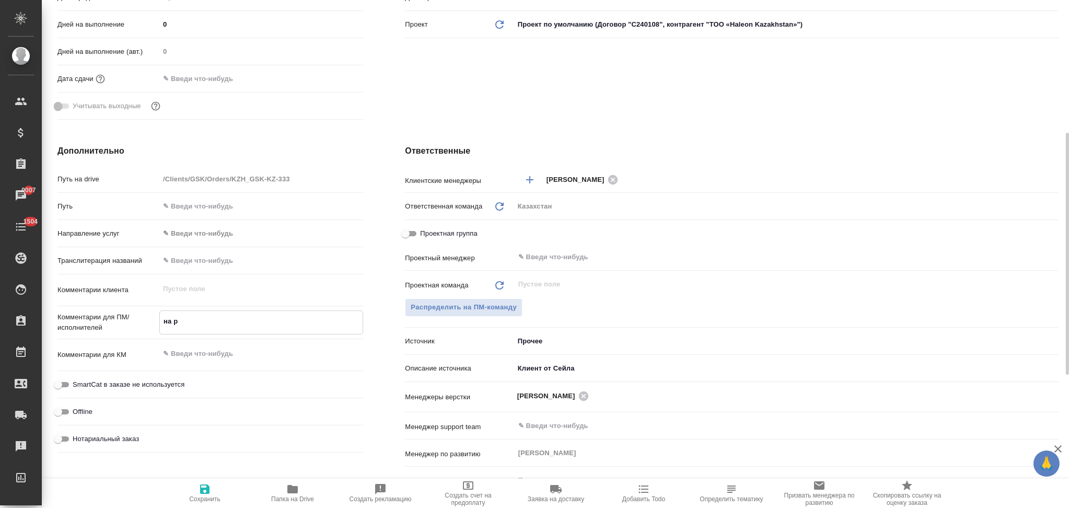
type textarea "x"
type textarea "на рус"
type textarea "x"
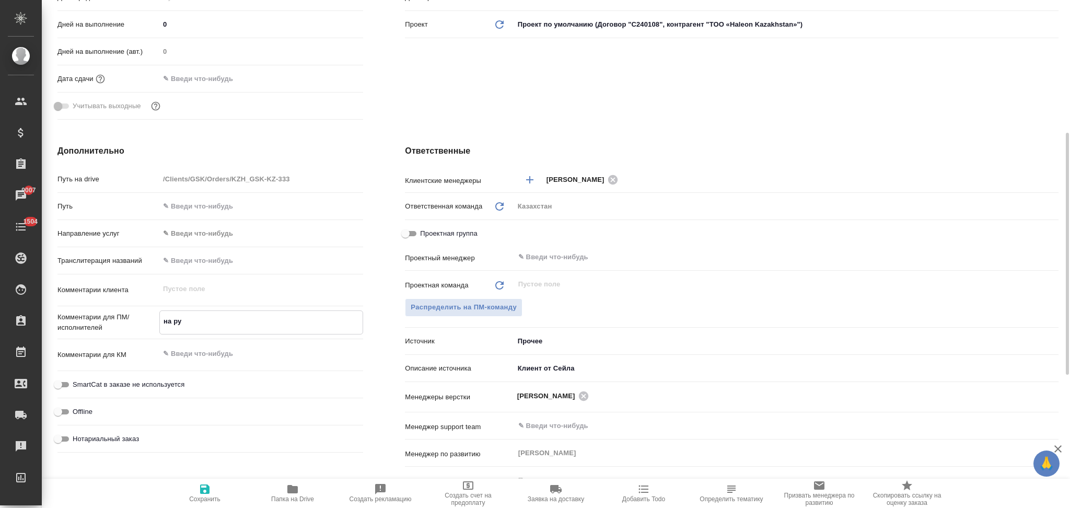
type textarea "x"
type textarea "на рус"
type textarea "x"
click at [201, 489] on icon "button" at bounding box center [204, 488] width 9 height 9
type textarea "x"
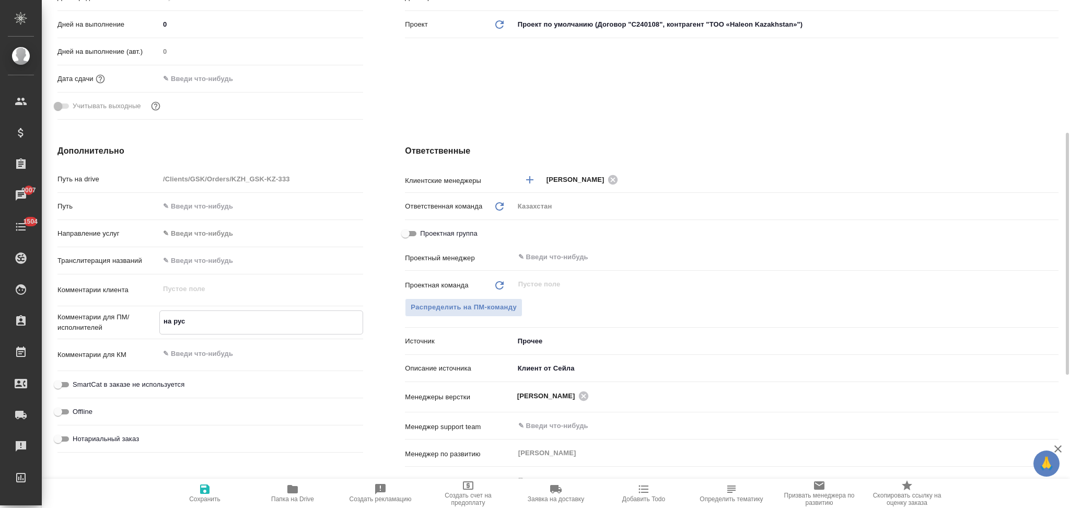
type textarea "x"
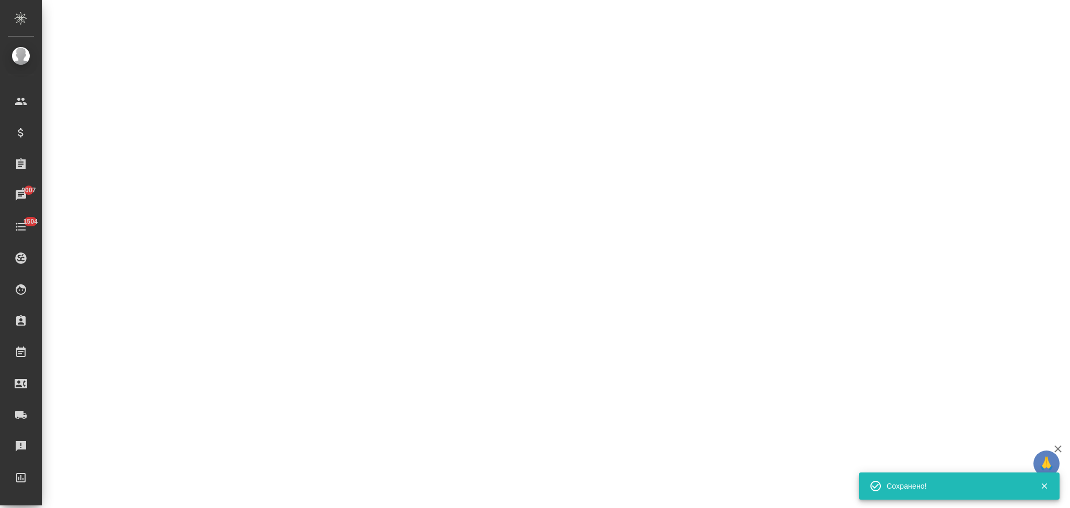
select select "RU"
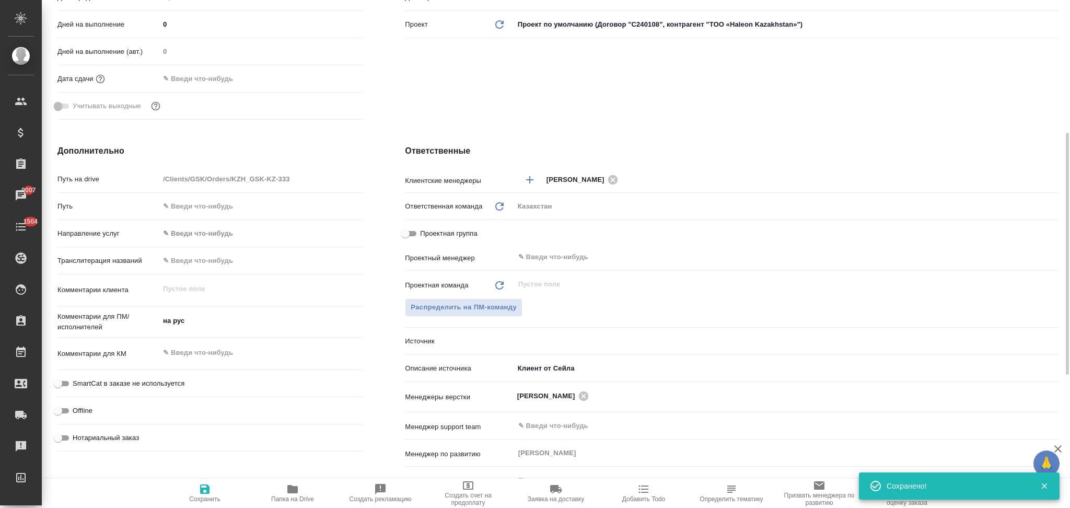
type textarea "x"
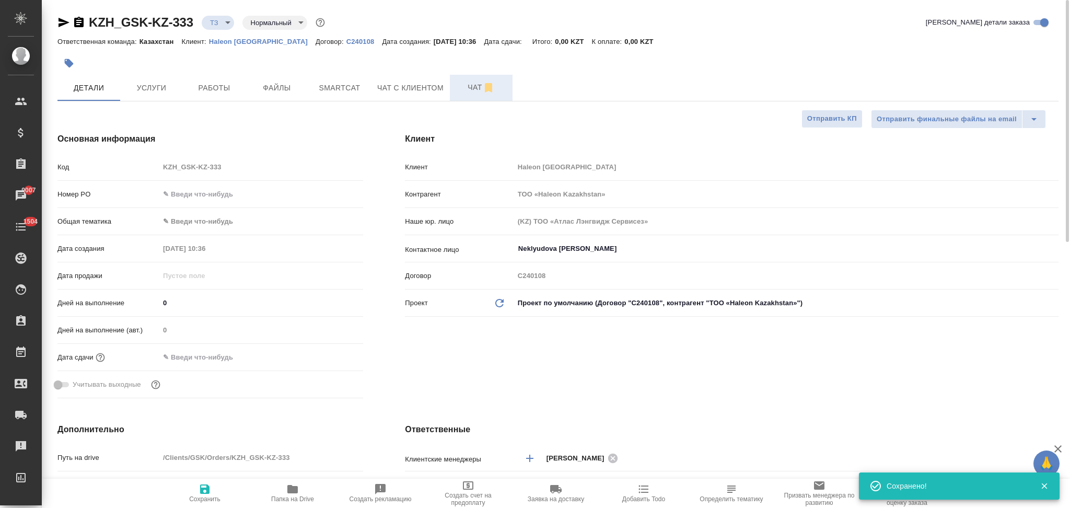
click at [467, 83] on span "Чат" at bounding box center [481, 87] width 50 height 13
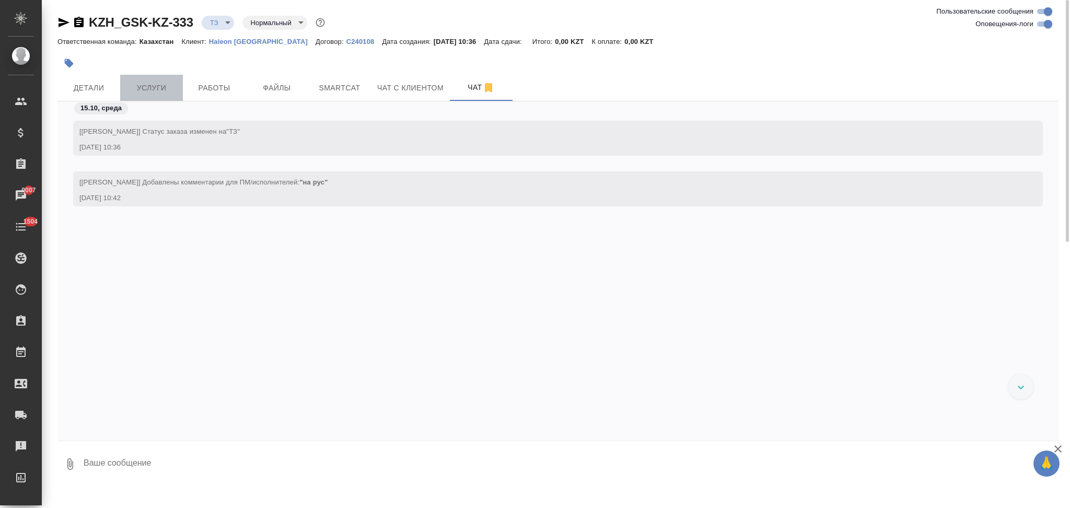
click at [156, 85] on span "Услуги" at bounding box center [151, 87] width 50 height 13
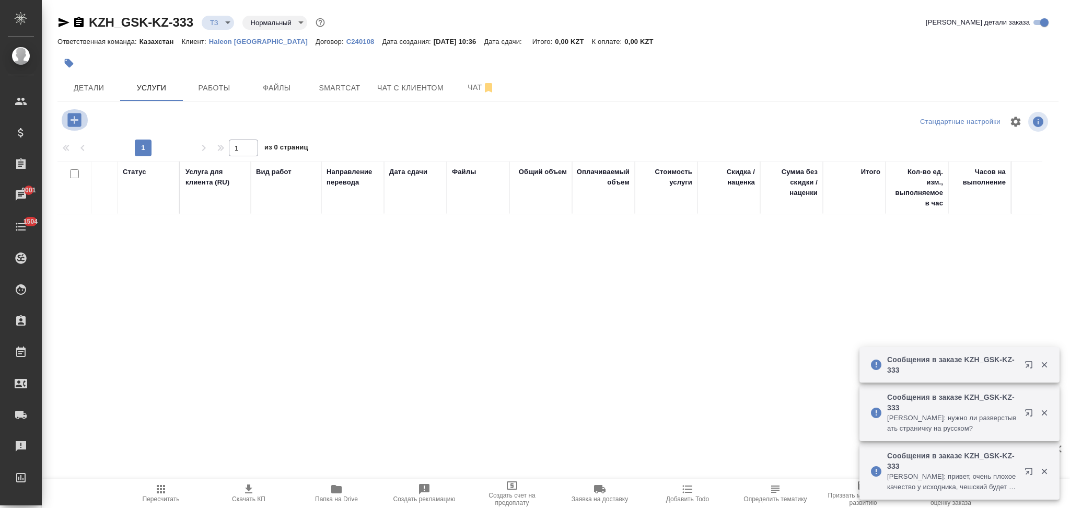
click at [74, 121] on icon "button" at bounding box center [74, 120] width 18 height 18
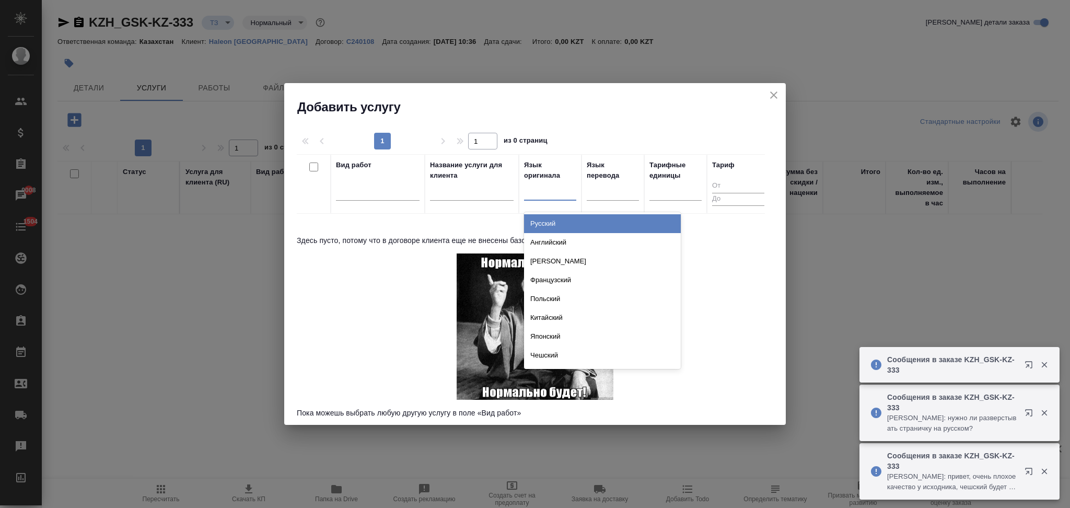
click at [537, 191] on div at bounding box center [550, 189] width 52 height 15
click at [539, 237] on div "Английский" at bounding box center [602, 242] width 157 height 19
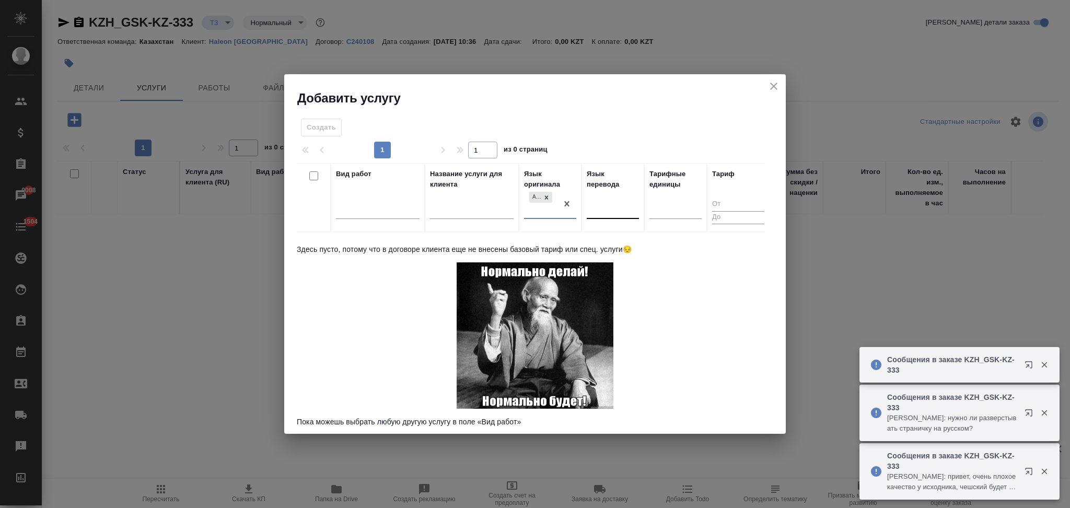
click at [598, 212] on div at bounding box center [613, 208] width 52 height 15
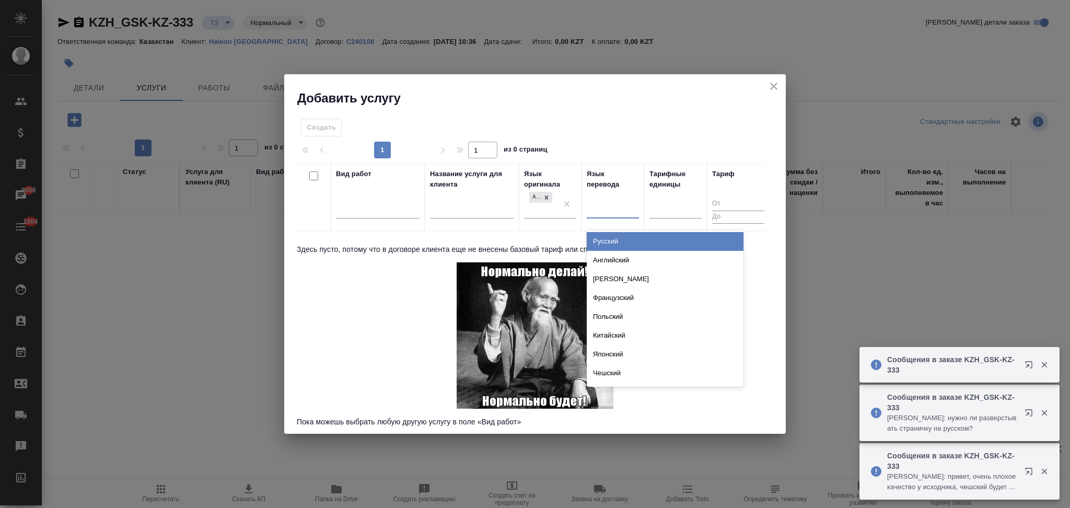
click at [606, 243] on div "Русский" at bounding box center [665, 241] width 157 height 19
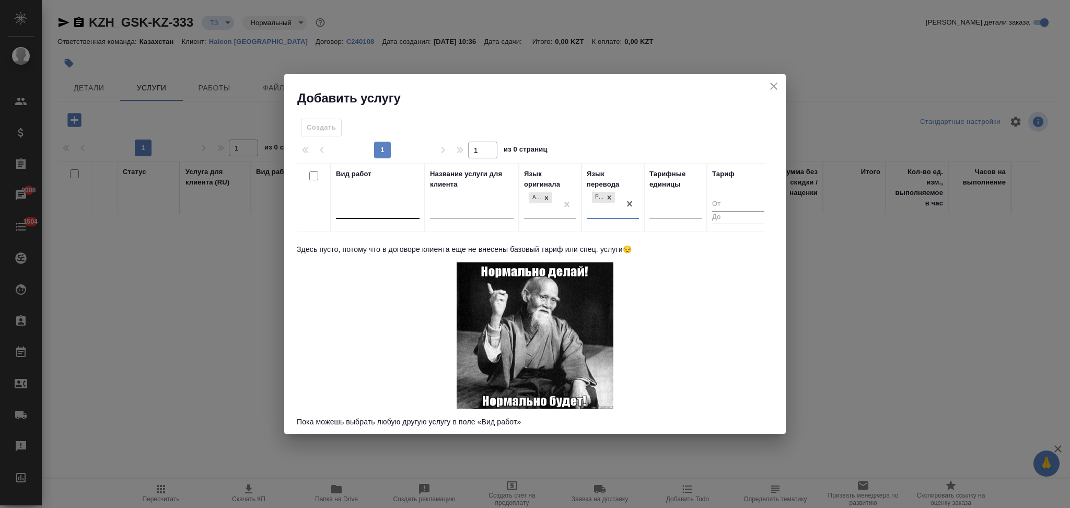
click at [366, 201] on div at bounding box center [378, 208] width 84 height 15
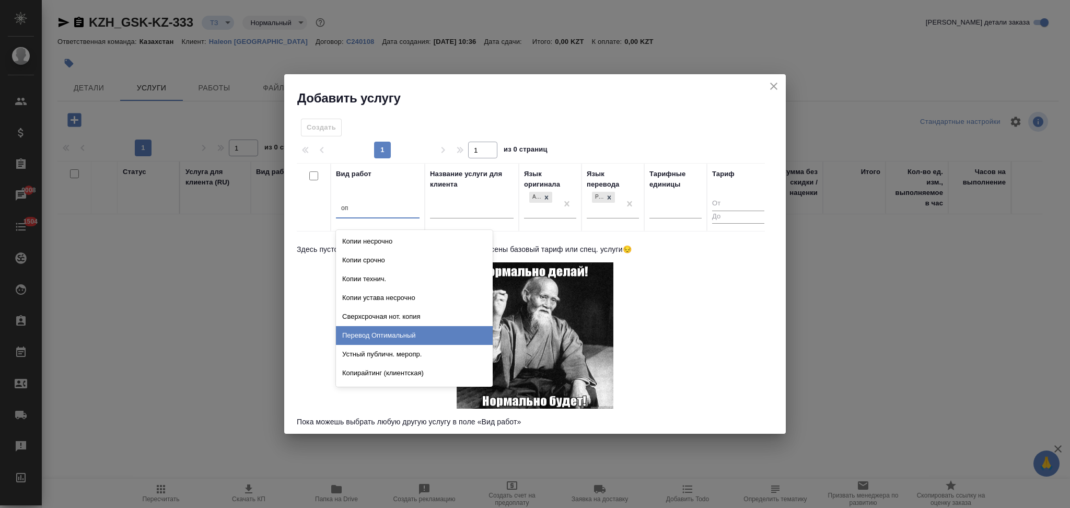
type input "о"
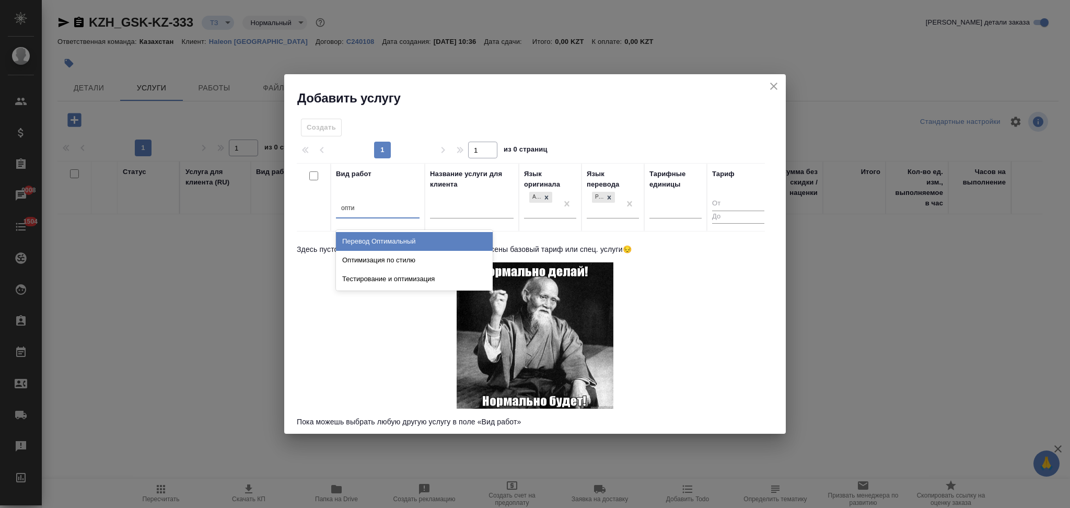
type input "оптим"
click at [382, 237] on div "Перевод Оптимальный" at bounding box center [414, 241] width 157 height 19
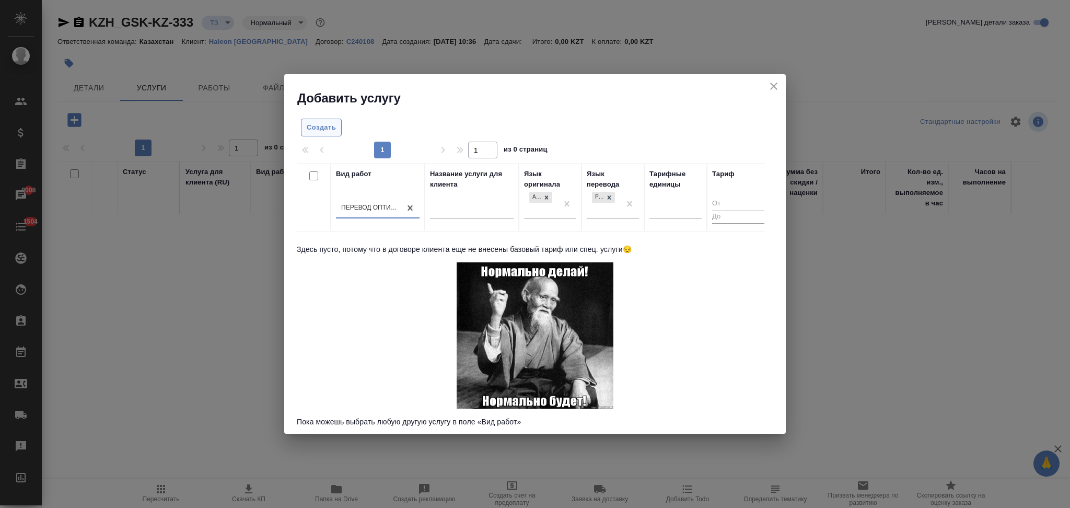
click at [320, 132] on span "Создать" at bounding box center [321, 128] width 29 height 12
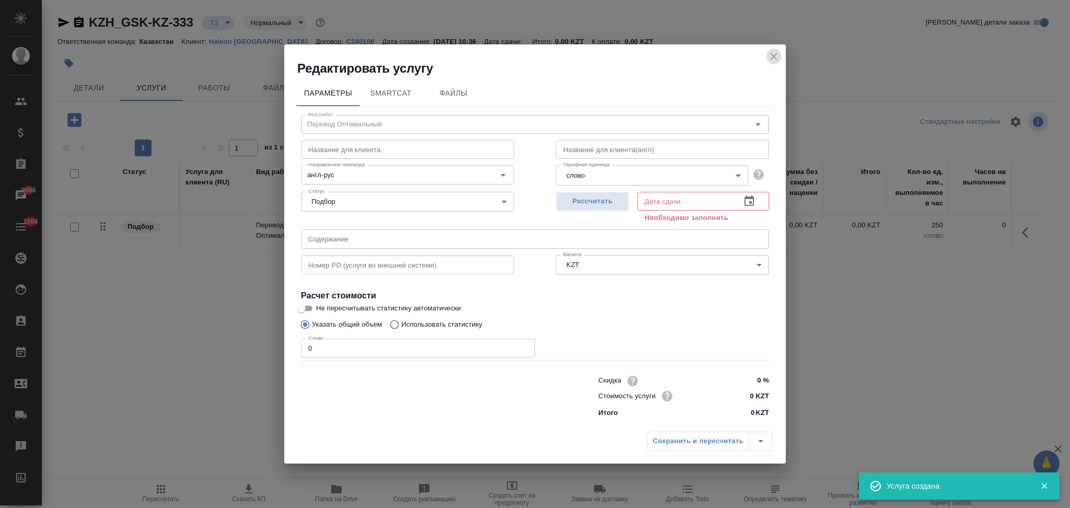
click at [773, 56] on icon "close" at bounding box center [773, 56] width 7 height 7
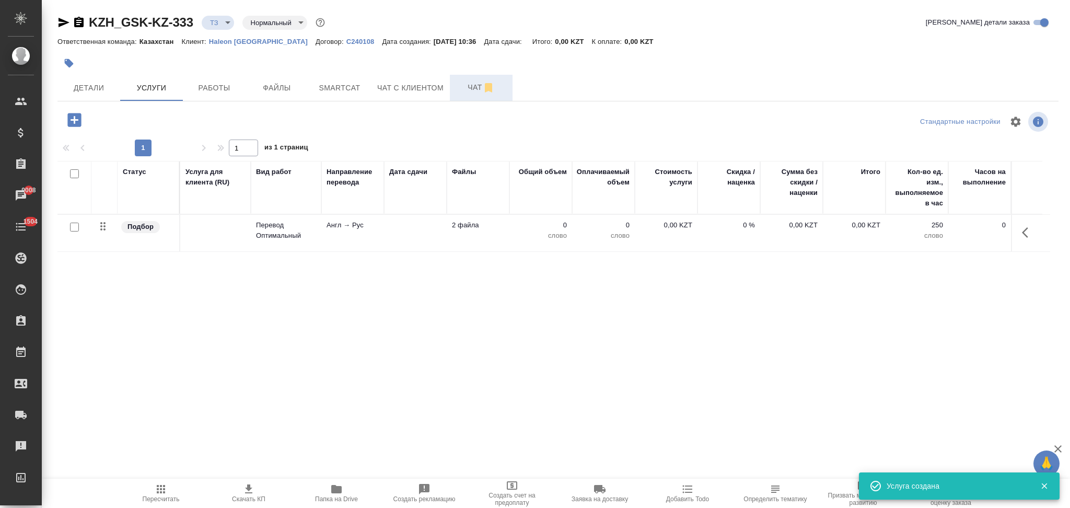
click at [466, 85] on span "Чат" at bounding box center [481, 87] width 50 height 13
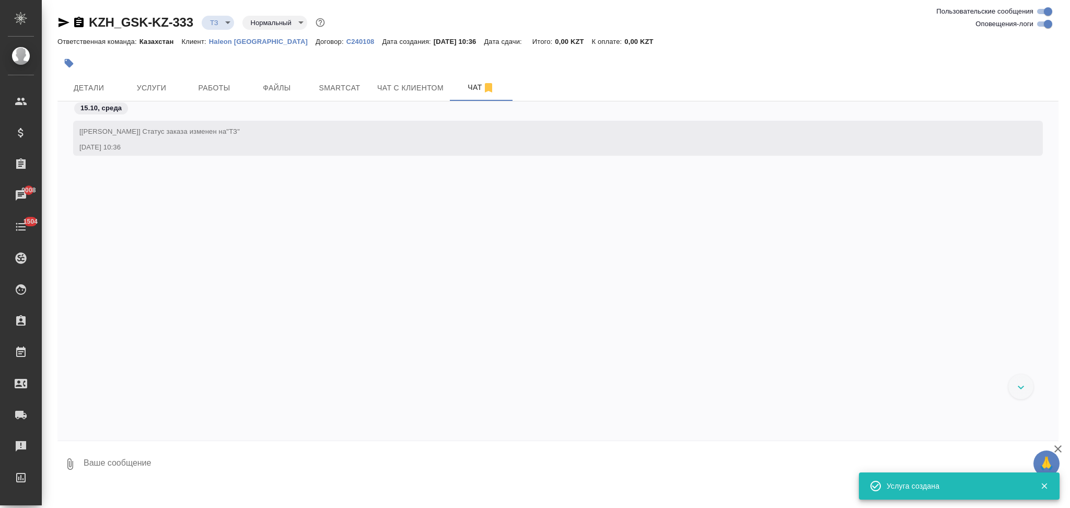
scroll to position [60, 0]
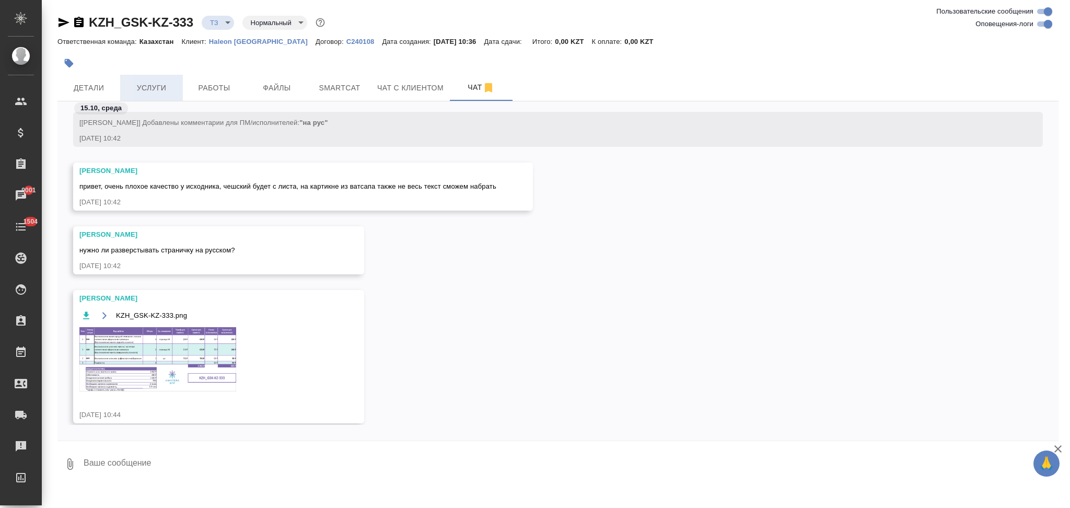
click at [159, 100] on button "Услуги" at bounding box center [151, 88] width 63 height 26
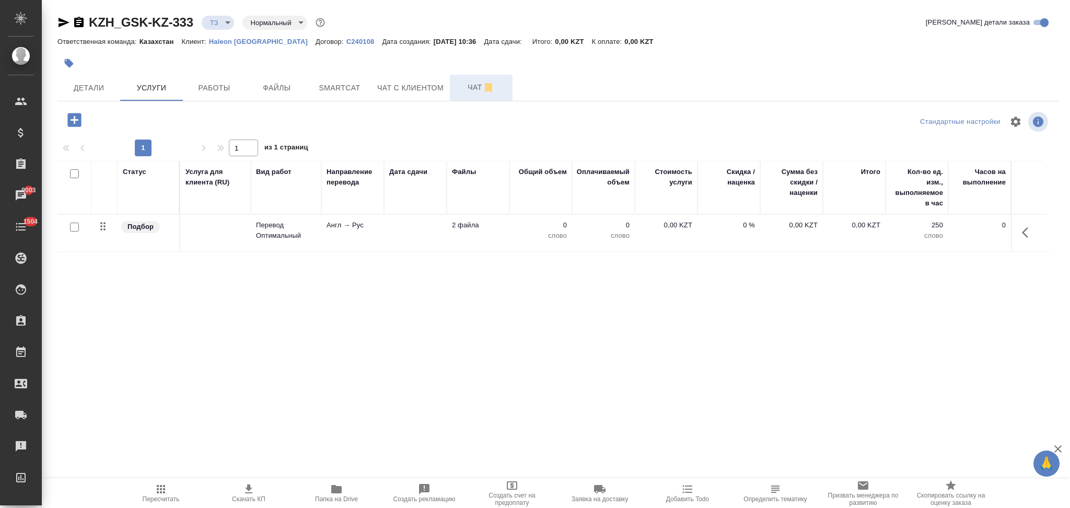
click at [463, 88] on span "Чат" at bounding box center [481, 87] width 50 height 13
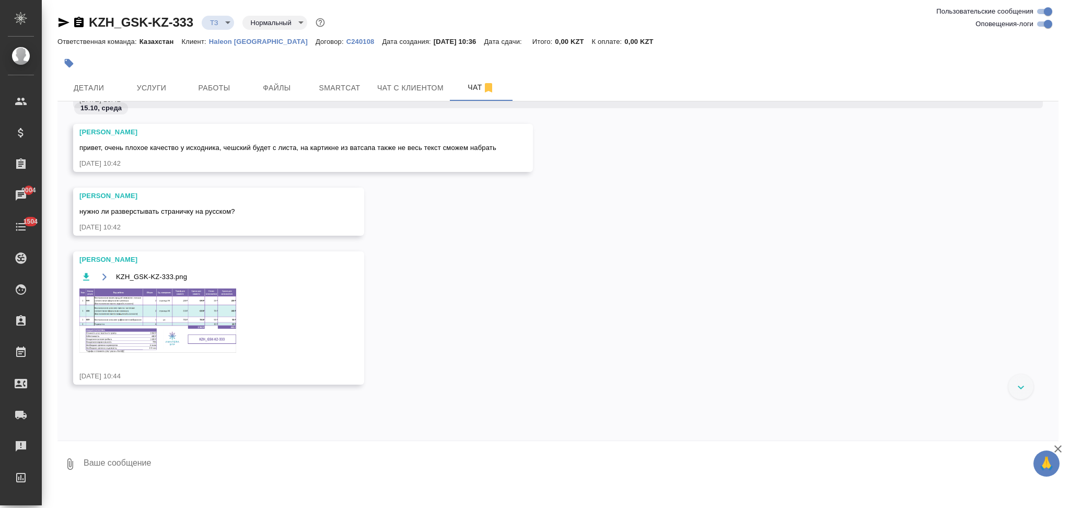
scroll to position [123, 0]
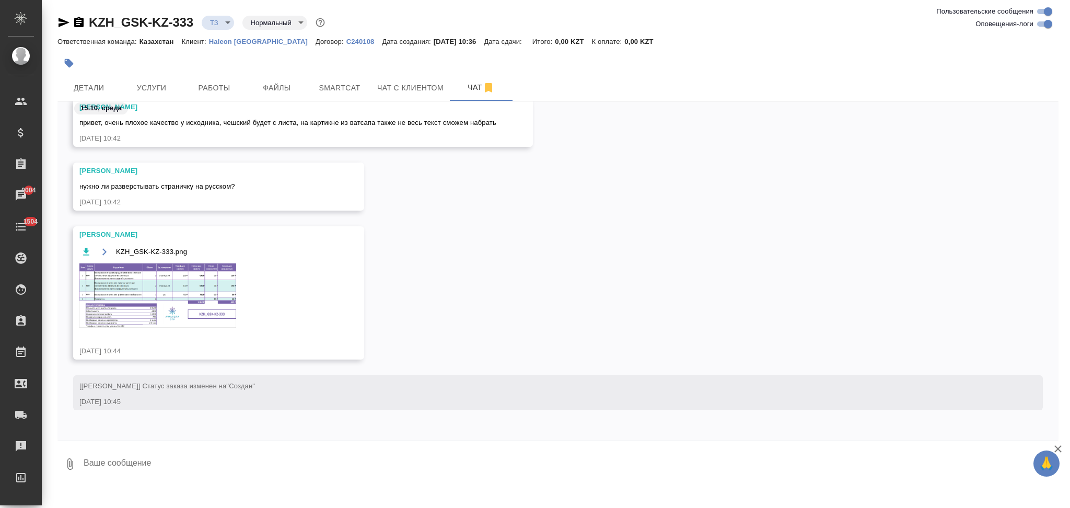
click at [139, 289] on img at bounding box center [157, 295] width 157 height 64
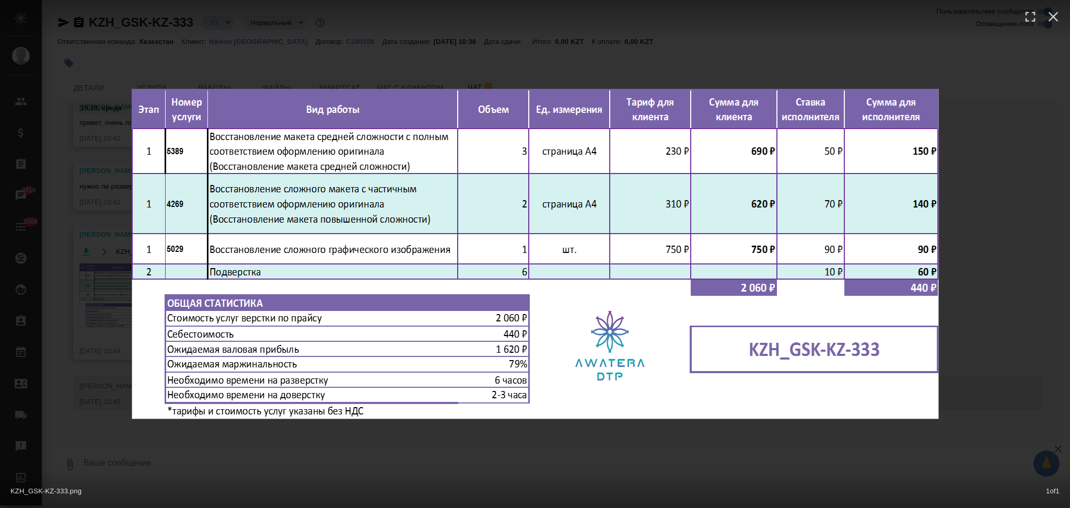
click at [104, 125] on div "KZH_GSK-KZ-333.png 1 of 1" at bounding box center [535, 254] width 1070 height 508
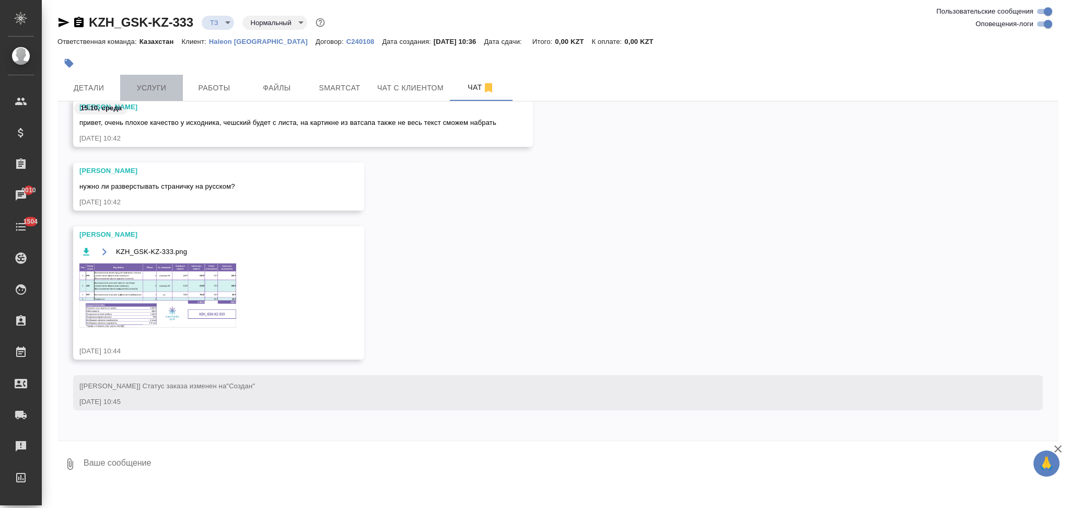
click at [153, 85] on span "Услуги" at bounding box center [151, 87] width 50 height 13
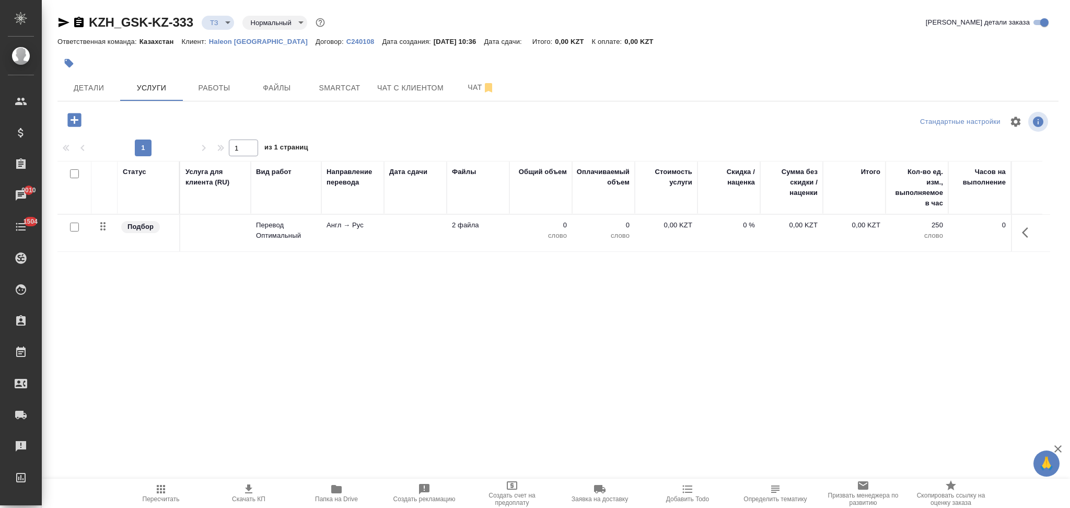
click at [79, 126] on icon "button" at bounding box center [74, 120] width 14 height 14
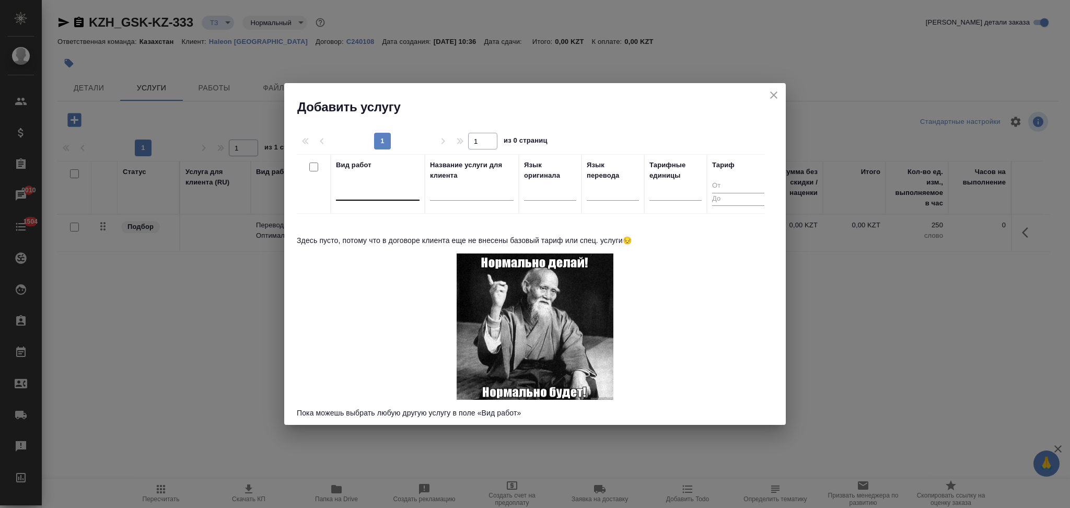
click at [364, 188] on div at bounding box center [378, 189] width 84 height 15
type input "сложн"
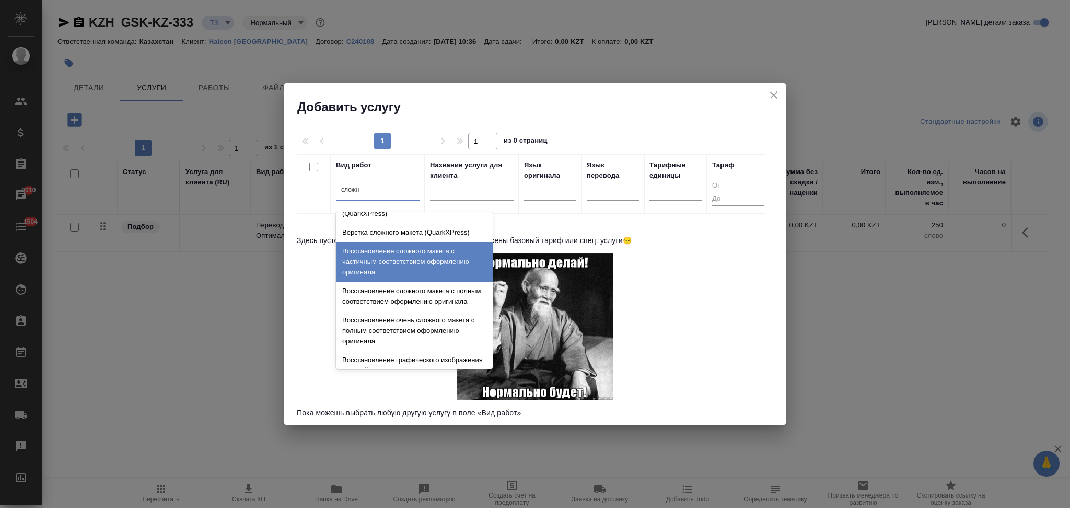
scroll to position [302, 0]
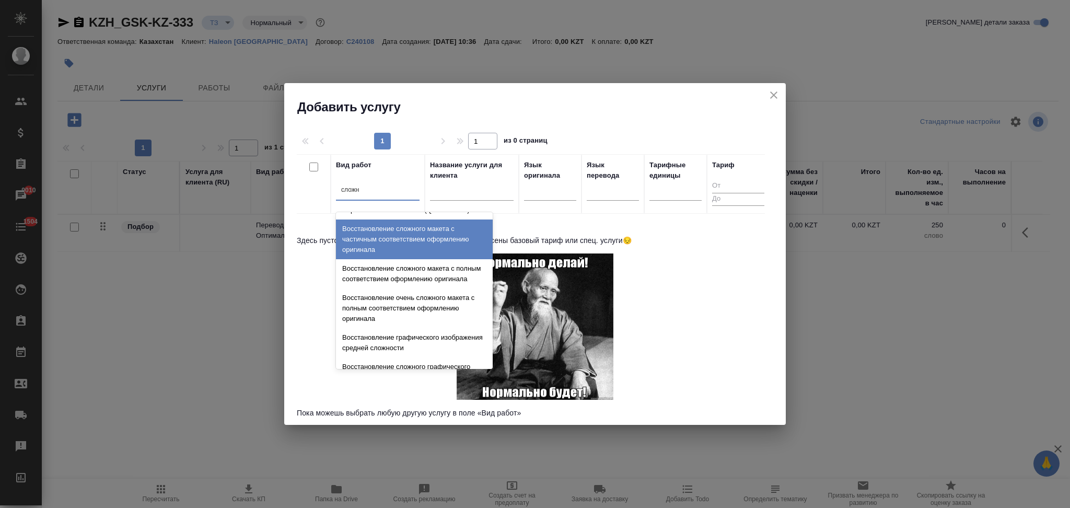
click at [411, 253] on div "Восстановление сложного макета с частичным соответствием оформлению оригинала" at bounding box center [414, 239] width 157 height 40
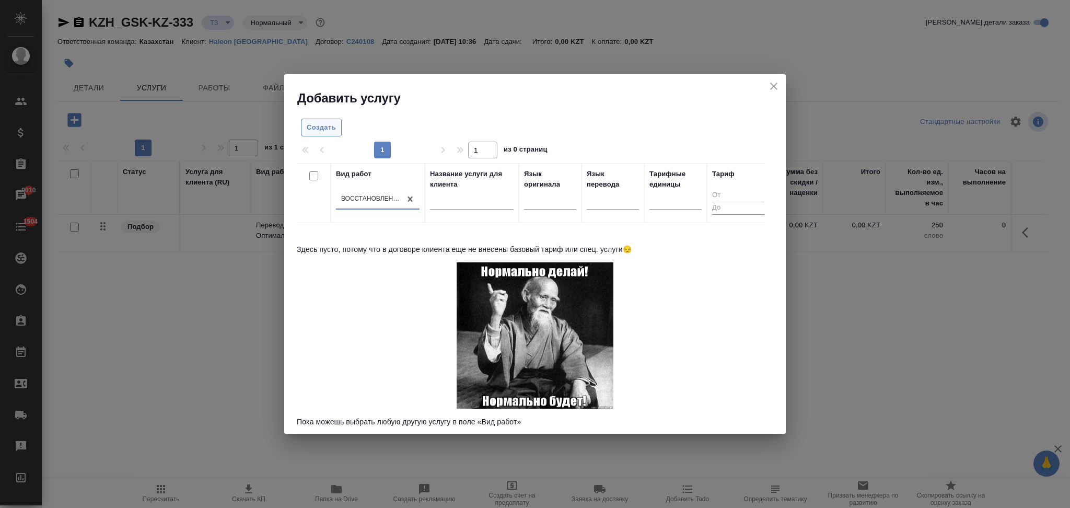
click at [323, 126] on span "Создать" at bounding box center [321, 128] width 29 height 12
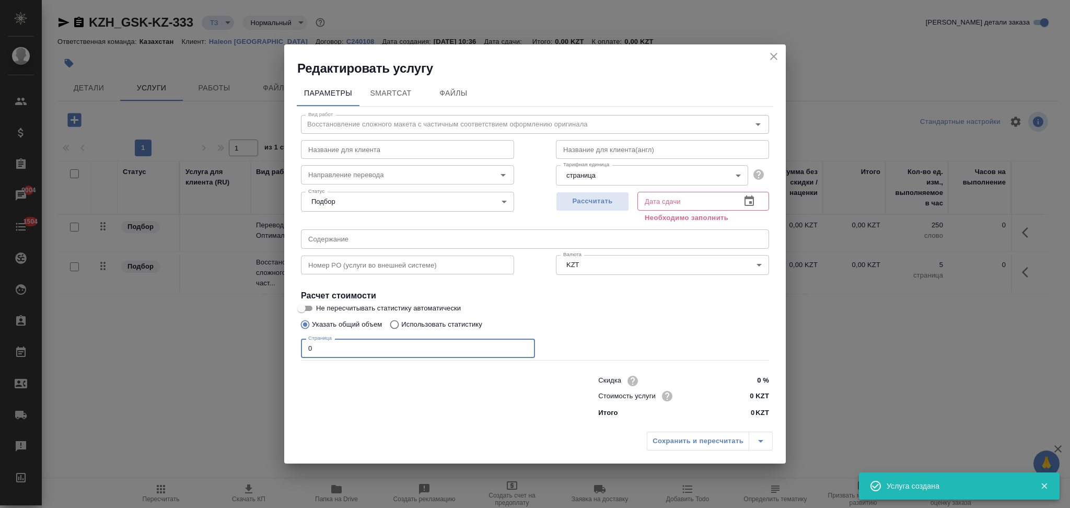
drag, startPoint x: 326, startPoint y: 352, endPoint x: 313, endPoint y: 350, distance: 13.7
click at [313, 350] on input "0" at bounding box center [418, 347] width 234 height 19
click at [288, 348] on div "Параметры SmartCat Файлы Вид работ Восстановление сложного макета с частичным с…" at bounding box center [534, 252] width 501 height 350
type input "5"
click at [603, 201] on span "Рассчитать" at bounding box center [593, 201] width 62 height 12
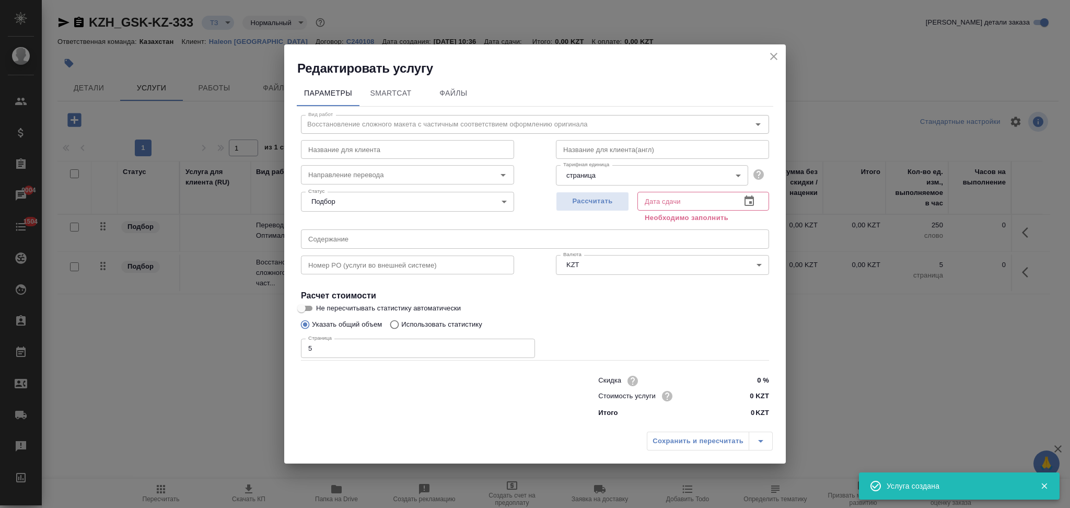
type input "[DATE] 11:59"
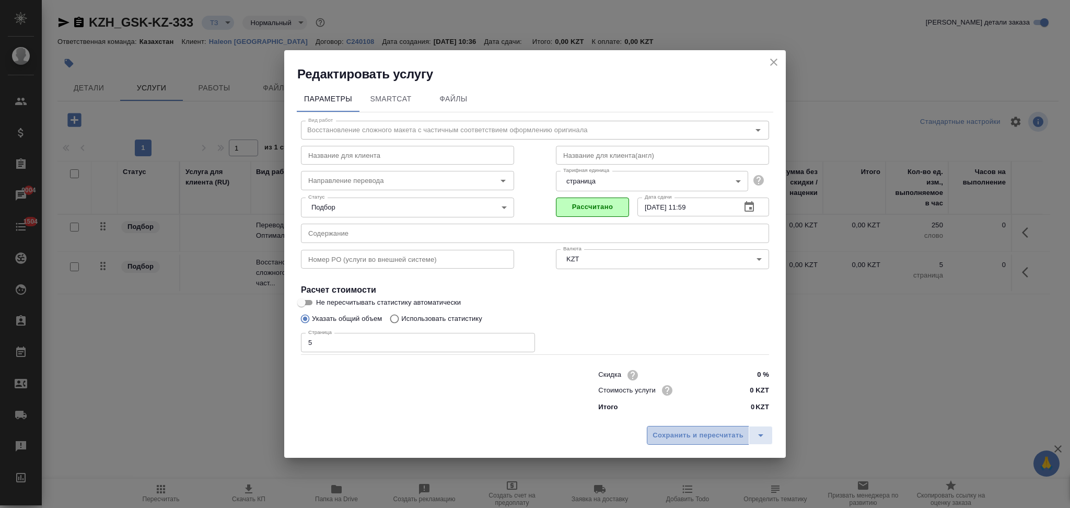
click at [691, 430] on span "Сохранить и пересчитать" at bounding box center [697, 435] width 91 height 12
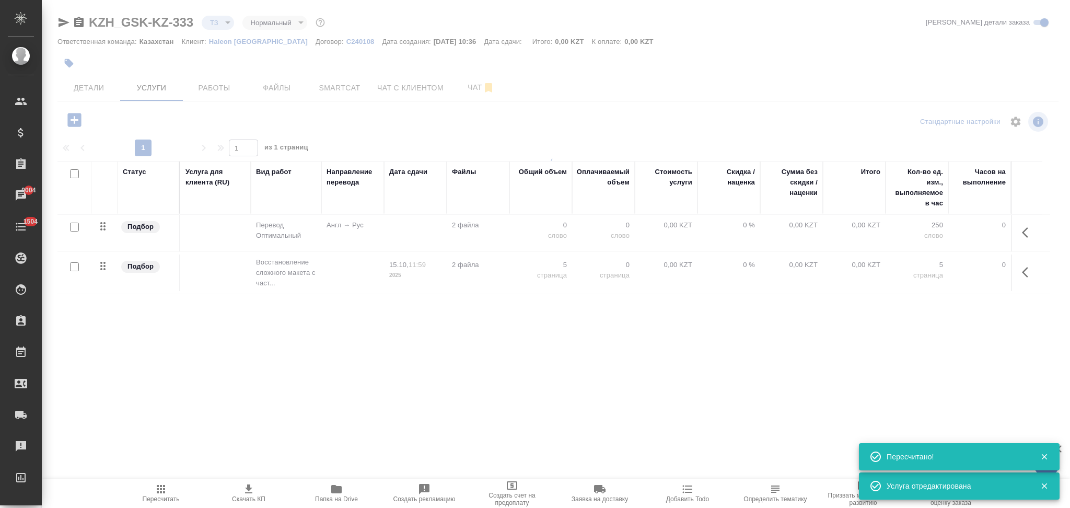
type input "new"
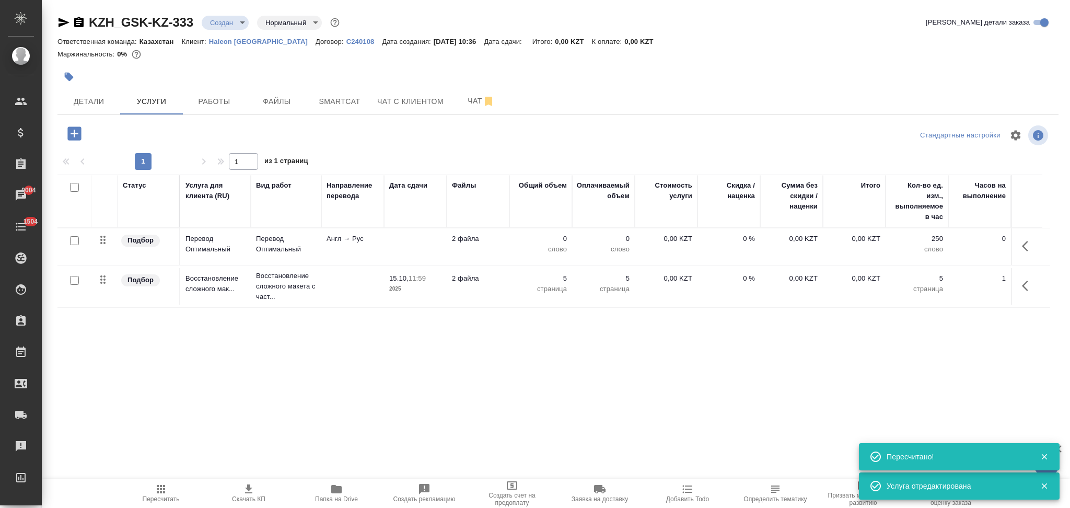
click at [465, 86] on div at bounding box center [390, 76] width 667 height 23
click at [469, 104] on span "Чат" at bounding box center [481, 101] width 50 height 13
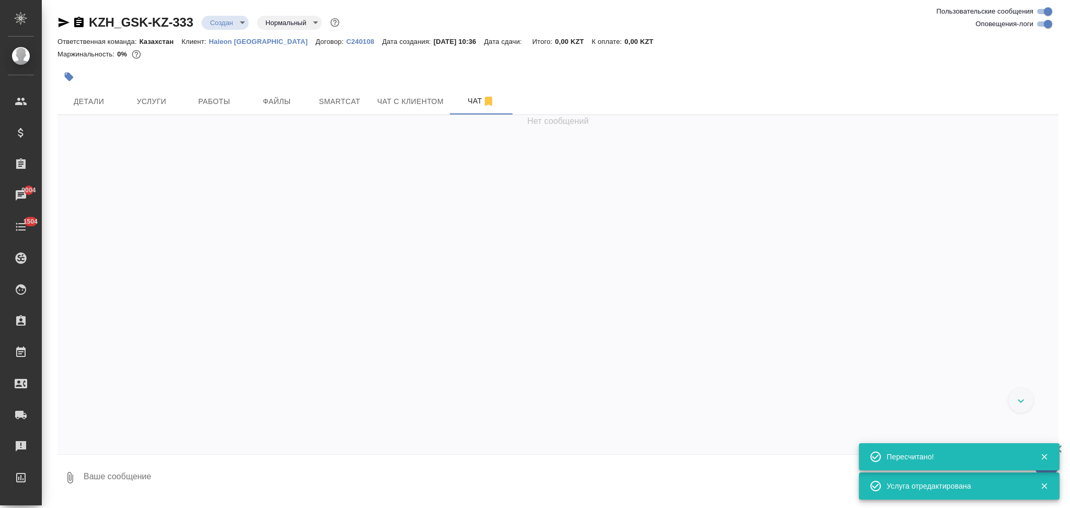
scroll to position [123, 0]
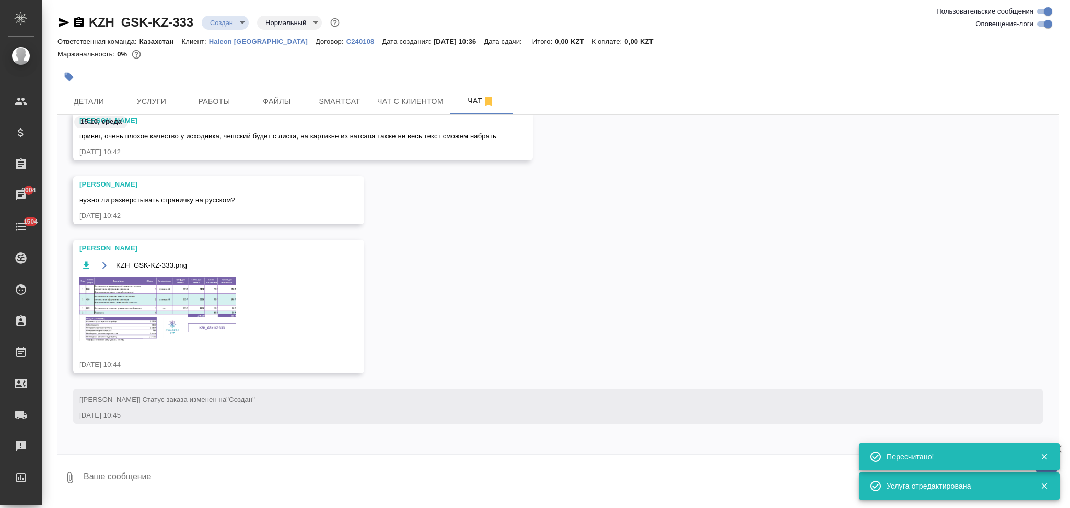
click at [177, 297] on img at bounding box center [157, 309] width 157 height 64
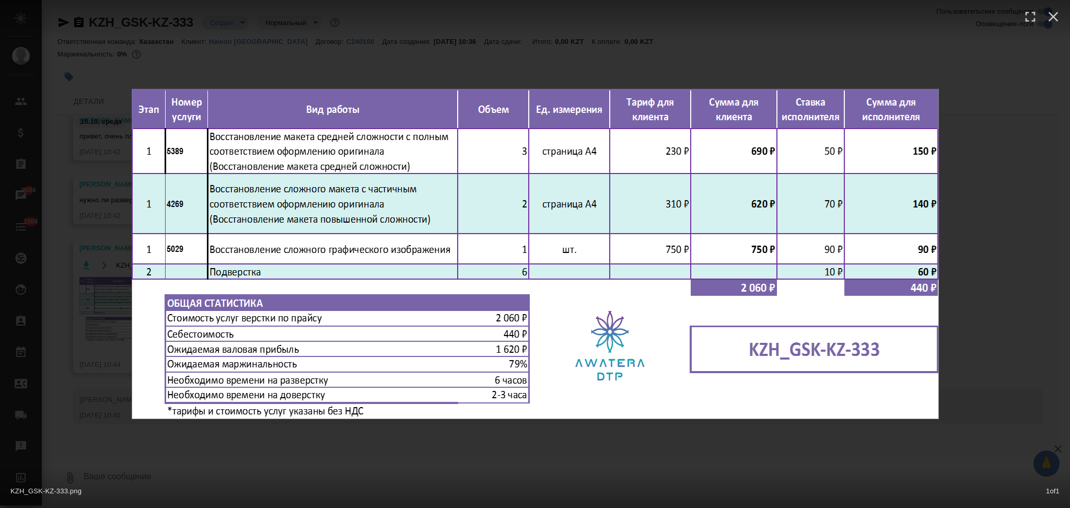
click at [343, 443] on div "KZH_GSK-KZ-333.png 1 of 1" at bounding box center [535, 254] width 1070 height 508
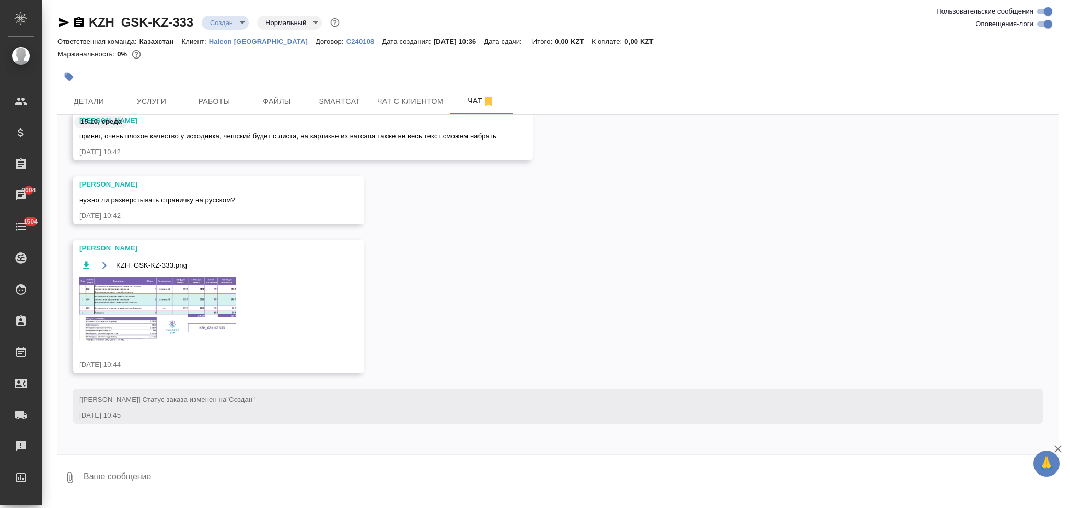
click at [134, 83] on div at bounding box center [390, 76] width 667 height 23
click at [146, 94] on button "Услуги" at bounding box center [151, 101] width 63 height 26
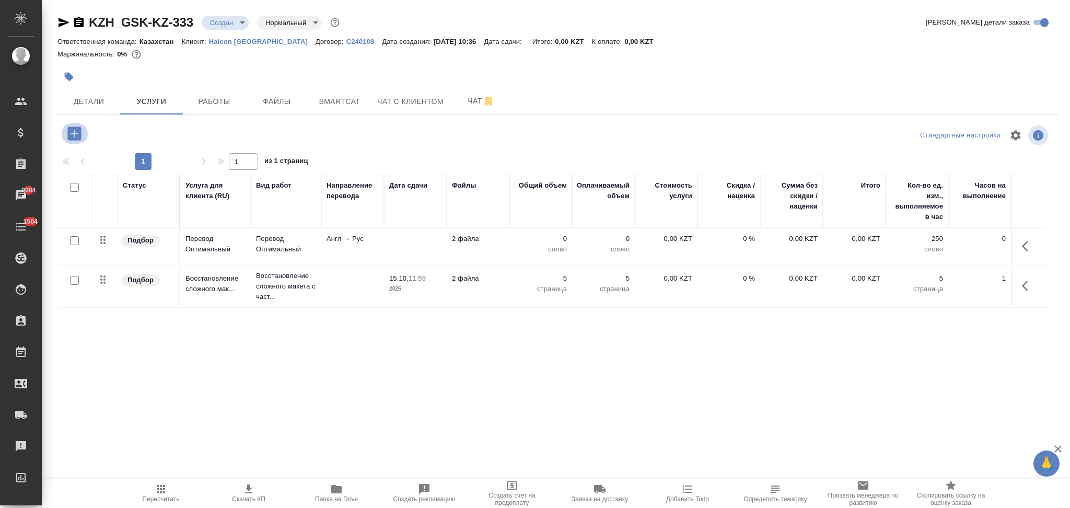
click at [74, 139] on icon "button" at bounding box center [74, 133] width 14 height 14
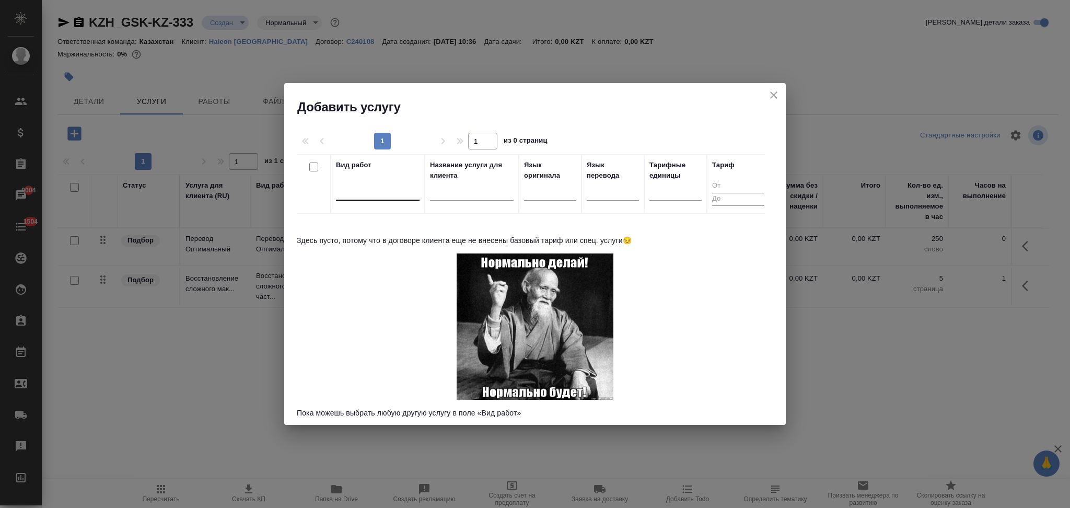
click at [370, 194] on div at bounding box center [378, 189] width 84 height 15
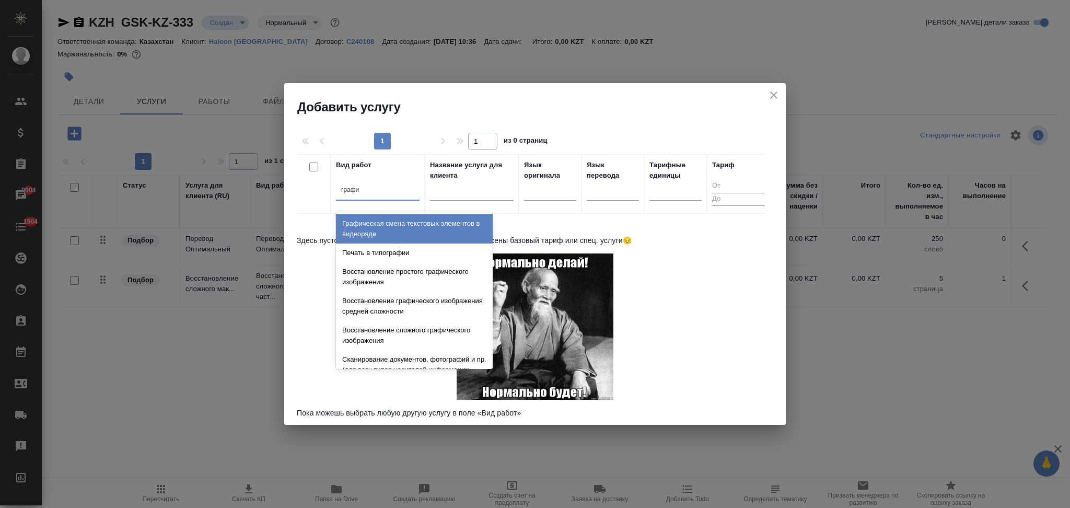
type input "графич"
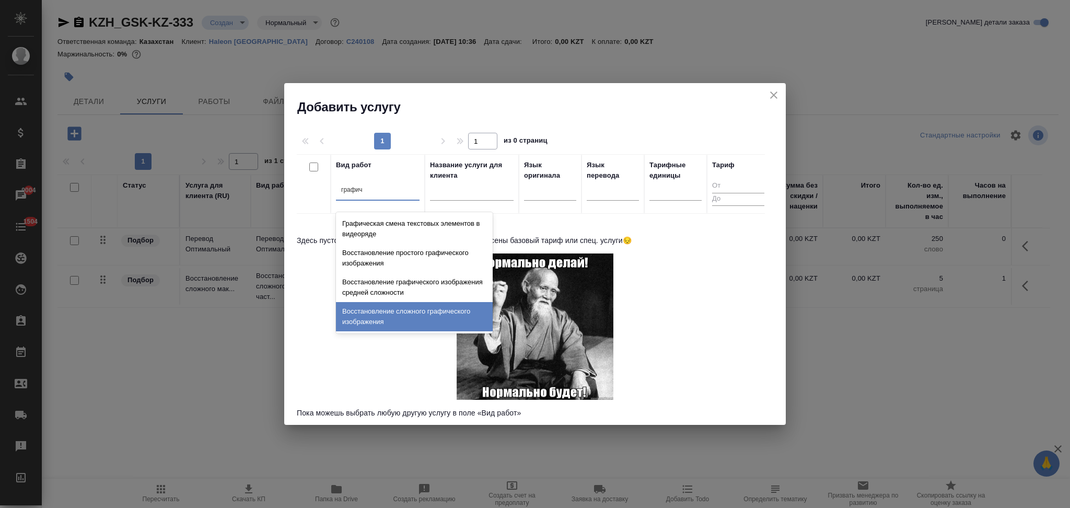
click at [397, 308] on div "Восстановление сложного графического изображения" at bounding box center [414, 316] width 157 height 29
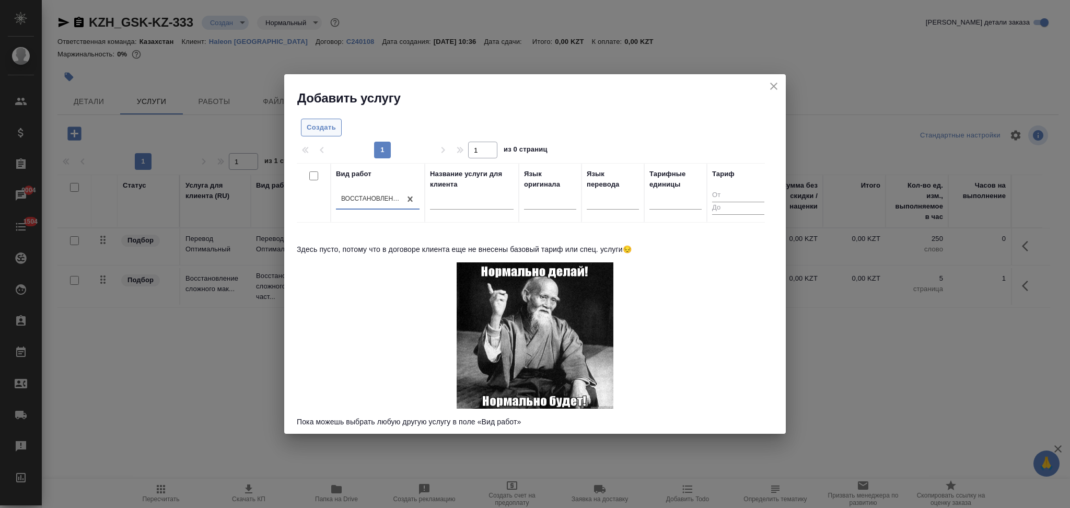
click at [324, 130] on span "Создать" at bounding box center [321, 128] width 29 height 12
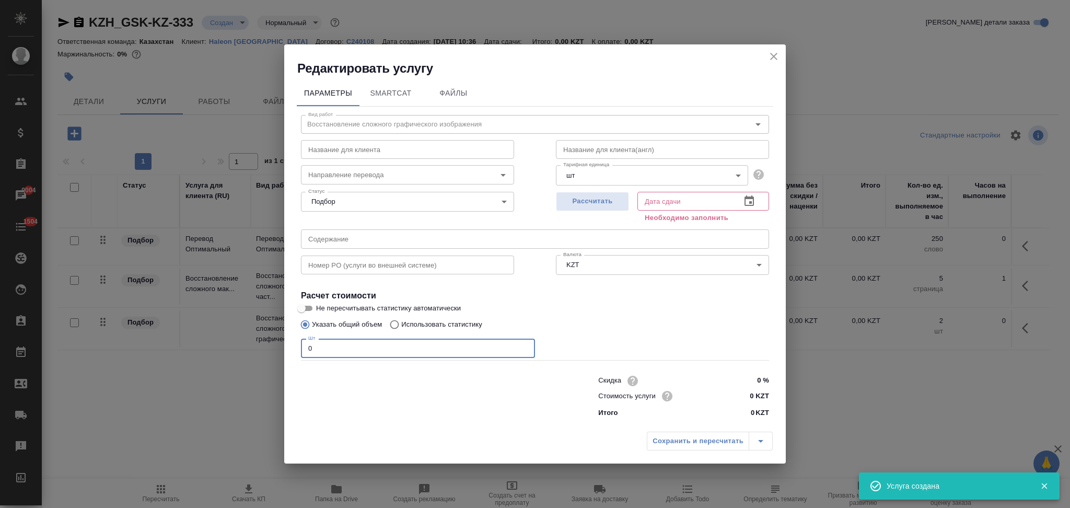
drag, startPoint x: 329, startPoint y: 345, endPoint x: 262, endPoint y: 347, distance: 66.9
click at [262, 347] on div "Редактировать услугу Параметры SmartCat Файлы Вид работ Восстановление сложного…" at bounding box center [535, 254] width 1070 height 508
type input "1"
click at [590, 201] on span "Рассчитать" at bounding box center [593, 201] width 62 height 12
type input "[DATE] 11:30"
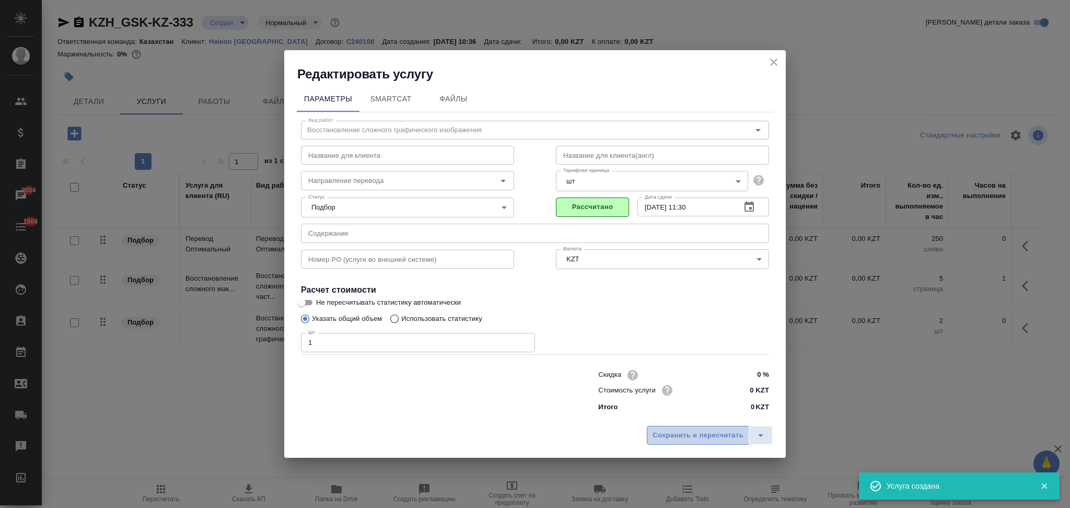
click at [673, 431] on span "Сохранить и пересчитать" at bounding box center [697, 435] width 91 height 12
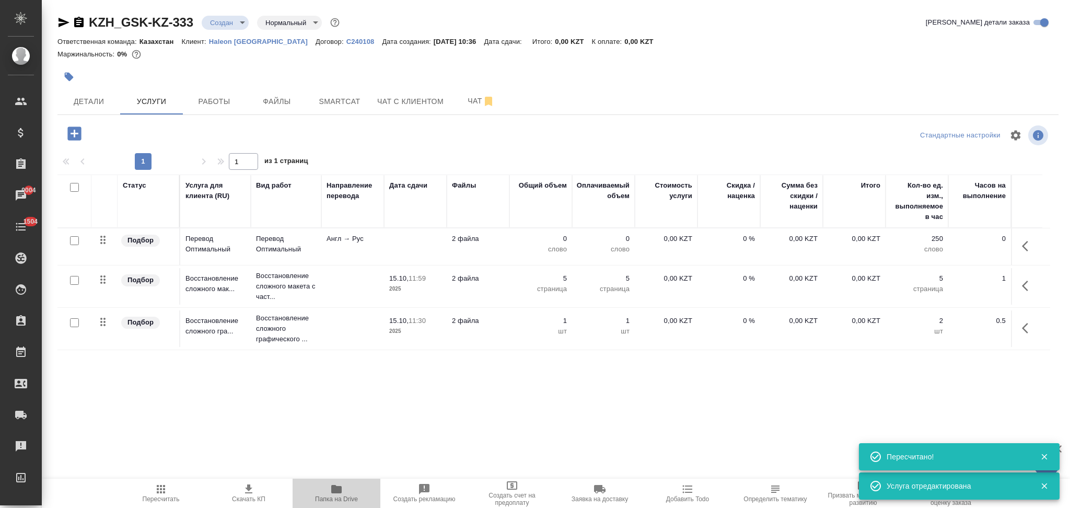
click at [334, 486] on icon "button" at bounding box center [336, 489] width 10 height 8
